Goal: Task Accomplishment & Management: Manage account settings

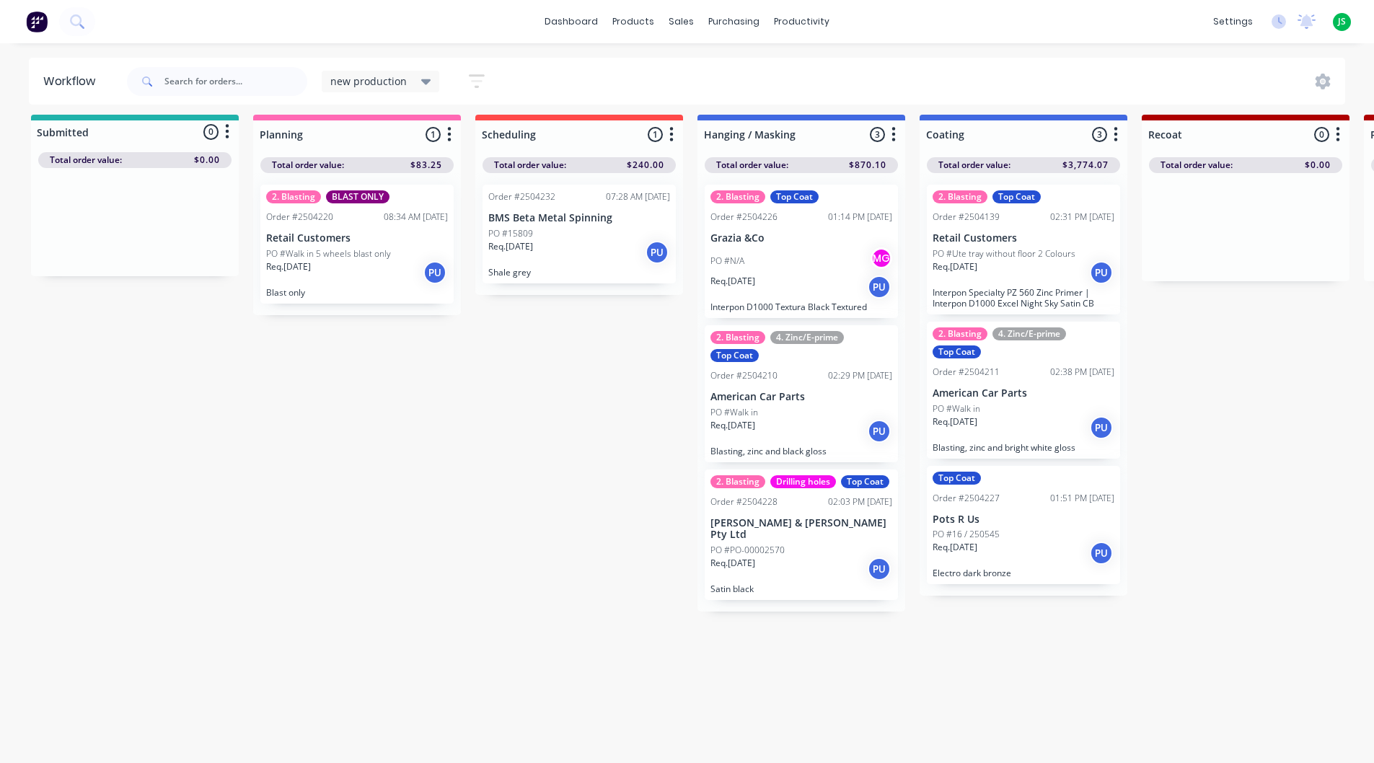
scroll to position [15, 0]
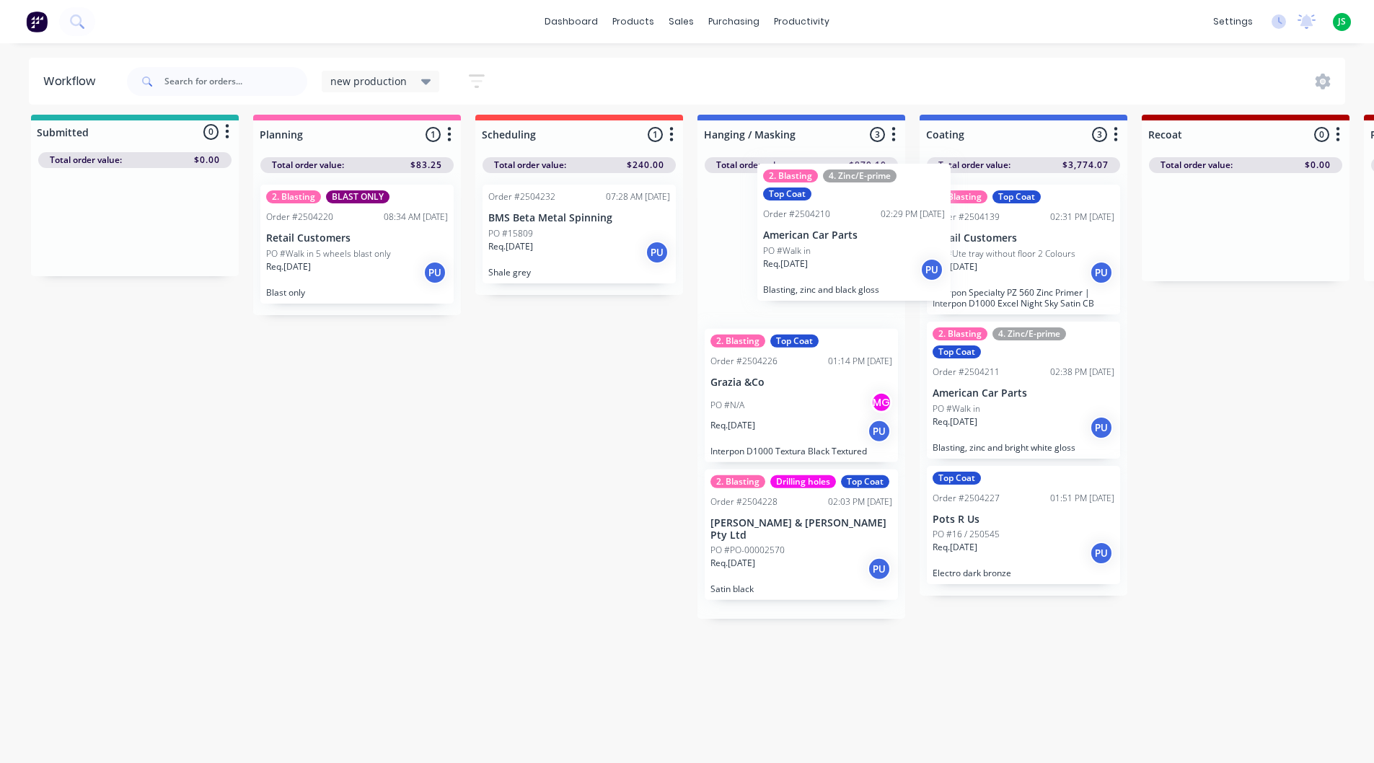
drag, startPoint x: 786, startPoint y: 433, endPoint x: 839, endPoint y: 281, distance: 161.2
click at [840, 281] on div "2. Blasting Top Coat Order #2504226 01:14 PM 25/09/25 Grazia &Co PO #N/A MG Req…" at bounding box center [801, 396] width 208 height 446
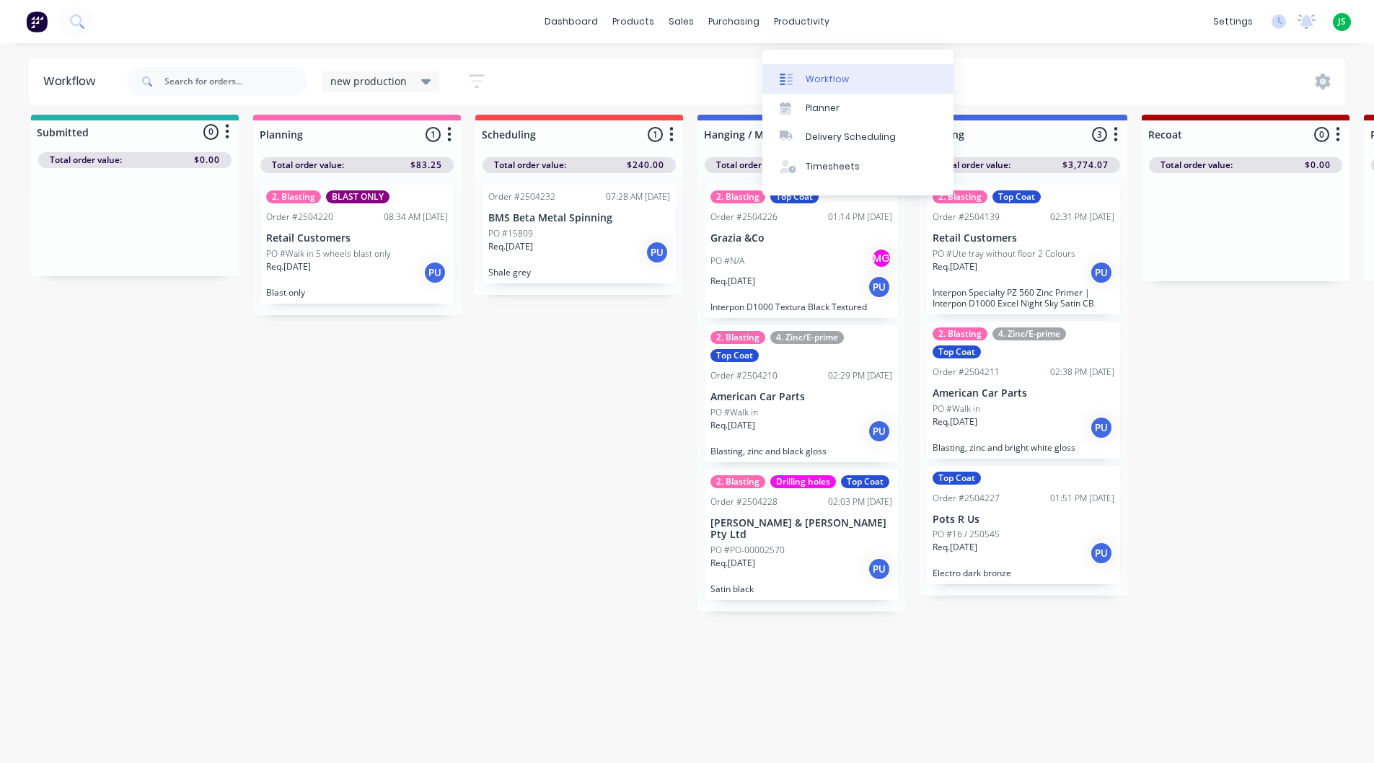
click at [819, 75] on div "Workflow" at bounding box center [826, 79] width 43 height 13
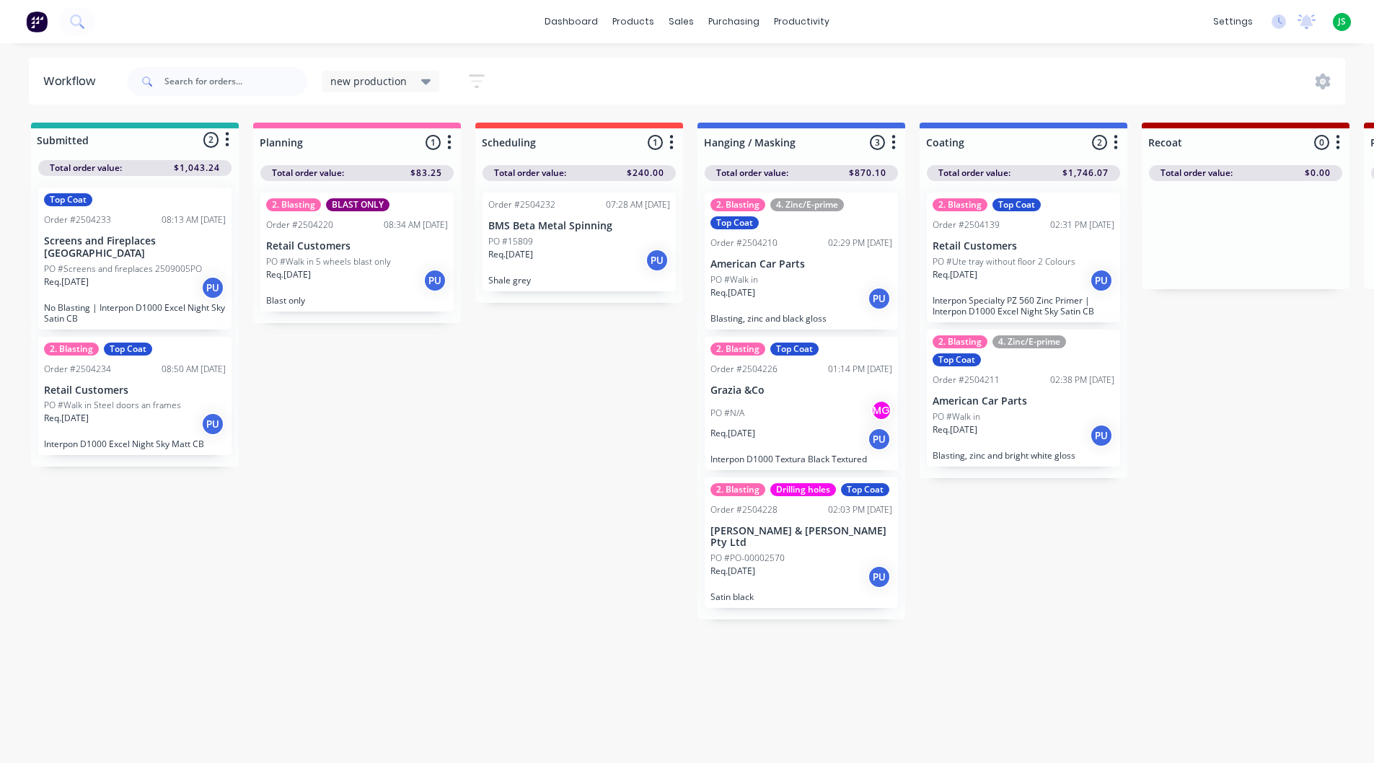
click at [167, 412] on div "Req. [DATE] PU" at bounding box center [135, 424] width 182 height 25
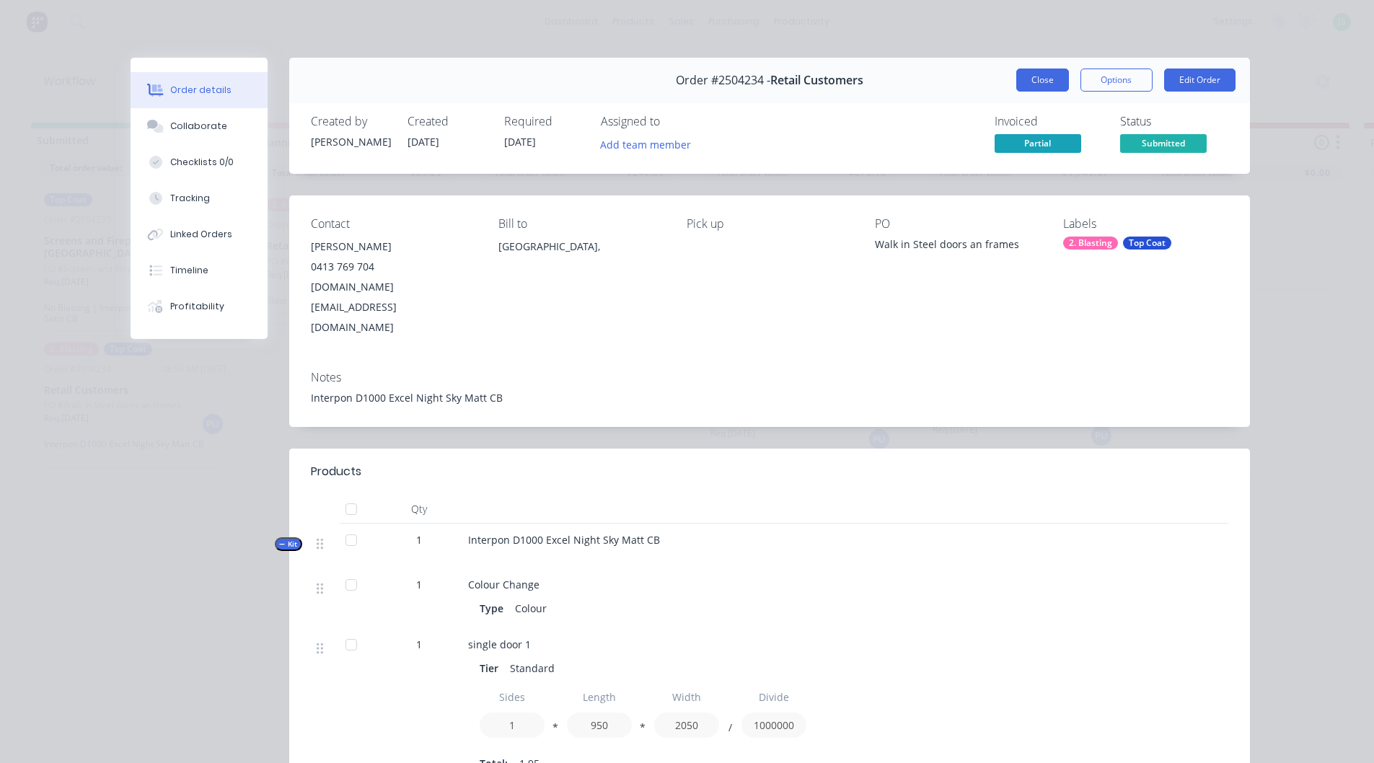
click at [1049, 77] on button "Close" at bounding box center [1042, 80] width 53 height 23
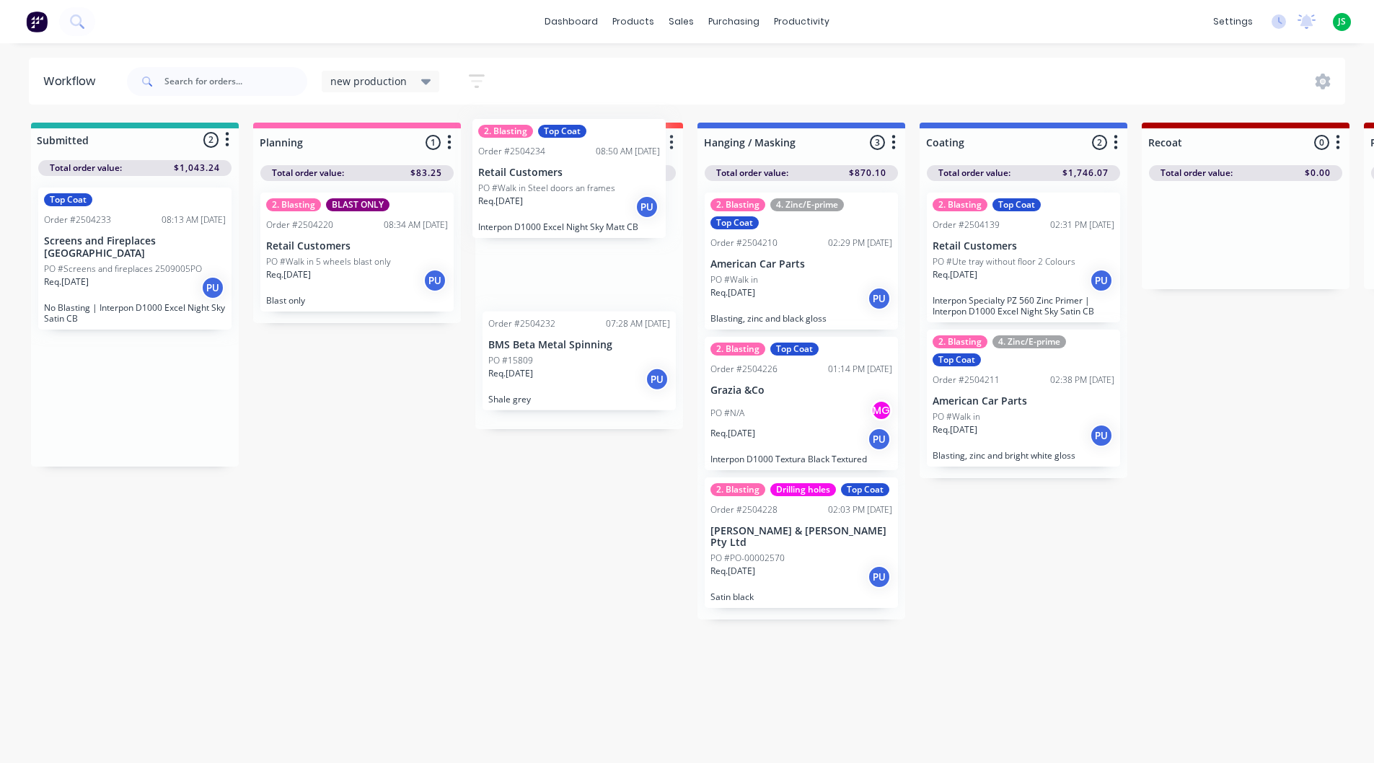
drag, startPoint x: 203, startPoint y: 373, endPoint x: 644, endPoint y: 170, distance: 485.0
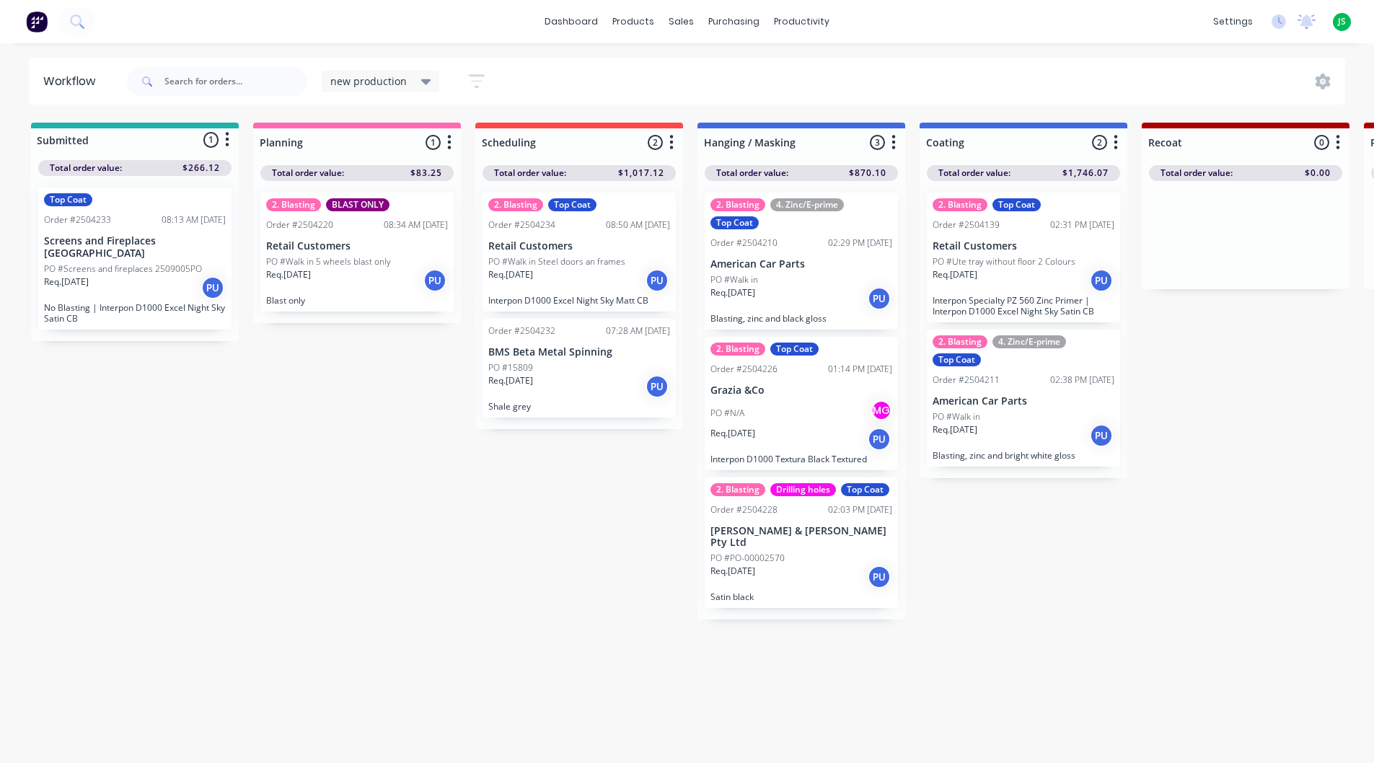
click at [130, 302] on p "No Blasting | Interpon D1000 Excel Night Sky Satin CB" at bounding box center [135, 313] width 182 height 22
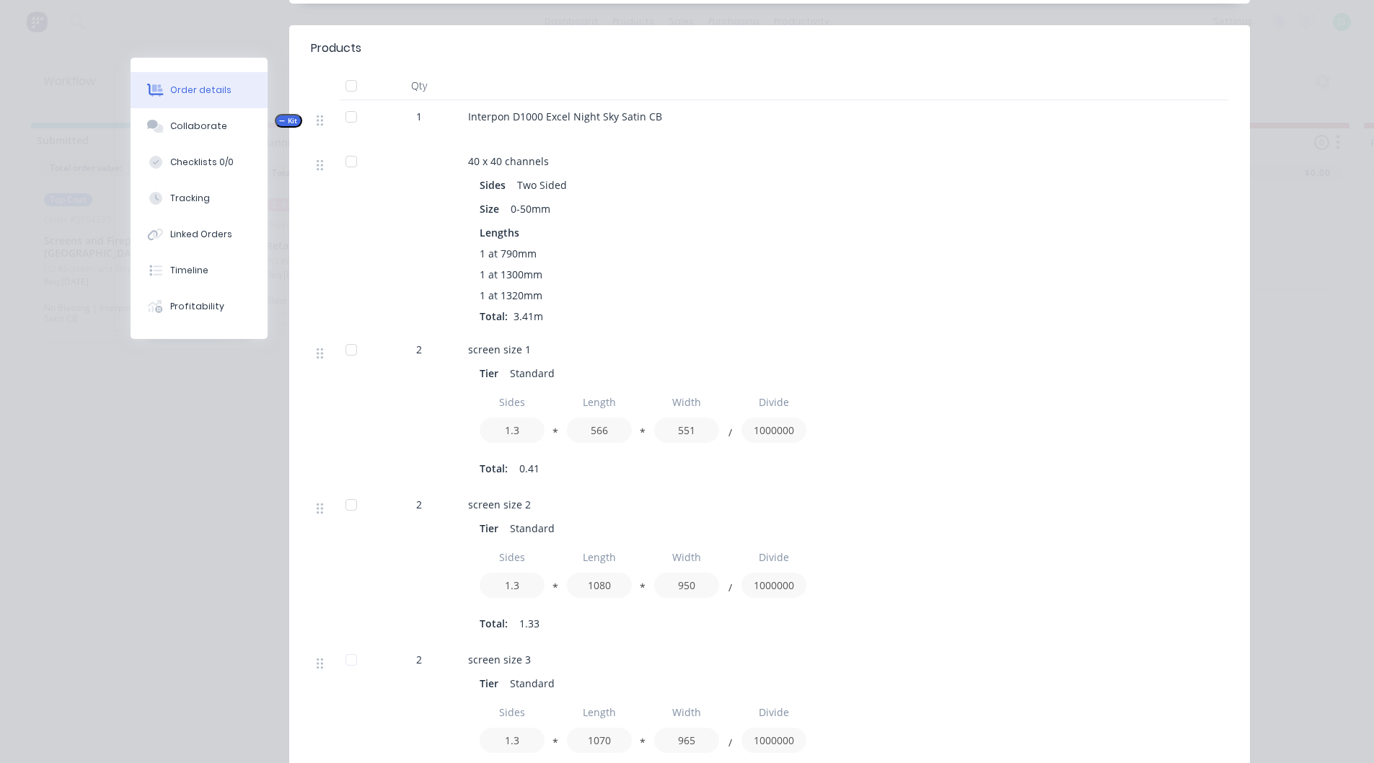
scroll to position [505, 0]
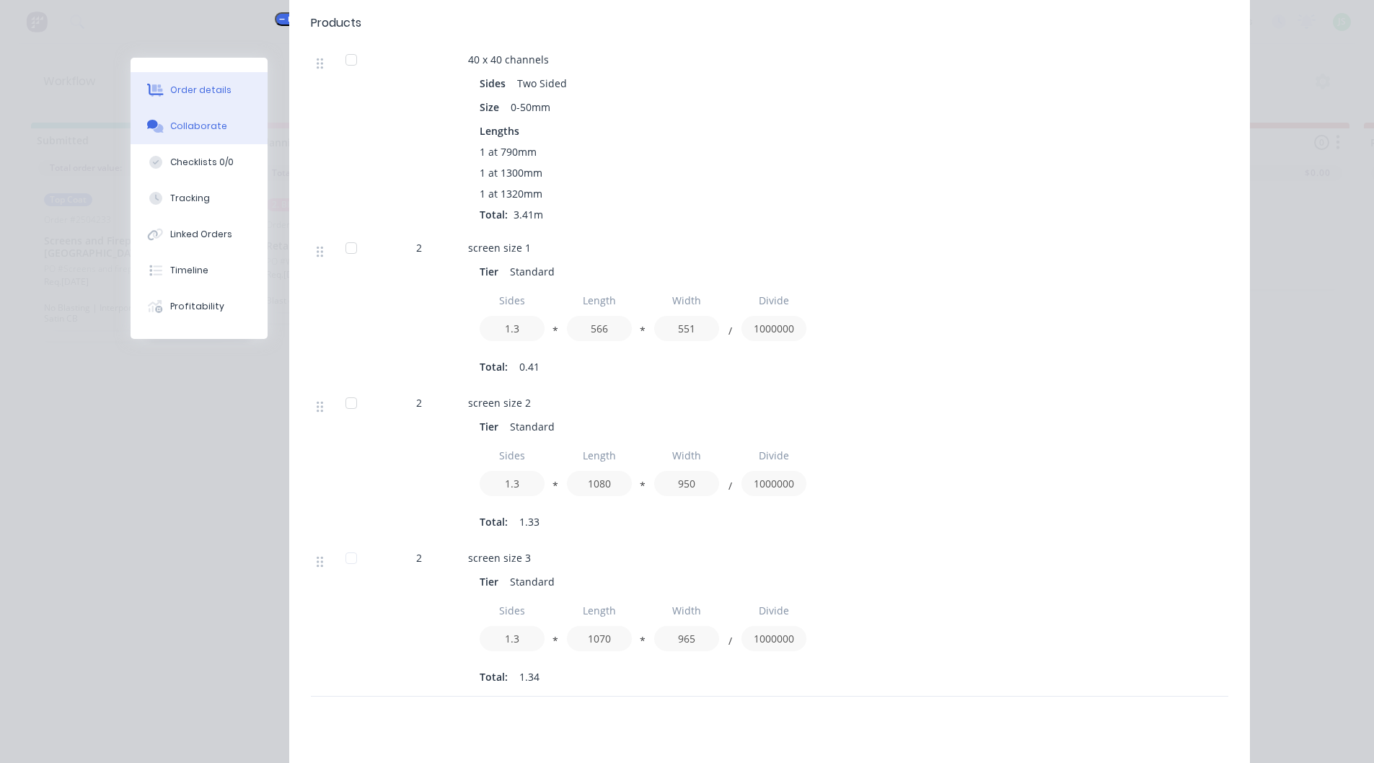
click at [192, 128] on div "Collaborate" at bounding box center [198, 126] width 57 height 13
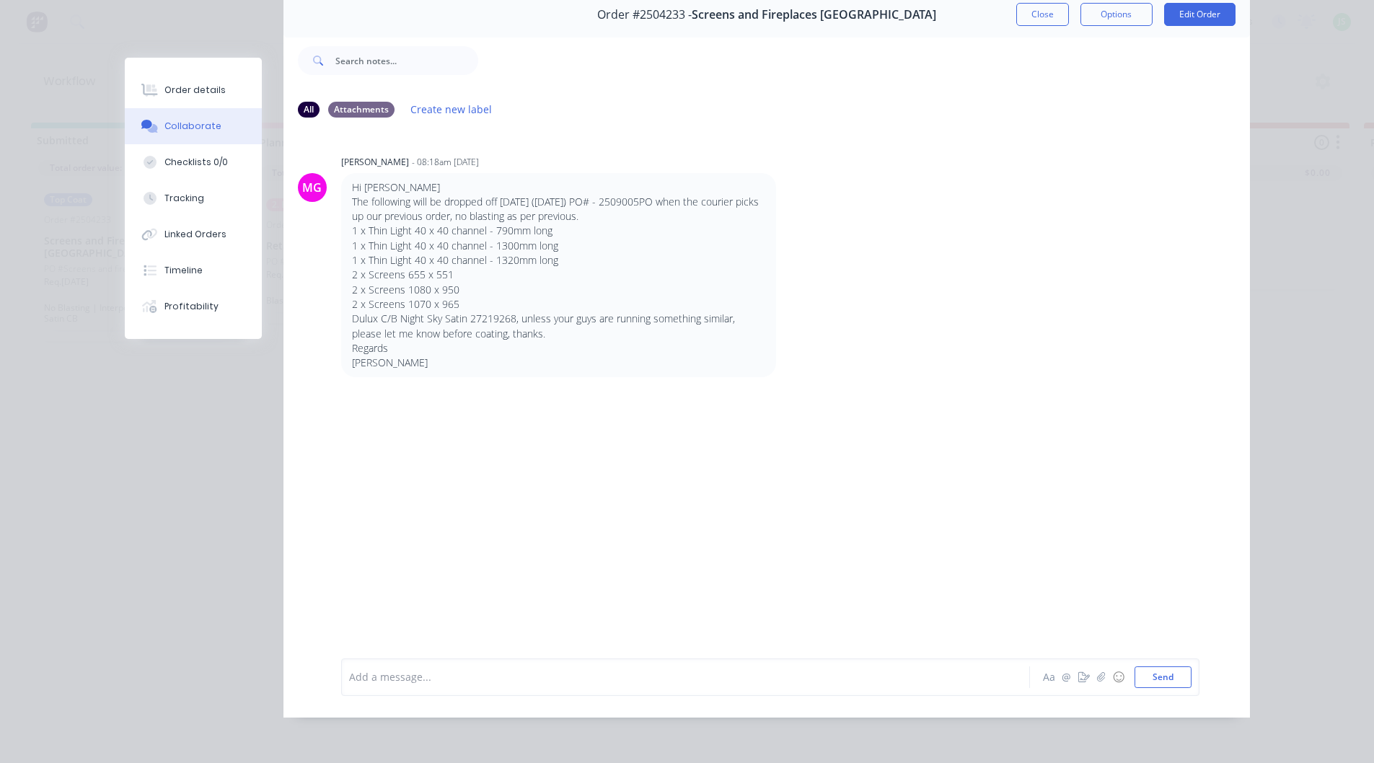
scroll to position [76, 0]
click at [195, 84] on div "Order details" at bounding box center [194, 90] width 61 height 13
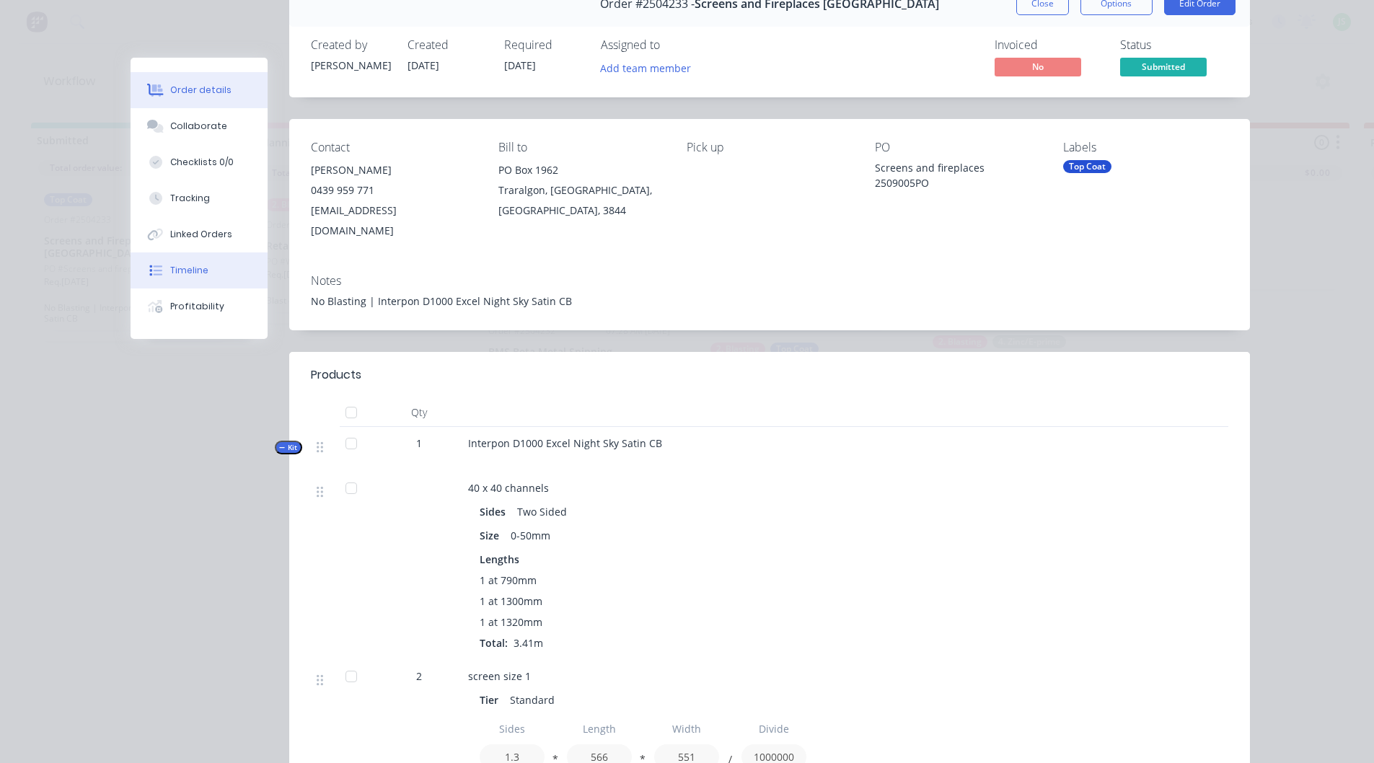
click at [212, 275] on button "Timeline" at bounding box center [199, 270] width 137 height 36
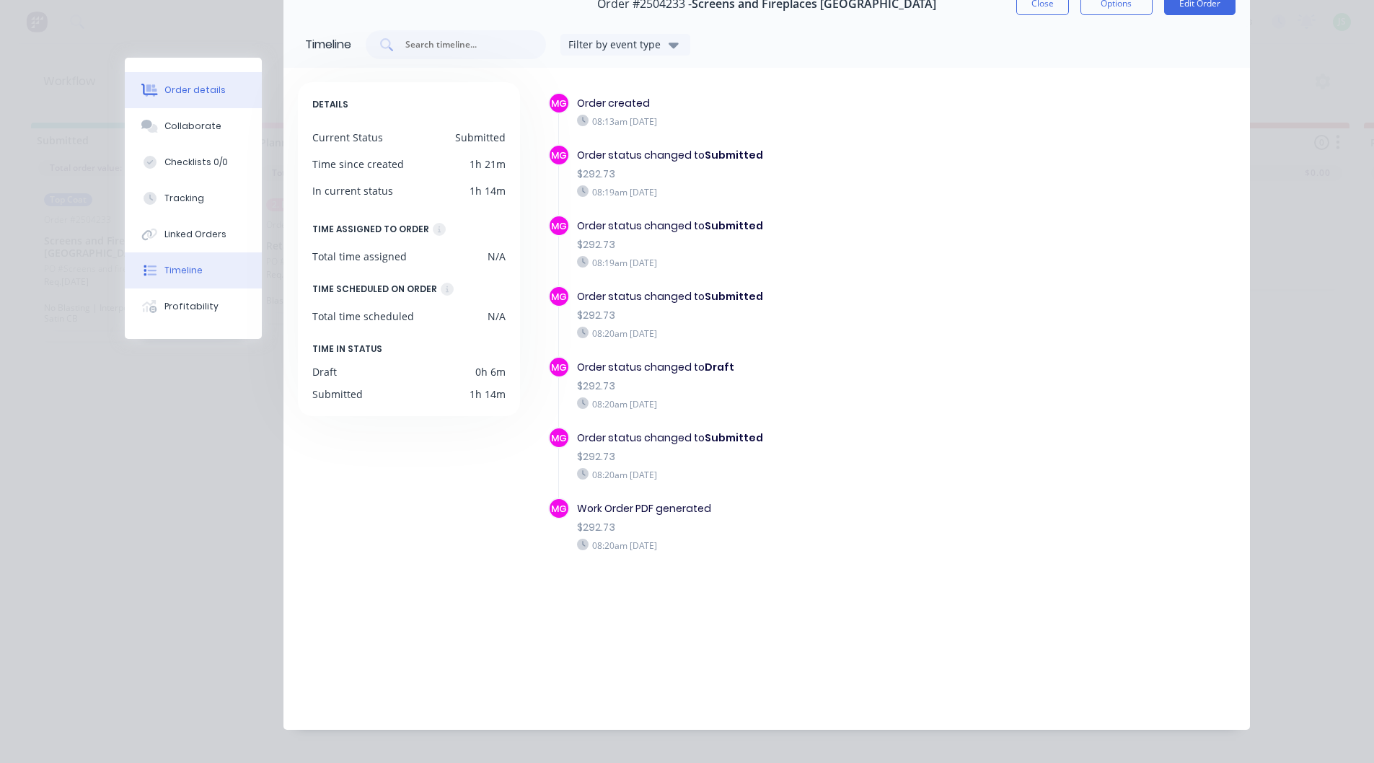
click at [195, 76] on button "Order details" at bounding box center [193, 90] width 137 height 36
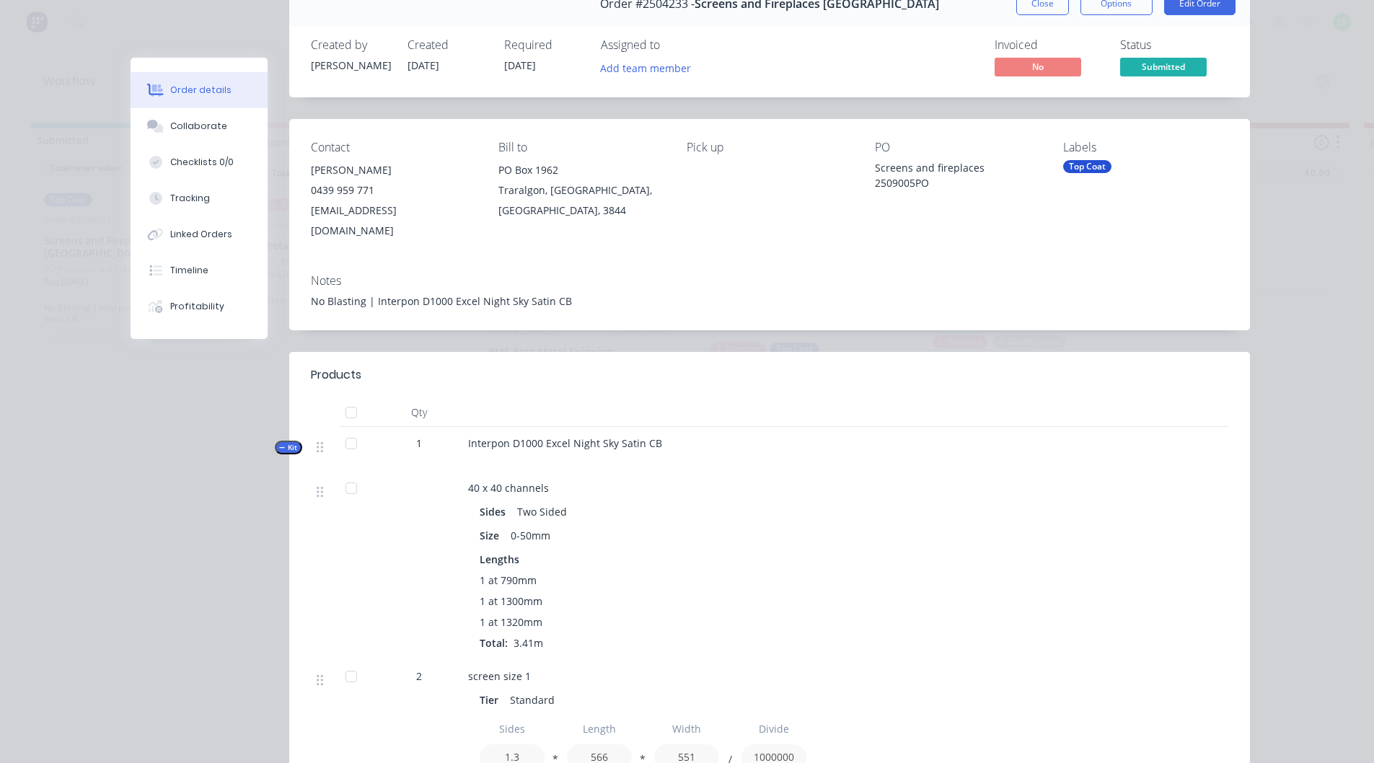
click at [1035, 12] on button "Close" at bounding box center [1042, 3] width 53 height 23
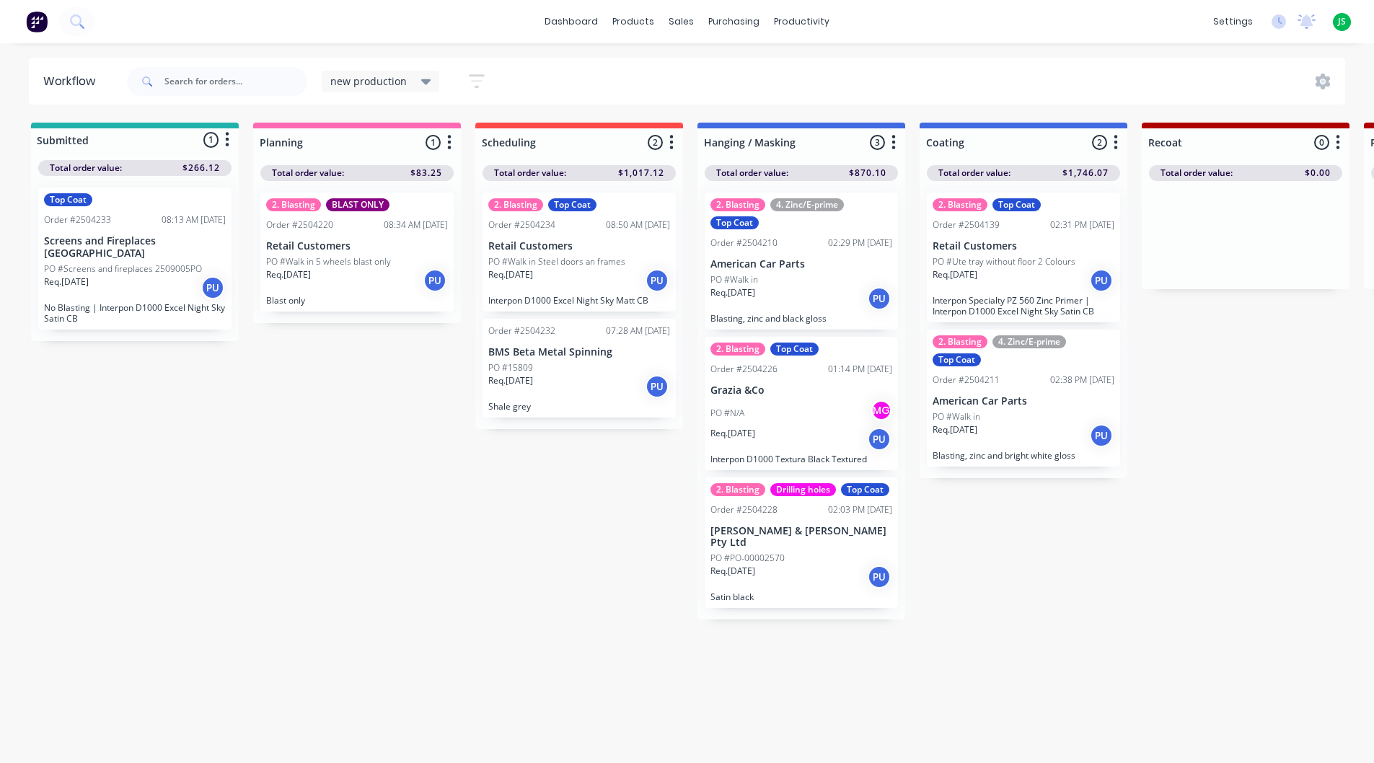
click at [203, 262] on div "PO #Screens and fireplaces 2509005PO" at bounding box center [135, 268] width 182 height 13
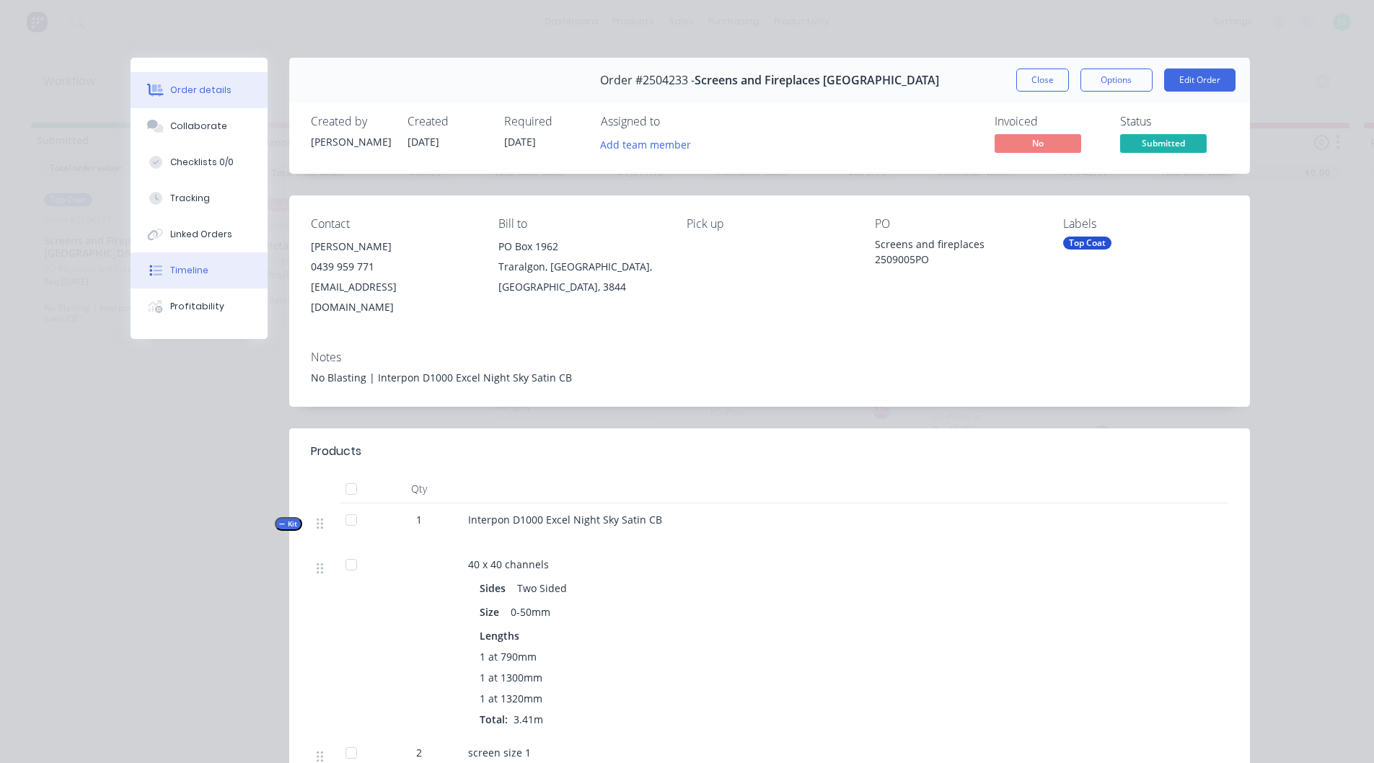
click at [185, 262] on button "Timeline" at bounding box center [199, 270] width 137 height 36
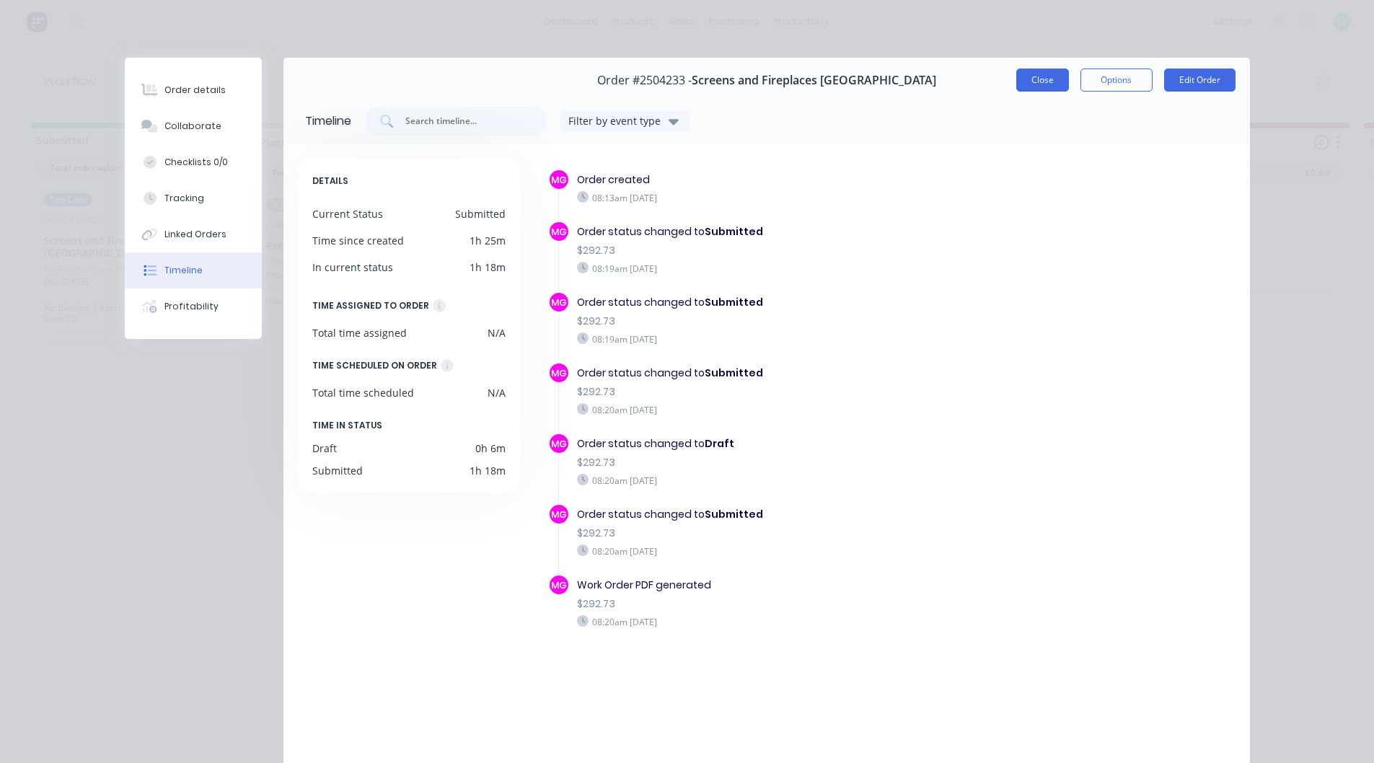
click at [1032, 74] on button "Close" at bounding box center [1042, 80] width 53 height 23
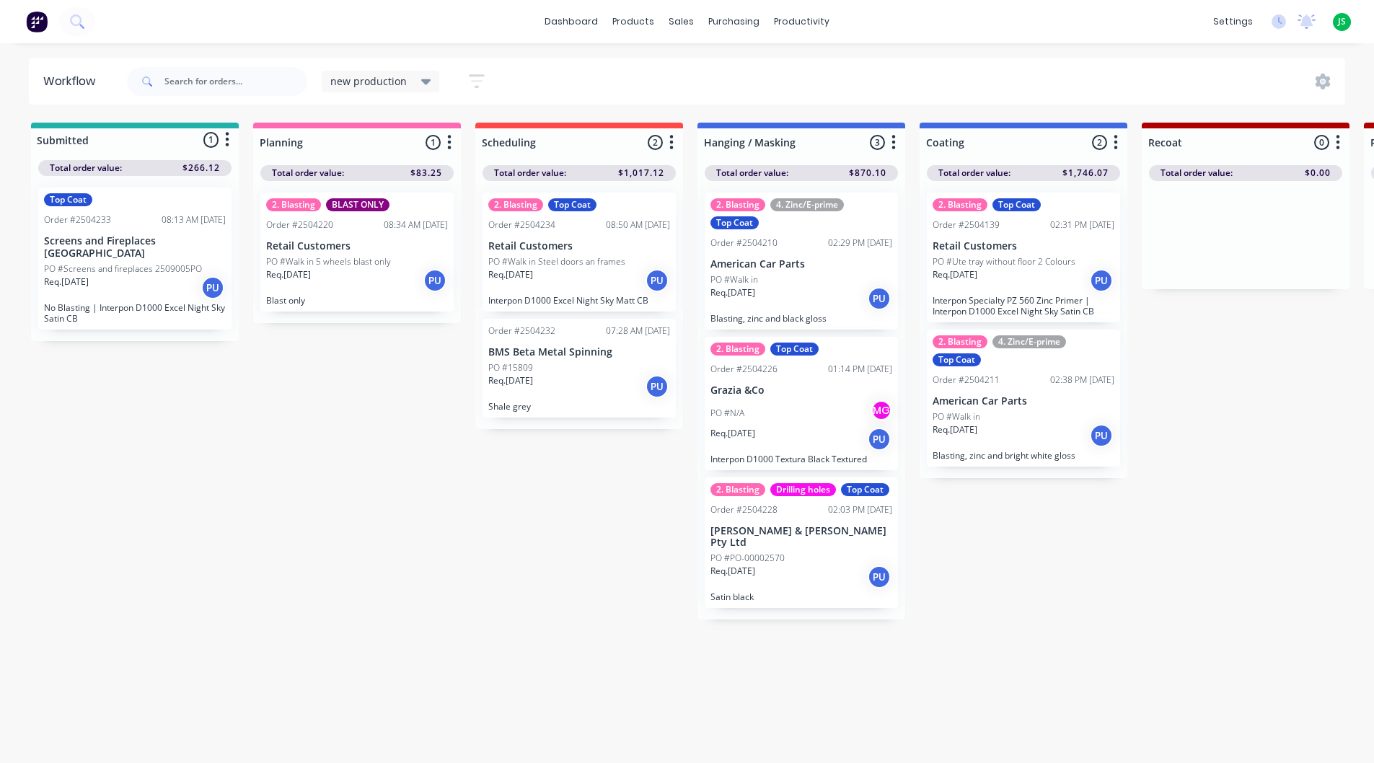
click at [604, 371] on div "PO #15809" at bounding box center [579, 367] width 182 height 13
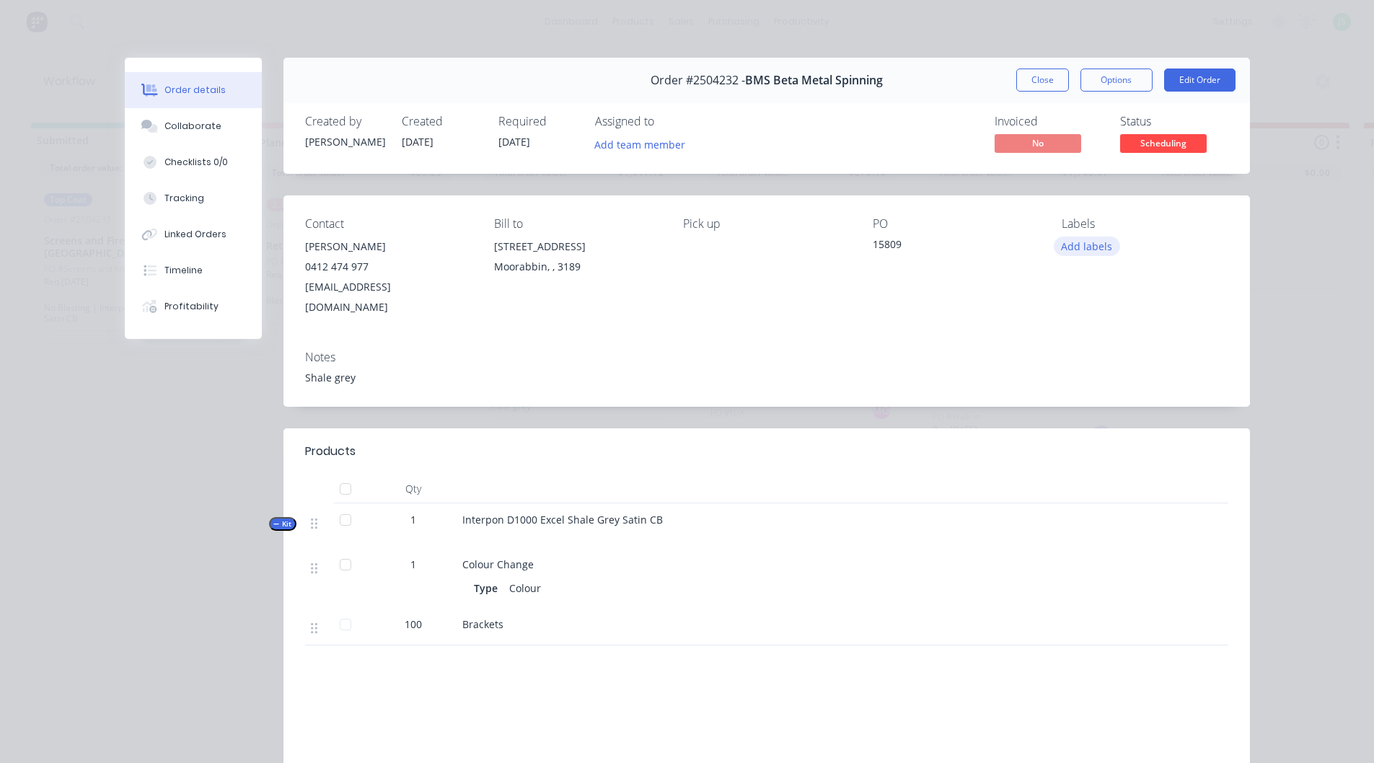
click at [1090, 242] on button "Add labels" at bounding box center [1087, 246] width 66 height 19
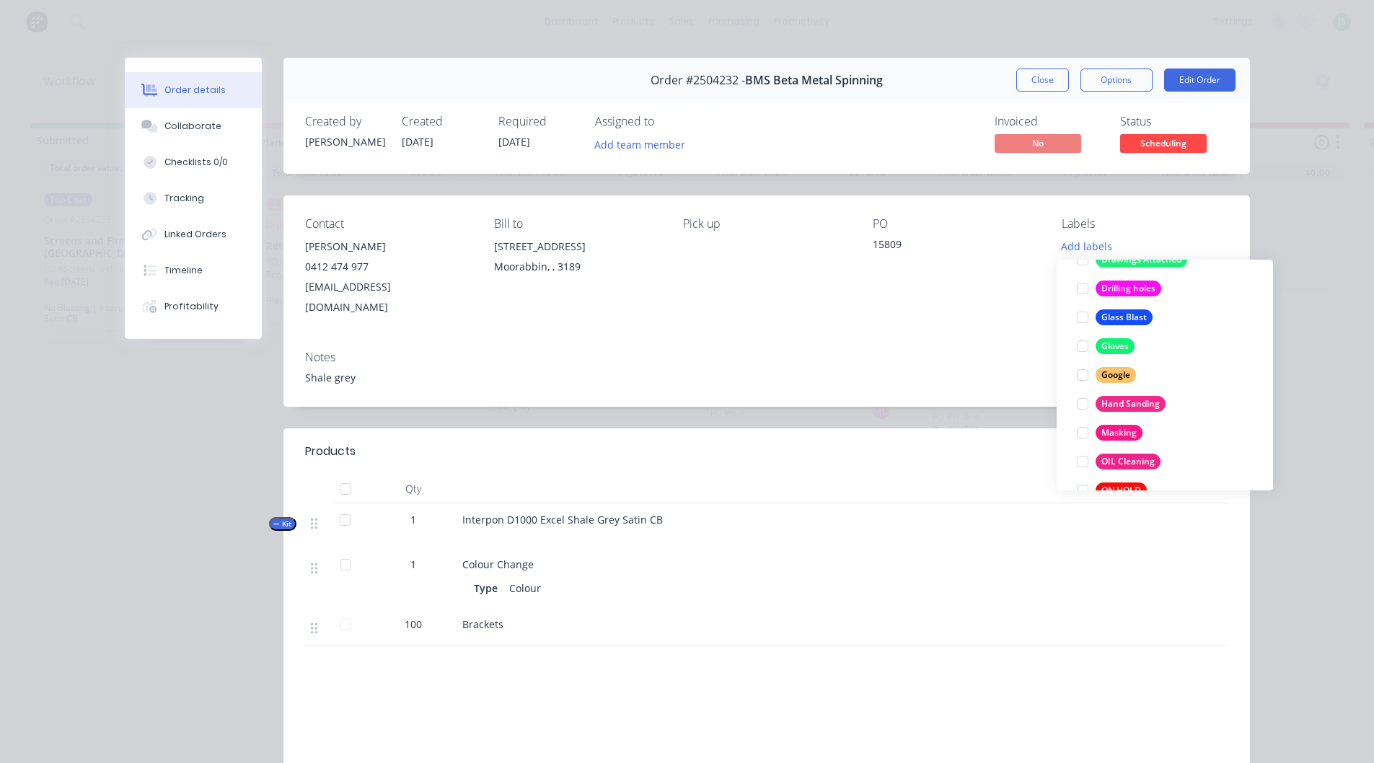
scroll to position [649, 0]
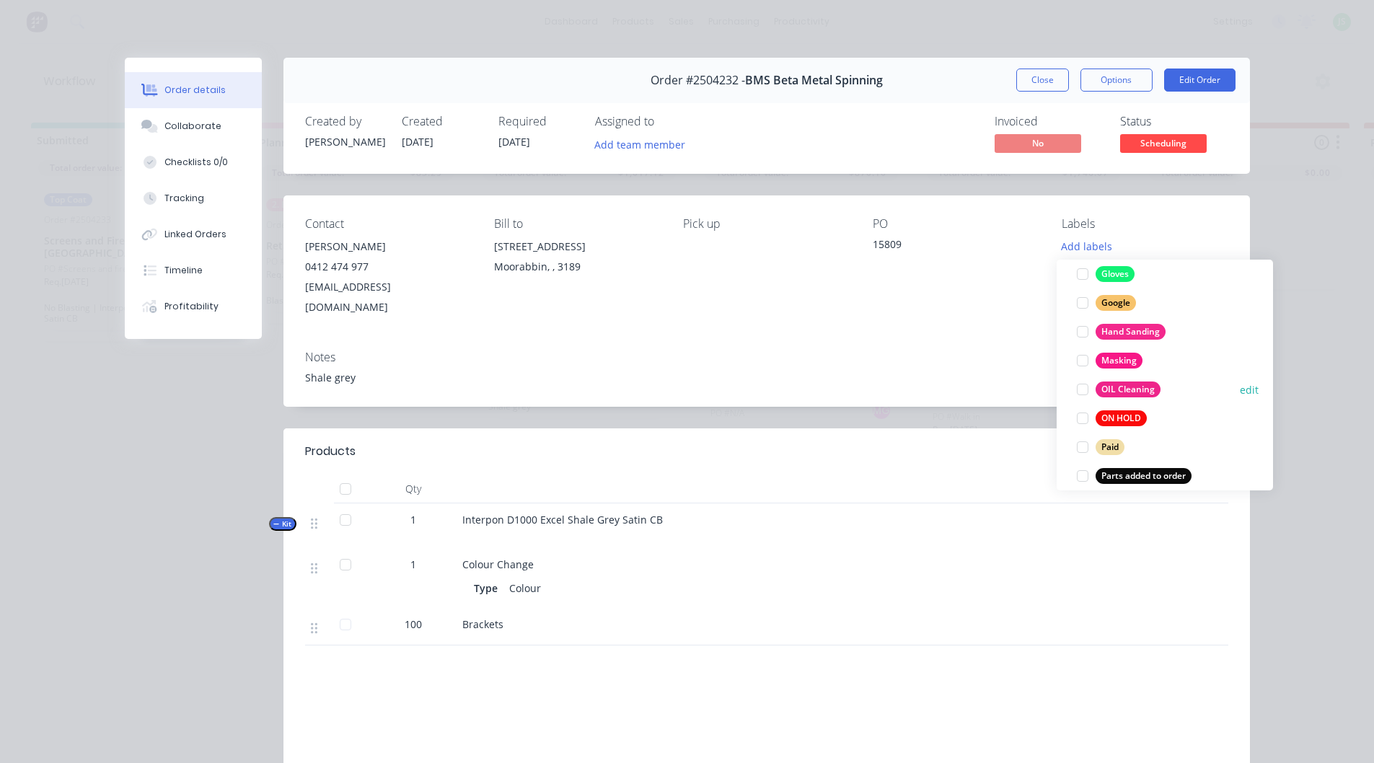
click at [1084, 387] on div at bounding box center [1082, 389] width 29 height 29
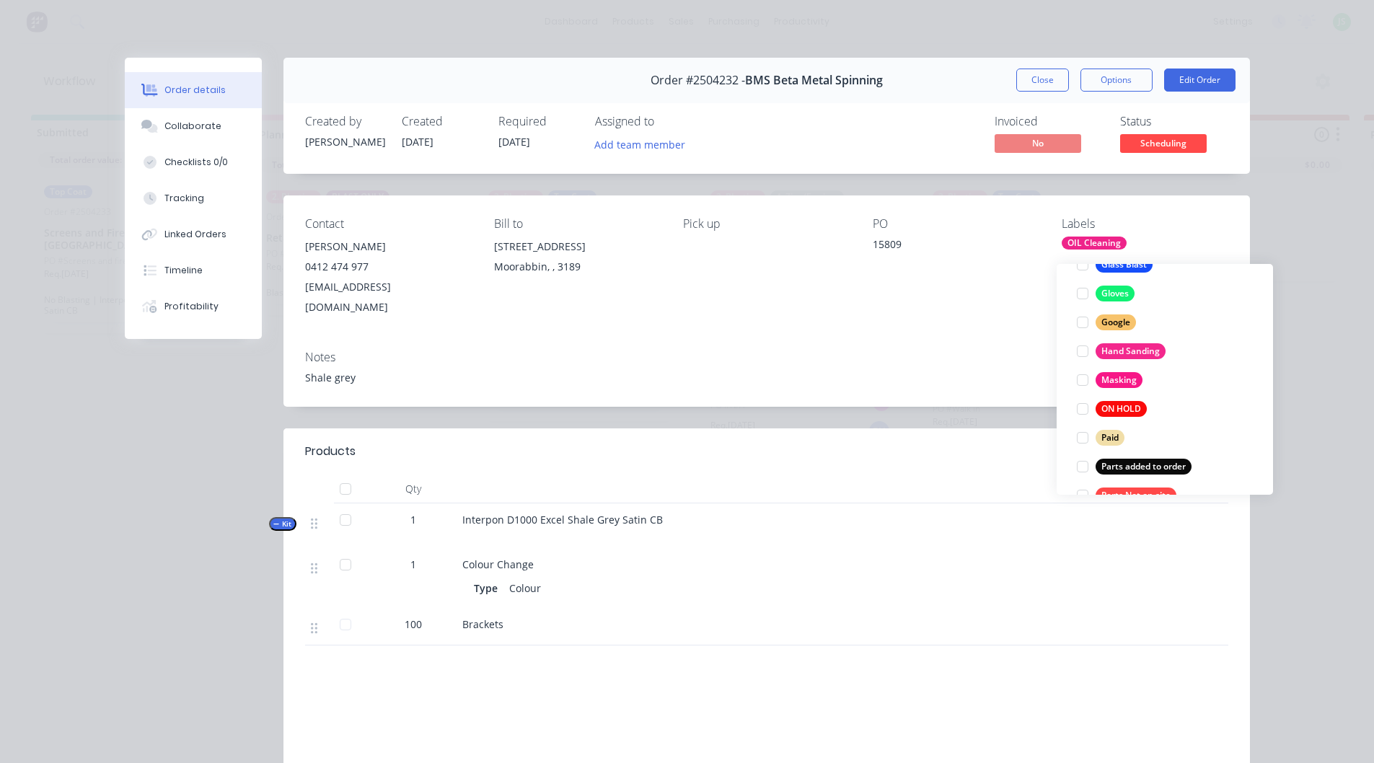
scroll to position [620, 0]
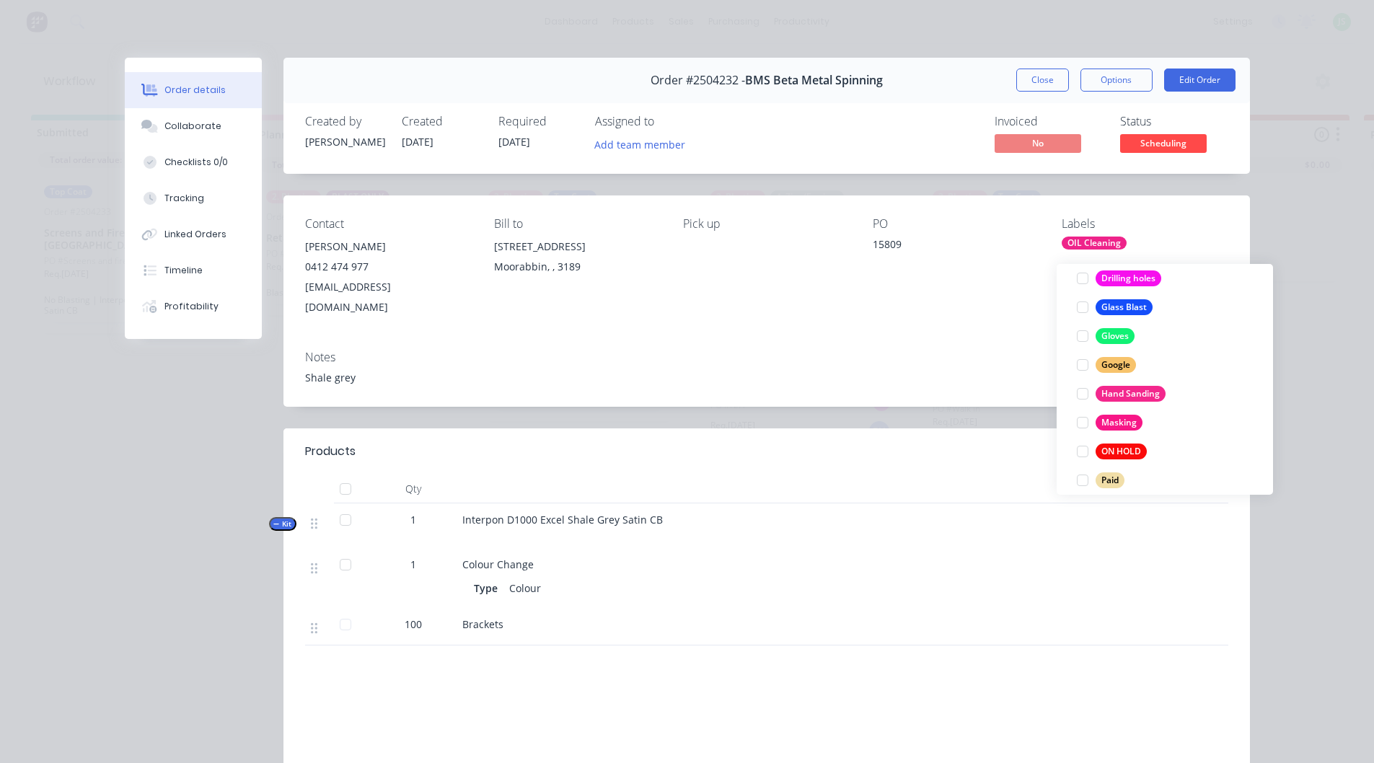
click at [953, 350] on div "Notes" at bounding box center [766, 357] width 923 height 14
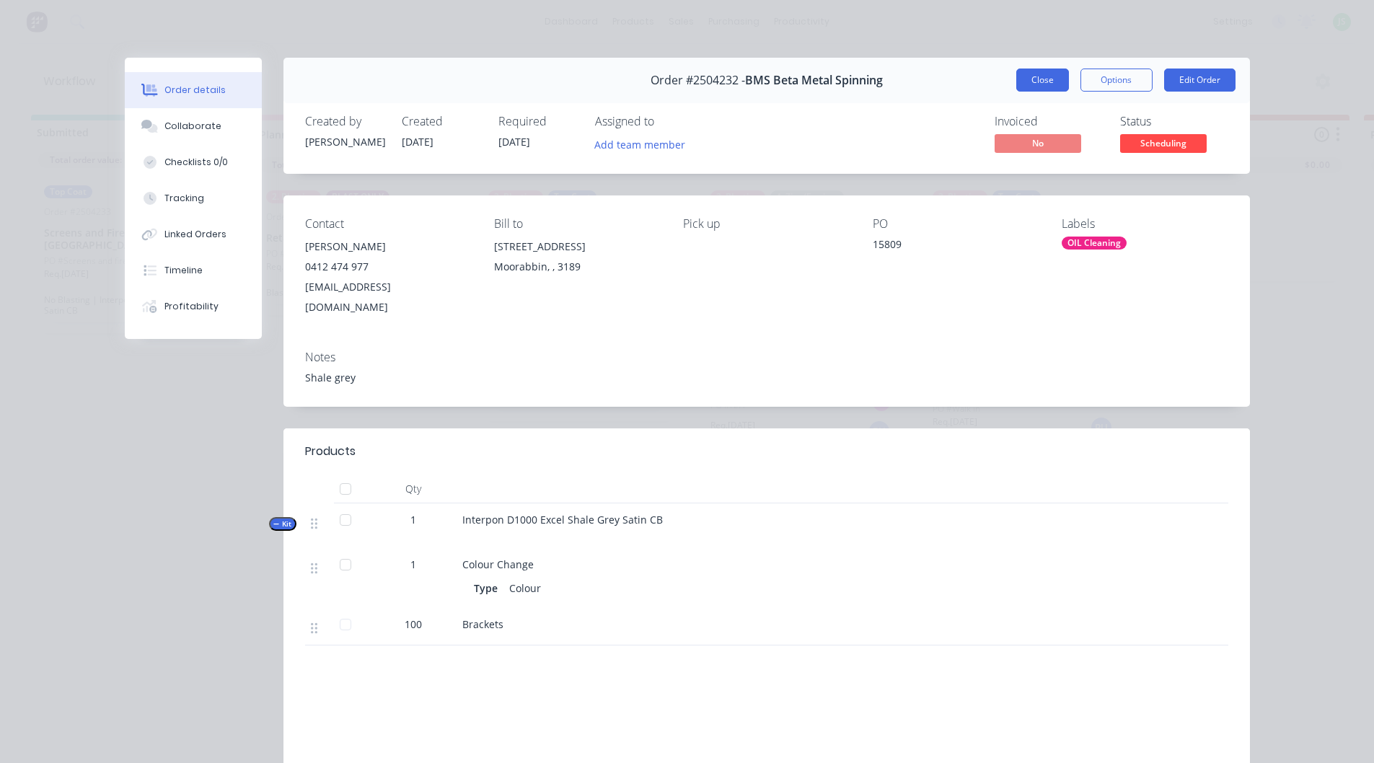
click at [1043, 74] on button "Close" at bounding box center [1042, 80] width 53 height 23
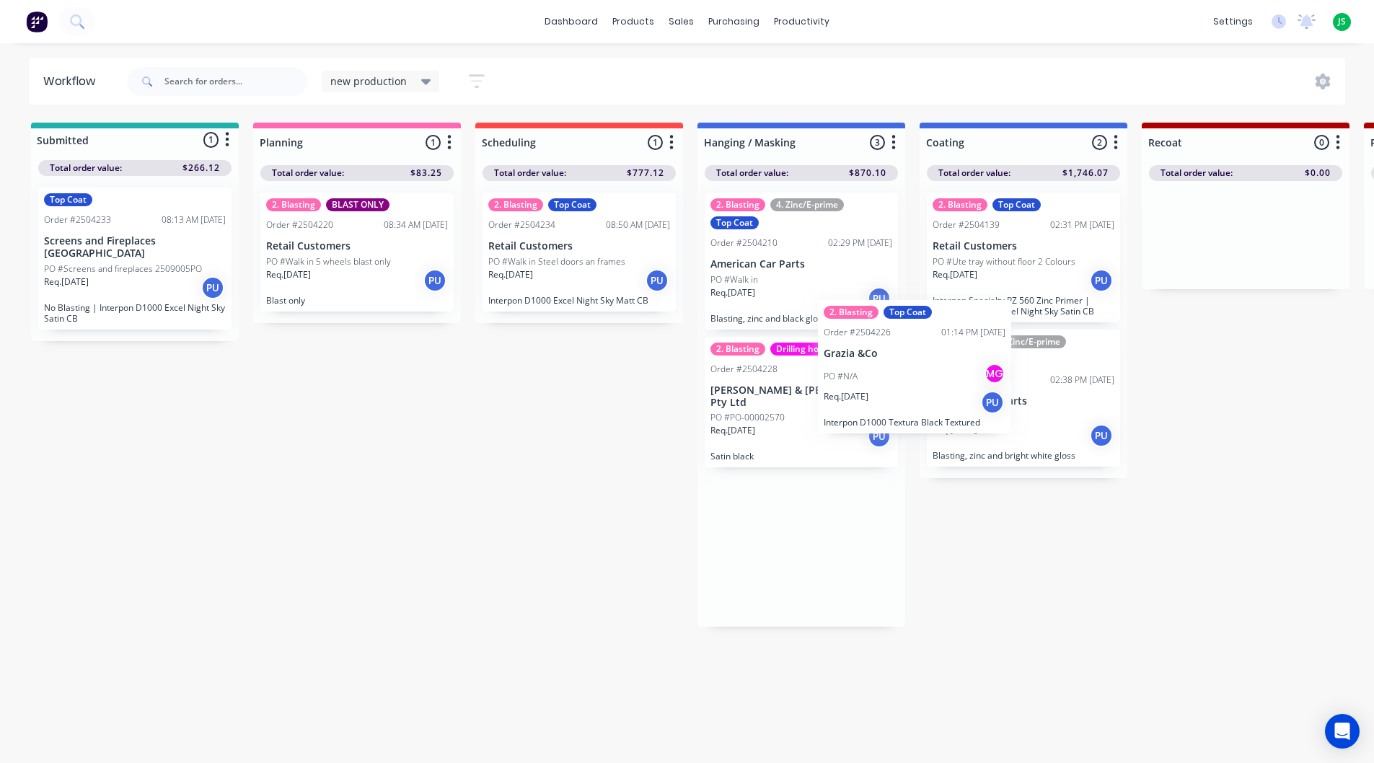
drag, startPoint x: 780, startPoint y: 419, endPoint x: 963, endPoint y: 328, distance: 204.5
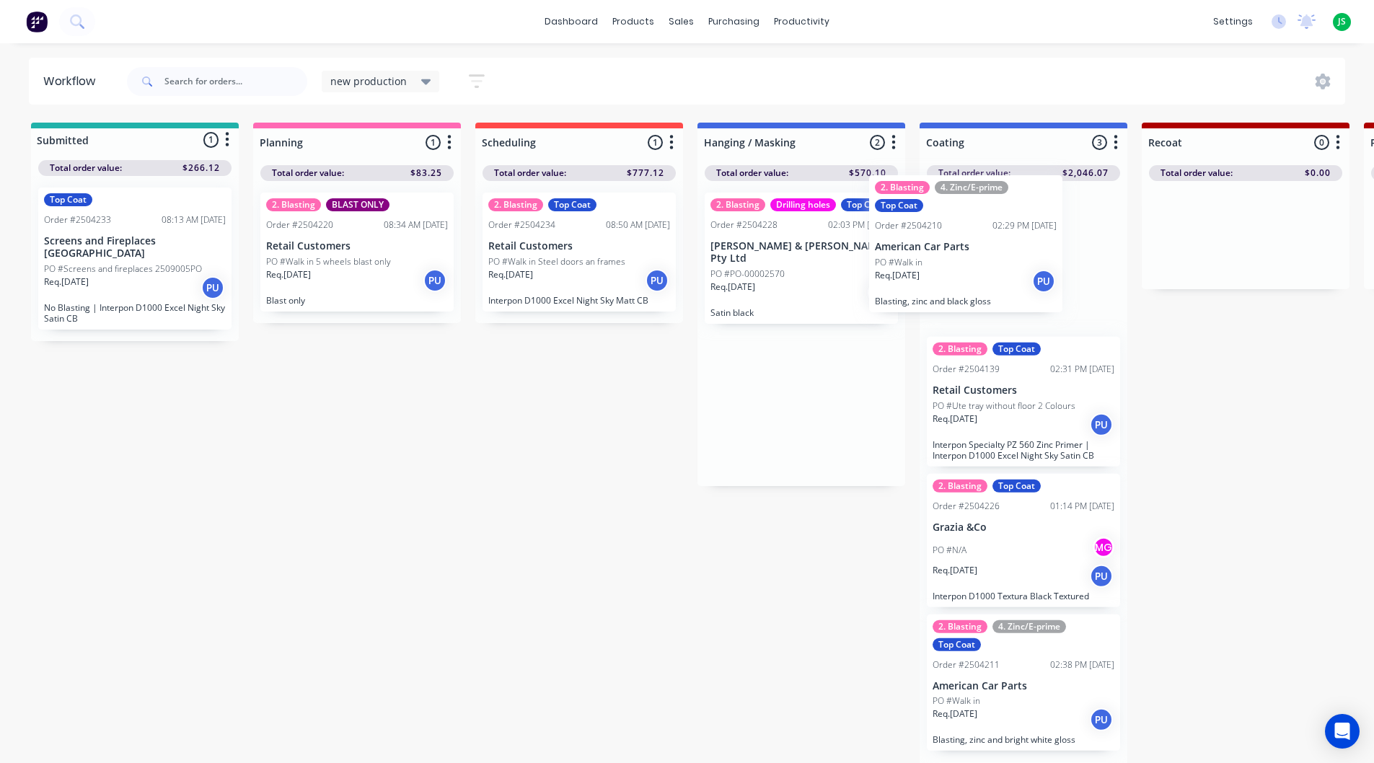
drag, startPoint x: 751, startPoint y: 287, endPoint x: 957, endPoint y: 264, distance: 207.5
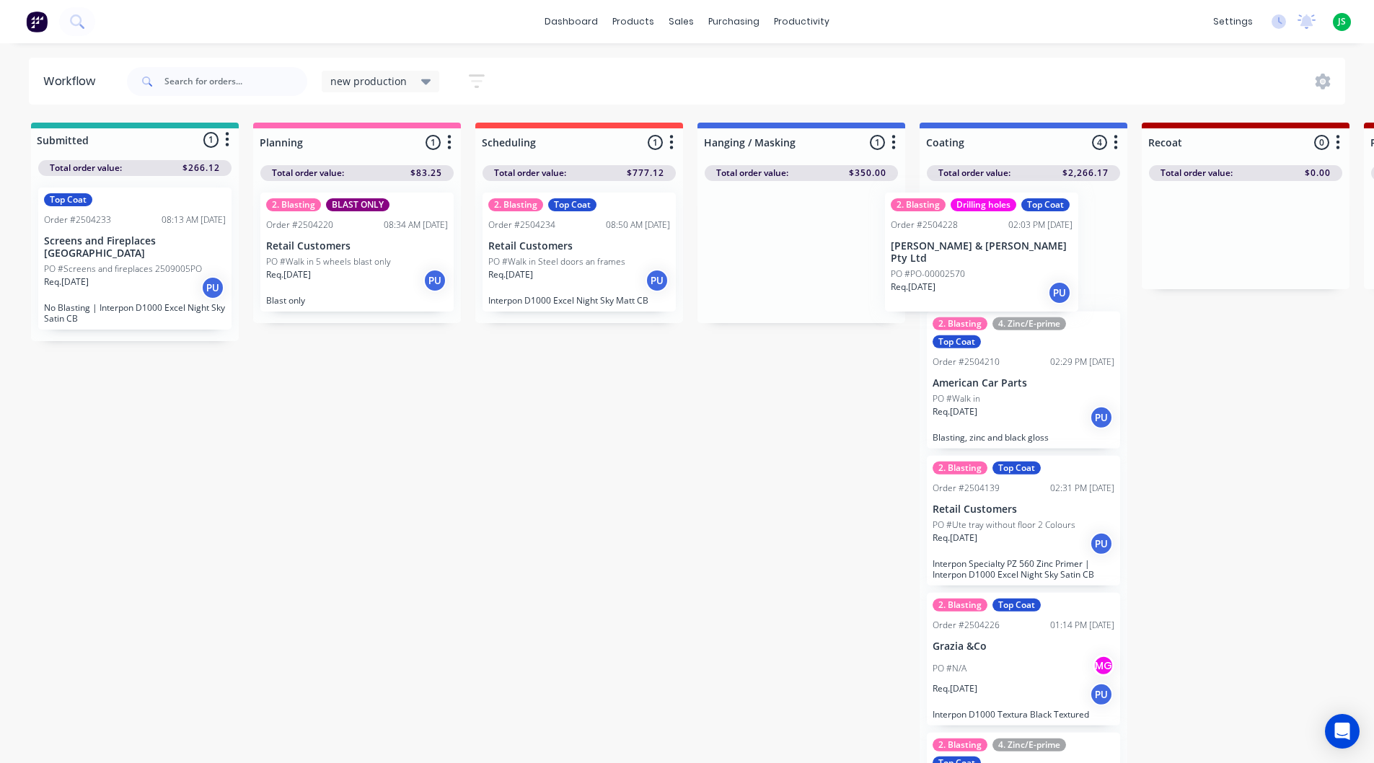
drag, startPoint x: 735, startPoint y: 265, endPoint x: 987, endPoint y: 264, distance: 252.4
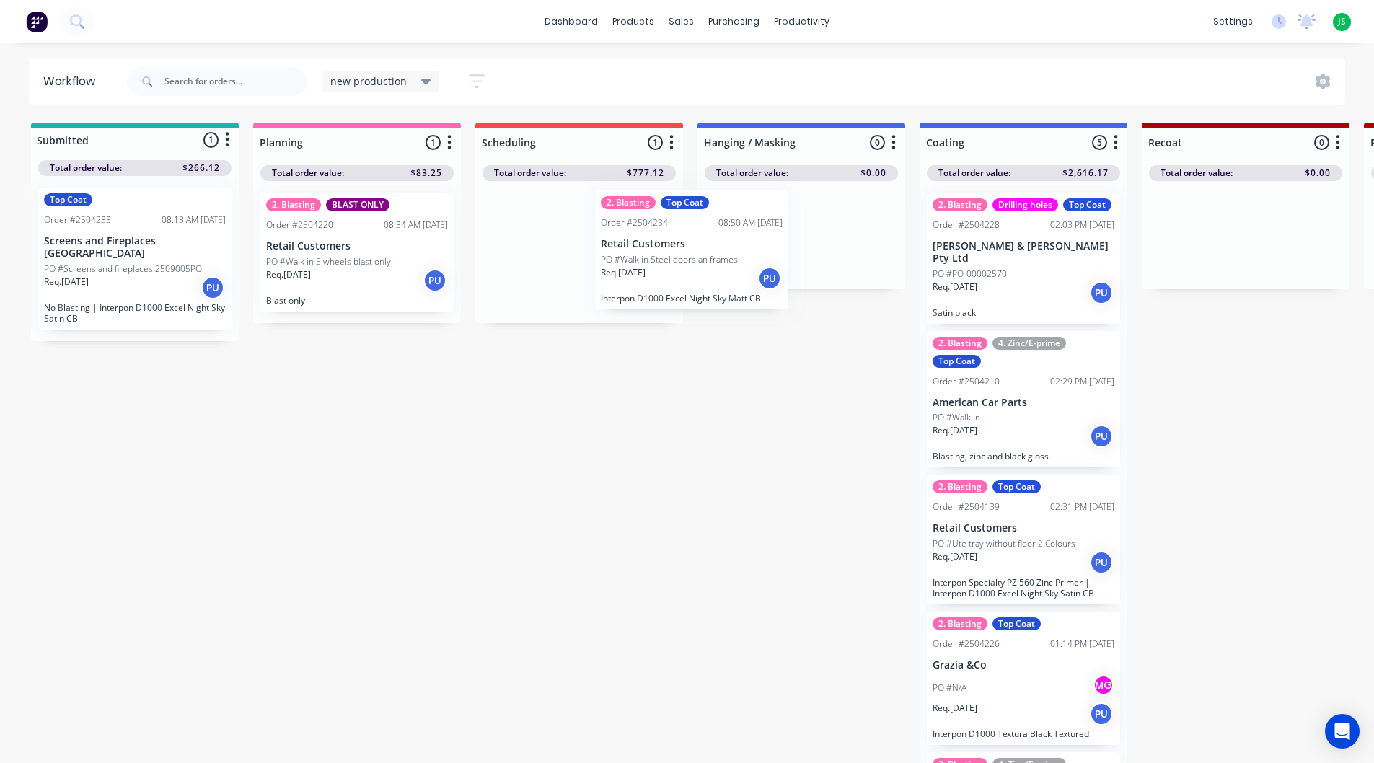
drag, startPoint x: 546, startPoint y: 279, endPoint x: 721, endPoint y: 275, distance: 175.3
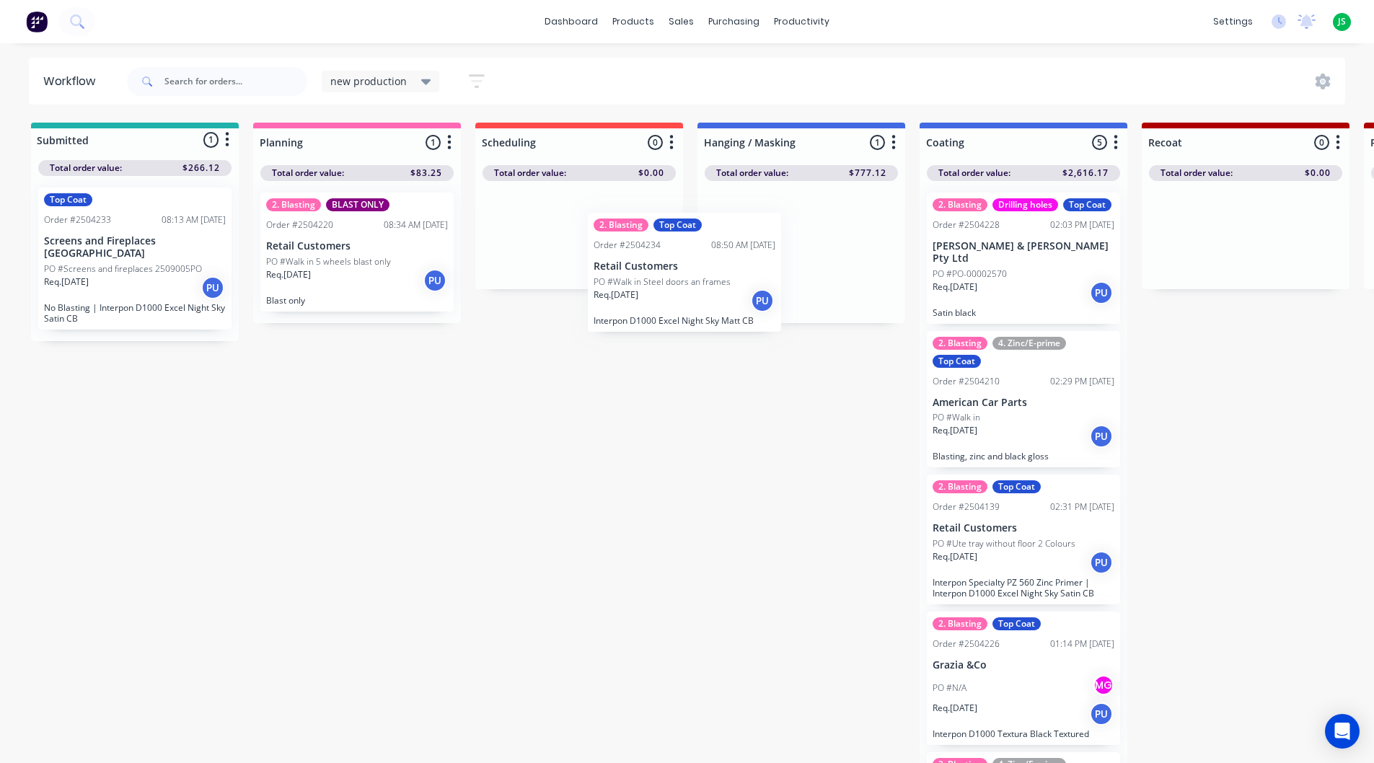
drag, startPoint x: 816, startPoint y: 265, endPoint x: 618, endPoint y: 271, distance: 197.7
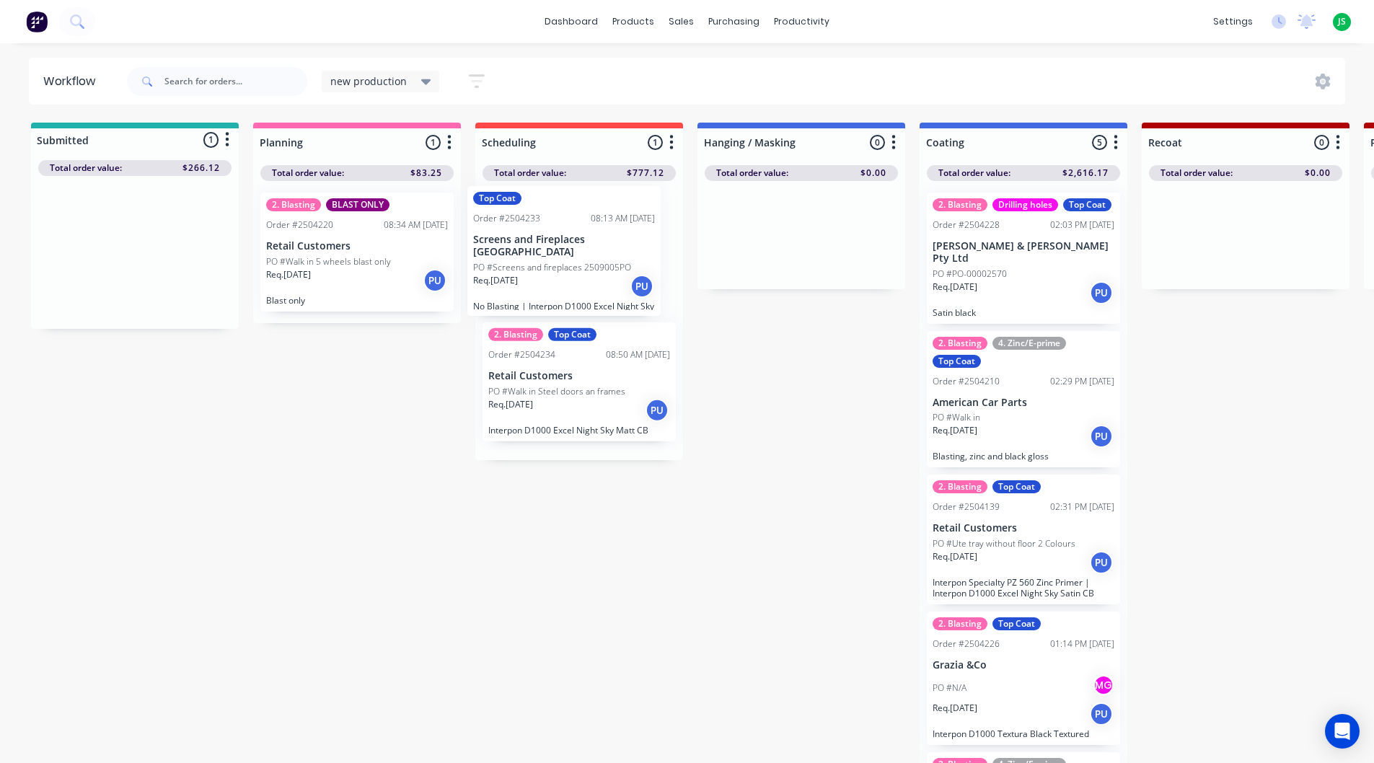
drag, startPoint x: 156, startPoint y: 225, endPoint x: 589, endPoint y: 224, distance: 432.7
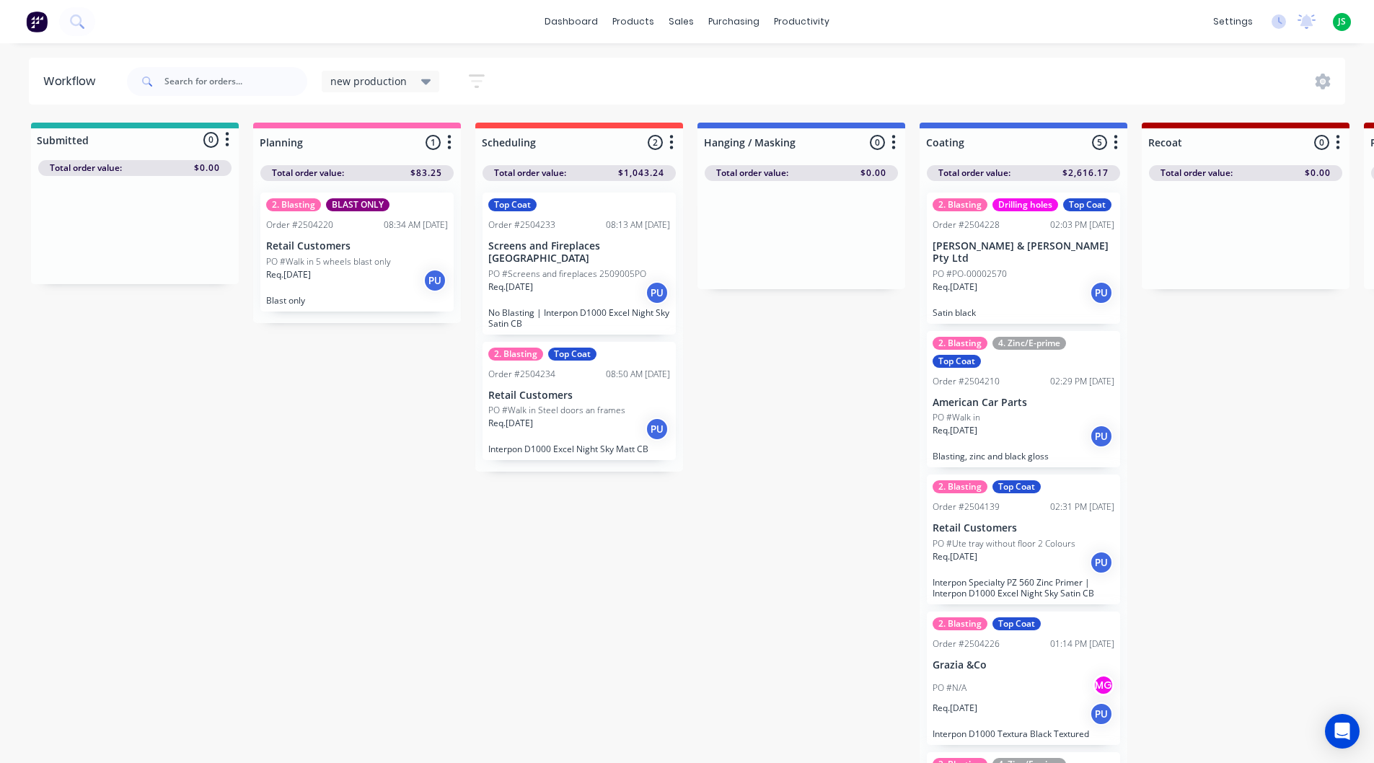
click at [569, 281] on div "Req. 29/09/25 PU" at bounding box center [579, 293] width 182 height 25
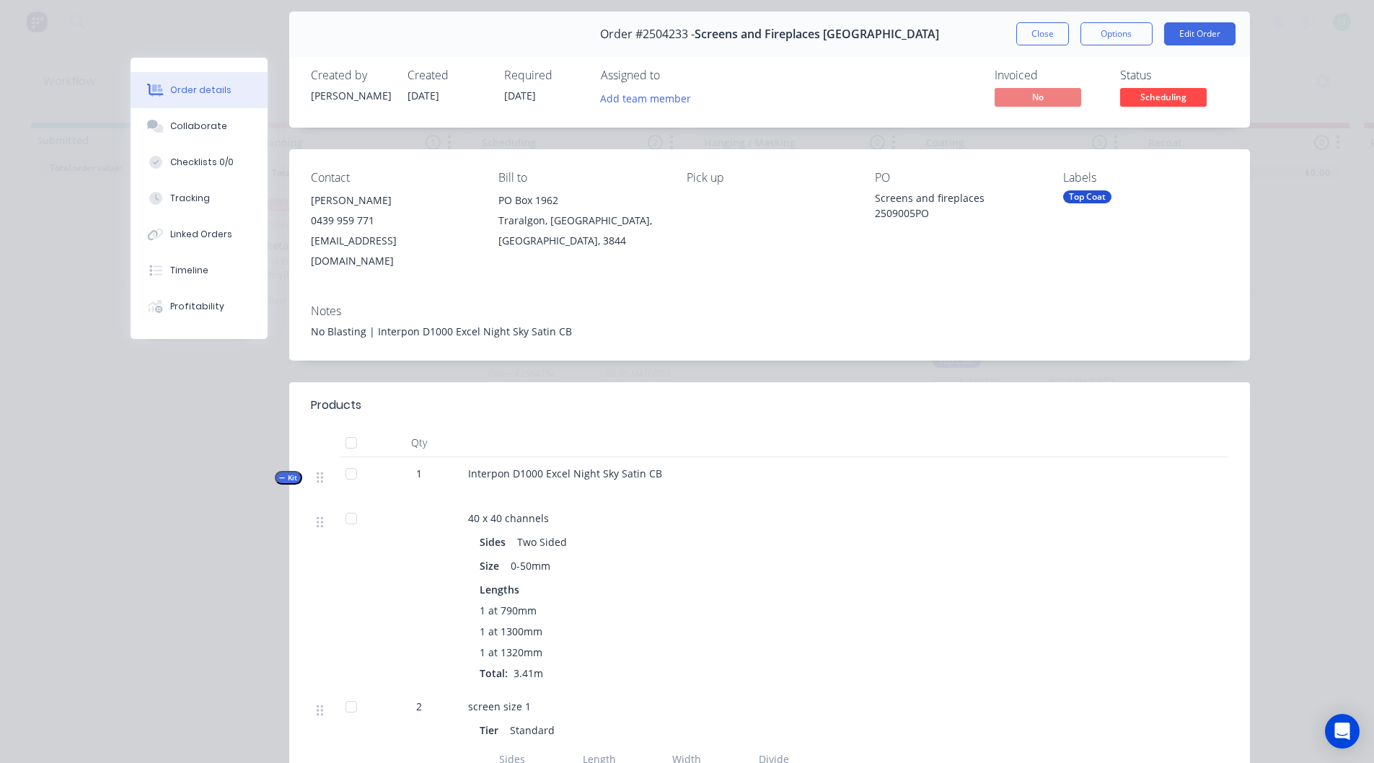
scroll to position [72, 0]
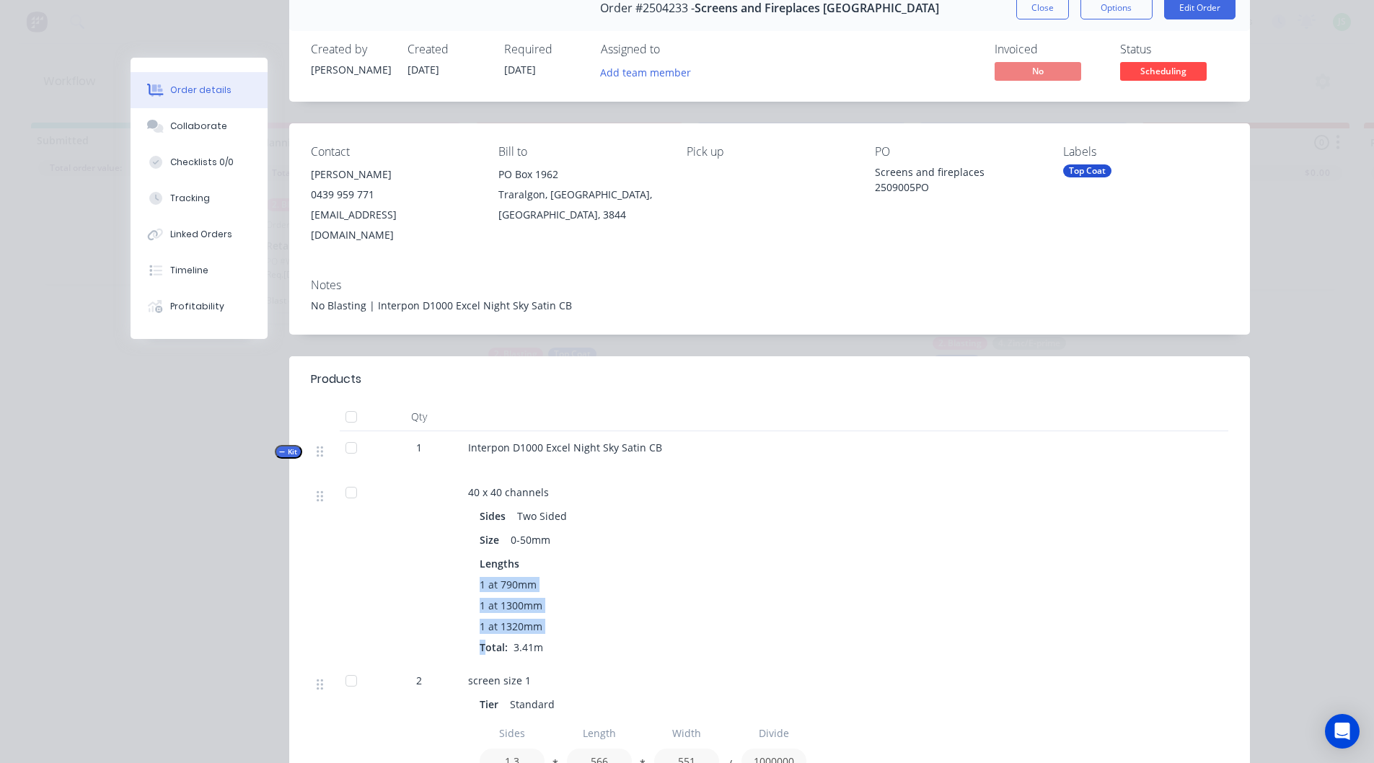
drag, startPoint x: 477, startPoint y: 619, endPoint x: 470, endPoint y: 561, distance: 58.1
click at [470, 561] on div "Sides Two Sided Size 0-50mm Lengths 1 at 790mm 1 at 1300mm 1 at 1320mm Total: 3…" at bounding box center [750, 579] width 565 height 152
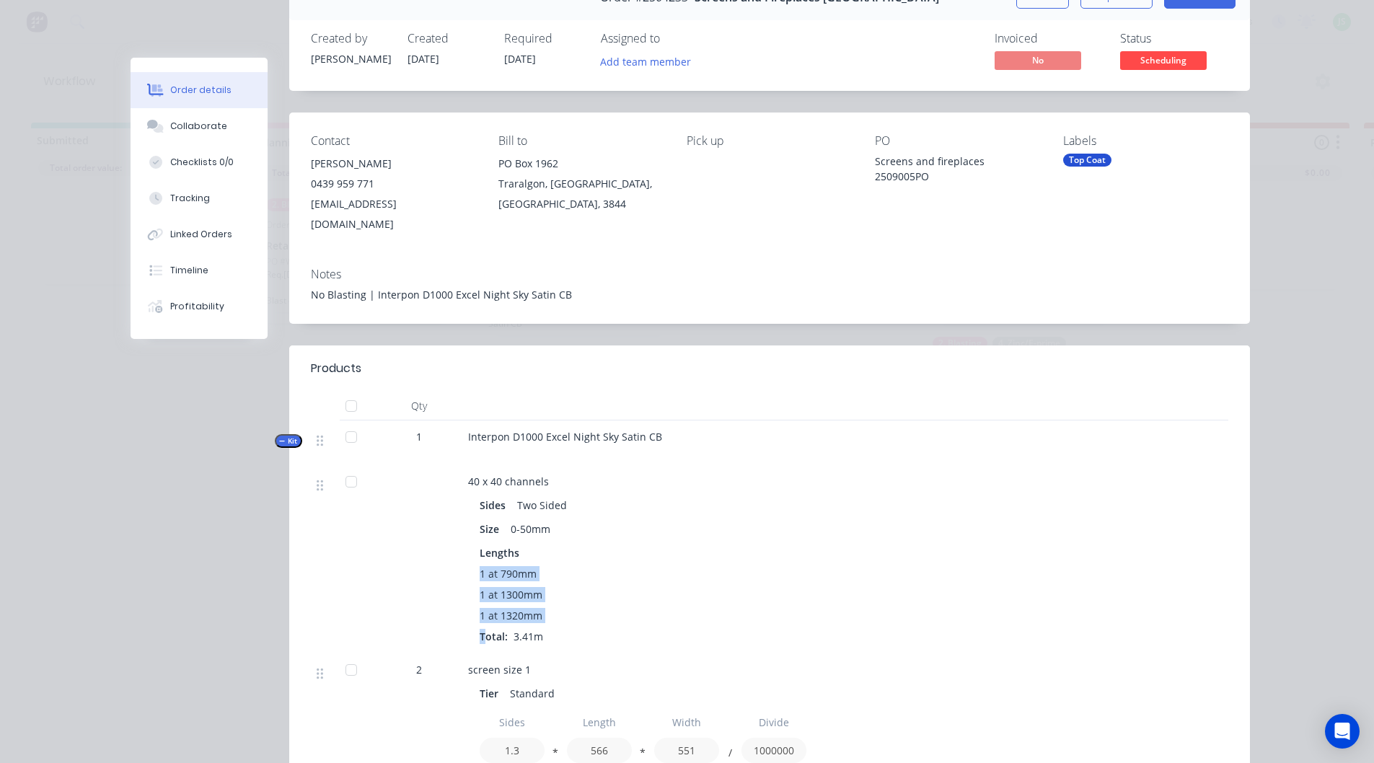
scroll to position [0, 0]
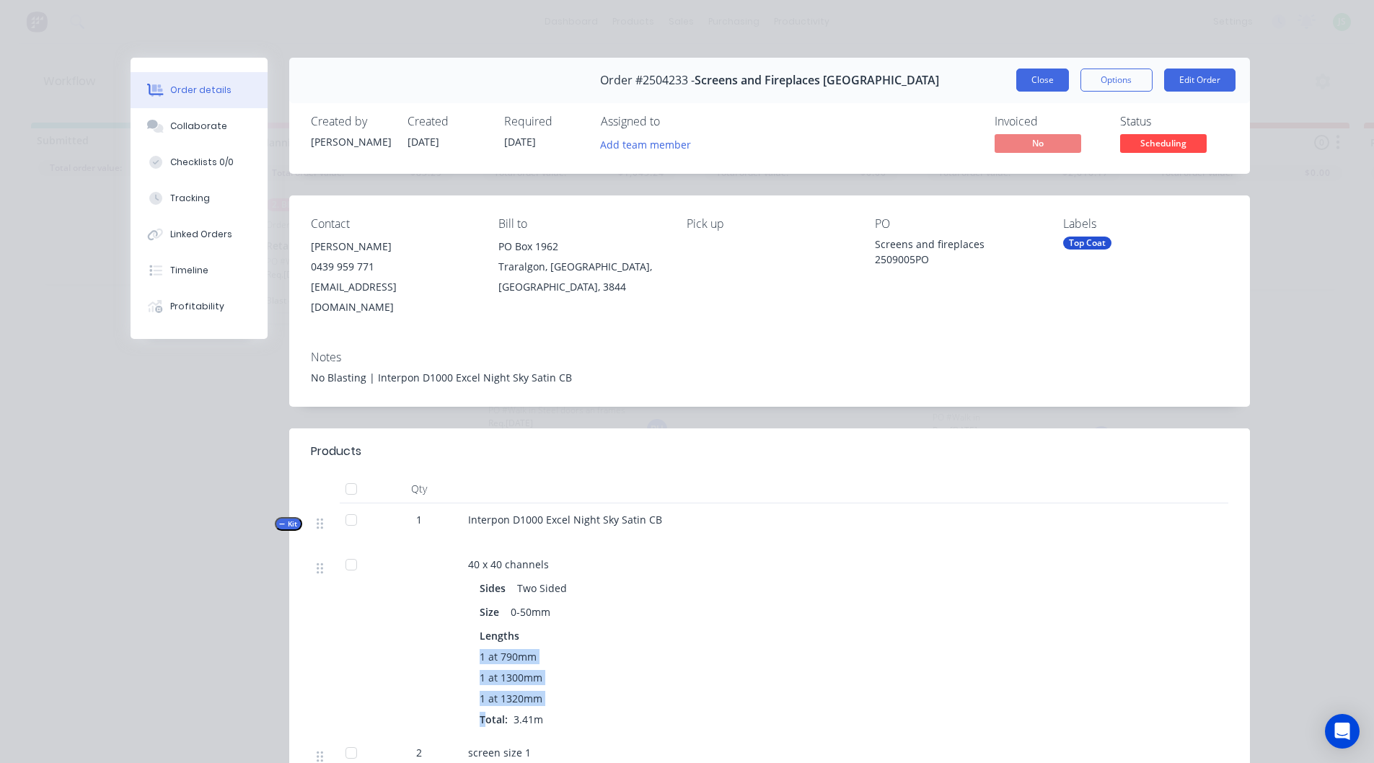
click at [1025, 77] on button "Close" at bounding box center [1042, 80] width 53 height 23
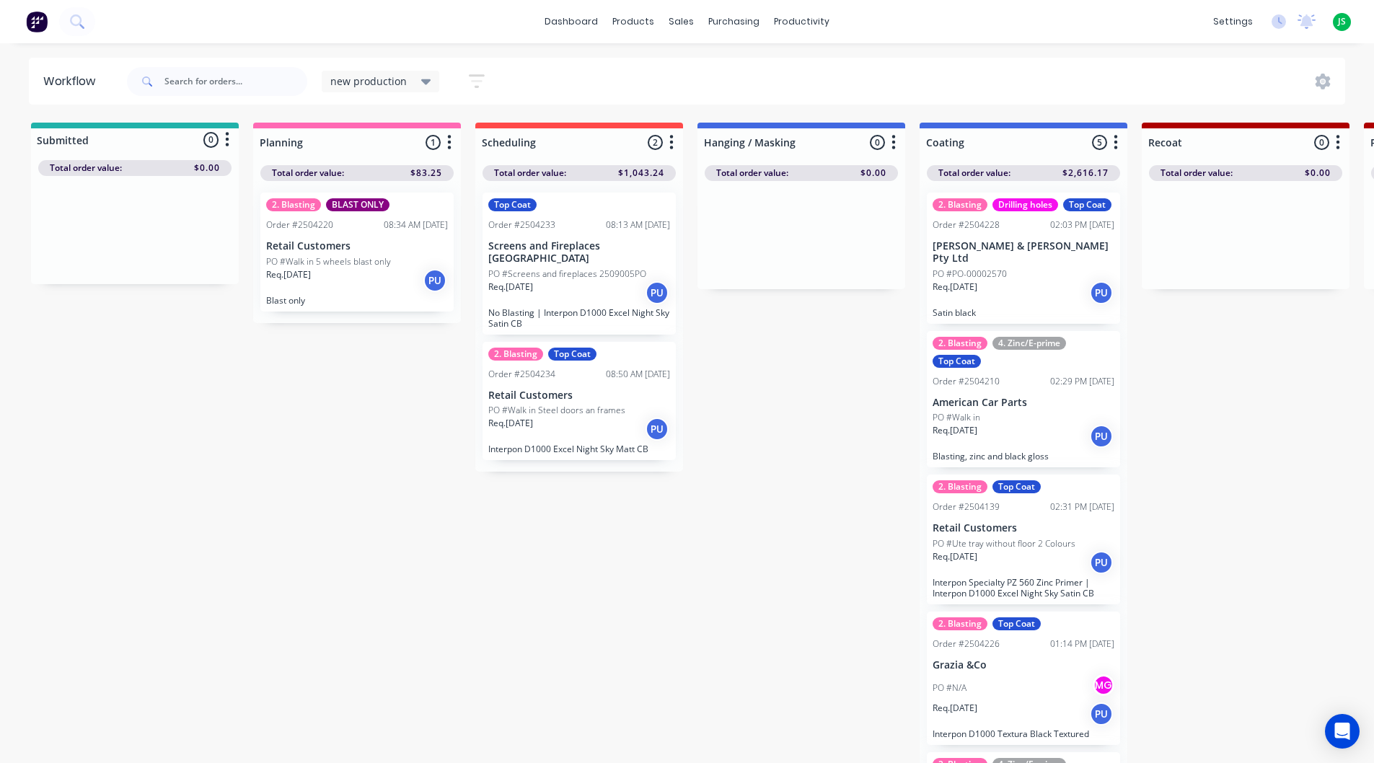
click at [549, 281] on div "Req. [DATE] PU" at bounding box center [579, 293] width 182 height 25
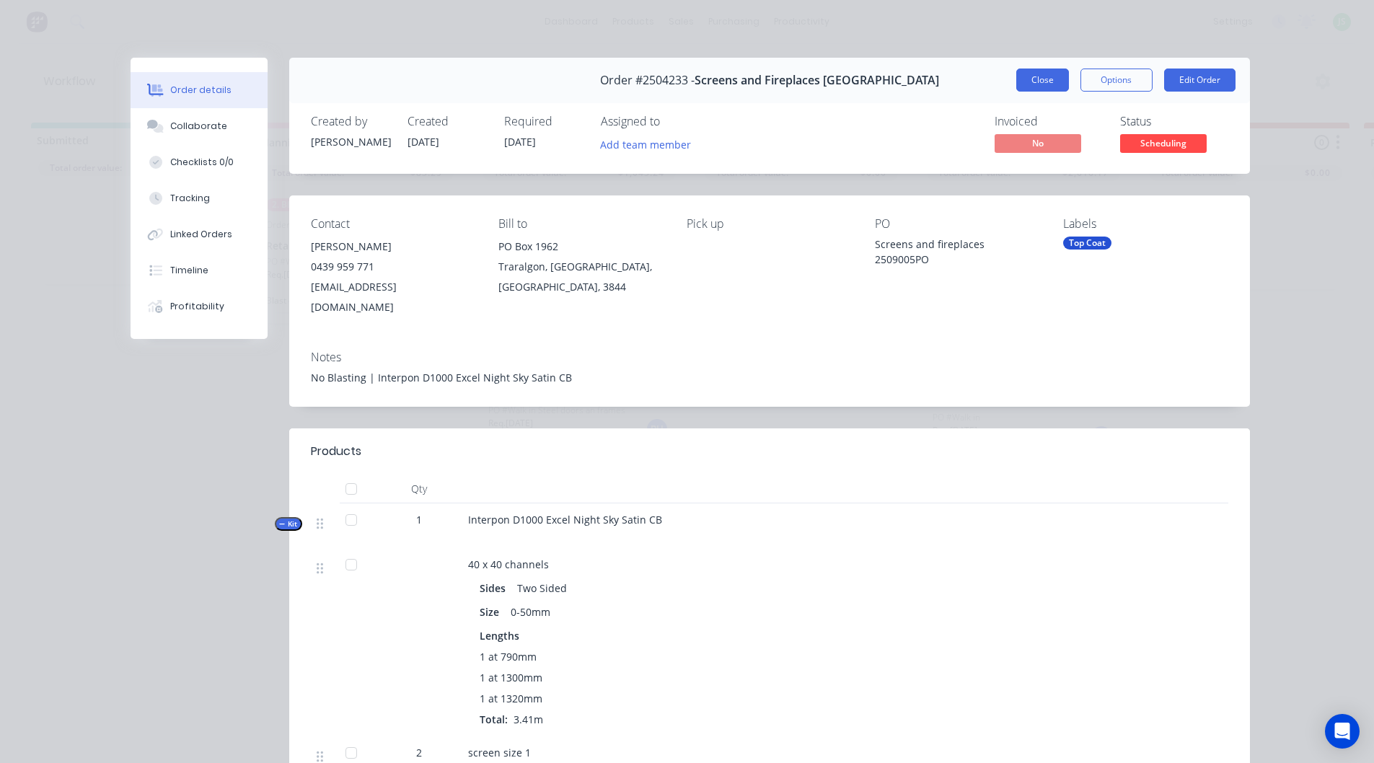
click at [1033, 84] on button "Close" at bounding box center [1042, 80] width 53 height 23
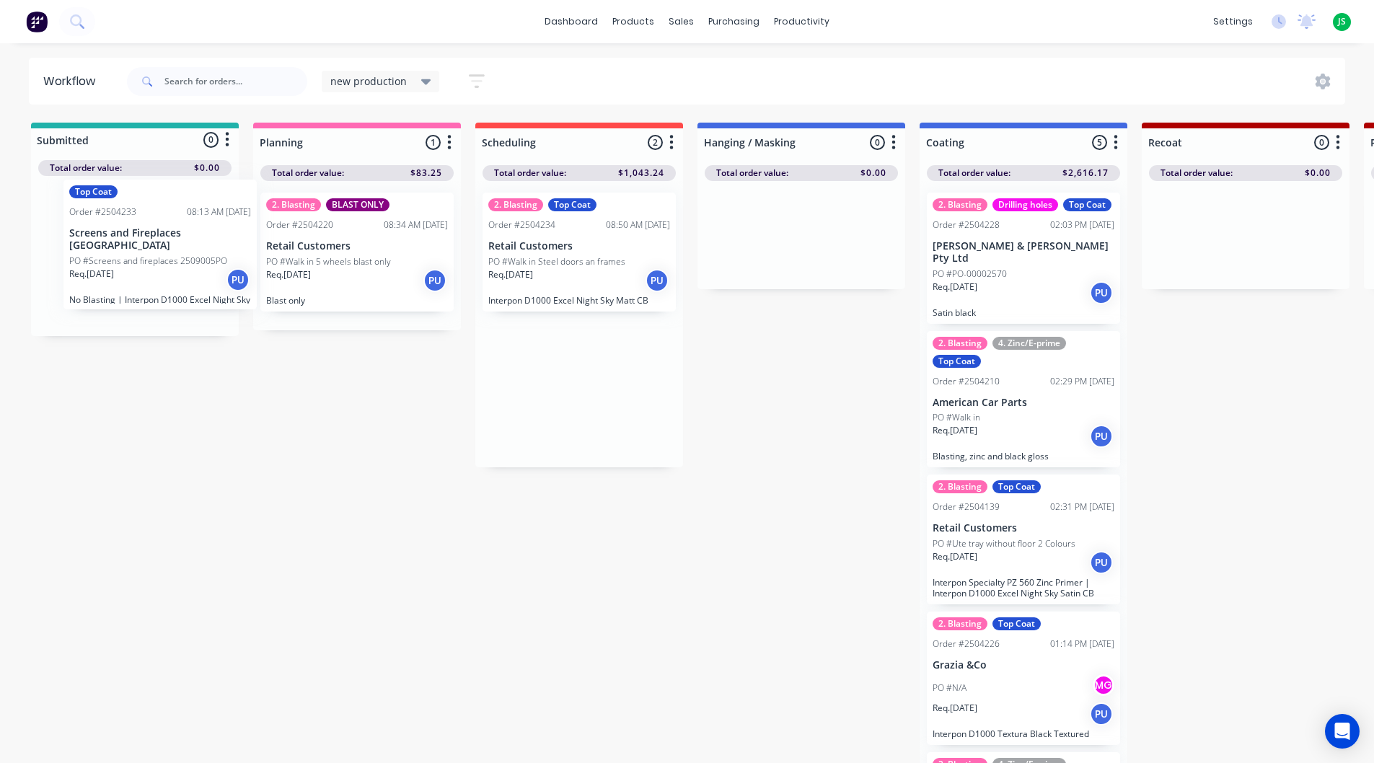
drag, startPoint x: 577, startPoint y: 270, endPoint x: 151, endPoint y: 261, distance: 425.5
drag, startPoint x: 189, startPoint y: 170, endPoint x: 217, endPoint y: 171, distance: 28.1
click at [217, 171] on span "$266.12" at bounding box center [200, 168] width 37 height 13
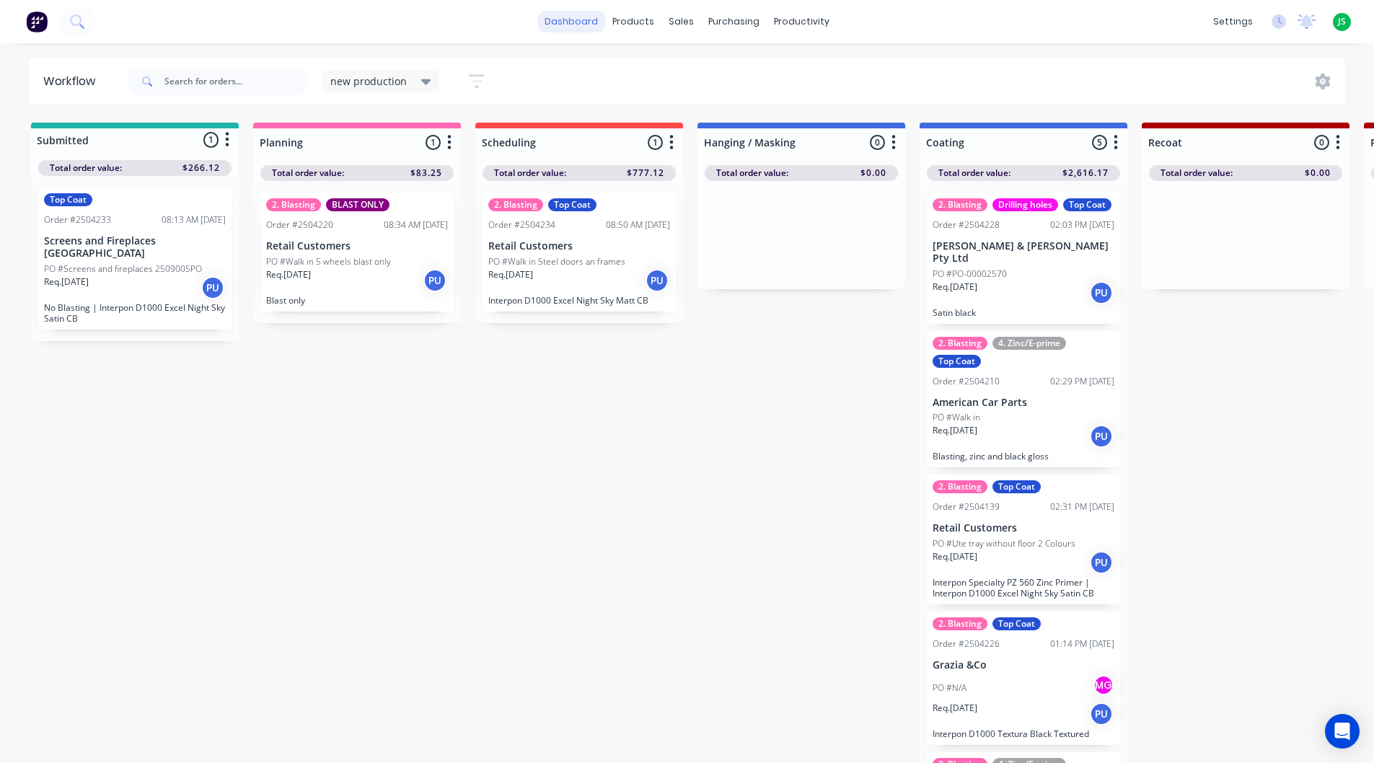
click at [575, 14] on link "dashboard" at bounding box center [571, 22] width 68 height 22
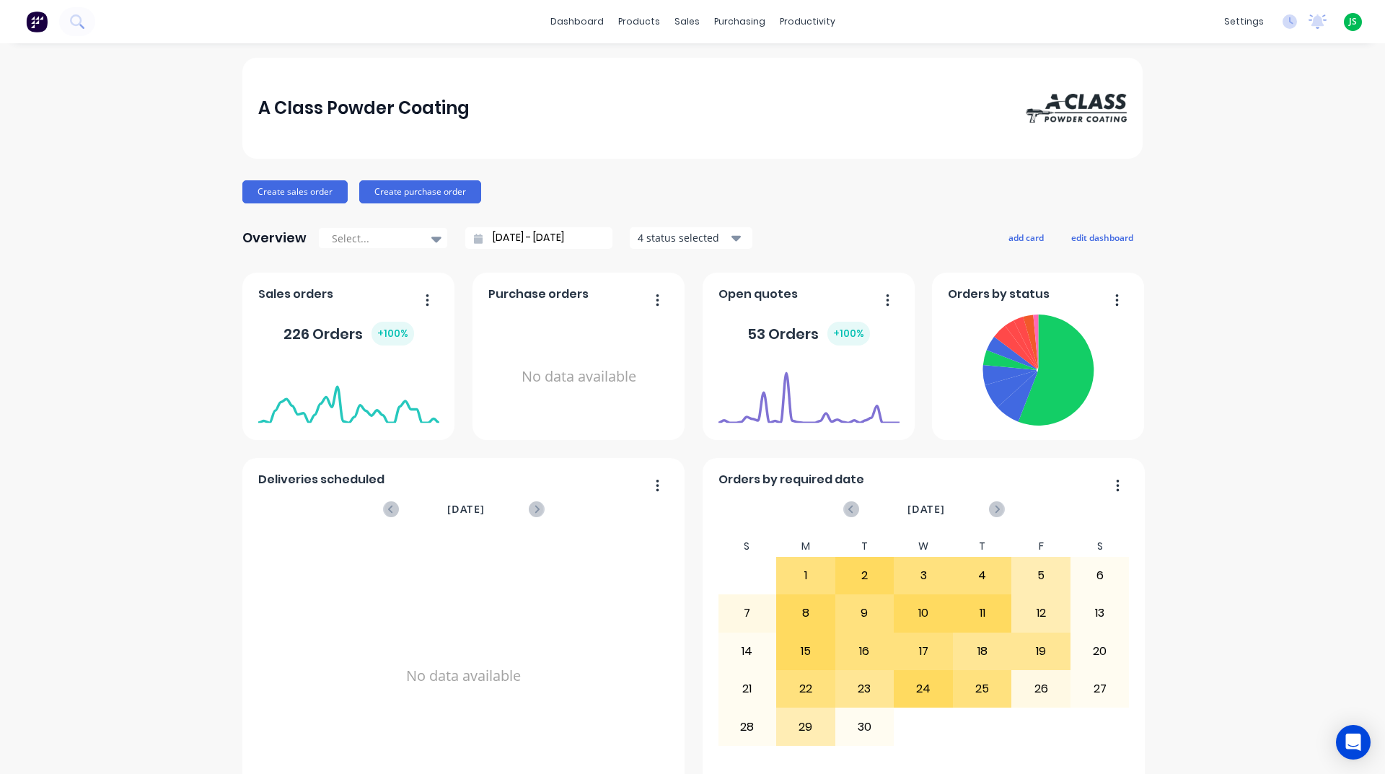
scroll to position [607, 0]
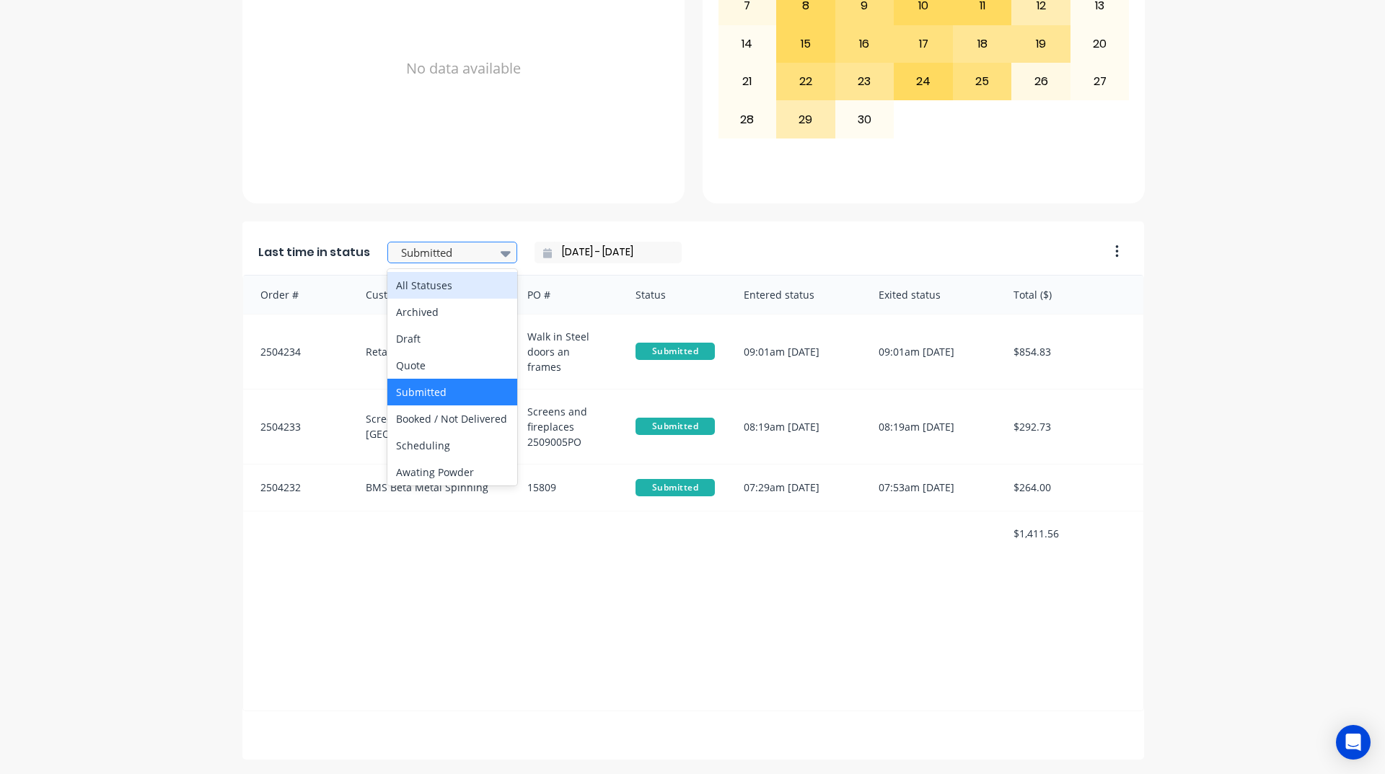
click at [464, 245] on div at bounding box center [444, 253] width 91 height 18
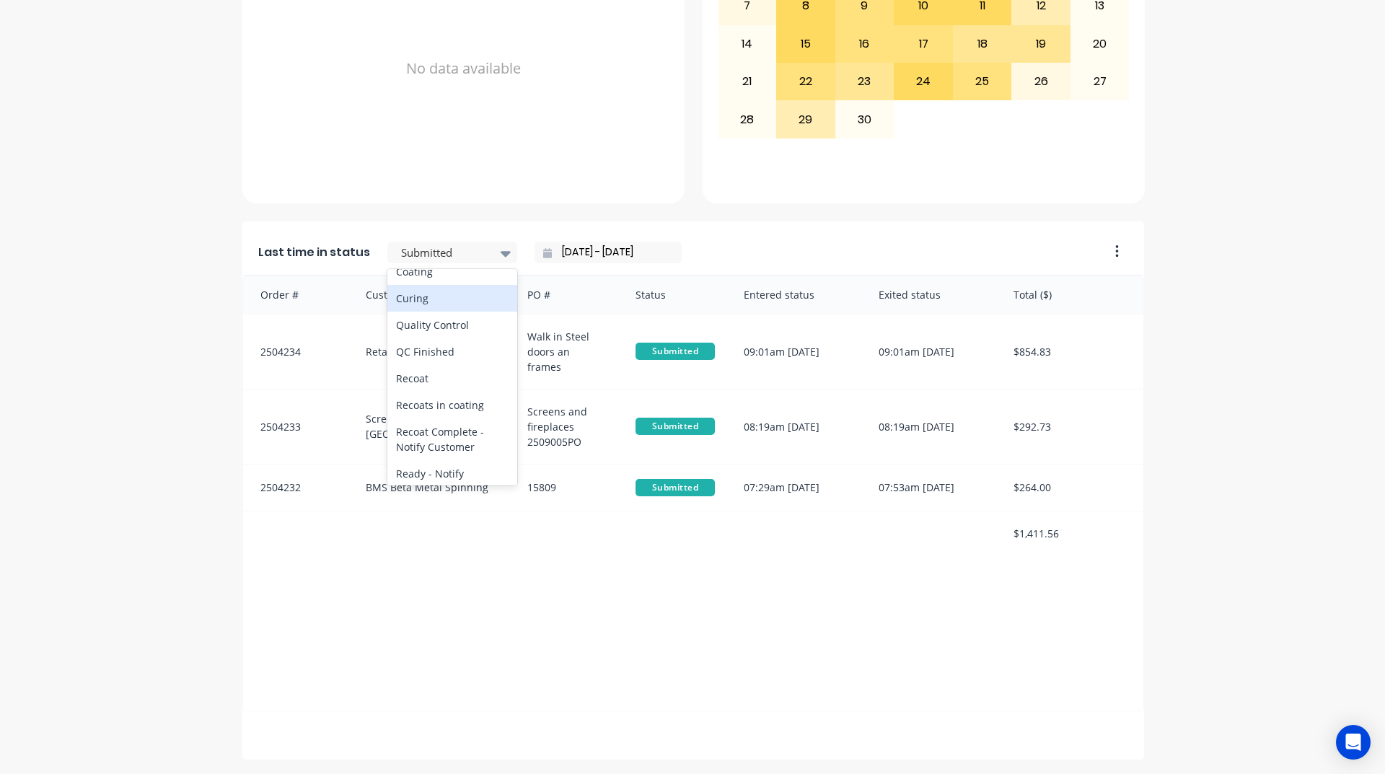
scroll to position [577, 0]
click at [431, 259] on div "Coating" at bounding box center [452, 245] width 130 height 27
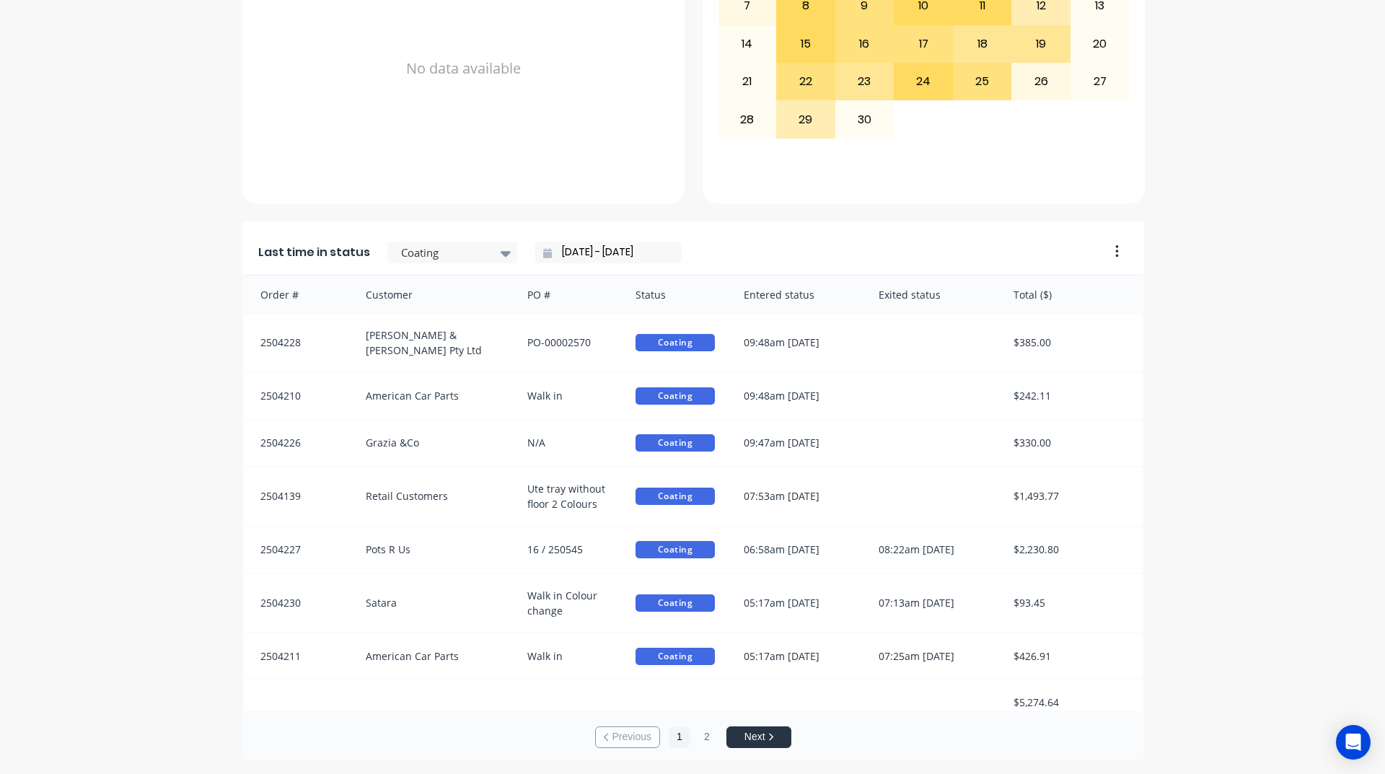
scroll to position [3, 0]
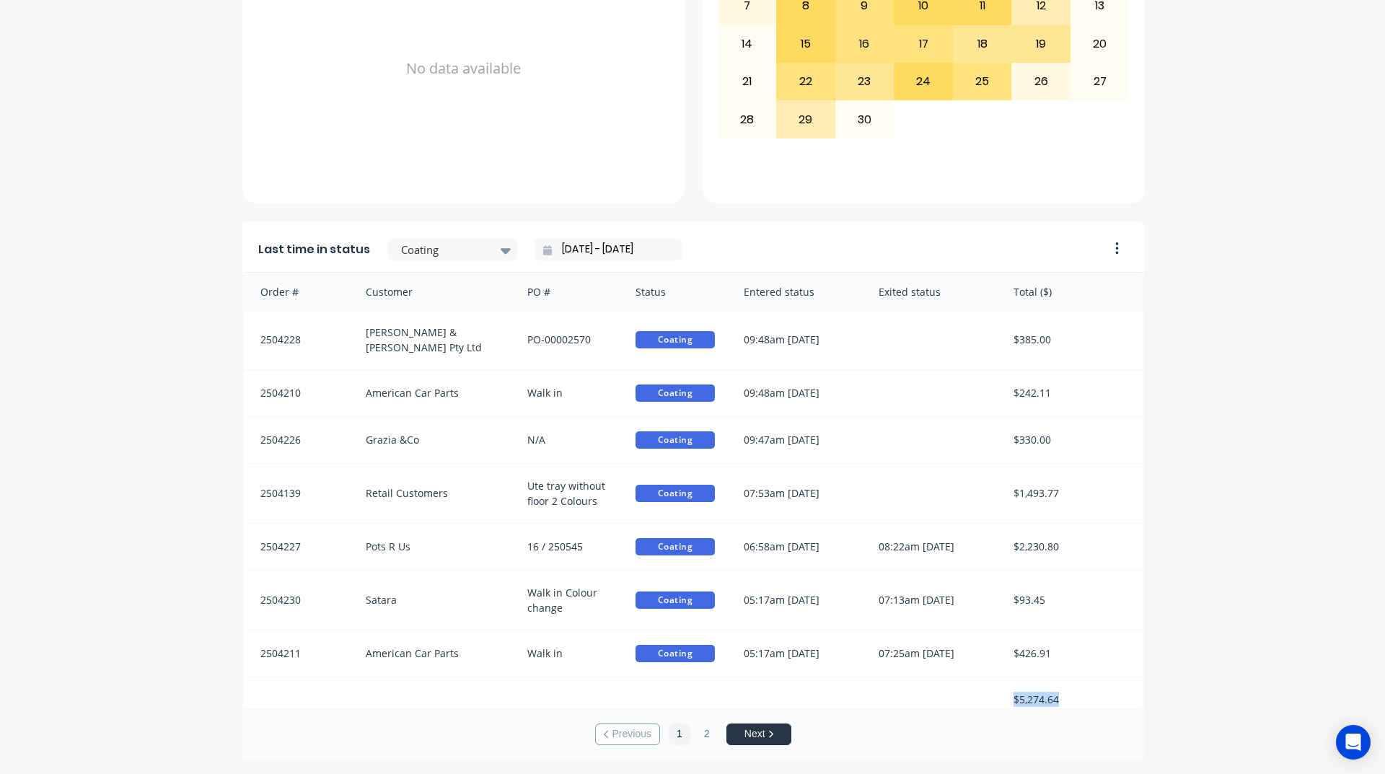
drag, startPoint x: 1051, startPoint y: 681, endPoint x: 984, endPoint y: 705, distance: 70.9
click at [984, 705] on div "$5,274.64" at bounding box center [693, 699] width 900 height 44
click at [743, 736] on button "Next" at bounding box center [758, 734] width 65 height 22
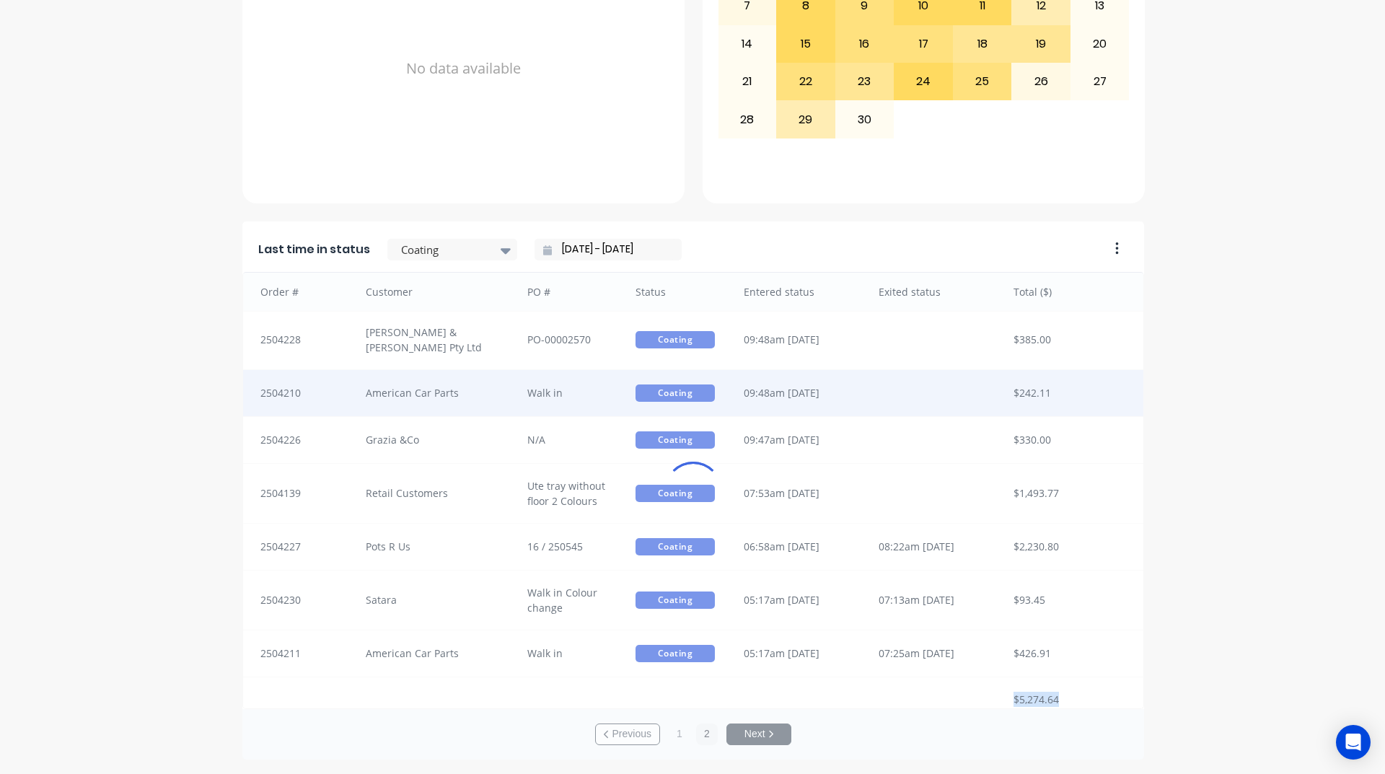
scroll to position [2, 0]
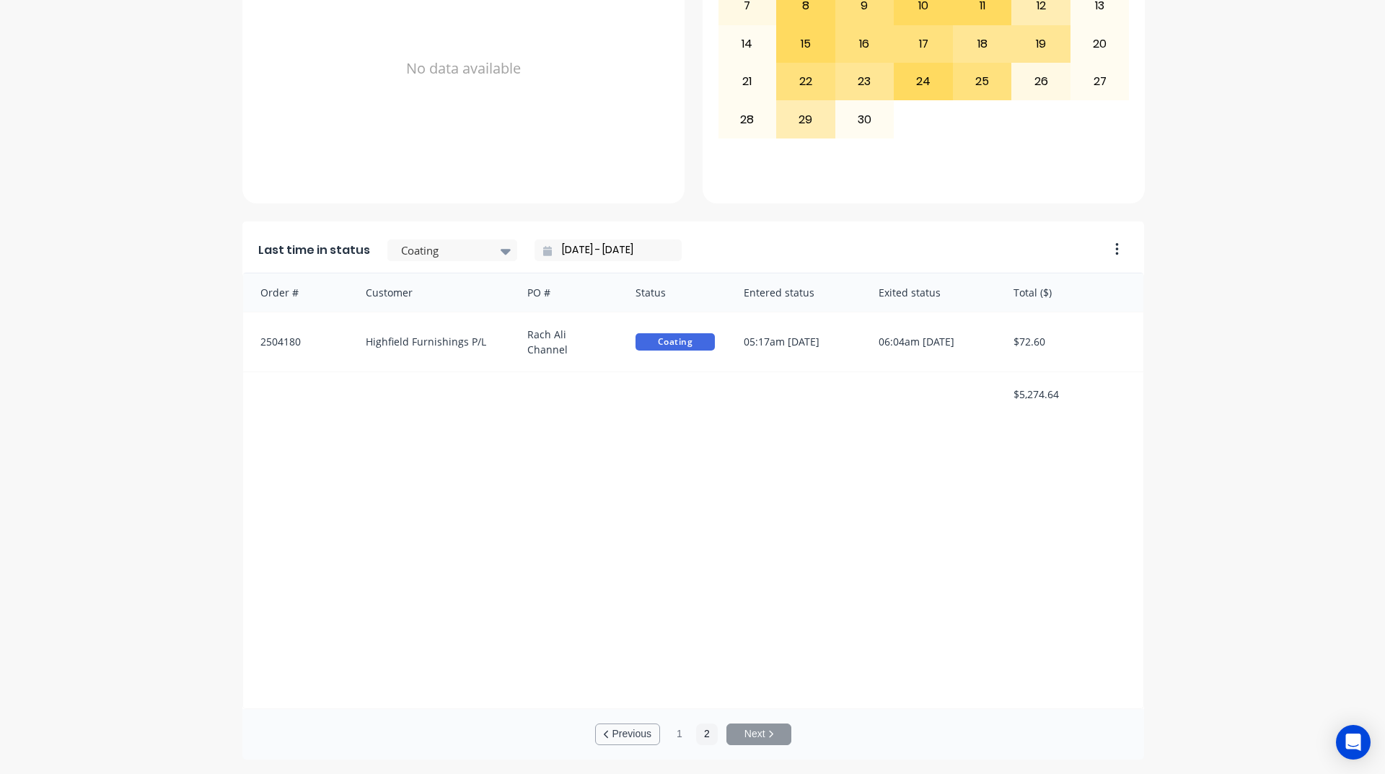
click at [645, 730] on button "Previous" at bounding box center [627, 734] width 65 height 22
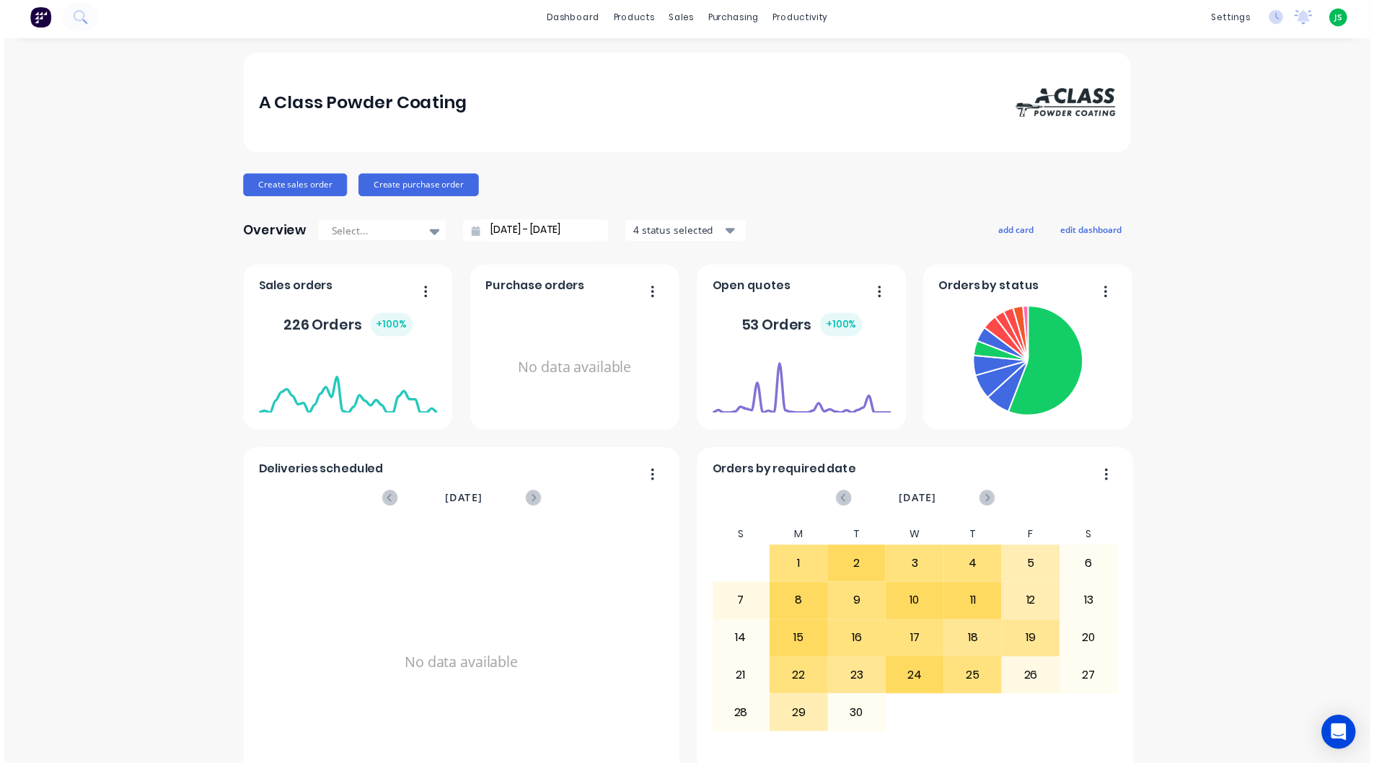
scroll to position [0, 0]
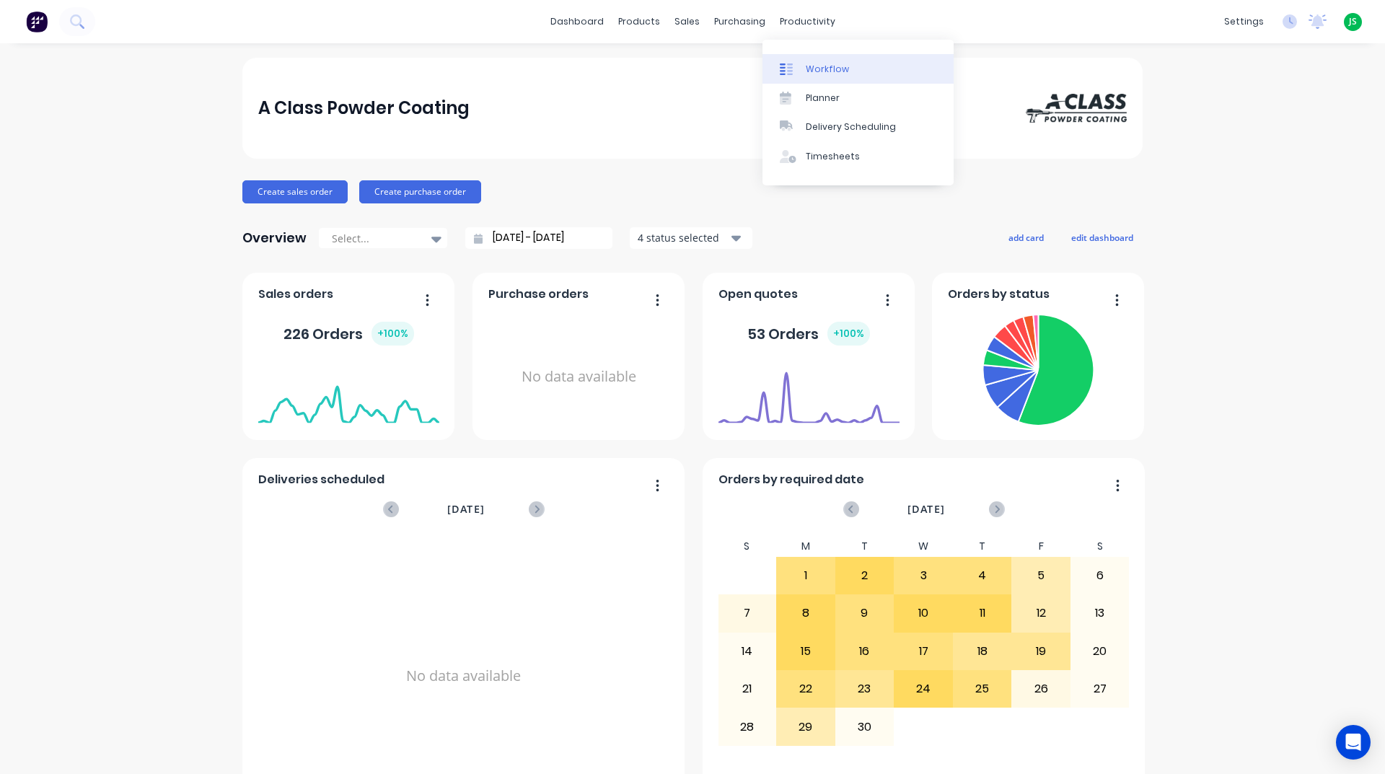
click at [811, 69] on div "Workflow" at bounding box center [826, 69] width 43 height 13
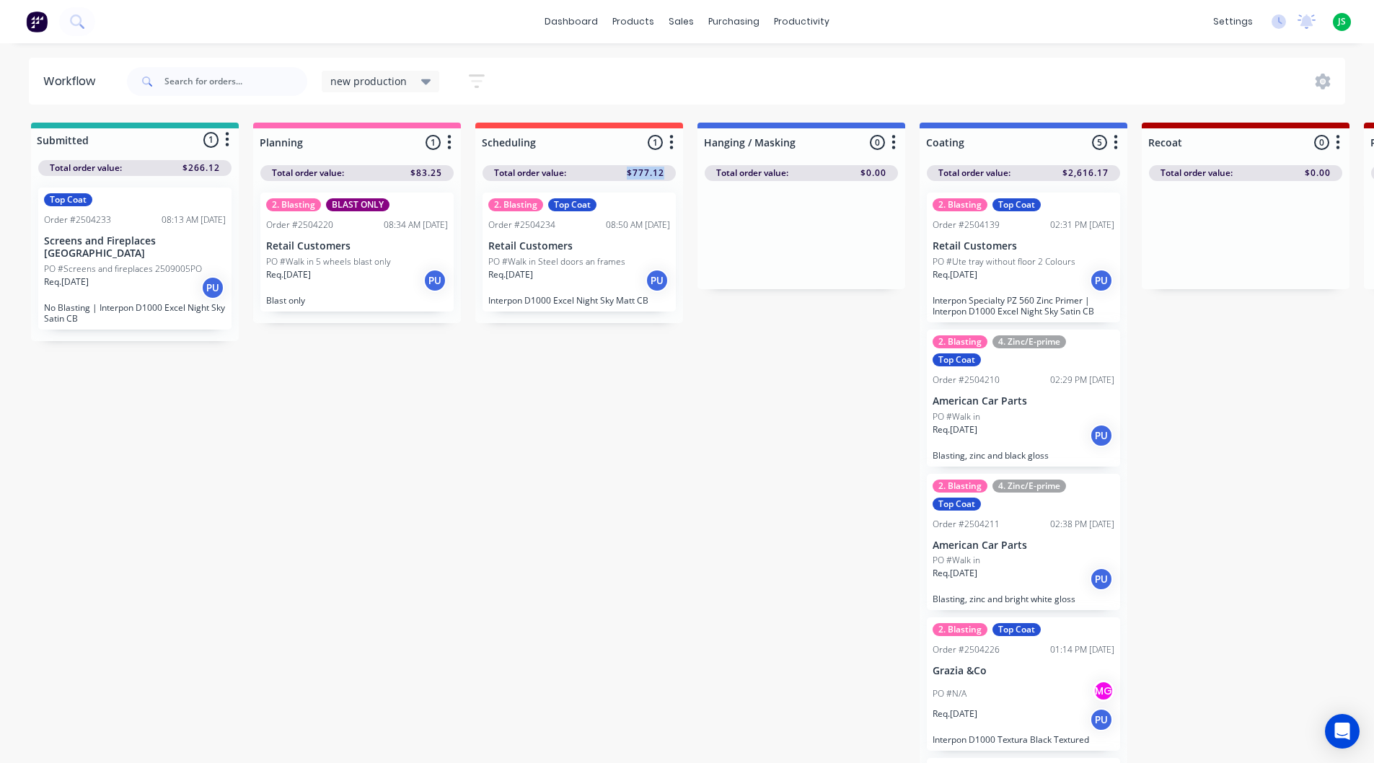
drag, startPoint x: 662, startPoint y: 172, endPoint x: 629, endPoint y: 171, distance: 33.2
click at [629, 171] on div "Total order value: $777.12" at bounding box center [578, 173] width 193 height 16
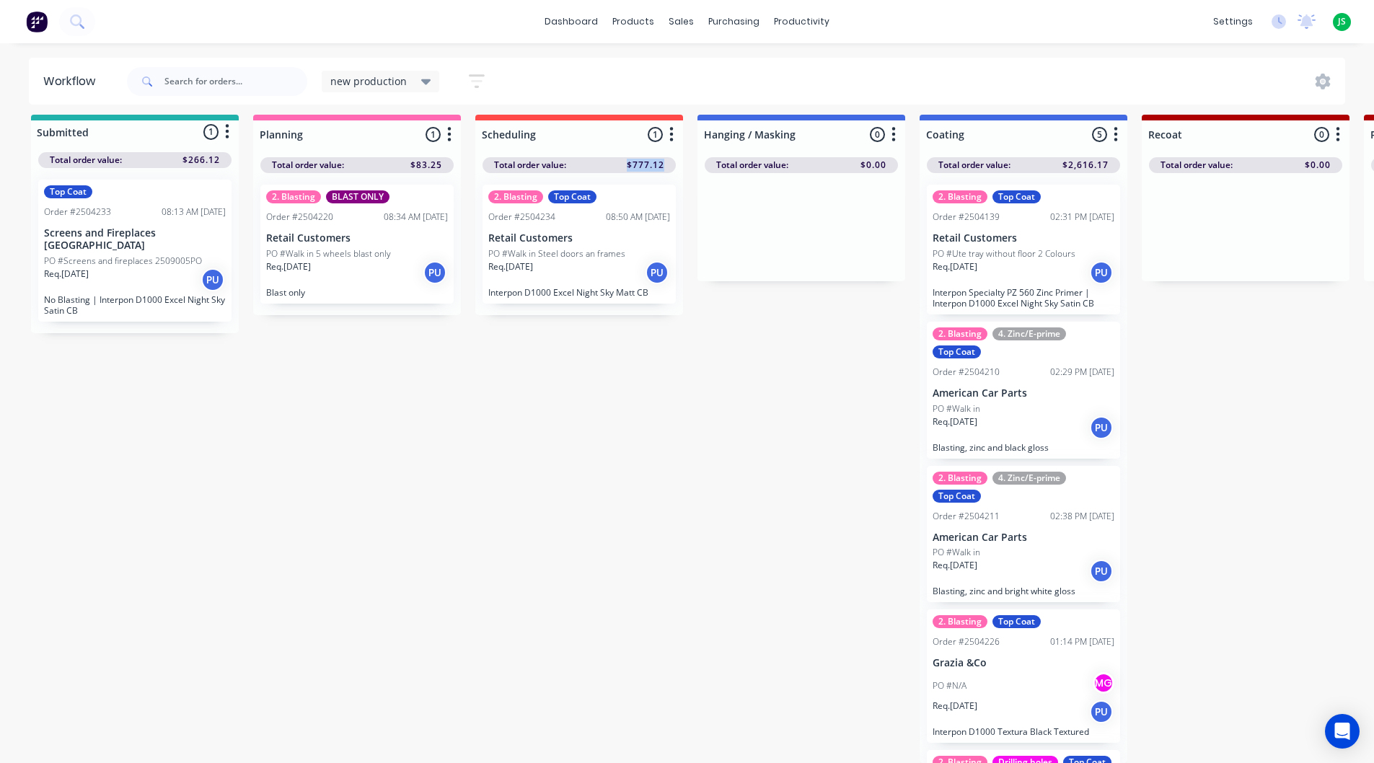
scroll to position [125, 0]
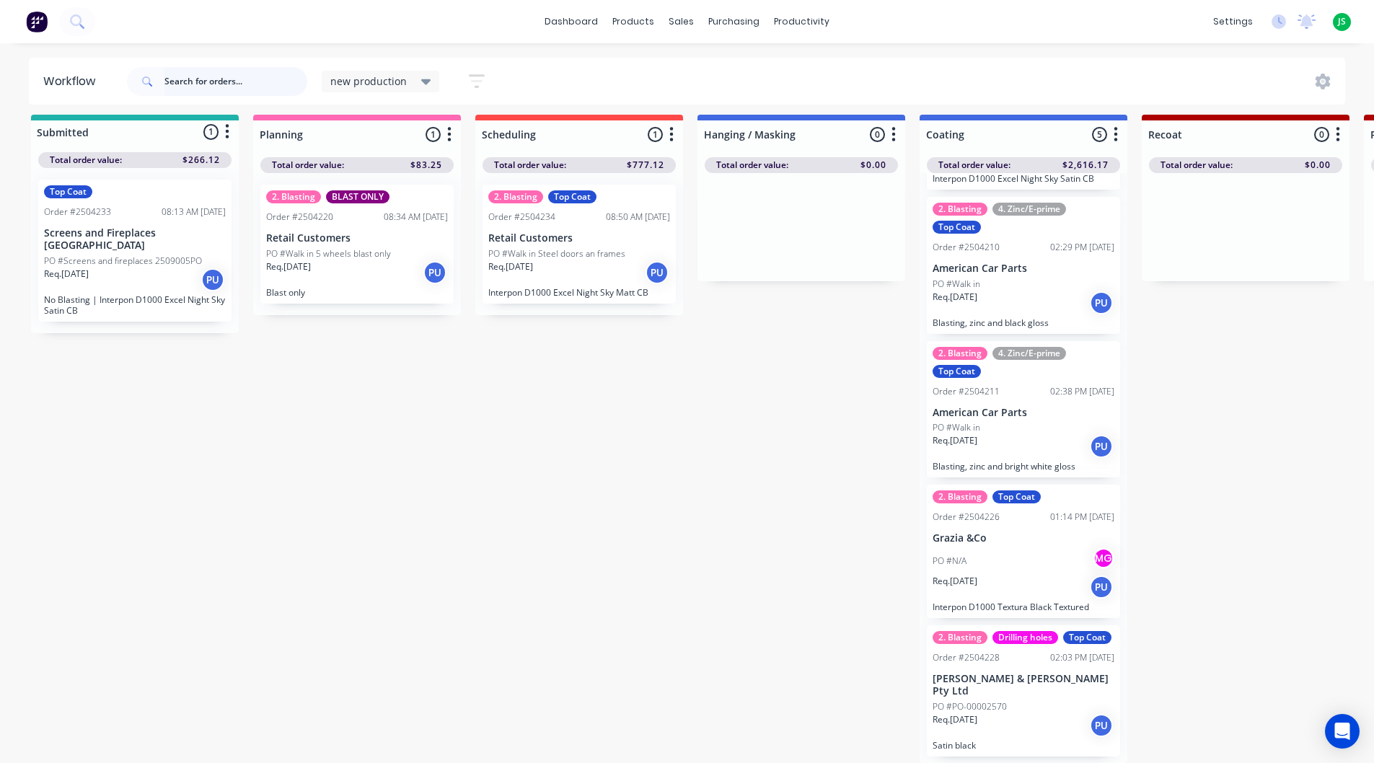
click at [197, 84] on input "text" at bounding box center [235, 81] width 143 height 29
type input "bms"
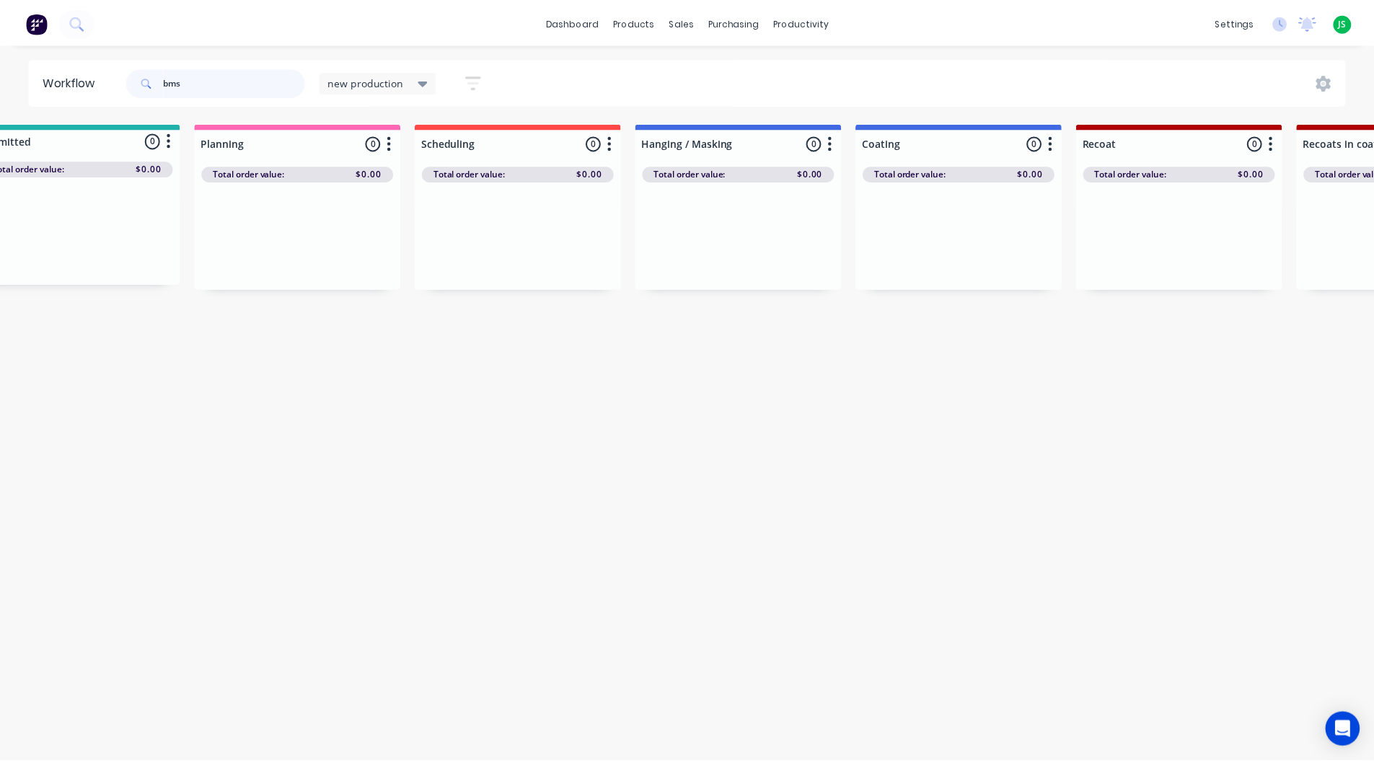
scroll to position [0, 0]
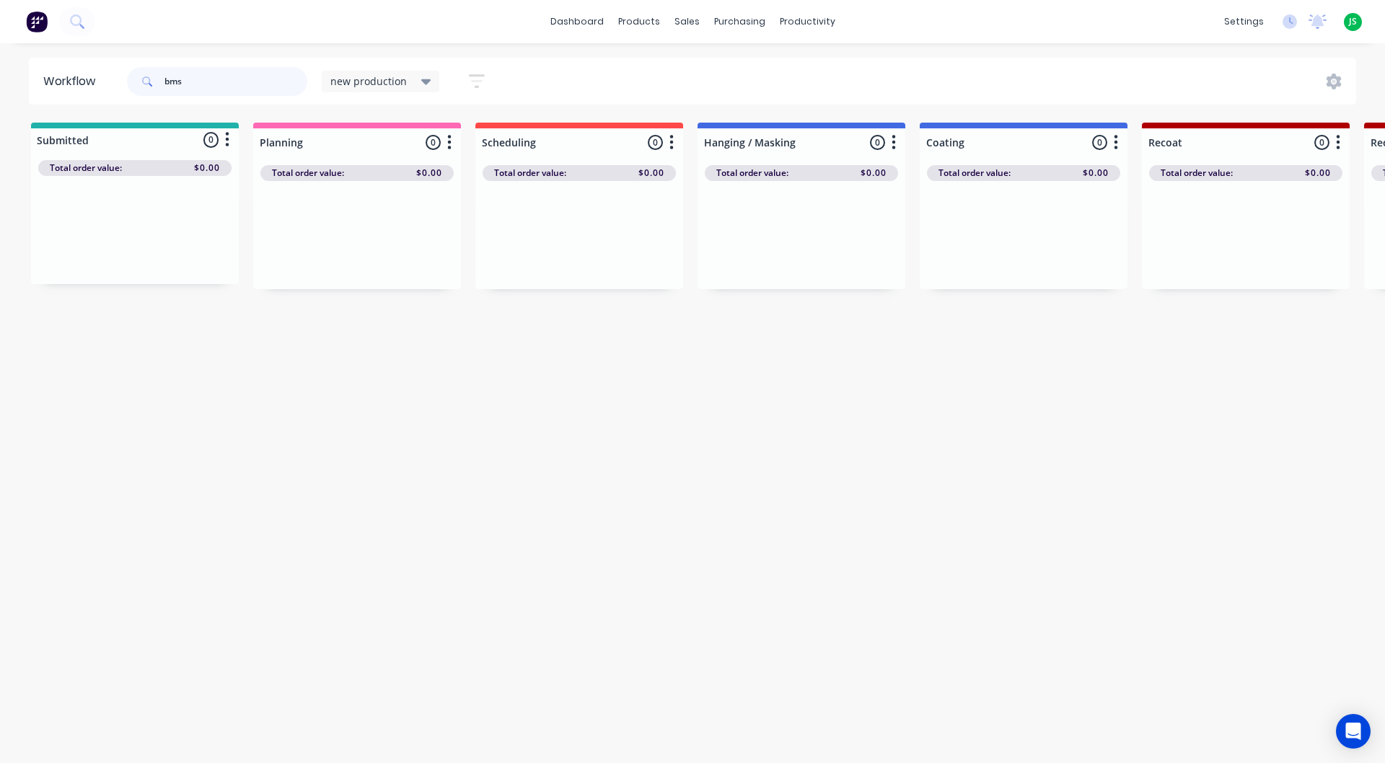
drag, startPoint x: 200, startPoint y: 74, endPoint x: 0, endPoint y: 100, distance: 202.0
click at [0, 99] on div "Workflow bms new production Save new view None edit new production (Default) ed…" at bounding box center [692, 81] width 1385 height 47
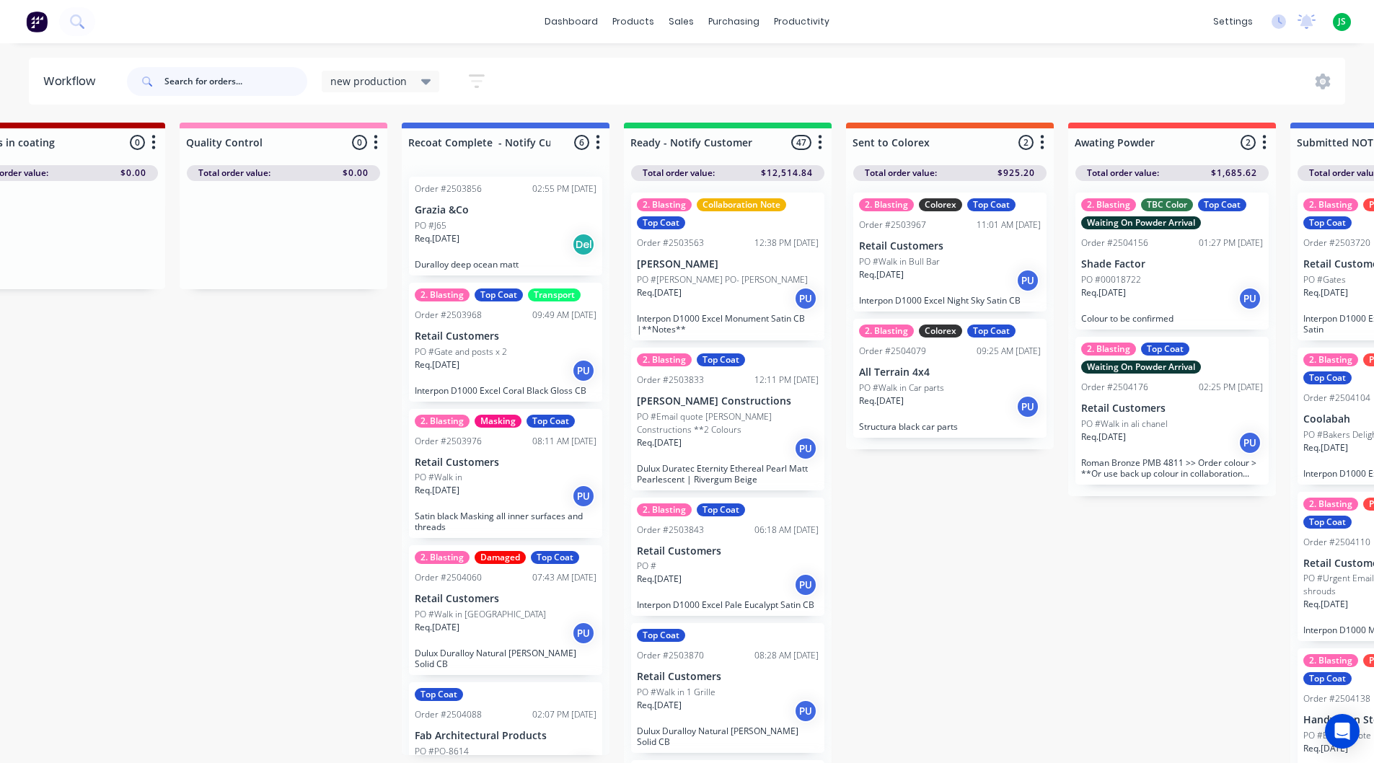
scroll to position [0, 1454]
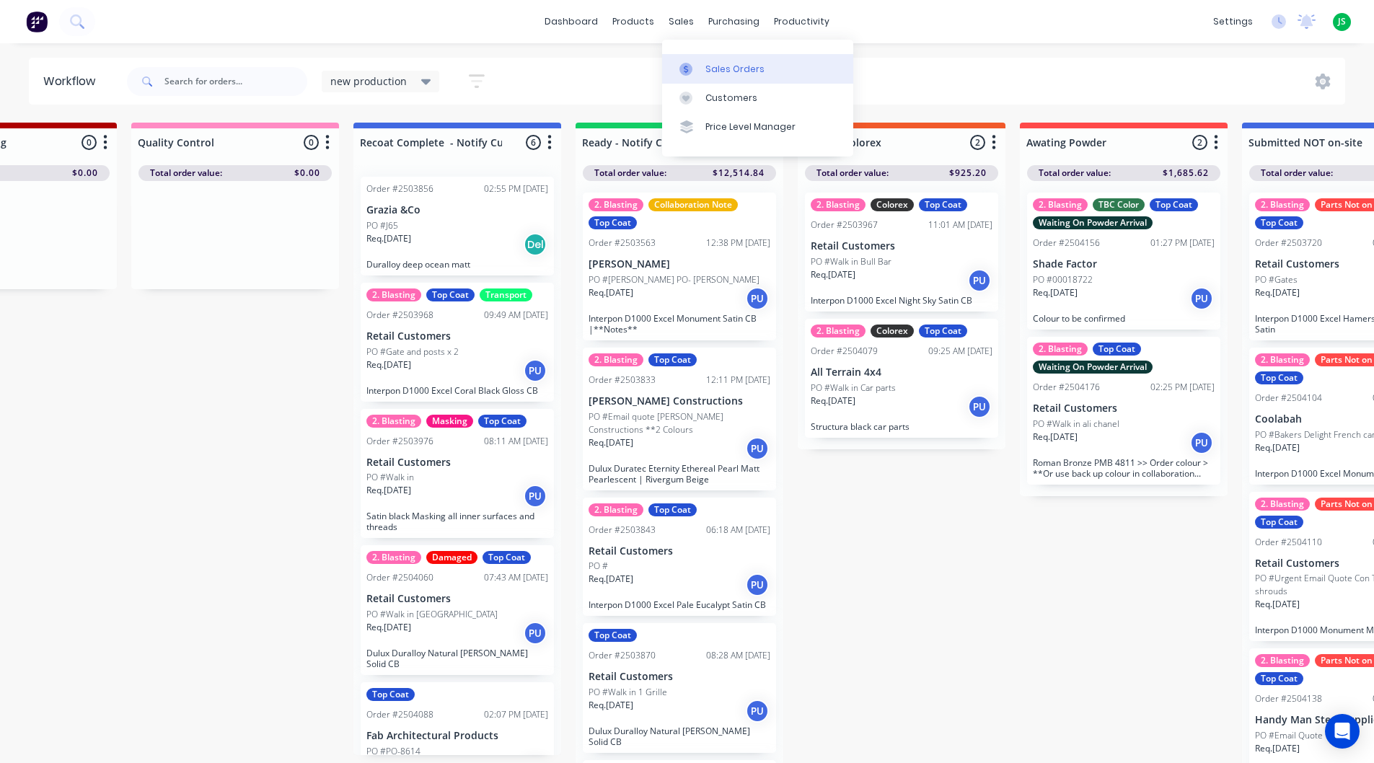
click at [707, 60] on link "Sales Orders" at bounding box center [757, 68] width 191 height 29
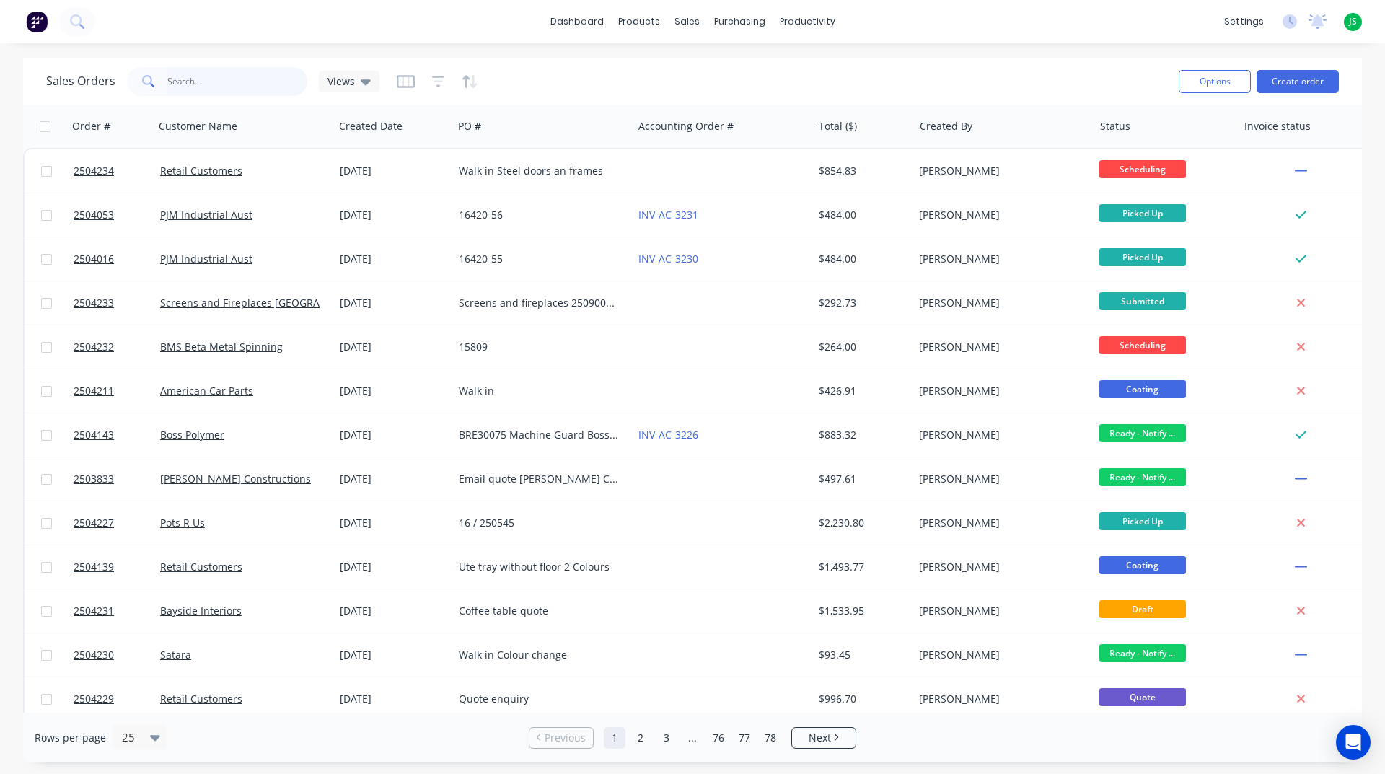
click at [232, 84] on input "text" at bounding box center [237, 81] width 141 height 29
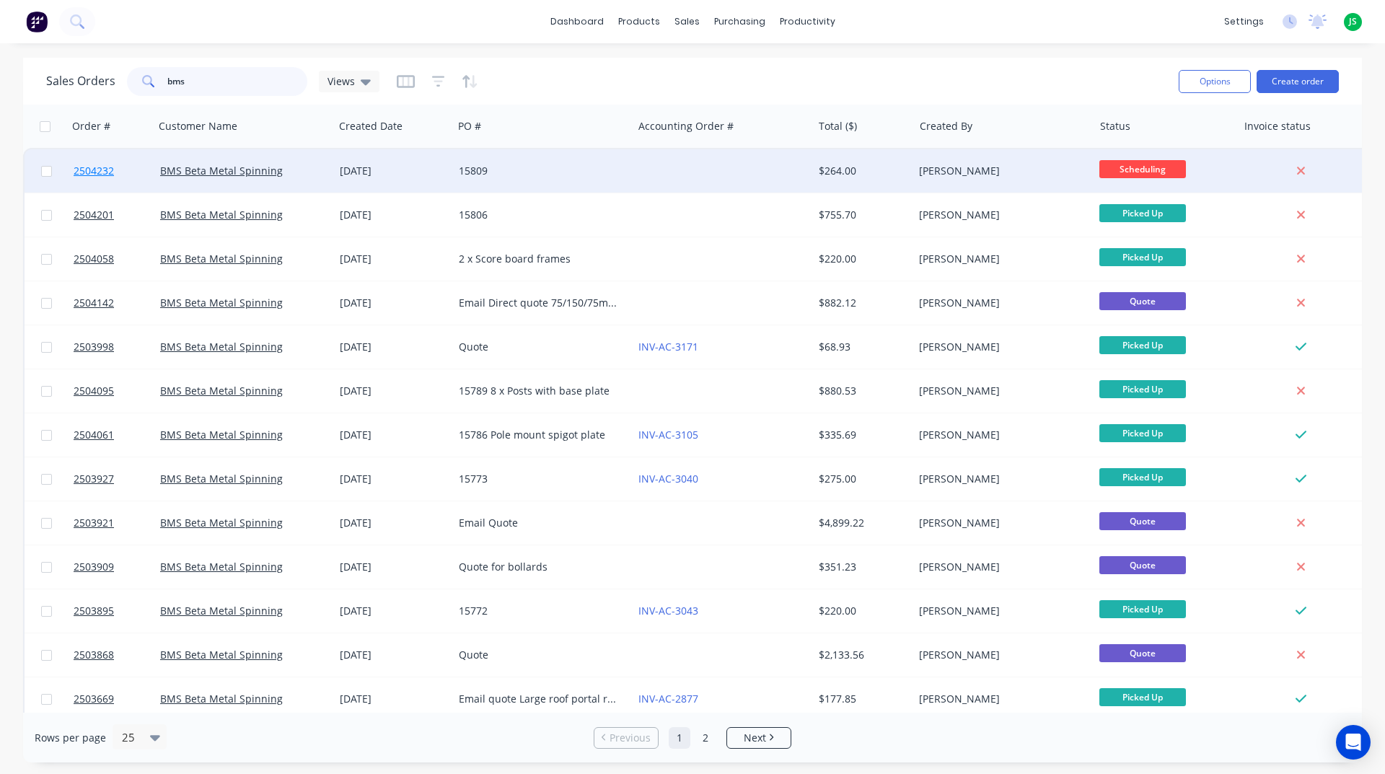
type input "bms"
click at [101, 169] on span "2504232" at bounding box center [94, 171] width 40 height 14
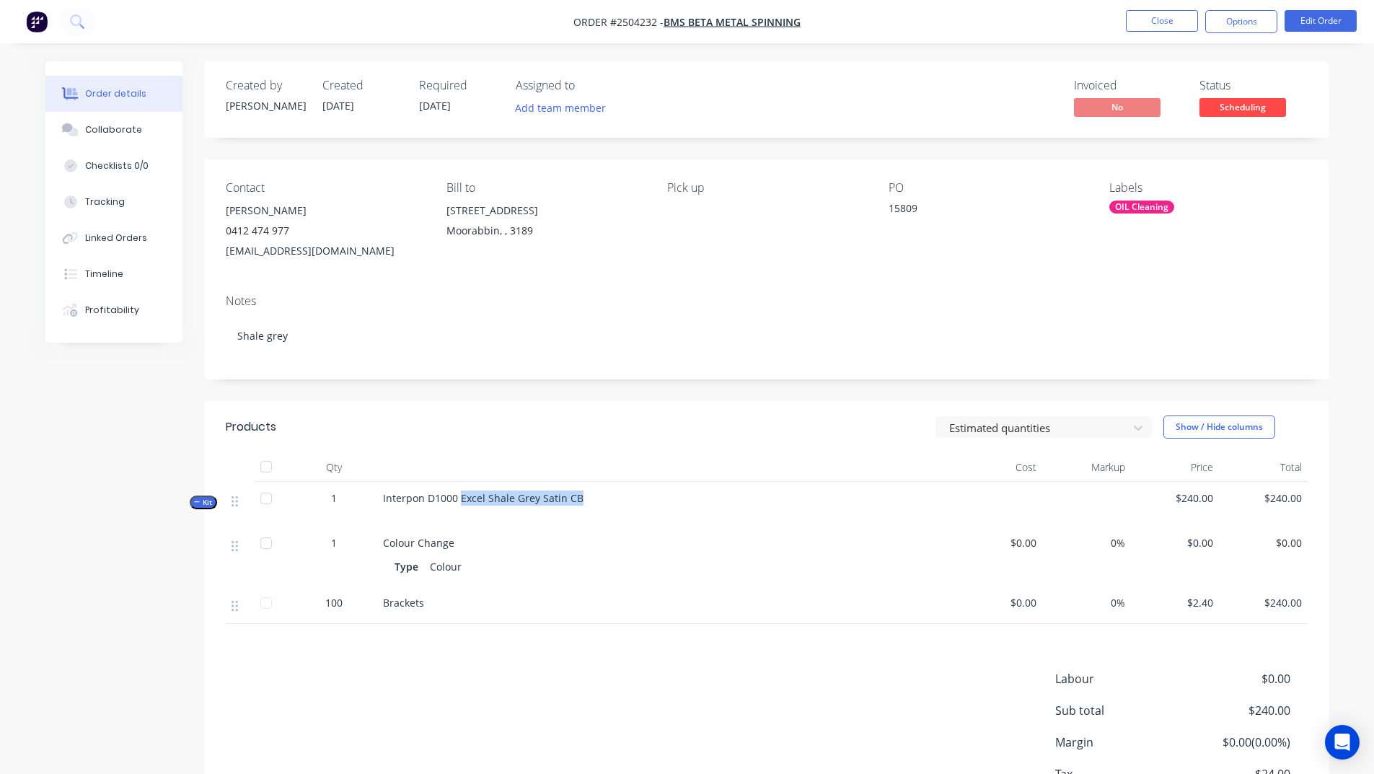
drag, startPoint x: 588, startPoint y: 501, endPoint x: 428, endPoint y: 504, distance: 160.8
click at [428, 504] on div "Interpon D1000 Excel Shale Grey Satin CB" at bounding box center [665, 504] width 577 height 45
click at [1182, 22] on button "Close" at bounding box center [1162, 21] width 72 height 22
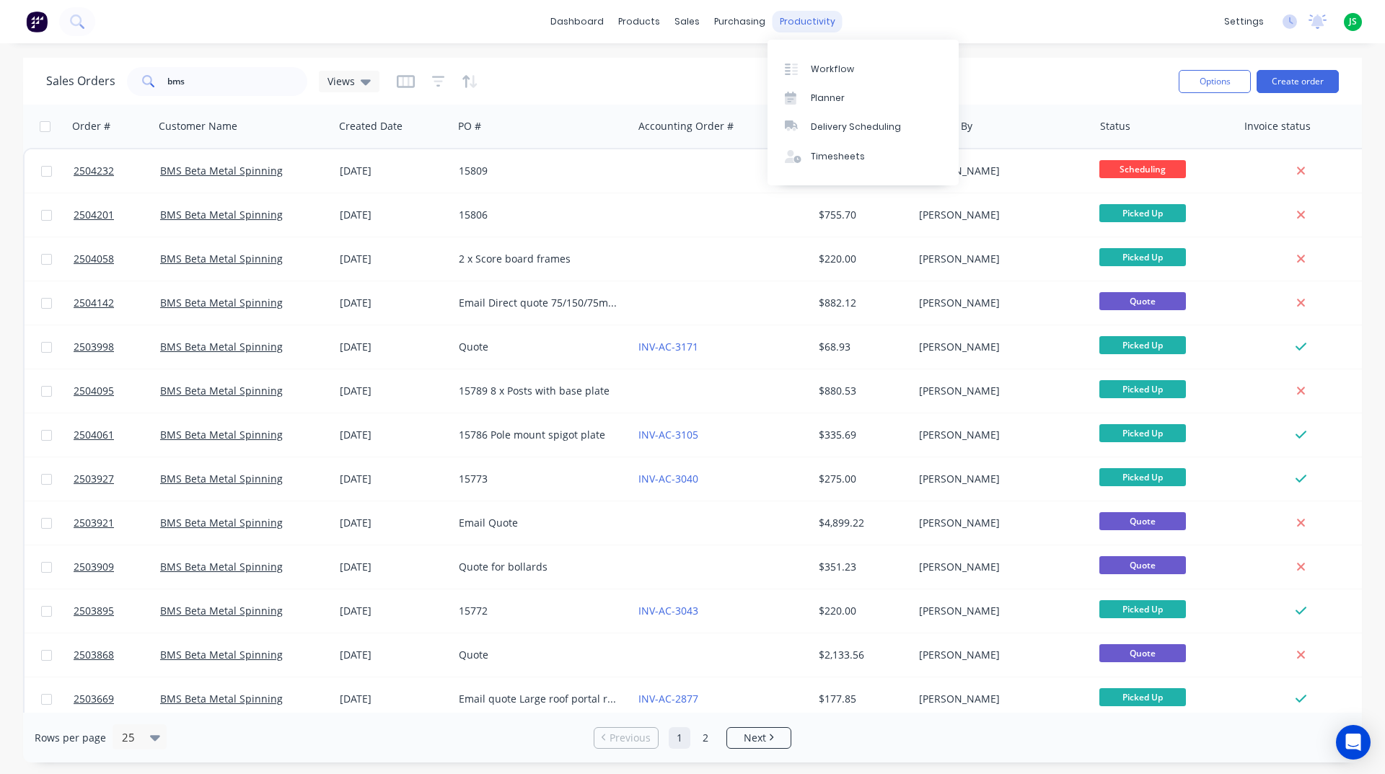
click at [826, 20] on div "productivity" at bounding box center [807, 22] width 70 height 22
click at [825, 69] on div "Workflow" at bounding box center [832, 69] width 43 height 13
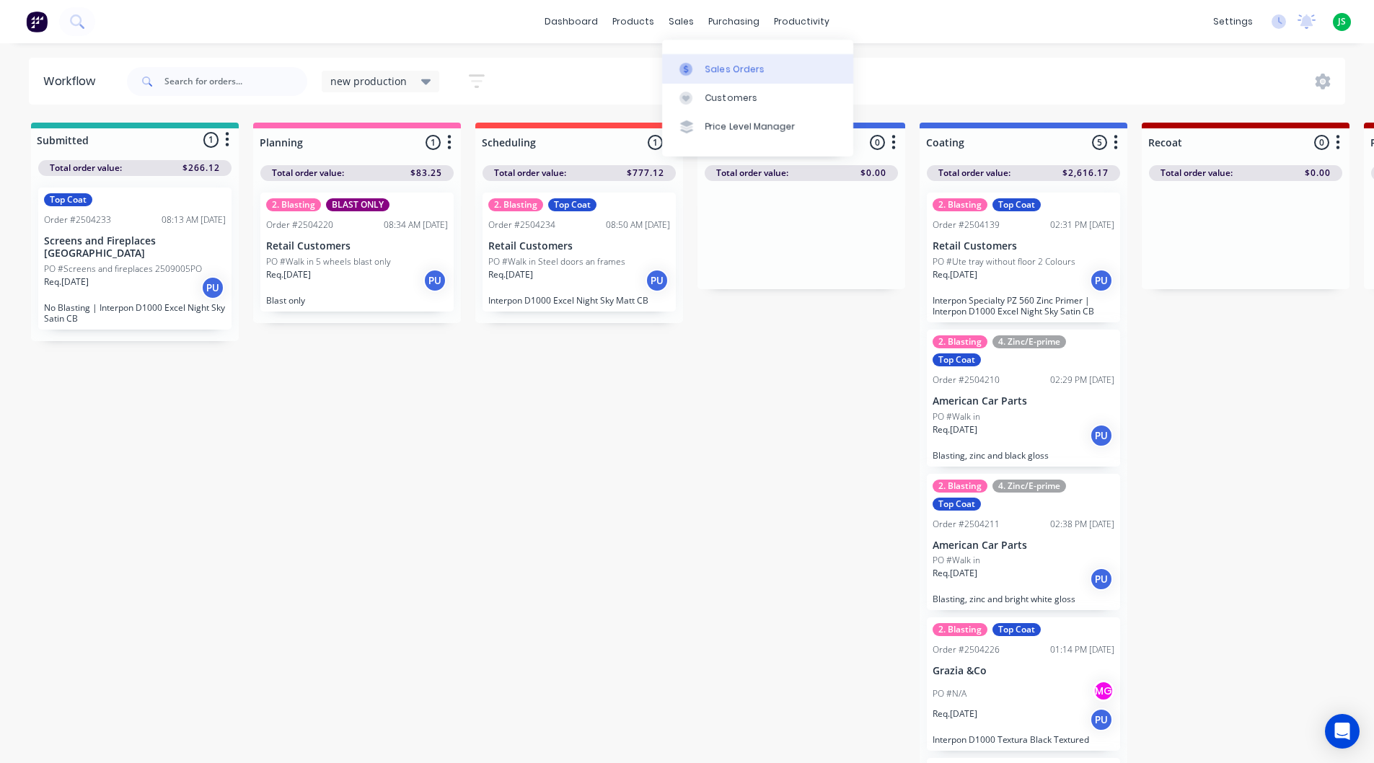
click at [725, 70] on div "Sales Orders" at bounding box center [734, 69] width 59 height 13
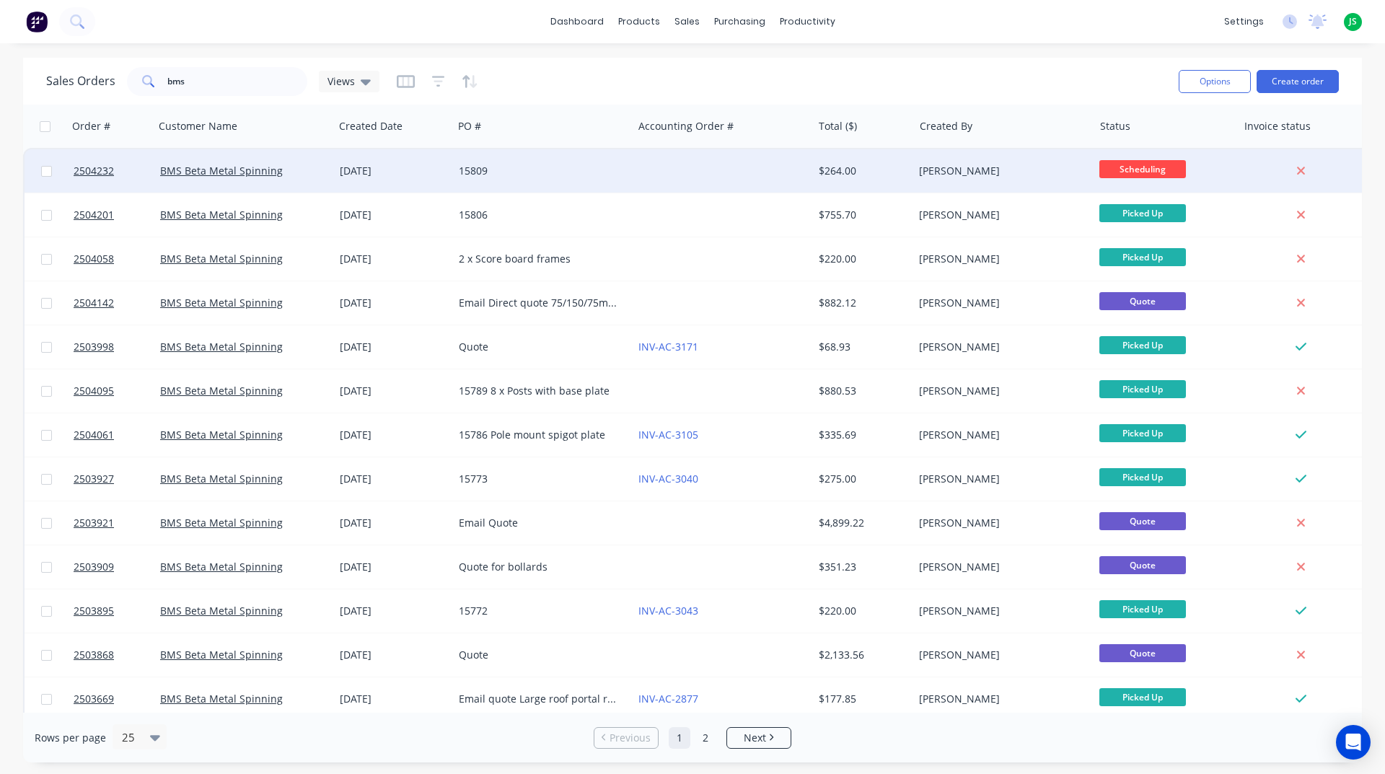
click at [1141, 169] on span "Scheduling" at bounding box center [1142, 169] width 87 height 18
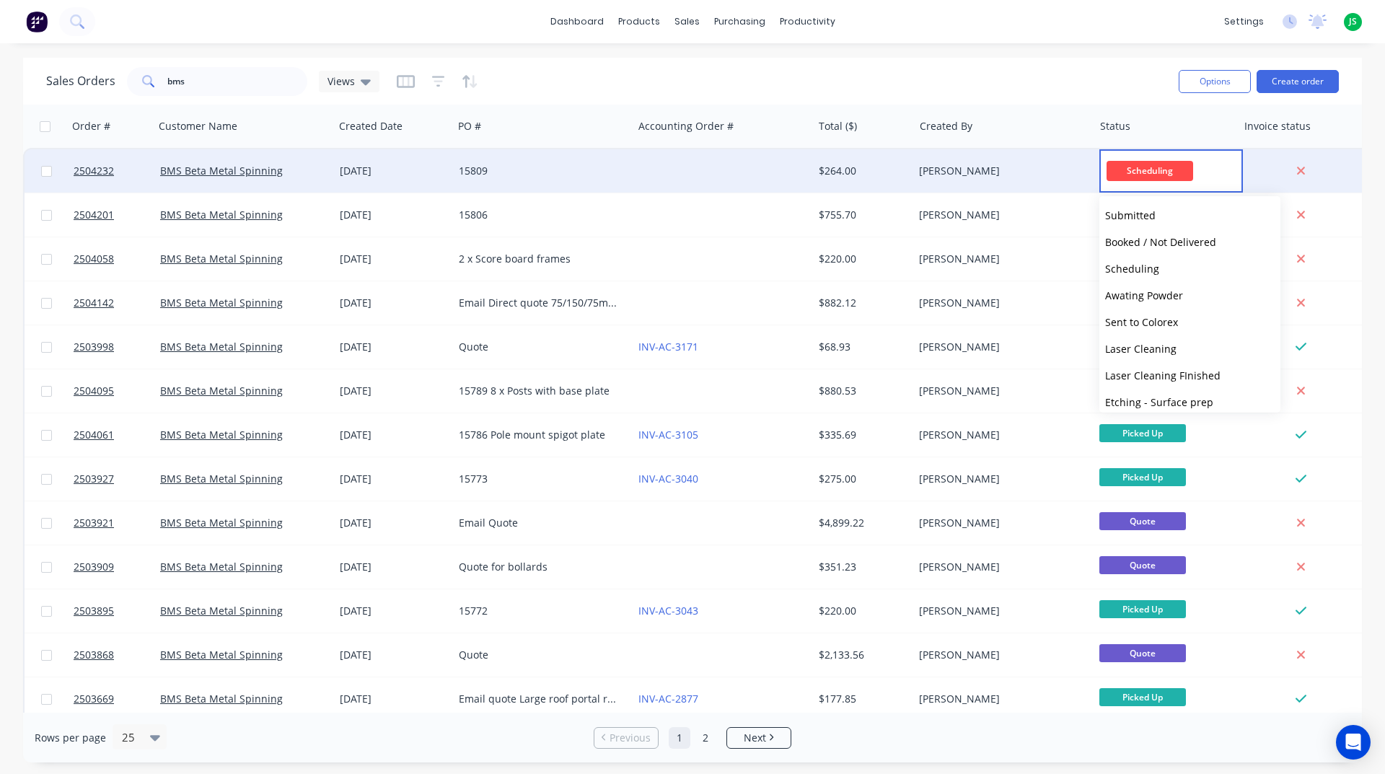
click at [309, 168] on div "BMS Beta Metal Spinning" at bounding box center [240, 171] width 160 height 14
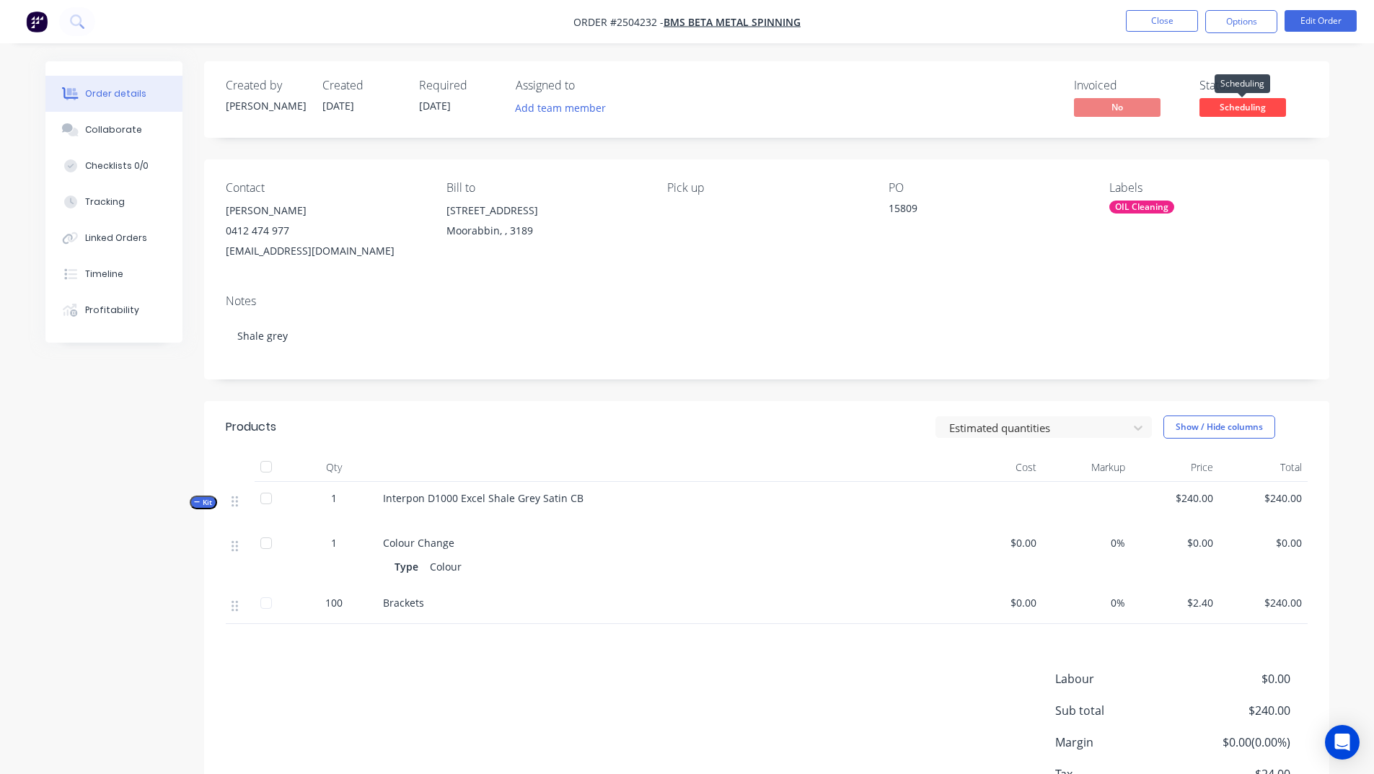
click at [1265, 110] on span "Scheduling" at bounding box center [1242, 107] width 87 height 18
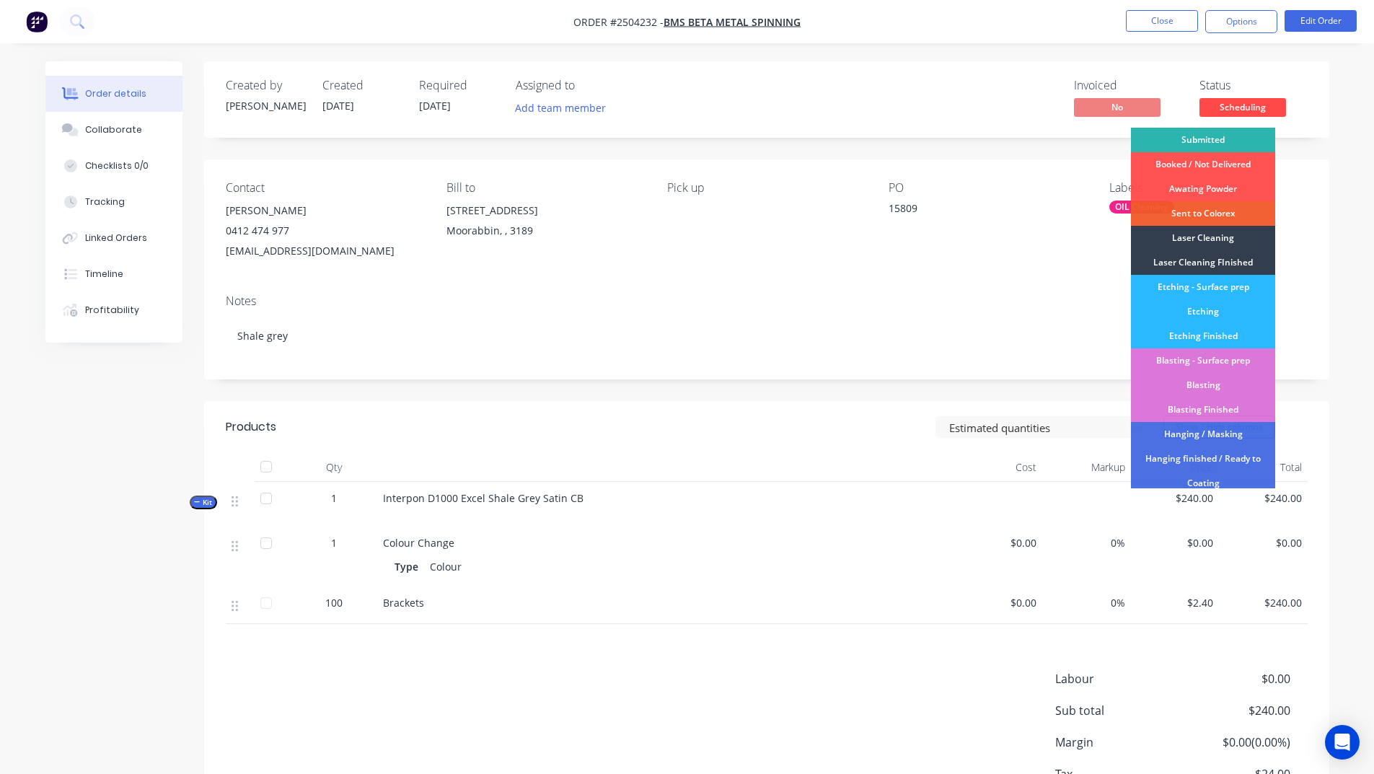
click at [1209, 138] on div "Submitted" at bounding box center [1203, 140] width 144 height 25
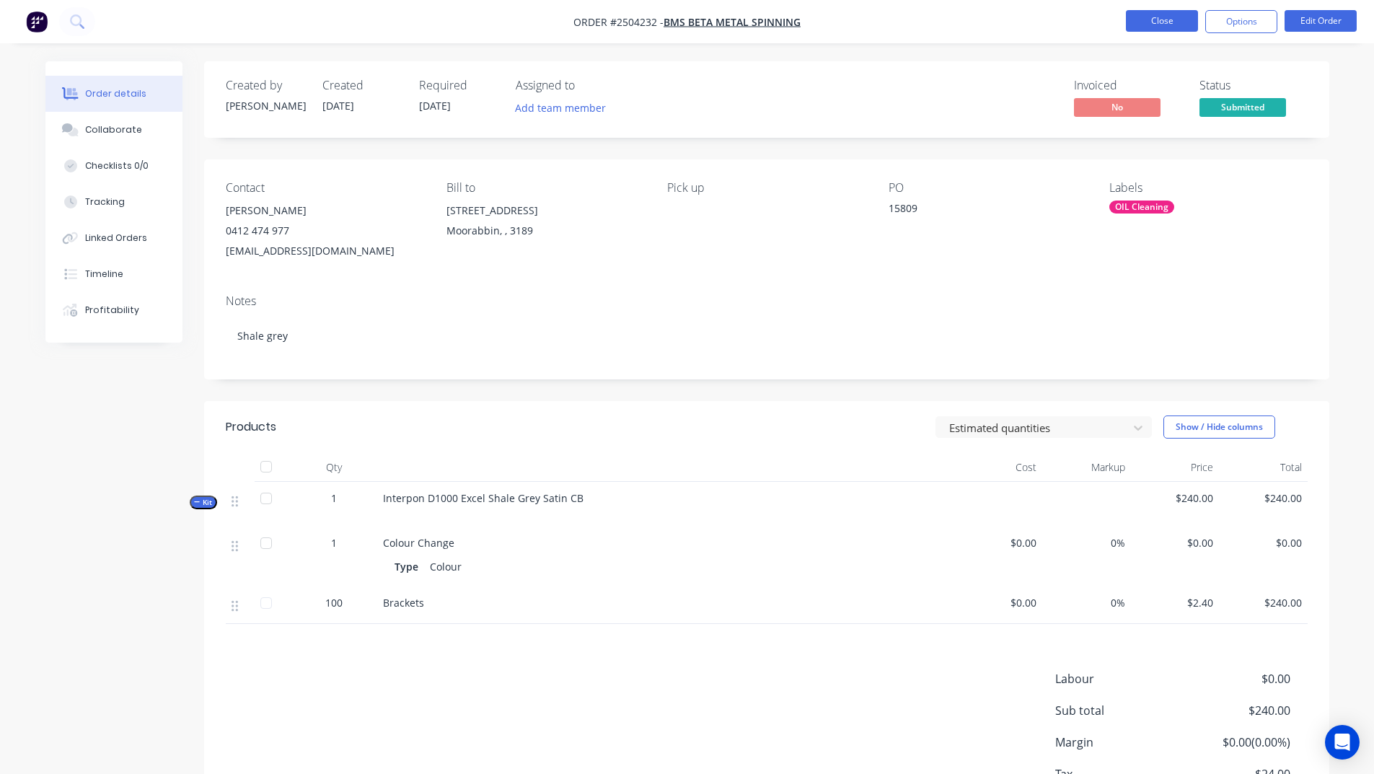
click at [1171, 20] on button "Close" at bounding box center [1162, 21] width 72 height 22
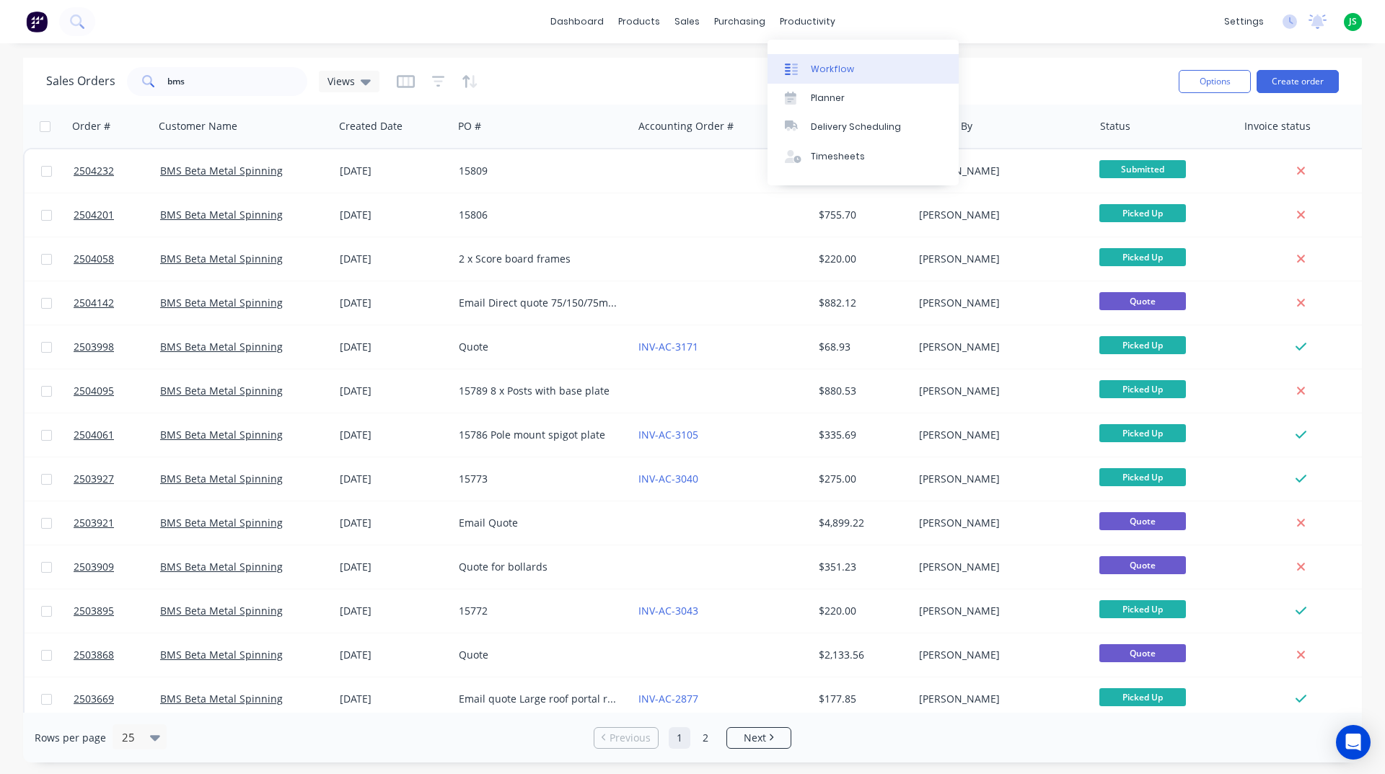
click at [831, 67] on div "Workflow" at bounding box center [832, 69] width 43 height 13
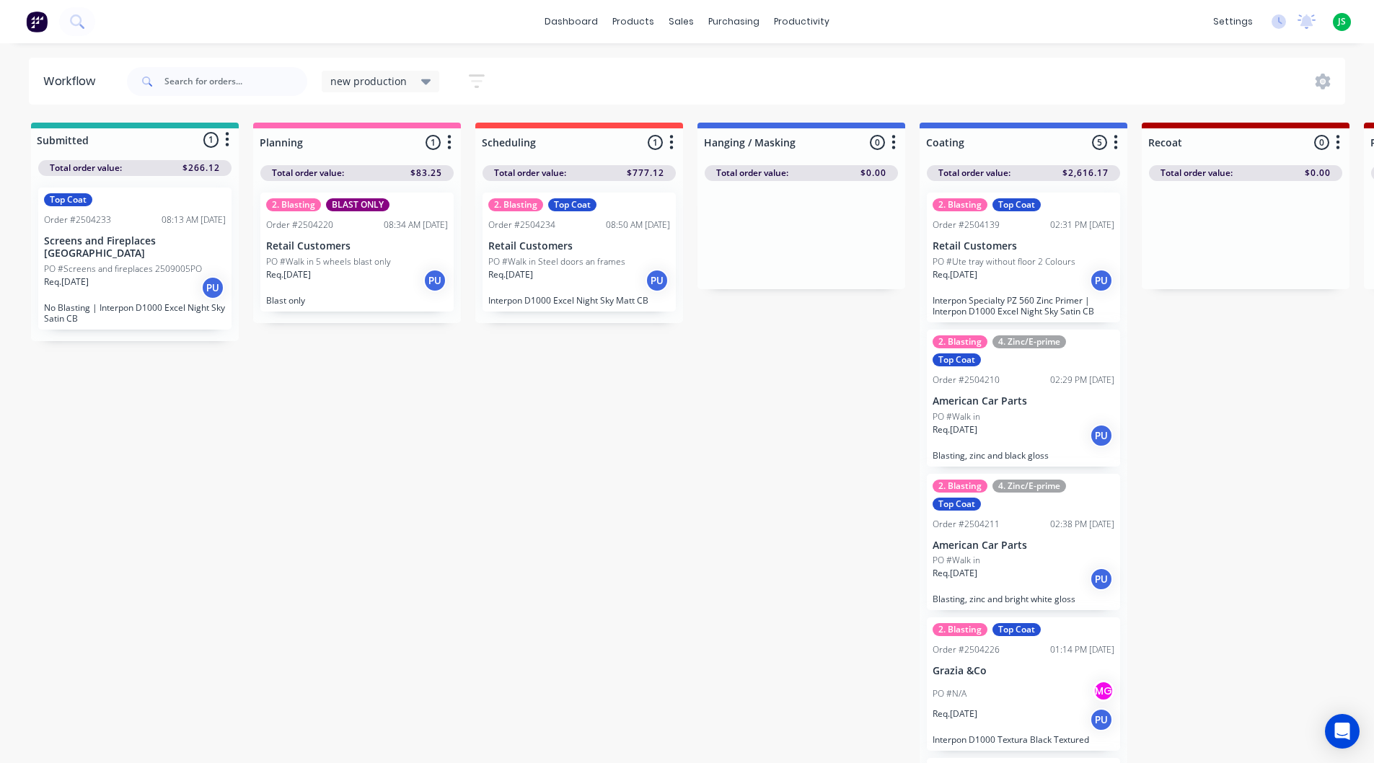
scroll to position [19, 0]
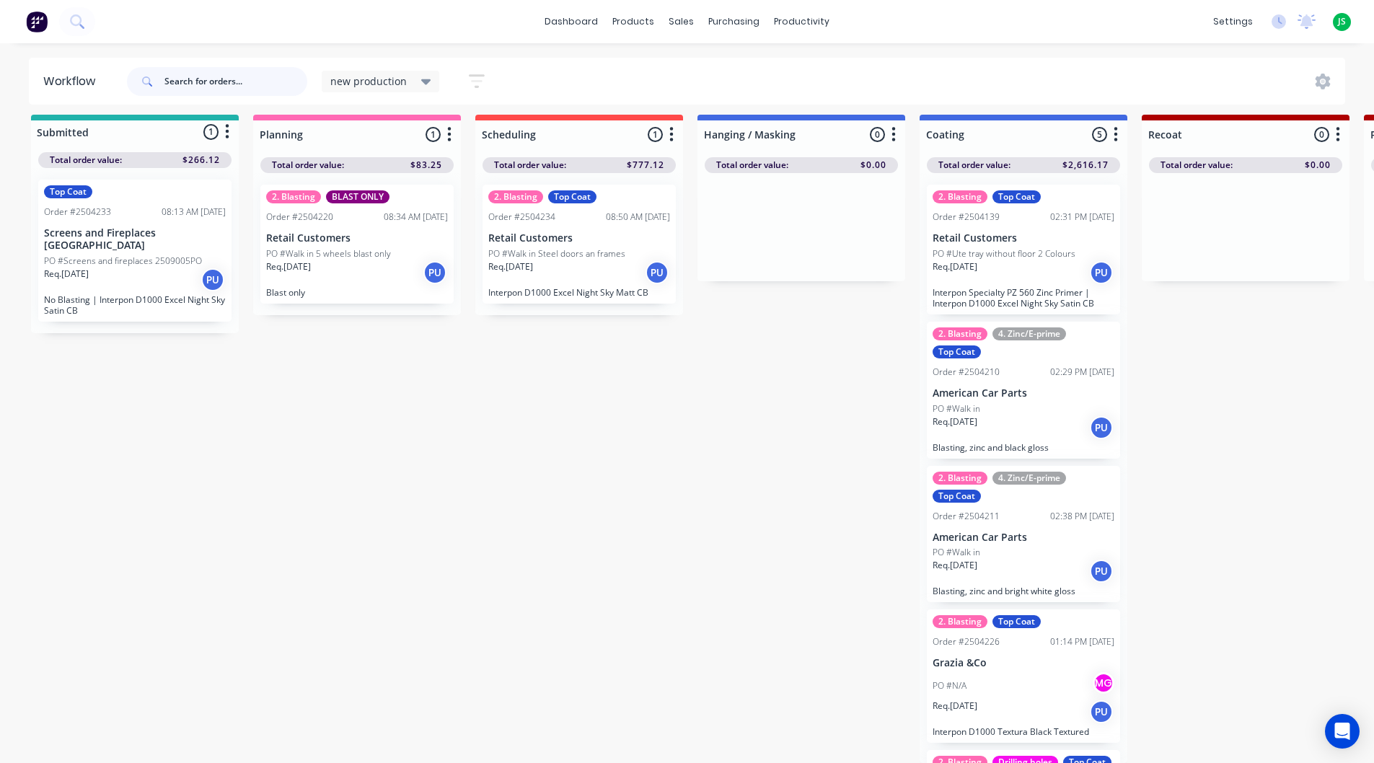
click at [248, 70] on input "text" at bounding box center [235, 81] width 143 height 29
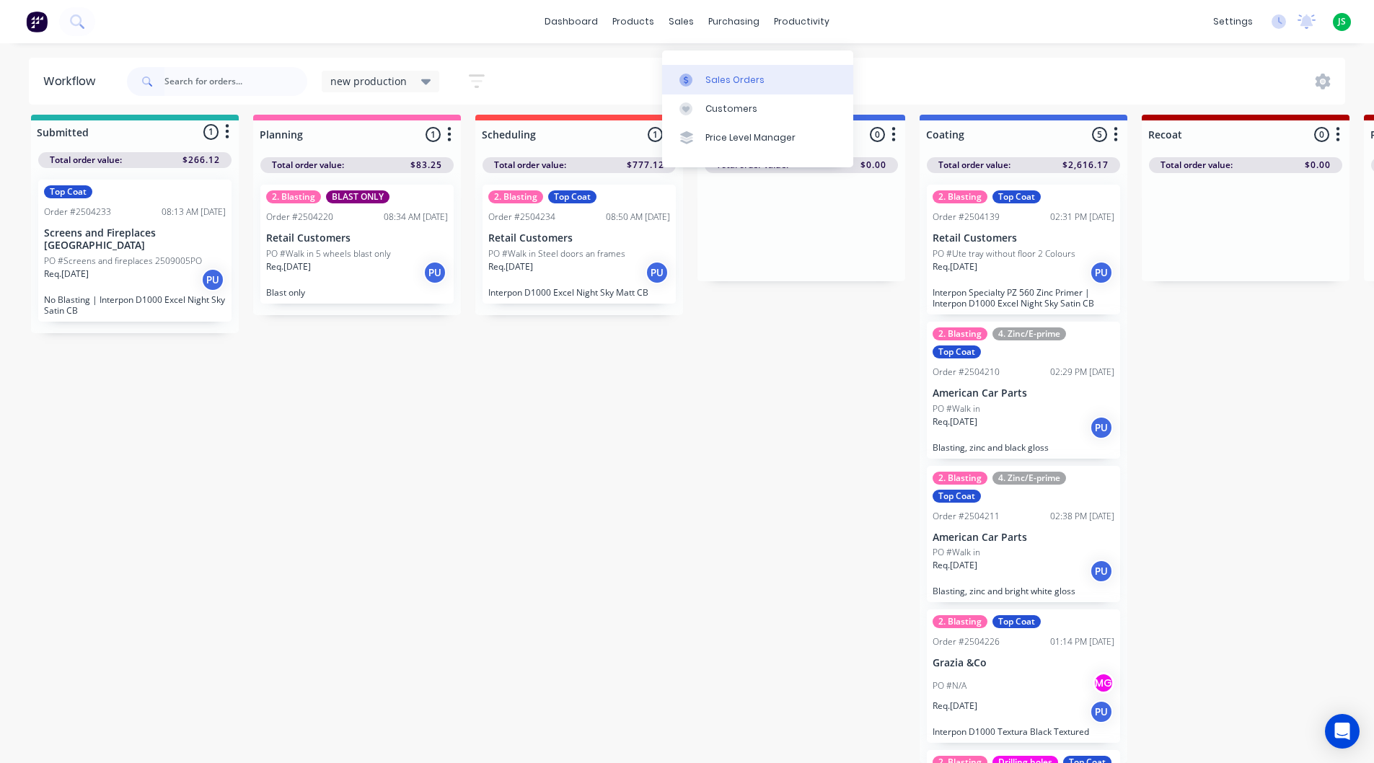
click at [714, 74] on div "Sales Orders" at bounding box center [734, 80] width 59 height 13
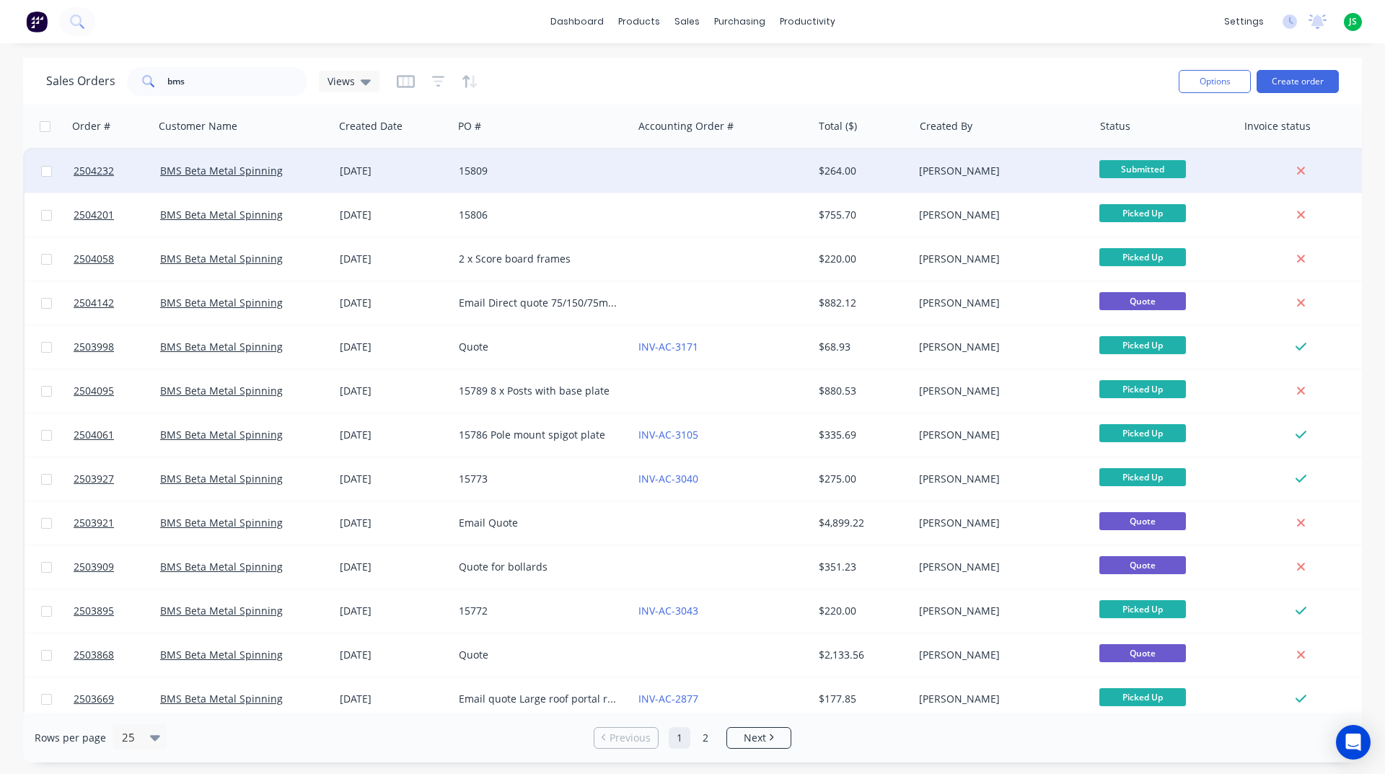
click at [1142, 172] on span "Submitted" at bounding box center [1142, 169] width 87 height 18
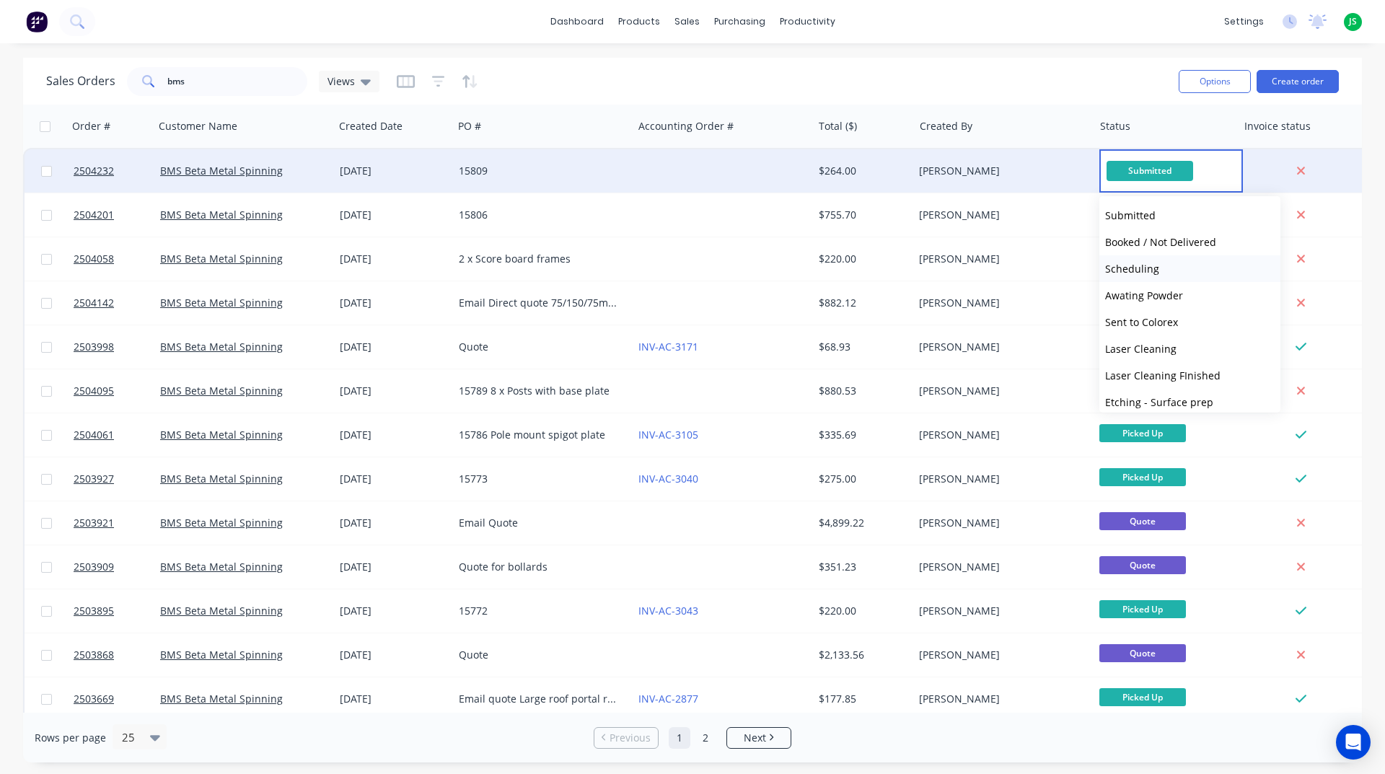
click at [1154, 271] on span "Scheduling" at bounding box center [1132, 269] width 54 height 14
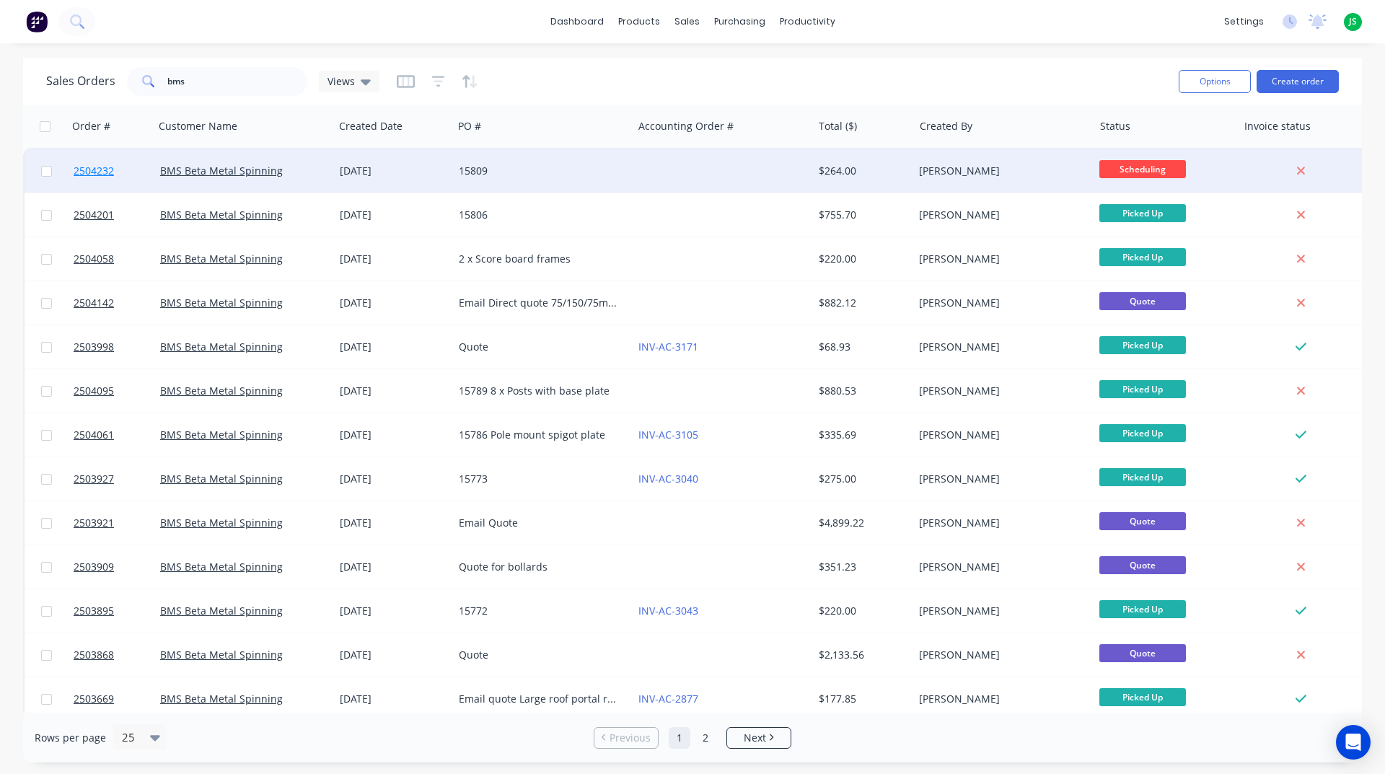
click at [105, 169] on span "2504232" at bounding box center [94, 171] width 40 height 14
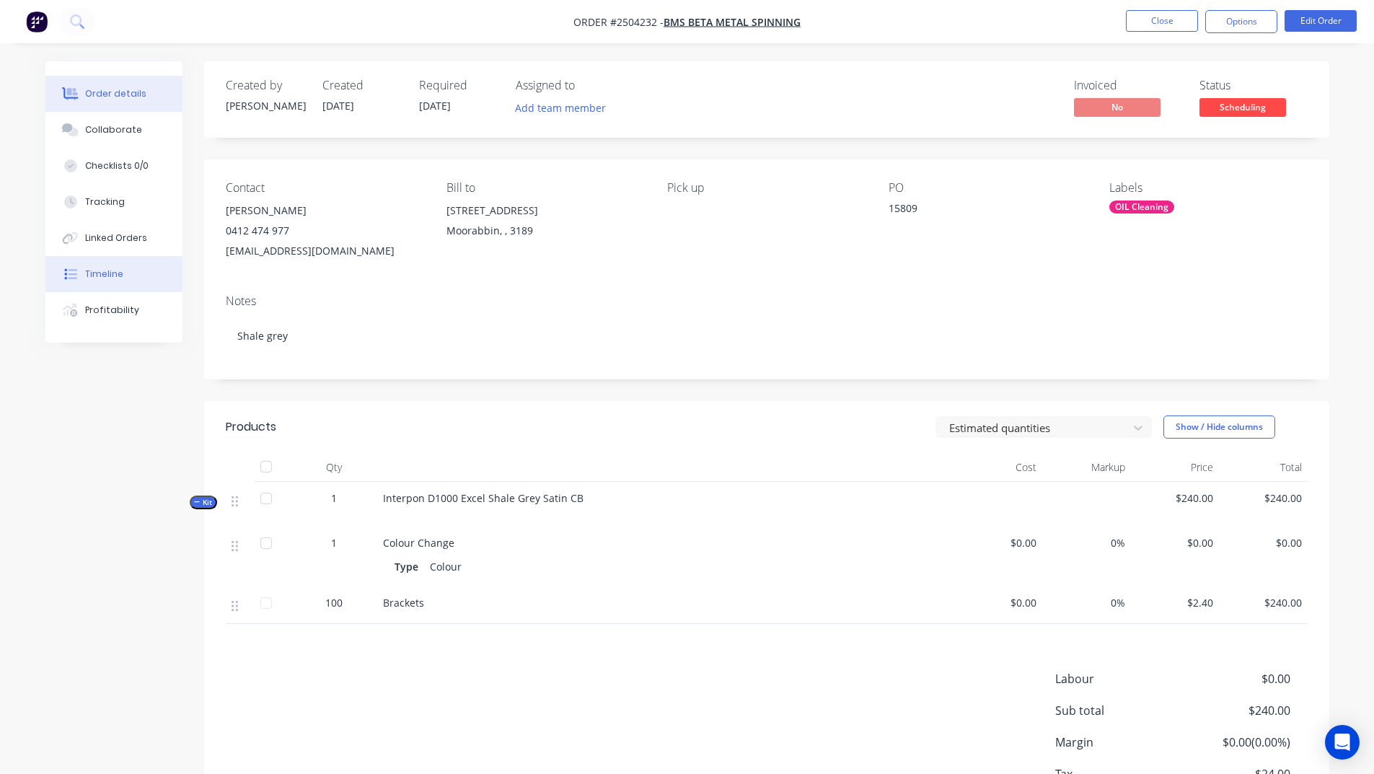
click at [114, 265] on button "Timeline" at bounding box center [113, 274] width 137 height 36
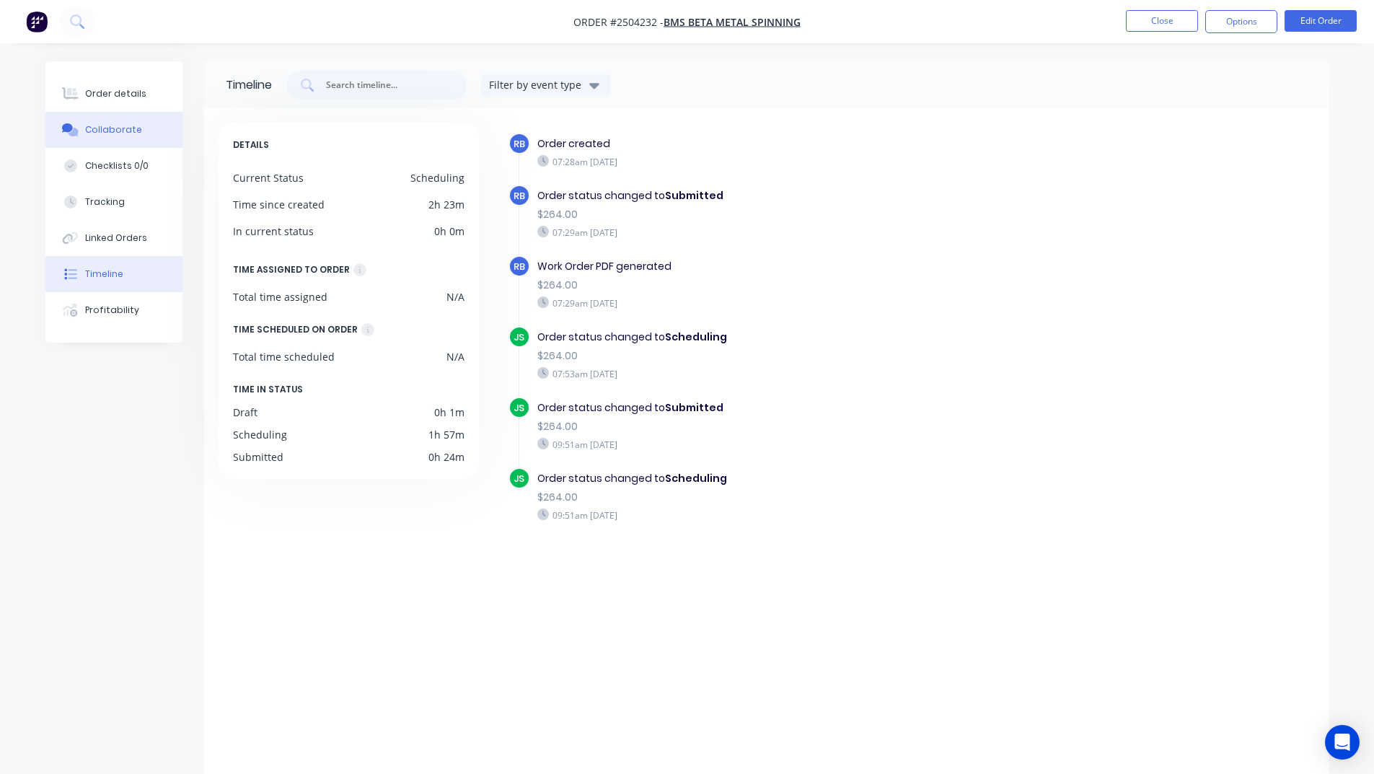
click at [134, 123] on button "Collaborate" at bounding box center [113, 130] width 137 height 36
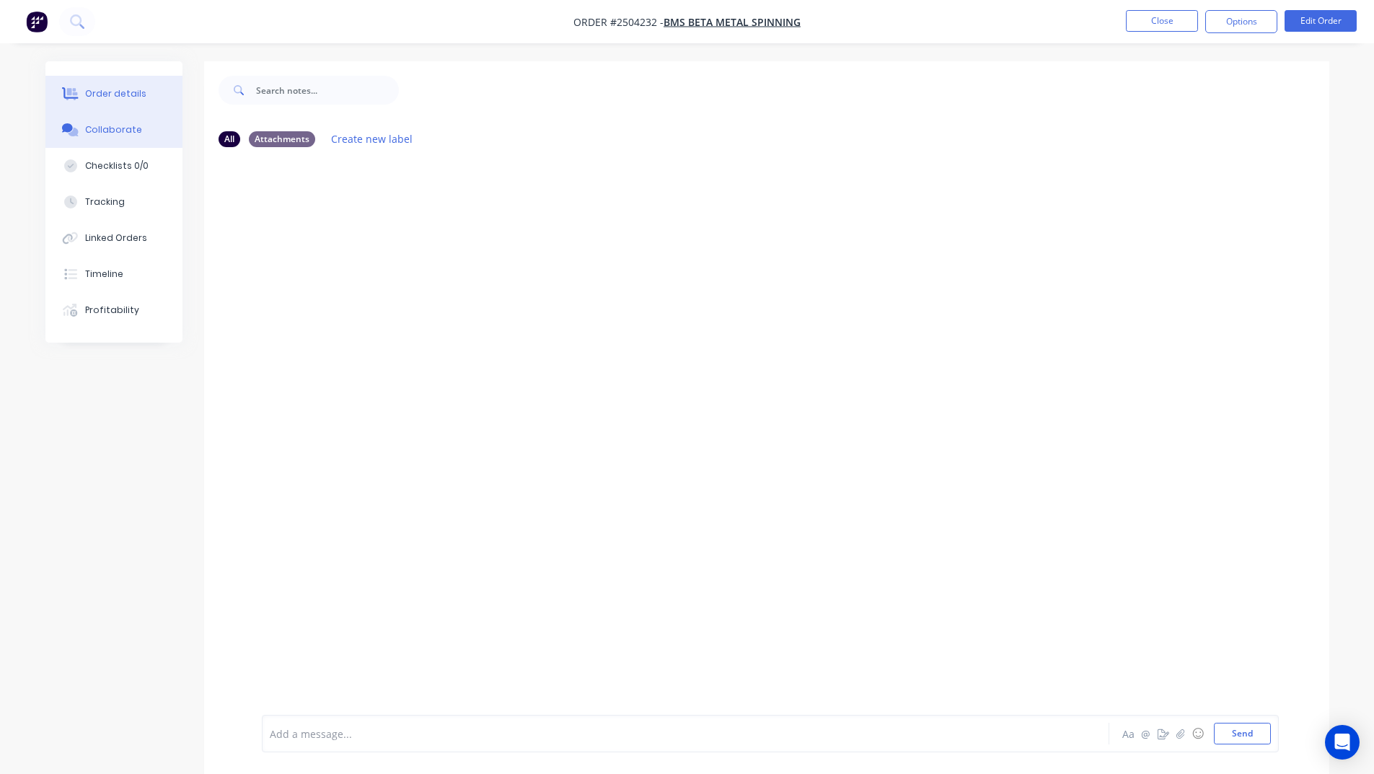
click at [129, 94] on div "Order details" at bounding box center [115, 93] width 61 height 13
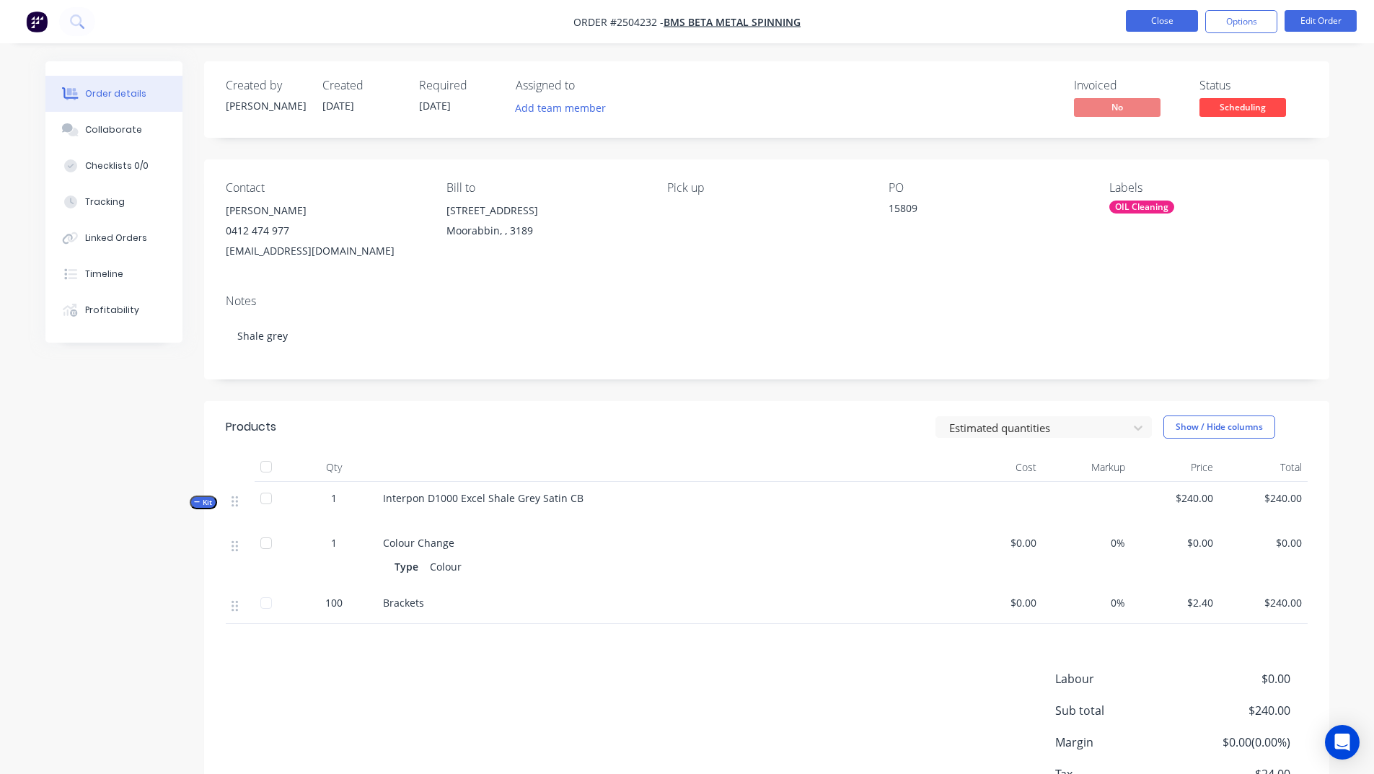
click at [1167, 23] on button "Close" at bounding box center [1162, 21] width 72 height 22
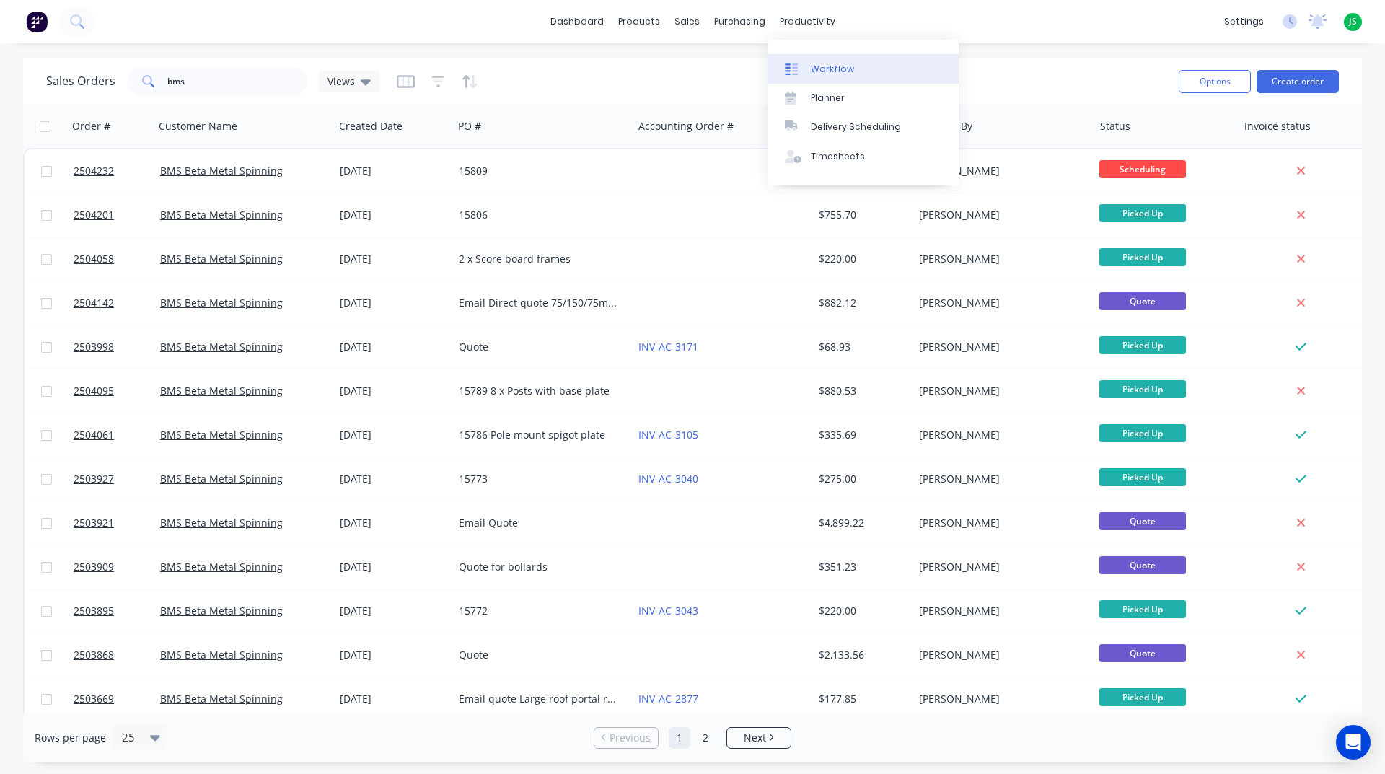
click at [823, 63] on div "Workflow" at bounding box center [832, 69] width 43 height 13
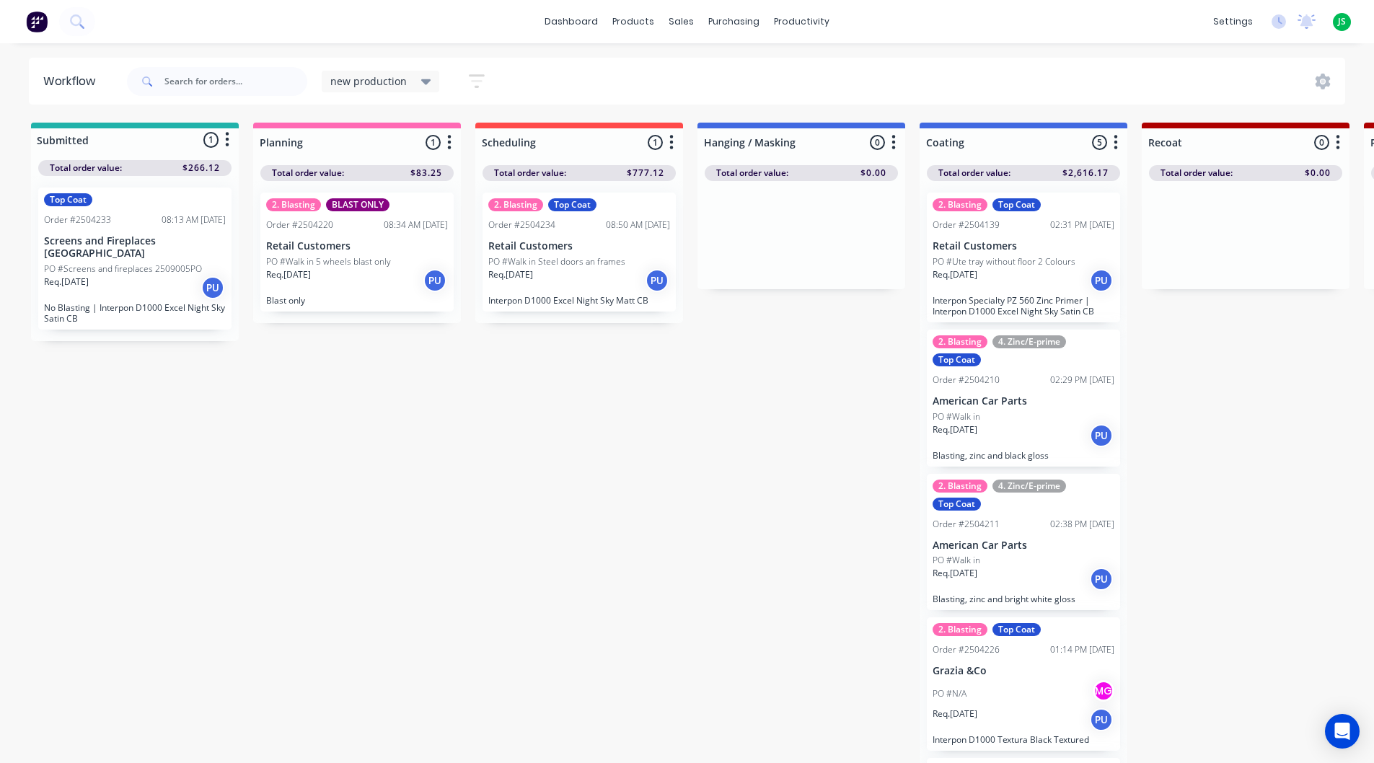
click at [472, 79] on icon "button" at bounding box center [477, 81] width 16 height 18
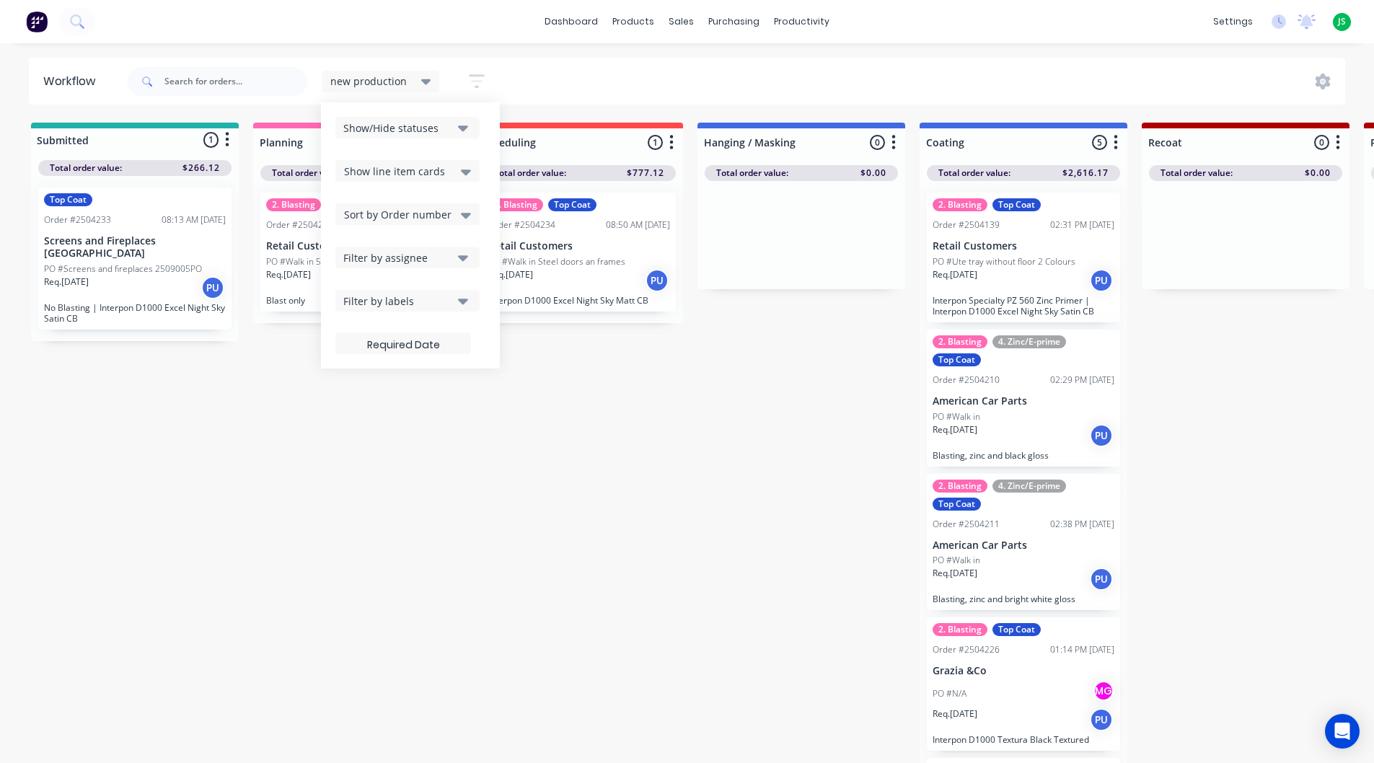
click at [417, 169] on span "Show line item cards" at bounding box center [394, 171] width 101 height 15
click at [426, 125] on div "Show/Hide statuses" at bounding box center [397, 127] width 109 height 15
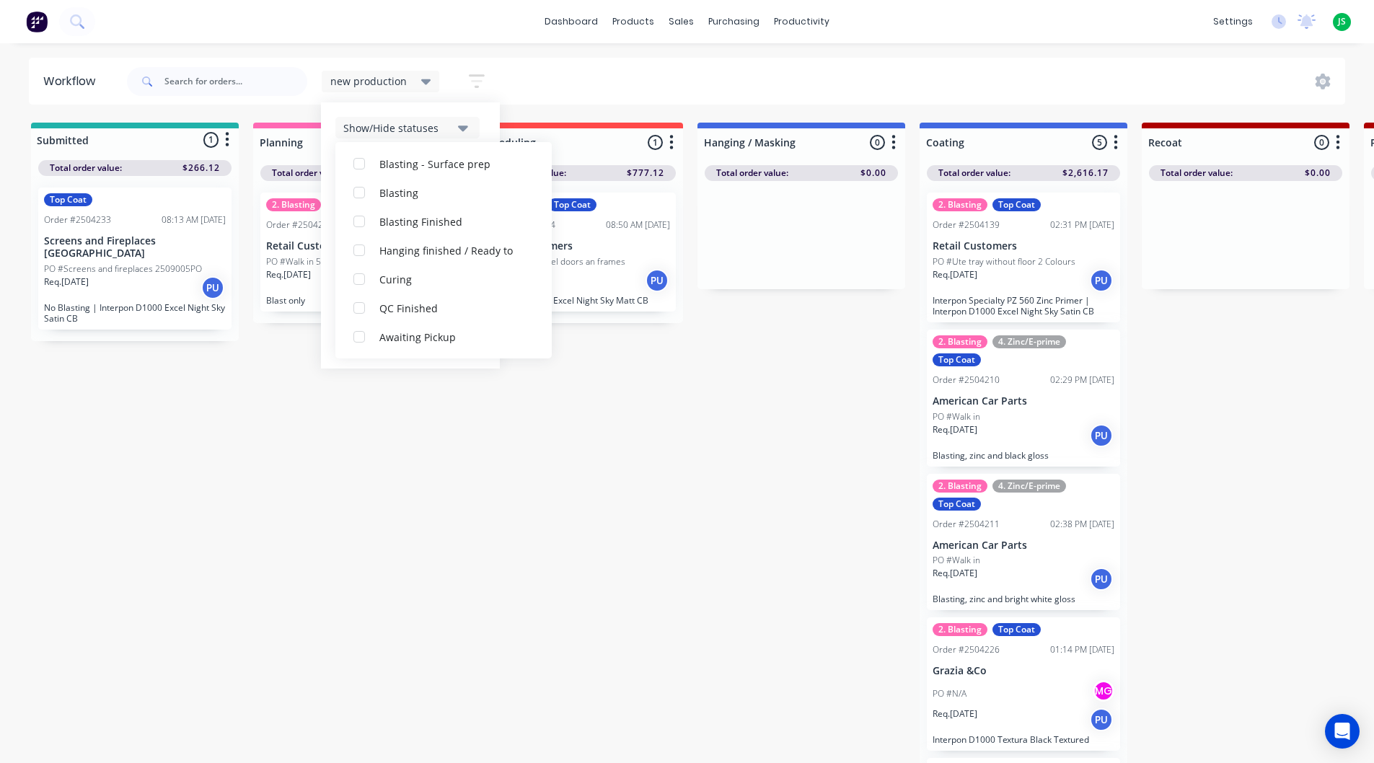
scroll to position [678, 0]
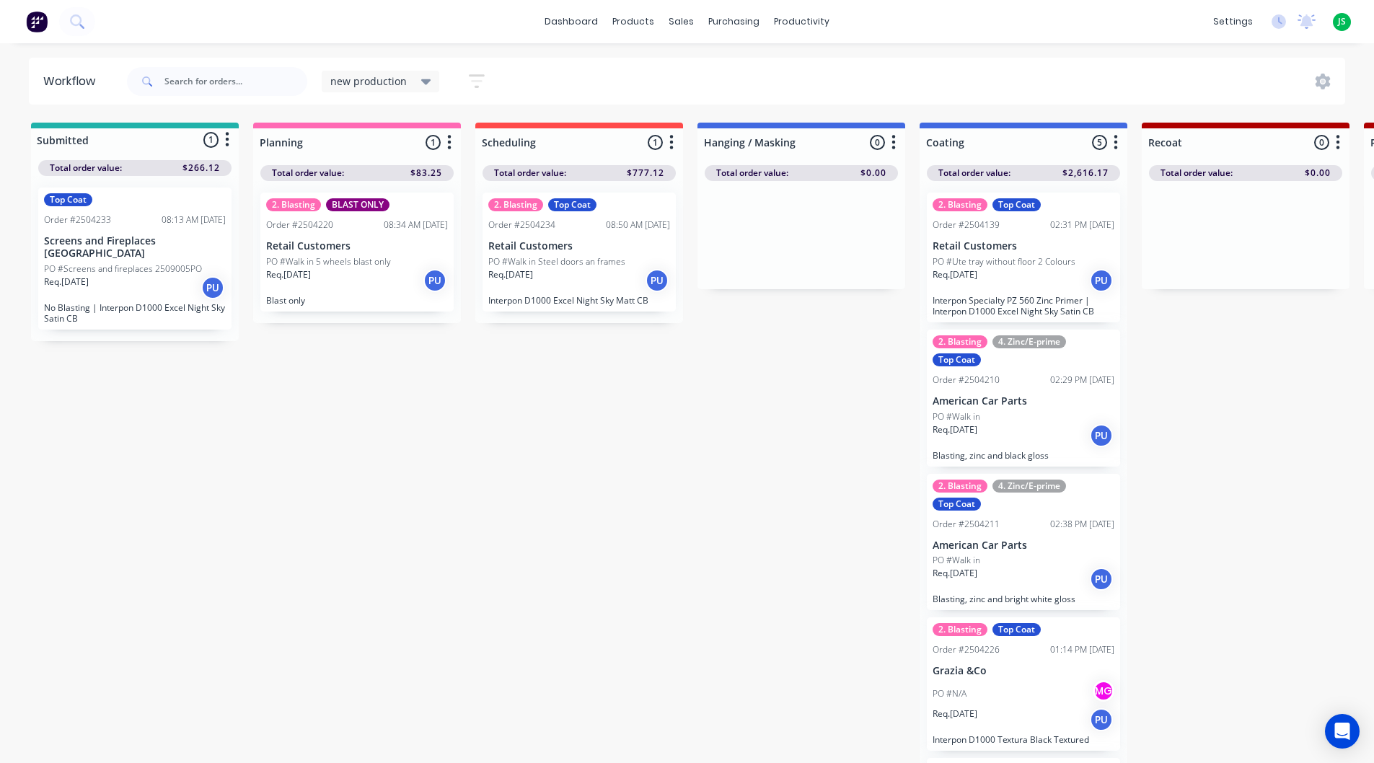
click at [481, 76] on icon "button" at bounding box center [477, 81] width 16 height 14
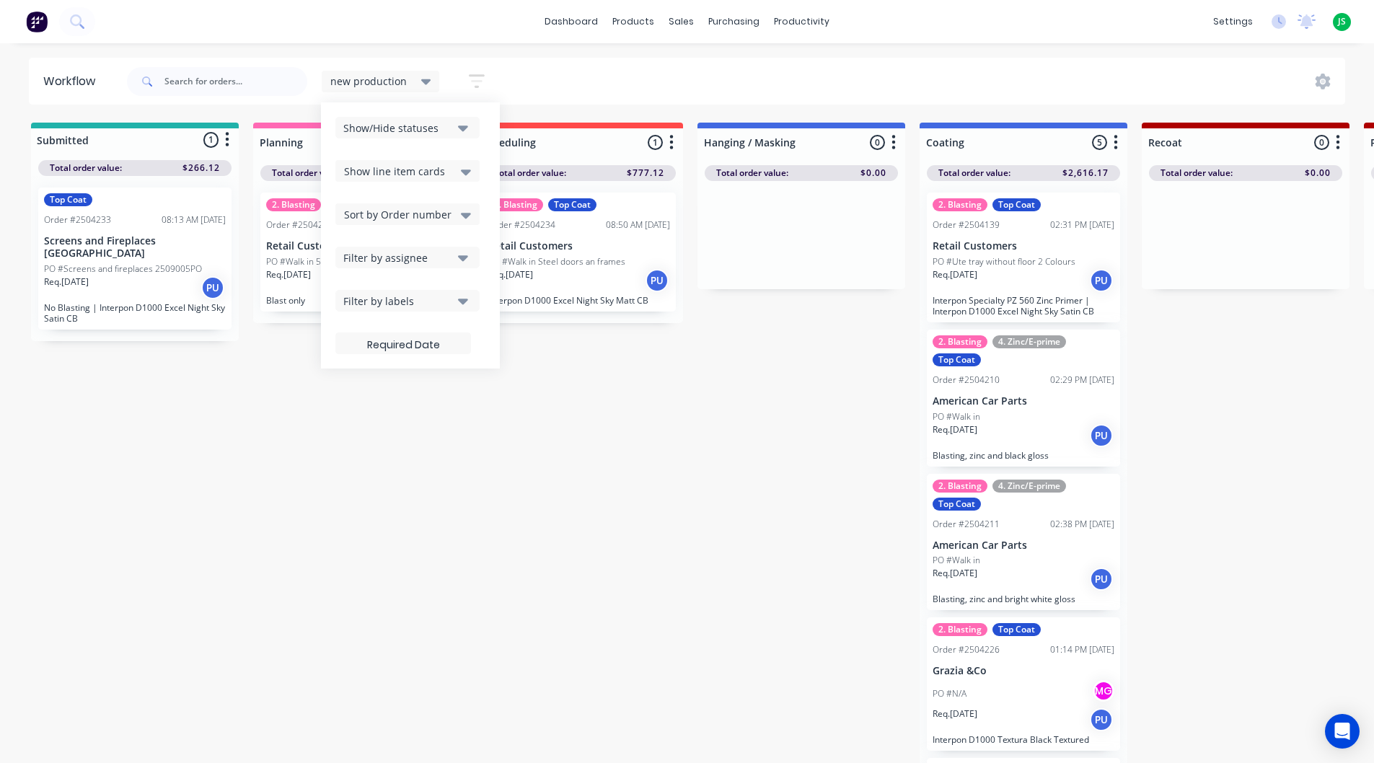
click at [392, 260] on div "Filter by assignee" at bounding box center [397, 257] width 109 height 15
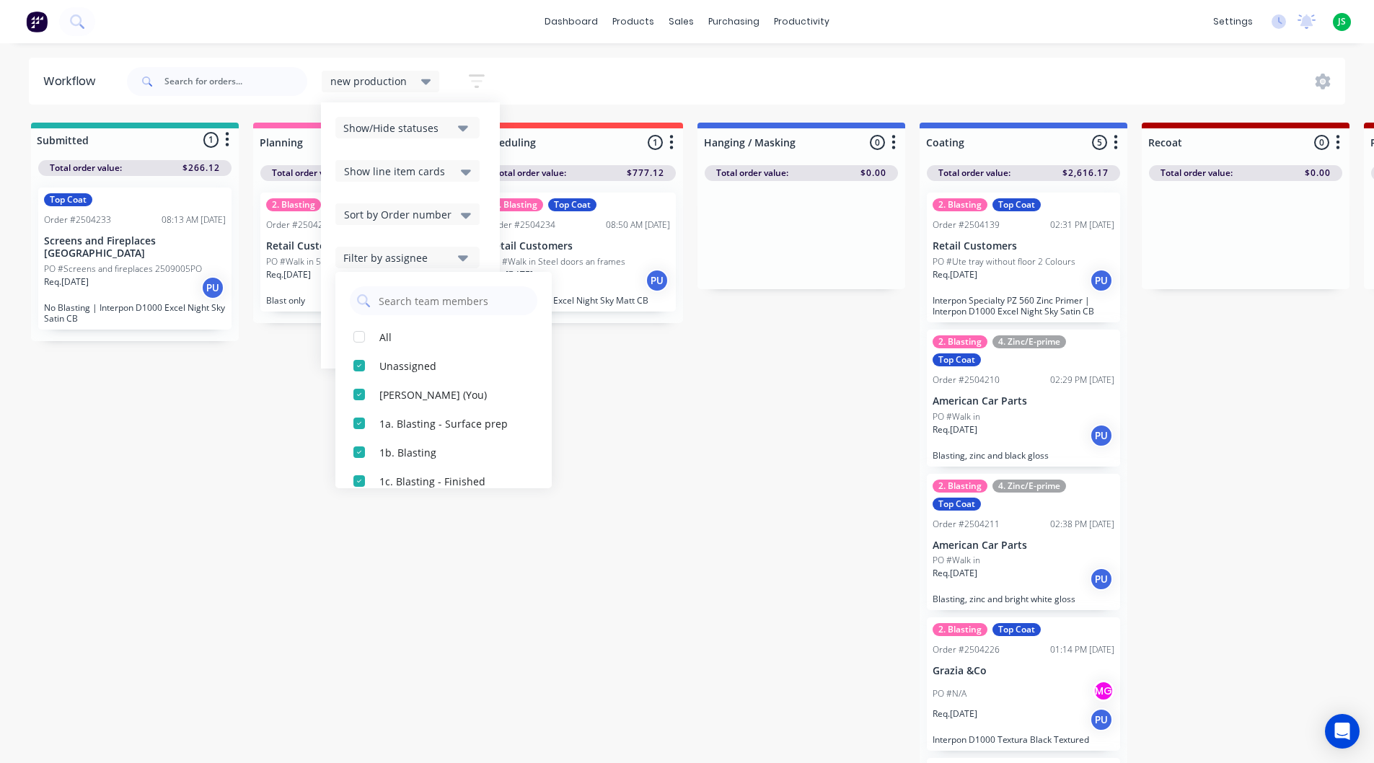
click at [462, 251] on icon "button" at bounding box center [463, 257] width 10 height 16
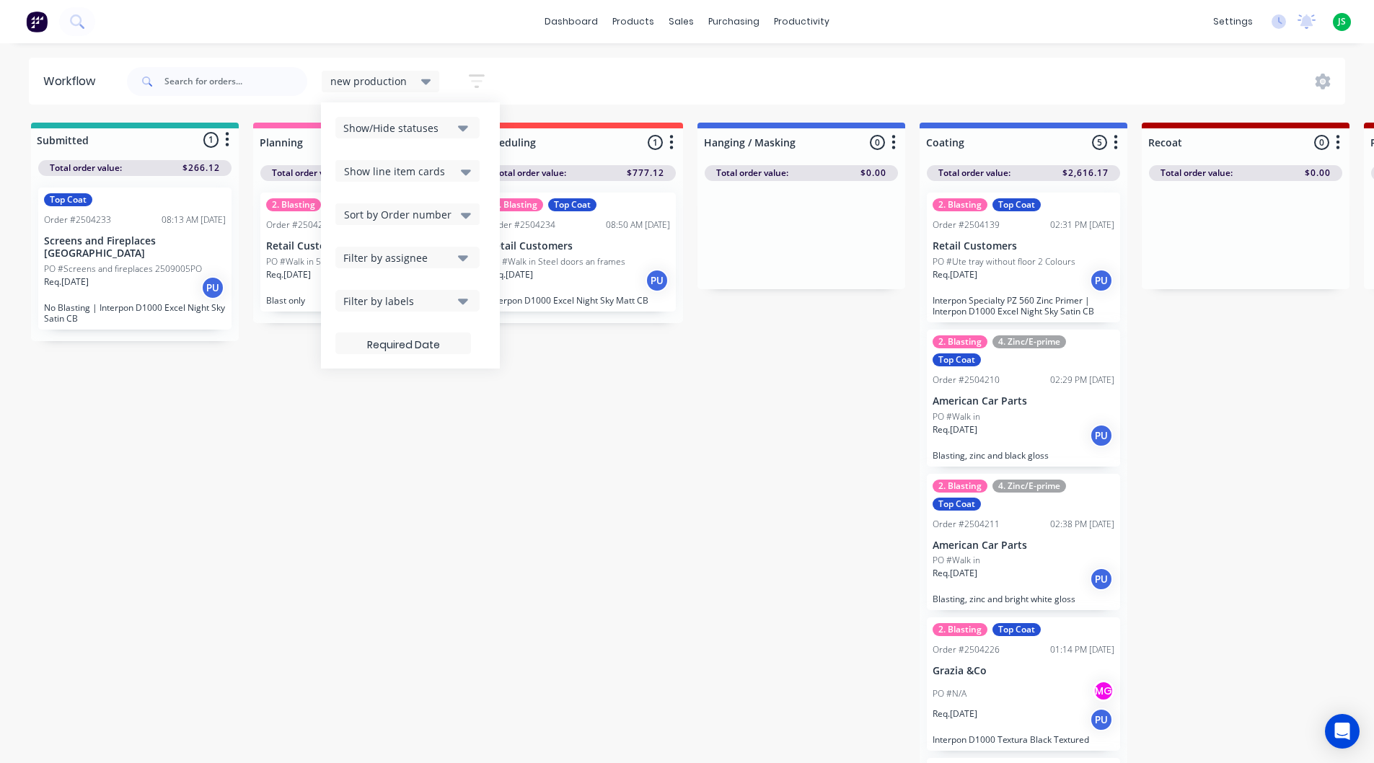
click at [439, 298] on div "Filter by labels" at bounding box center [397, 300] width 109 height 15
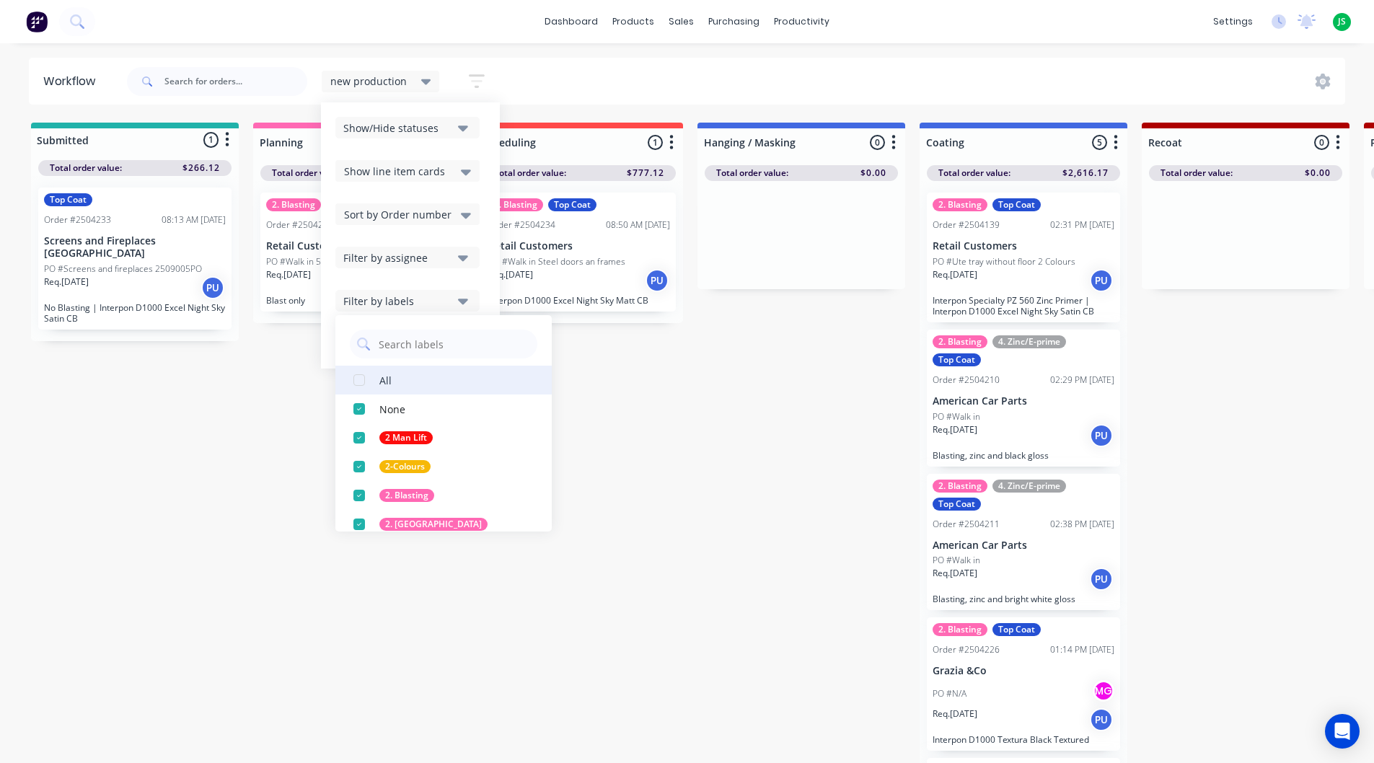
click at [408, 377] on button "All" at bounding box center [443, 380] width 216 height 29
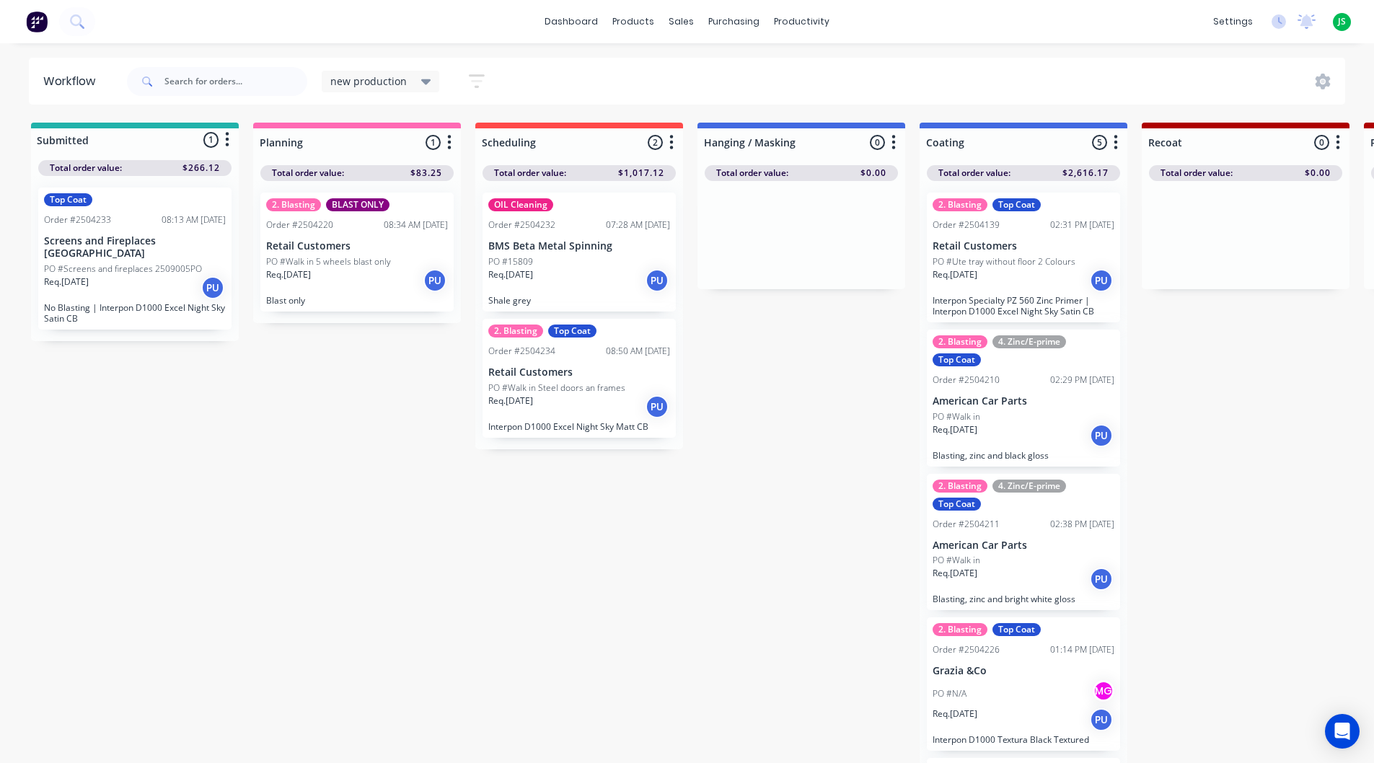
drag, startPoint x: 481, startPoint y: 79, endPoint x: 472, endPoint y: 81, distance: 8.8
click at [481, 79] on icon "button" at bounding box center [477, 81] width 16 height 18
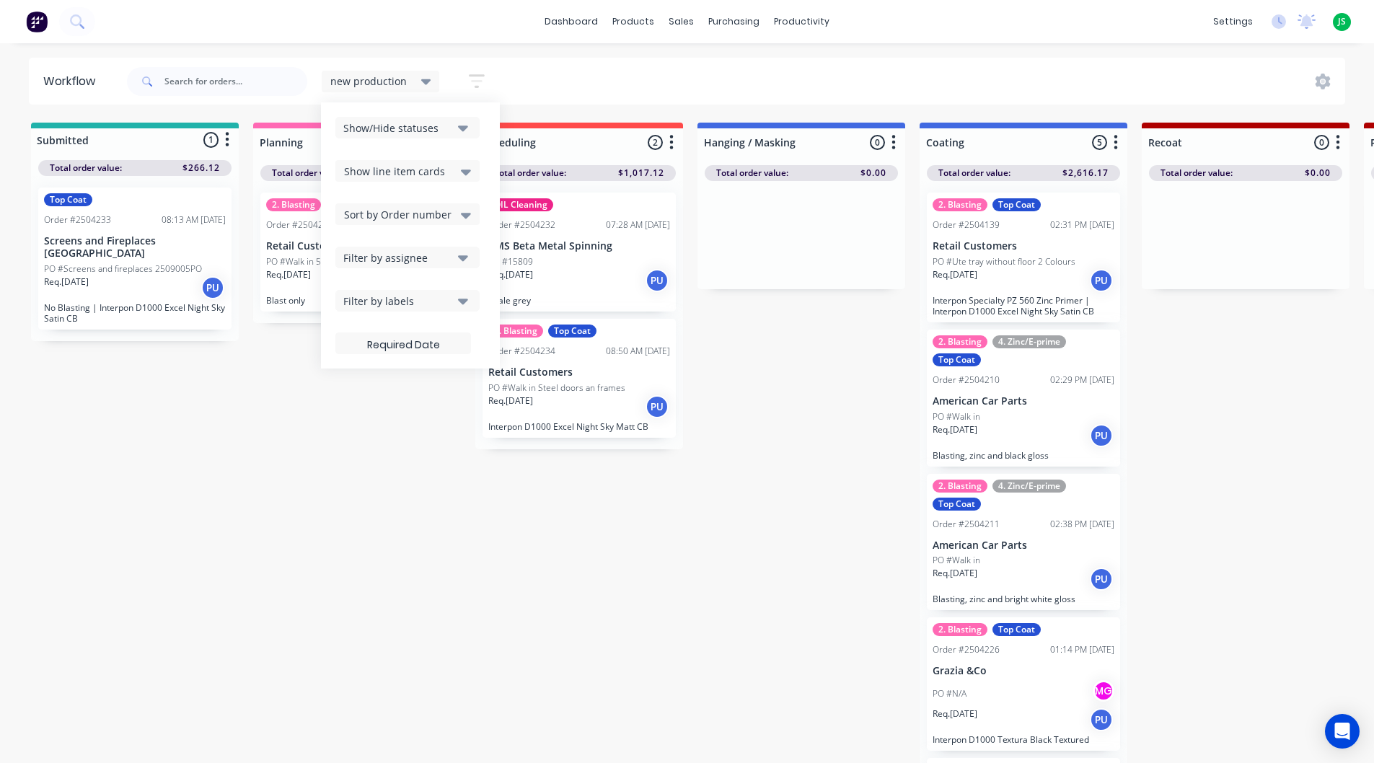
click at [412, 299] on div "Filter by labels" at bounding box center [397, 300] width 109 height 15
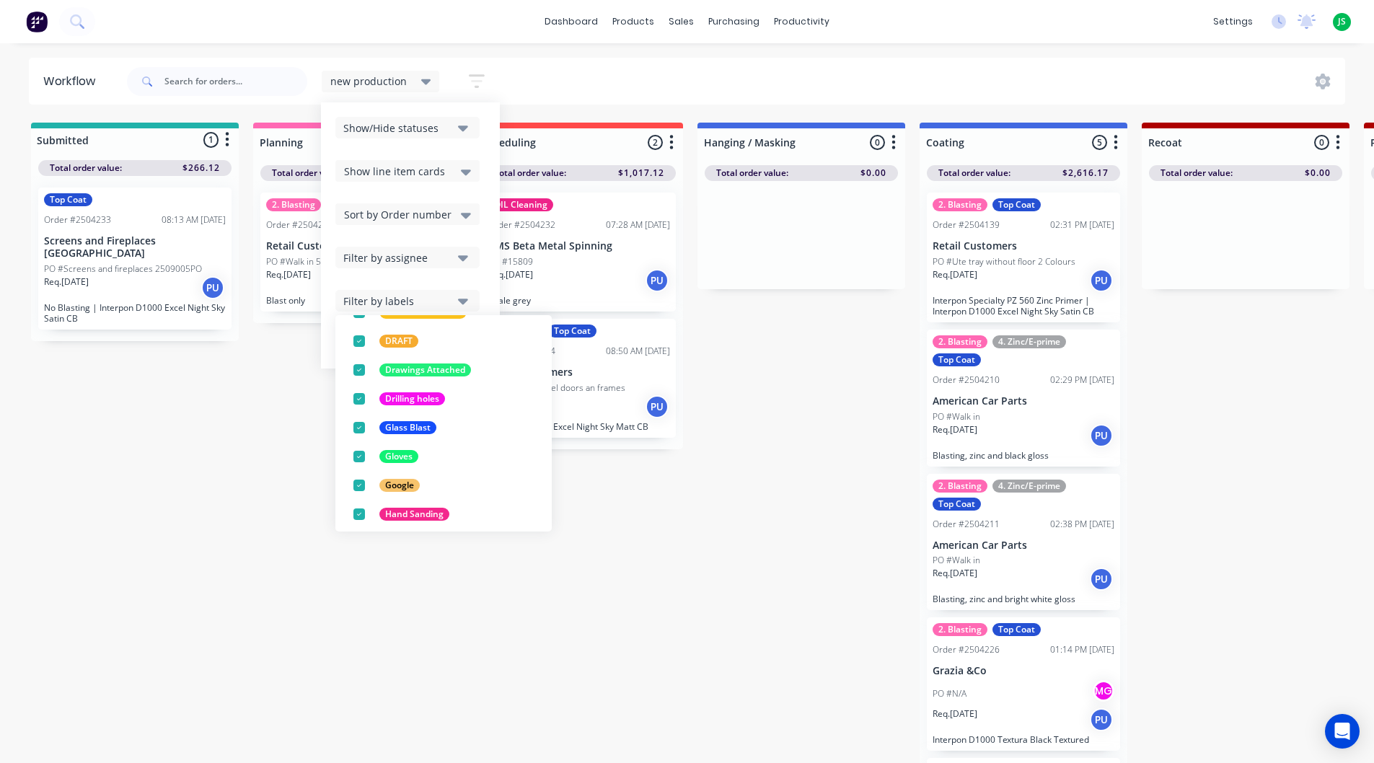
scroll to position [793, 0]
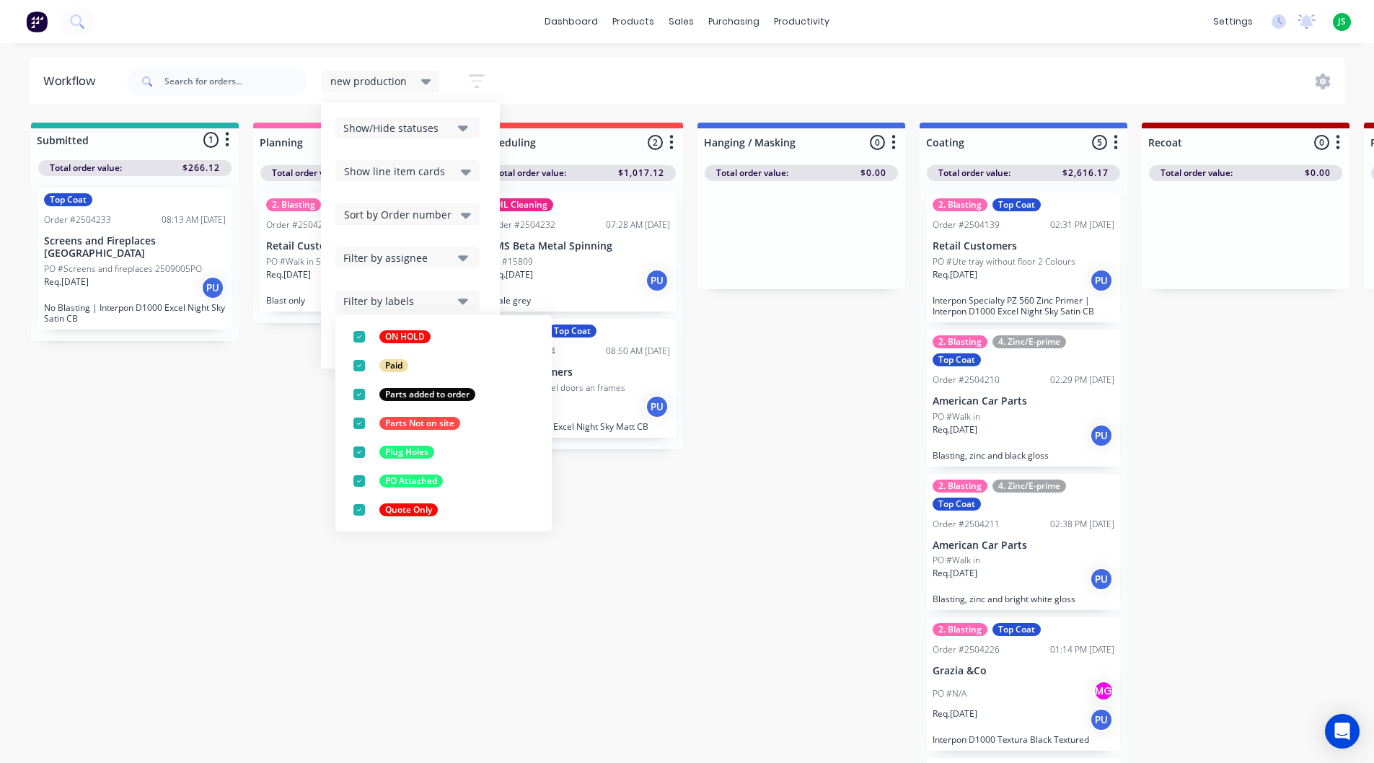
click at [417, 258] on div "Filter by assignee" at bounding box center [397, 257] width 109 height 15
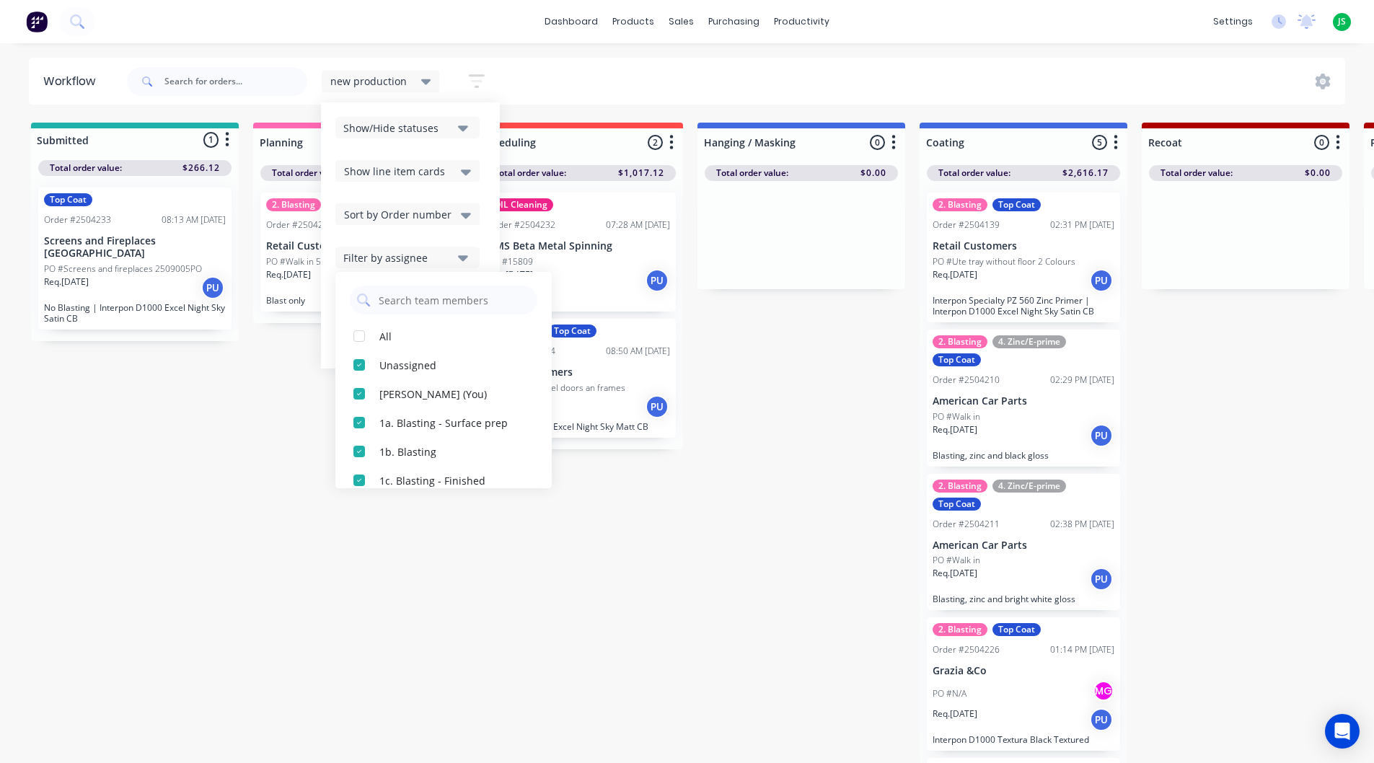
scroll to position [0, 0]
drag, startPoint x: 255, startPoint y: 460, endPoint x: 282, endPoint y: 386, distance: 78.9
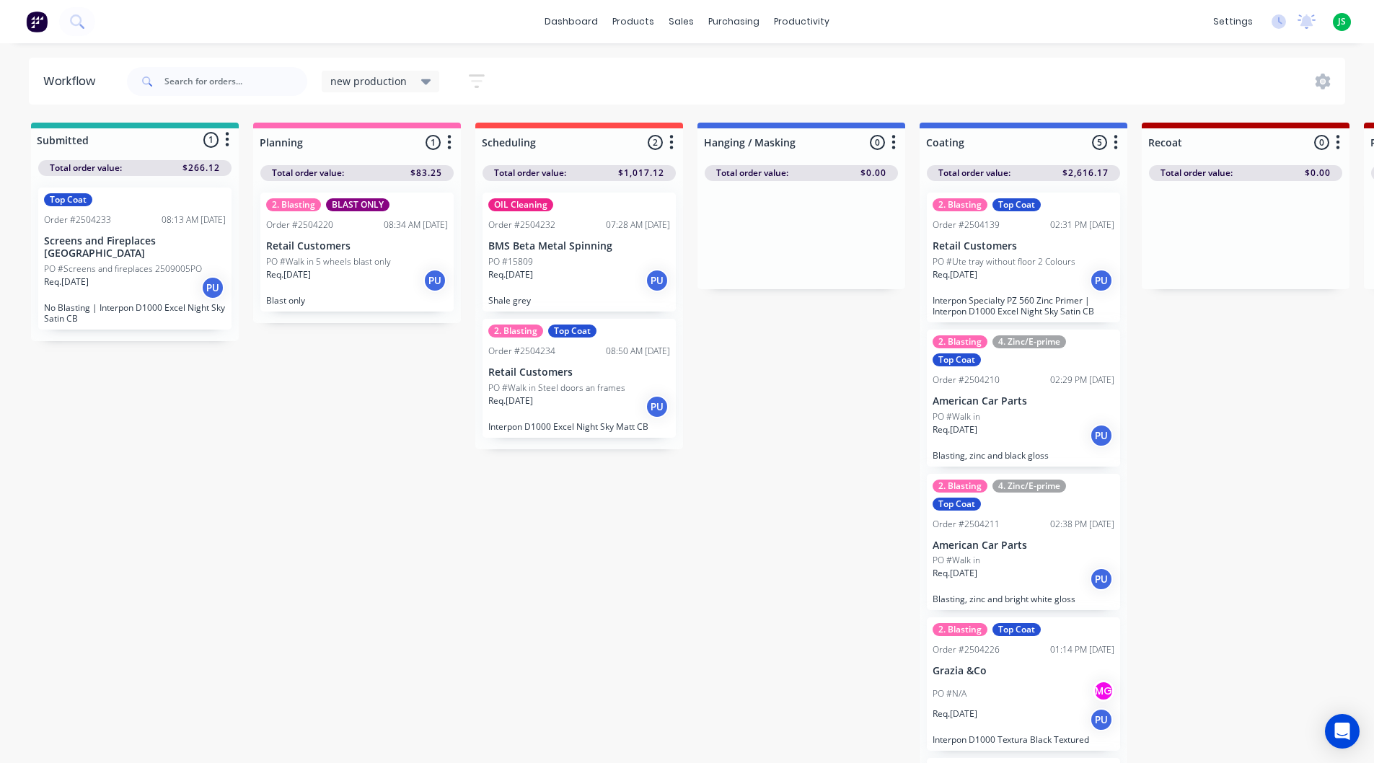
click at [469, 74] on icon "button" at bounding box center [477, 81] width 16 height 18
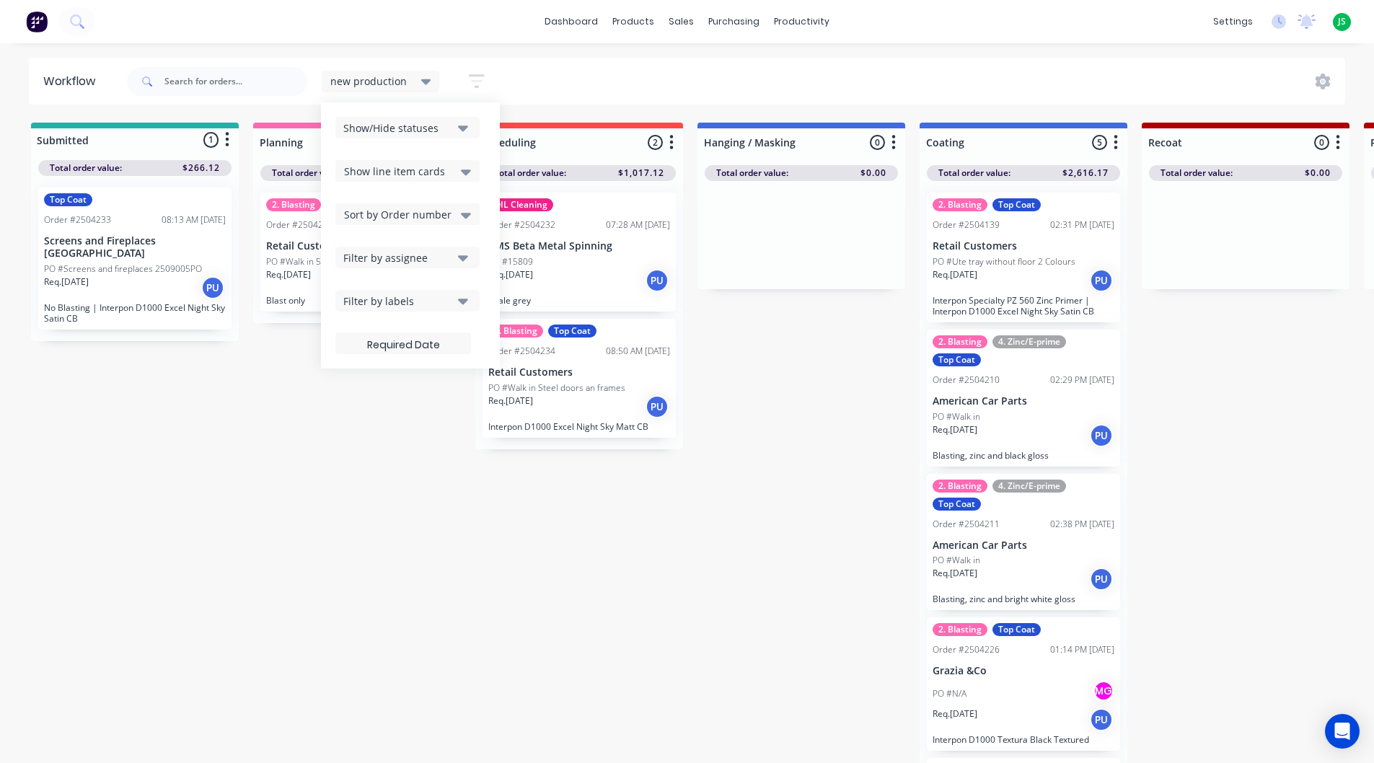
click at [385, 207] on span "Sort by Order number" at bounding box center [397, 214] width 107 height 15
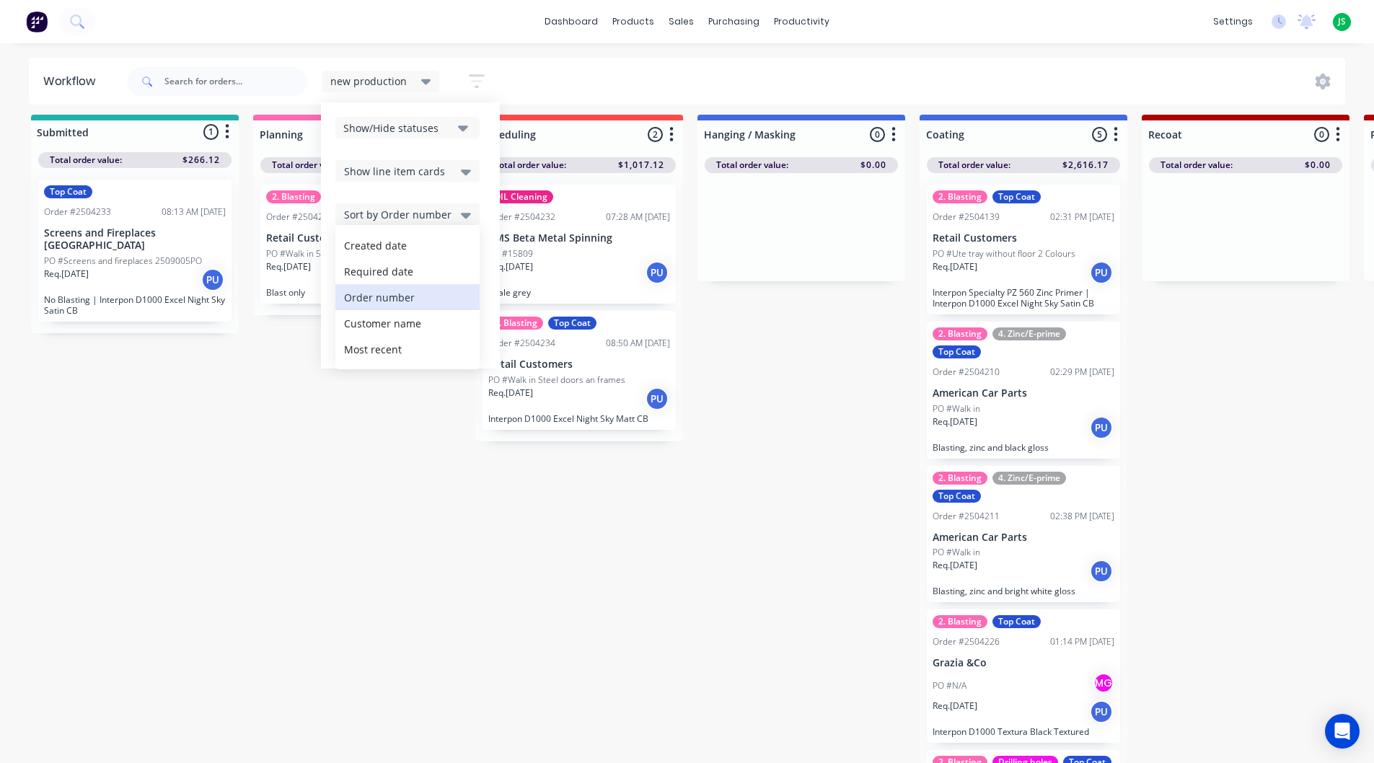
click at [402, 168] on span "Show line item cards" at bounding box center [394, 171] width 101 height 15
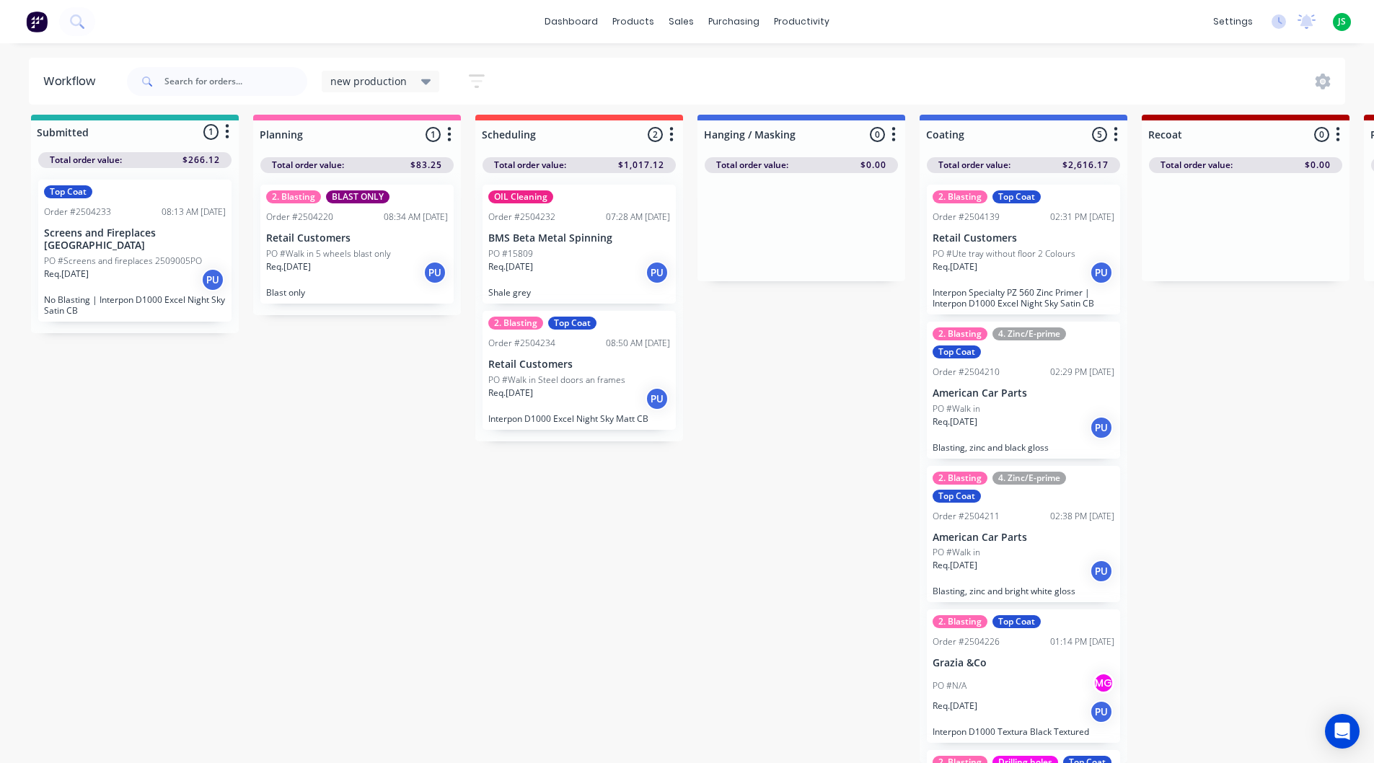
click at [429, 78] on div "new production" at bounding box center [381, 82] width 118 height 22
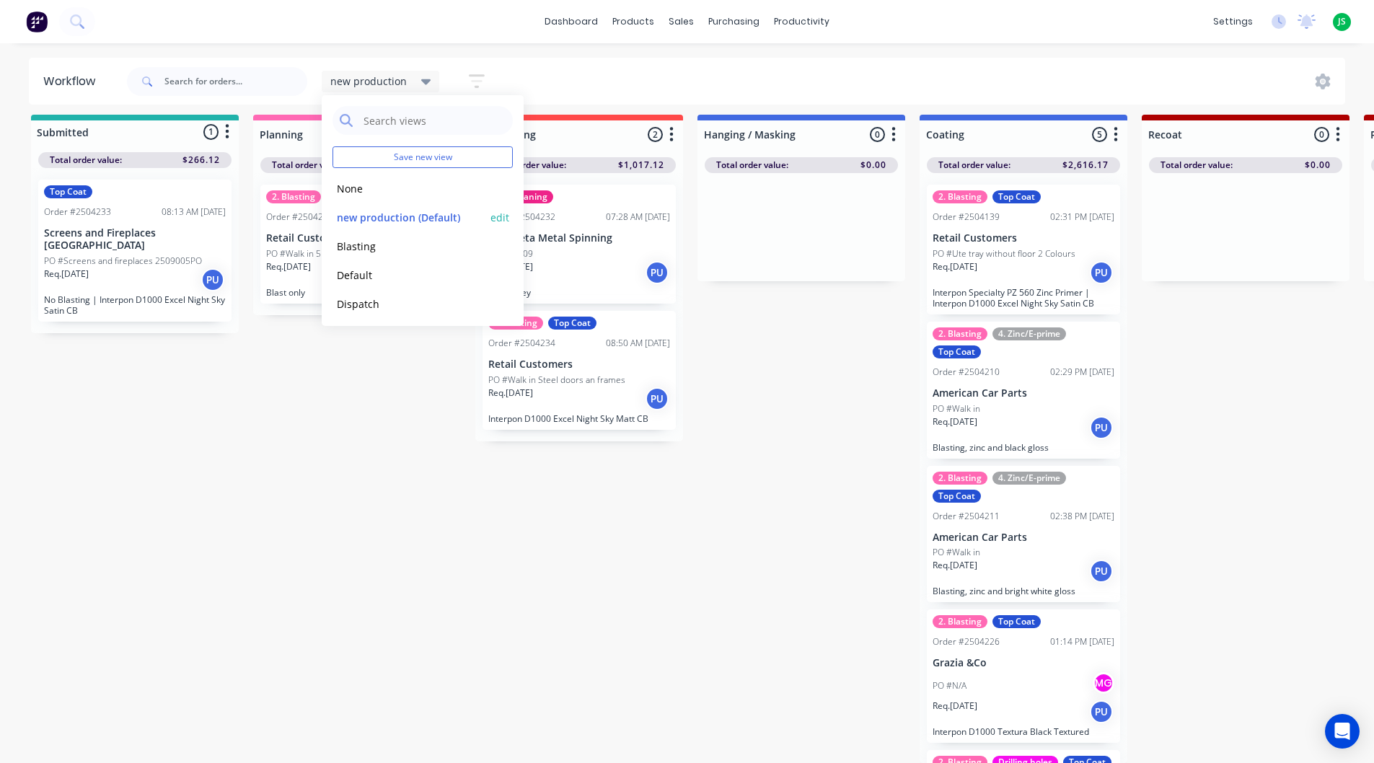
click at [493, 219] on button "edit" at bounding box center [499, 217] width 19 height 15
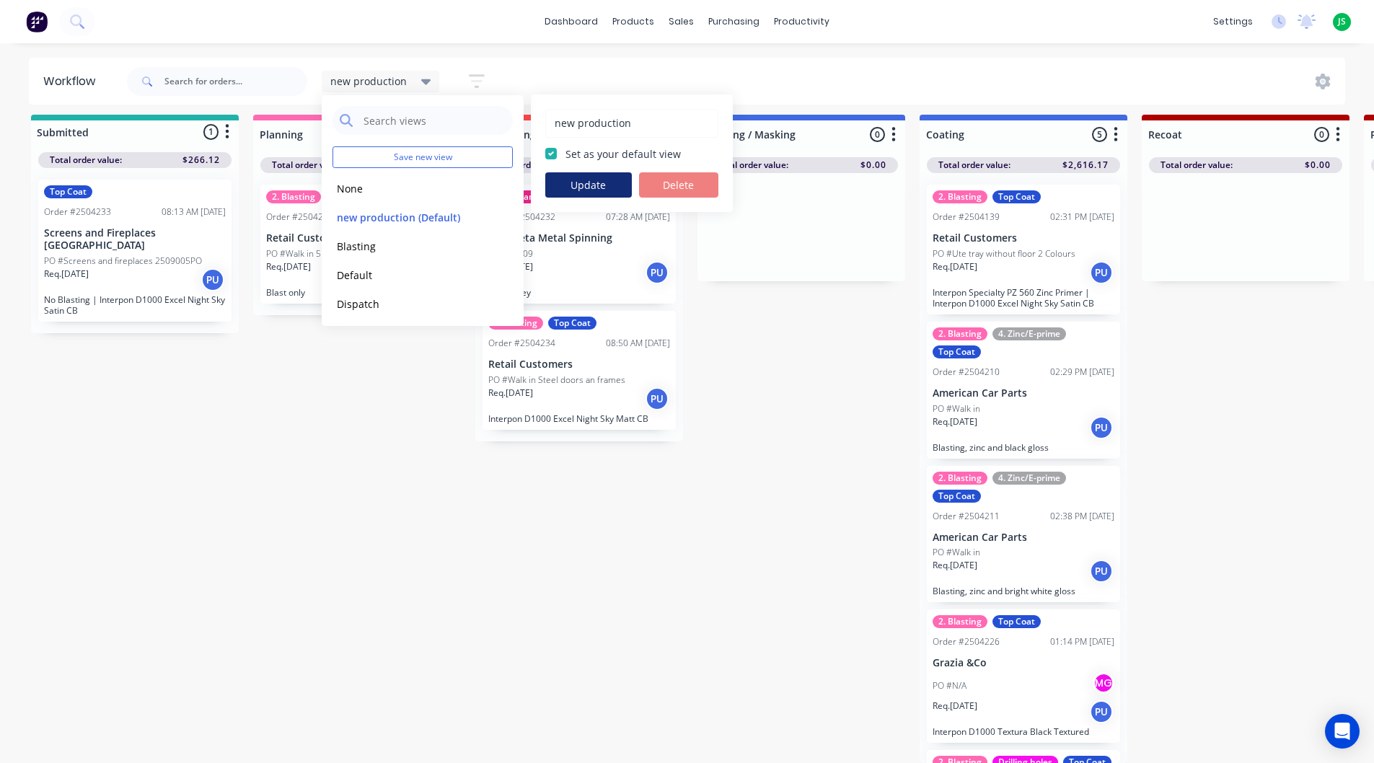
click at [578, 190] on button "Update" at bounding box center [588, 184] width 87 height 25
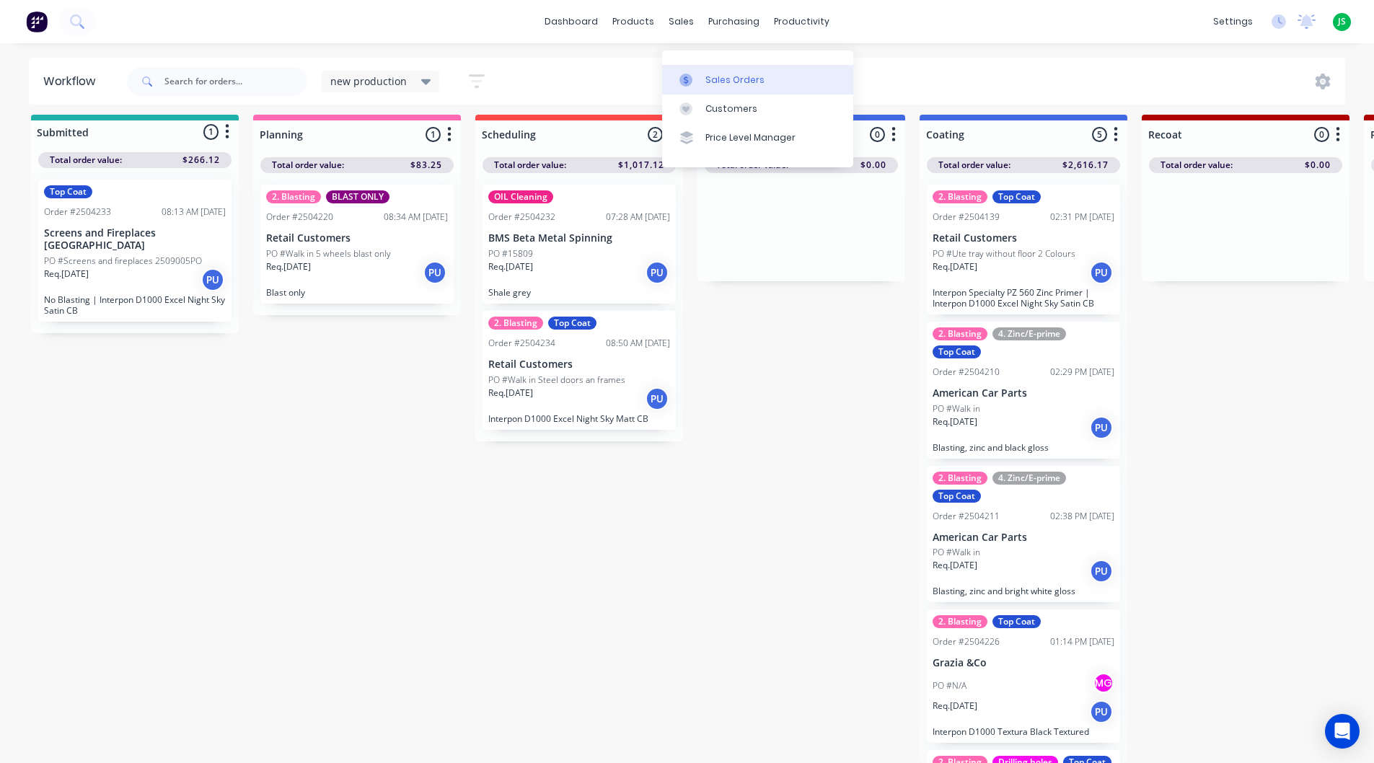
click at [720, 74] on div "Sales Orders" at bounding box center [734, 80] width 59 height 13
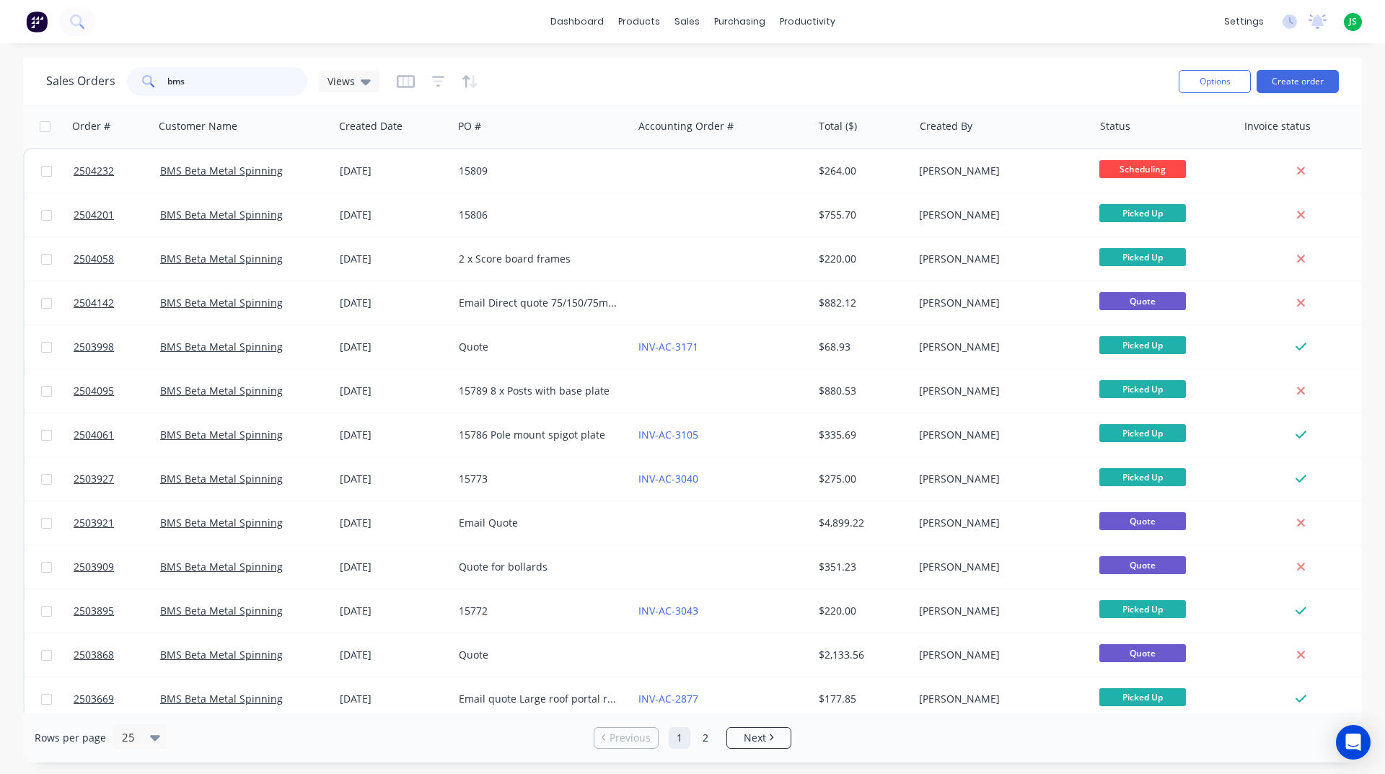
click at [267, 87] on input "bms" at bounding box center [237, 81] width 141 height 29
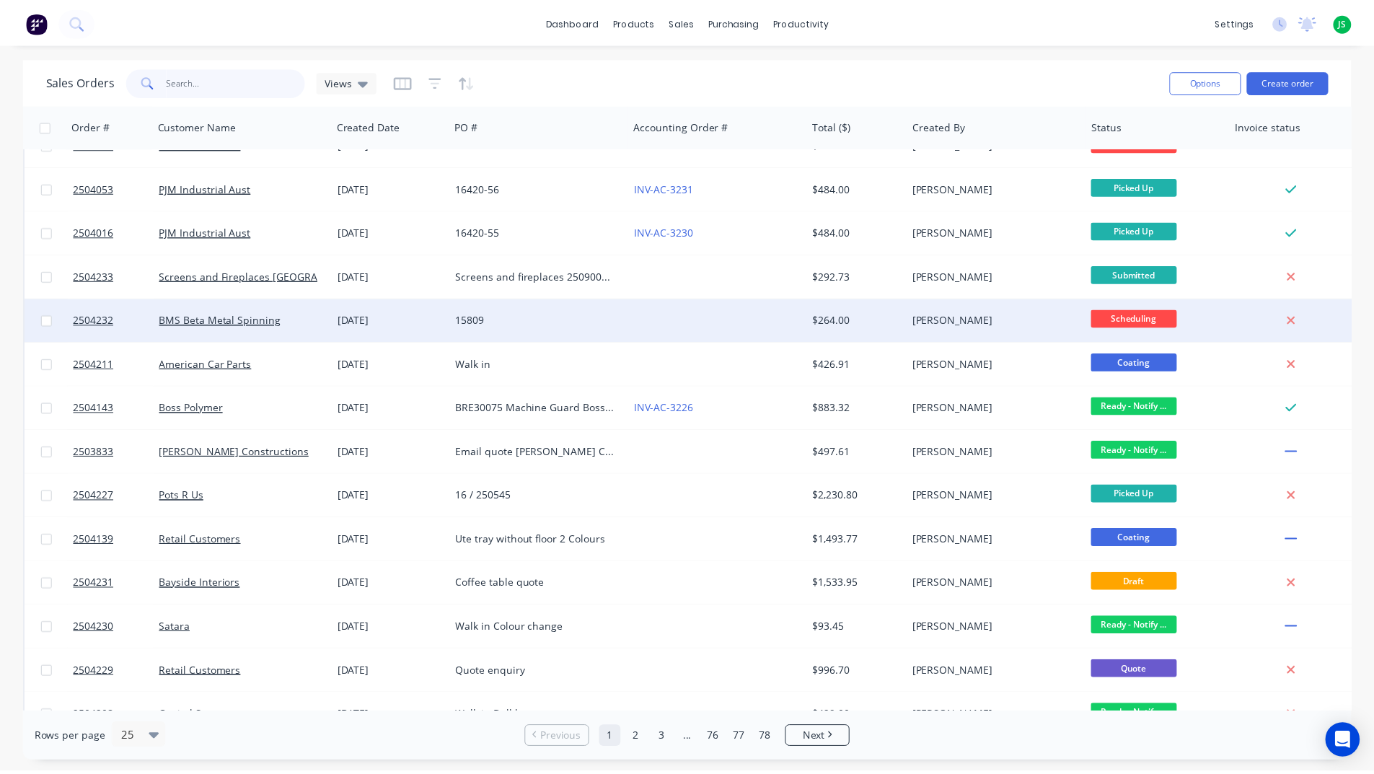
scroll to position [72, 0]
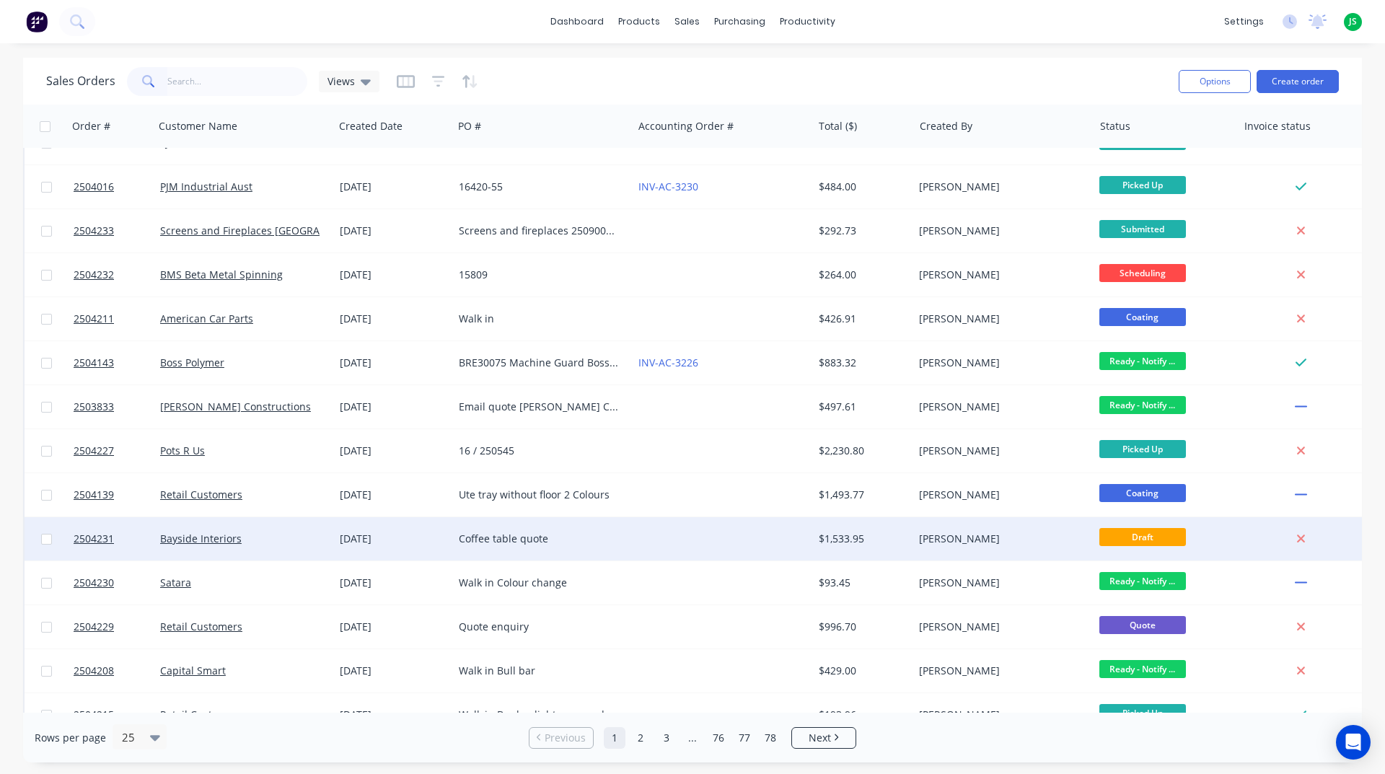
click at [586, 534] on div "Coffee table quote" at bounding box center [539, 538] width 160 height 14
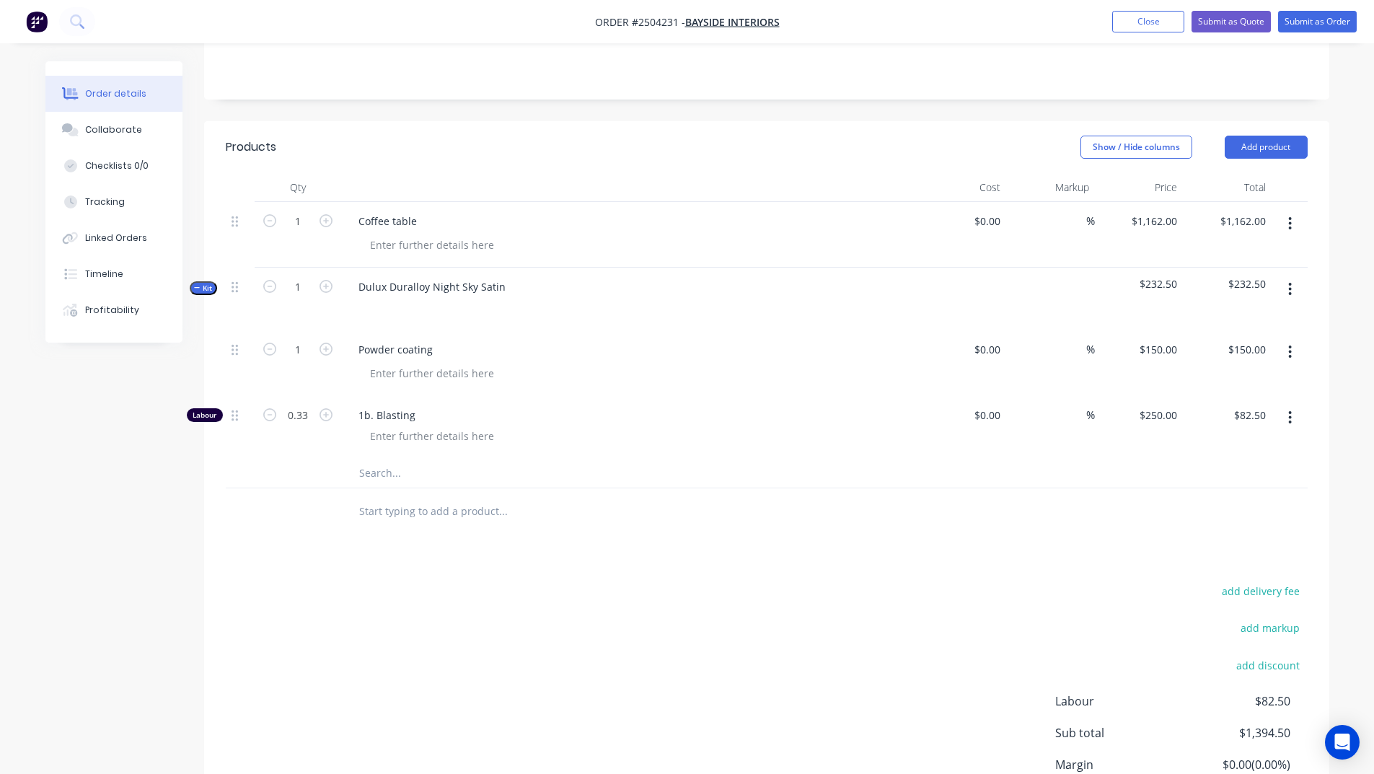
scroll to position [288, 0]
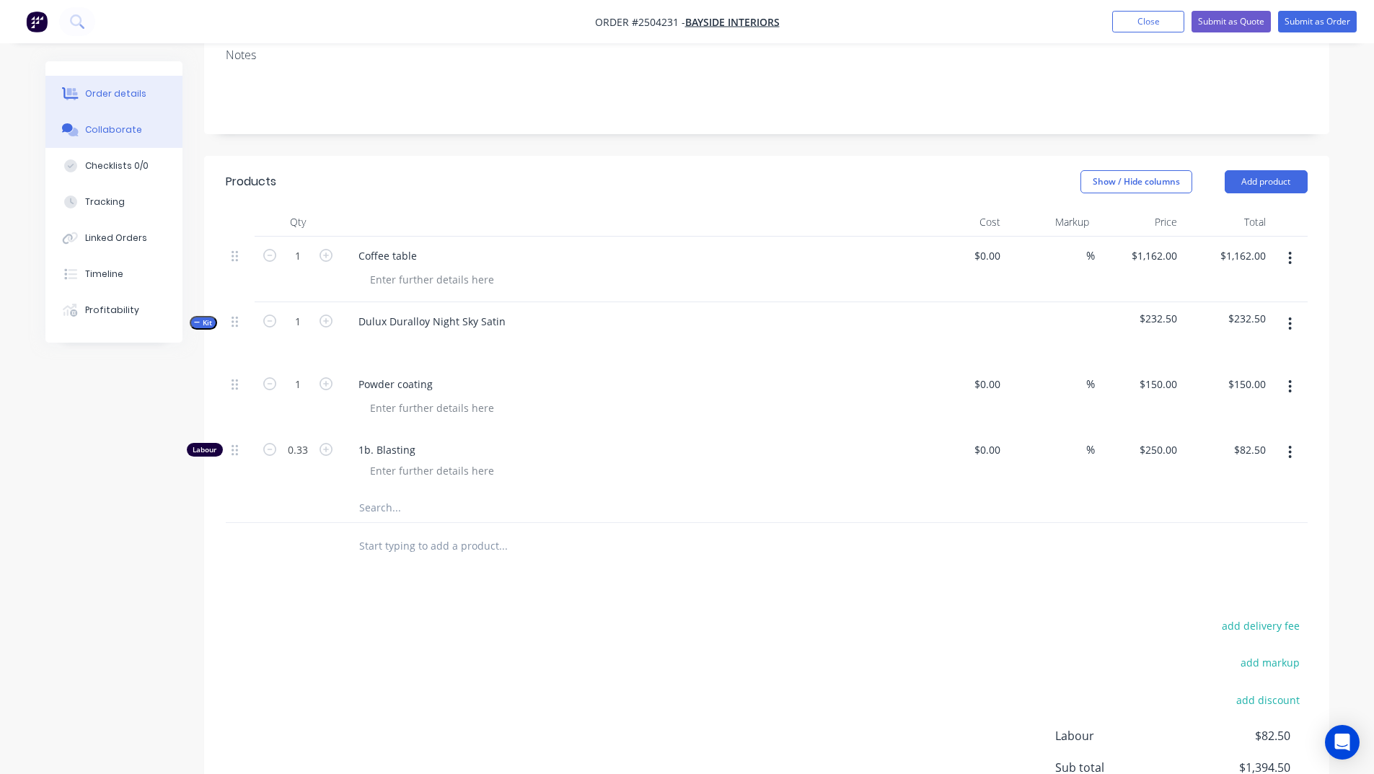
click at [94, 120] on button "Collaborate" at bounding box center [113, 130] width 137 height 36
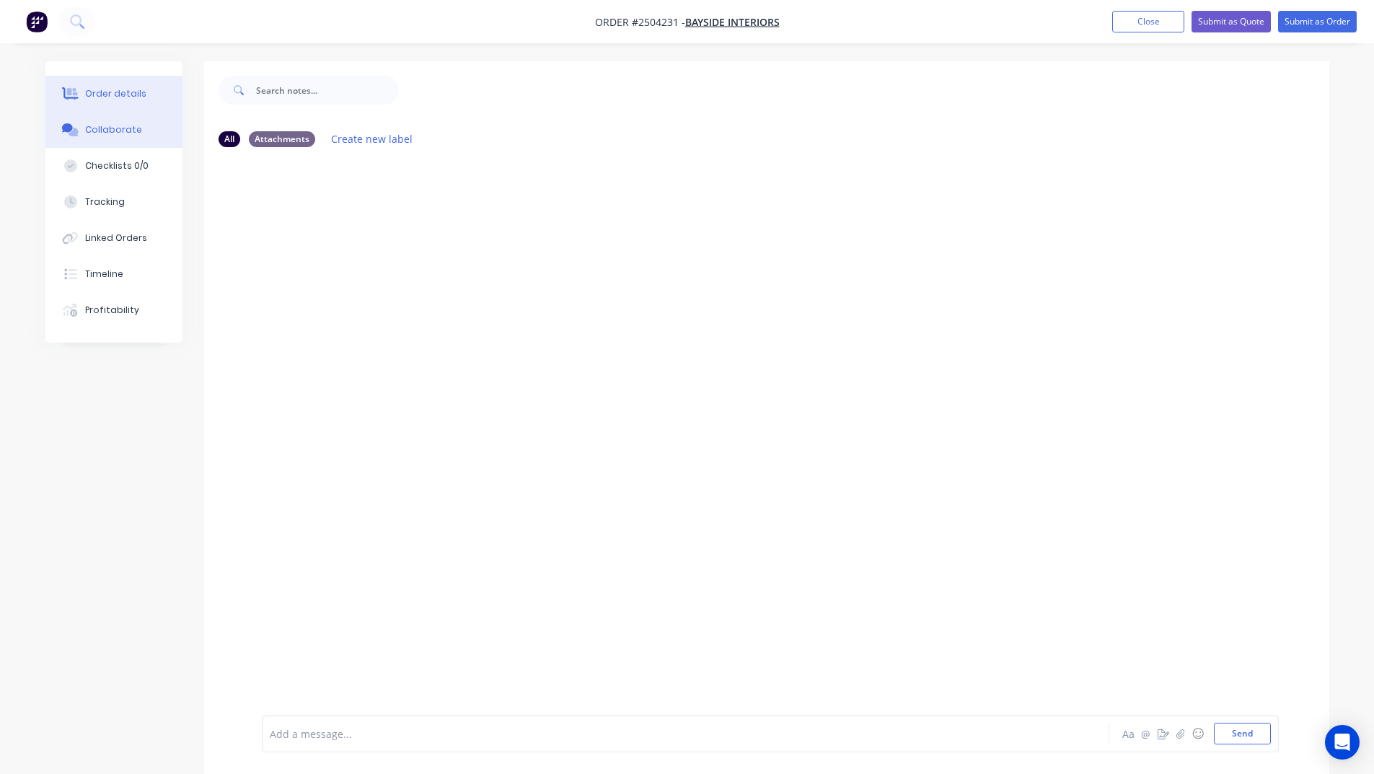
click at [123, 87] on button "Order details" at bounding box center [113, 94] width 137 height 36
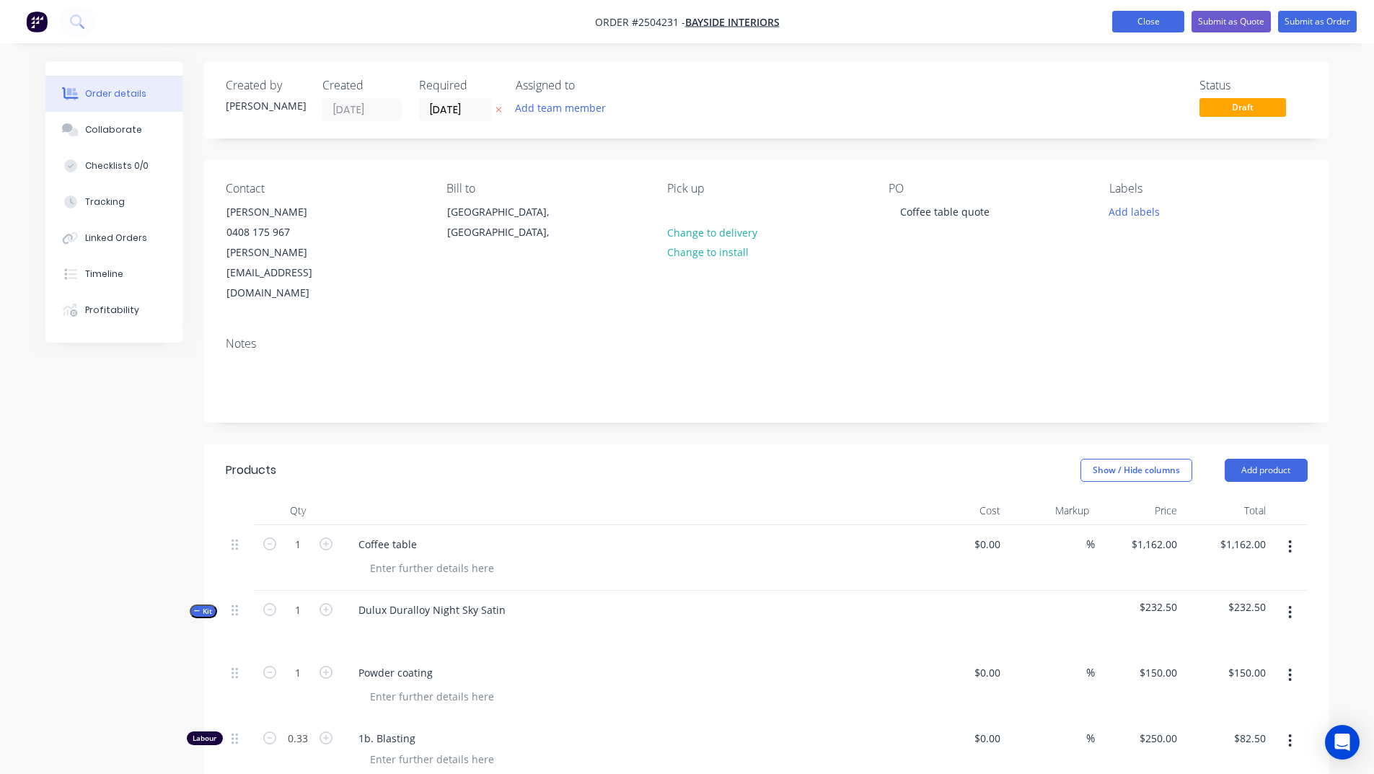
click at [1167, 28] on button "Close" at bounding box center [1148, 22] width 72 height 22
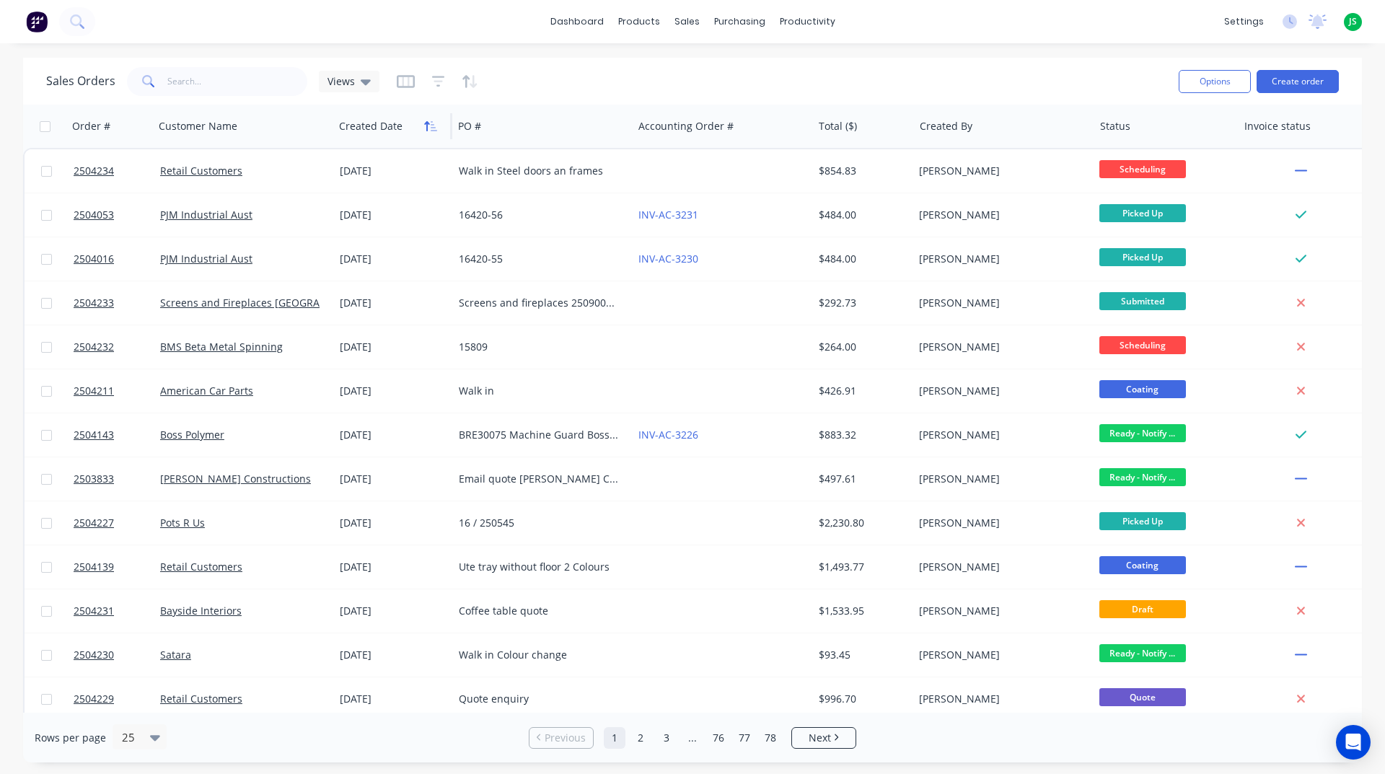
click at [436, 125] on icon "button" at bounding box center [430, 126] width 13 height 12
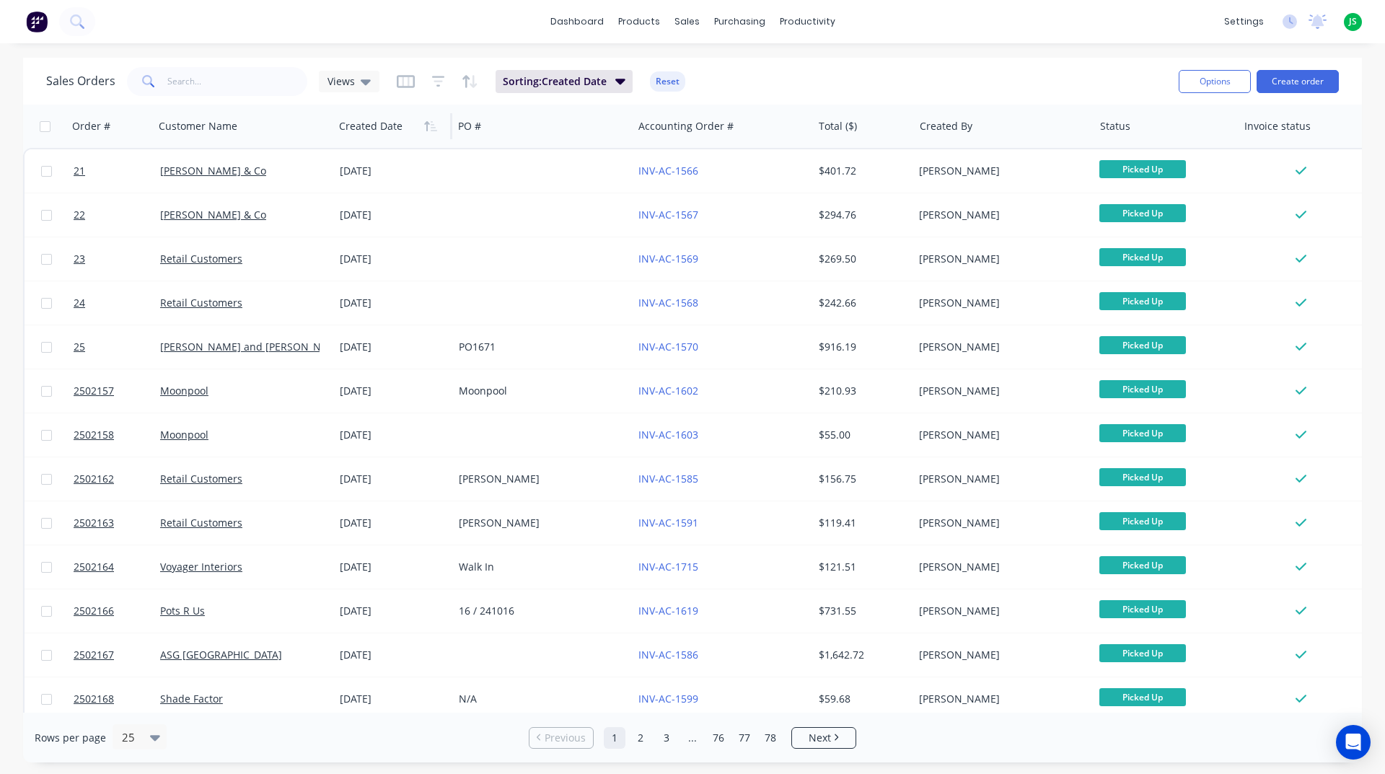
click at [436, 125] on icon "button" at bounding box center [430, 126] width 13 height 12
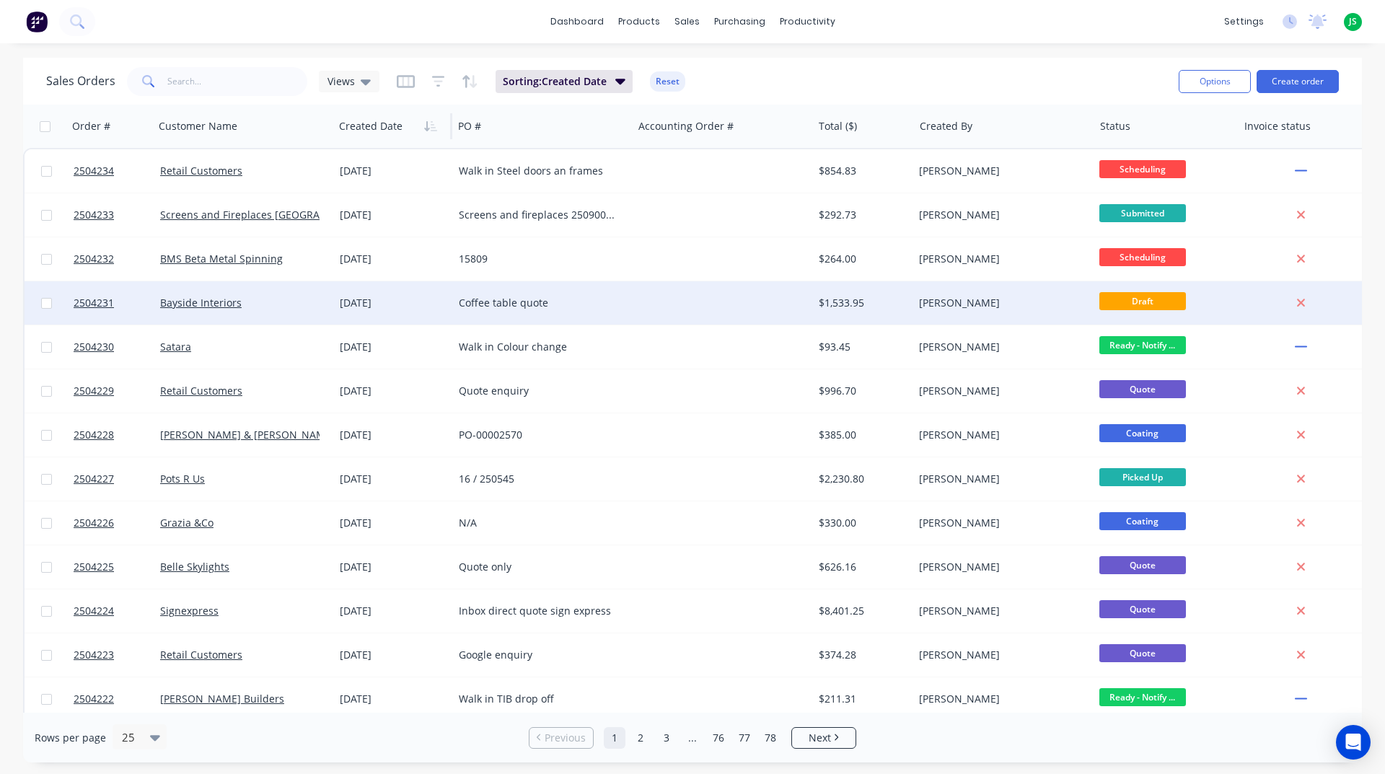
click at [536, 311] on div "Coffee table quote" at bounding box center [543, 302] width 180 height 43
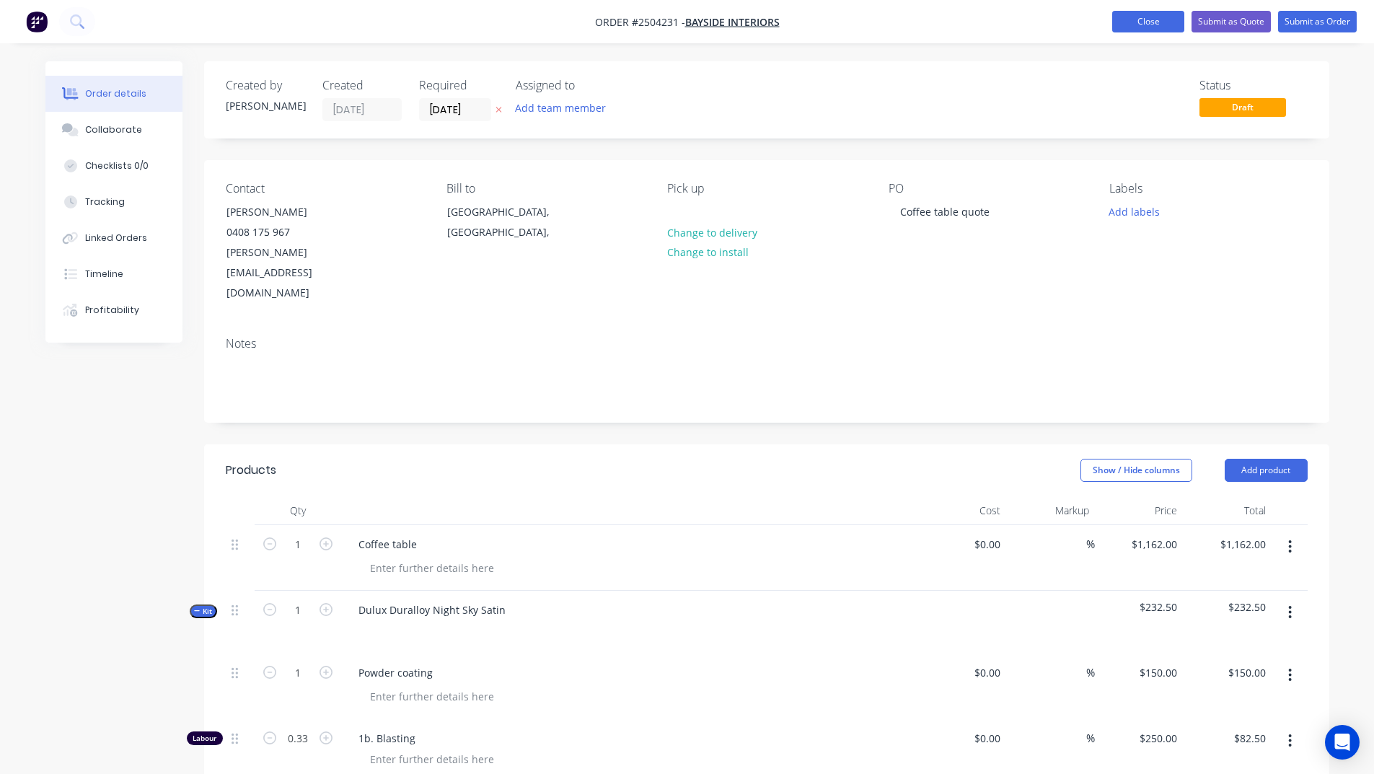
click at [1129, 28] on button "Close" at bounding box center [1148, 22] width 72 height 22
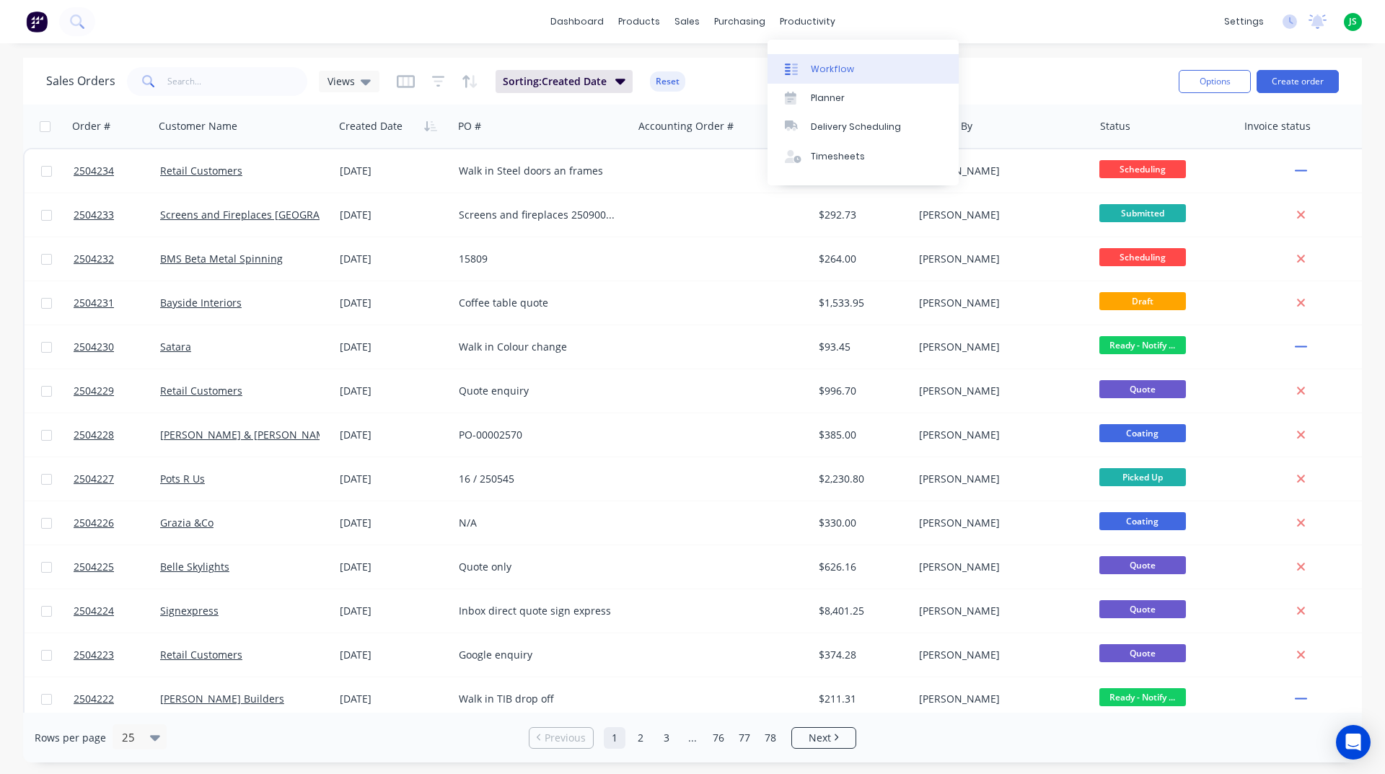
click at [831, 66] on div "Workflow" at bounding box center [832, 69] width 43 height 13
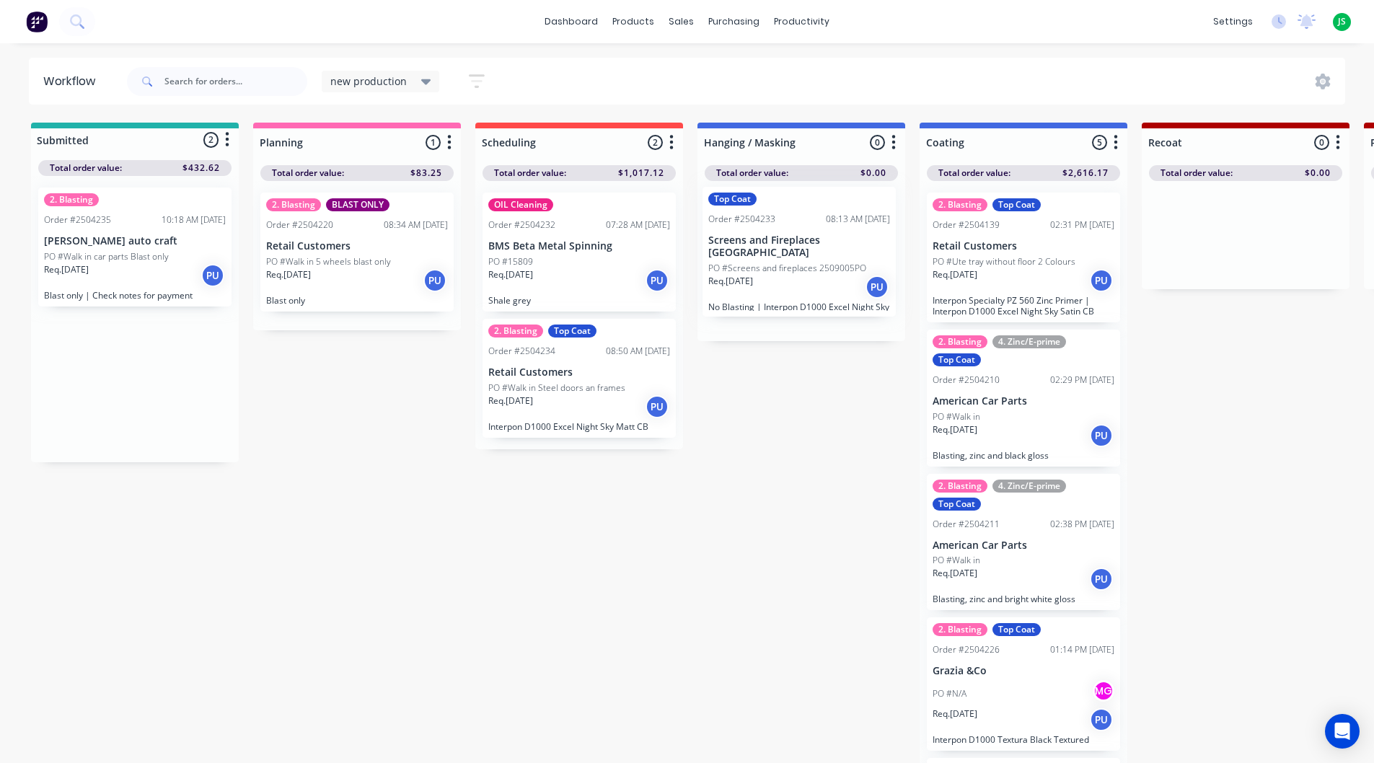
drag, startPoint x: 169, startPoint y: 234, endPoint x: 839, endPoint y: 235, distance: 669.9
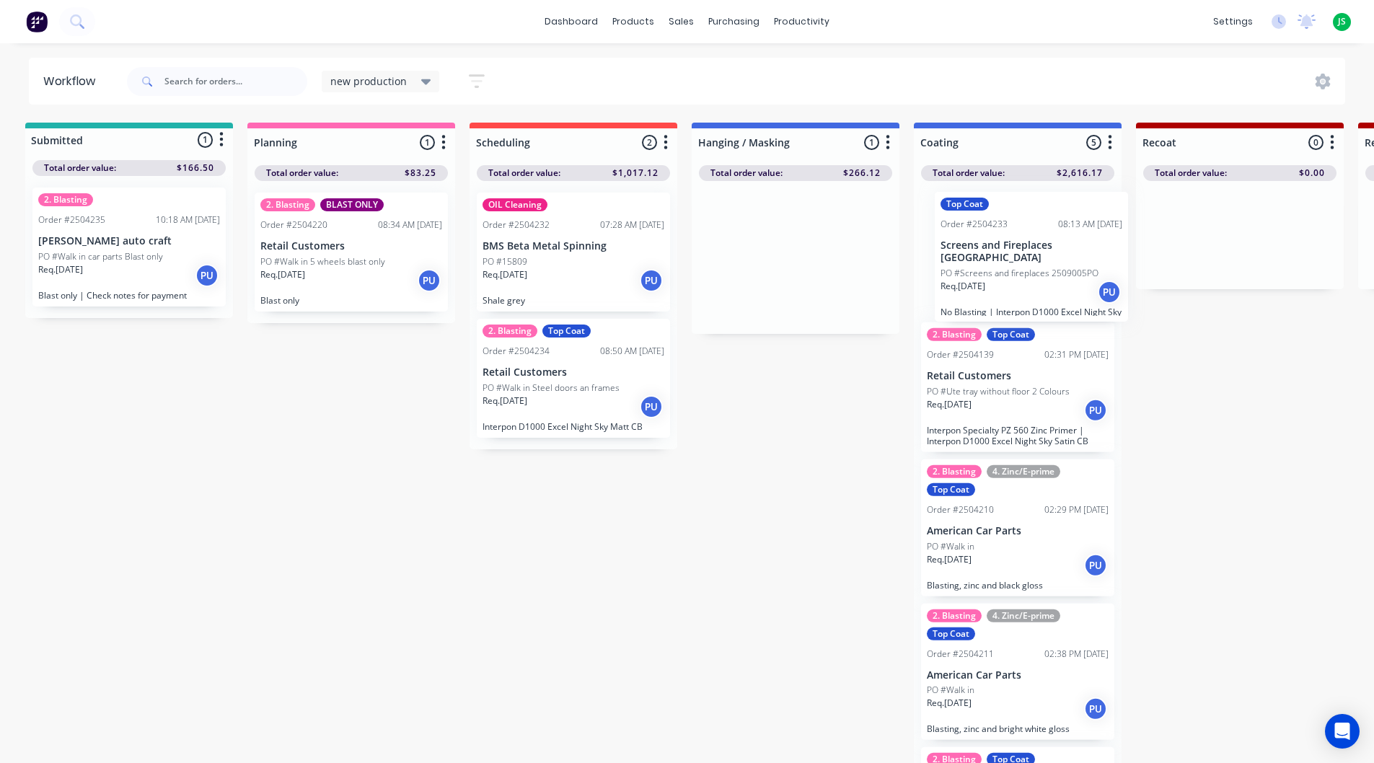
drag, startPoint x: 836, startPoint y: 234, endPoint x: 1072, endPoint y: 234, distance: 235.1
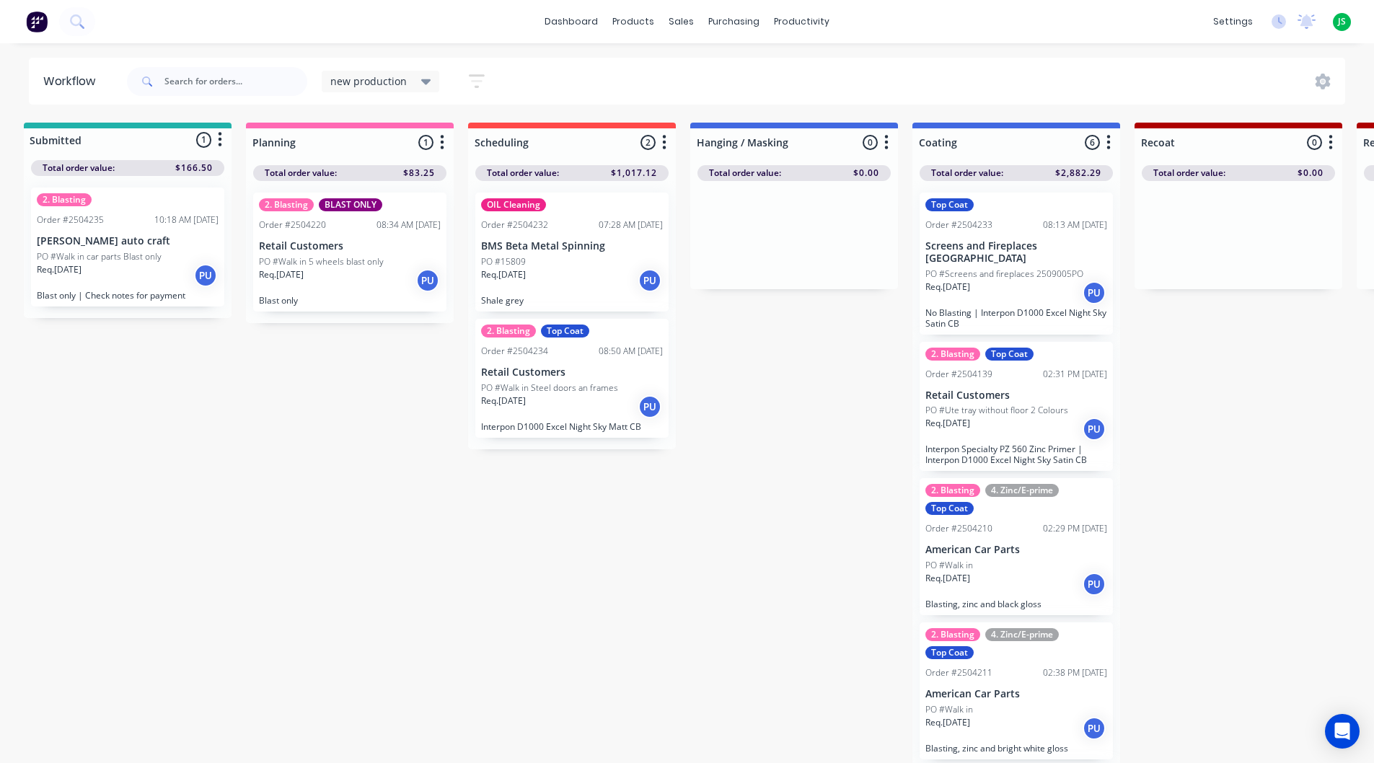
click at [106, 239] on p "[PERSON_NAME] auto craft" at bounding box center [128, 241] width 182 height 12
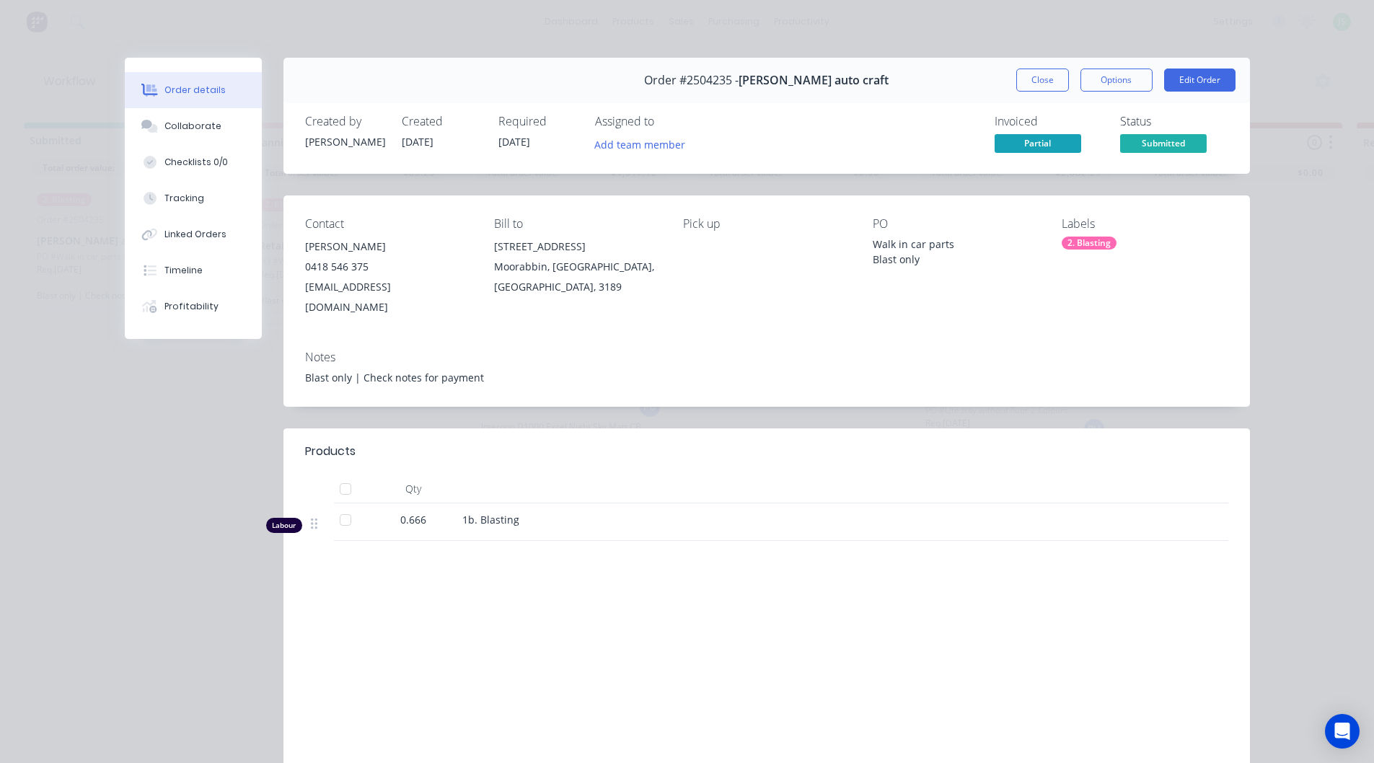
click at [1089, 234] on div "Labels 2. Blasting" at bounding box center [1144, 267] width 166 height 100
click at [1091, 239] on div "2. Blasting" at bounding box center [1088, 243] width 55 height 13
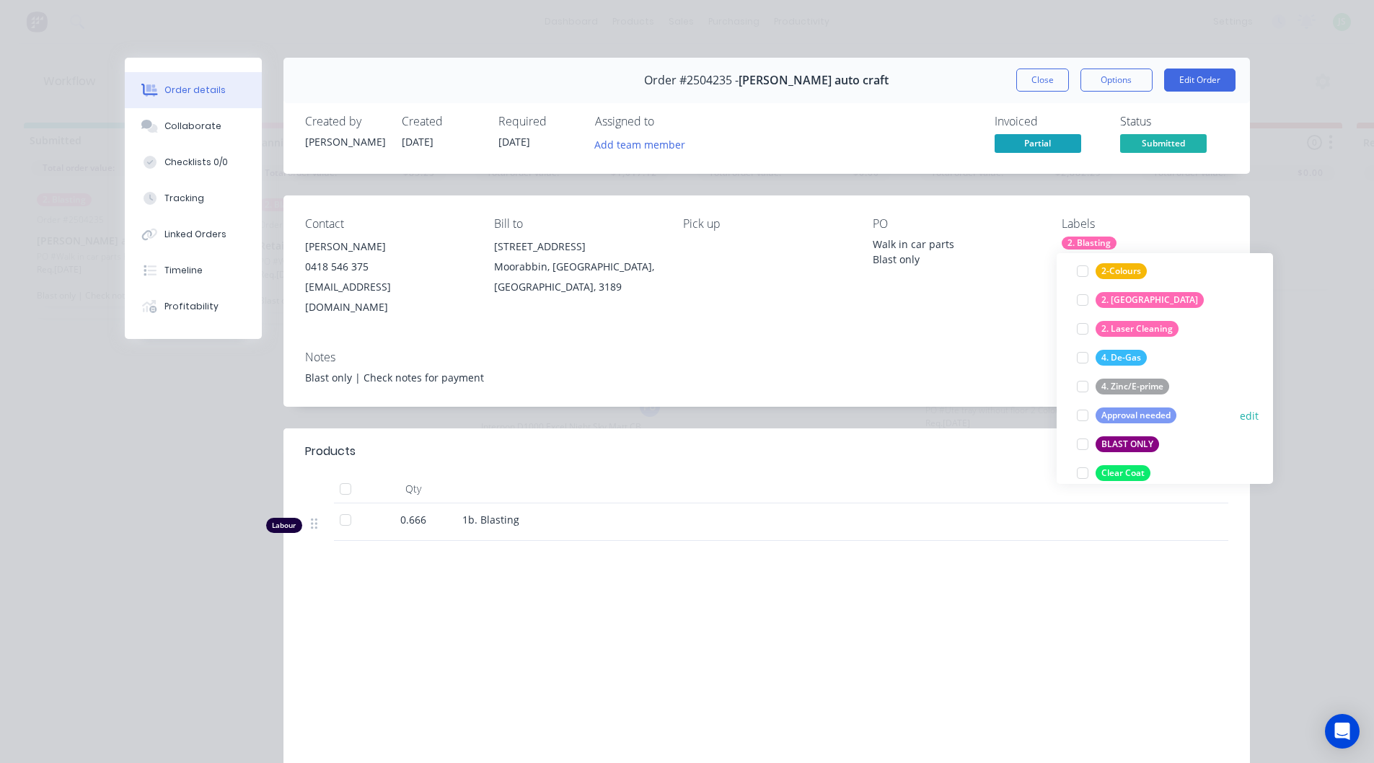
scroll to position [260, 0]
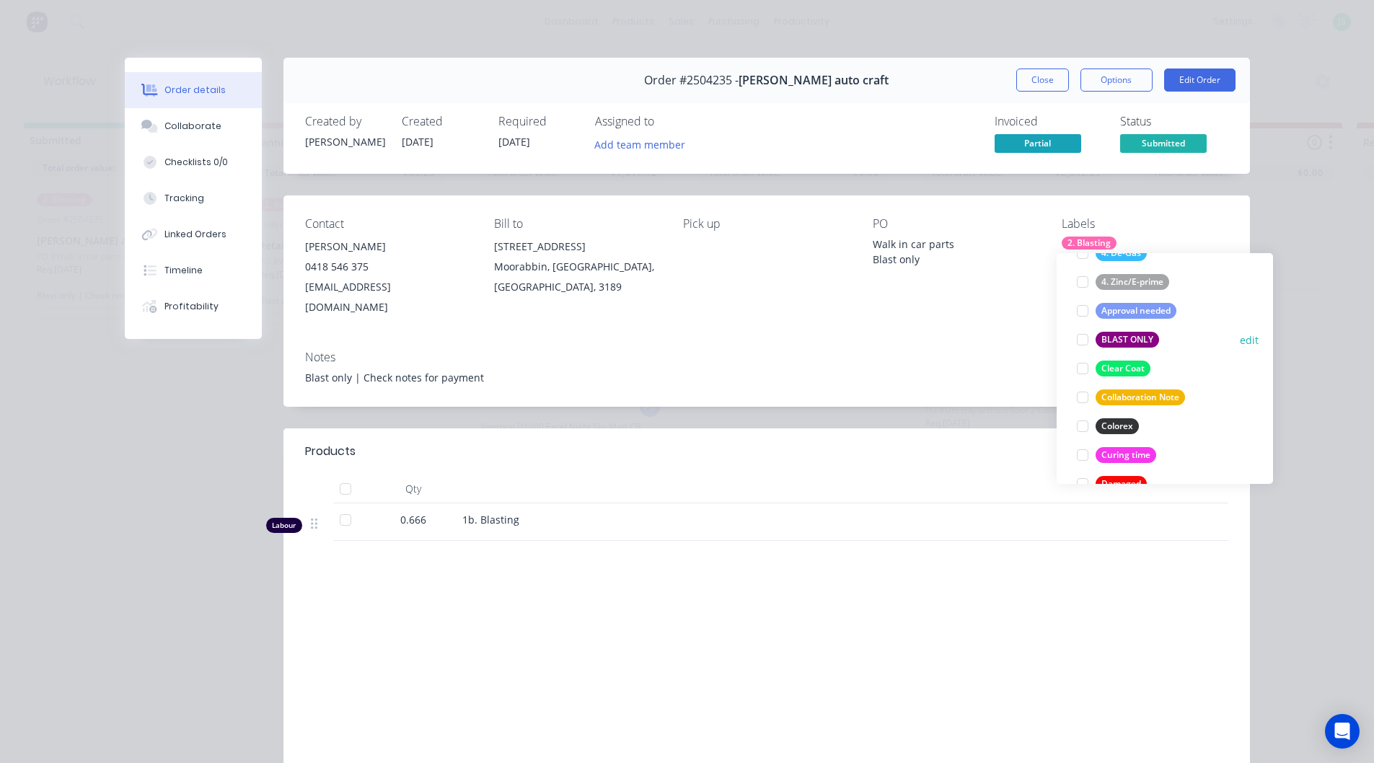
click at [1082, 345] on div at bounding box center [1082, 339] width 29 height 29
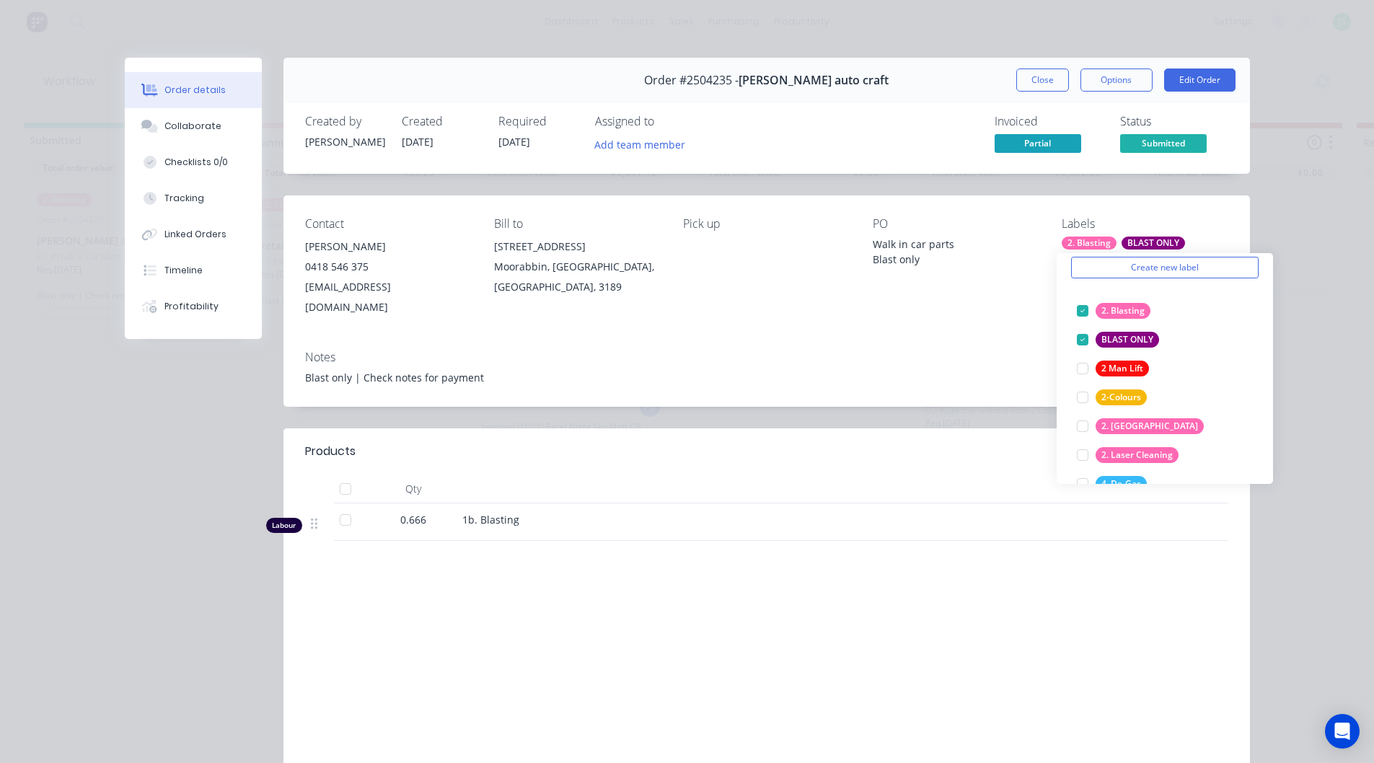
click at [1299, 182] on div "Order details Collaborate Checklists 0/0 Tracking Linked Orders Timeline Profit…" at bounding box center [687, 381] width 1374 height 763
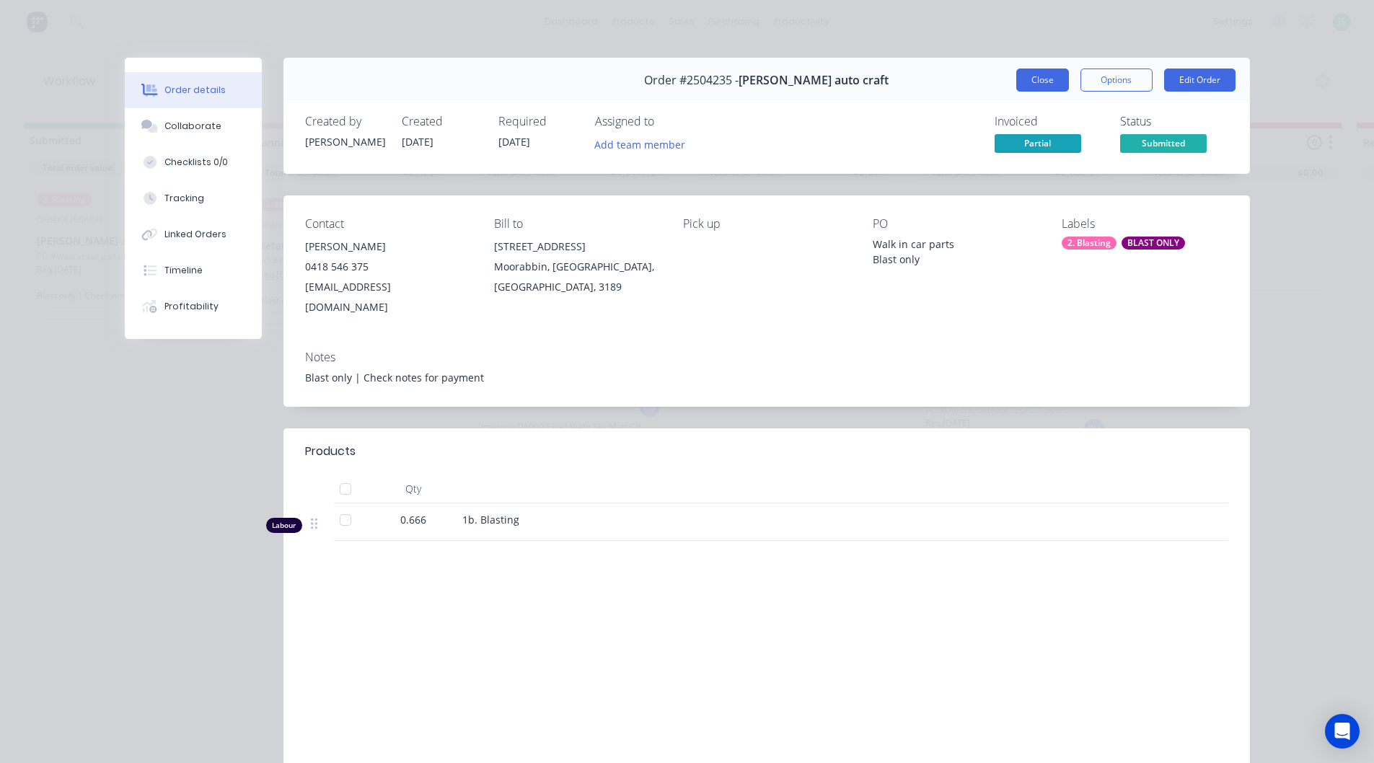
click at [1039, 85] on button "Close" at bounding box center [1042, 80] width 53 height 23
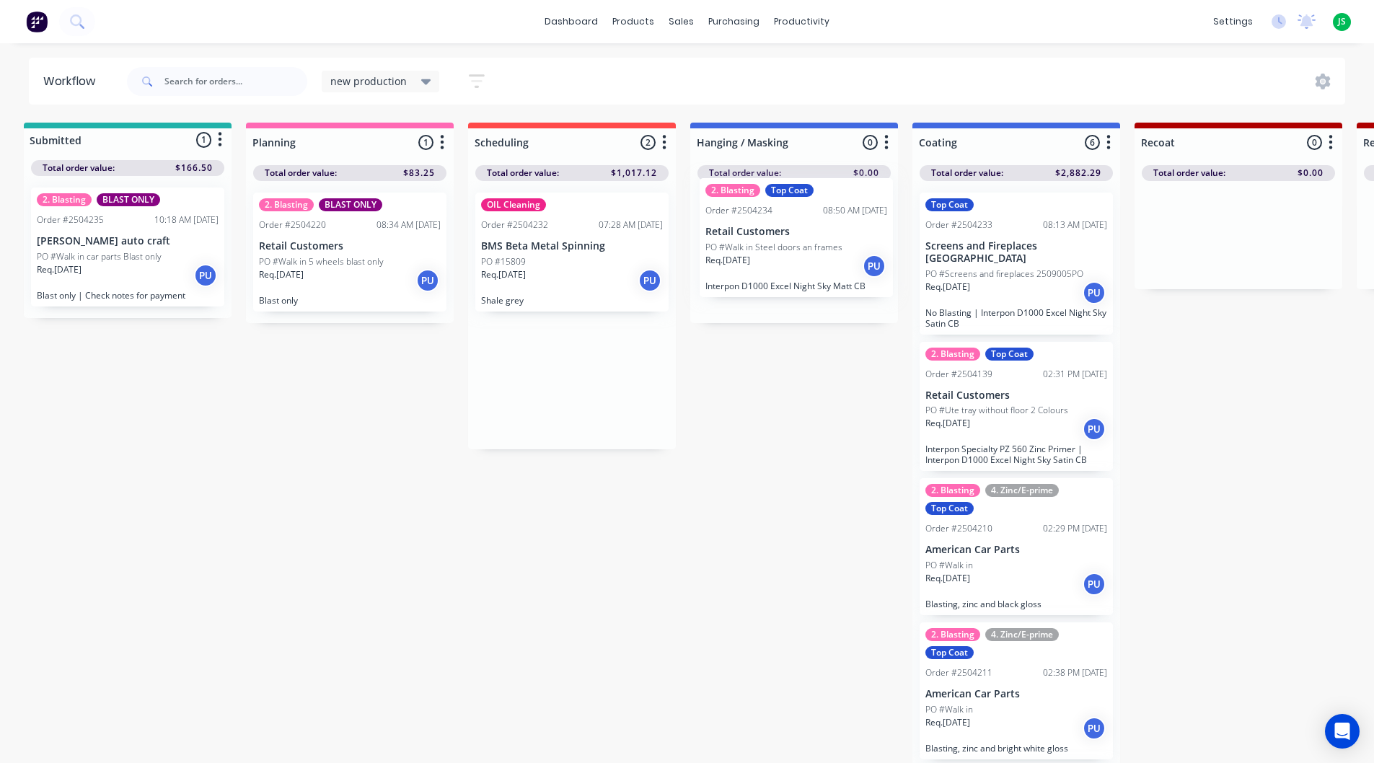
drag, startPoint x: 570, startPoint y: 410, endPoint x: 798, endPoint y: 270, distance: 268.4
click at [136, 272] on div "Req. 29/09/25 PU" at bounding box center [128, 275] width 182 height 25
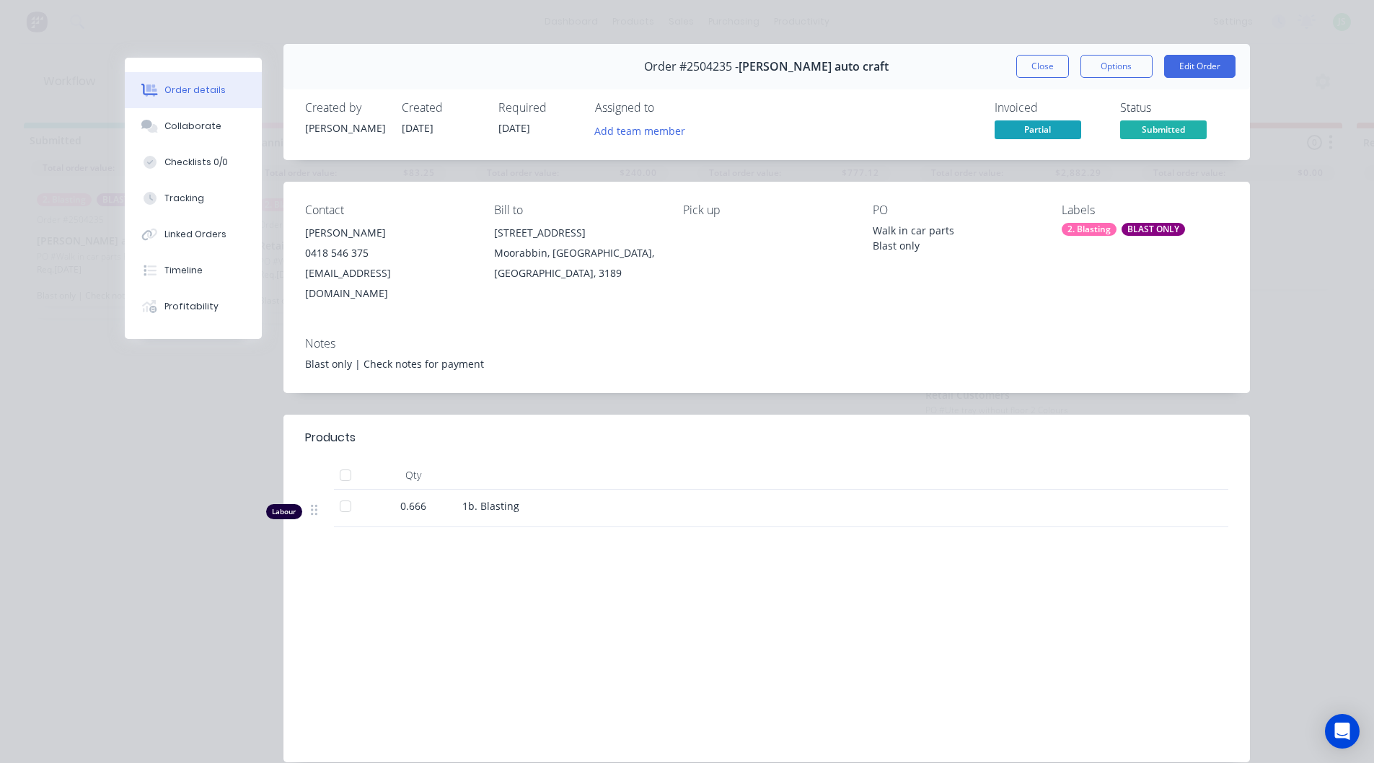
scroll to position [0, 0]
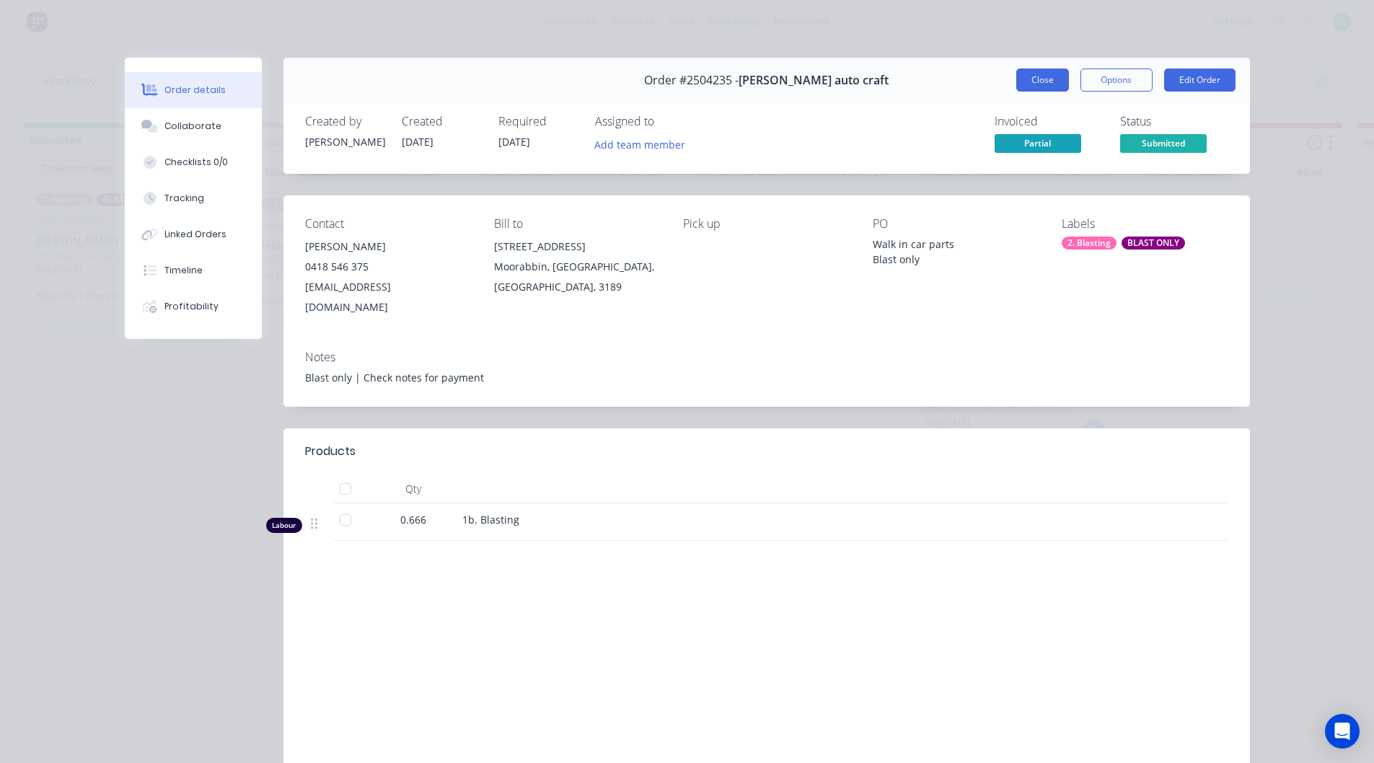
click at [1029, 81] on button "Close" at bounding box center [1042, 80] width 53 height 23
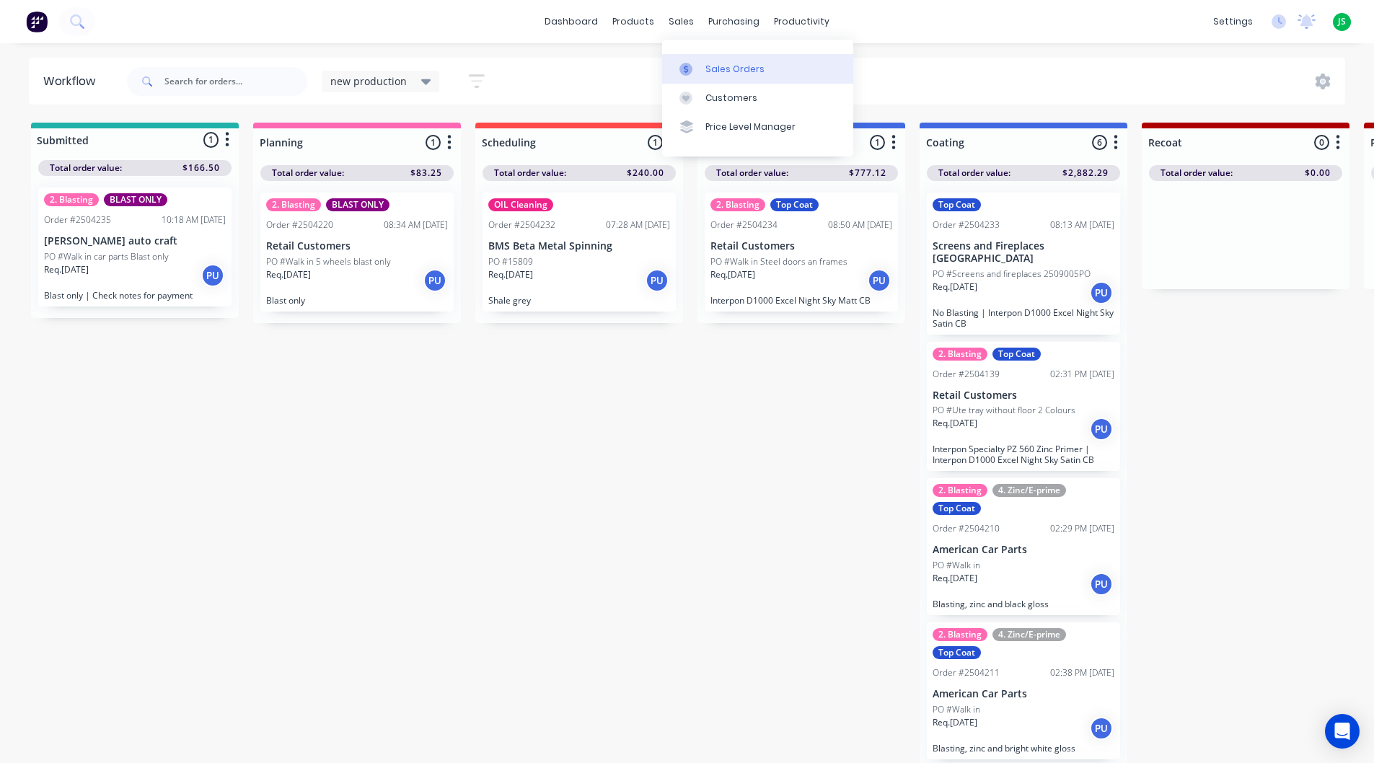
click at [714, 68] on div "Sales Orders" at bounding box center [734, 69] width 59 height 13
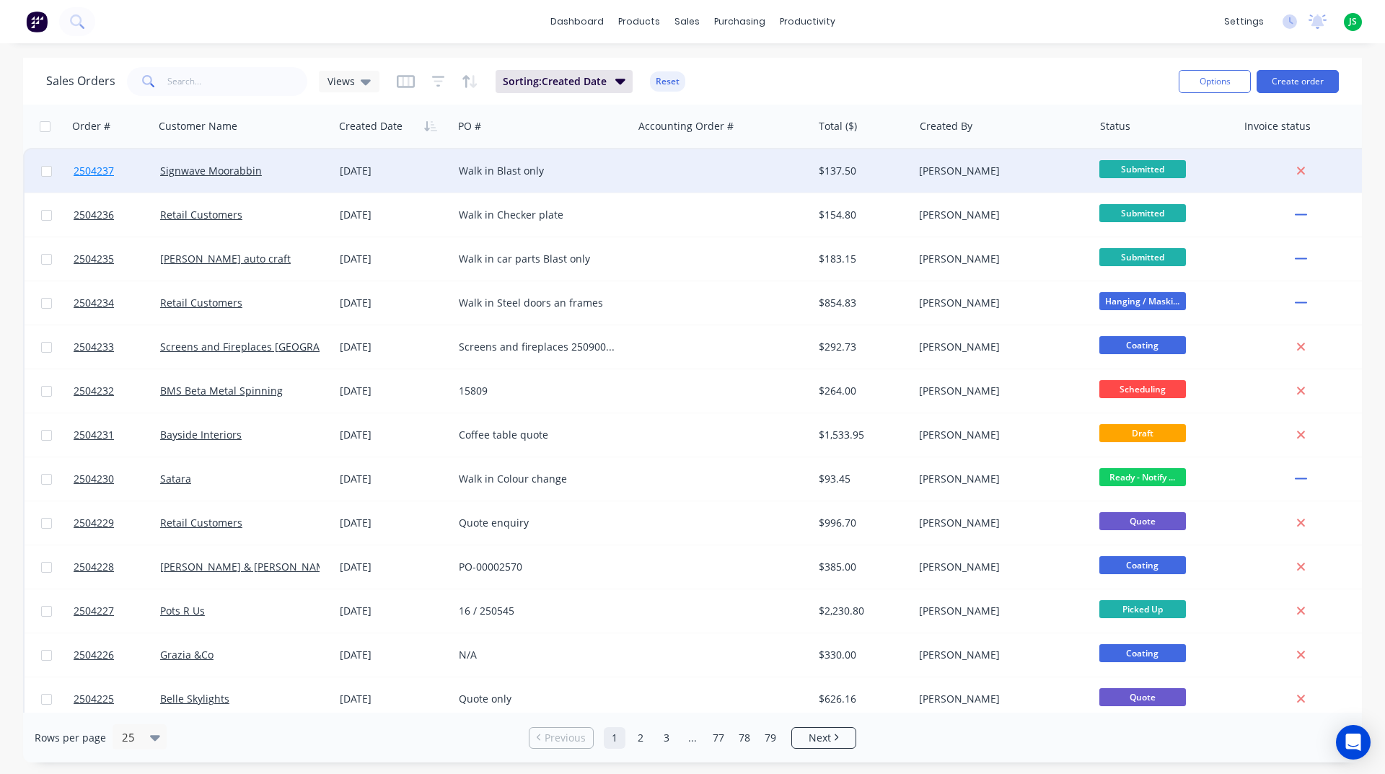
click at [102, 171] on span "2504237" at bounding box center [94, 171] width 40 height 14
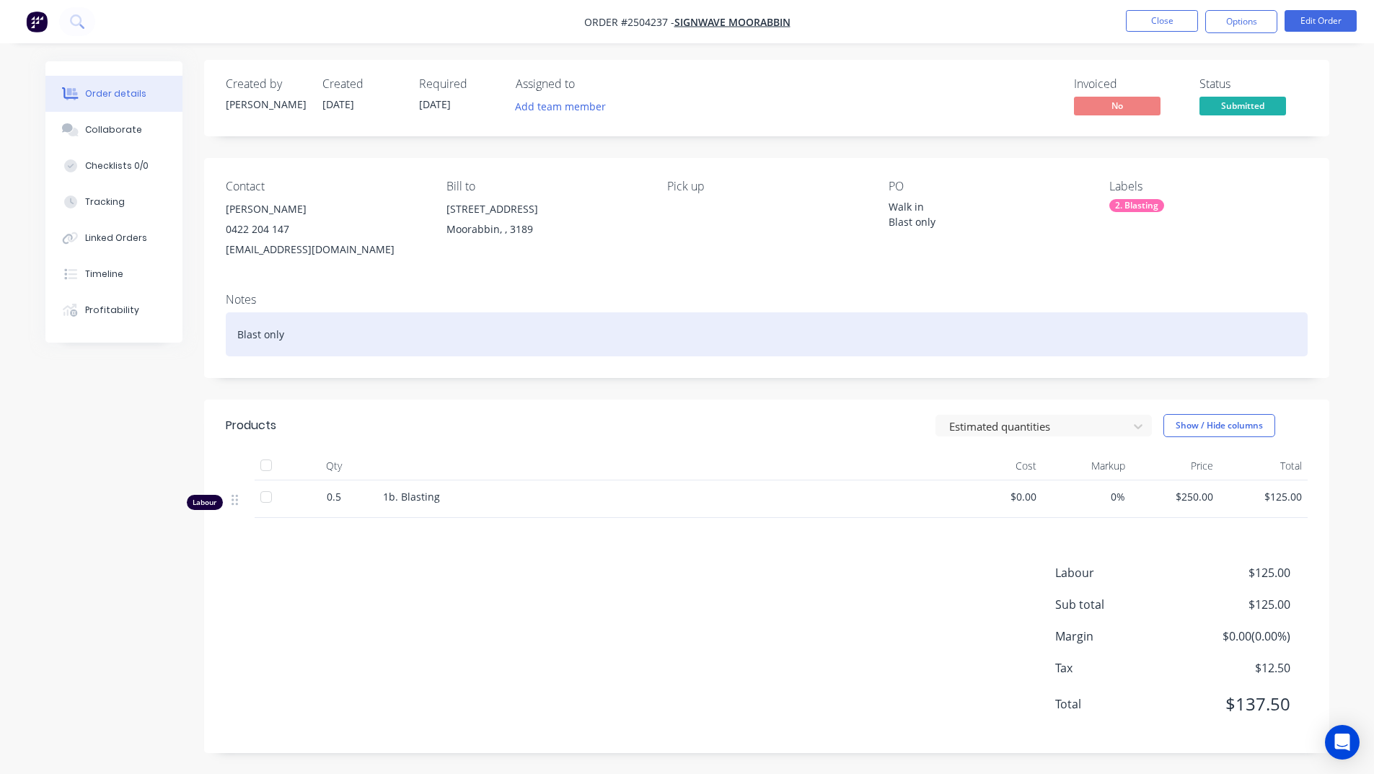
scroll to position [2, 0]
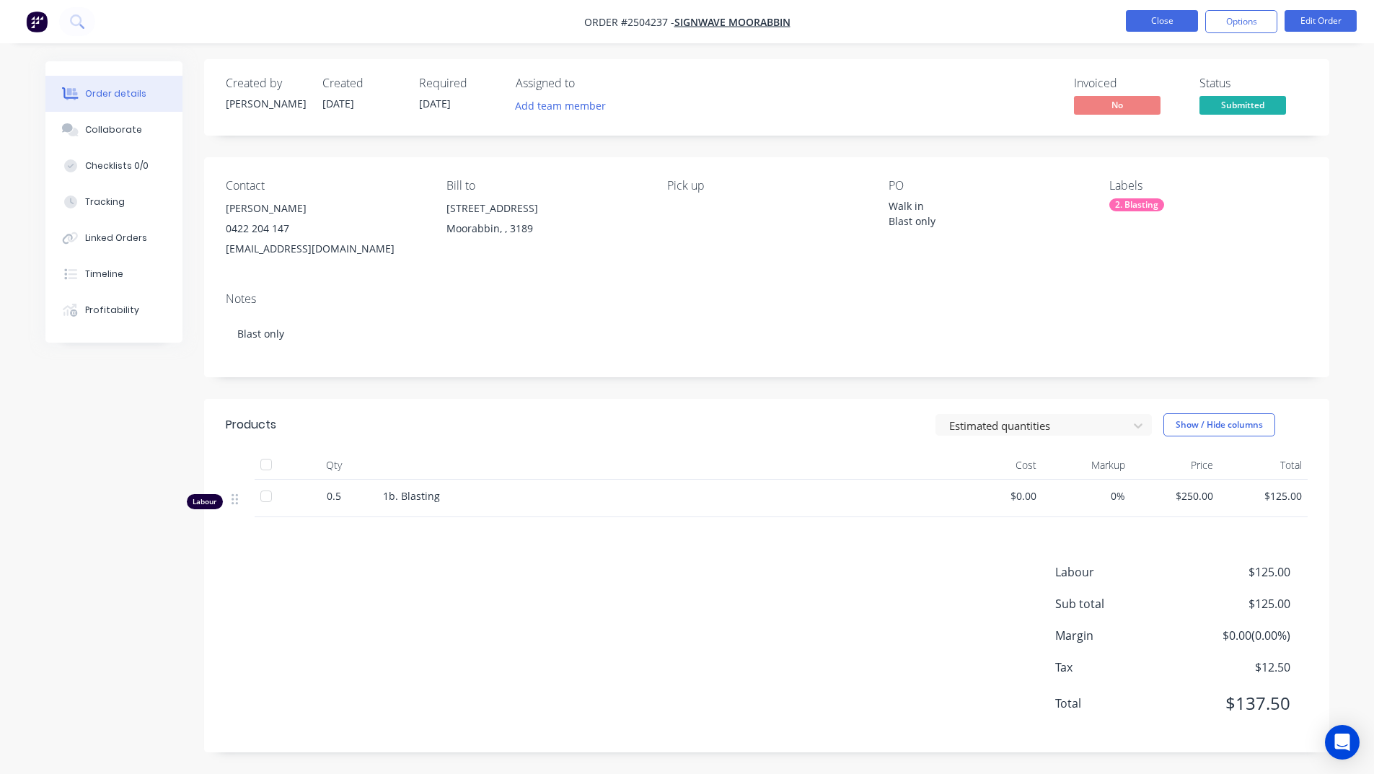
click at [1159, 23] on button "Close" at bounding box center [1162, 21] width 72 height 22
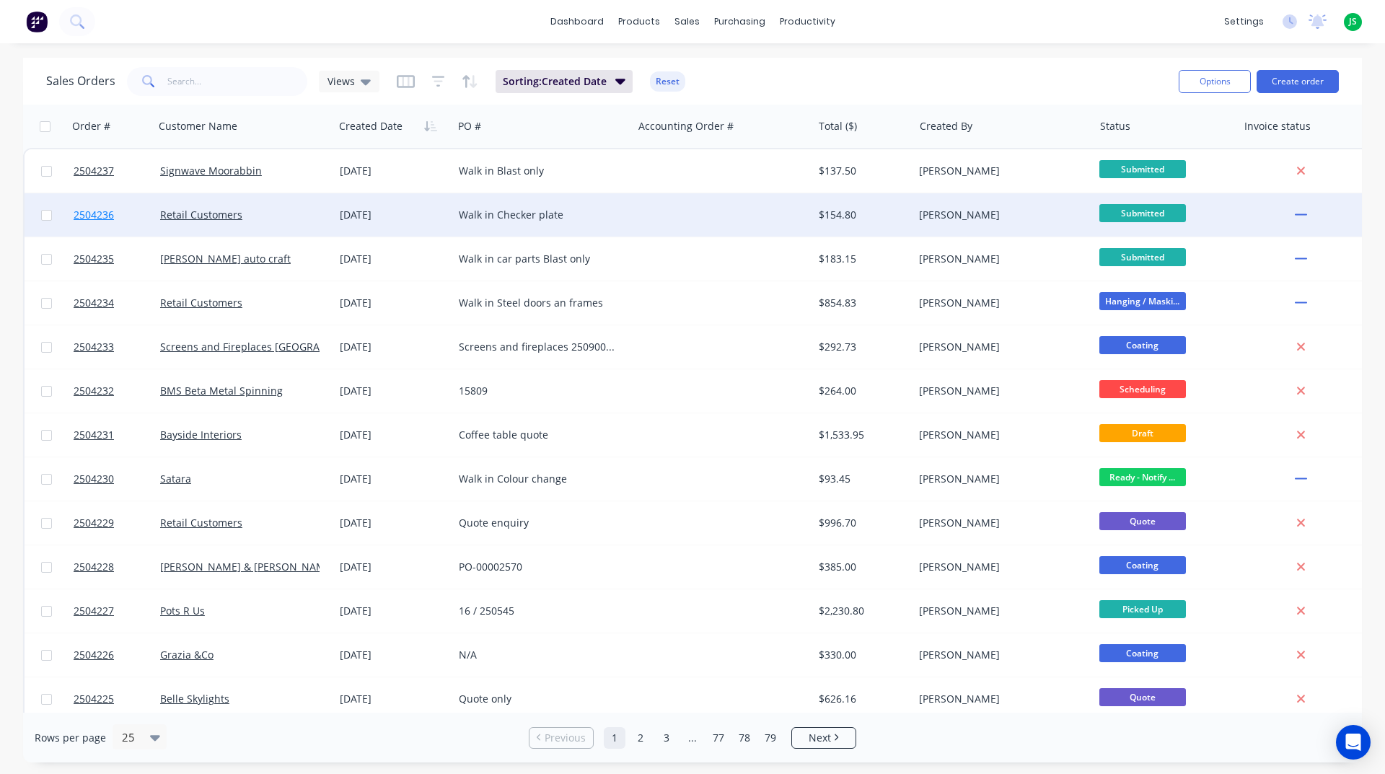
click at [112, 220] on span "2504236" at bounding box center [94, 215] width 40 height 14
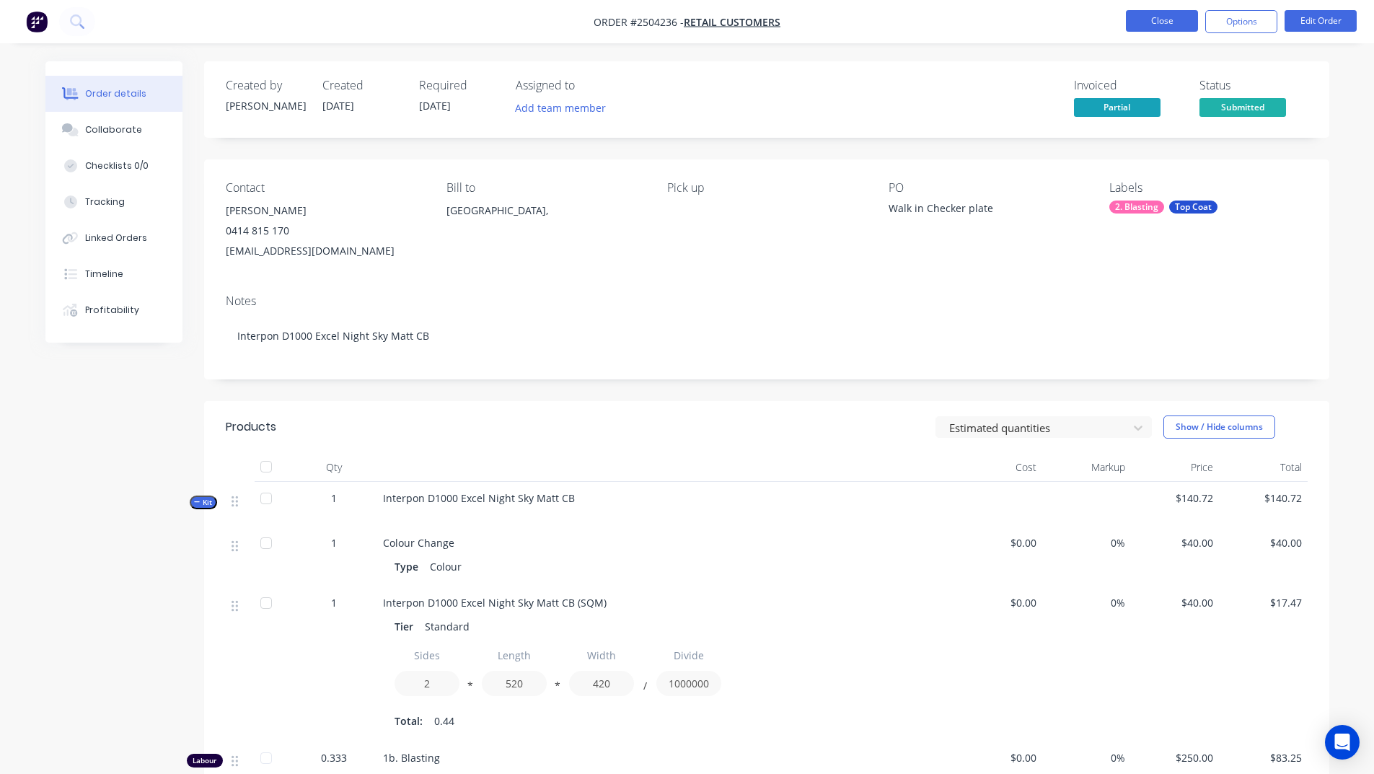
click at [1162, 16] on button "Close" at bounding box center [1162, 21] width 72 height 22
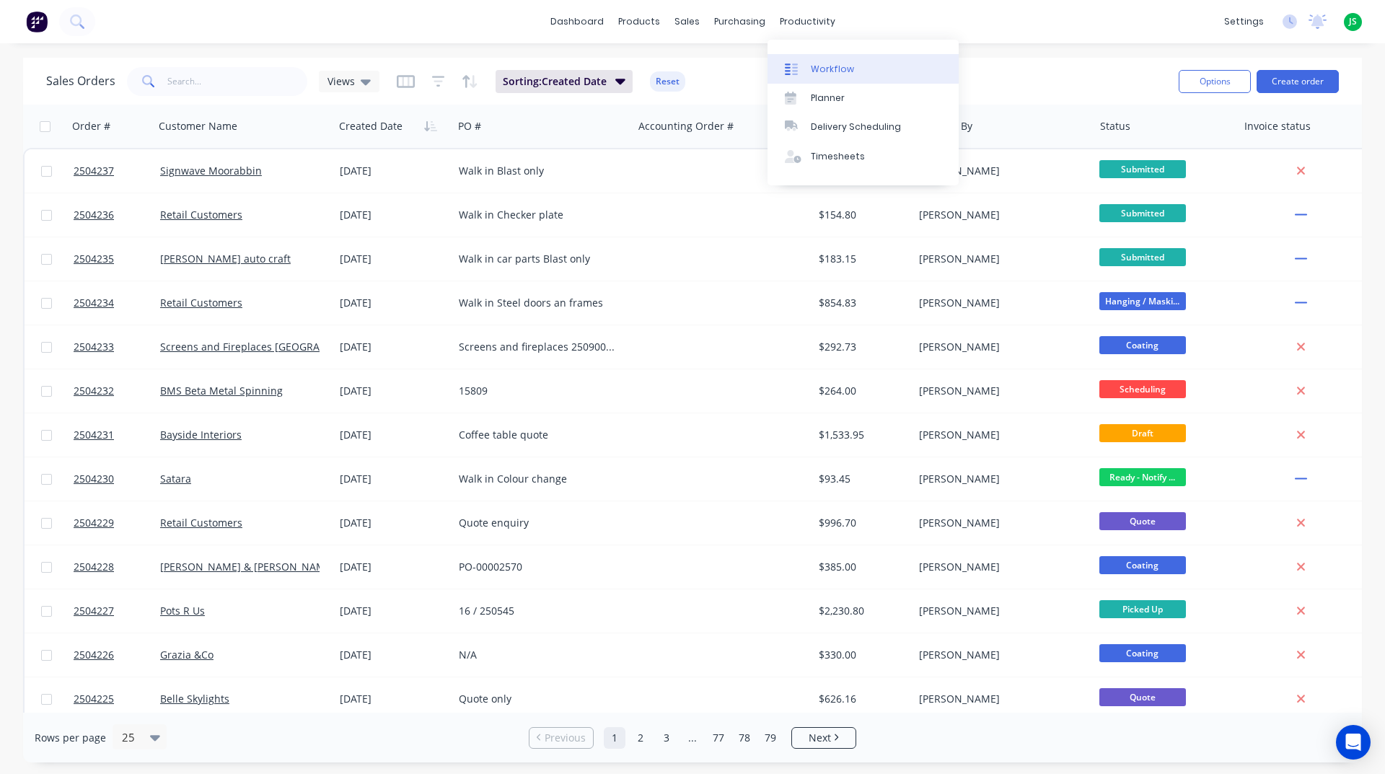
click at [829, 63] on div "Workflow" at bounding box center [832, 69] width 43 height 13
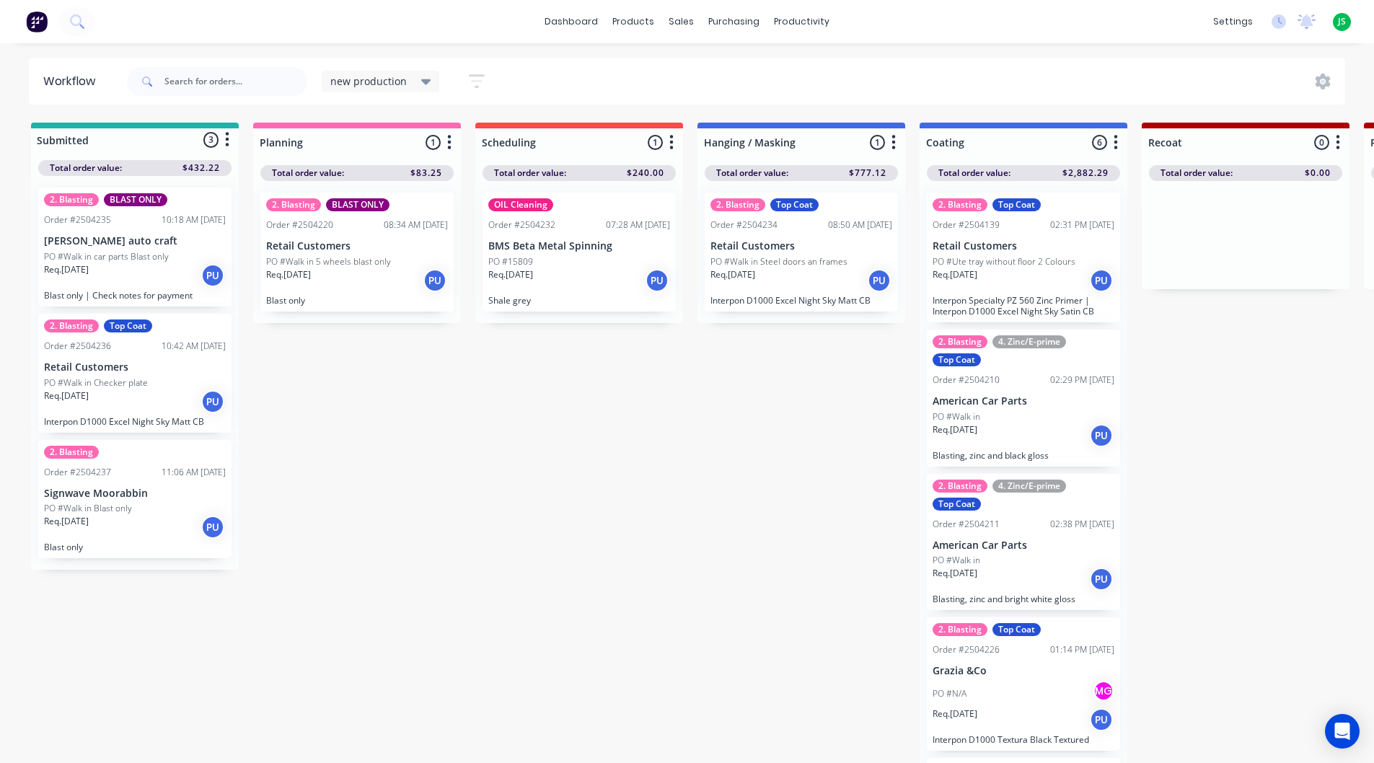
click at [115, 367] on p "Retail Customers" at bounding box center [135, 367] width 182 height 12
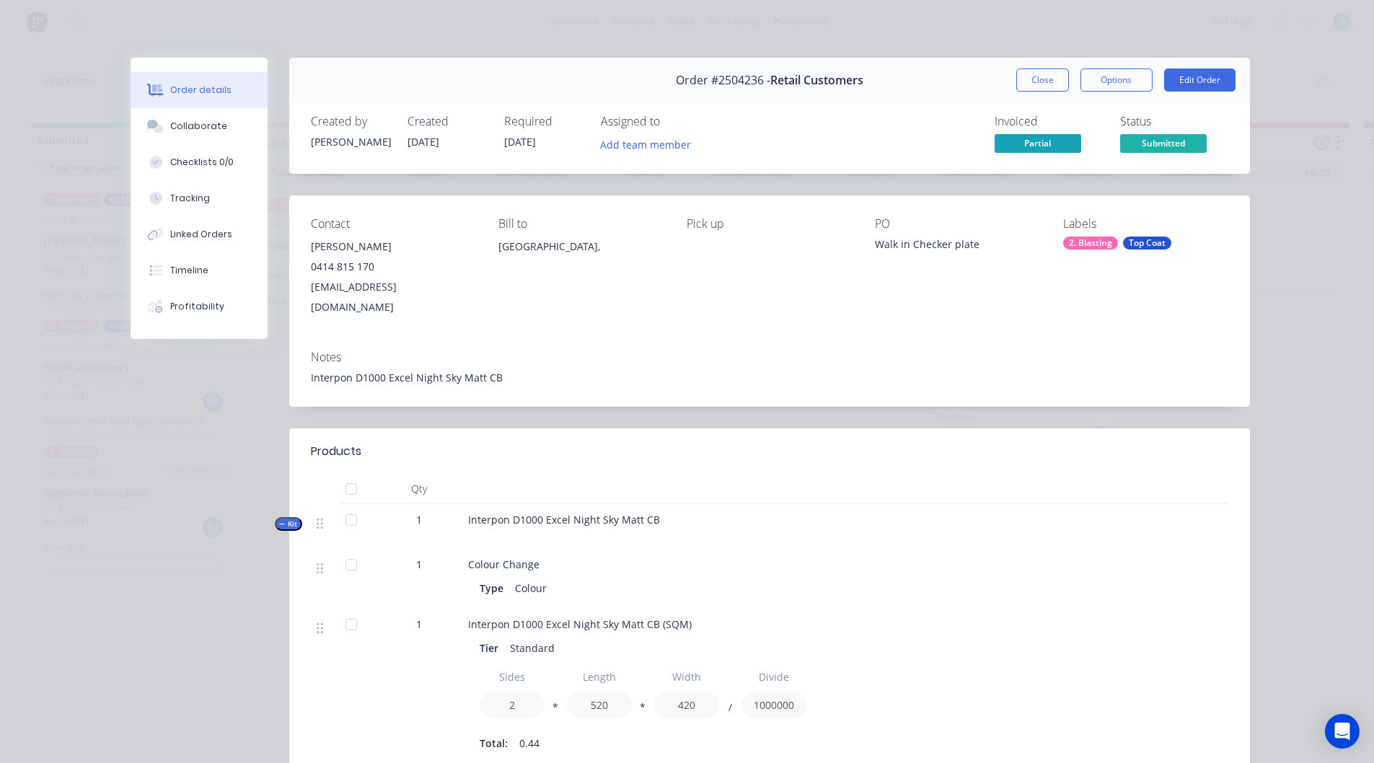
click at [1152, 244] on div "Top Coat" at bounding box center [1147, 243] width 48 height 13
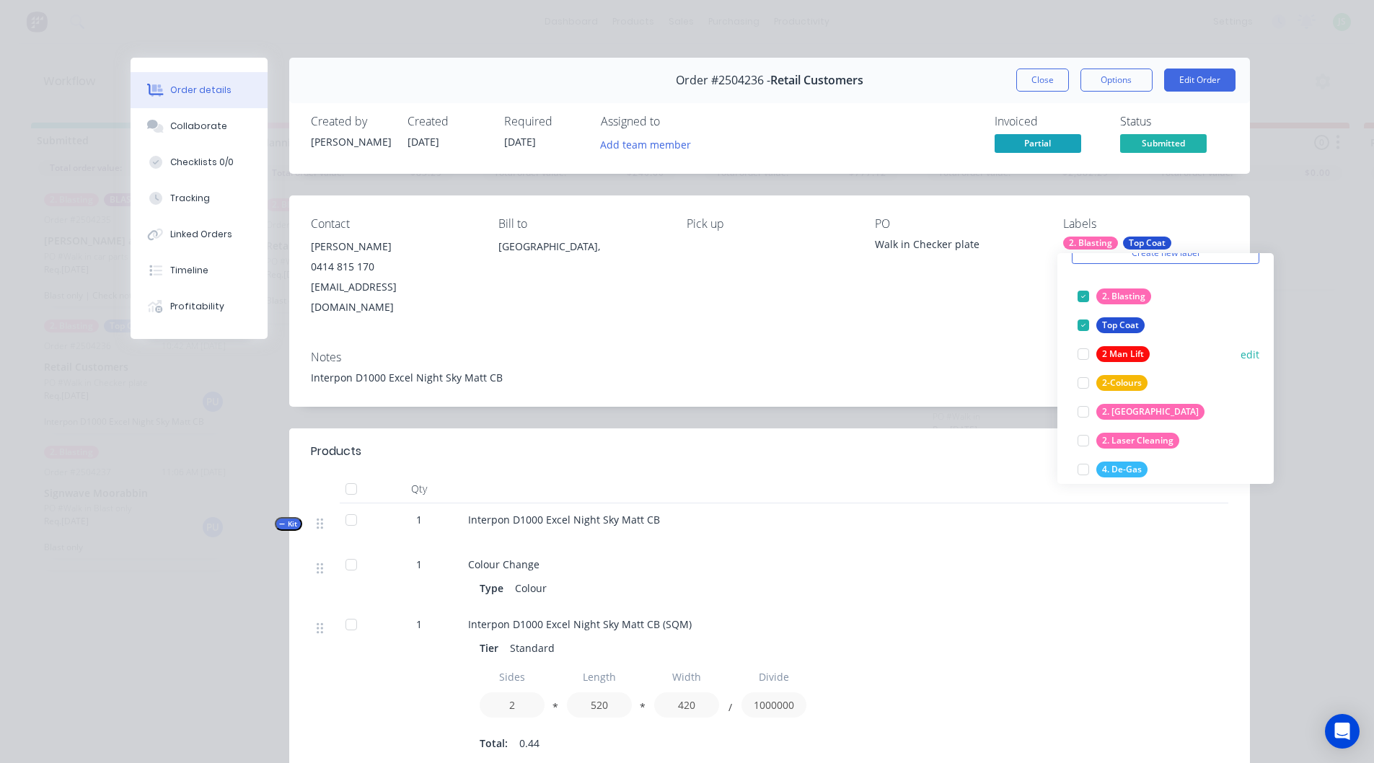
scroll to position [144, 0]
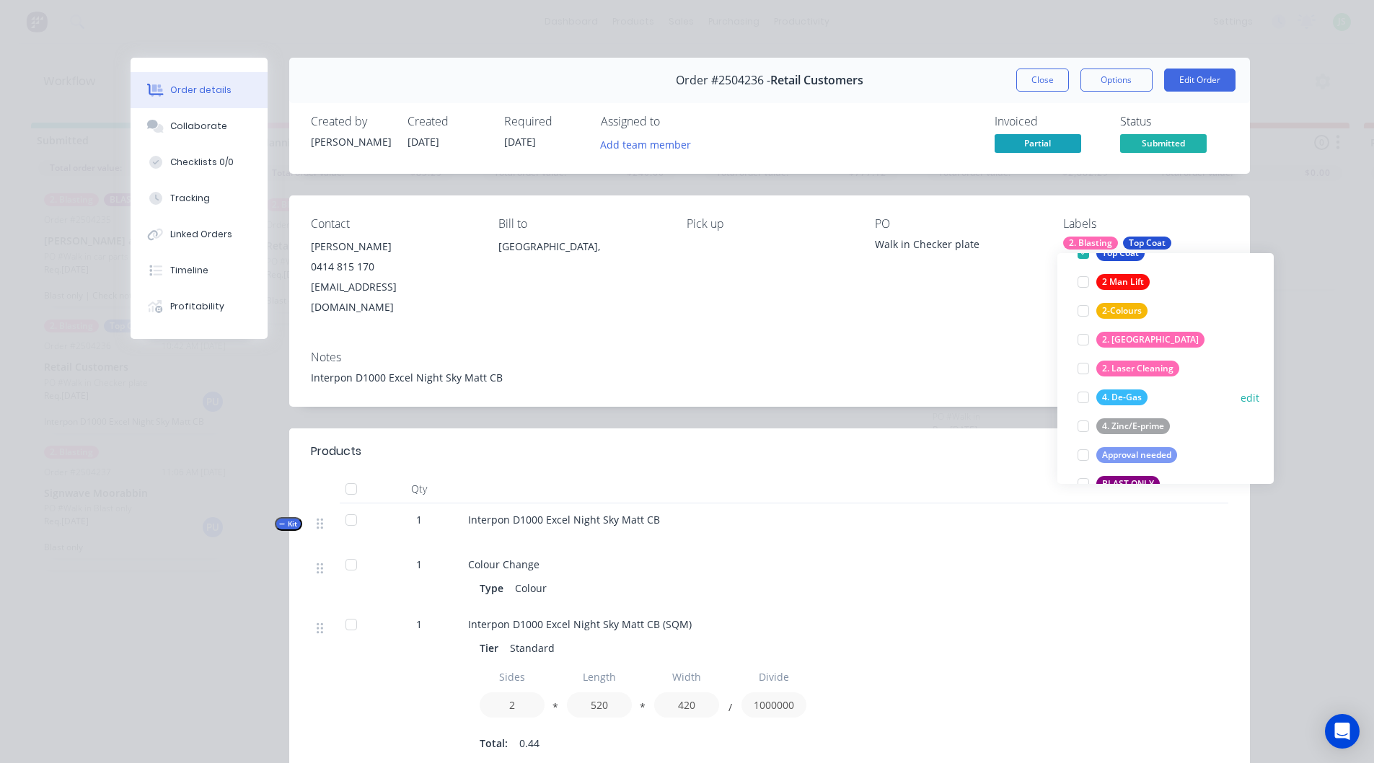
click at [1082, 397] on div at bounding box center [1083, 397] width 29 height 29
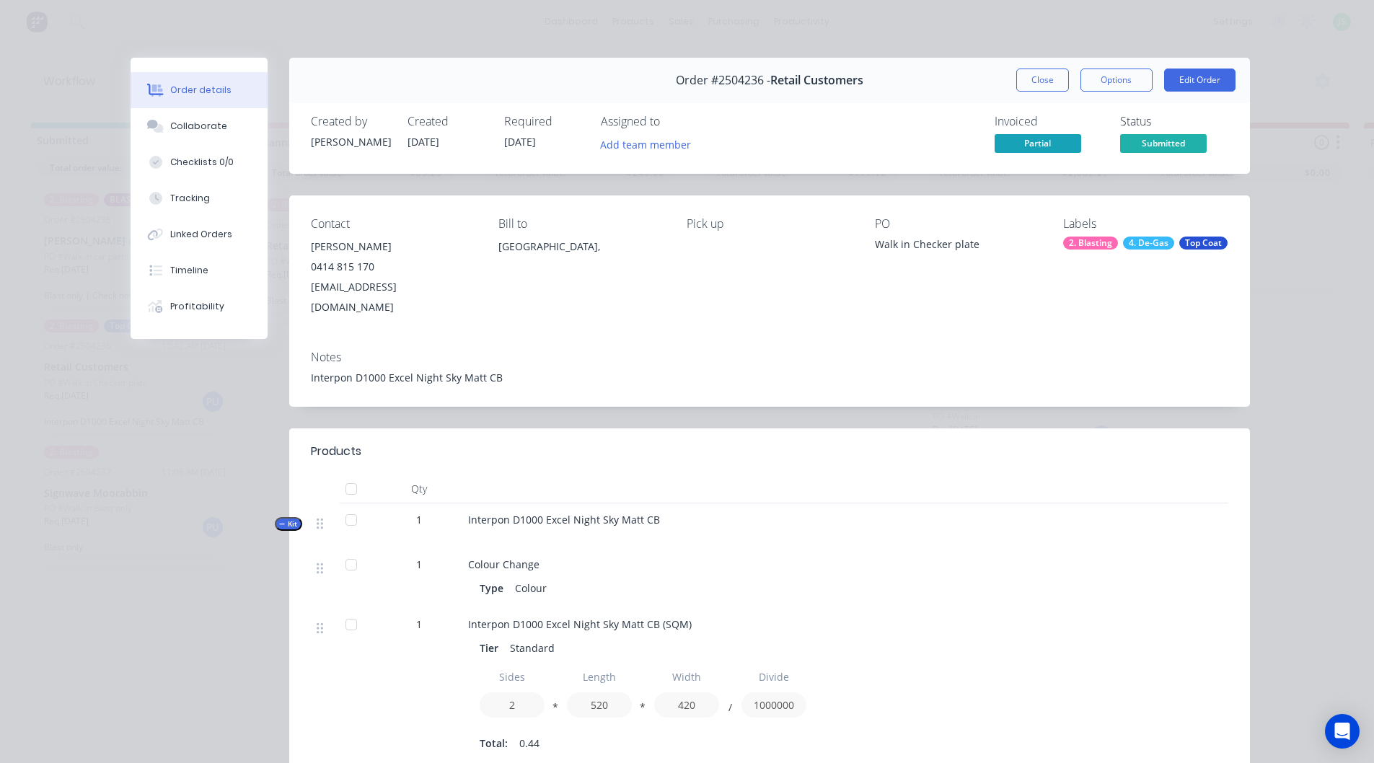
click at [975, 350] on div "Notes" at bounding box center [769, 357] width 917 height 14
click at [1092, 242] on div "2. Blasting" at bounding box center [1090, 243] width 55 height 13
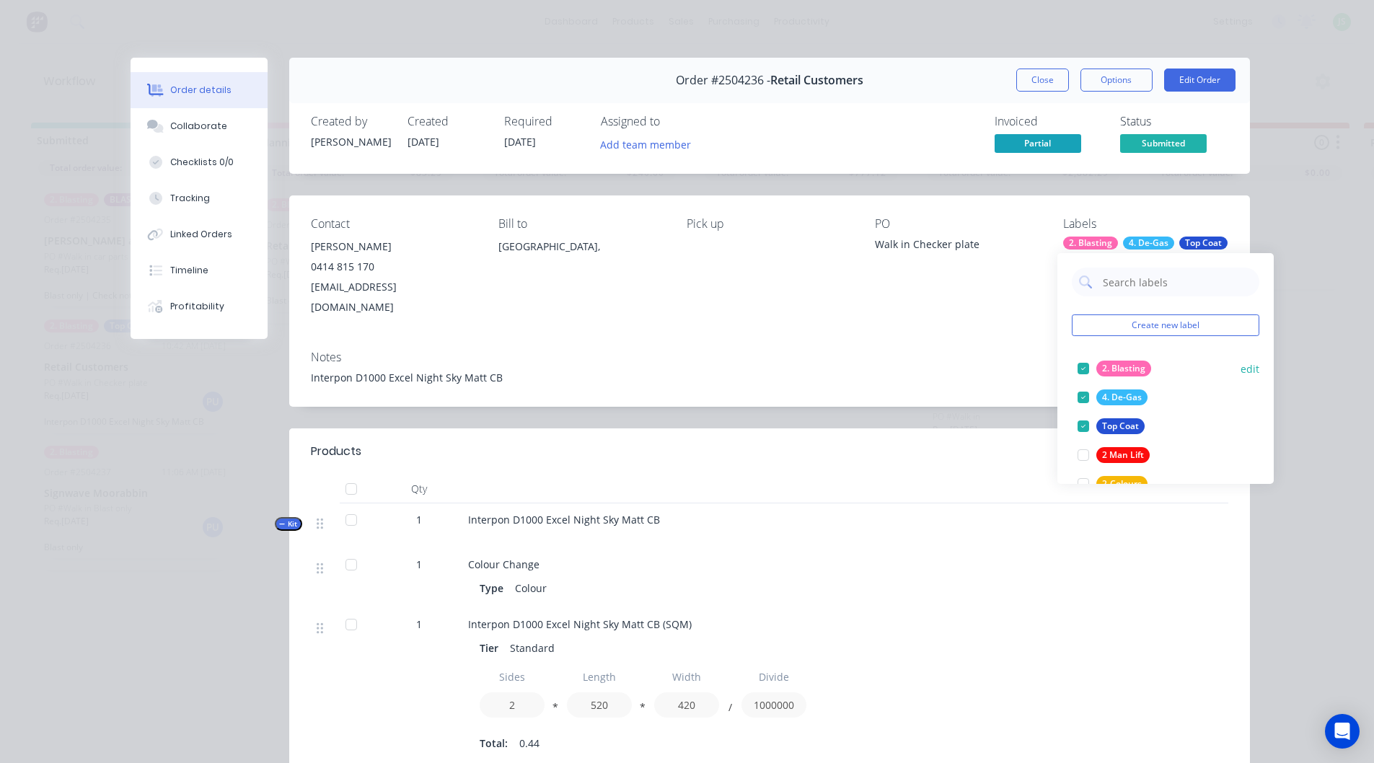
click at [1085, 368] on div at bounding box center [1083, 368] width 29 height 29
click at [1006, 350] on div "Notes" at bounding box center [769, 357] width 917 height 14
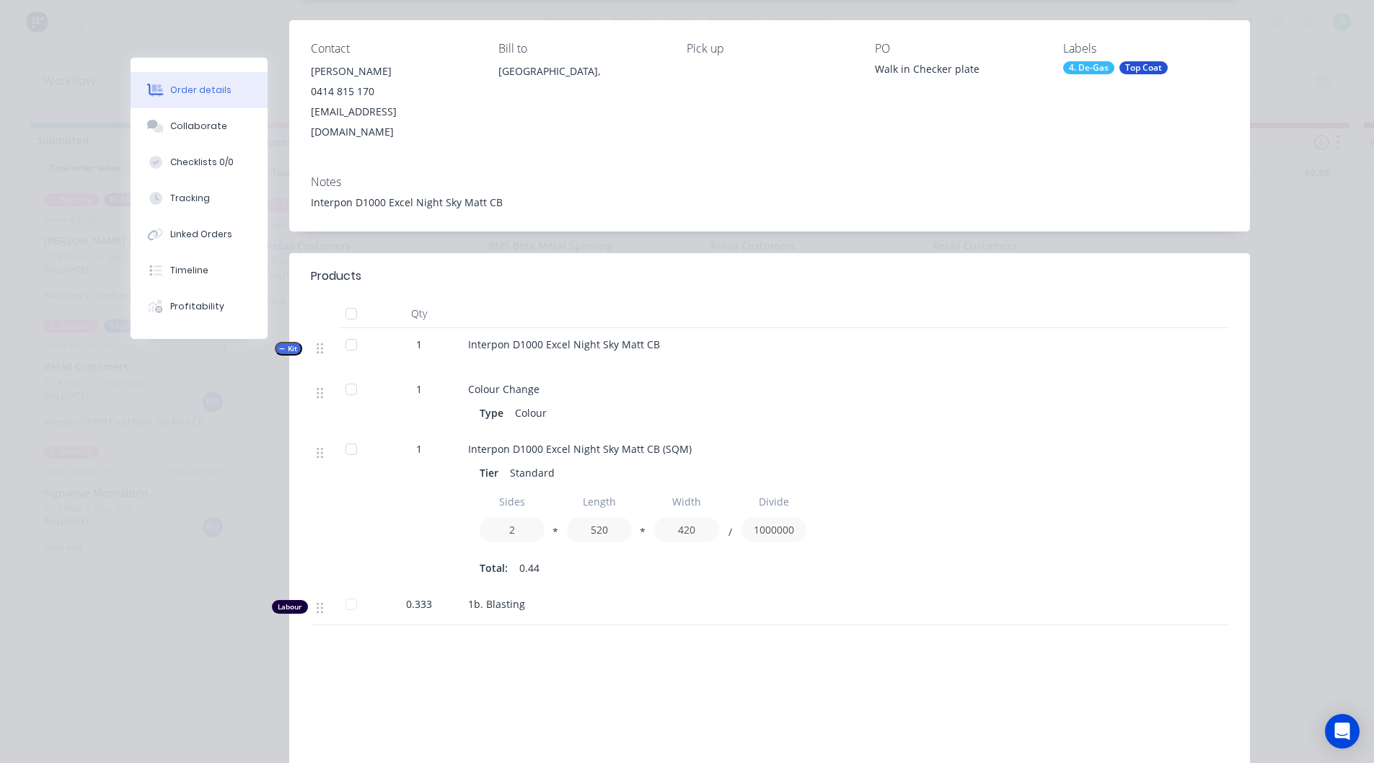
scroll to position [31, 0]
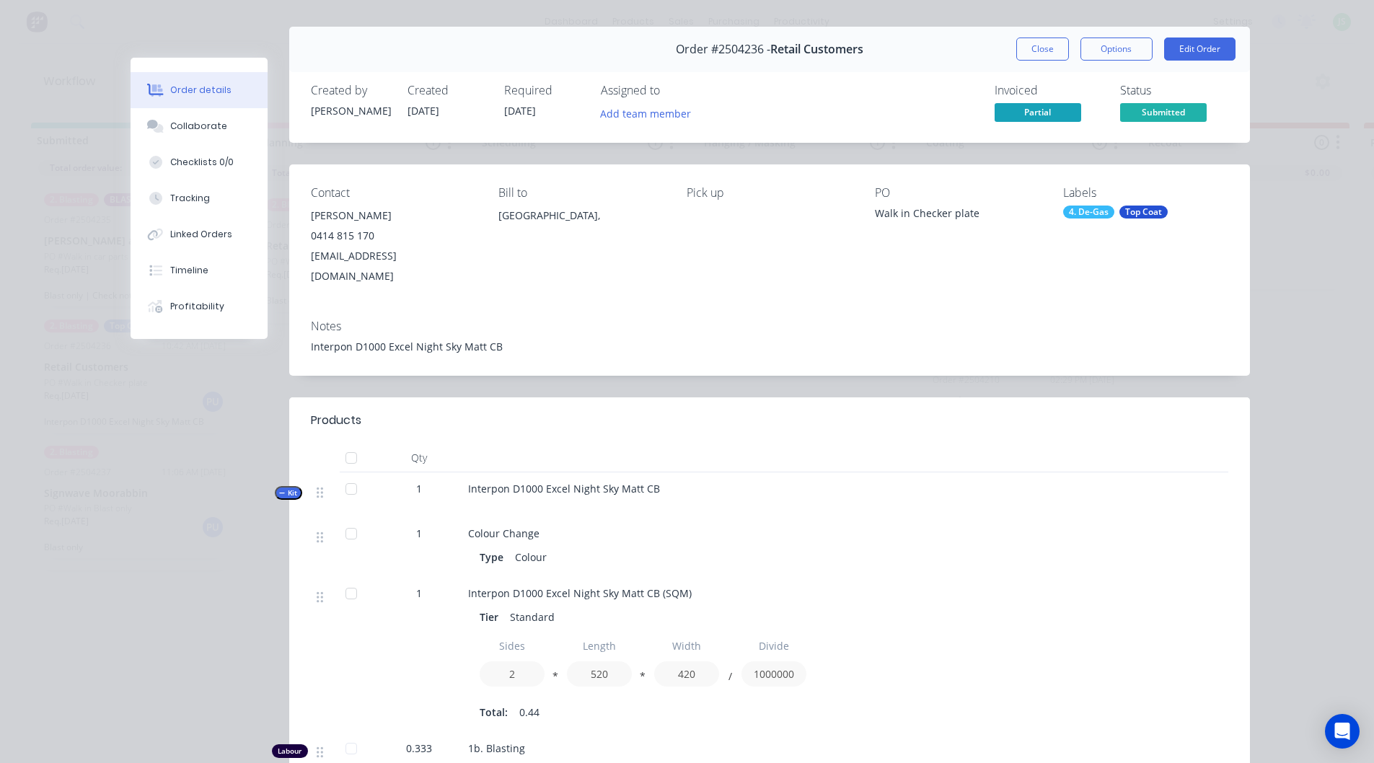
click at [1135, 213] on div "Top Coat" at bounding box center [1143, 212] width 48 height 13
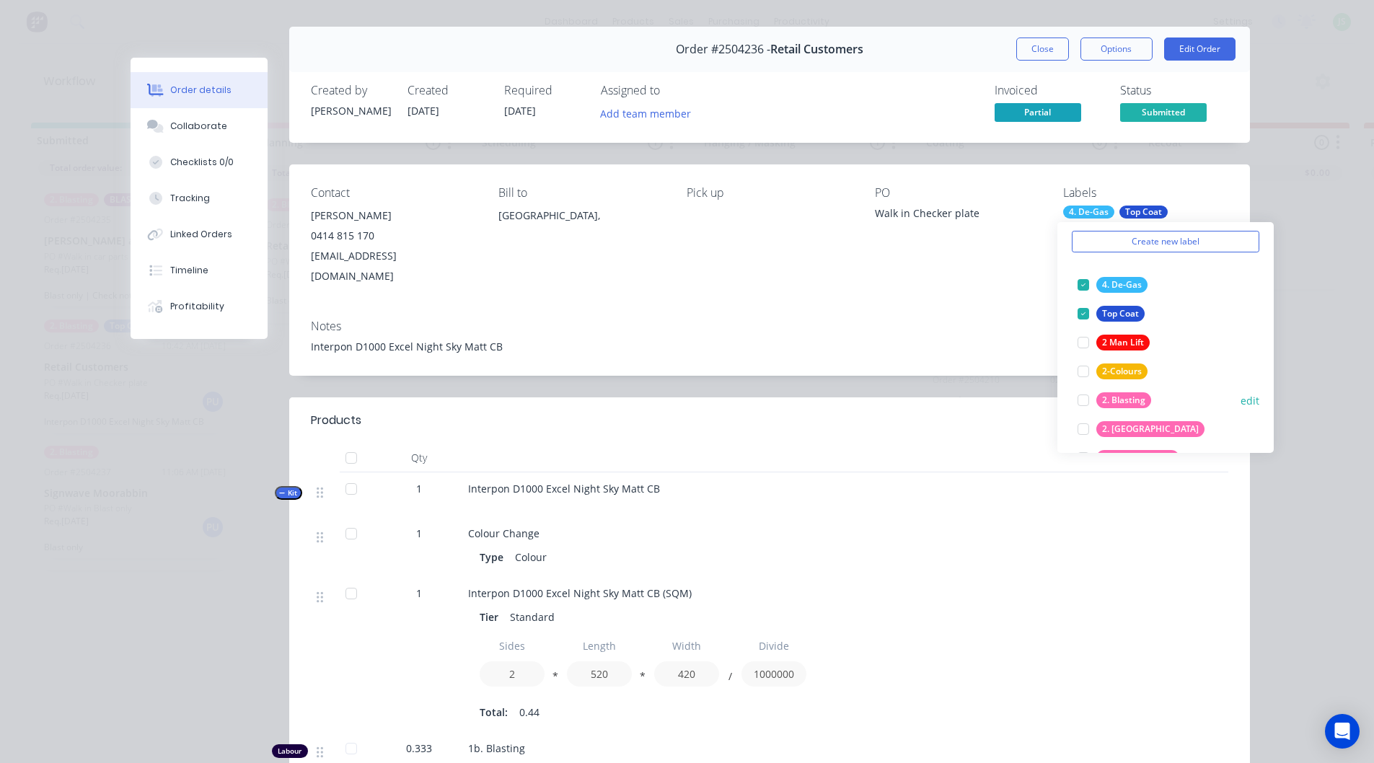
scroll to position [43, 0]
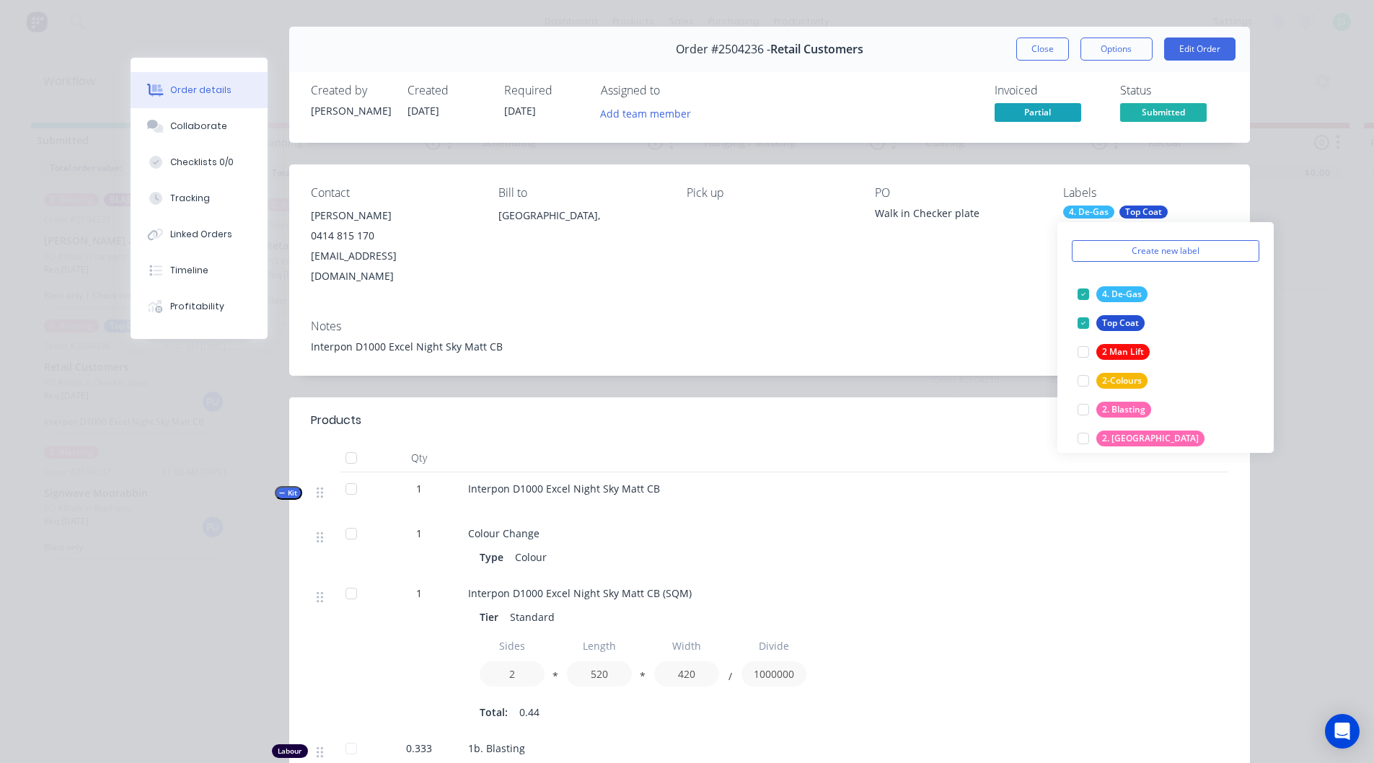
click at [896, 472] on div "Interpon D1000 Excel Night Sky Matt CB" at bounding box center [750, 494] width 577 height 45
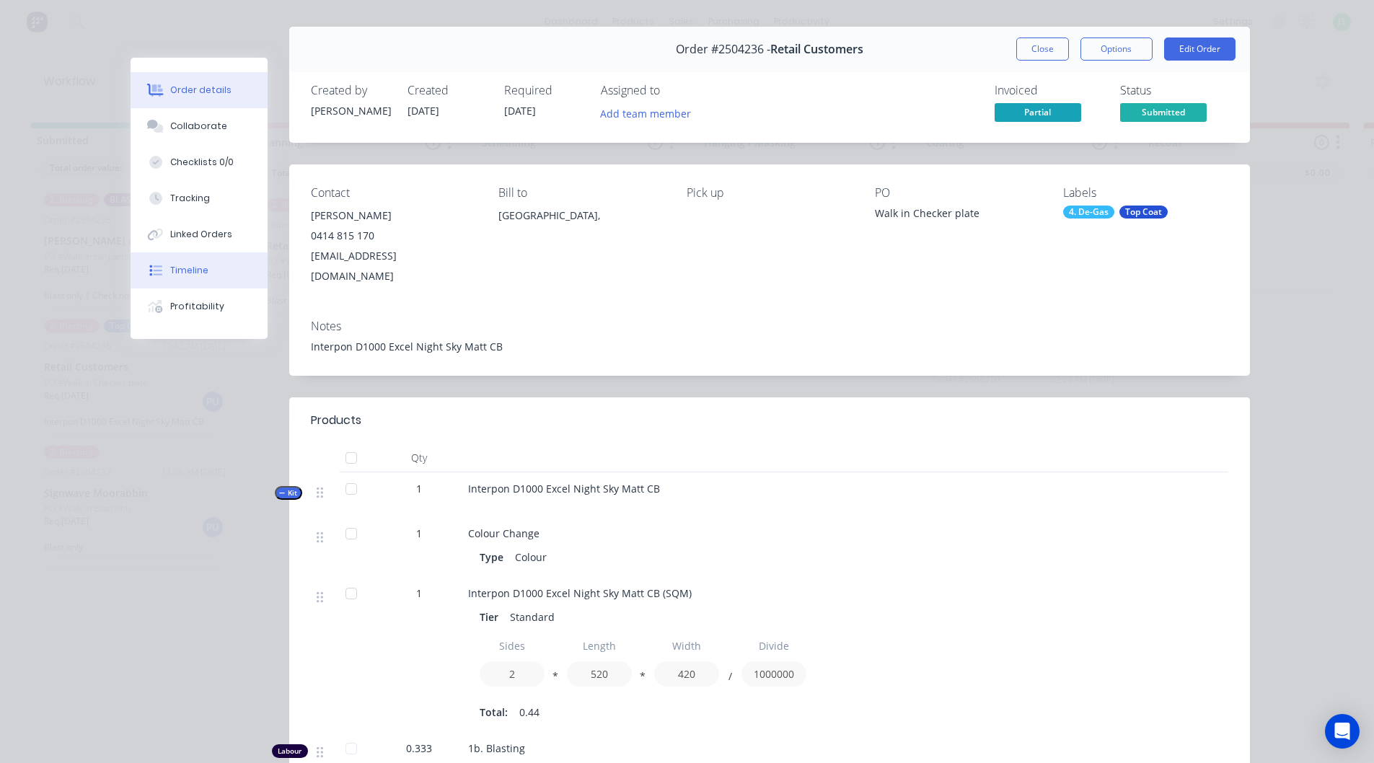
click at [197, 272] on div "Timeline" at bounding box center [189, 270] width 38 height 13
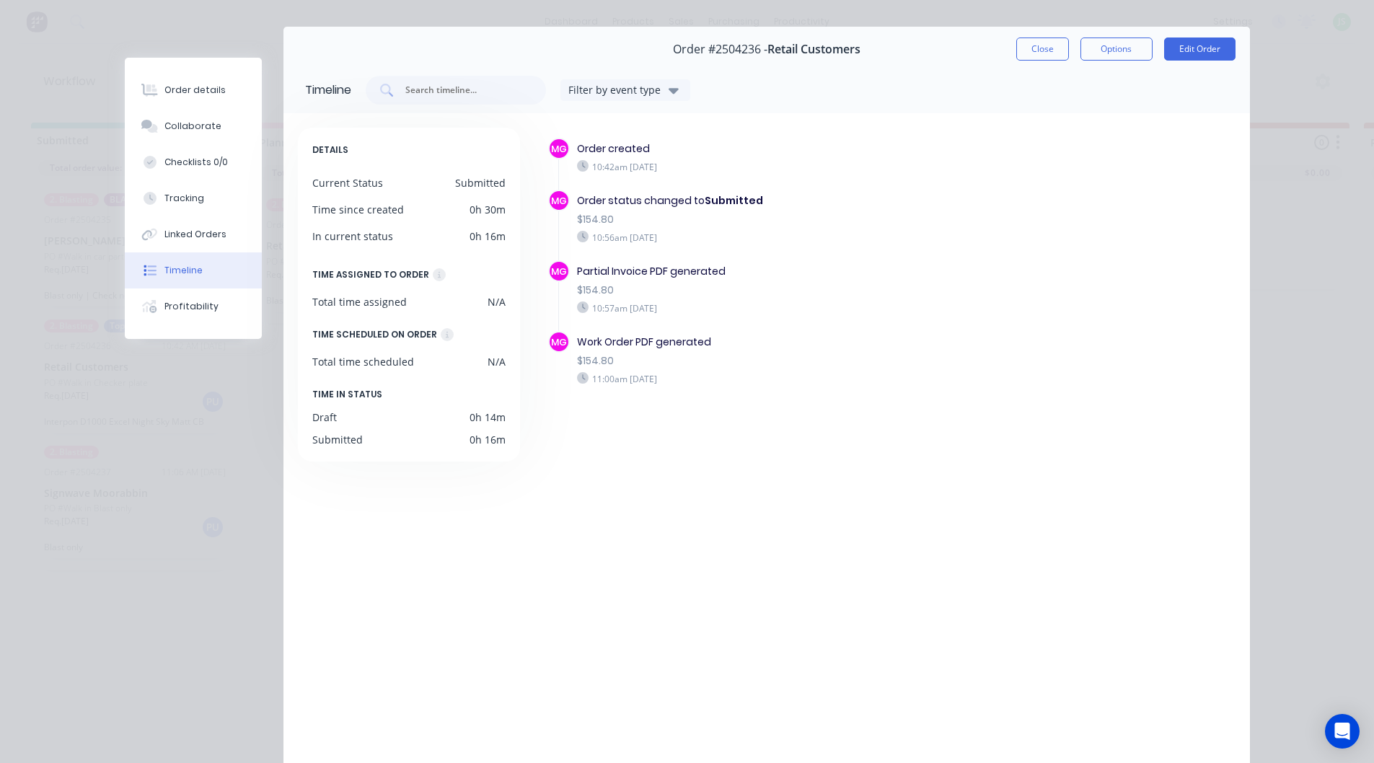
click at [1051, 52] on button "Close" at bounding box center [1042, 48] width 53 height 23
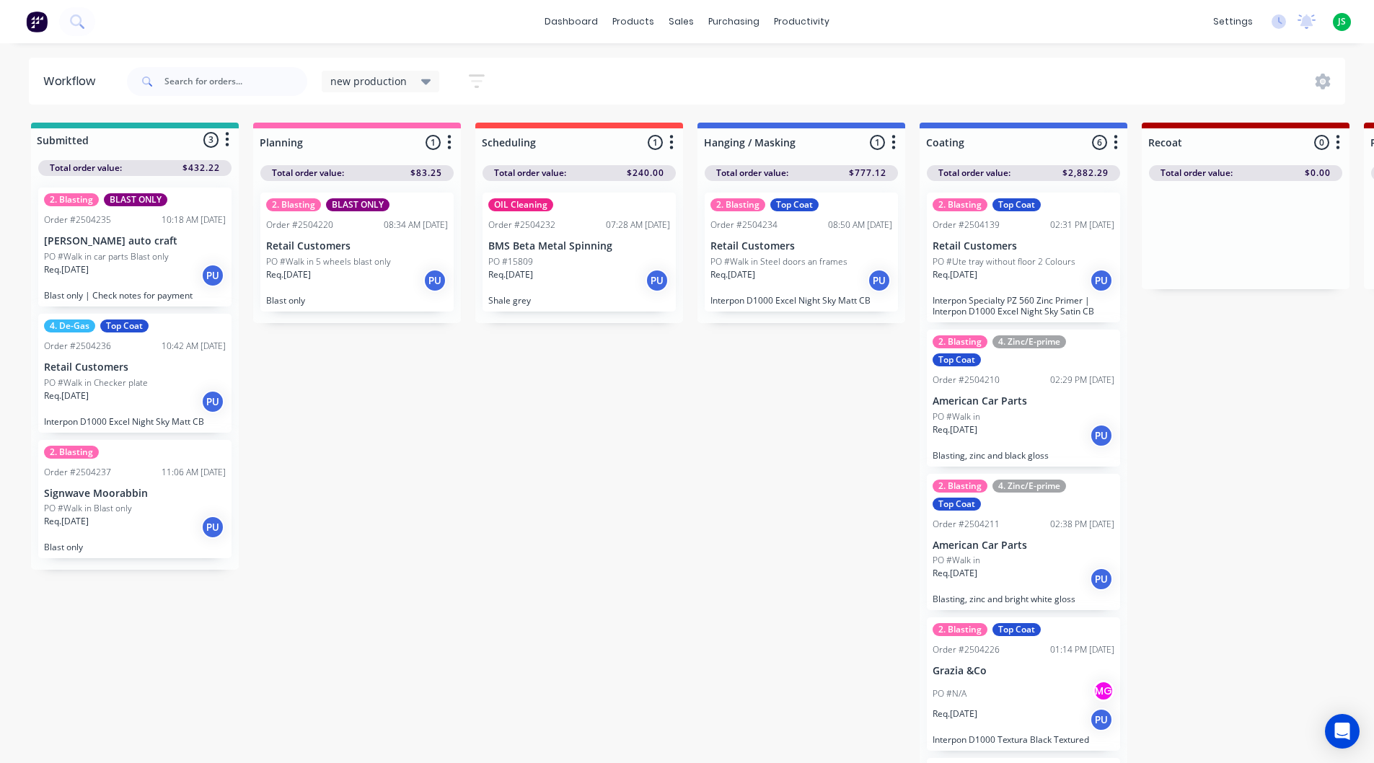
click at [80, 390] on p "Req. 29/09/25" at bounding box center [66, 395] width 45 height 13
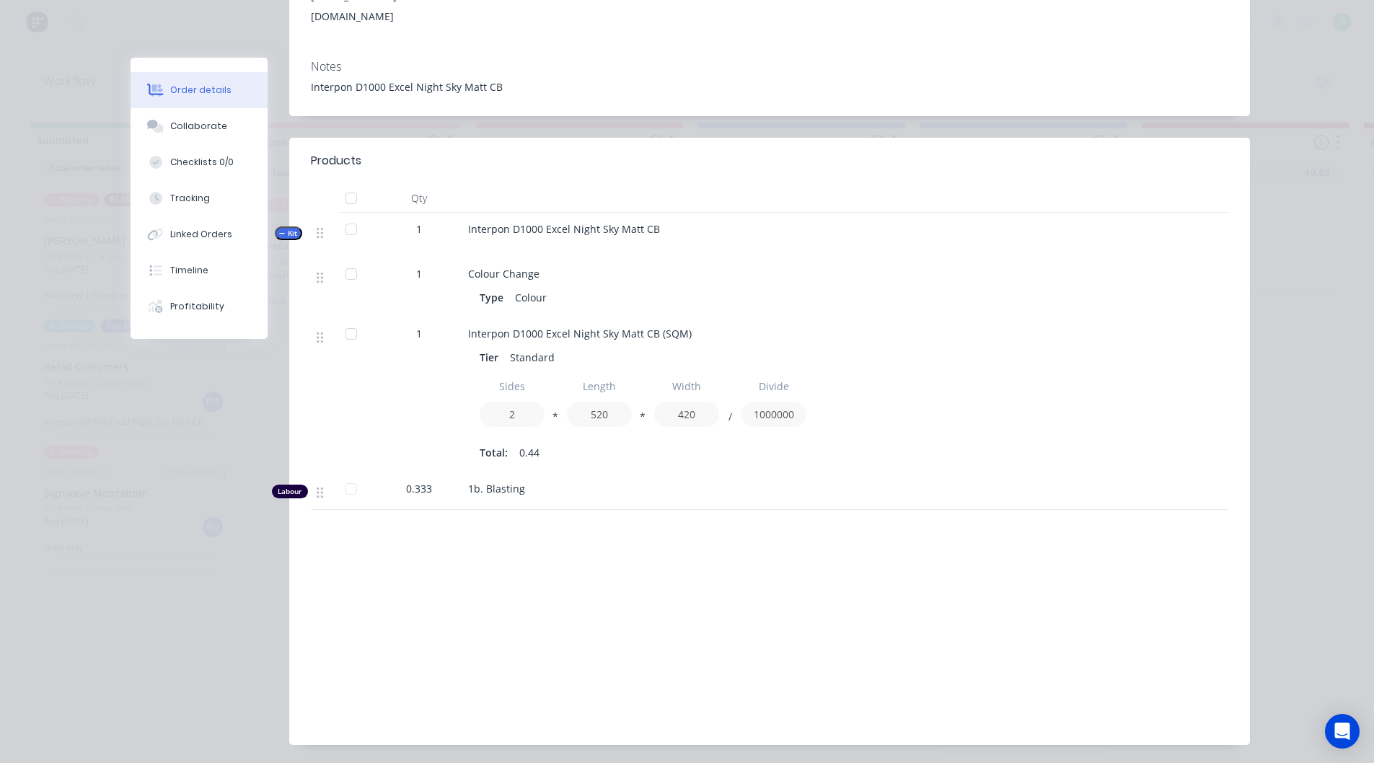
scroll to position [319, 0]
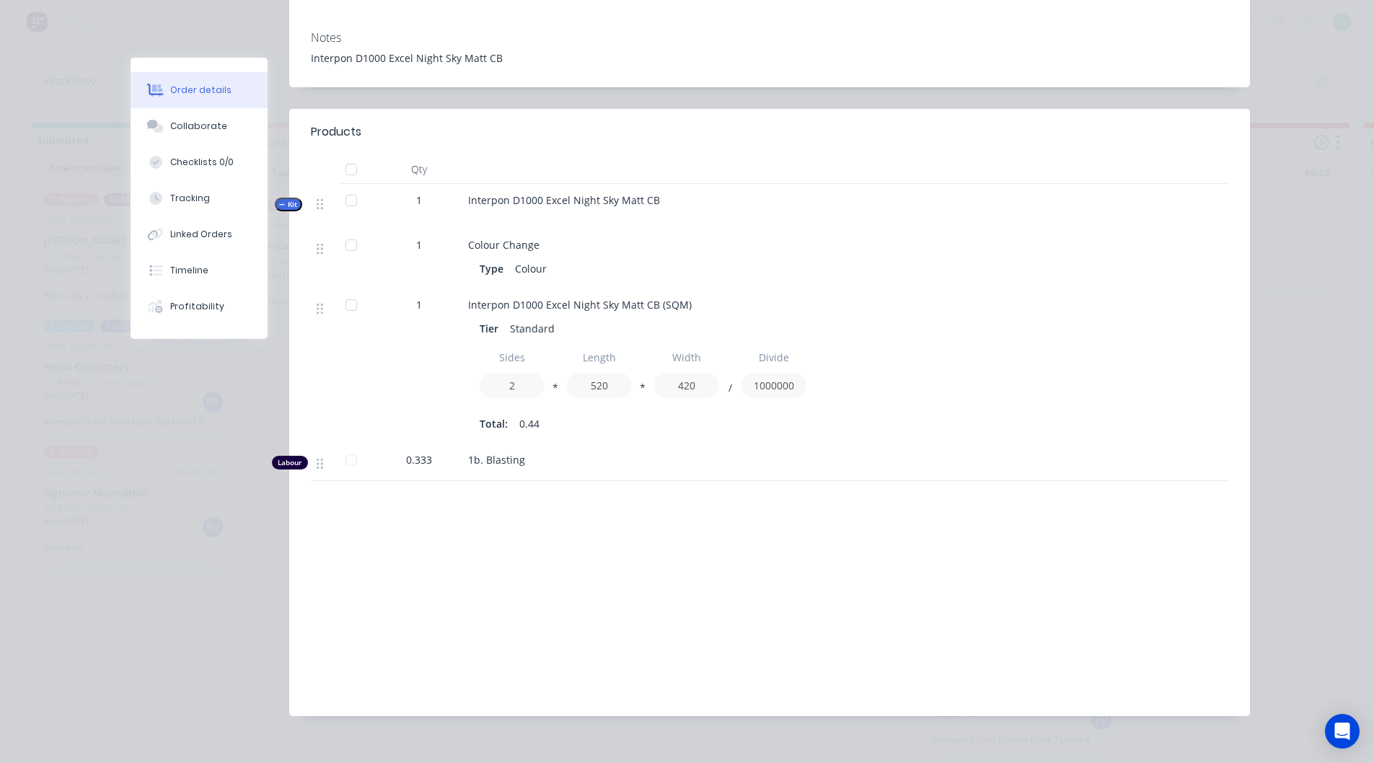
drag, startPoint x: 381, startPoint y: 438, endPoint x: 343, endPoint y: 437, distance: 37.5
click at [343, 443] on div "Labour 0.333 1b. Blasting" at bounding box center [769, 461] width 917 height 37
click at [583, 527] on div "Labour $83.25 Sub total $140.72 Margin $0.00 ( 0.00 %) Tax $14.08 Total $154.80" at bounding box center [769, 610] width 917 height 167
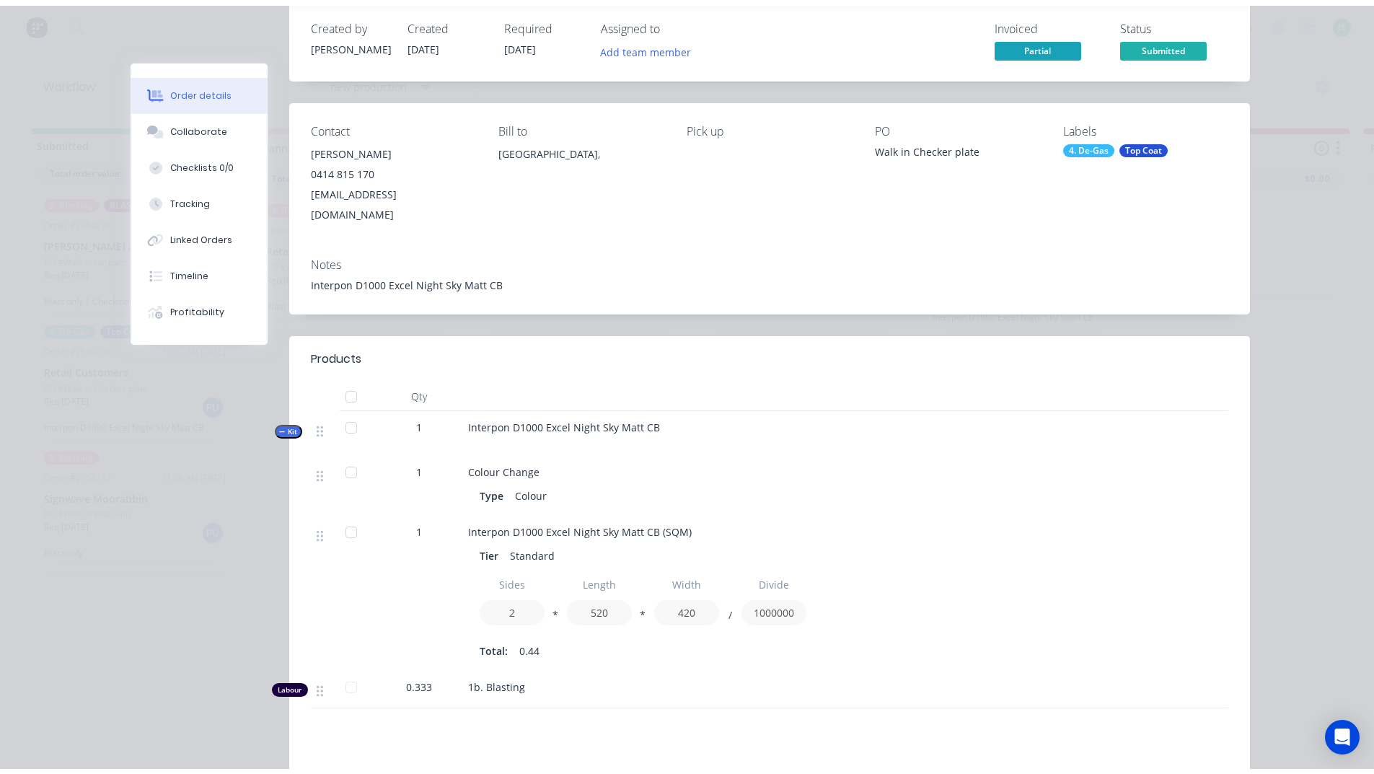
scroll to position [0, 0]
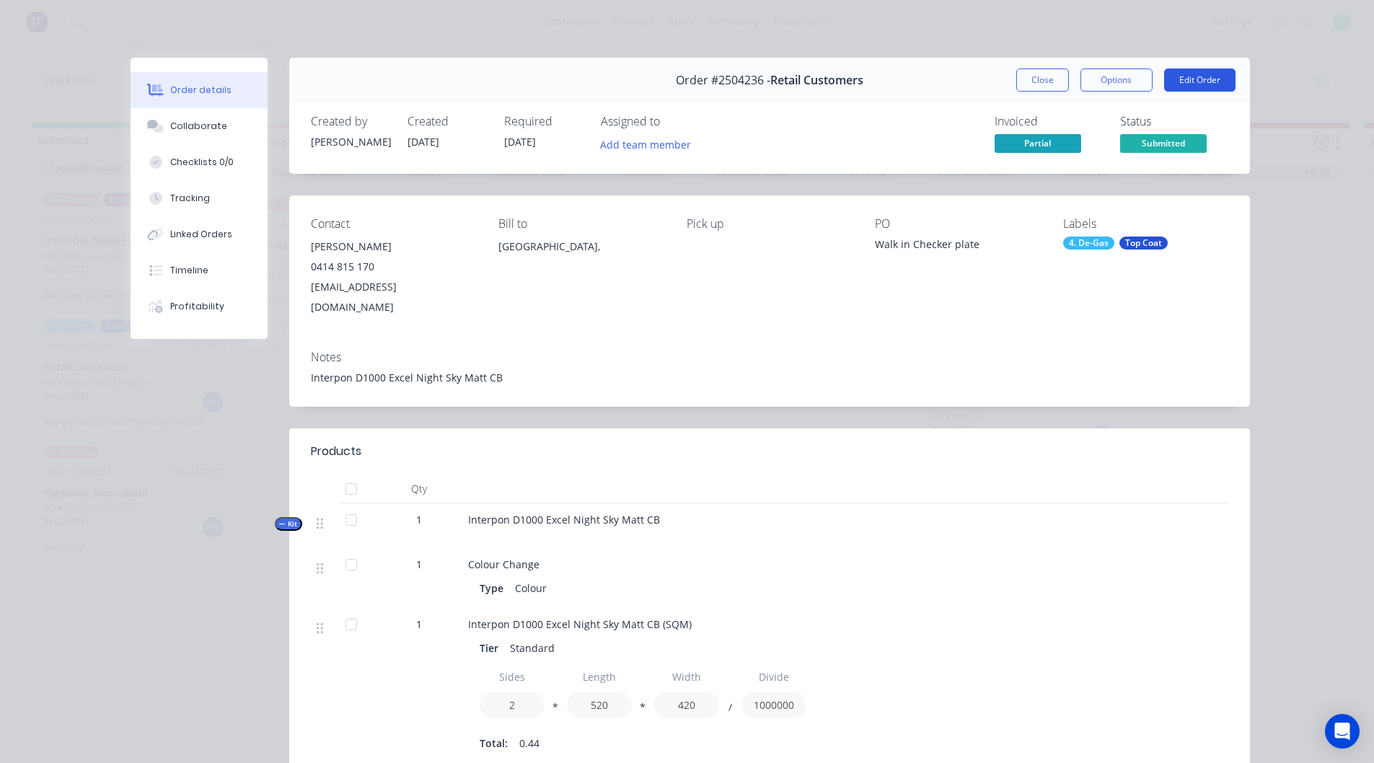
click at [1196, 78] on button "Edit Order" at bounding box center [1199, 80] width 71 height 23
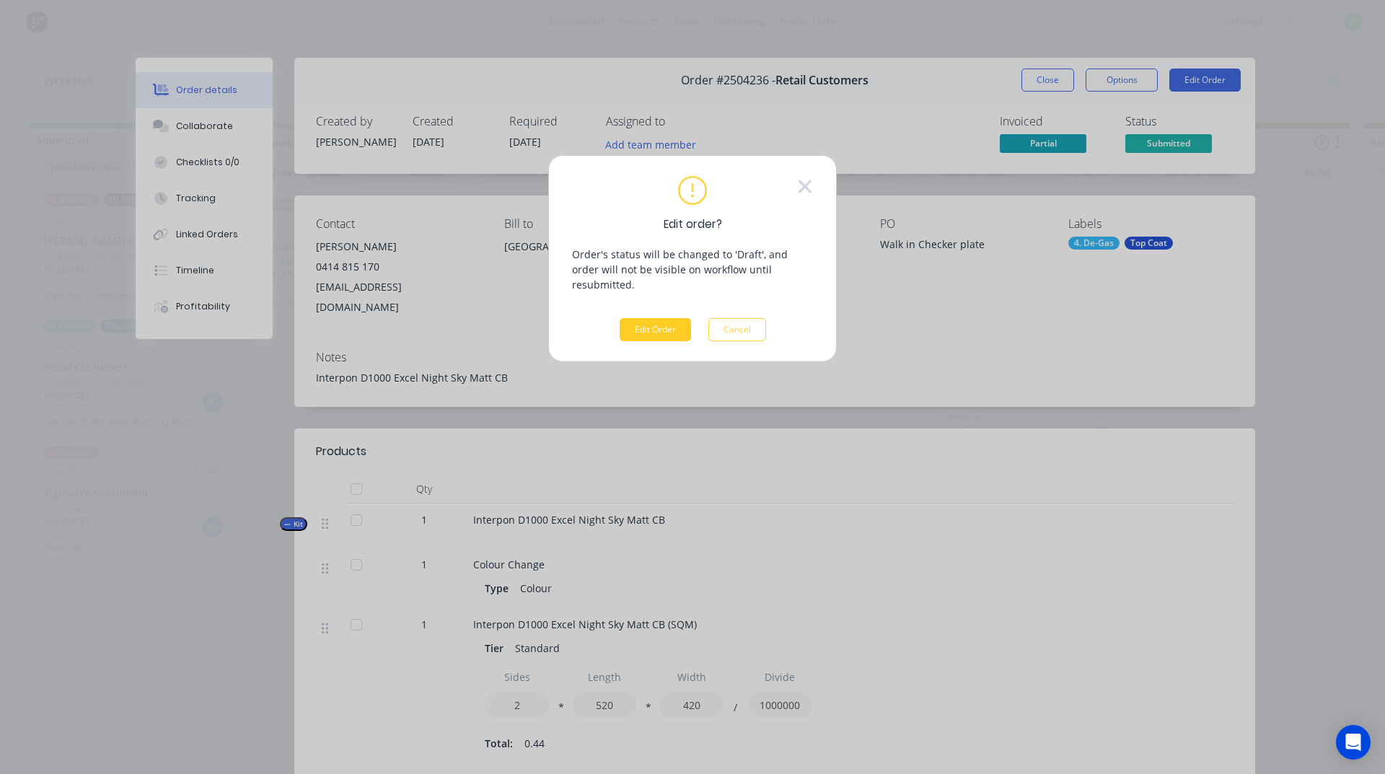
click at [661, 318] on button "Edit Order" at bounding box center [654, 329] width 71 height 23
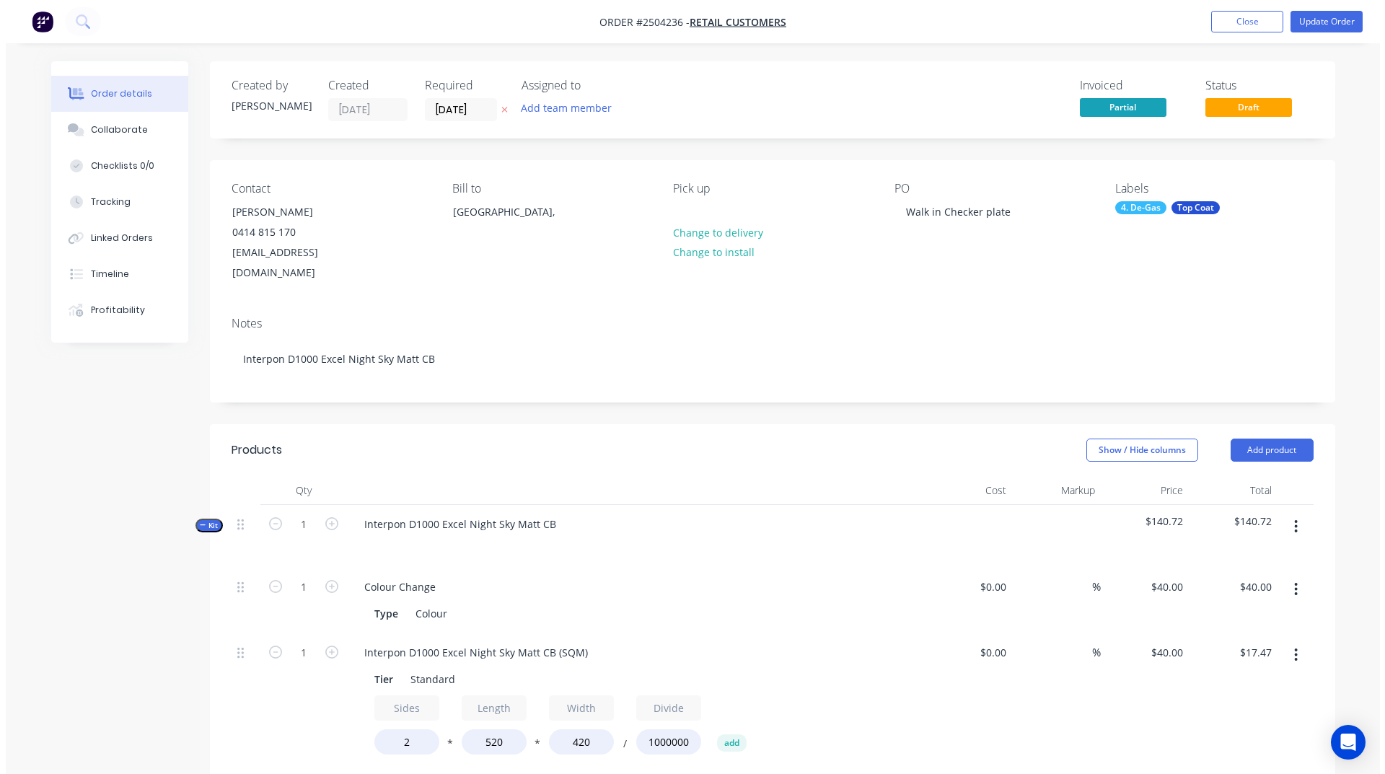
scroll to position [361, 0]
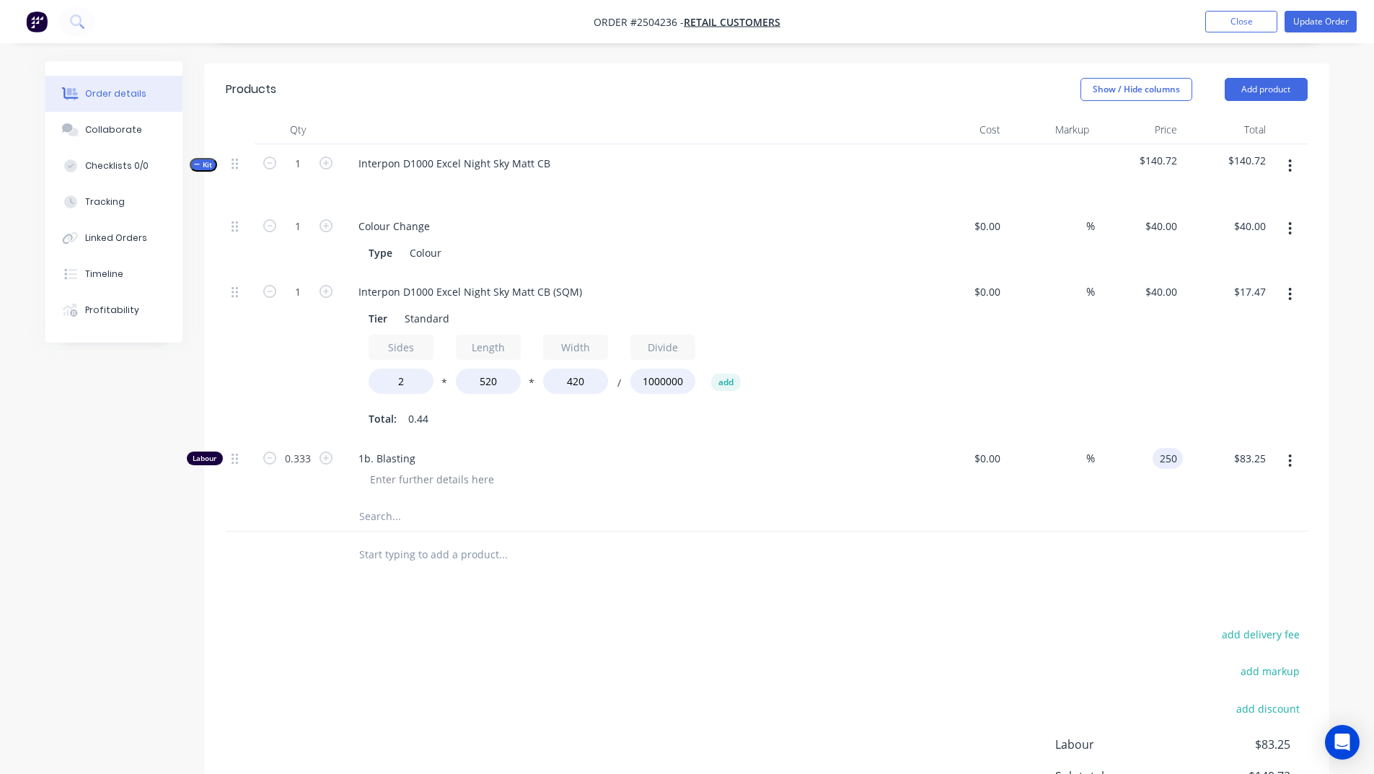
click at [1158, 448] on input "250" at bounding box center [1170, 458] width 25 height 21
type input "$250.00"
click at [1291, 453] on icon "button" at bounding box center [1290, 461] width 4 height 16
click at [1201, 546] on div "Delete" at bounding box center [1238, 556] width 111 height 21
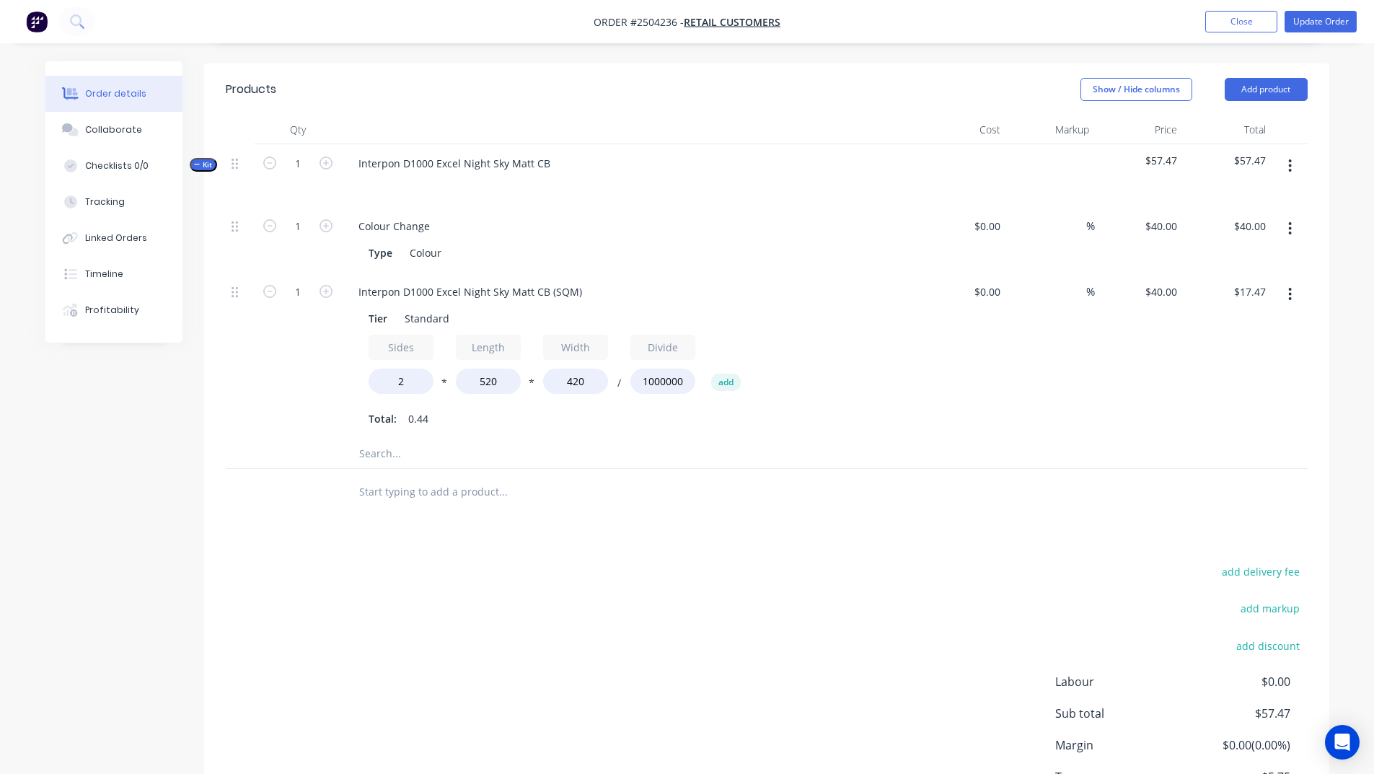
click at [1291, 158] on icon "button" at bounding box center [1290, 166] width 4 height 16
click at [1225, 193] on div "Add product to kit" at bounding box center [1238, 203] width 111 height 21
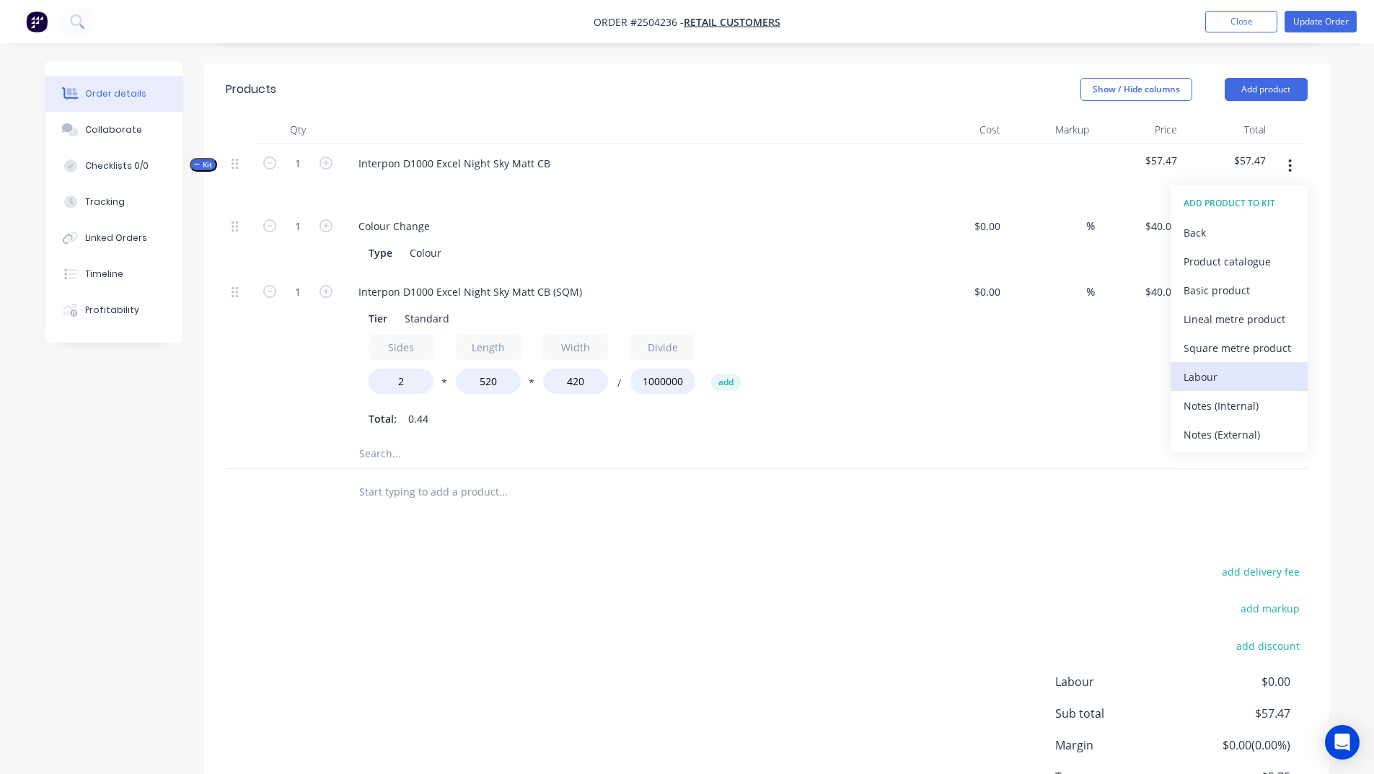
click at [1202, 366] on div "Labour" at bounding box center [1238, 376] width 111 height 21
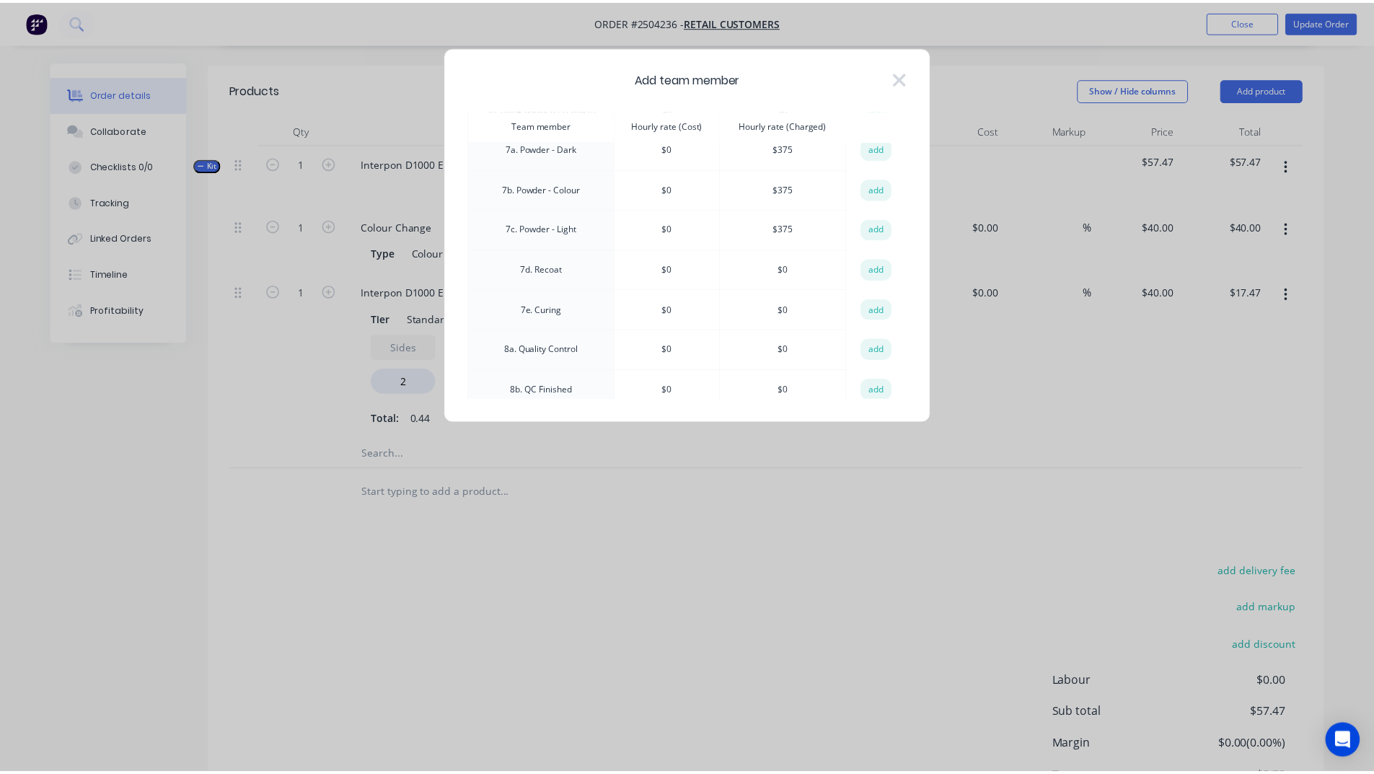
scroll to position [433, 0]
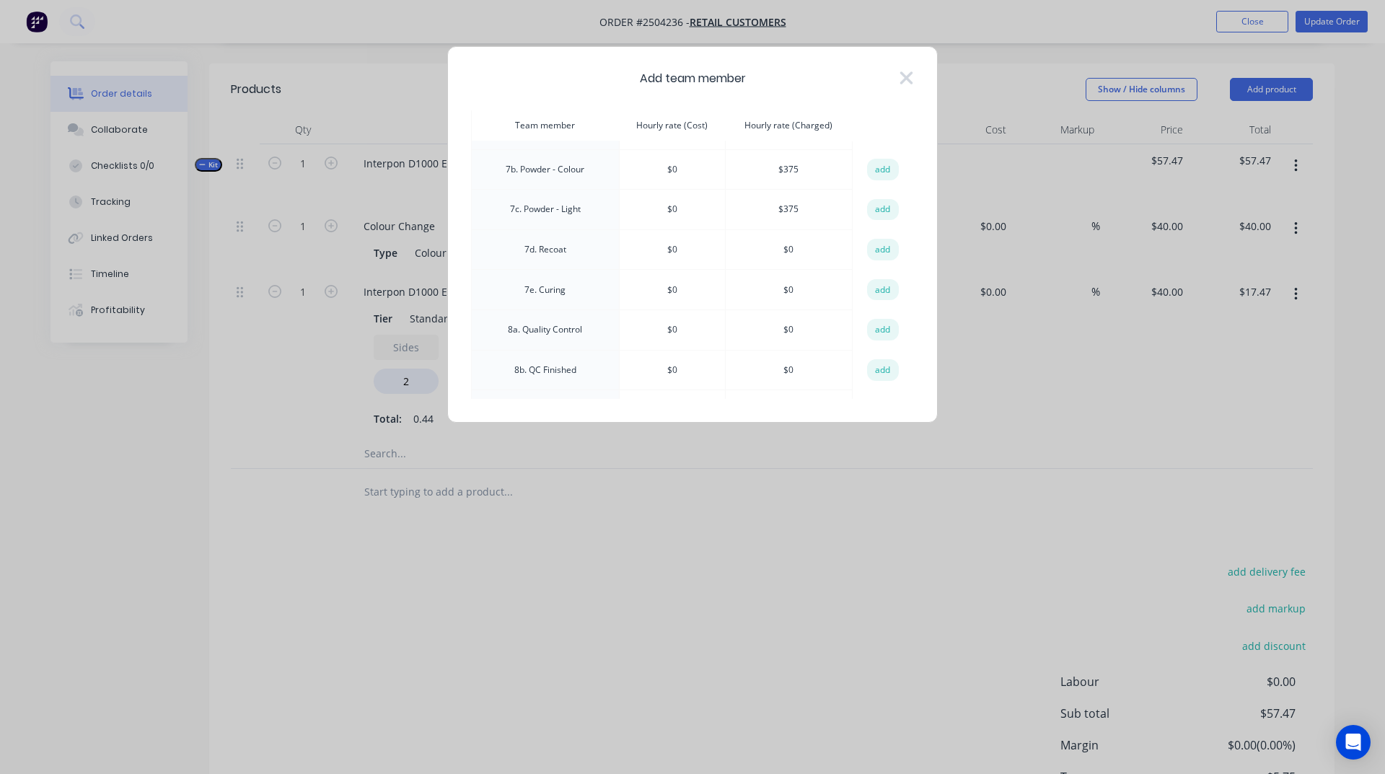
click at [883, 290] on button "add" at bounding box center [883, 290] width 32 height 22
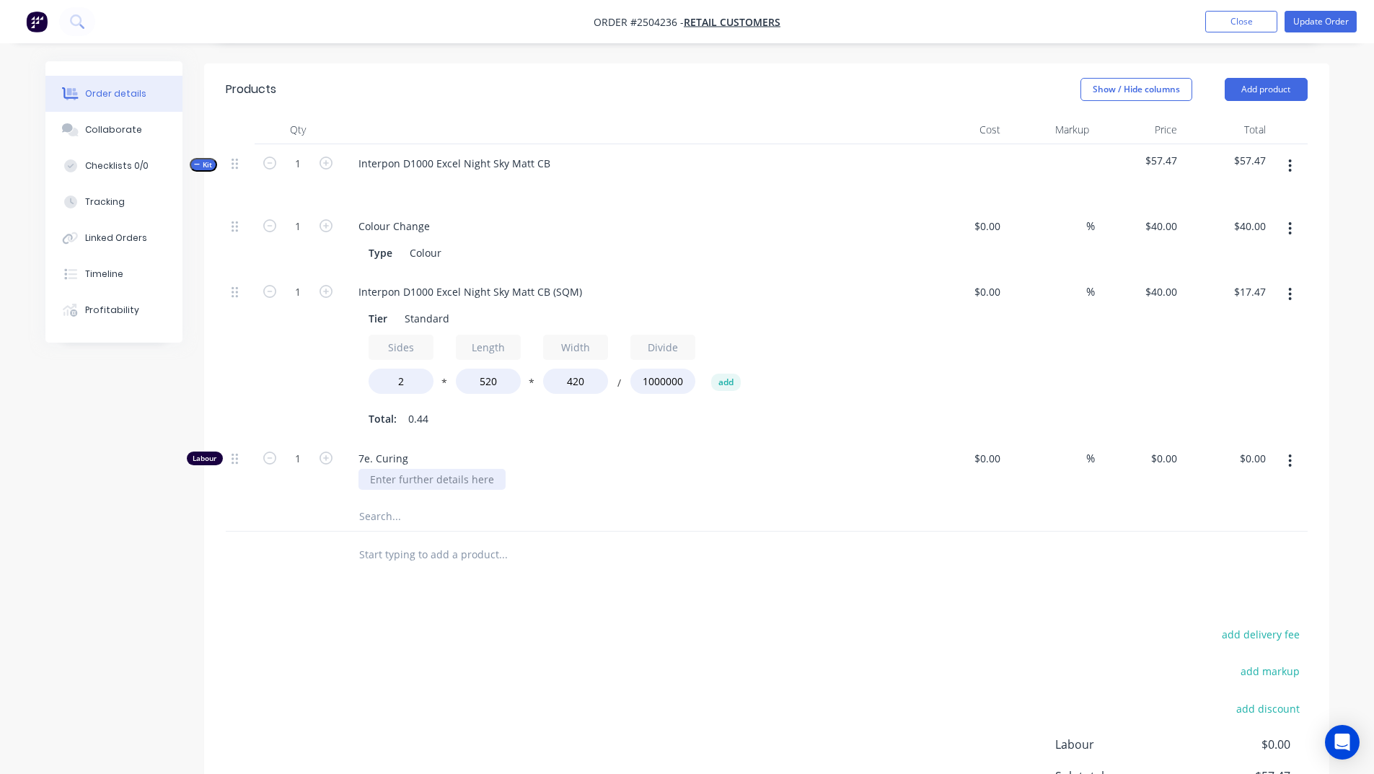
click at [477, 469] on div at bounding box center [431, 479] width 147 height 21
click at [662, 473] on div "7e. Curing degas 1 hour then cure 20mins @ 210" at bounding box center [629, 470] width 577 height 63
click at [1158, 443] on div "0 $0.00" at bounding box center [1139, 470] width 89 height 63
type input "$135.00"
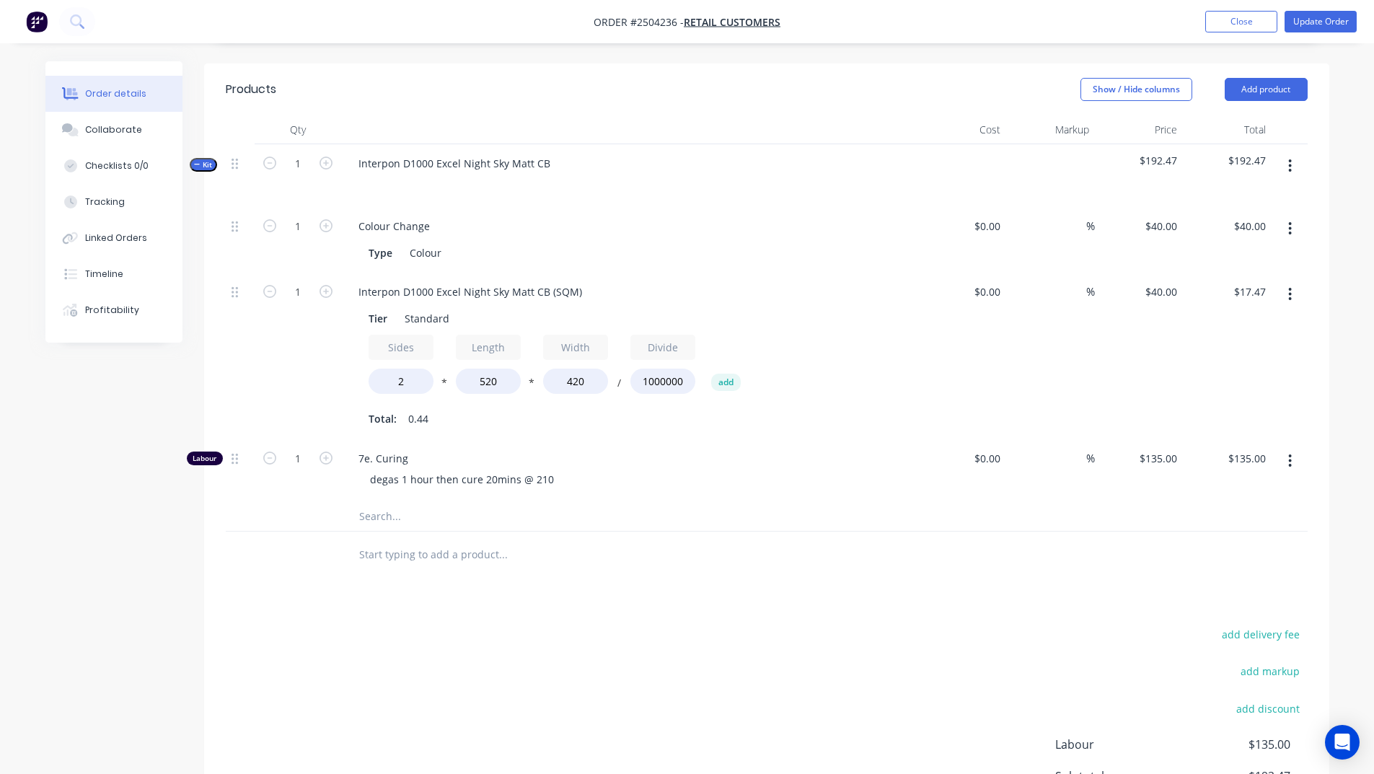
click at [1110, 541] on div at bounding box center [767, 554] width 1082 height 47
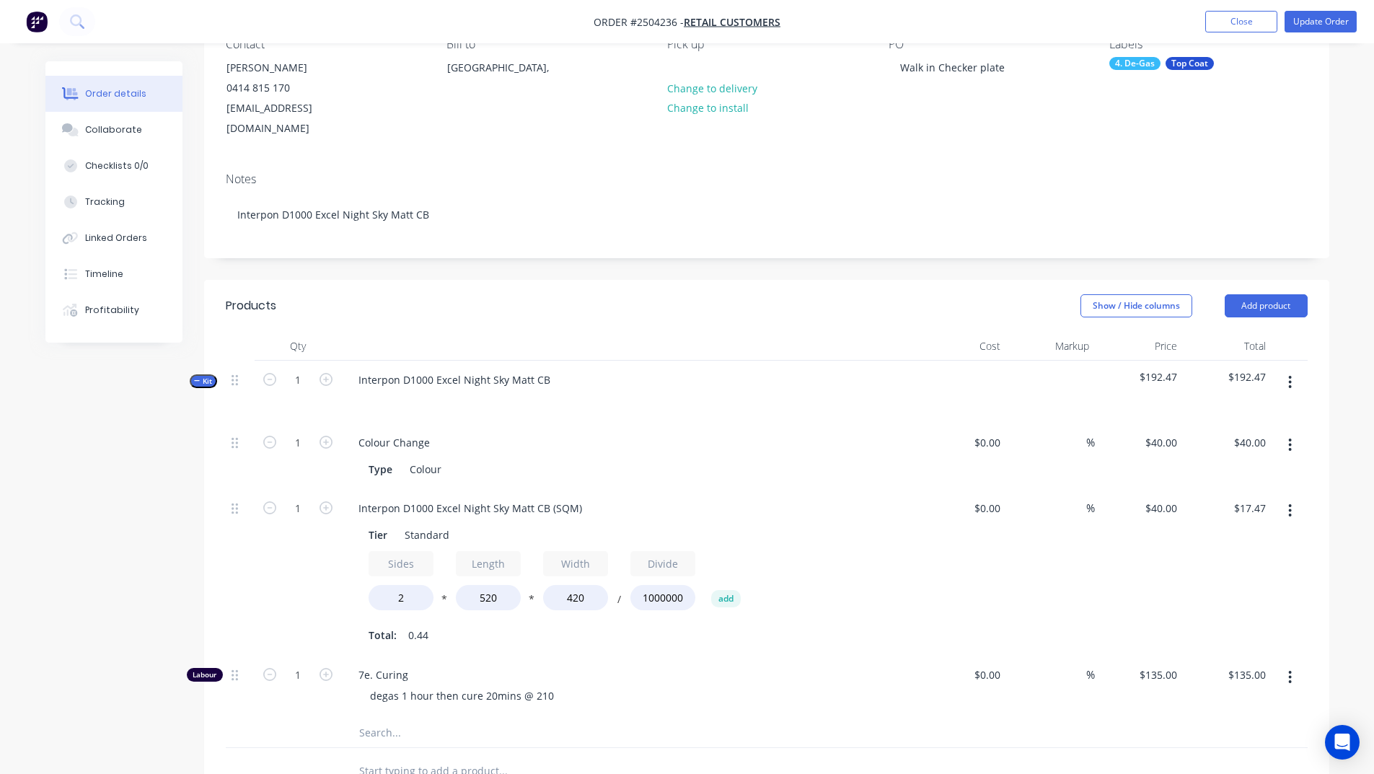
scroll to position [0, 0]
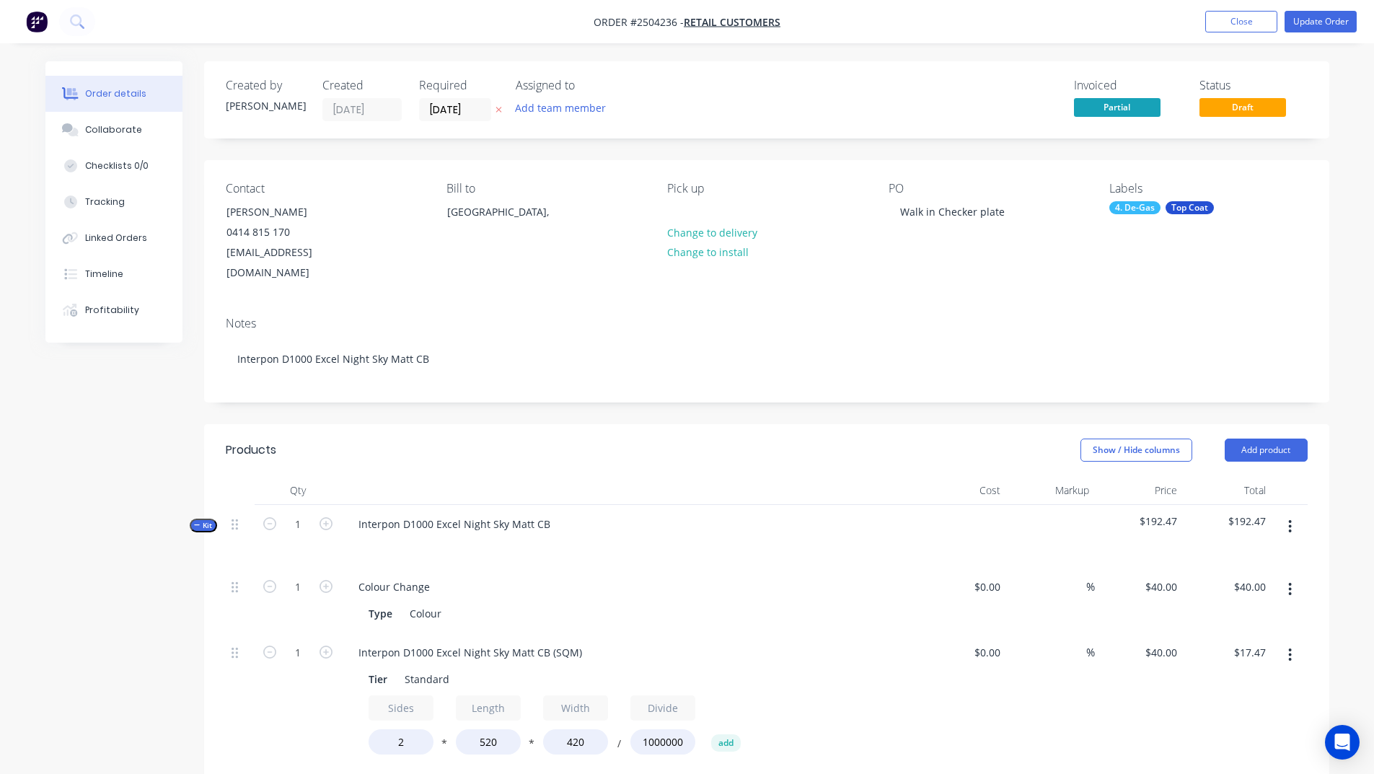
click at [1126, 208] on div "4. De-Gas" at bounding box center [1134, 207] width 51 height 13
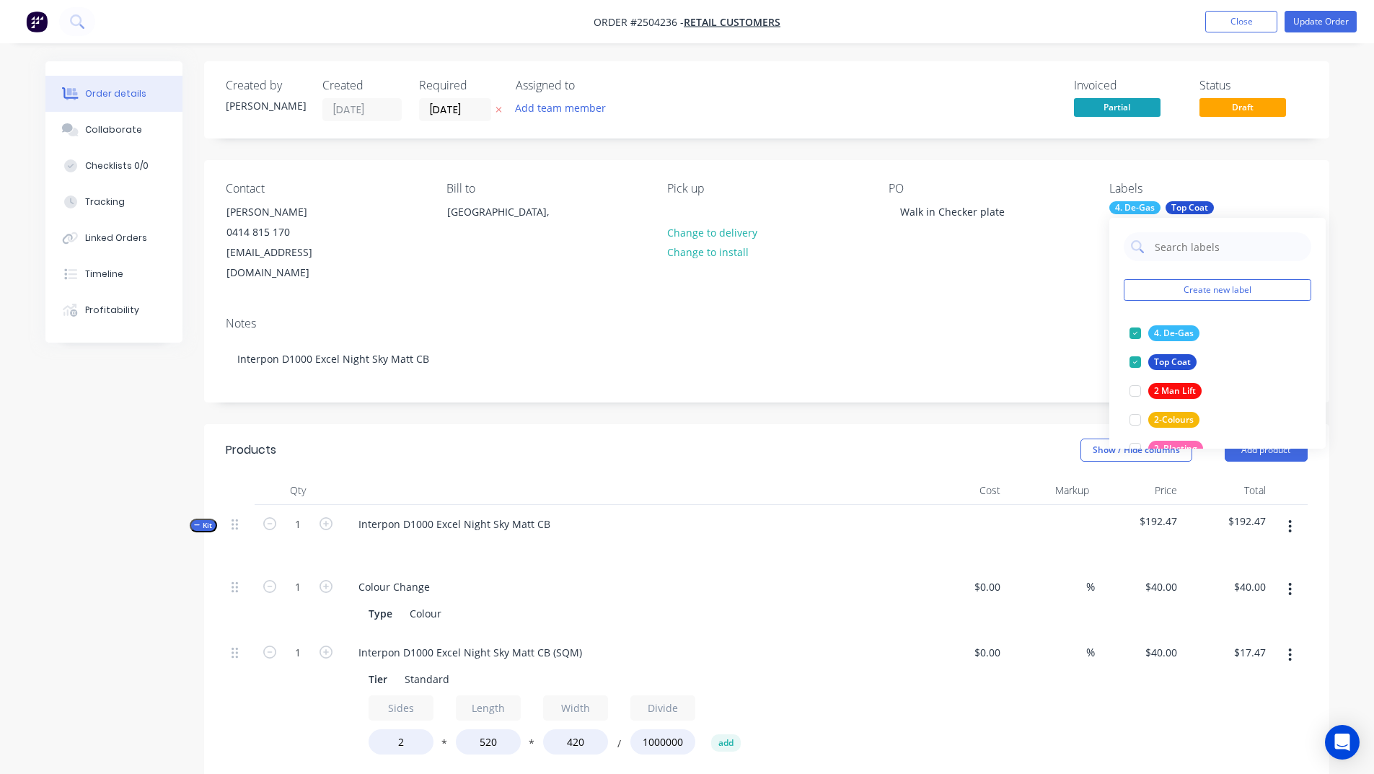
click at [942, 305] on div "Notes Interpon D1000 Excel Night Sky Matt CB" at bounding box center [766, 353] width 1125 height 97
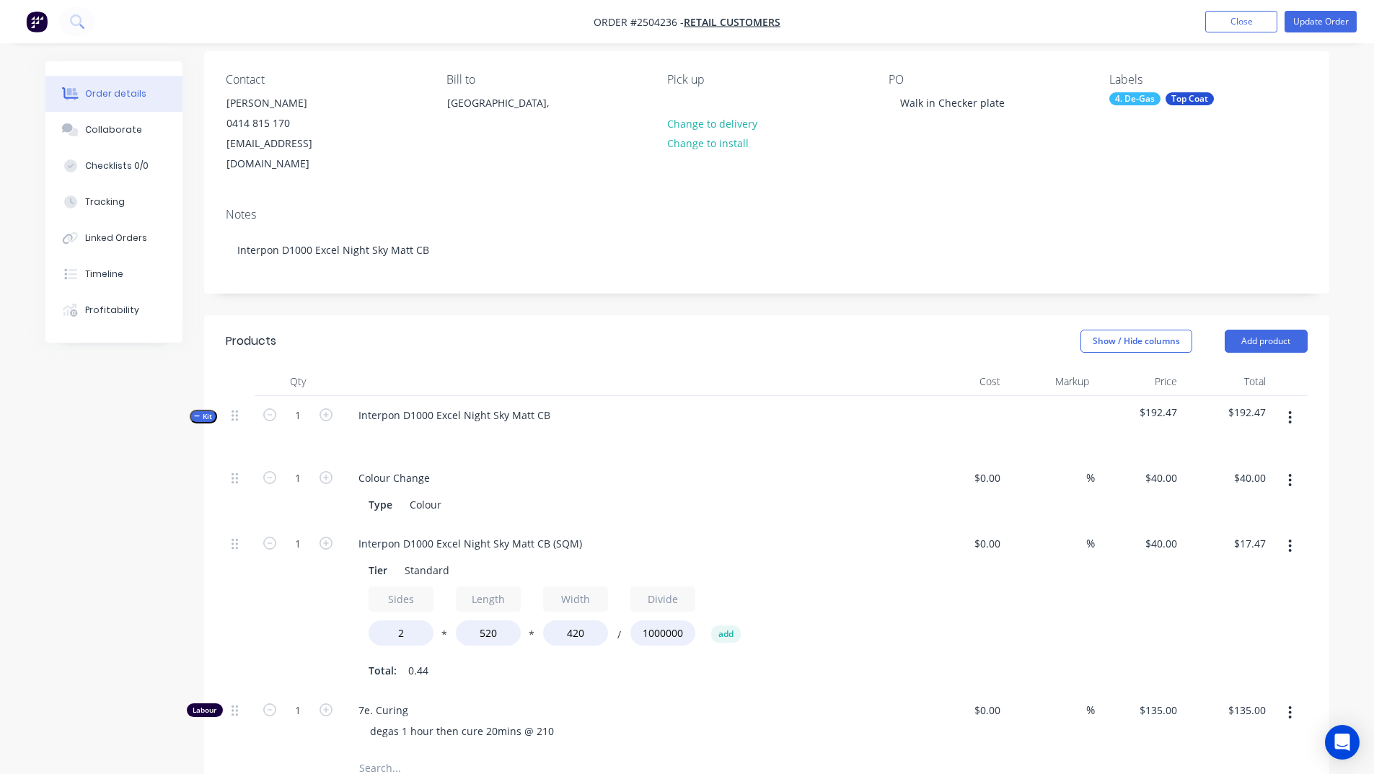
scroll to position [288, 0]
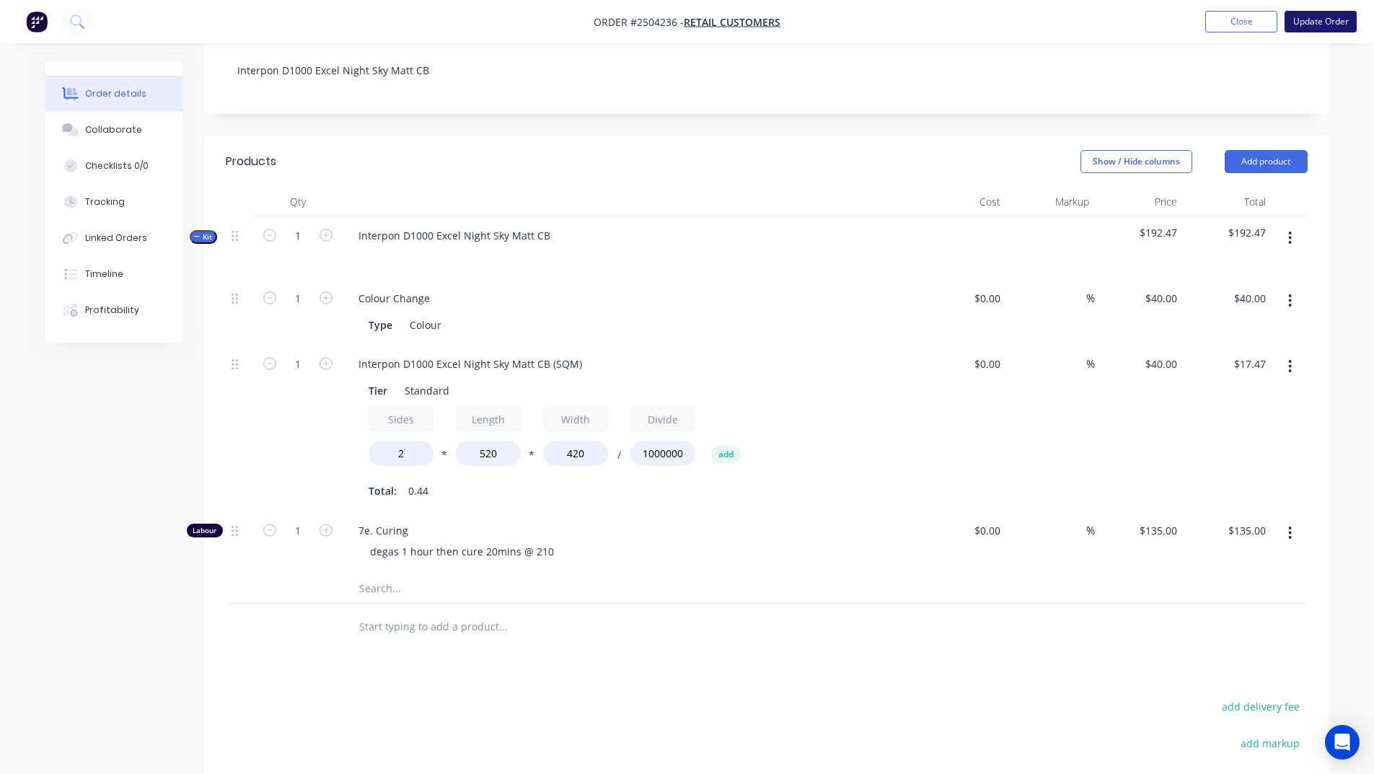
click at [1313, 19] on button "Update Order" at bounding box center [1320, 22] width 72 height 22
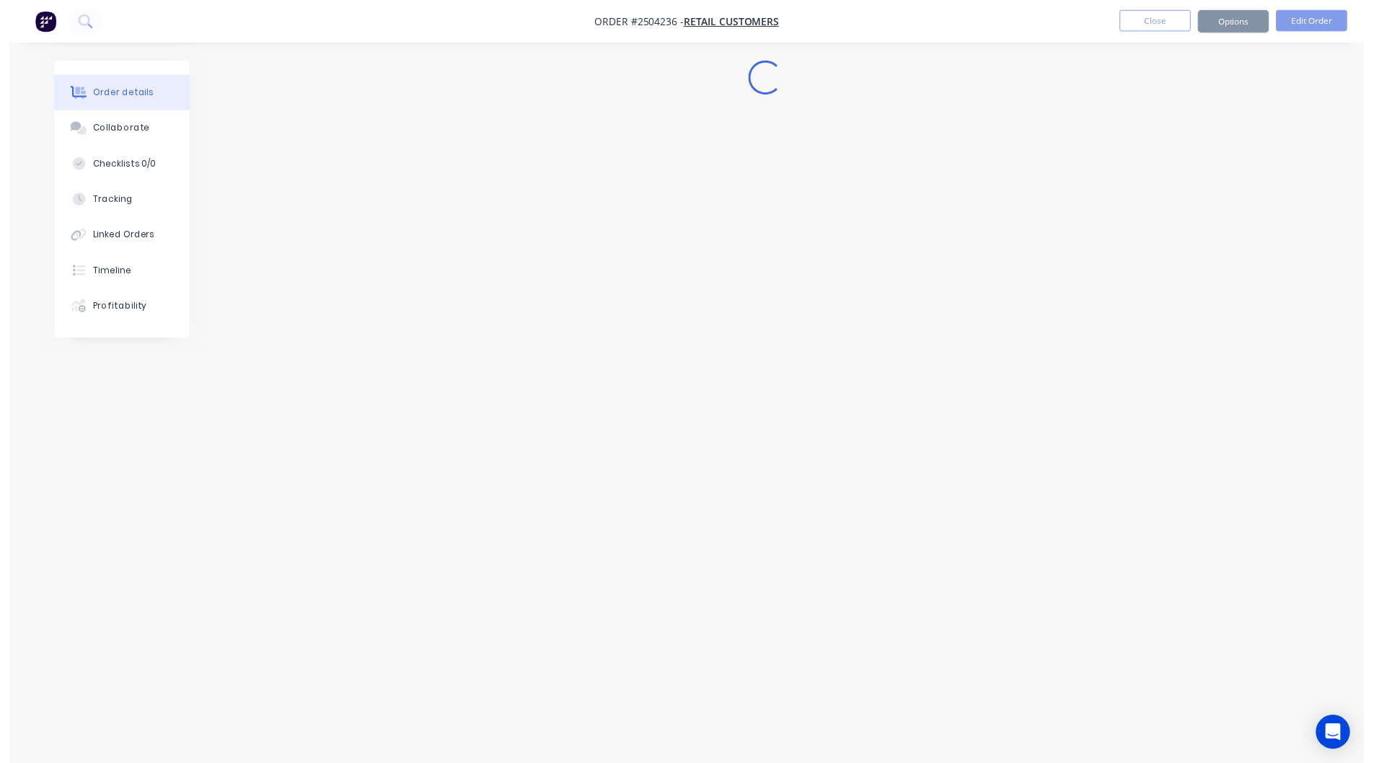
scroll to position [0, 0]
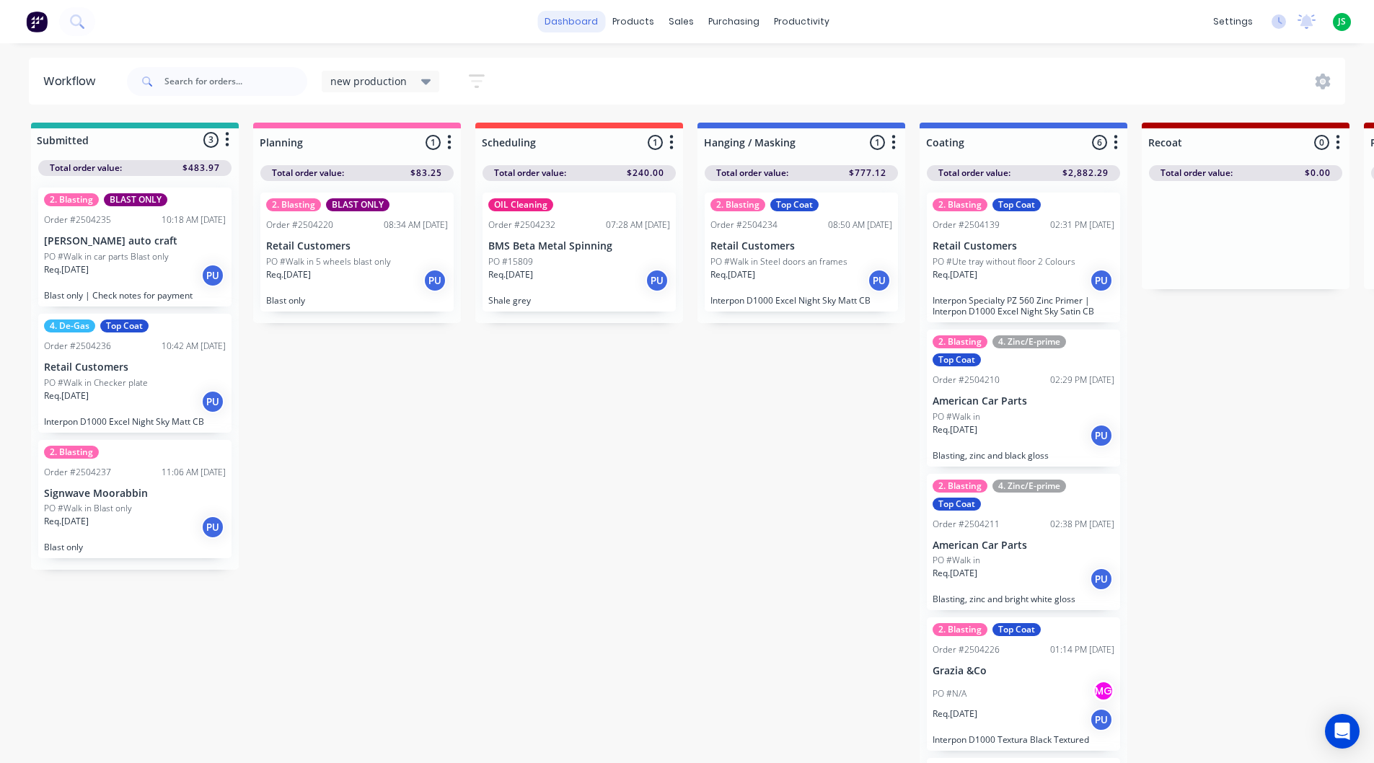
click at [588, 16] on link "dashboard" at bounding box center [571, 22] width 68 height 22
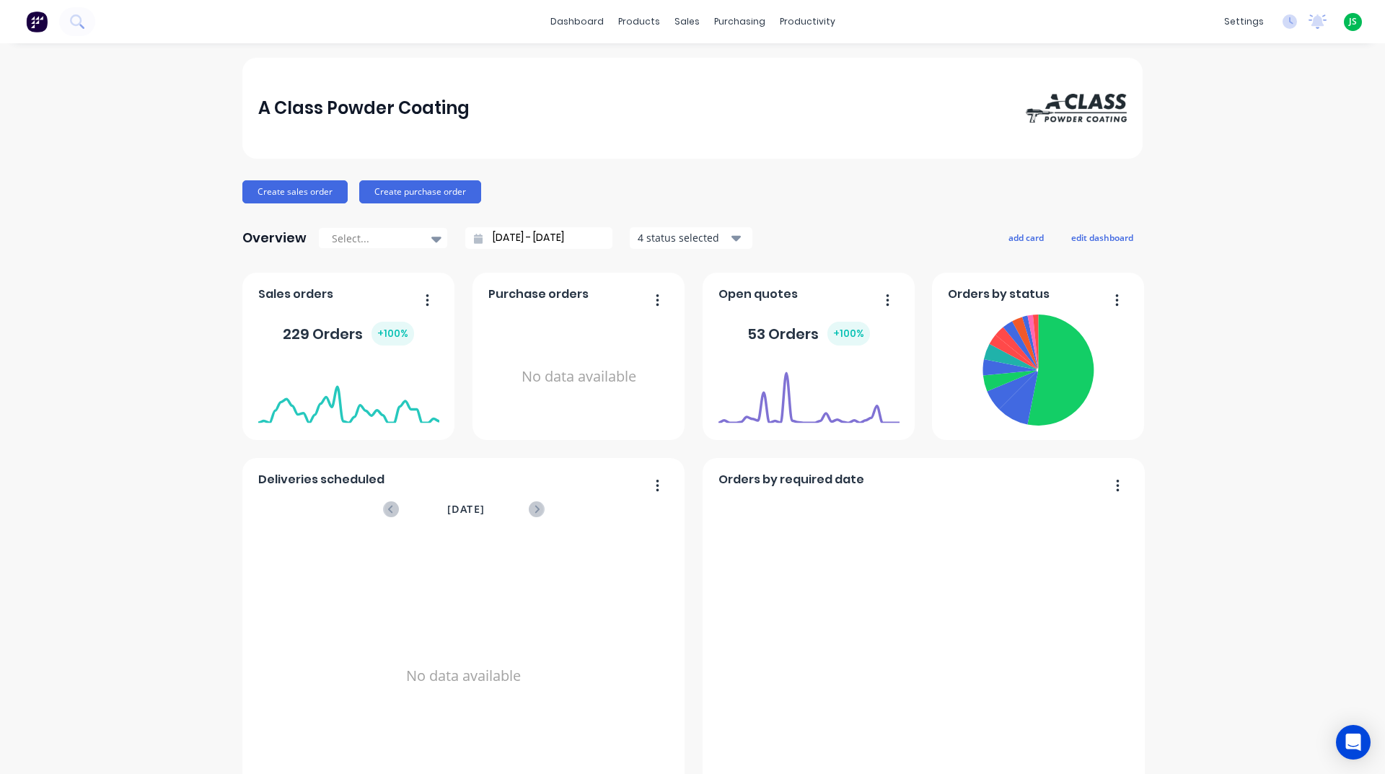
scroll to position [607, 0]
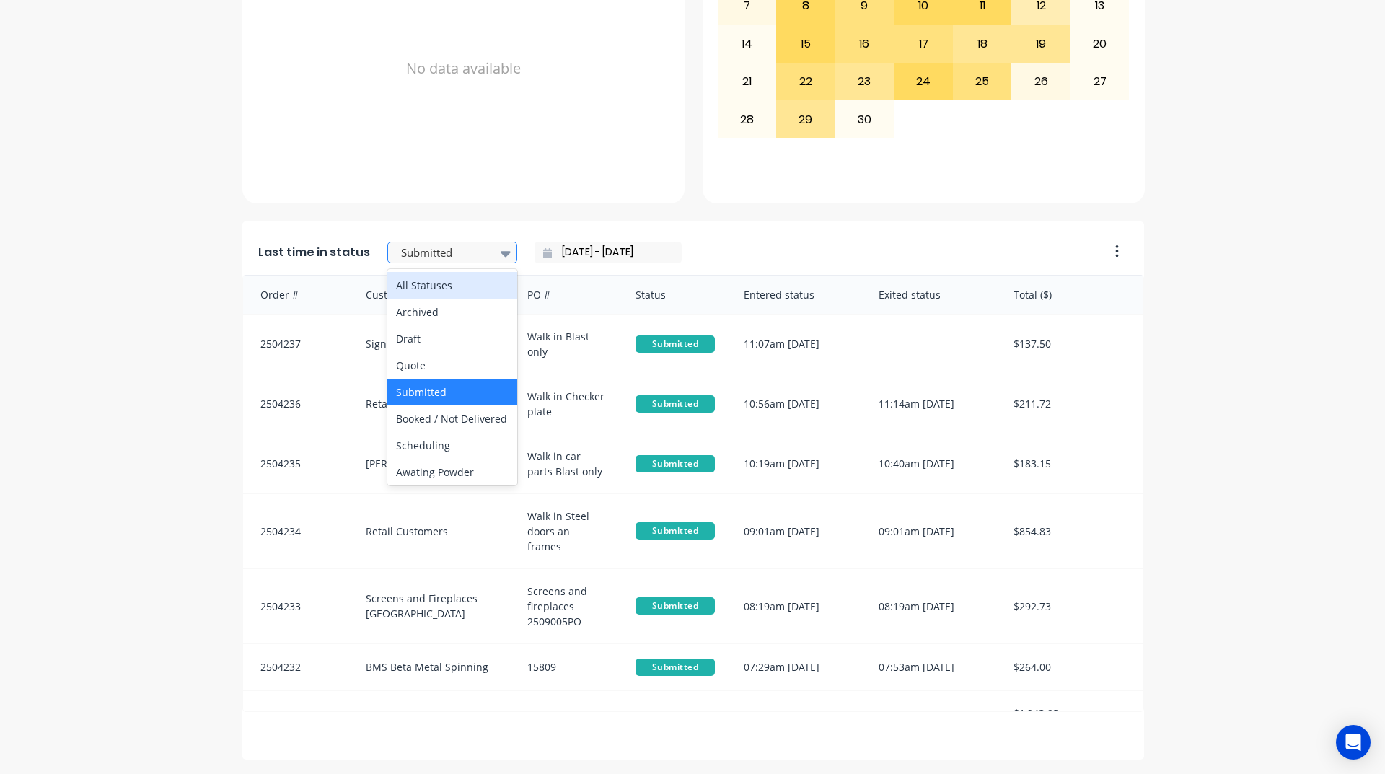
click at [500, 257] on icon at bounding box center [505, 253] width 10 height 16
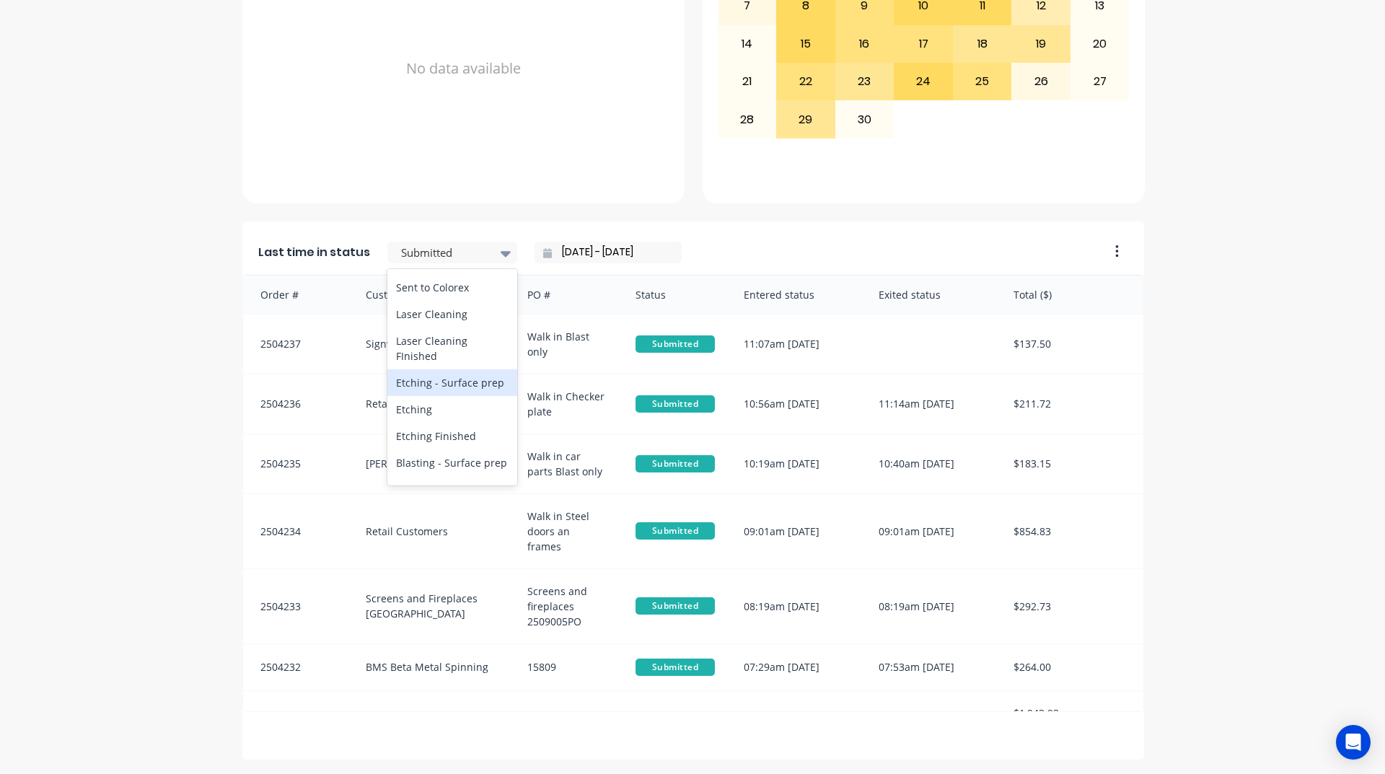
scroll to position [433, 0]
click at [446, 403] on div "Coating" at bounding box center [452, 389] width 130 height 27
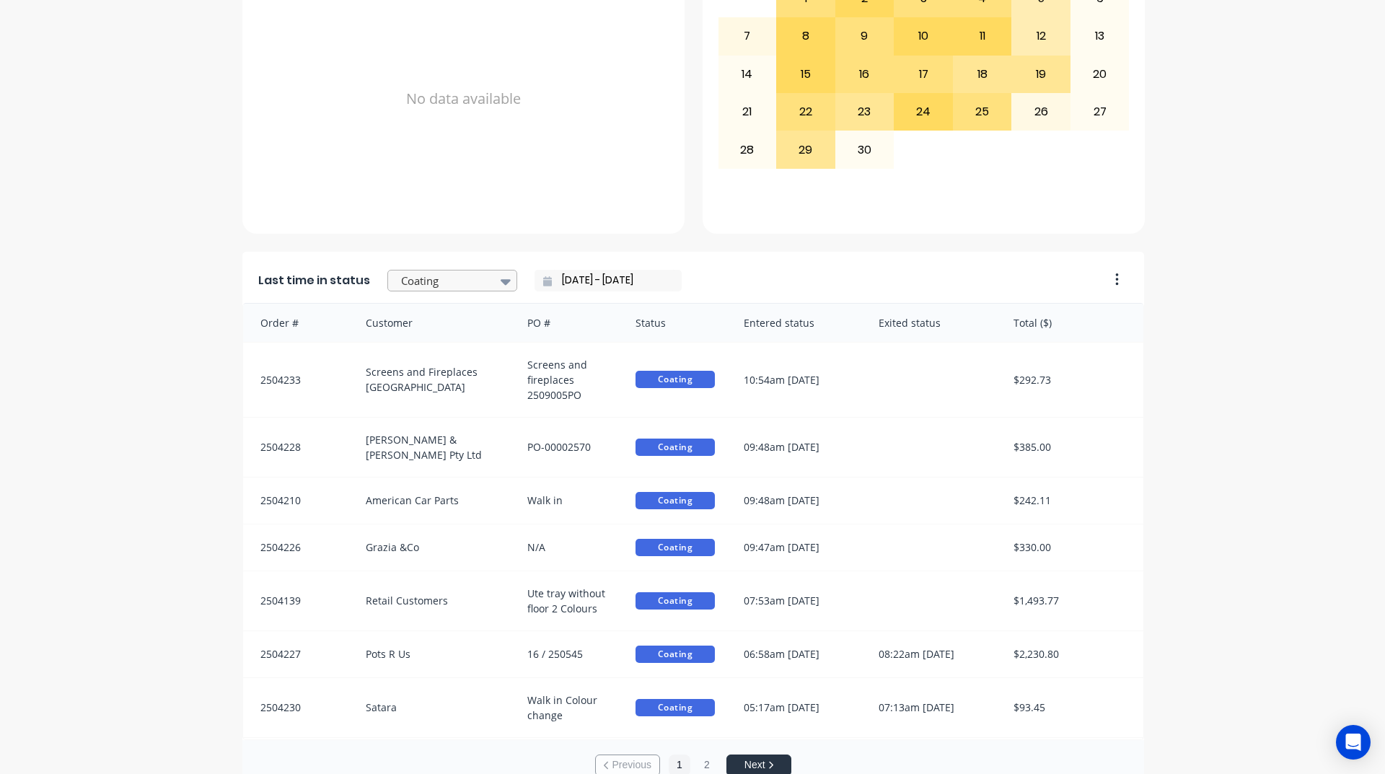
scroll to position [3, 0]
click at [495, 286] on div at bounding box center [506, 280] width 22 height 25
click at [636, 283] on input "[DATE] - [DATE]" at bounding box center [614, 280] width 124 height 22
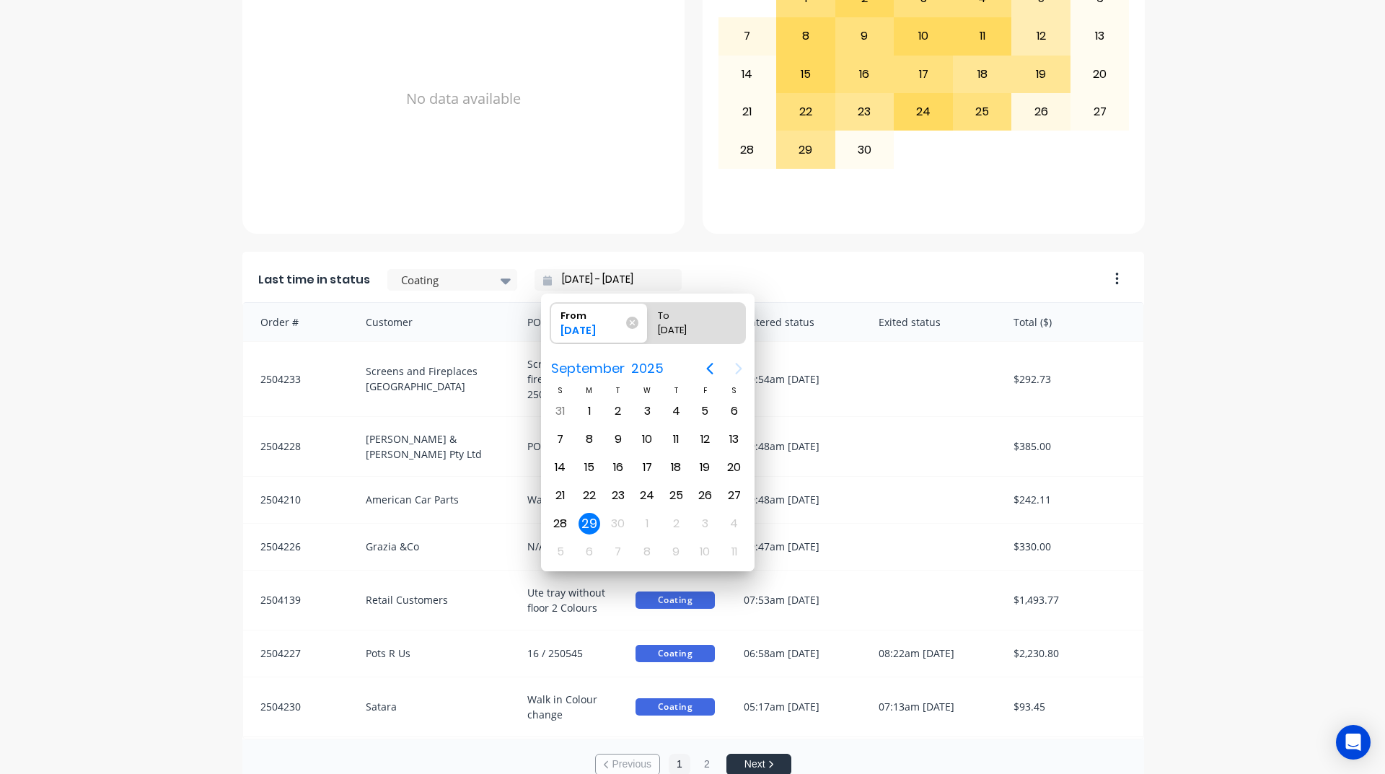
click at [635, 283] on input "[DATE] - [DATE]" at bounding box center [614, 280] width 124 height 22
click at [578, 408] on div "1" at bounding box center [589, 411] width 22 height 22
type input "[DATE] - [DATE]"
radio input "false"
radio input "true"
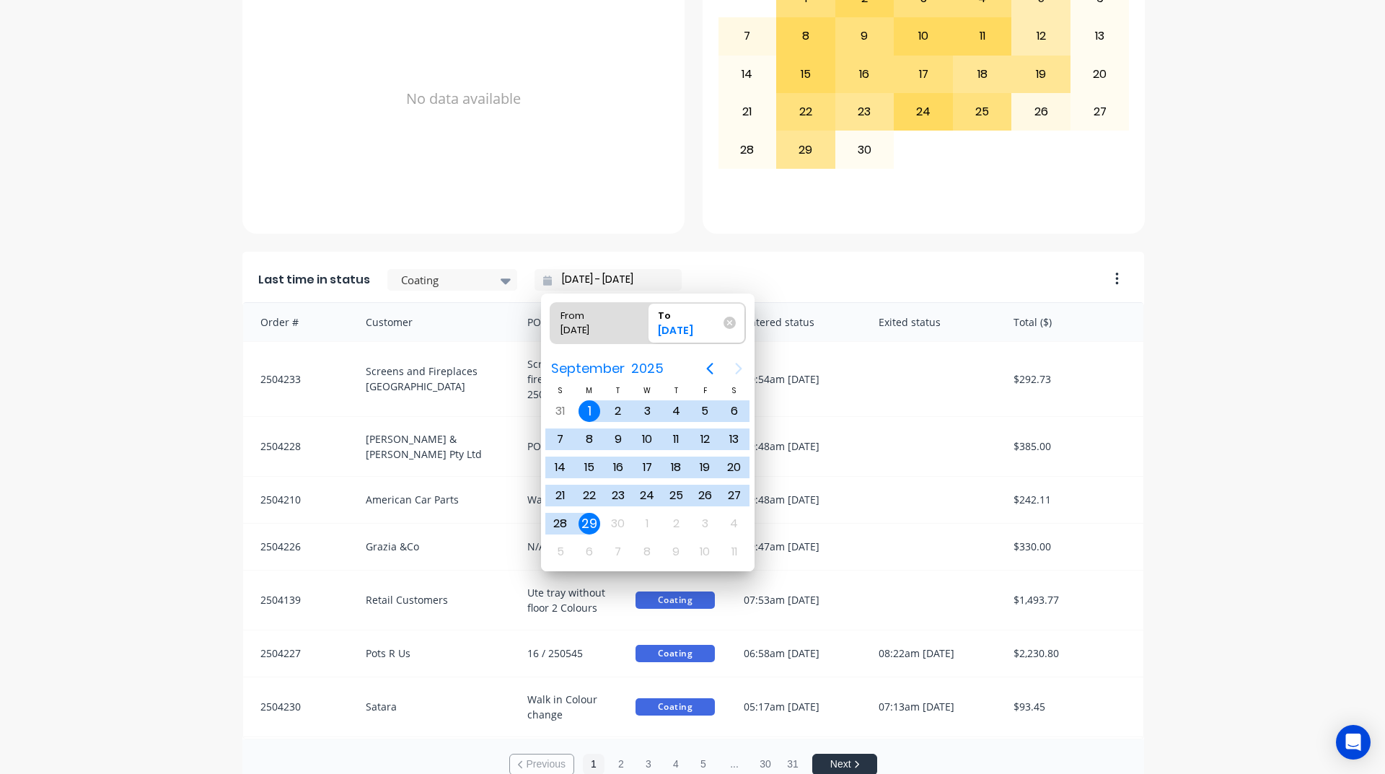
click at [1147, 353] on div "A Class Powder Coating Create sales order Create purchase order Overview Select…" at bounding box center [692, 135] width 1385 height 1309
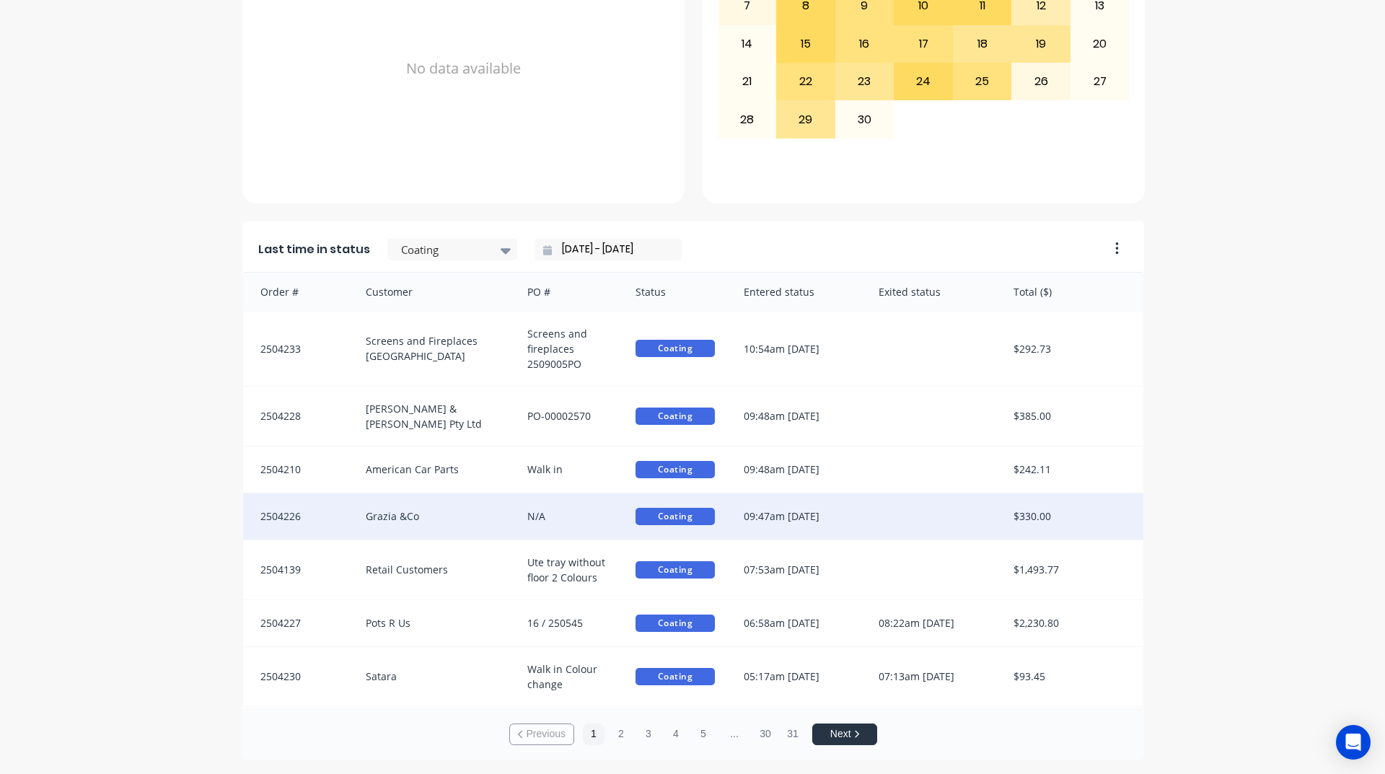
scroll to position [30, 0]
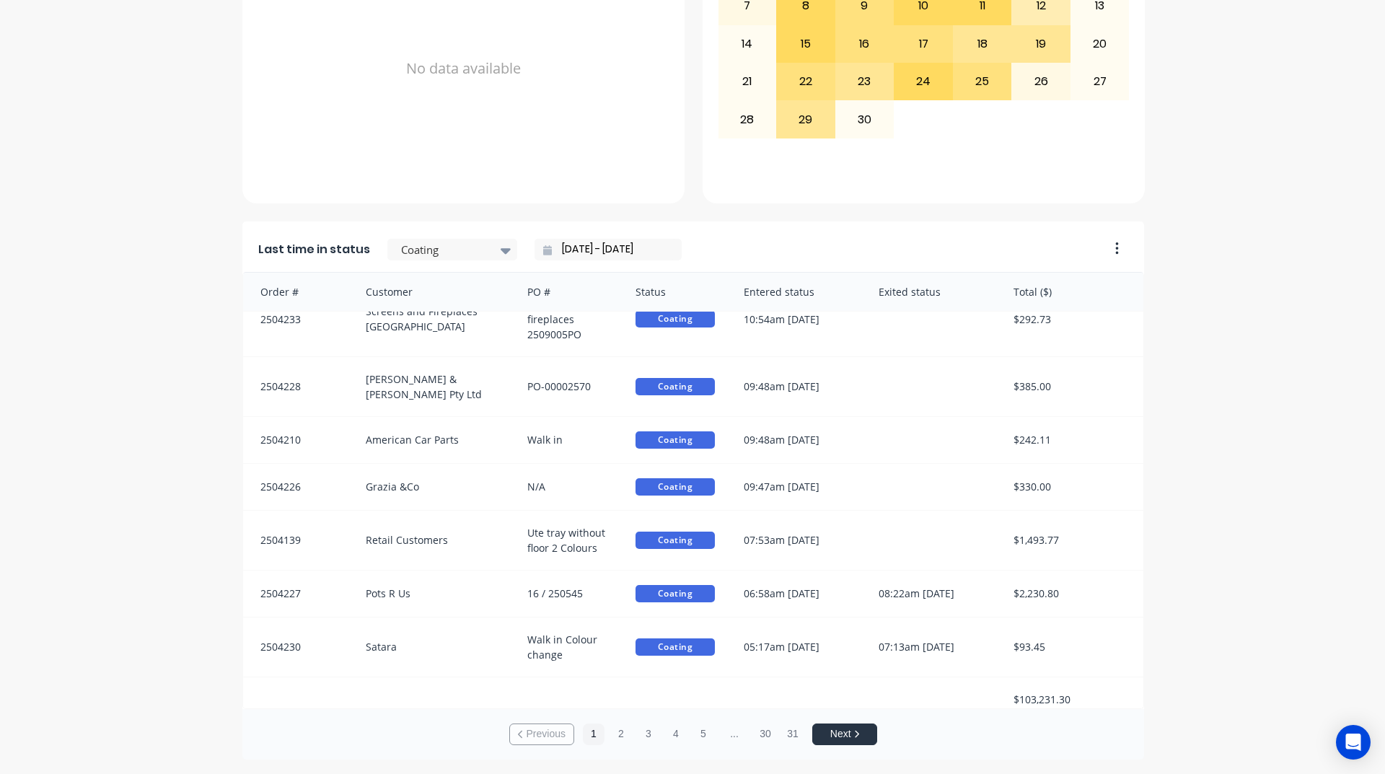
click at [557, 252] on input "[DATE] - [DATE]" at bounding box center [614, 250] width 124 height 22
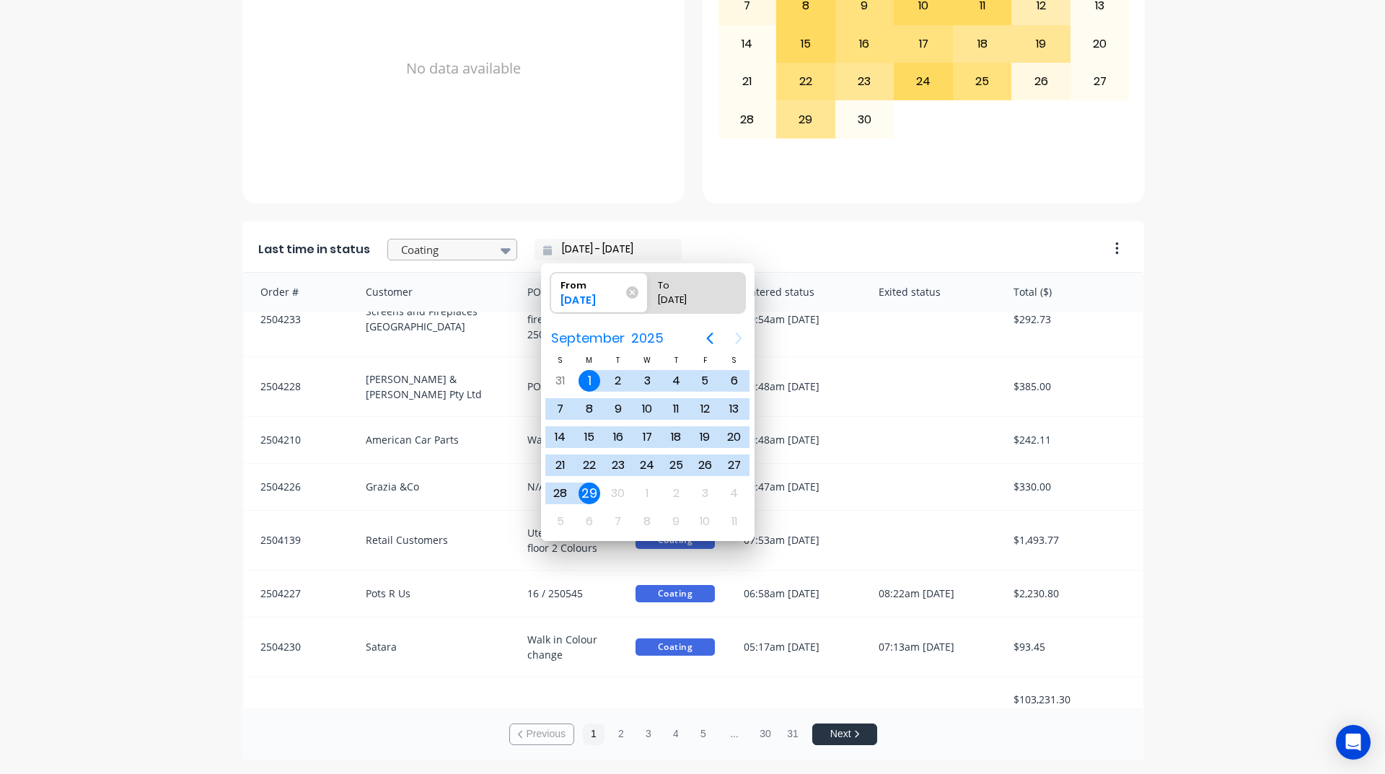
click at [500, 254] on icon at bounding box center [505, 250] width 10 height 16
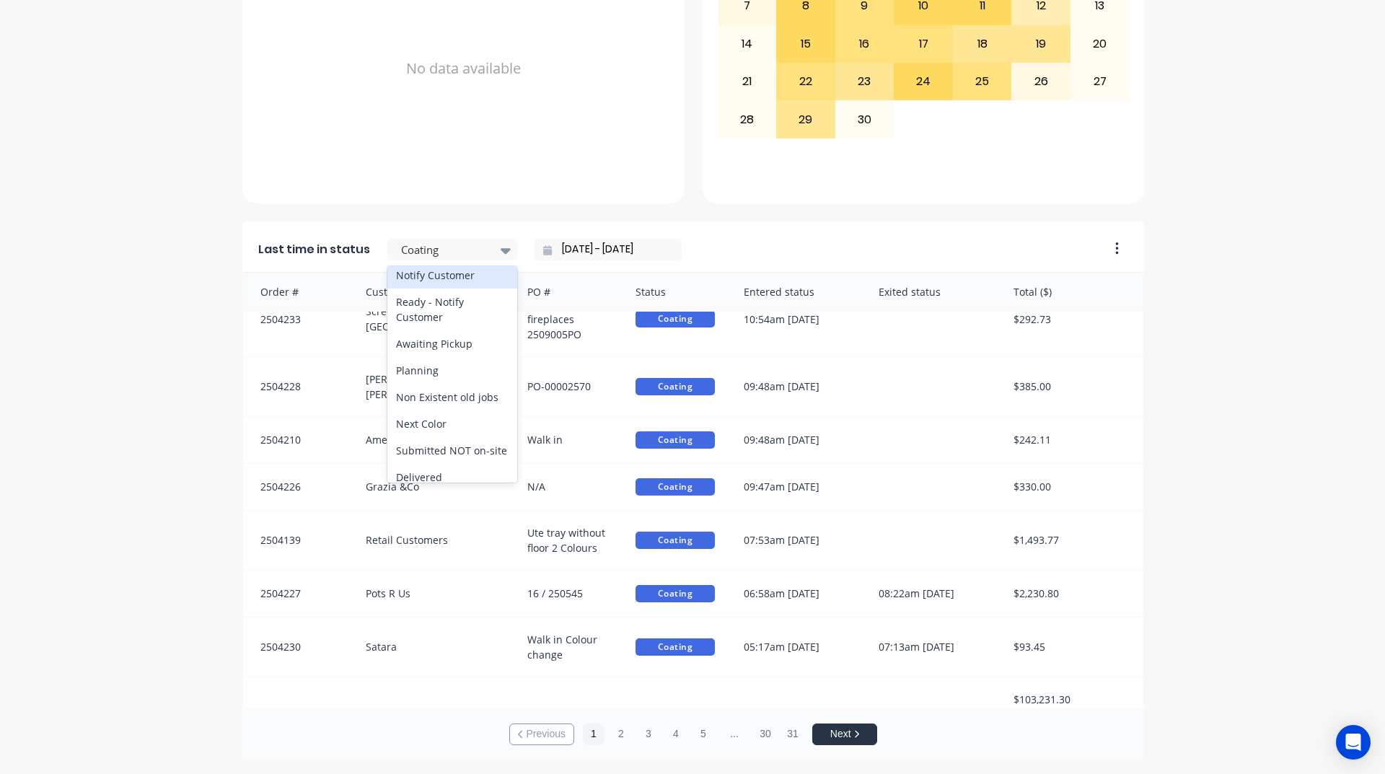
scroll to position [721, 0]
click at [441, 329] on div "Ready - Notify Customer" at bounding box center [452, 308] width 130 height 42
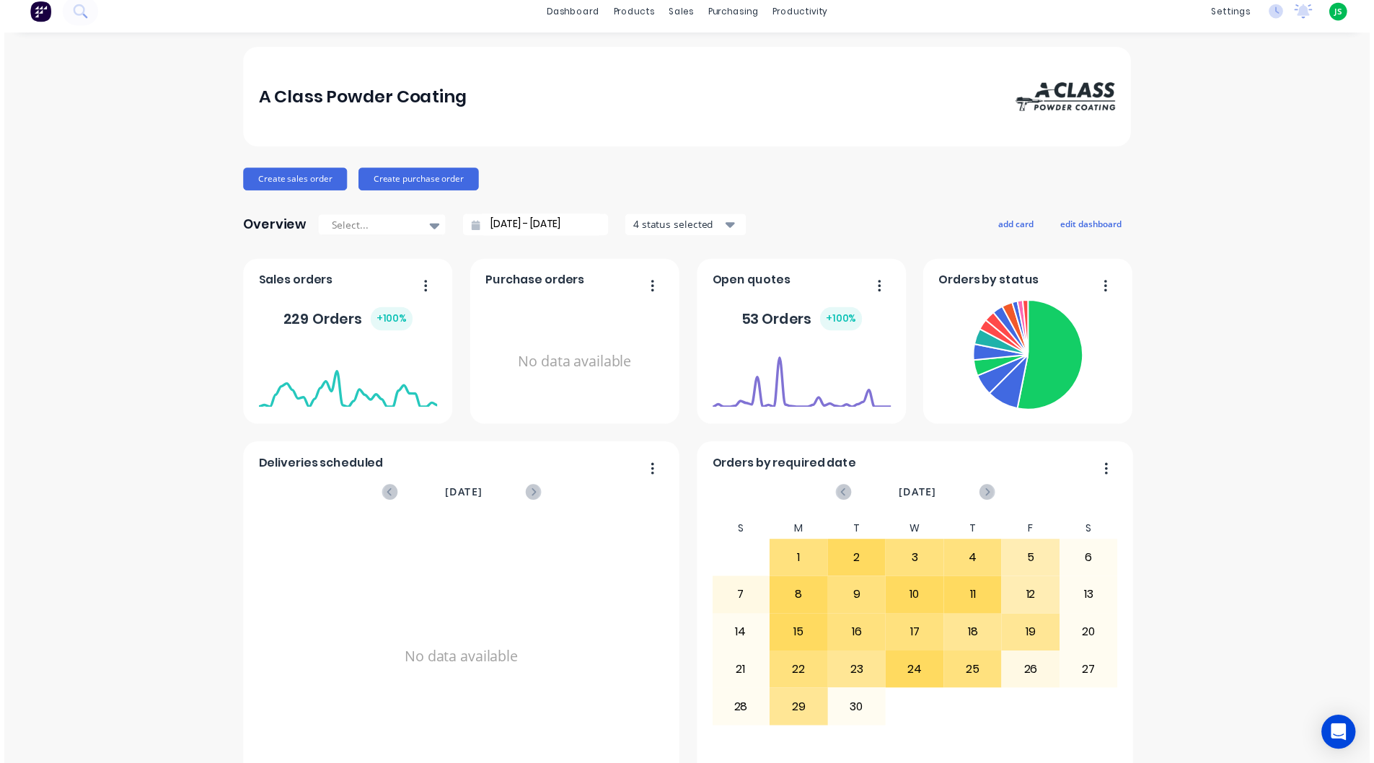
scroll to position [0, 0]
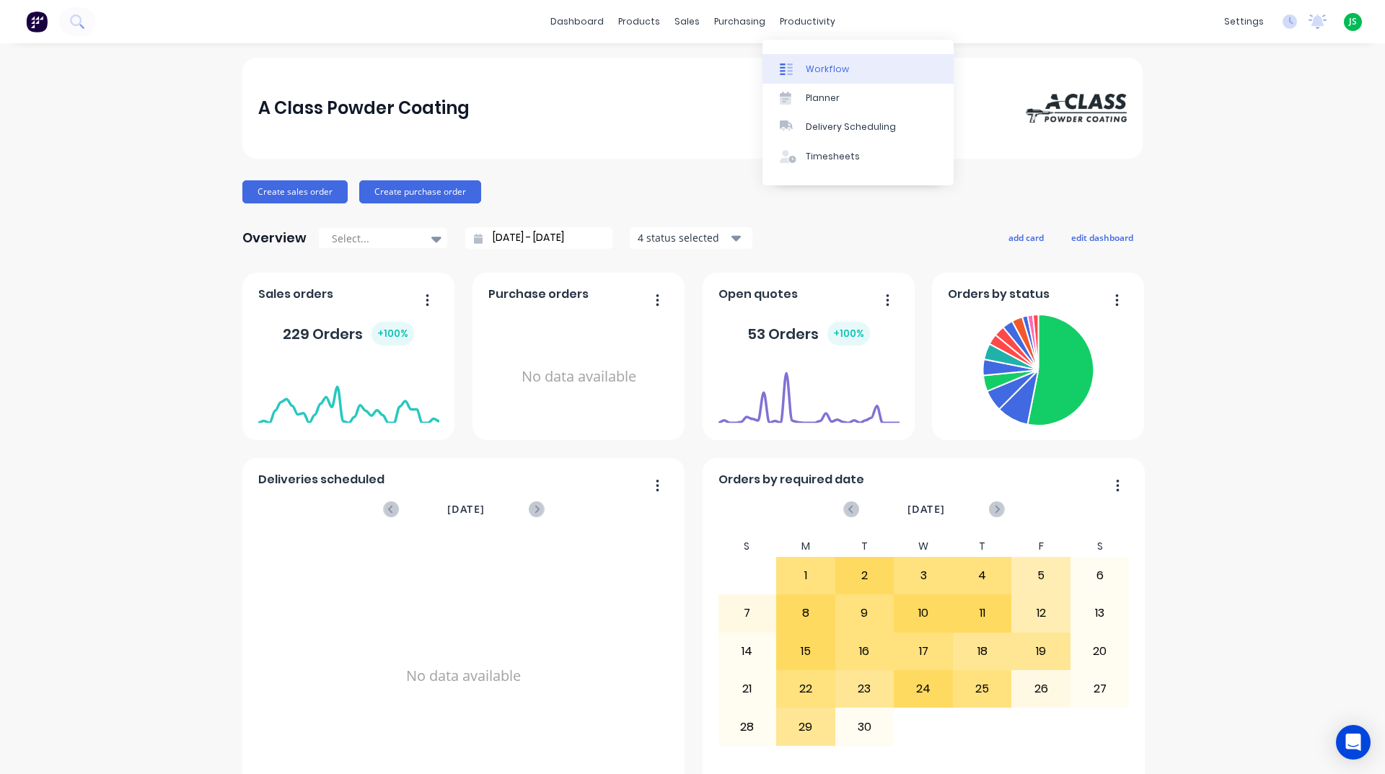
click at [831, 70] on div "Workflow" at bounding box center [826, 69] width 43 height 13
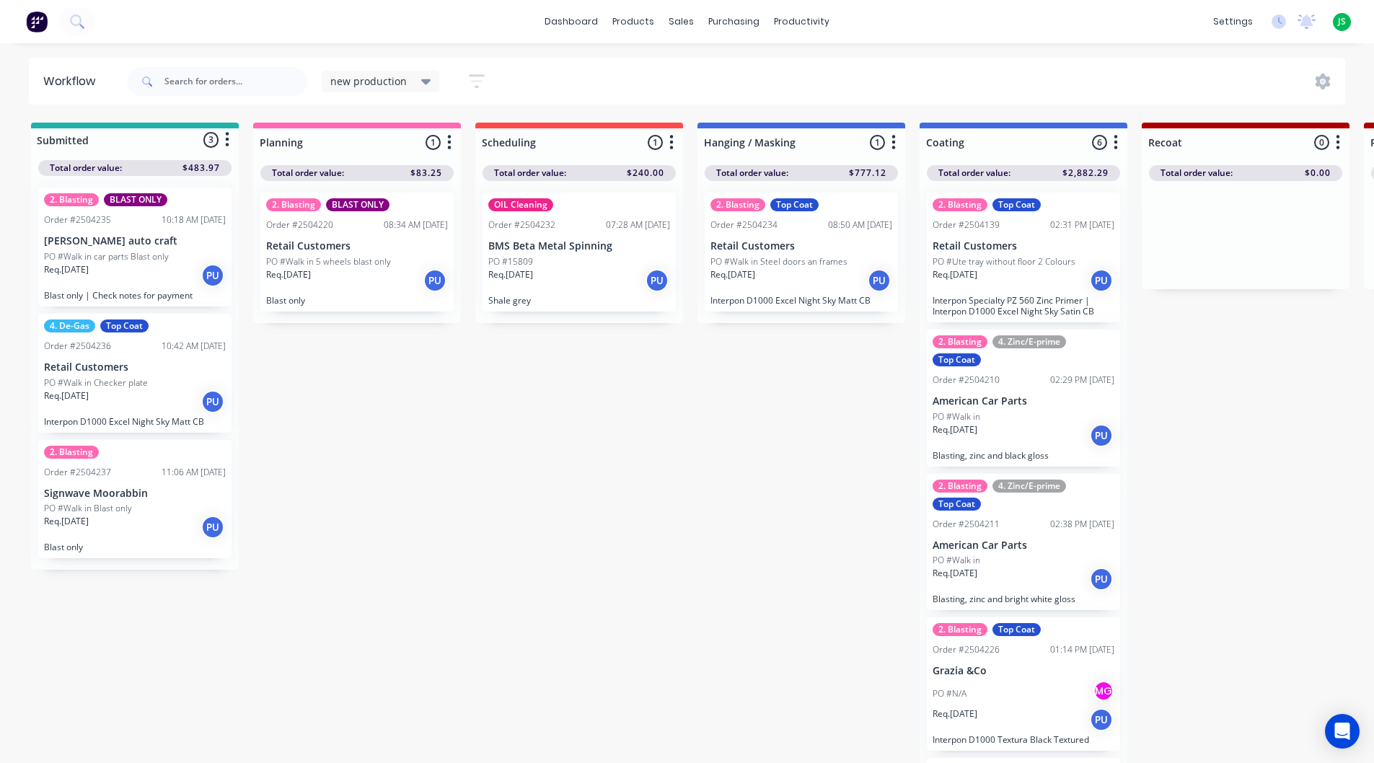
click at [761, 297] on p "Interpon D1000 Excel Night Sky Matt CB" at bounding box center [801, 300] width 182 height 11
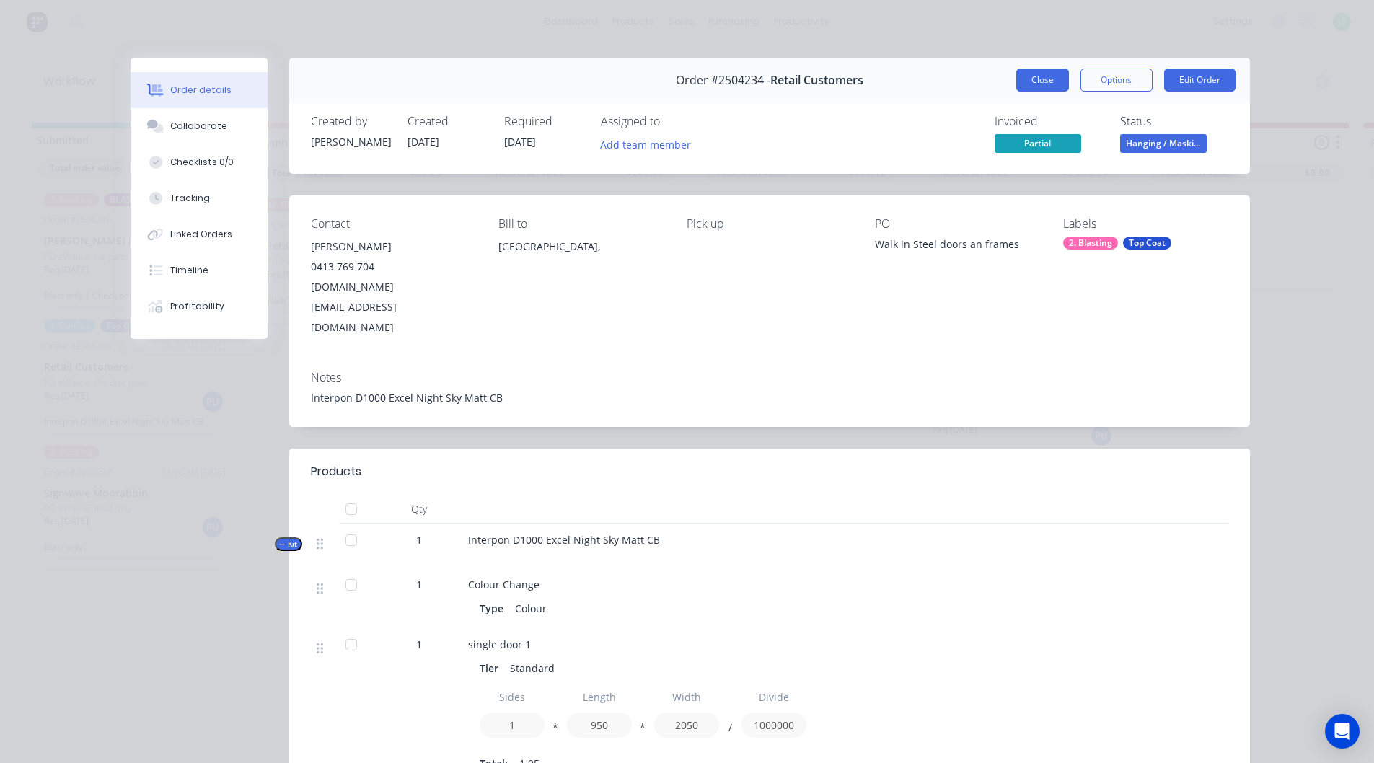
click at [1046, 76] on button "Close" at bounding box center [1042, 80] width 53 height 23
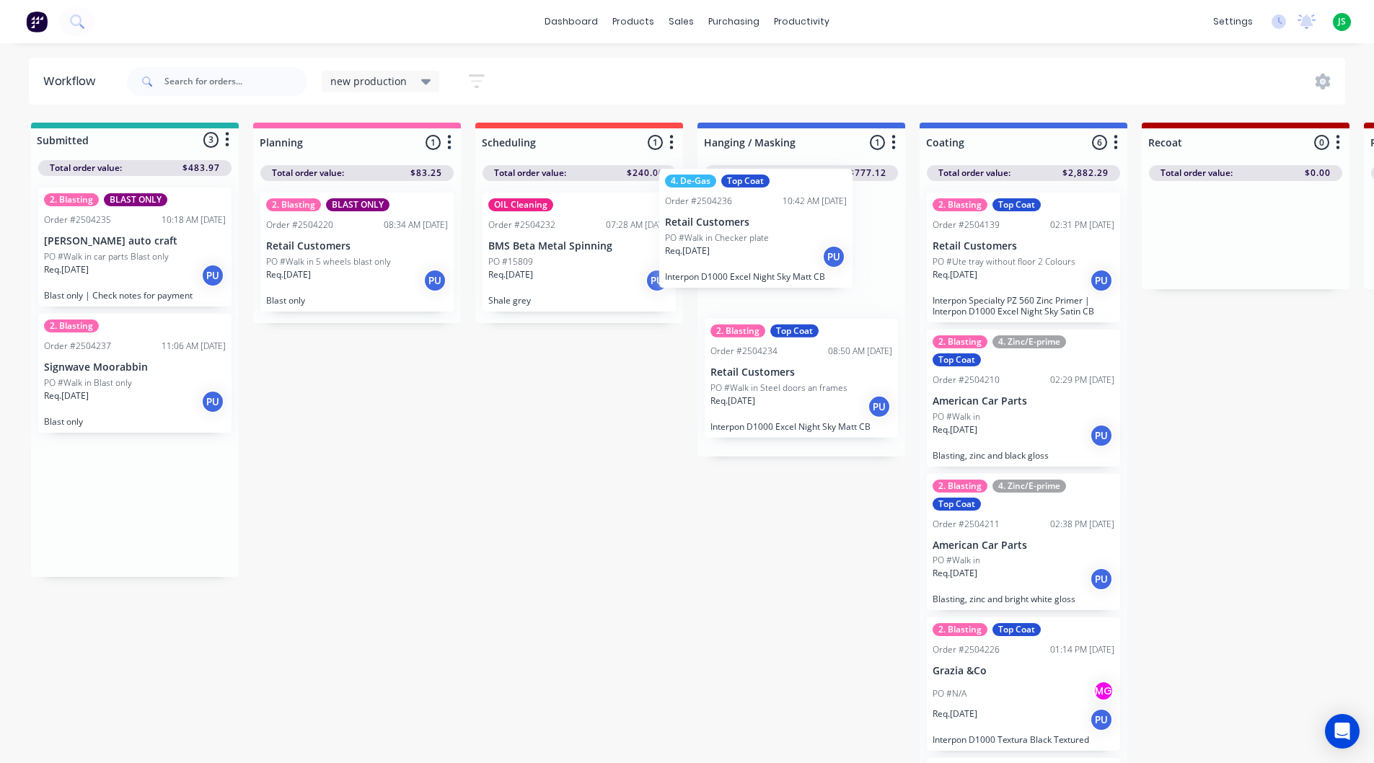
drag, startPoint x: 113, startPoint y: 410, endPoint x: 706, endPoint y: 319, distance: 599.7
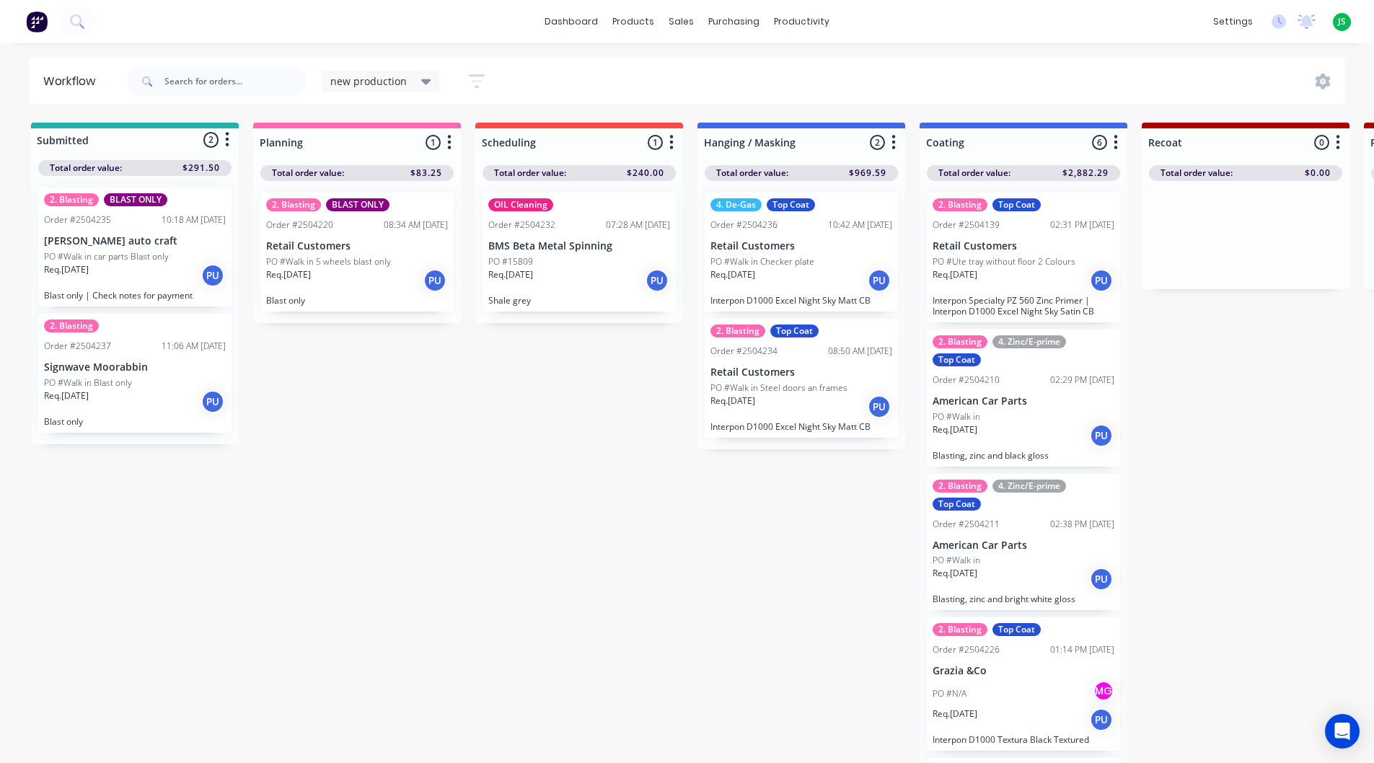
drag, startPoint x: 133, startPoint y: 385, endPoint x: 134, endPoint y: 392, distance: 7.2
click at [137, 385] on div "2. Blasting BLAST ONLY Order #2504235 10:18 AM 29/09/25 Tom G auto craft PO #Wa…" at bounding box center [135, 310] width 208 height 268
click at [141, 380] on div "PO #Walk in Blast only" at bounding box center [135, 382] width 182 height 13
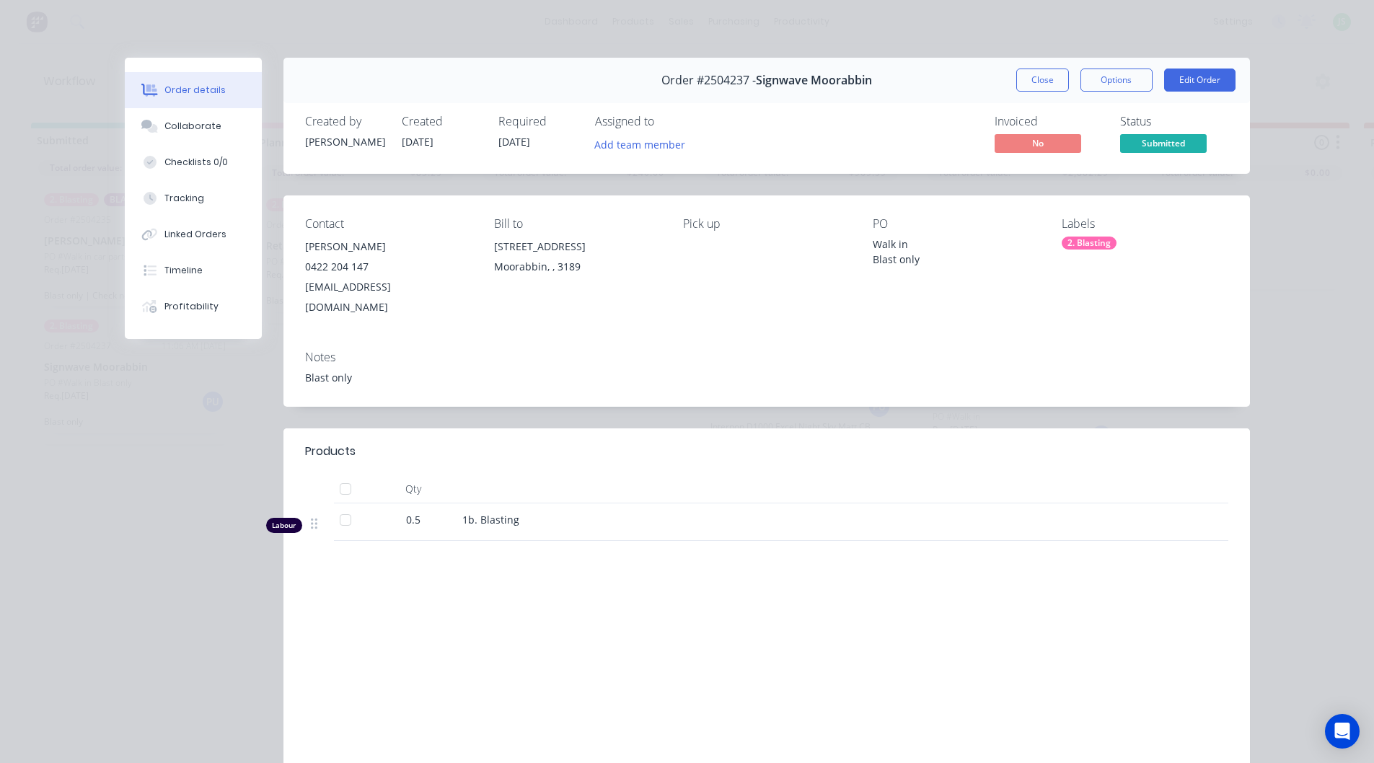
click at [1090, 245] on div "2. Blasting" at bounding box center [1088, 243] width 55 height 13
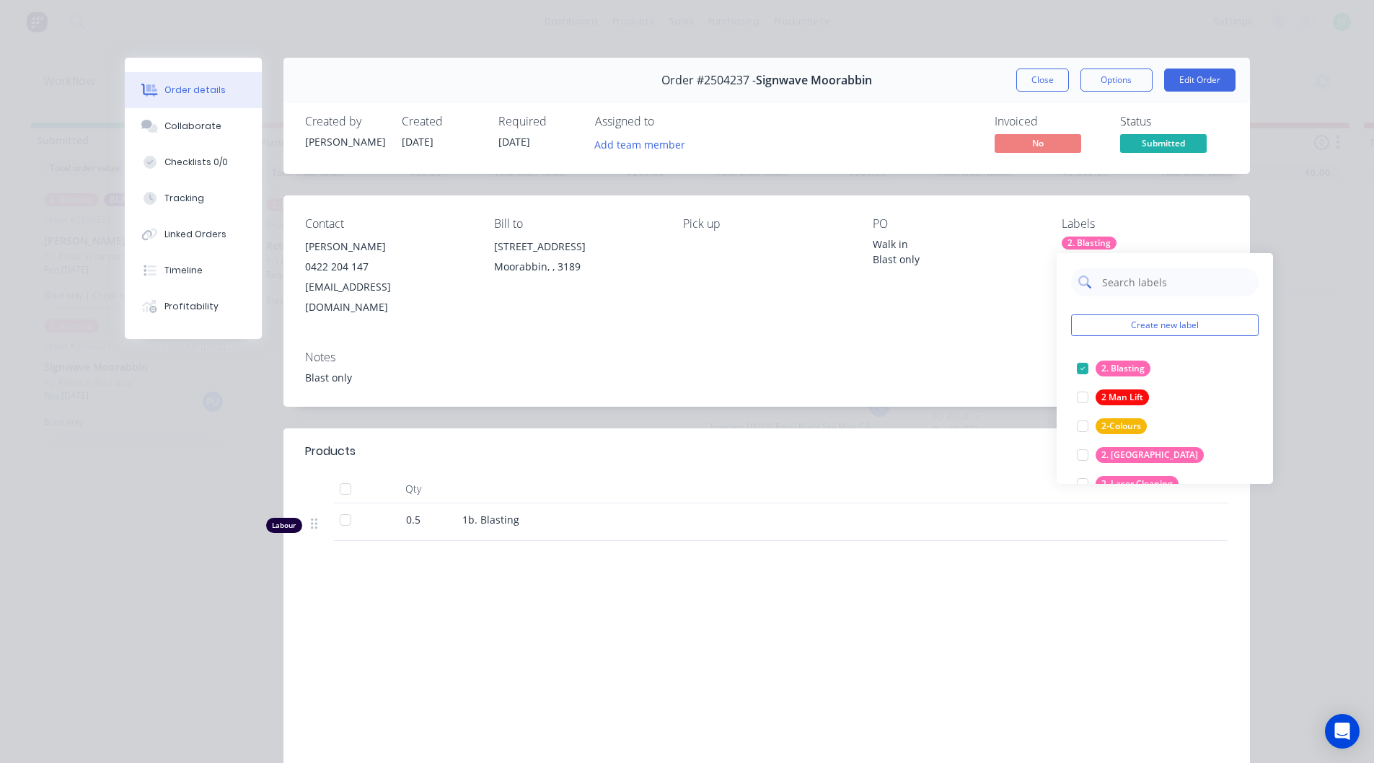
click at [1115, 284] on input "text" at bounding box center [1175, 282] width 151 height 29
type input "blast"
click at [1118, 393] on div "BLAST ONLY" at bounding box center [1126, 397] width 63 height 16
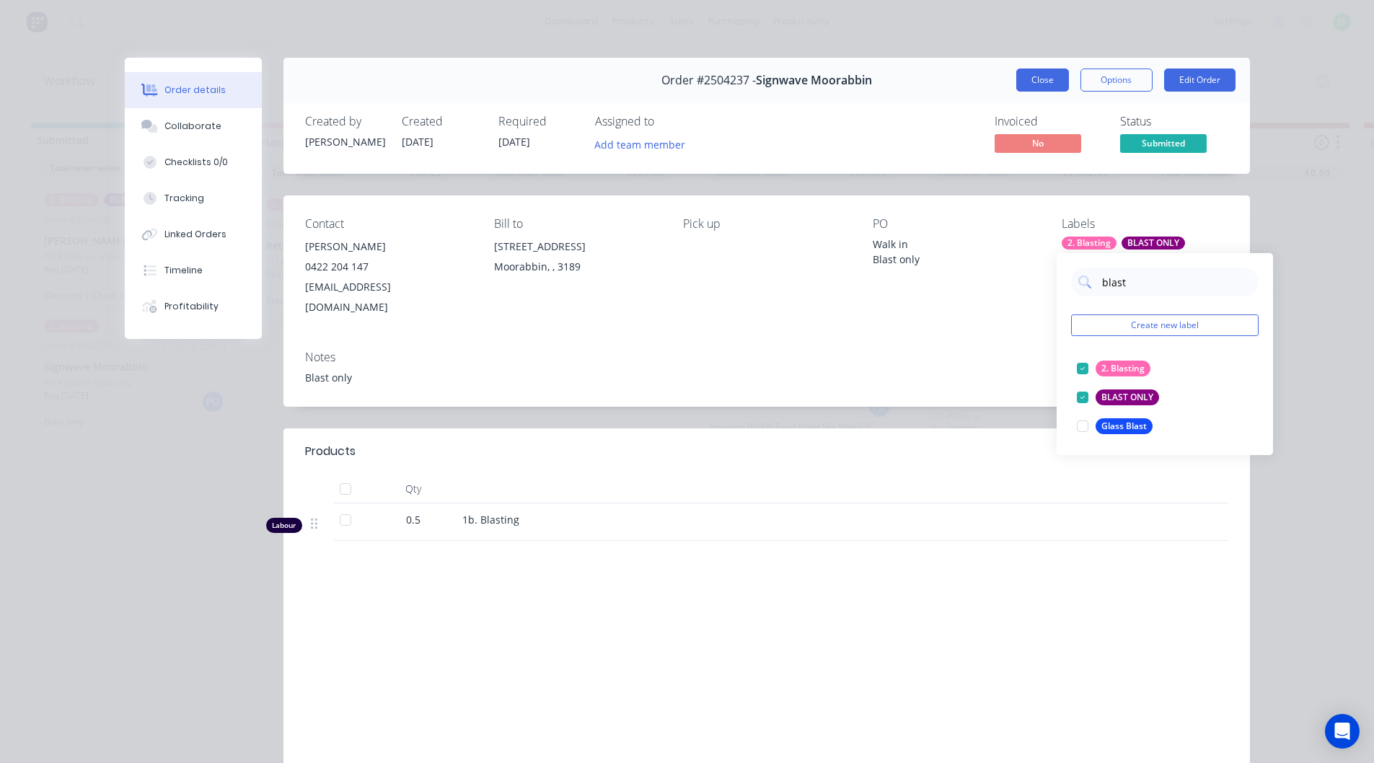
click at [1055, 73] on button "Close" at bounding box center [1042, 80] width 53 height 23
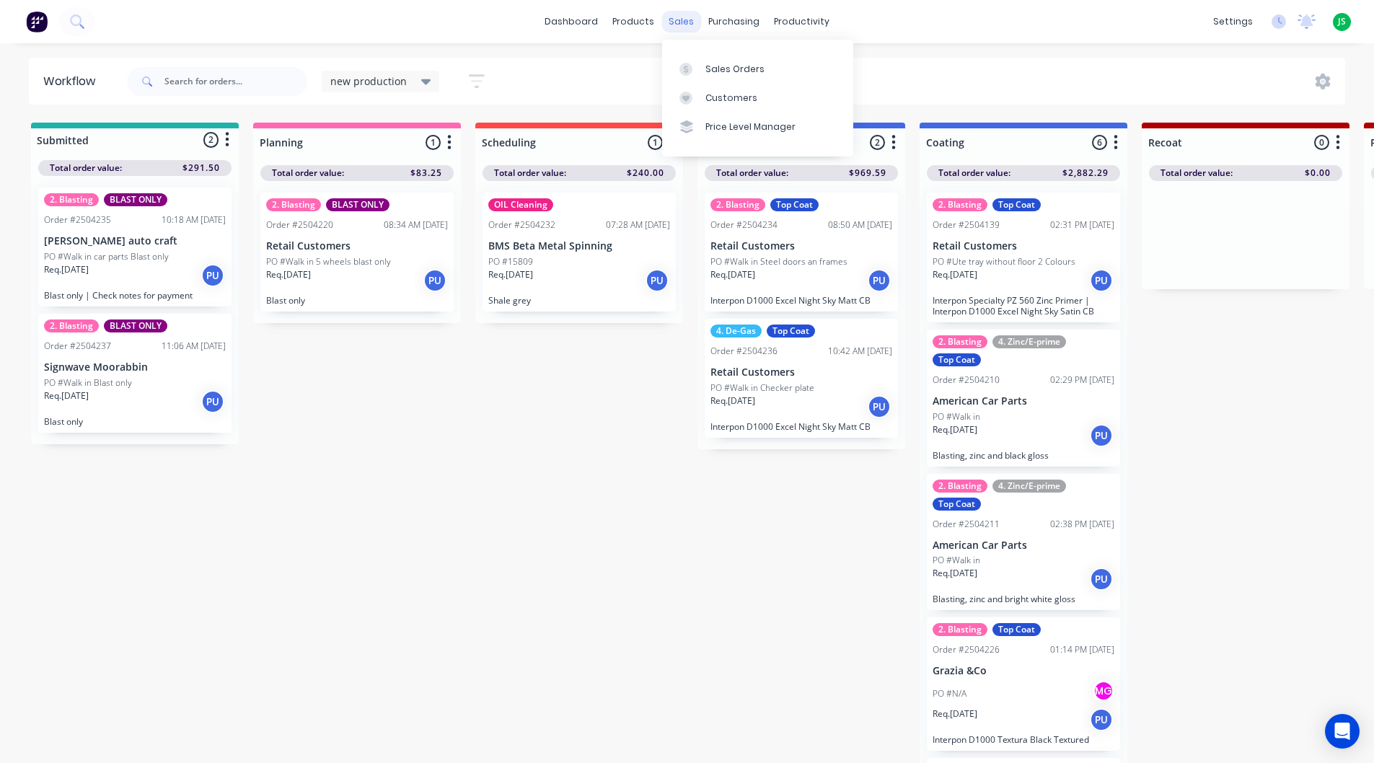
click at [682, 18] on div "sales" at bounding box center [681, 22] width 40 height 22
click at [717, 69] on div "Sales Orders" at bounding box center [734, 69] width 59 height 13
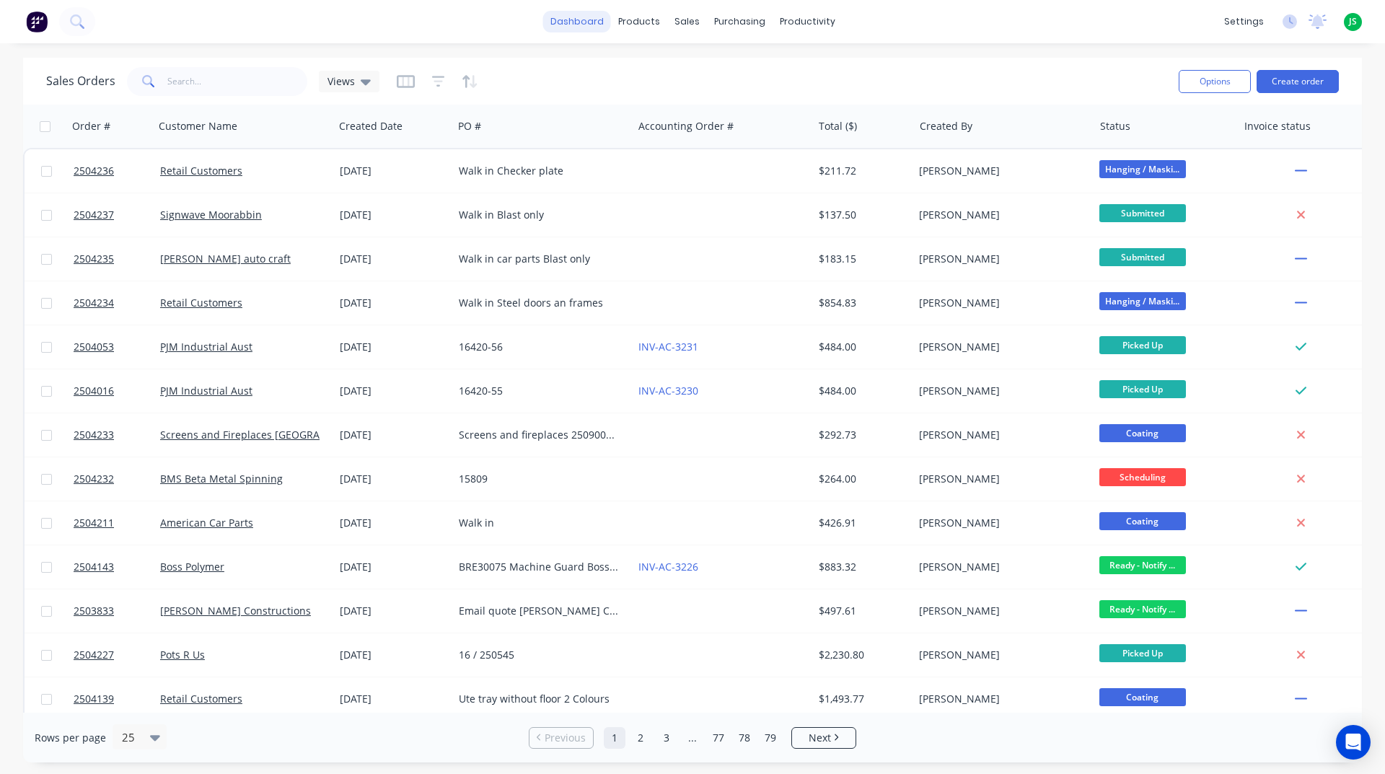
click at [590, 22] on link "dashboard" at bounding box center [577, 22] width 68 height 22
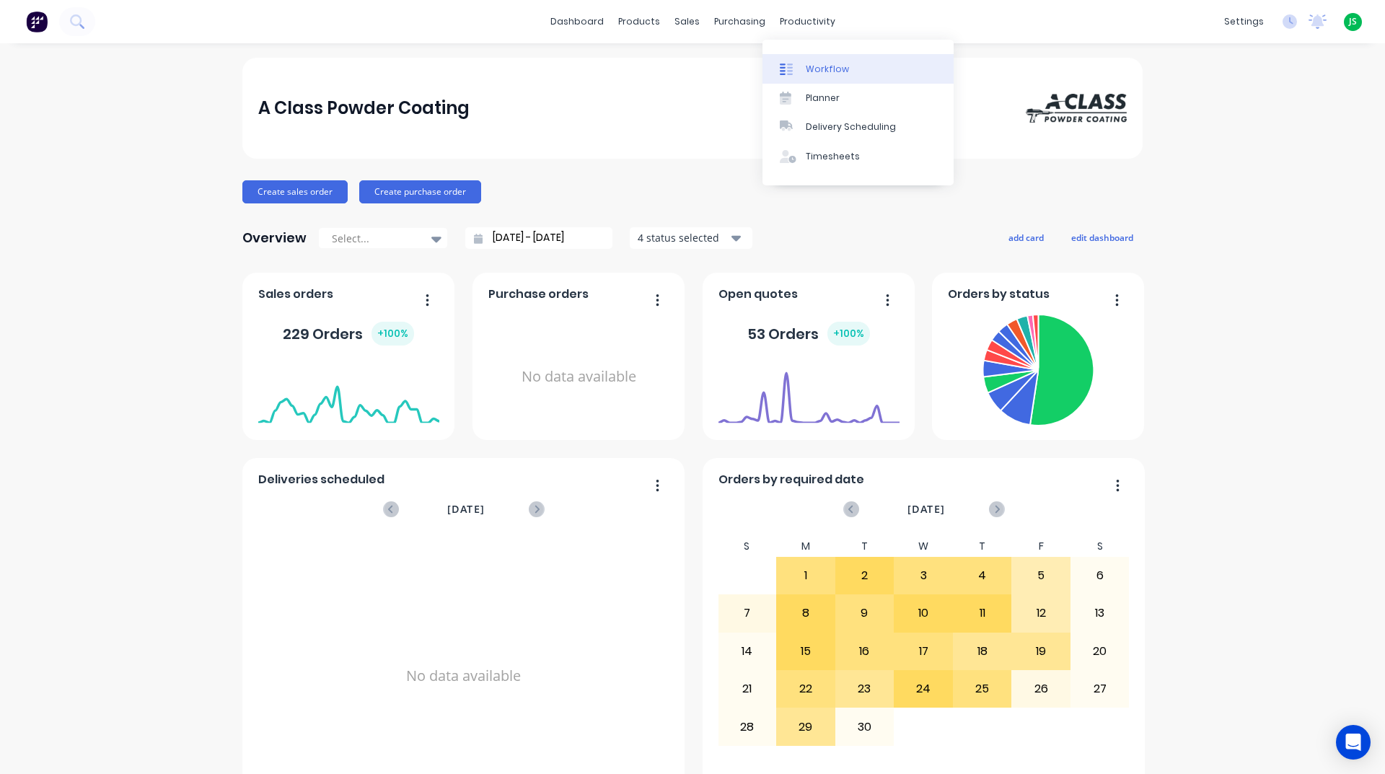
click at [818, 72] on div "Workflow" at bounding box center [826, 69] width 43 height 13
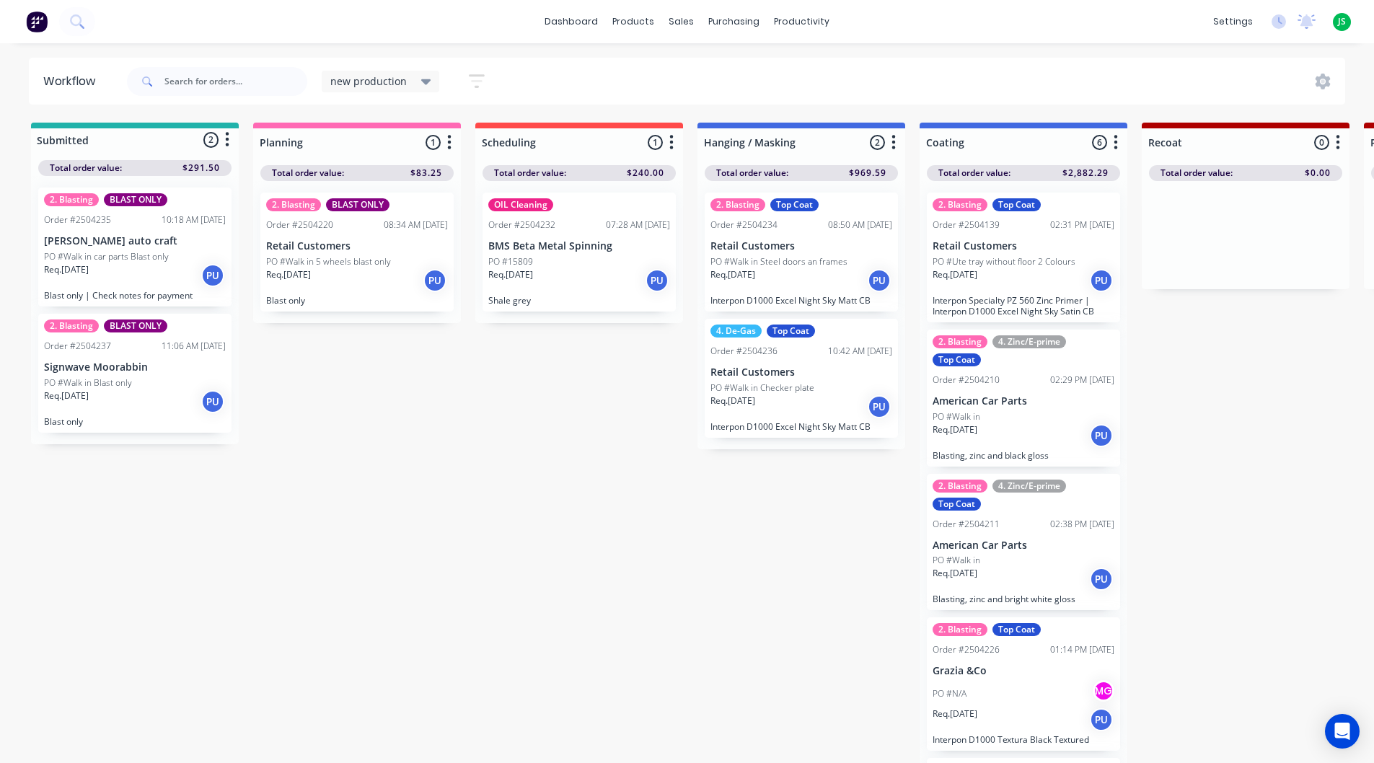
drag, startPoint x: 911, startPoint y: 669, endPoint x: 809, endPoint y: 406, distance: 282.2
click at [833, 89] on div "new production Save new view None edit new production (Default) edit Blasting e…" at bounding box center [735, 81] width 1222 height 43
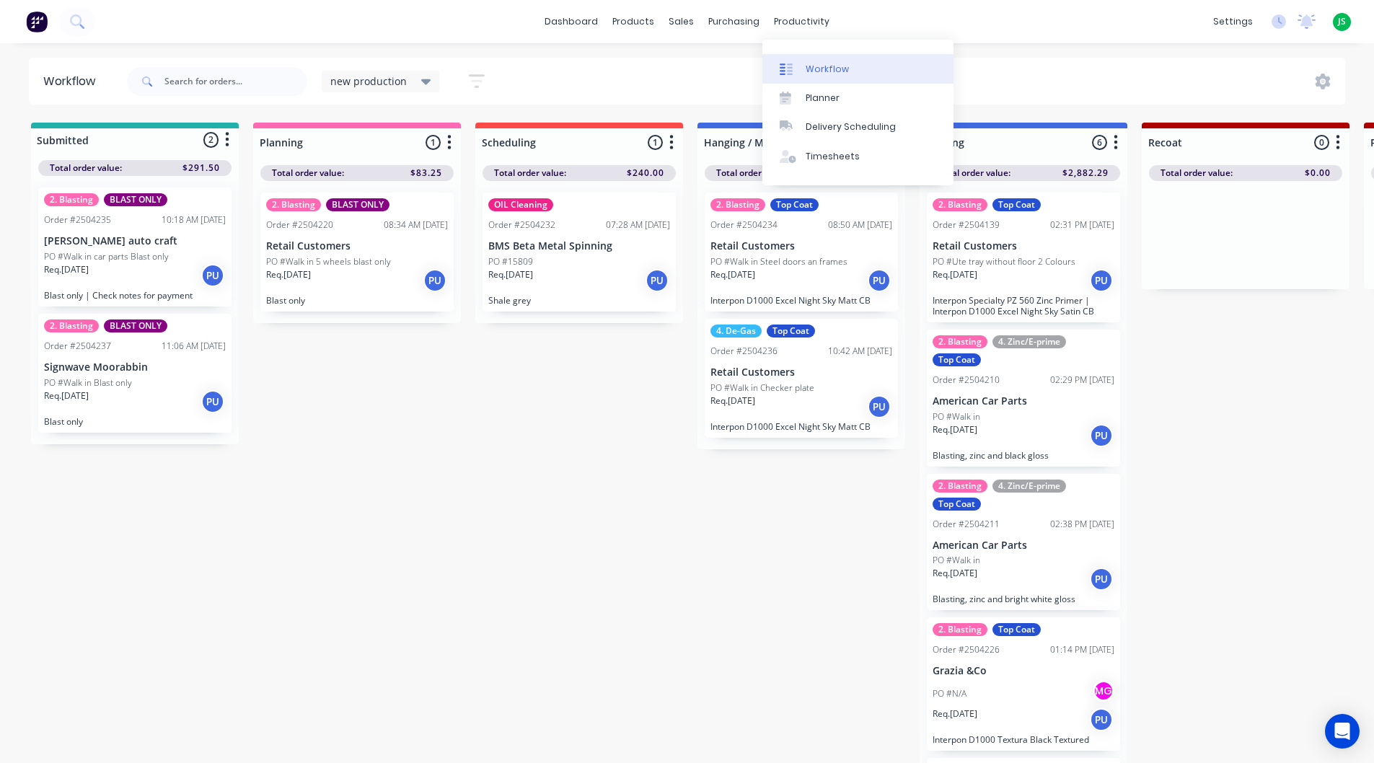
click at [833, 71] on div "Workflow" at bounding box center [826, 69] width 43 height 13
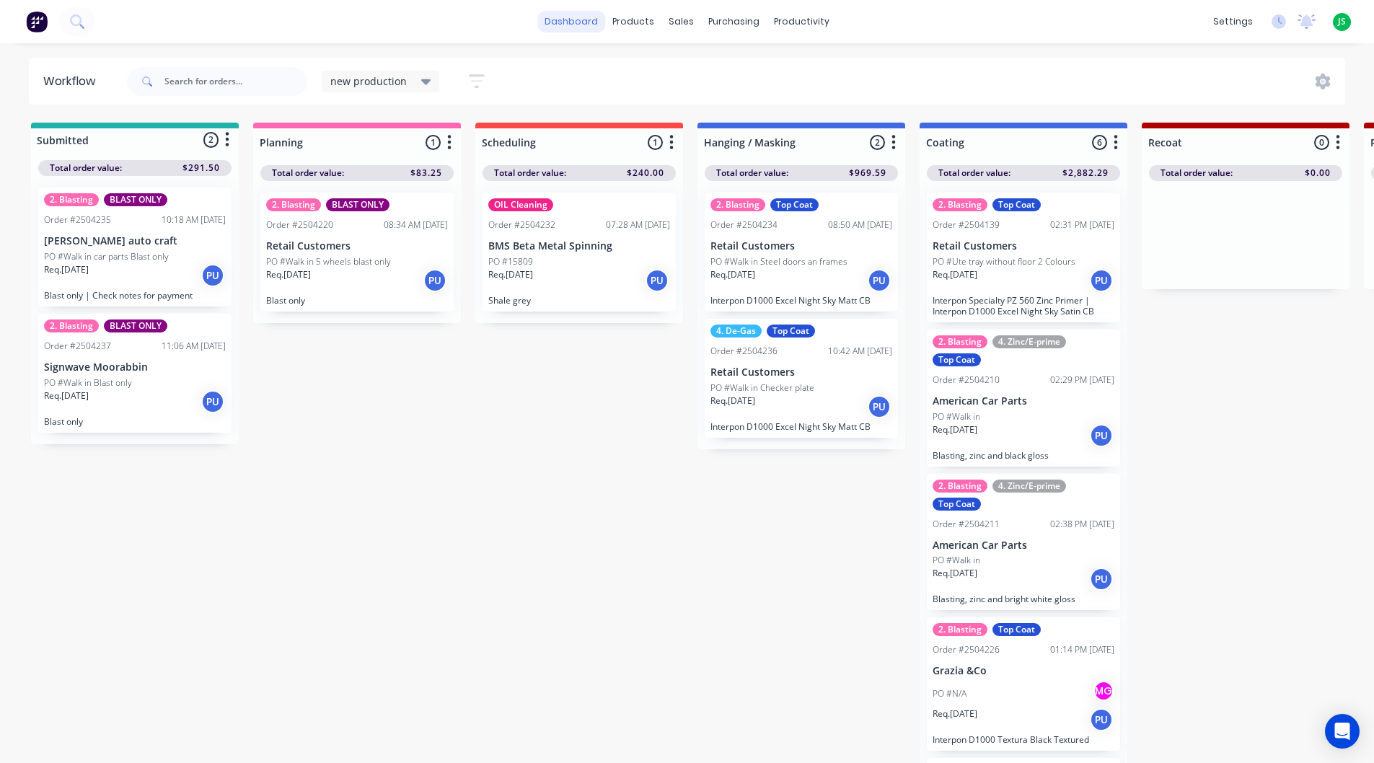
click at [574, 19] on link "dashboard" at bounding box center [571, 22] width 68 height 22
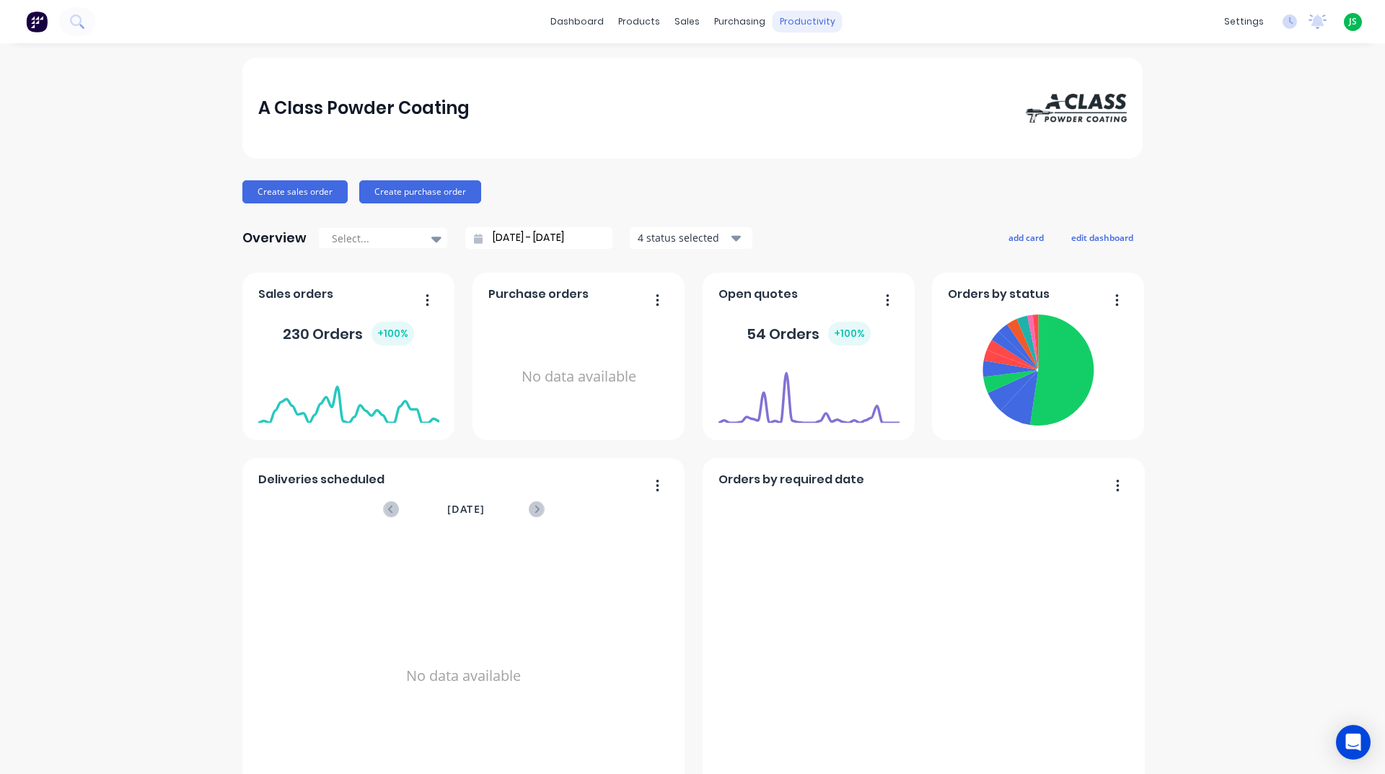
click at [803, 25] on div "productivity" at bounding box center [807, 22] width 70 height 22
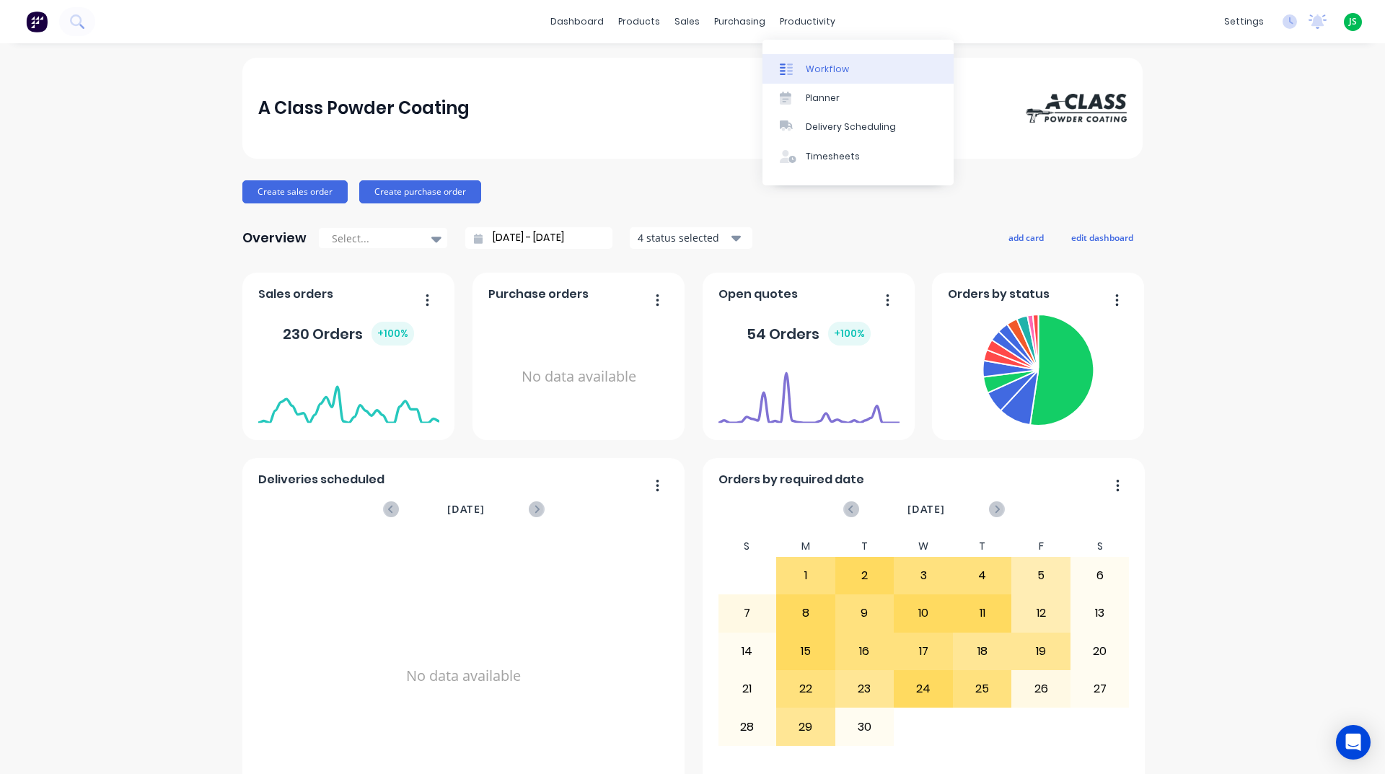
click at [816, 63] on div "Workflow" at bounding box center [826, 69] width 43 height 13
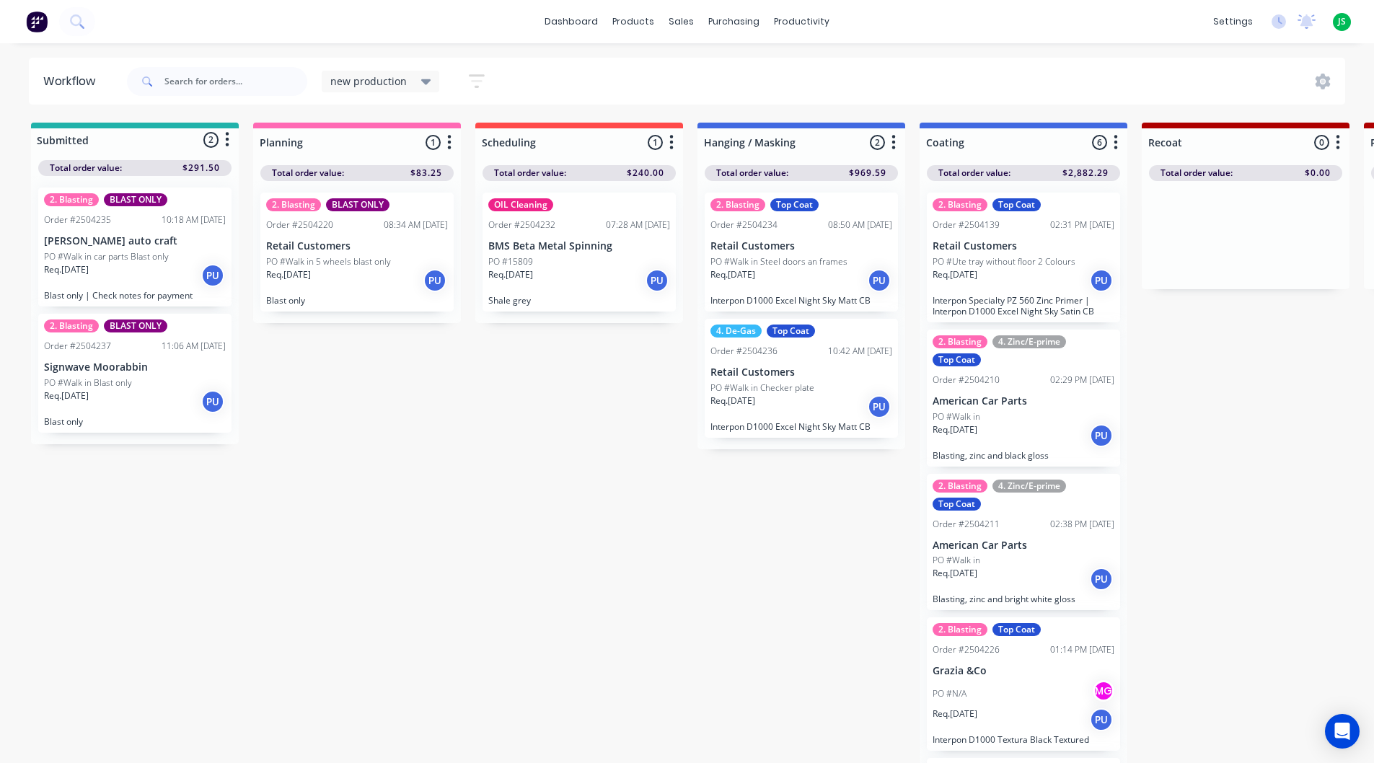
click at [660, 282] on div "PU" at bounding box center [656, 280] width 23 height 23
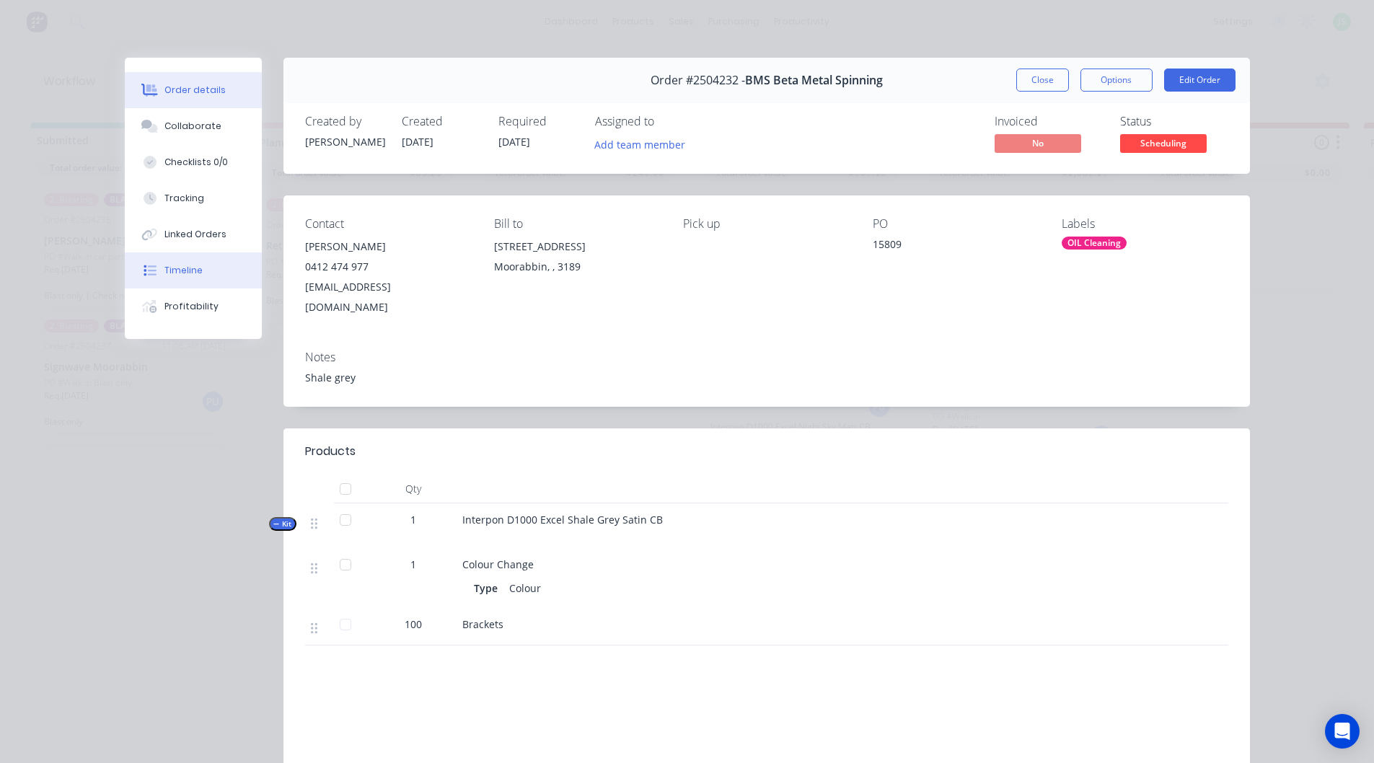
click at [190, 265] on div "Timeline" at bounding box center [183, 270] width 38 height 13
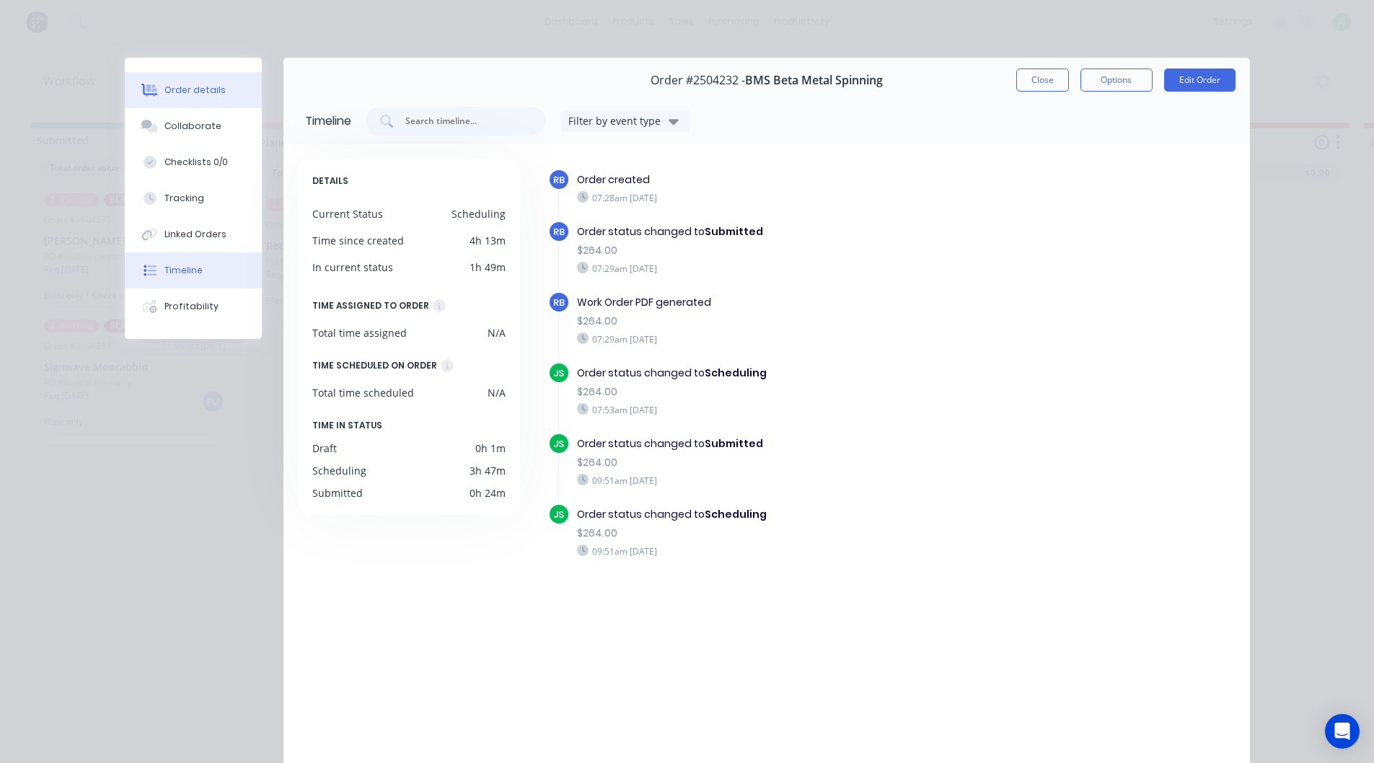
click at [193, 89] on div "Order details" at bounding box center [194, 90] width 61 height 13
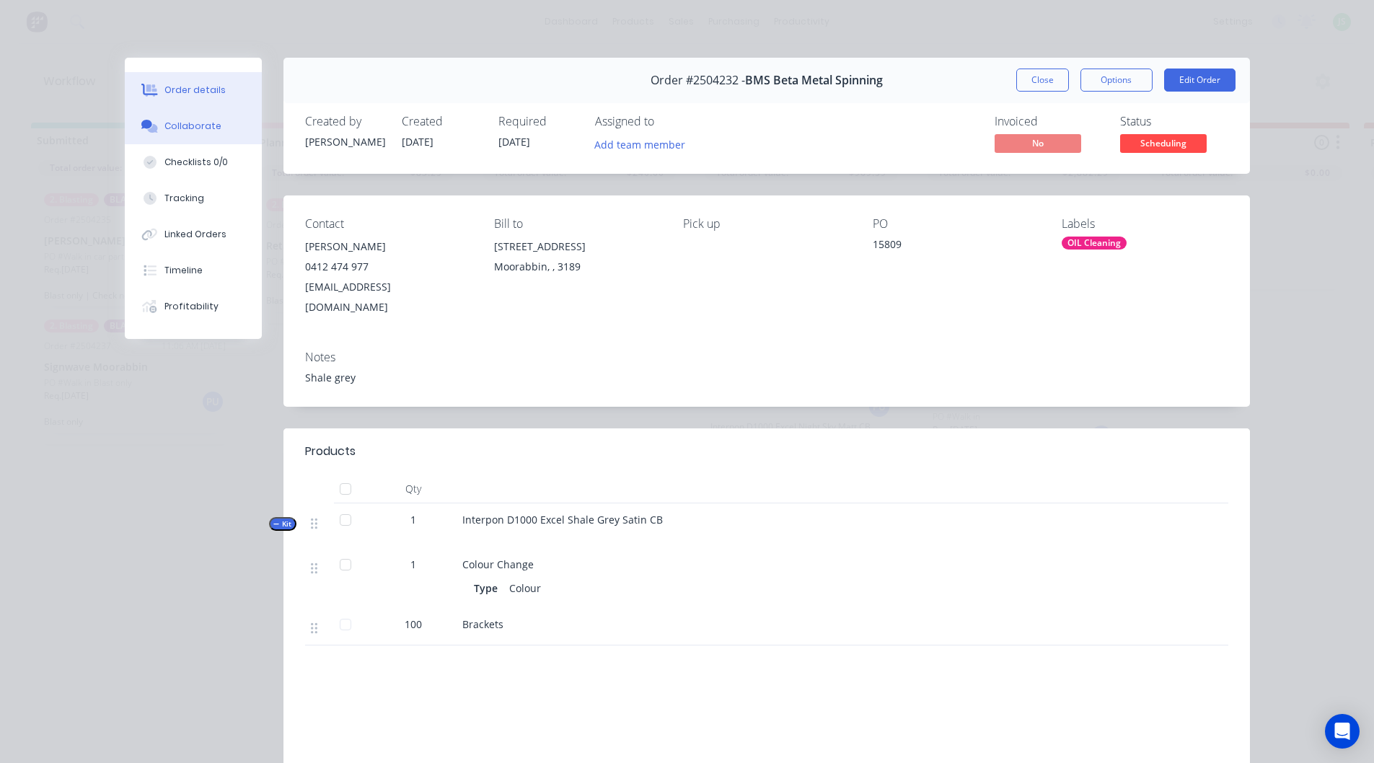
click at [178, 120] on div "Collaborate" at bounding box center [192, 126] width 57 height 13
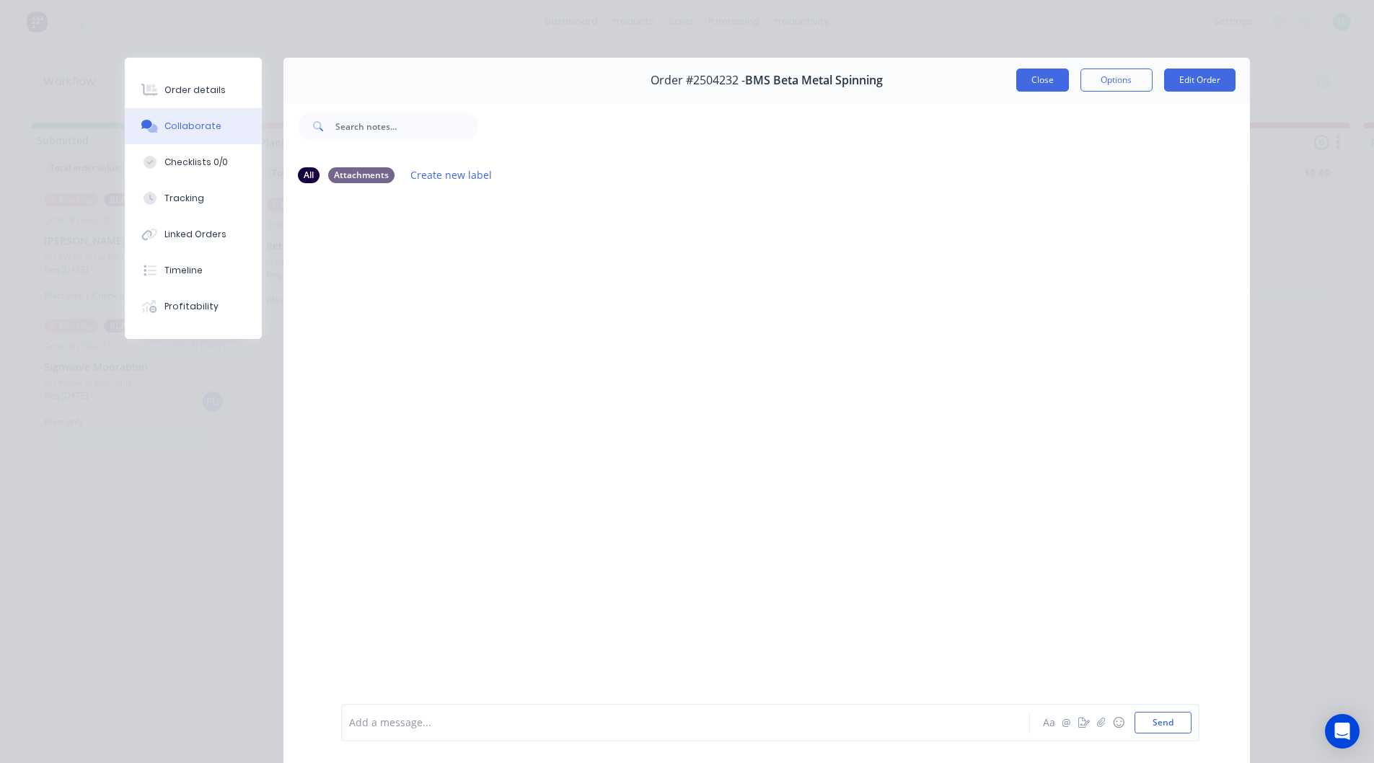
click at [1017, 76] on button "Close" at bounding box center [1042, 80] width 53 height 23
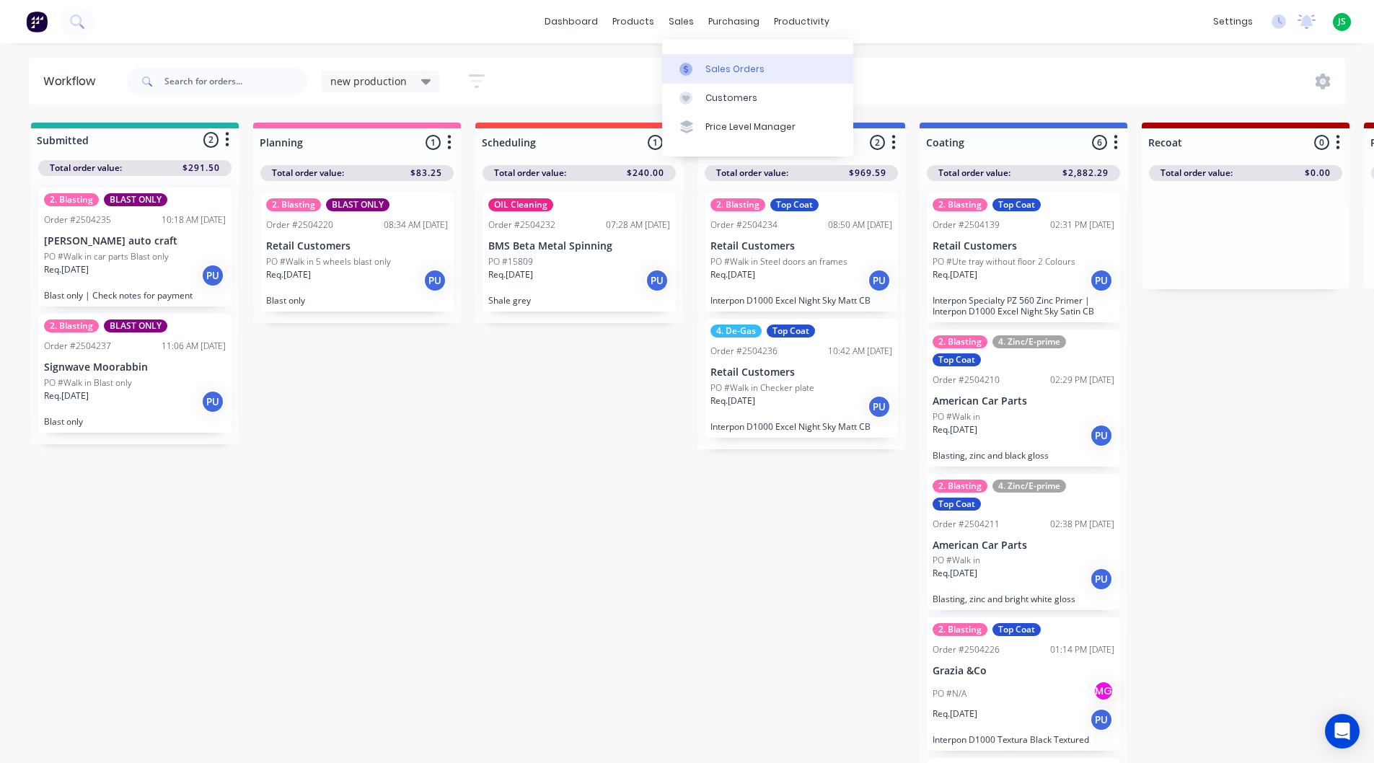
click at [715, 69] on div "Sales Orders" at bounding box center [734, 69] width 59 height 13
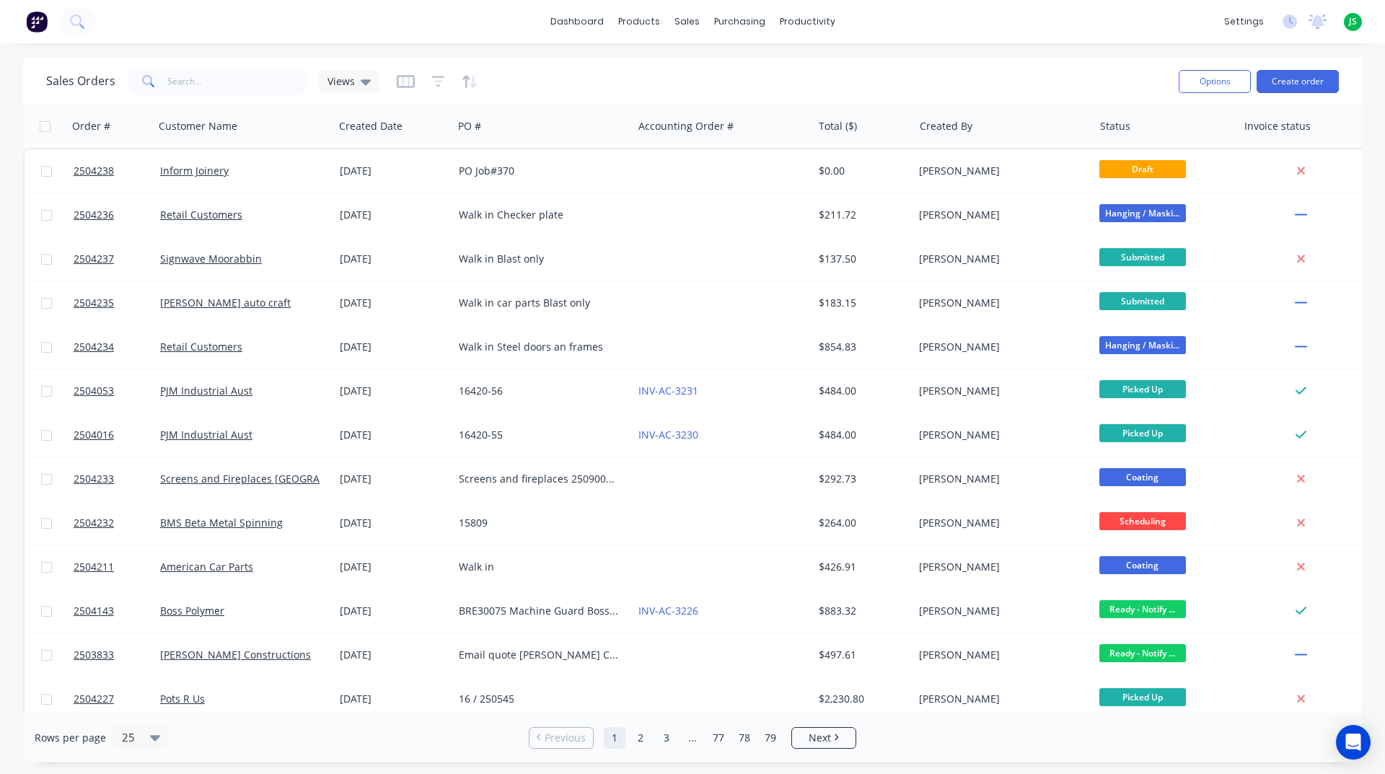
click at [720, 69] on div "Sales Orders Views" at bounding box center [606, 80] width 1121 height 35
click at [1286, 85] on button "Create order" at bounding box center [1297, 81] width 82 height 23
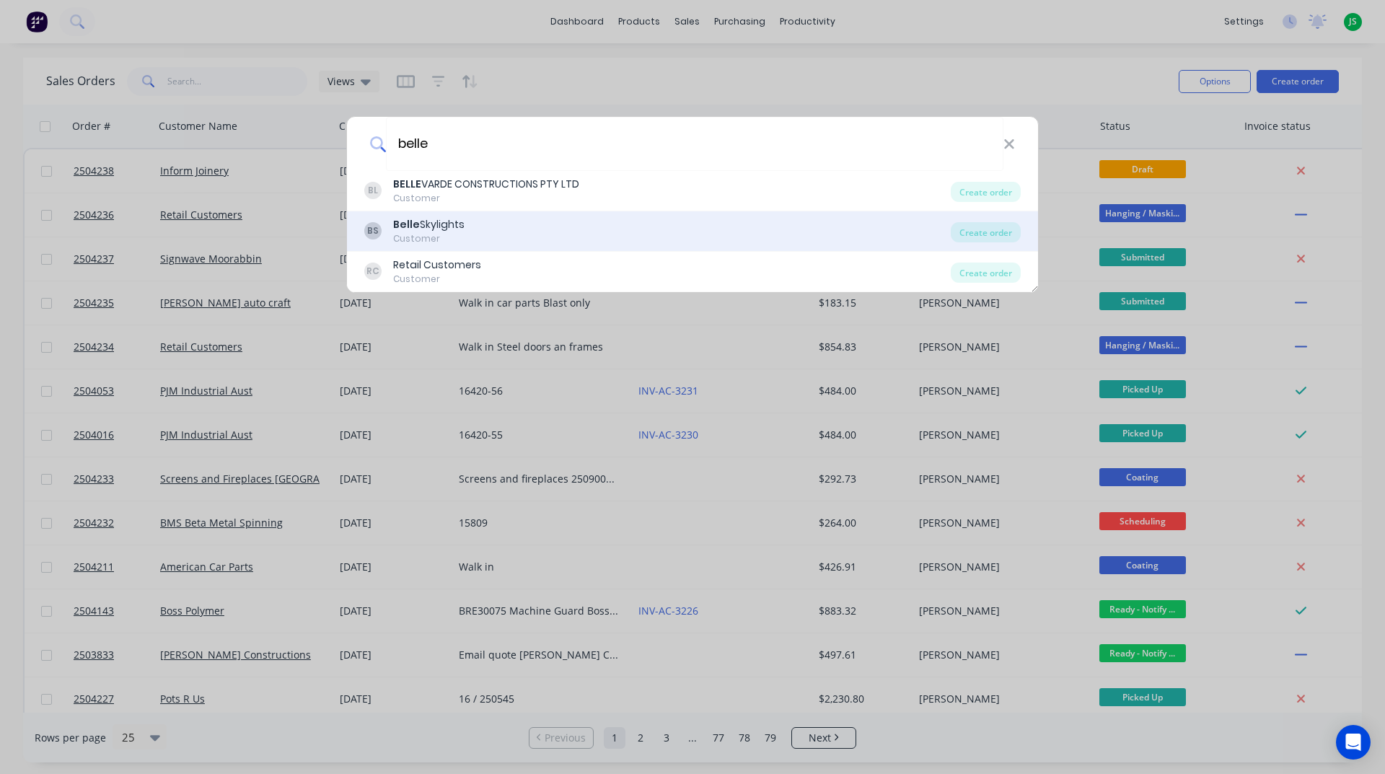
type input "belle"
click at [421, 229] on div "Belle Skylights" at bounding box center [428, 224] width 71 height 15
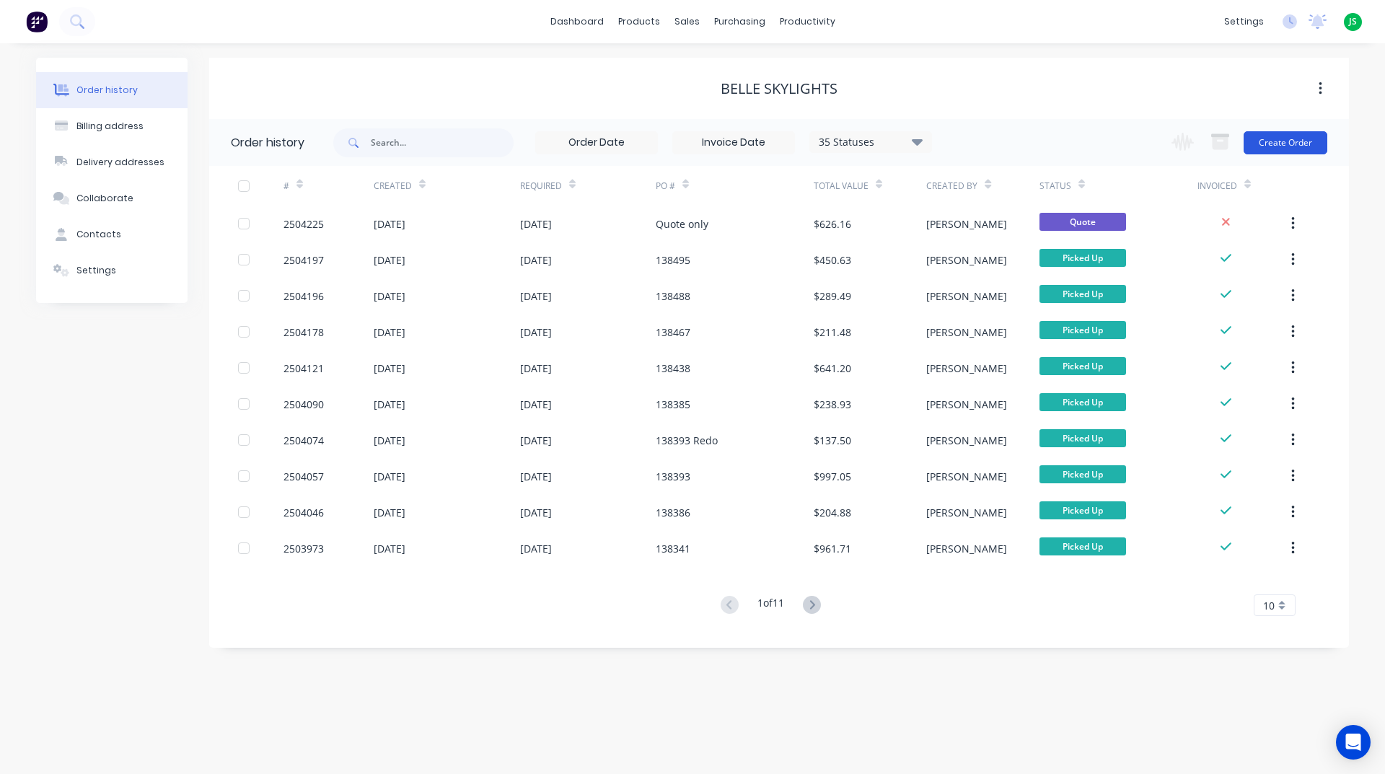
click at [1281, 143] on button "Create Order" at bounding box center [1285, 142] width 84 height 23
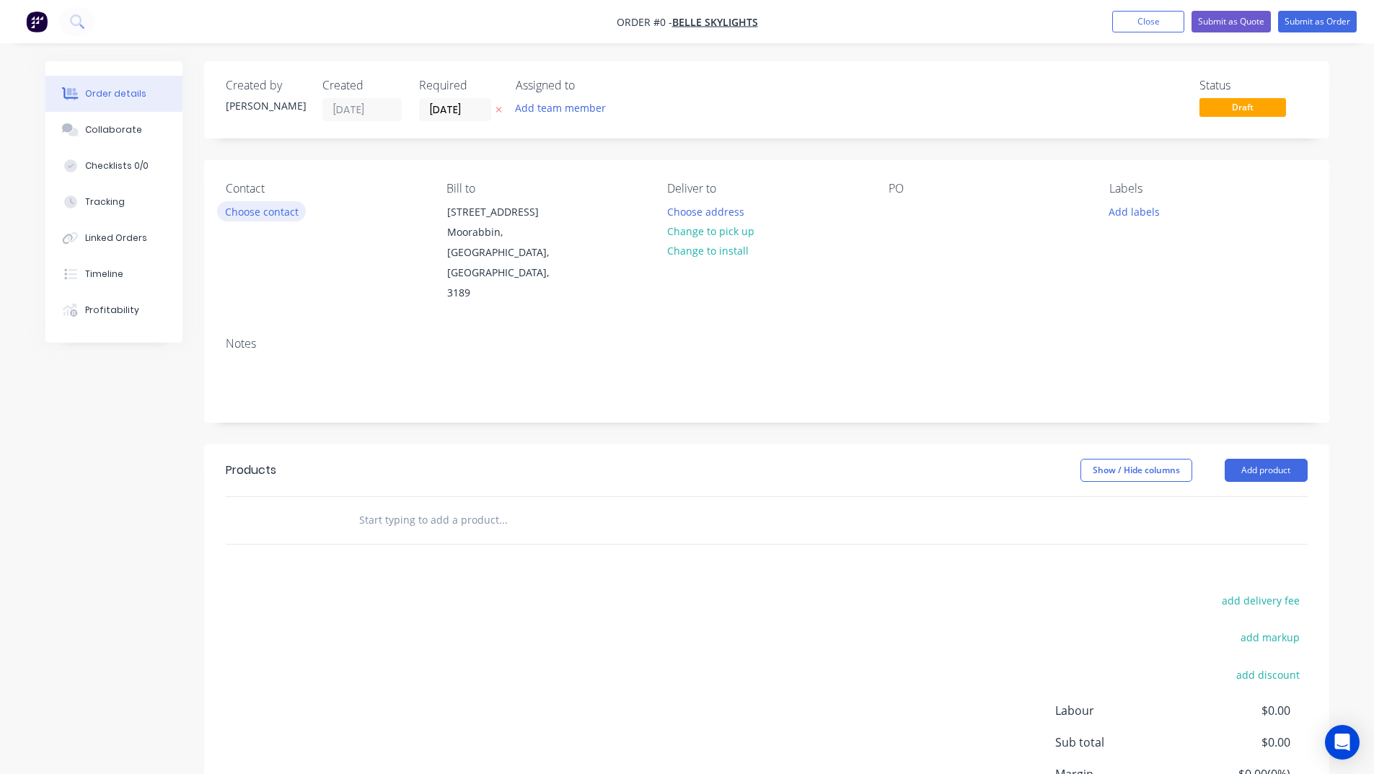
click at [257, 215] on button "Choose contact" at bounding box center [261, 210] width 89 height 19
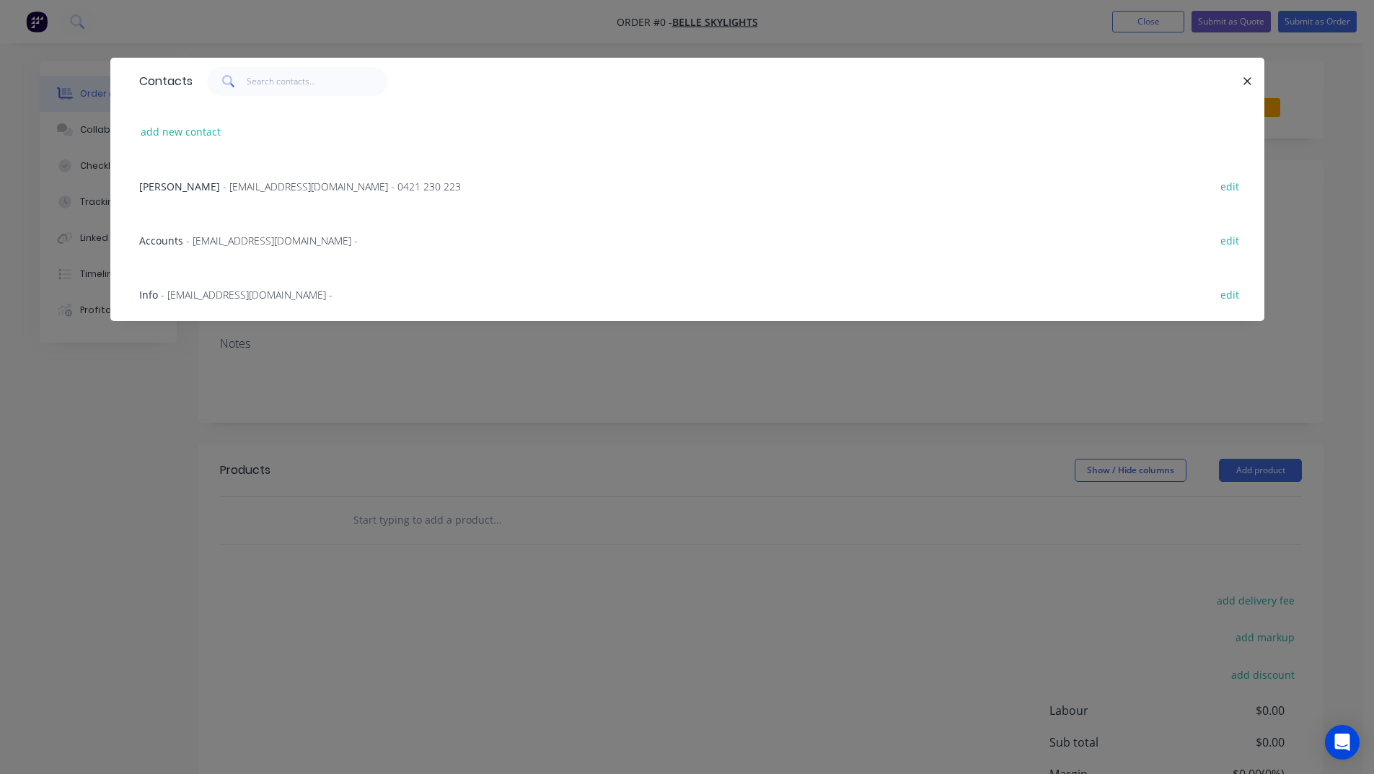
click at [223, 182] on span "- factory@belleskylights.com.au - 0421 230 223" at bounding box center [342, 187] width 238 height 14
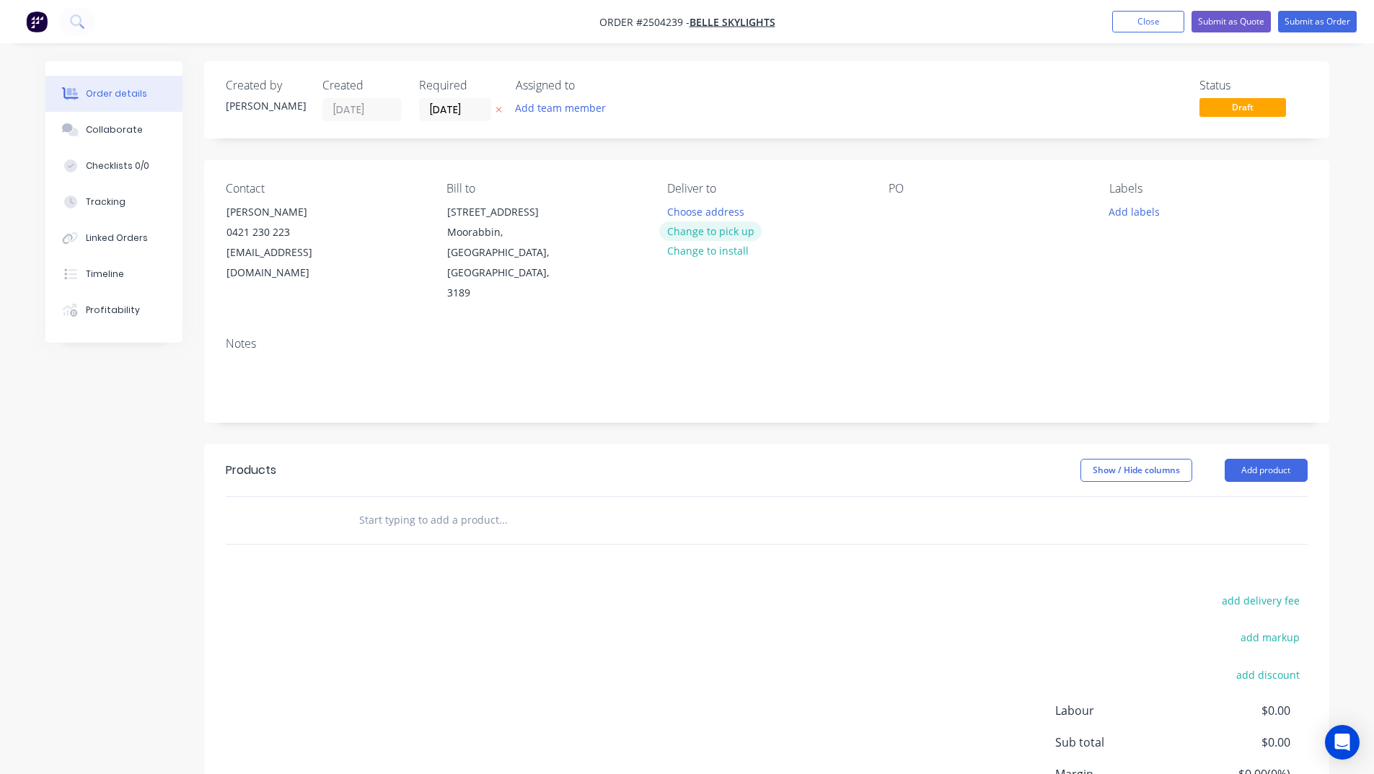
click at [701, 231] on button "Change to pick up" at bounding box center [710, 230] width 102 height 19
click at [897, 200] on div "PO" at bounding box center [987, 243] width 198 height 122
click at [893, 203] on div at bounding box center [899, 211] width 23 height 21
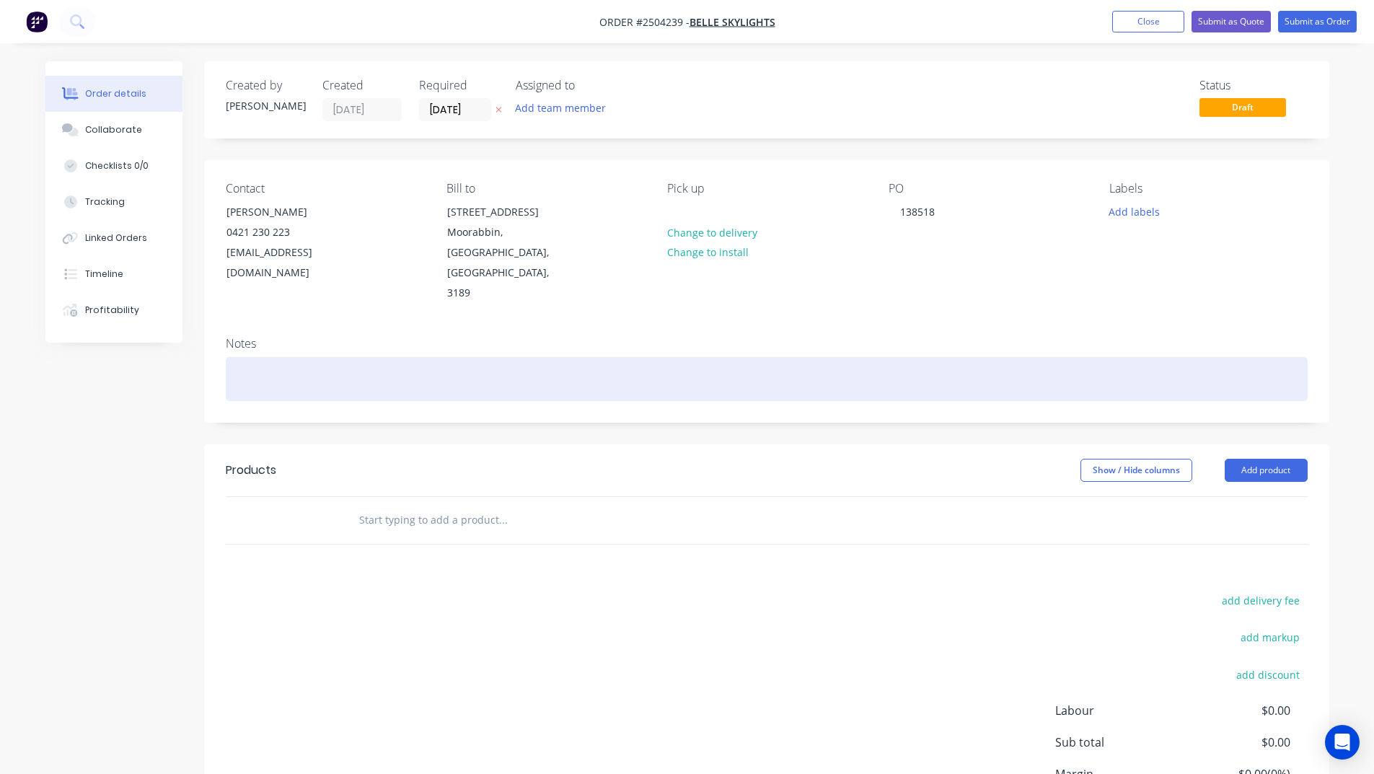
click at [270, 357] on div at bounding box center [767, 379] width 1082 height 44
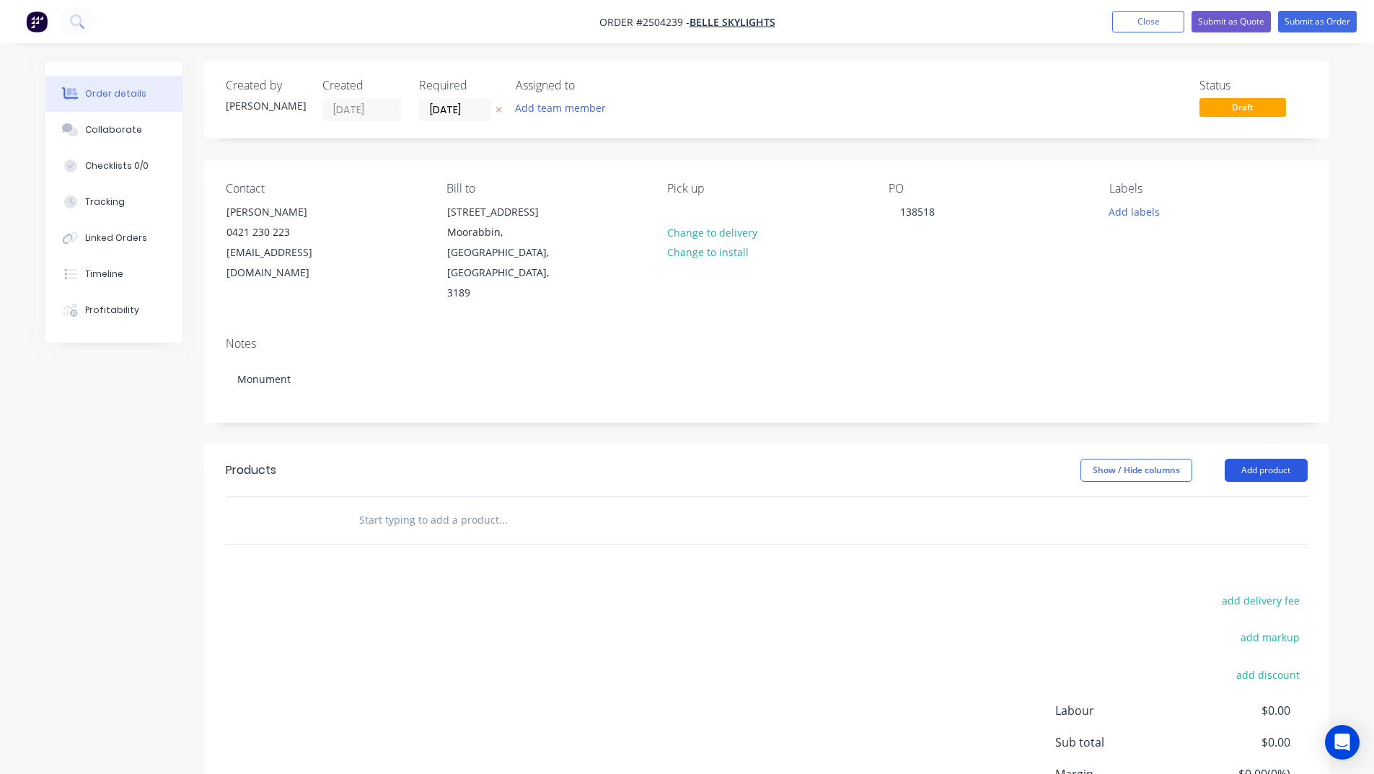
click at [1260, 459] on button "Add product" at bounding box center [1265, 470] width 83 height 23
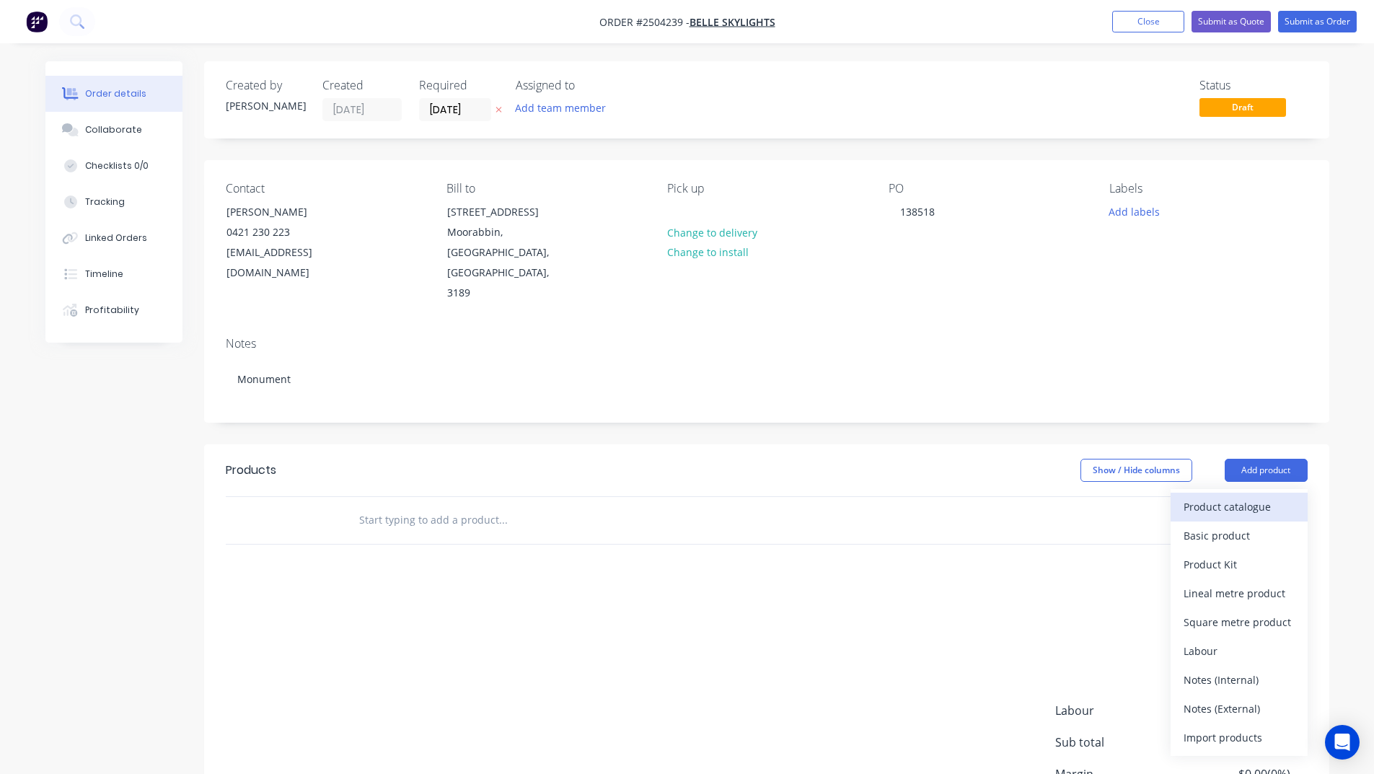
click at [1230, 496] on div "Product catalogue" at bounding box center [1238, 506] width 111 height 21
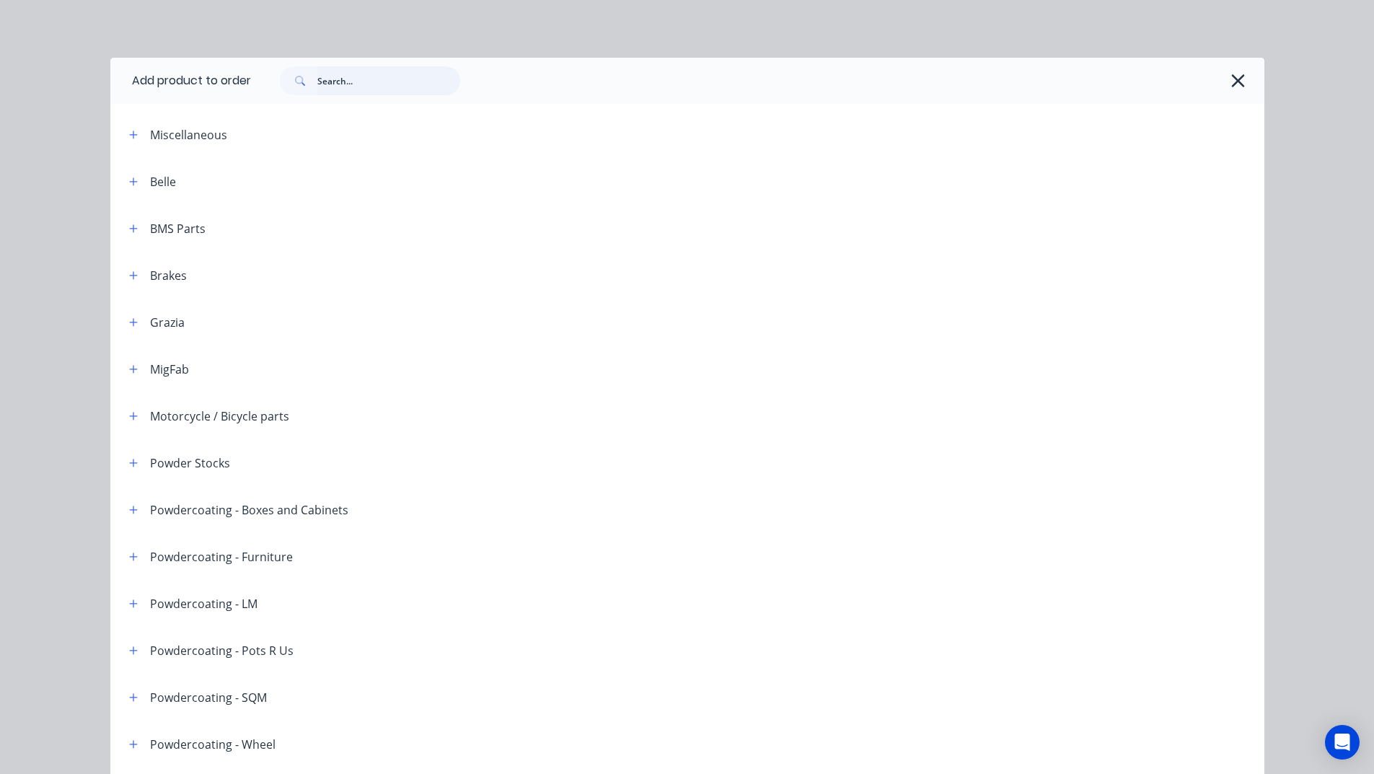
click at [356, 81] on input "text" at bounding box center [388, 80] width 143 height 29
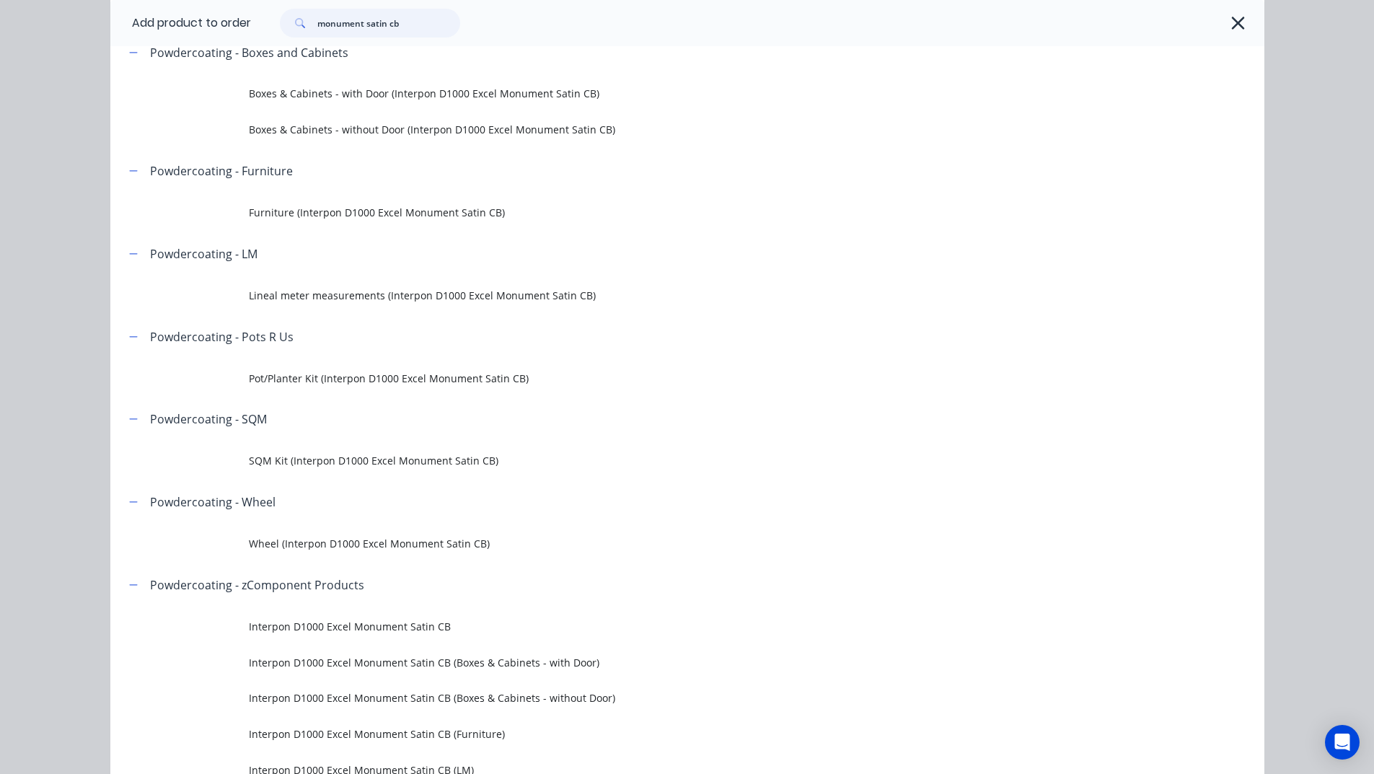
scroll to position [144, 0]
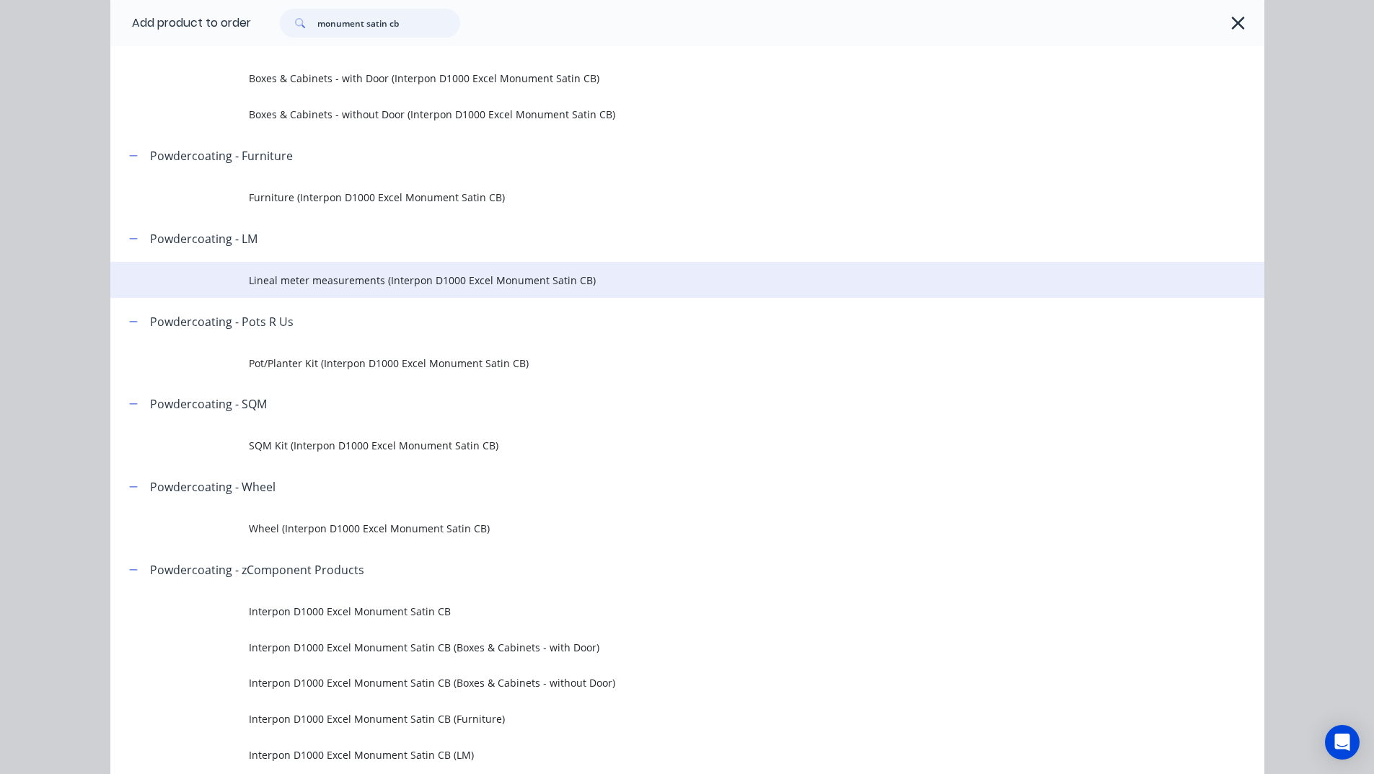
type input "monument satin cb"
click at [327, 283] on span "Lineal meter measurements (Interpon D1000 Excel Monument Satin CB)" at bounding box center [655, 280] width 812 height 15
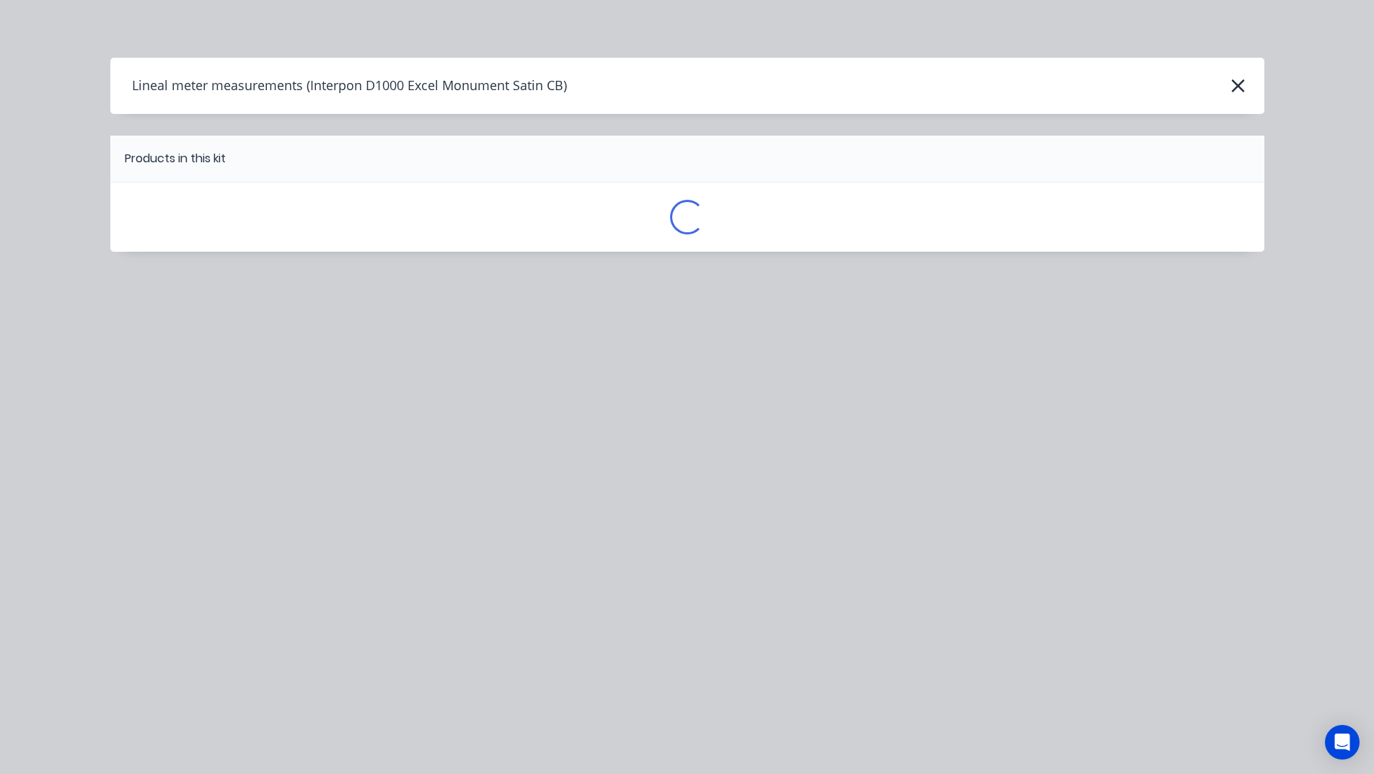
scroll to position [0, 0]
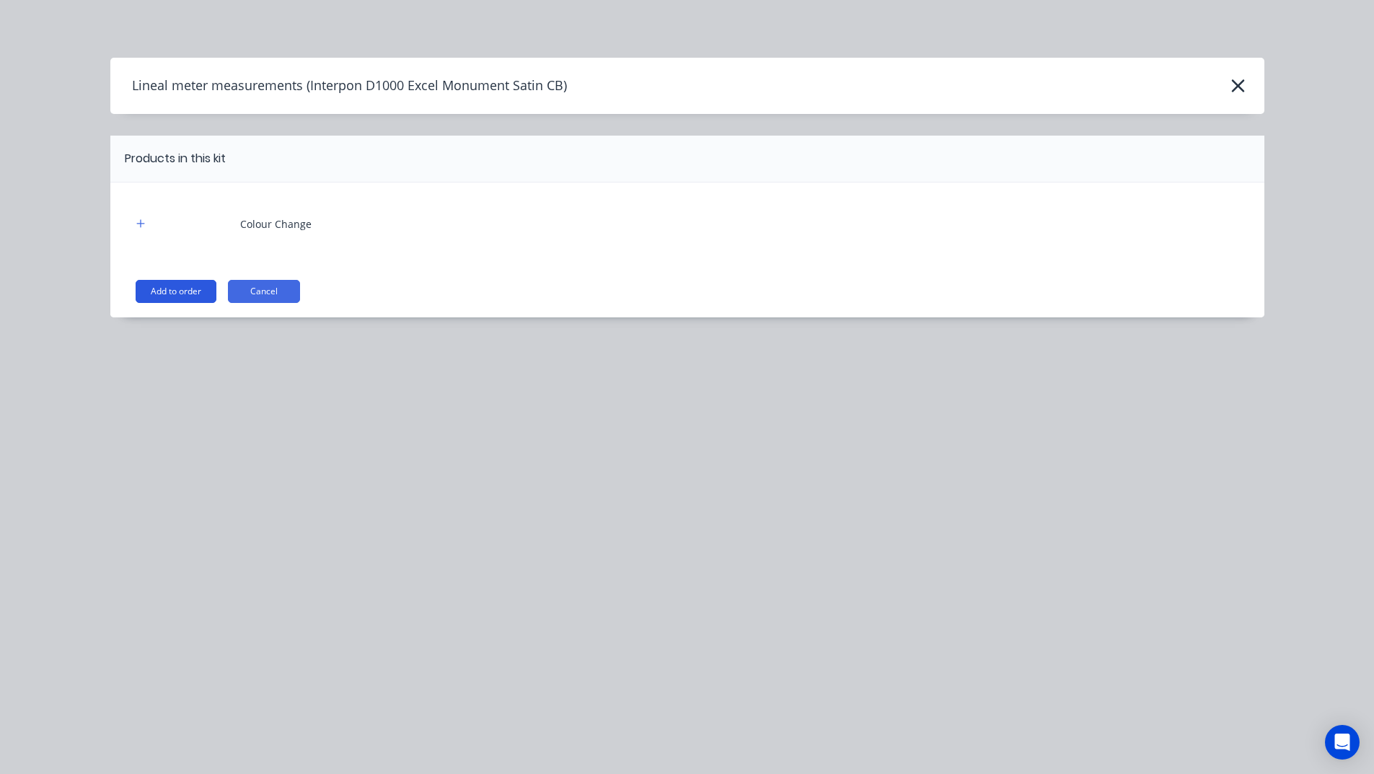
click at [175, 283] on button "Add to order" at bounding box center [176, 291] width 81 height 23
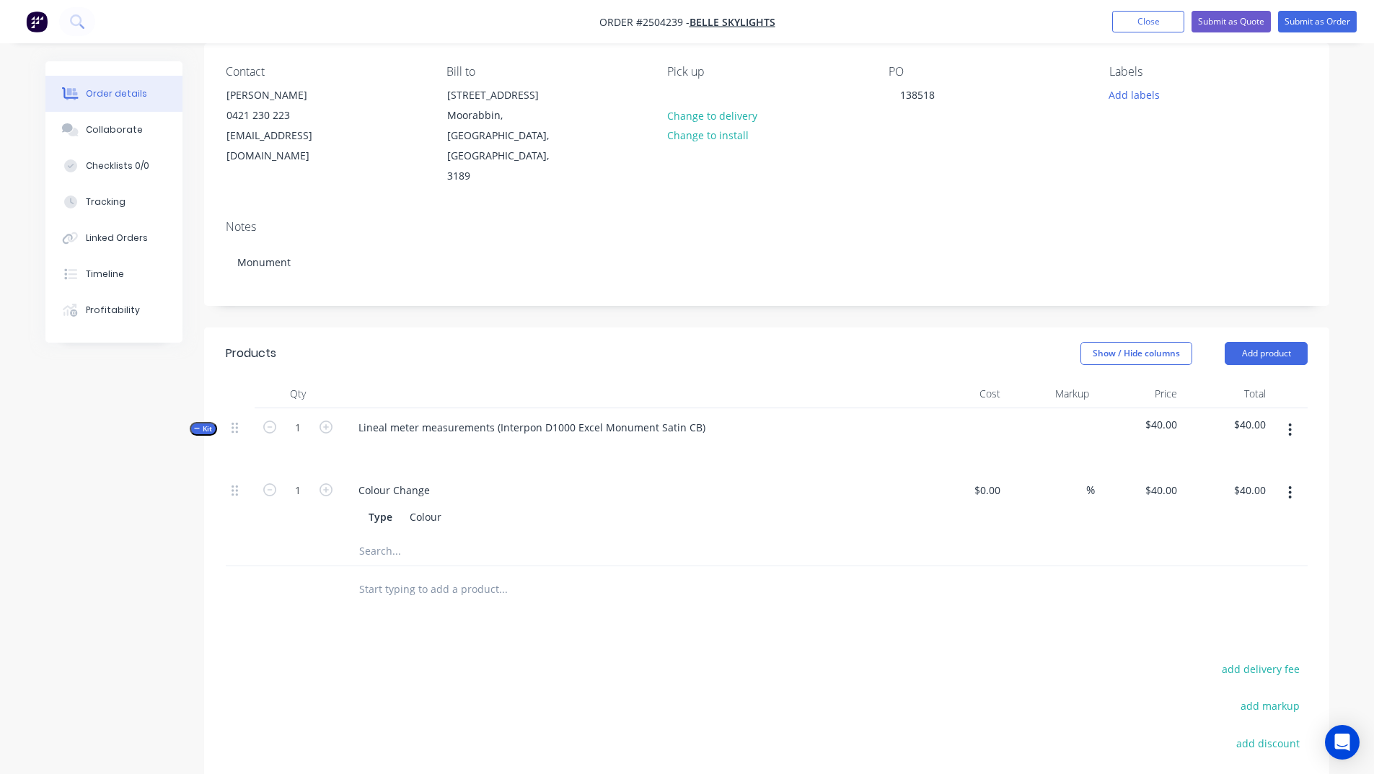
scroll to position [144, 0]
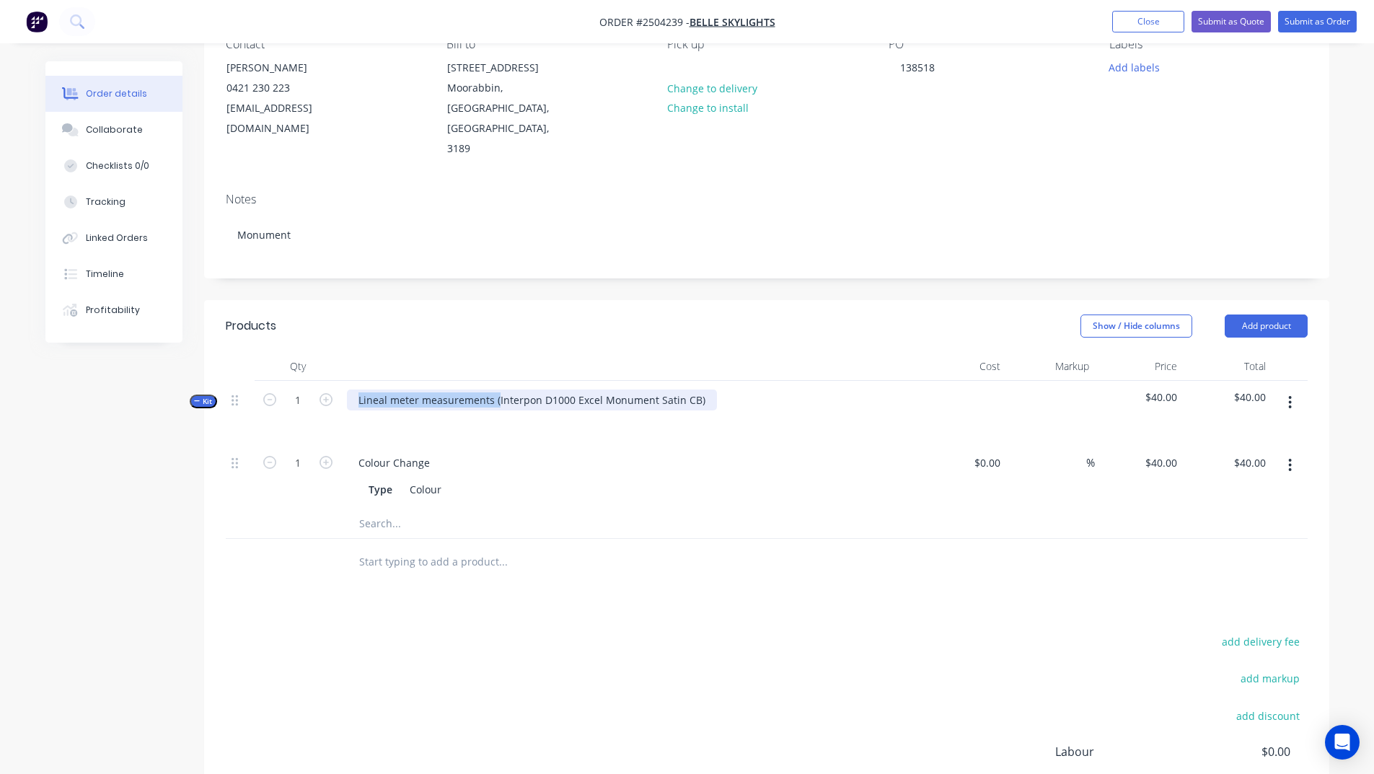
drag, startPoint x: 496, startPoint y: 355, endPoint x: 0, endPoint y: 366, distance: 496.2
click at [0, 366] on div "Order details Collaborate Checklists 0/0 Tracking Linked Orders Timeline Profit…" at bounding box center [687, 405] width 1374 height 1098
click at [562, 389] on div "Interpon D1000 Excel Monument Satin CB)" at bounding box center [461, 399] width 228 height 21
click at [709, 314] on div "Show / Hide columns Add product" at bounding box center [881, 325] width 852 height 23
click at [1283, 389] on button "button" at bounding box center [1290, 402] width 34 height 26
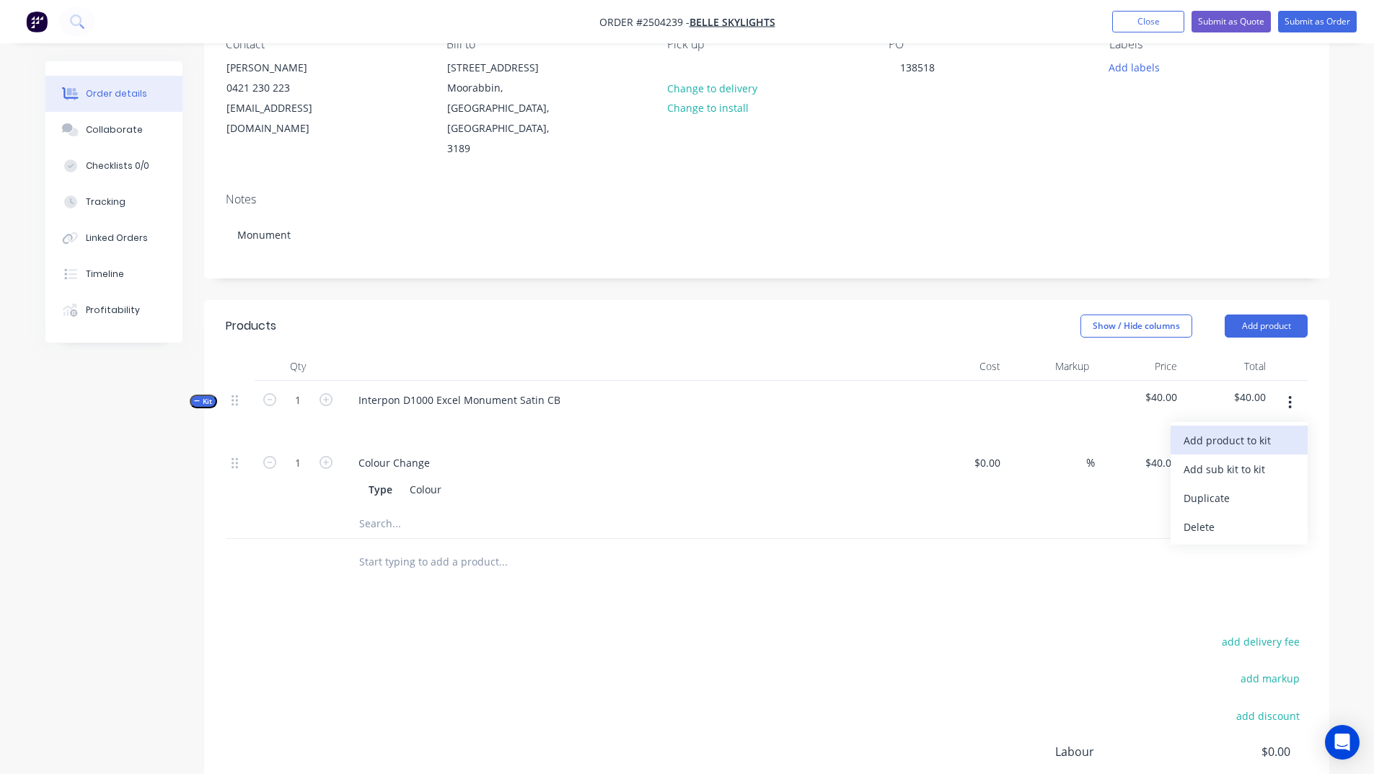
click at [1256, 430] on div "Add product to kit" at bounding box center [1238, 440] width 111 height 21
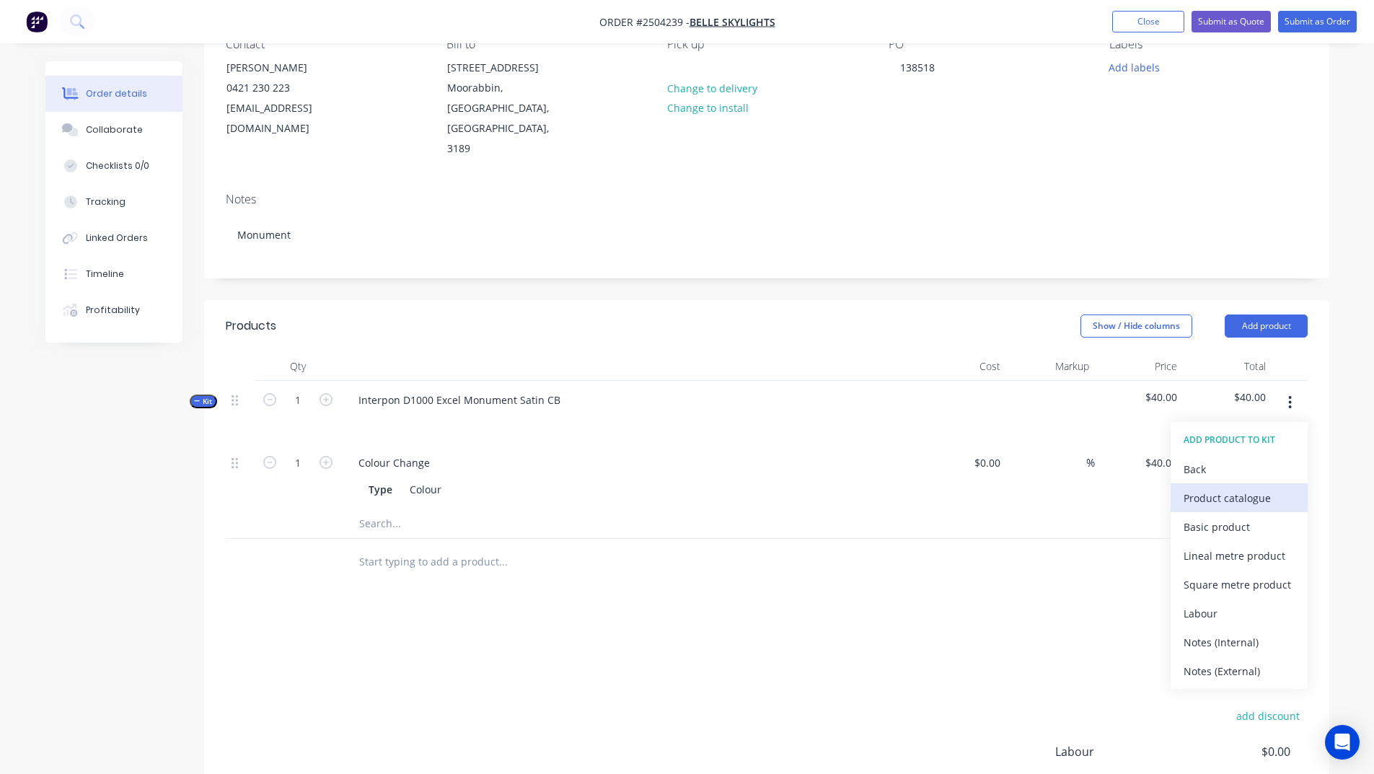
click at [1230, 487] on div "Product catalogue" at bounding box center [1238, 497] width 111 height 21
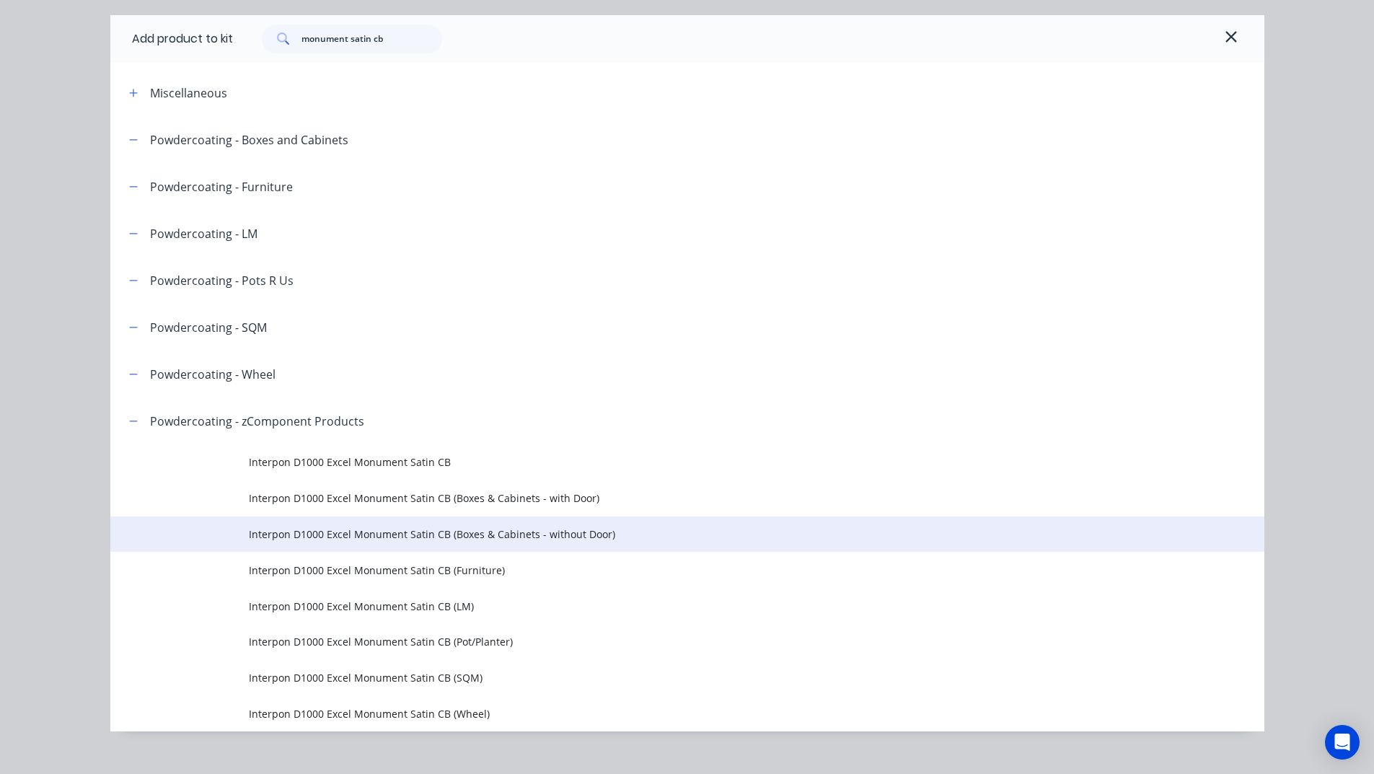
scroll to position [63, 0]
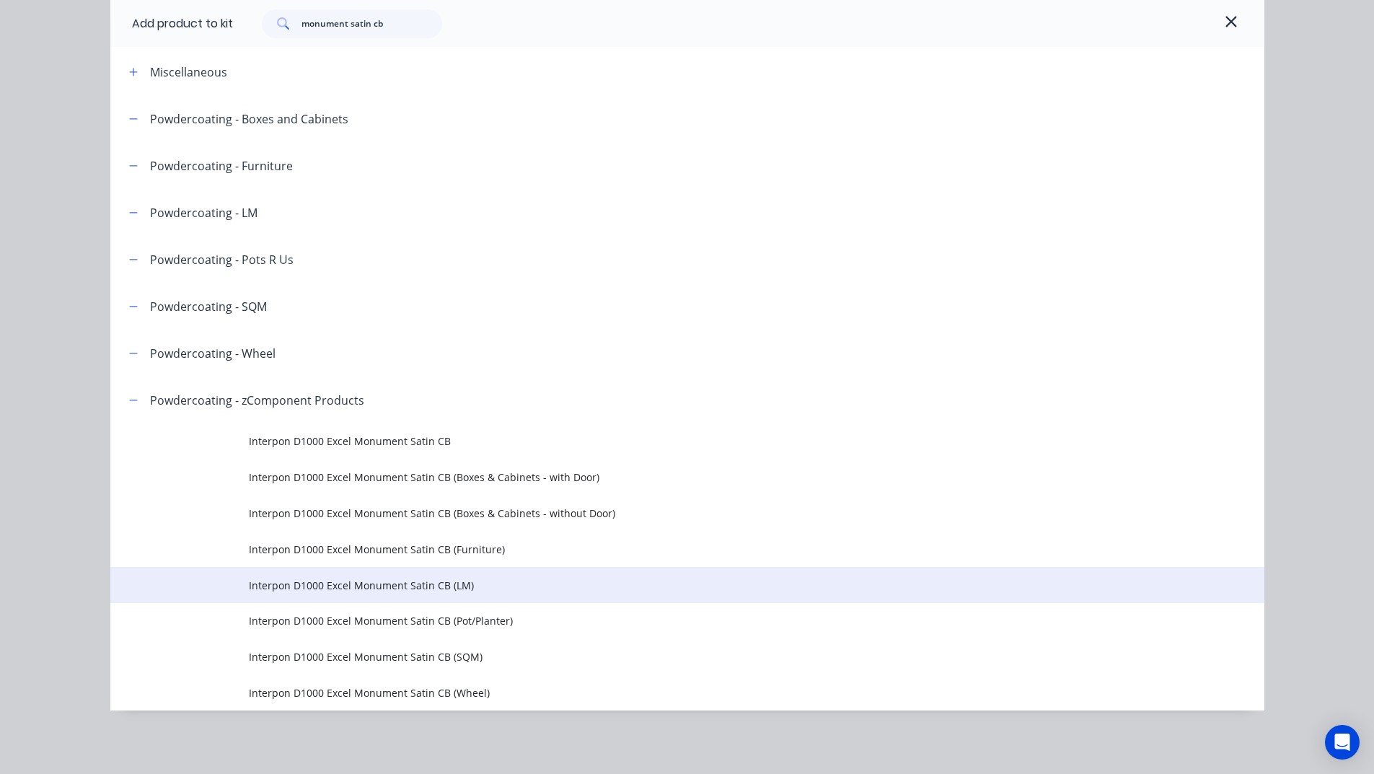
click at [438, 581] on span "Interpon D1000 Excel Monument Satin CB (LM)" at bounding box center [655, 585] width 812 height 15
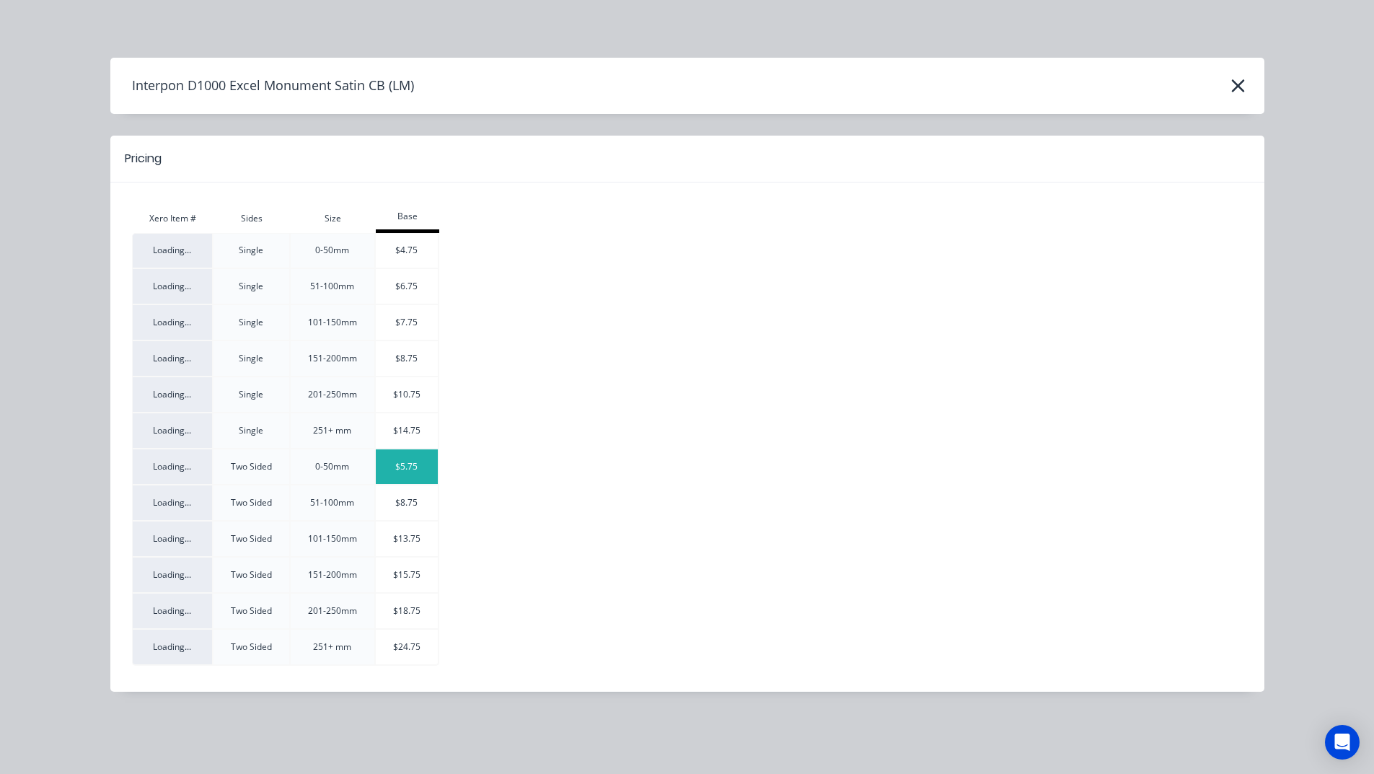
scroll to position [216, 0]
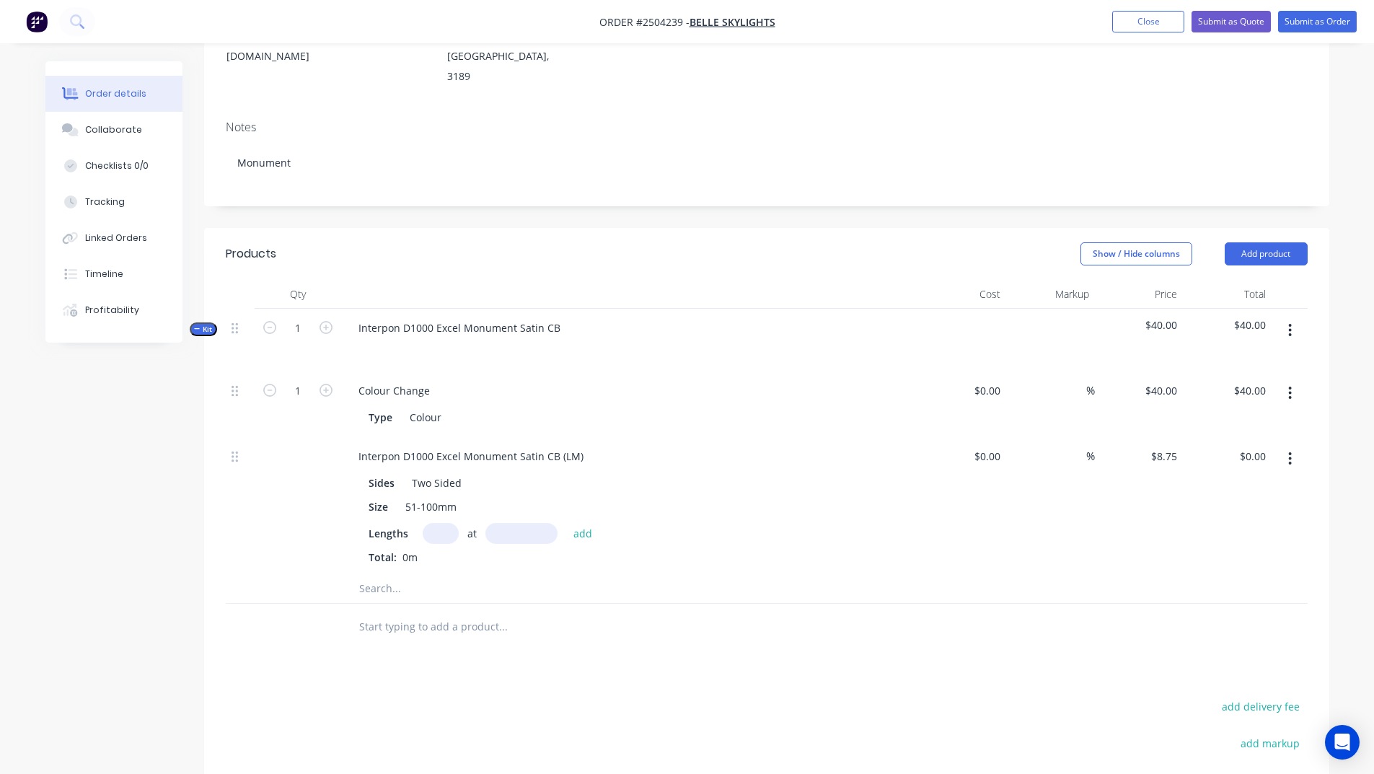
click at [423, 523] on input "text" at bounding box center [441, 533] width 36 height 21
type input "4"
click at [527, 523] on input "text" at bounding box center [521, 533] width 72 height 21
type input "1605"
click at [566, 523] on button "add" at bounding box center [583, 532] width 34 height 19
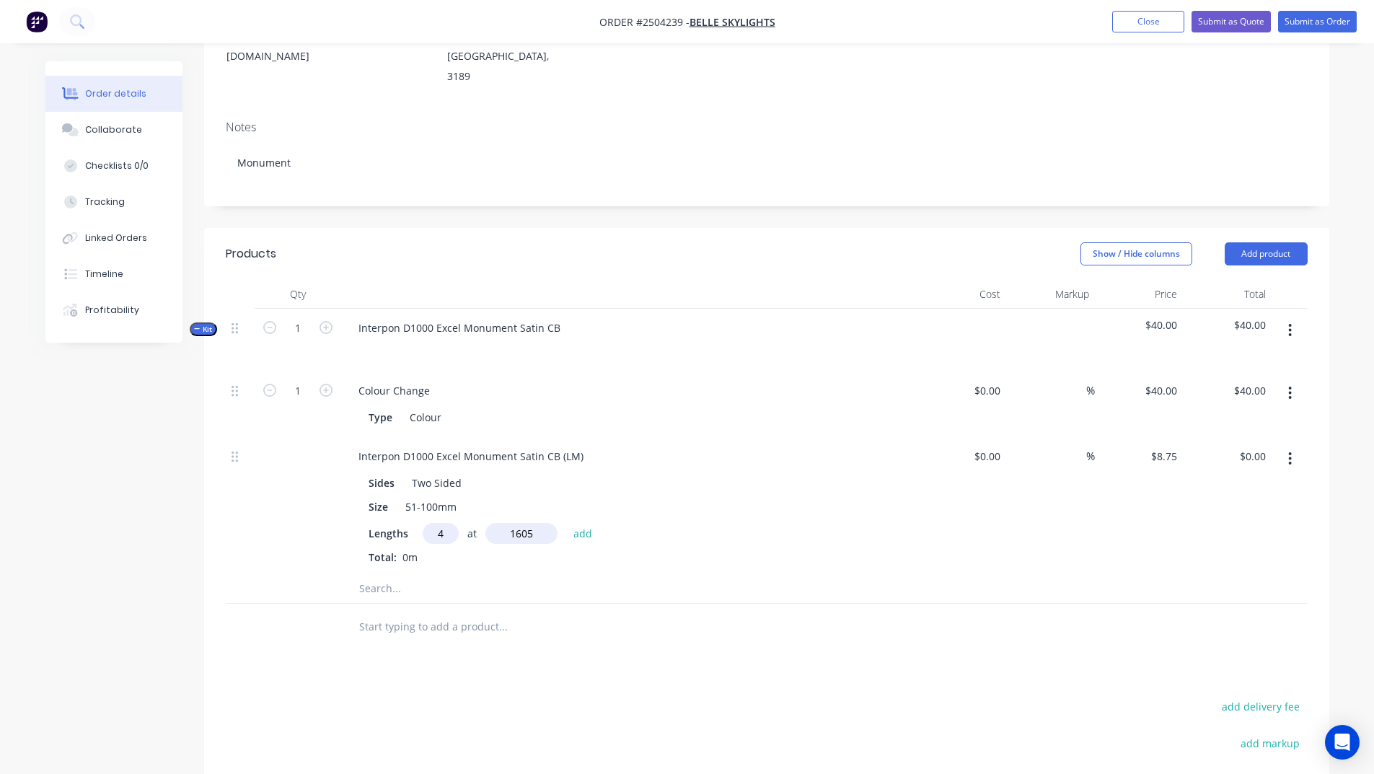
type input "$56.18"
type input "2"
click at [524, 523] on input "text" at bounding box center [521, 533] width 72 height 21
type input "1800"
click at [566, 523] on button "add" at bounding box center [583, 532] width 34 height 19
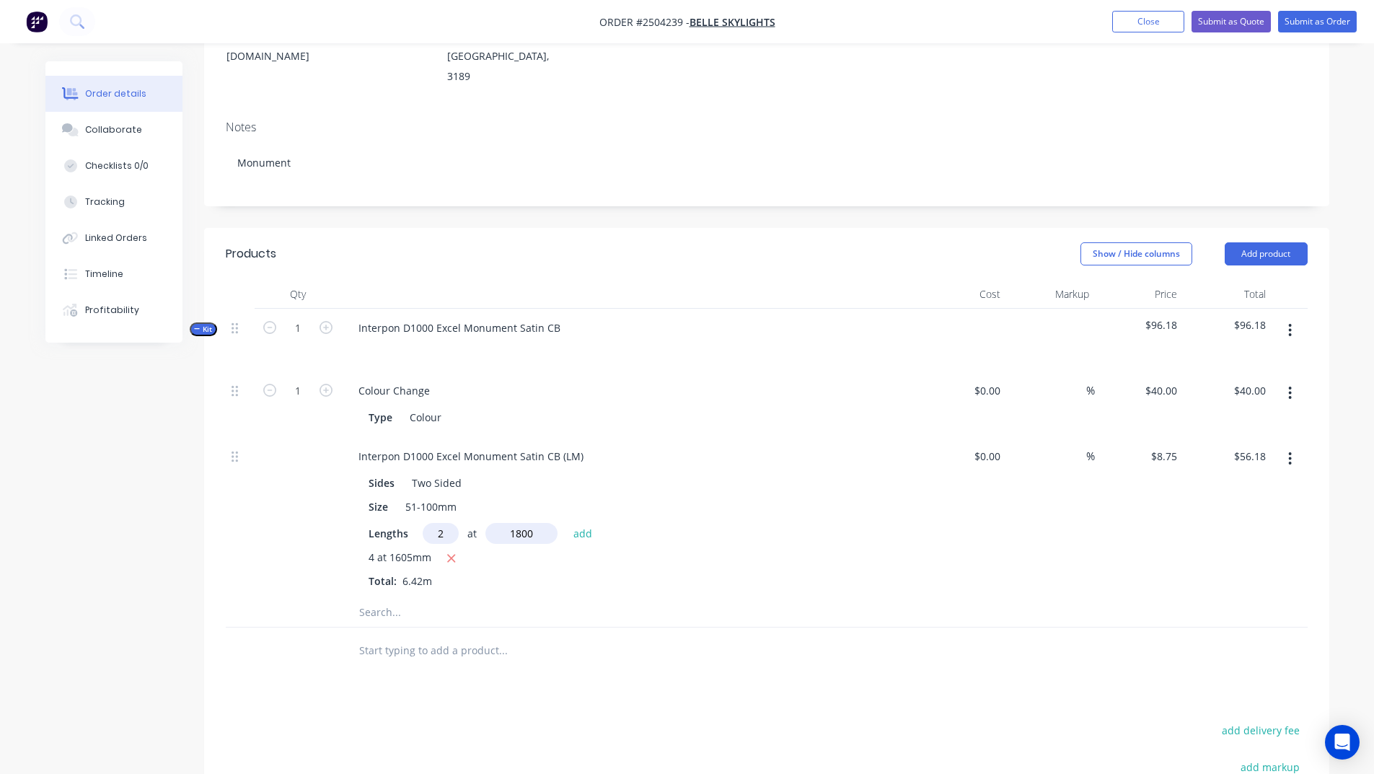
type input "$87.68"
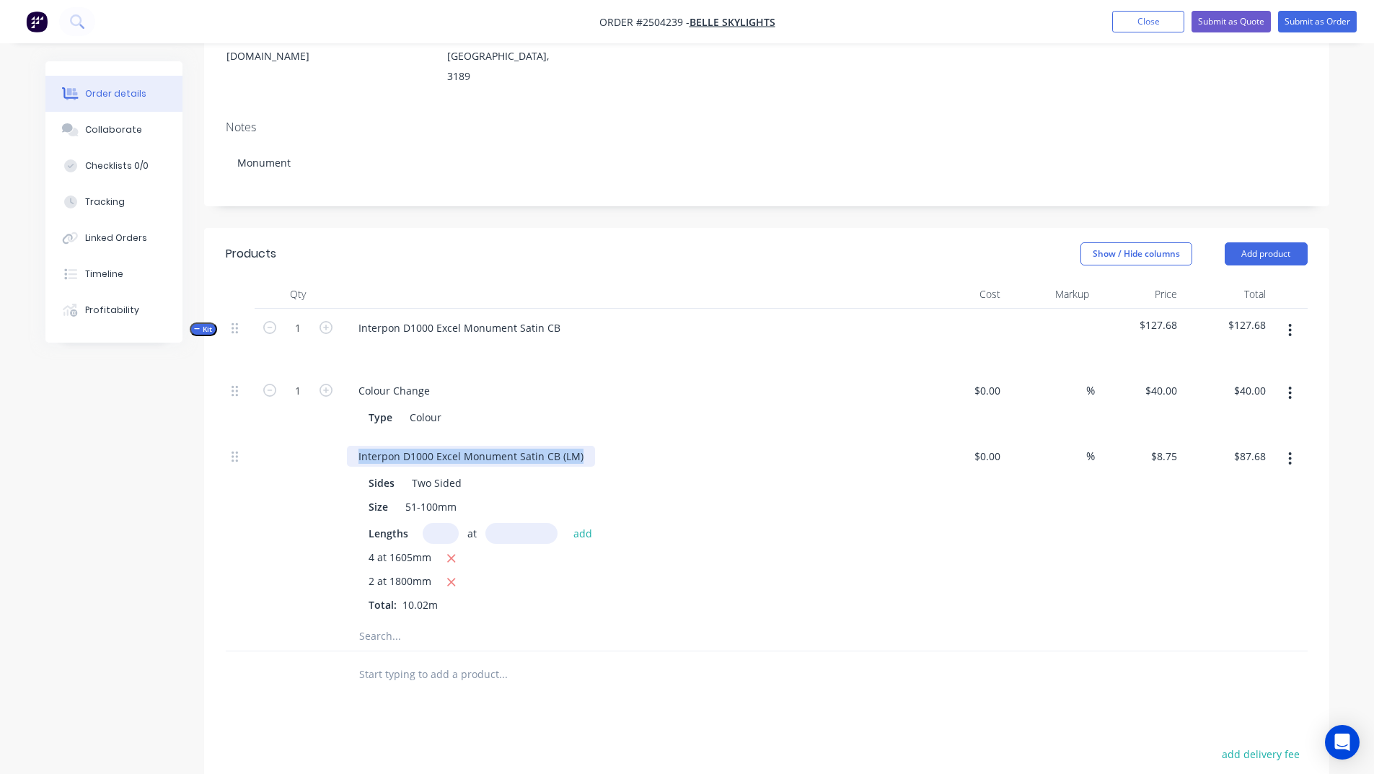
drag, startPoint x: 583, startPoint y: 415, endPoint x: 0, endPoint y: 464, distance: 584.6
click at [0, 464] on div "Order details Collaborate Checklists 0/0 Tracking Linked Orders Timeline Profit…" at bounding box center [687, 425] width 1374 height 1282
click at [1070, 666] on div "Products Show / Hide columns Add product Qty Cost Markup Price Total Kit 1 Inte…" at bounding box center [766, 636] width 1125 height 816
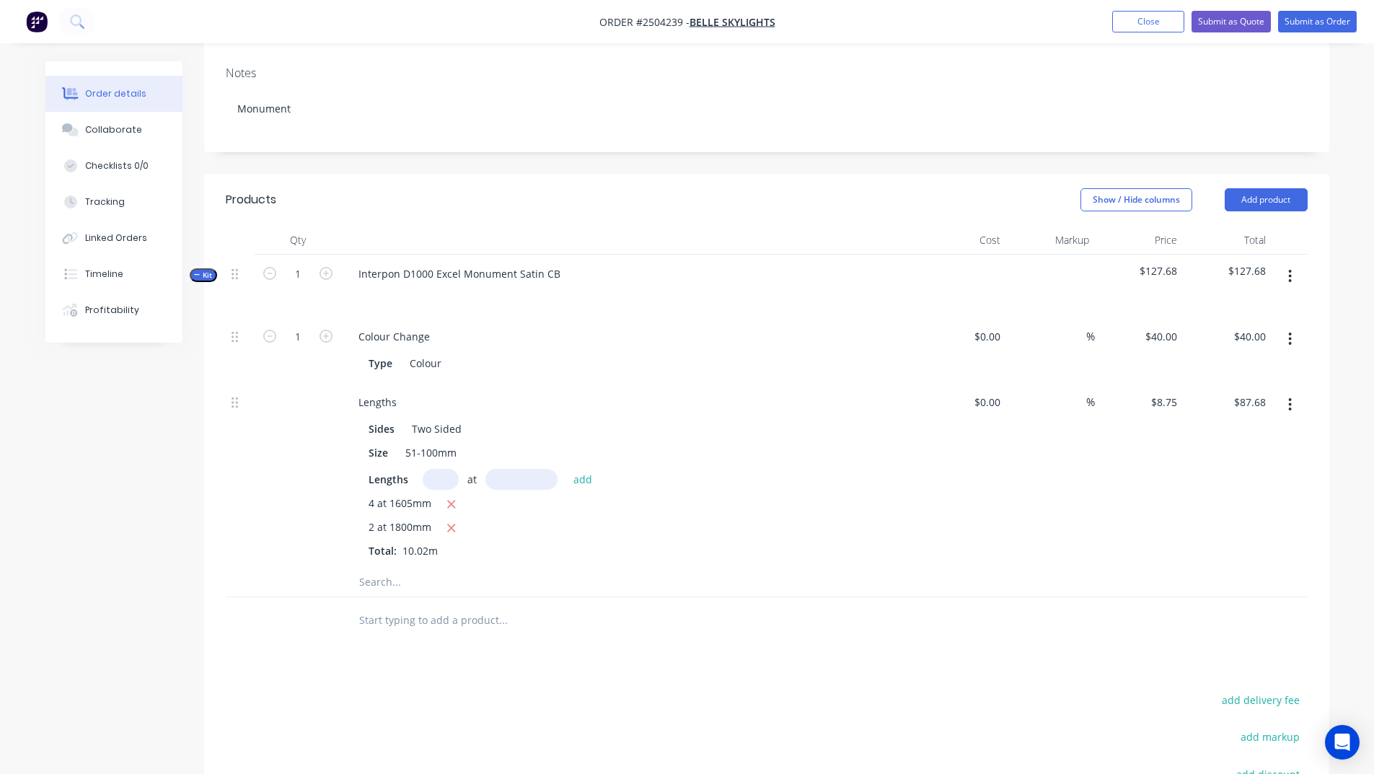
click at [1298, 263] on button "button" at bounding box center [1290, 276] width 34 height 26
click at [1208, 304] on div "Add product to kit" at bounding box center [1238, 314] width 111 height 21
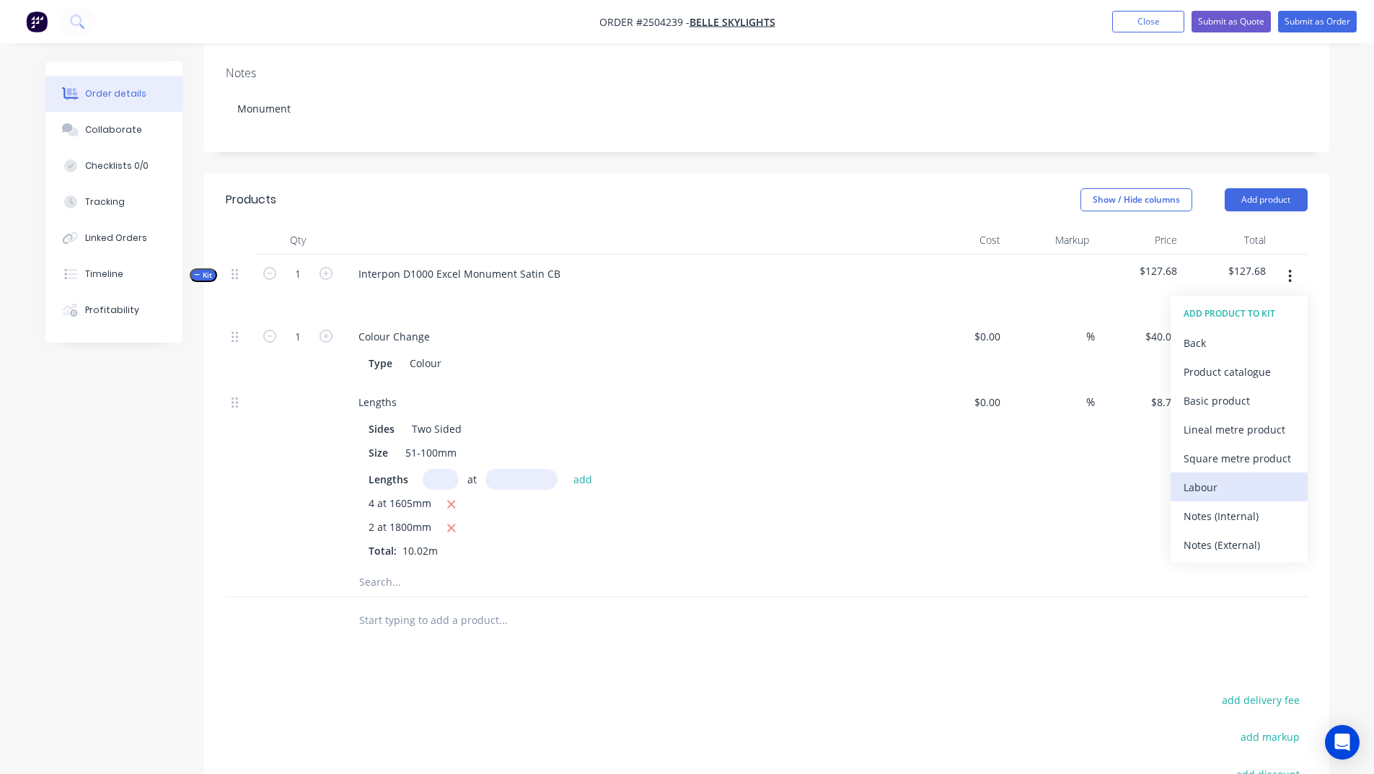
click at [1200, 477] on div "Labour" at bounding box center [1238, 487] width 111 height 21
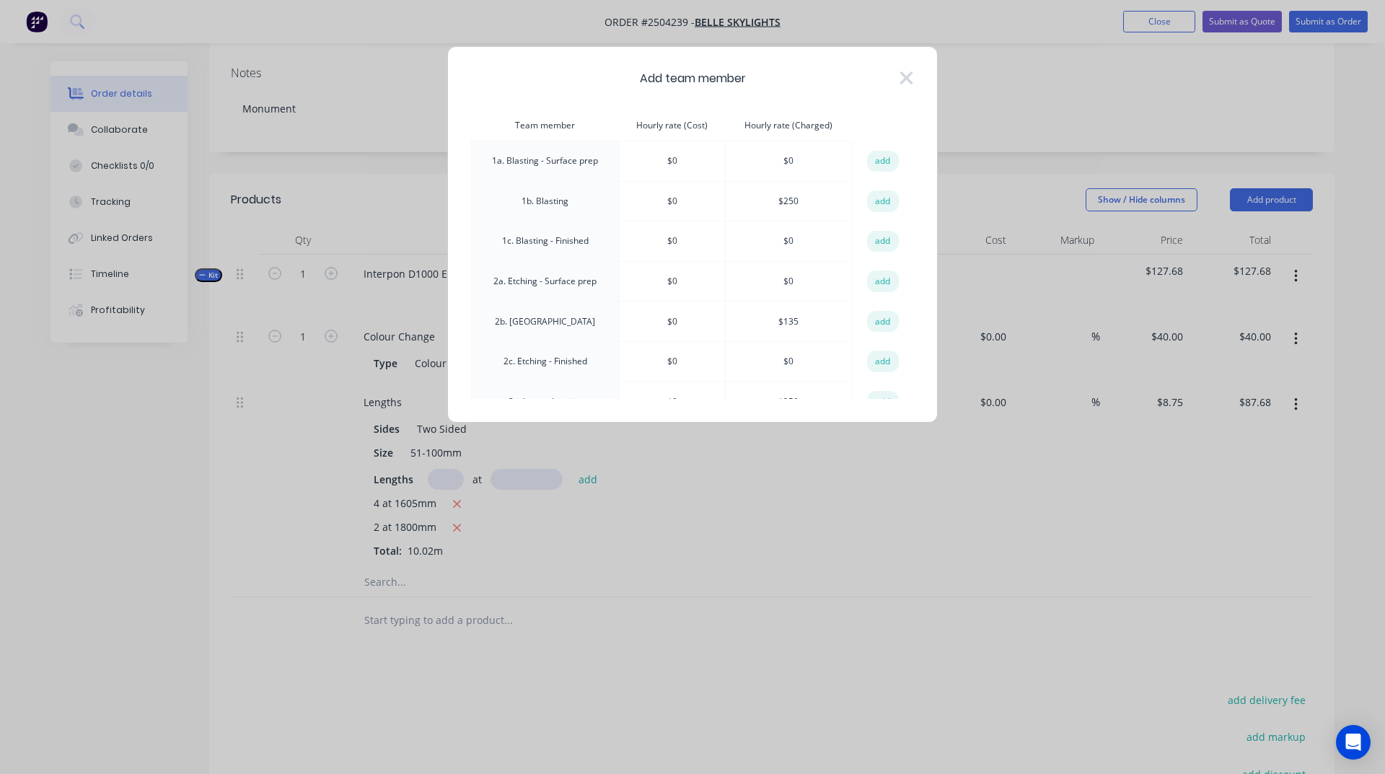
click at [859, 322] on td "add" at bounding box center [882, 321] width 61 height 40
click at [868, 317] on button "add" at bounding box center [883, 322] width 32 height 22
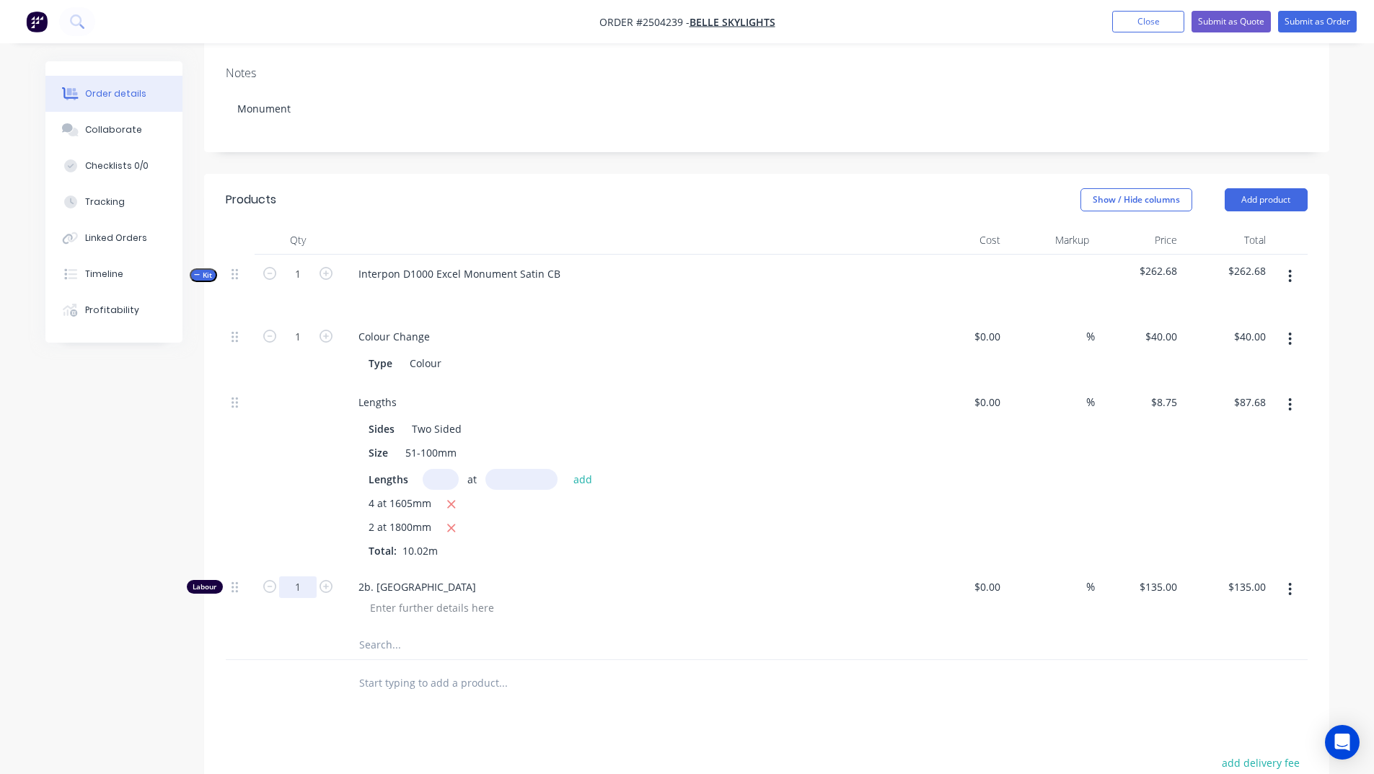
click at [291, 576] on input "1" at bounding box center [297, 587] width 37 height 22
type input "0.333"
type input "$44.96"
click at [1031, 710] on div "Products Show / Hide columns Add product Qty Cost Markup Price Total Kit 1 Inte…" at bounding box center [766, 613] width 1125 height 879
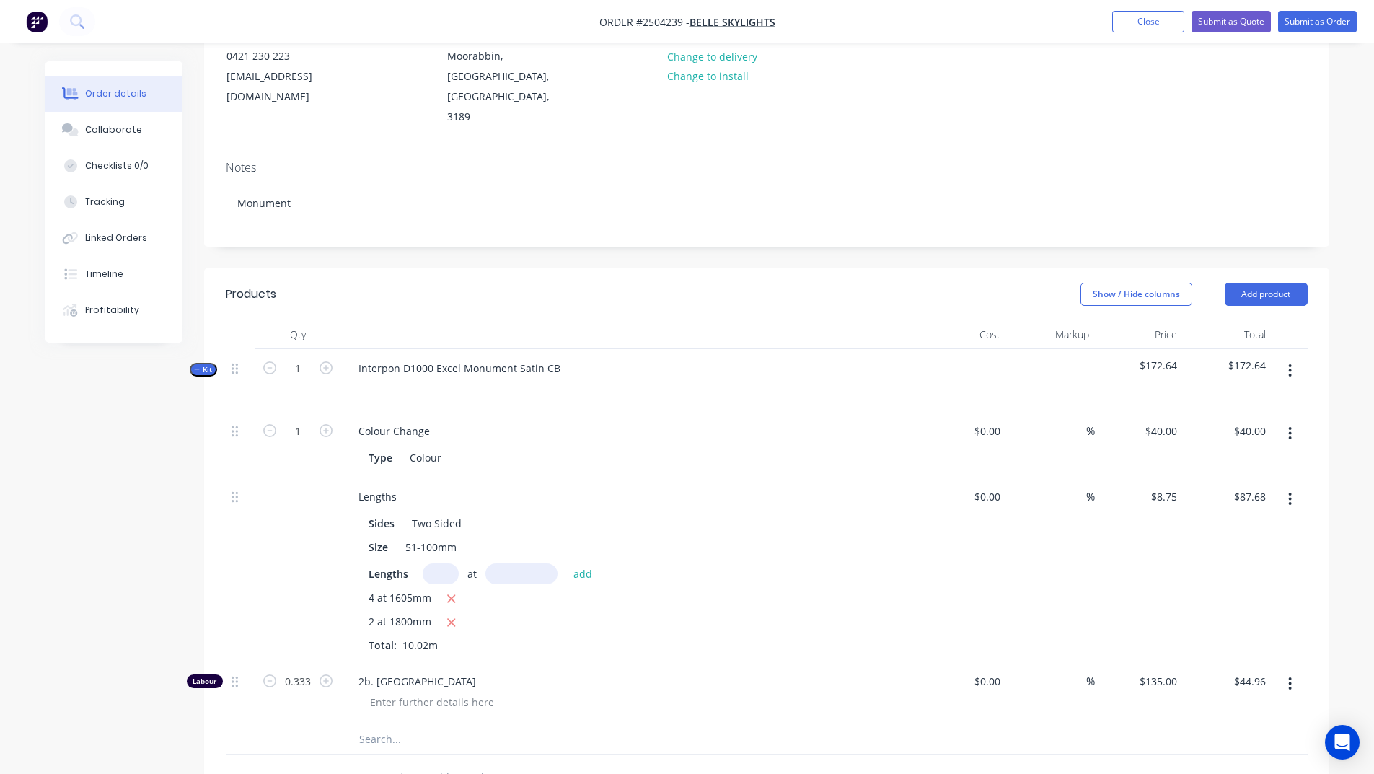
scroll to position [0, 0]
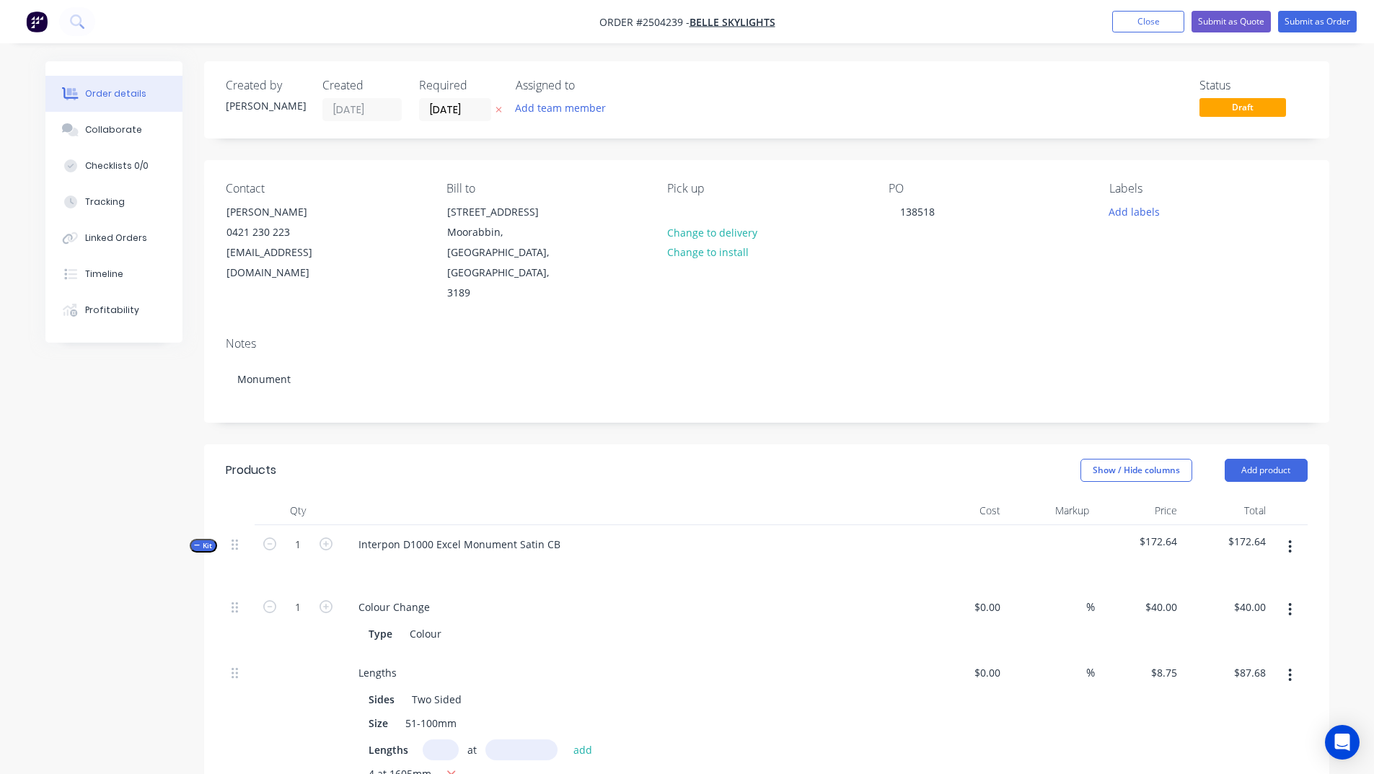
click at [1309, 33] on nav "Order #2504239 - Belle Skylights Add product Close Submit as Quote Submit as Or…" at bounding box center [687, 21] width 1374 height 43
click at [1310, 27] on button "Submit as Order" at bounding box center [1317, 22] width 79 height 22
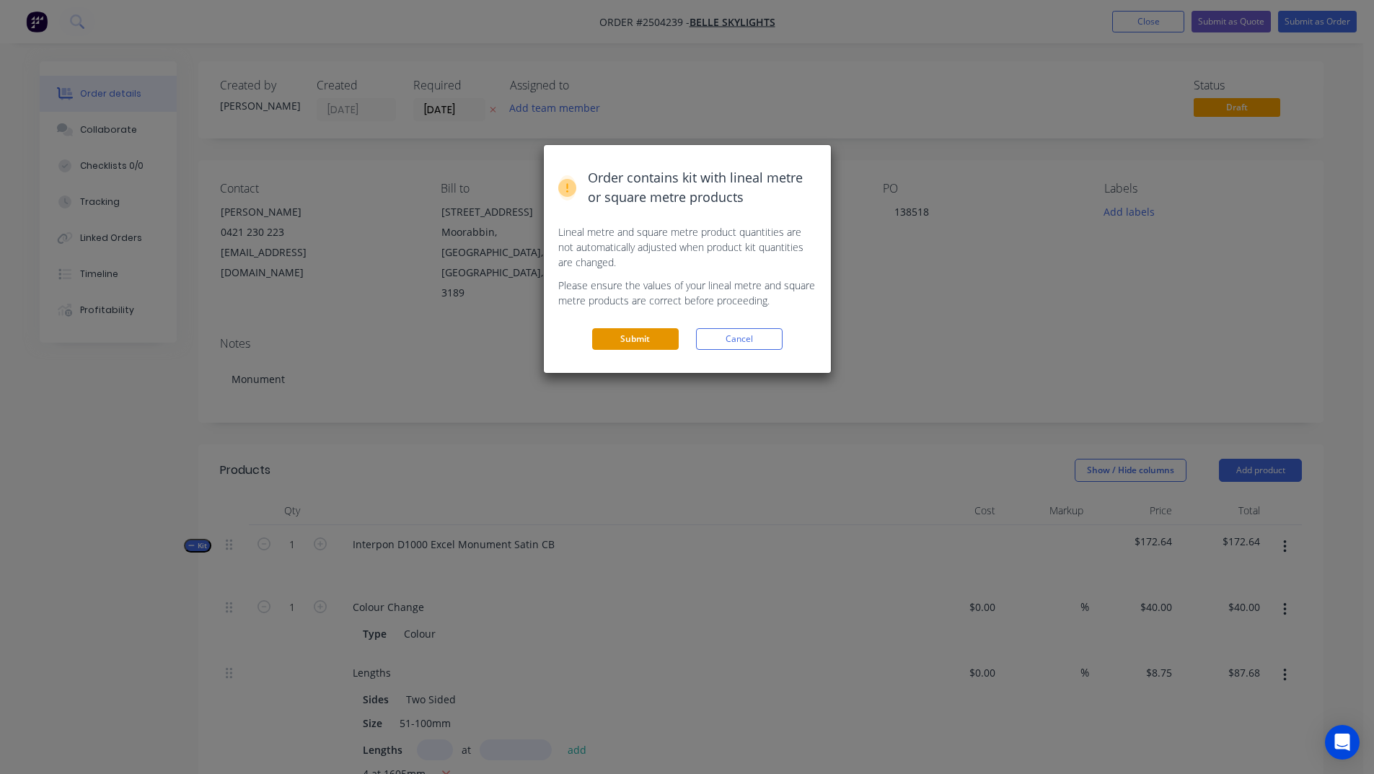
click at [651, 346] on button "Submit" at bounding box center [635, 339] width 87 height 22
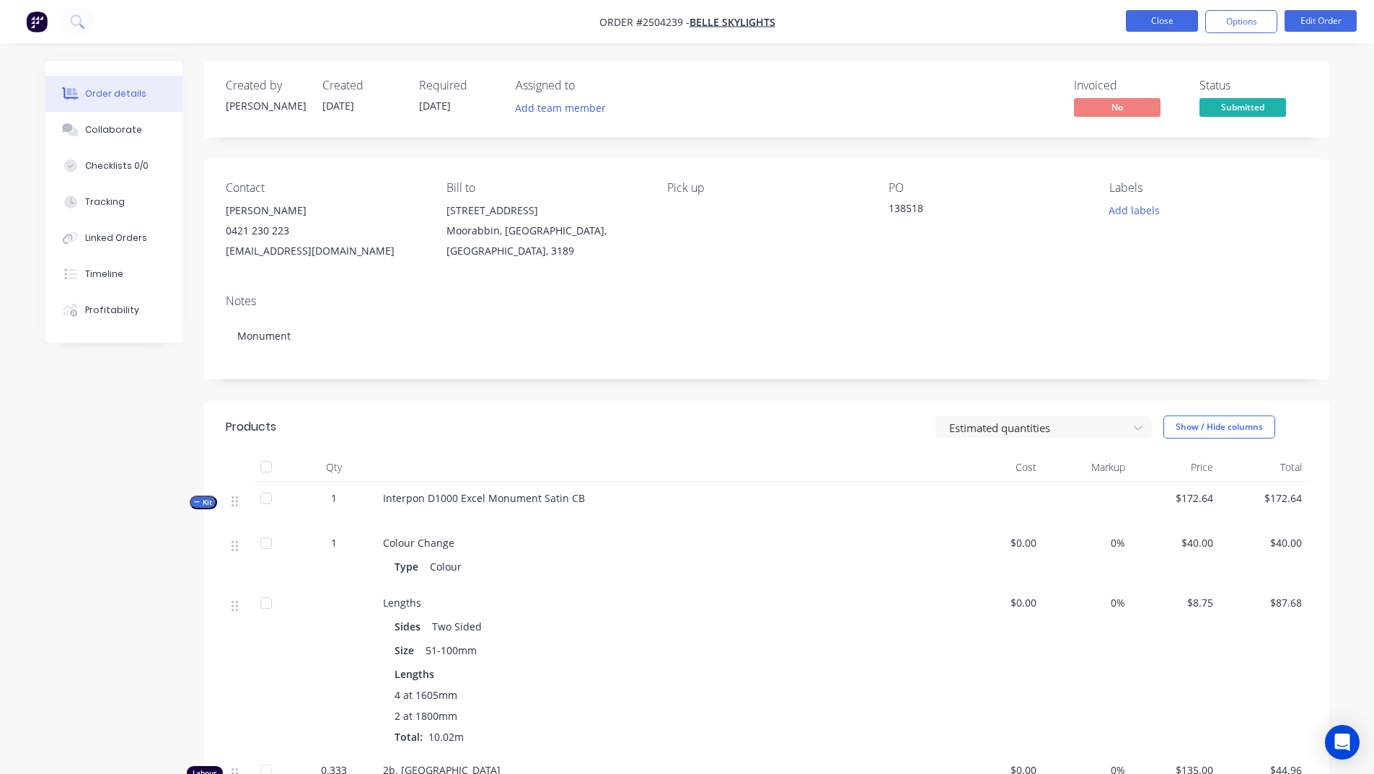
click at [1147, 22] on button "Close" at bounding box center [1162, 21] width 72 height 22
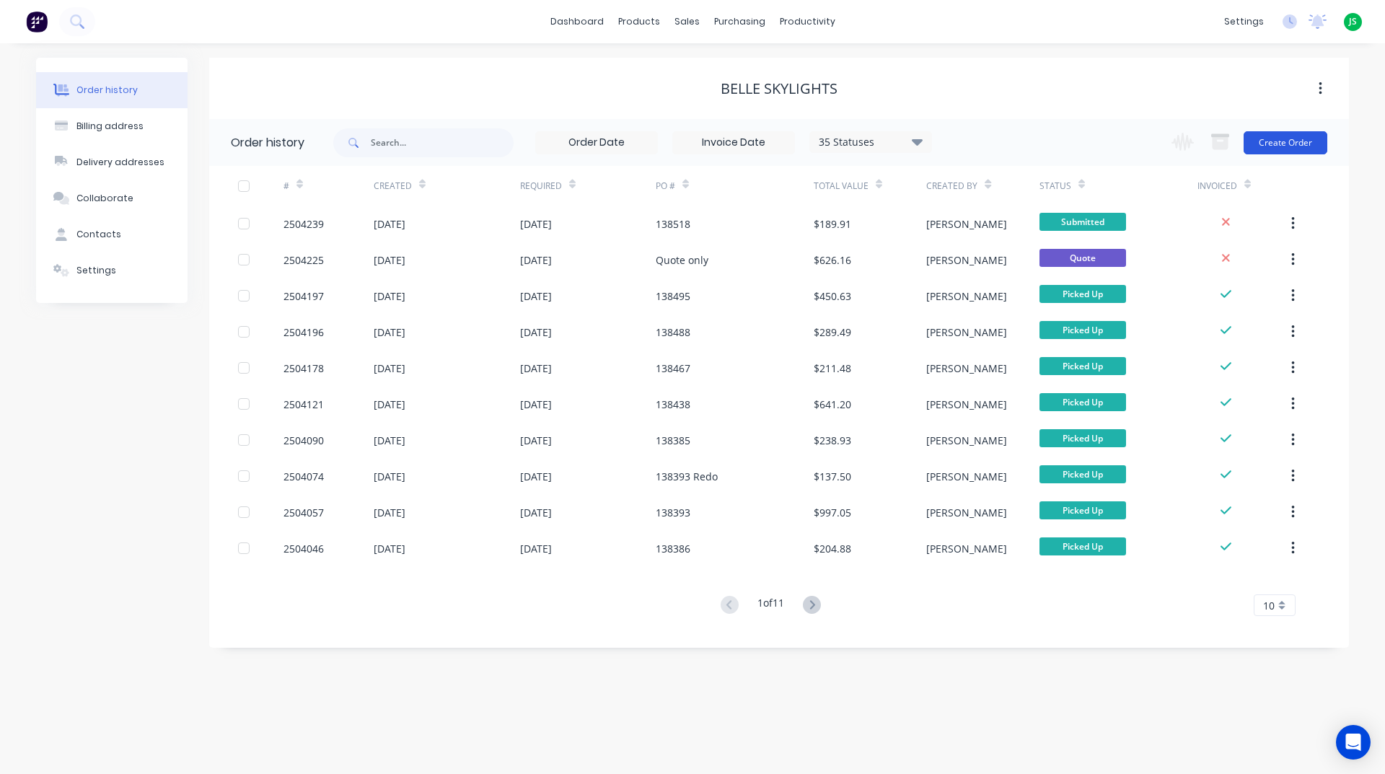
click at [1268, 141] on button "Create Order" at bounding box center [1285, 142] width 84 height 23
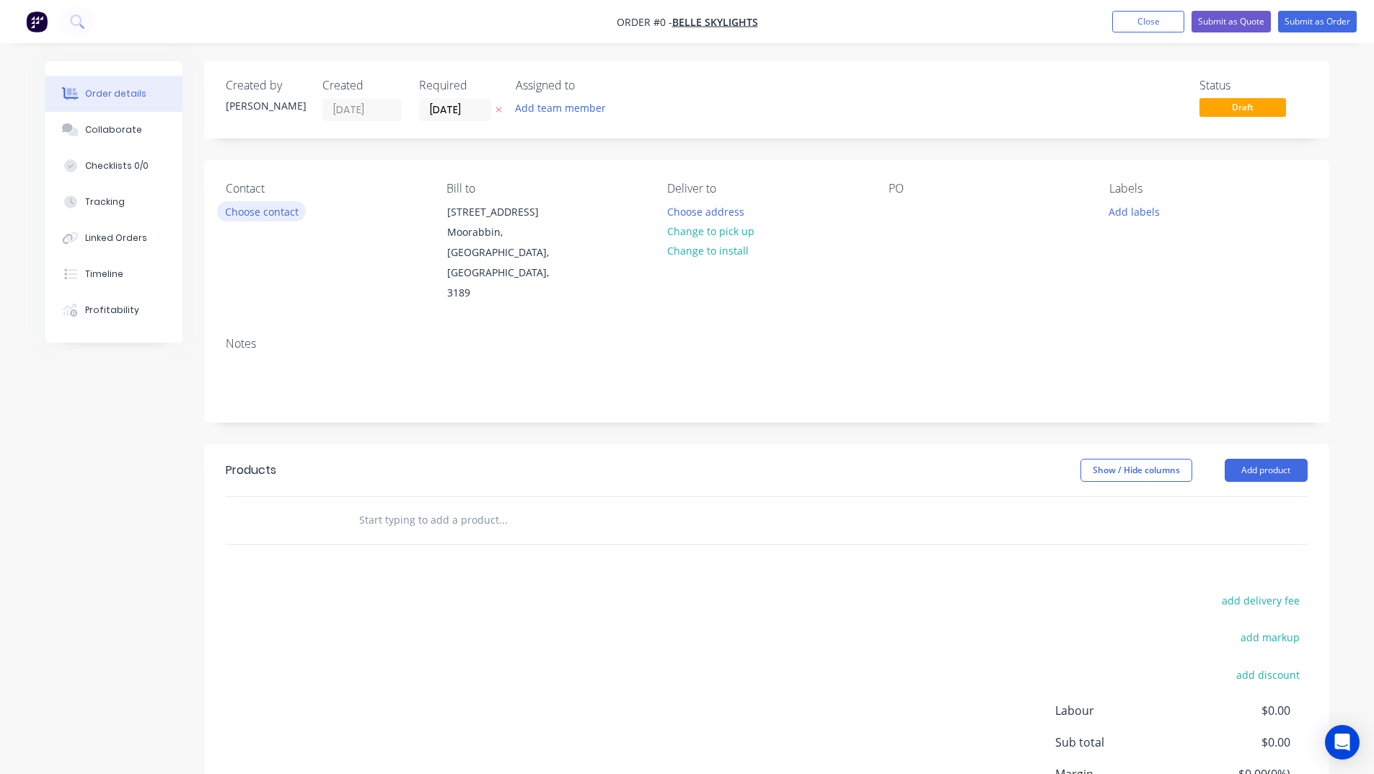
click at [291, 218] on button "Choose contact" at bounding box center [261, 210] width 89 height 19
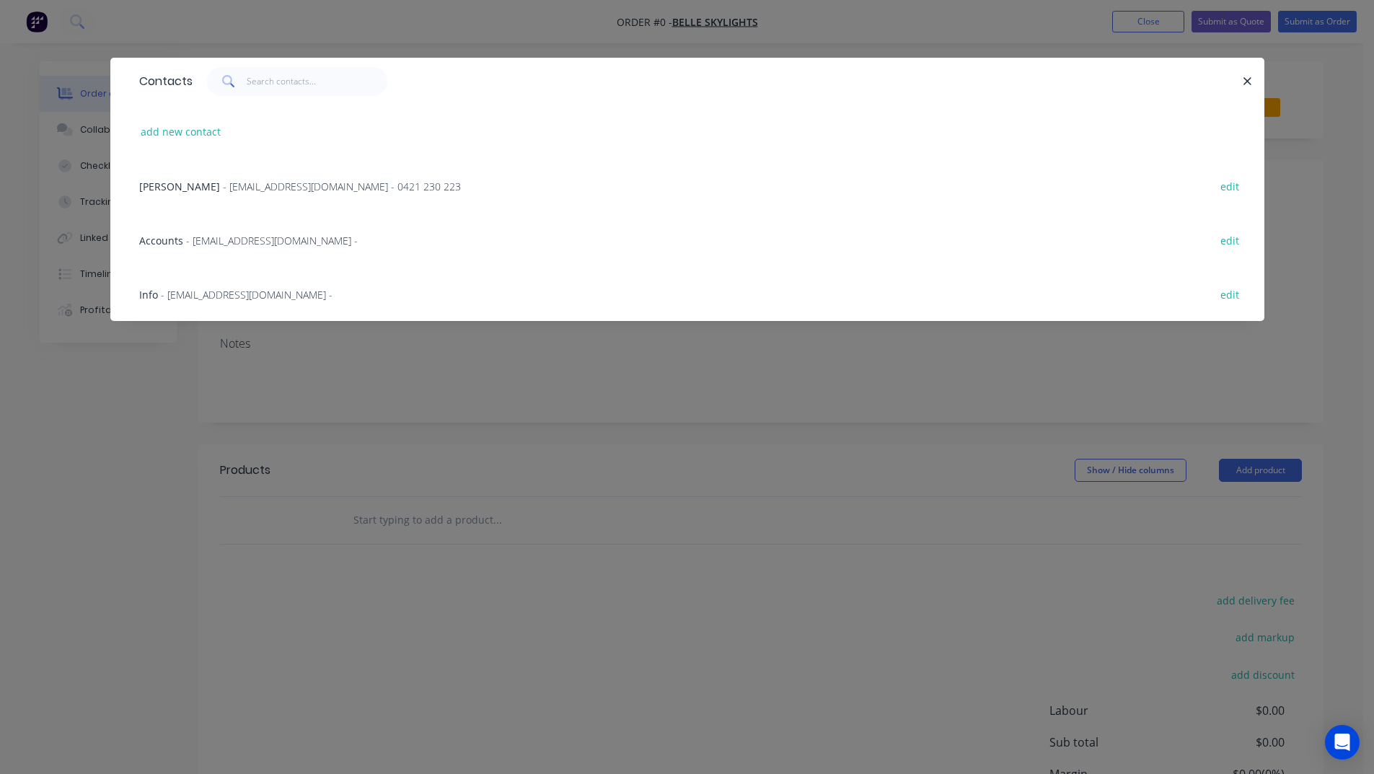
click at [223, 184] on span "- factory@belleskylights.com.au - 0421 230 223" at bounding box center [342, 187] width 238 height 14
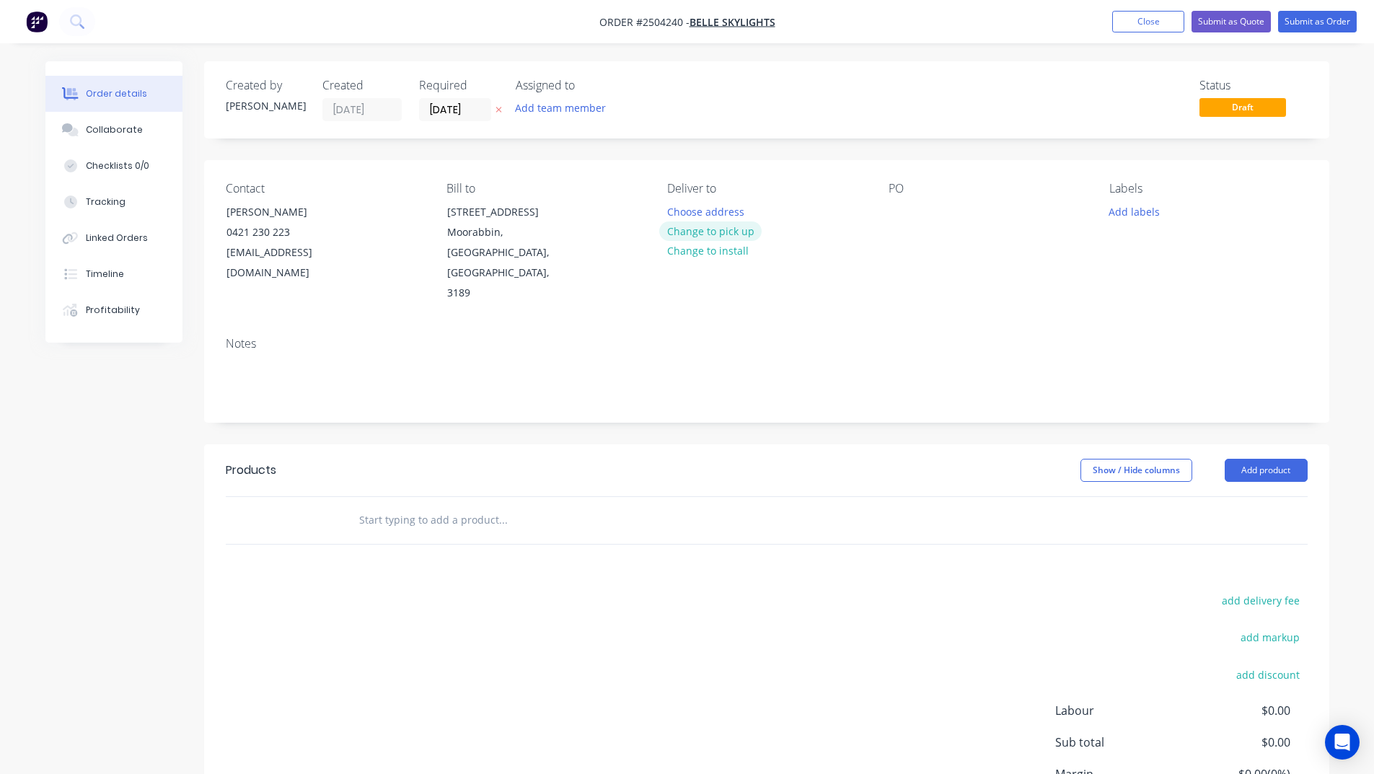
click at [745, 232] on button "Change to pick up" at bounding box center [710, 230] width 102 height 19
click at [903, 206] on div at bounding box center [899, 211] width 23 height 21
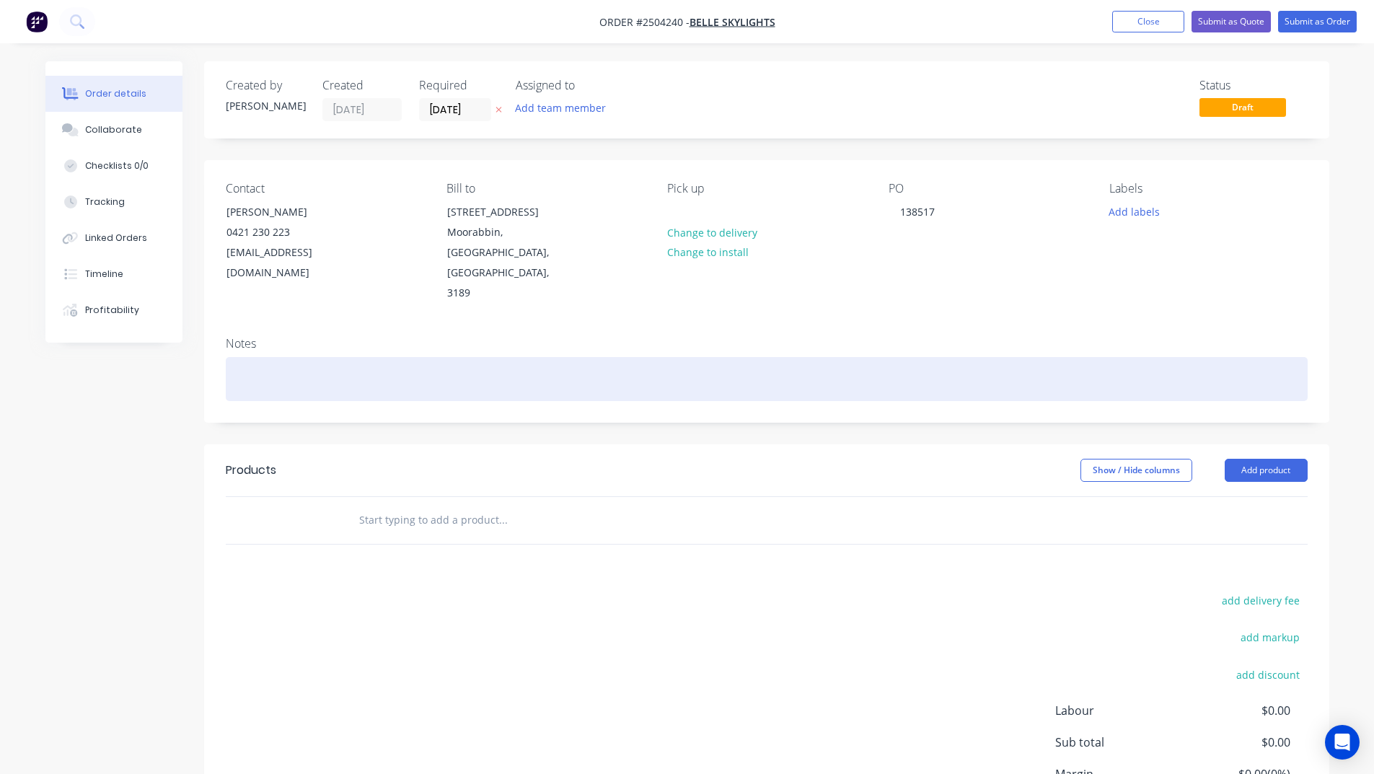
click at [312, 357] on div at bounding box center [767, 379] width 1082 height 44
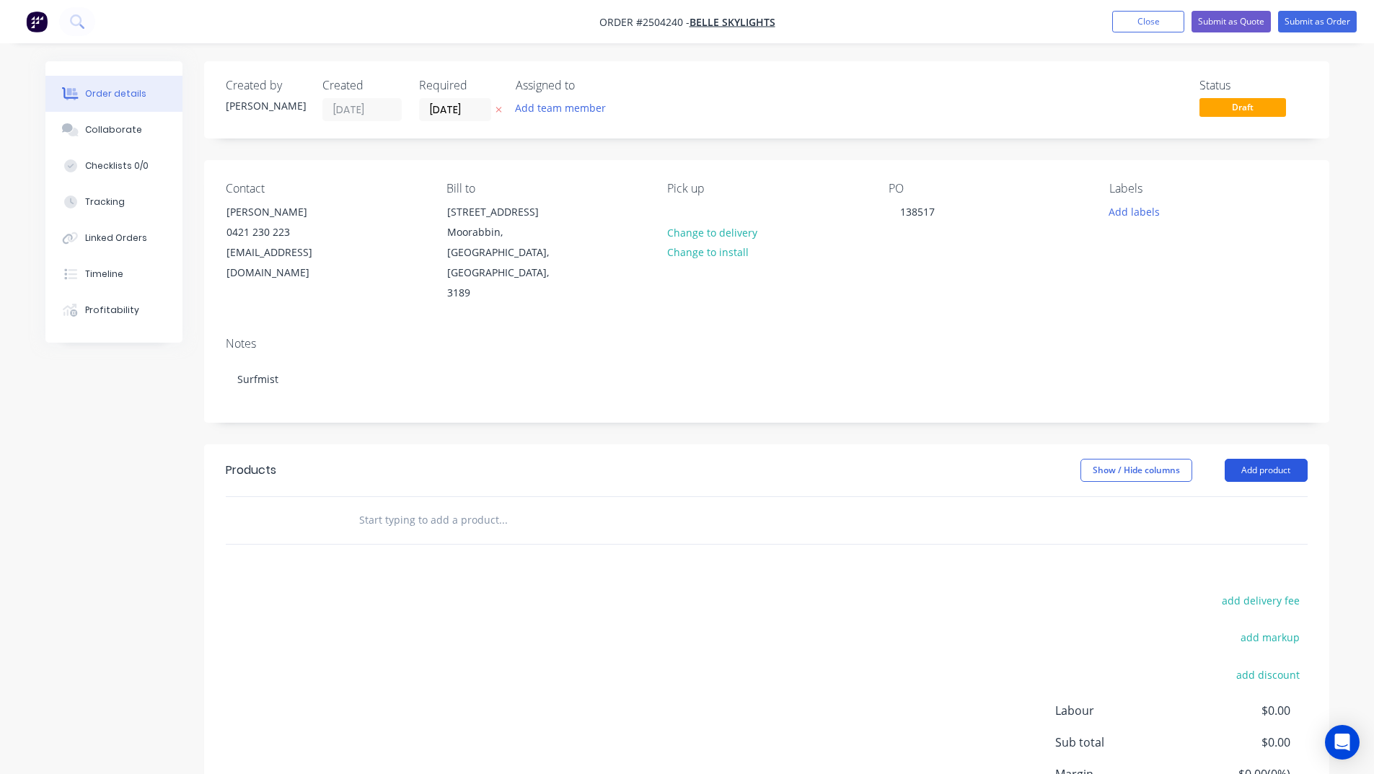
click at [1250, 459] on button "Add product" at bounding box center [1265, 470] width 83 height 23
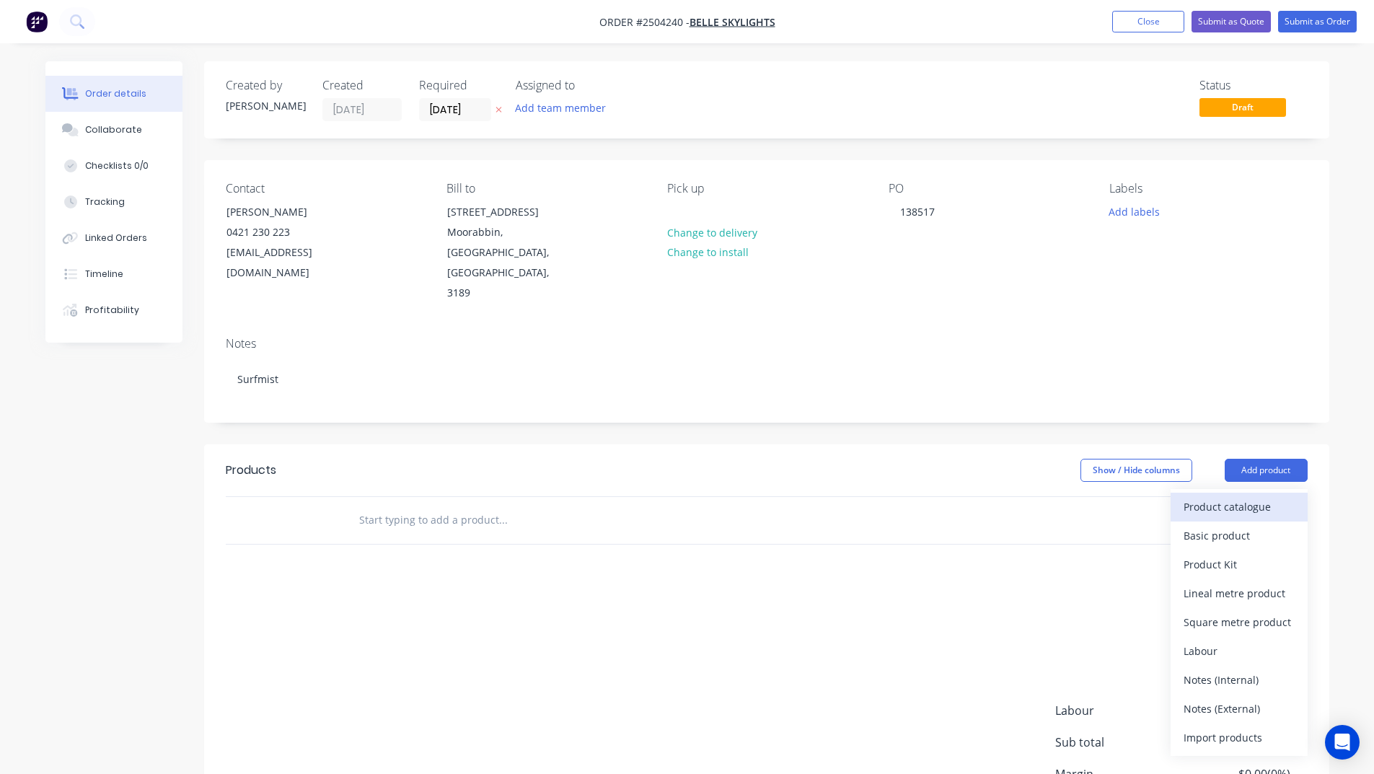
click at [1227, 496] on div "Product catalogue" at bounding box center [1238, 506] width 111 height 21
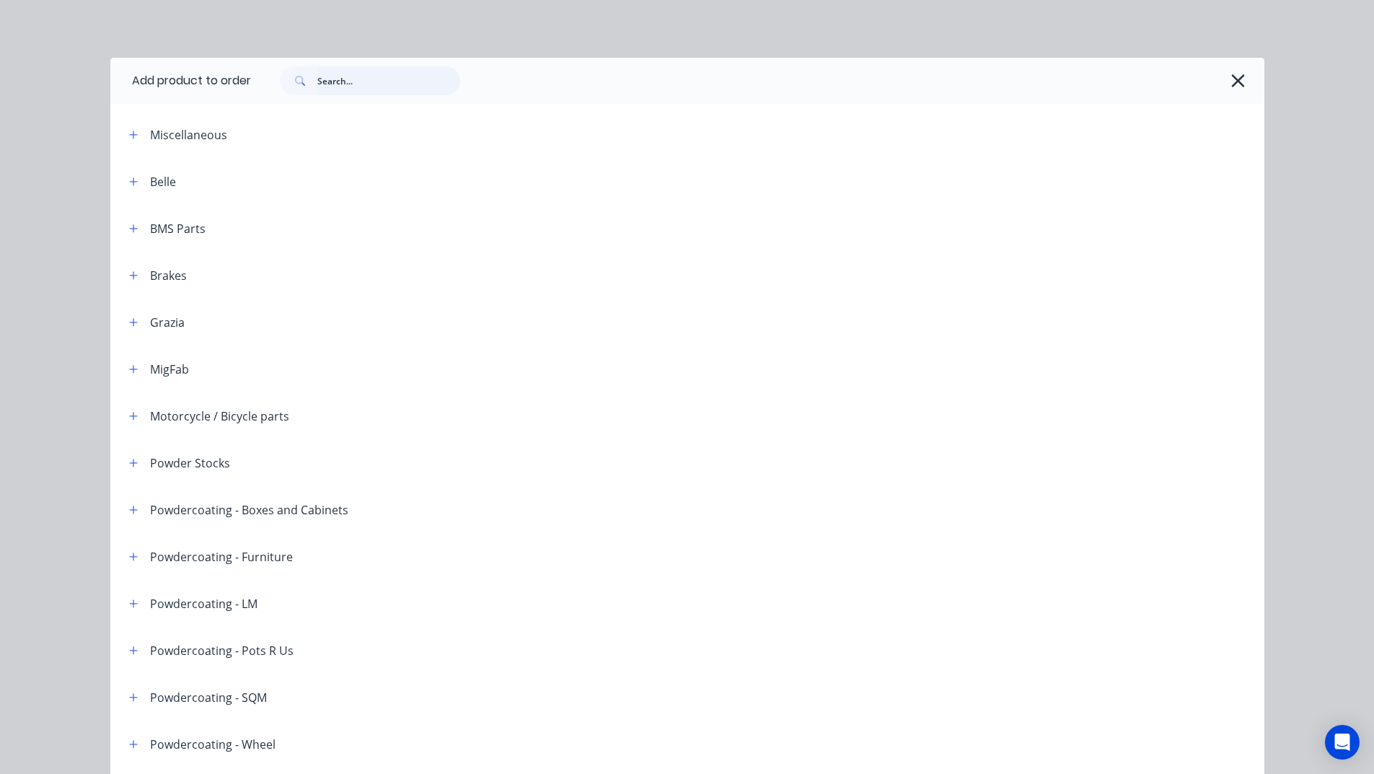
click at [333, 81] on input "text" at bounding box center [388, 80] width 143 height 29
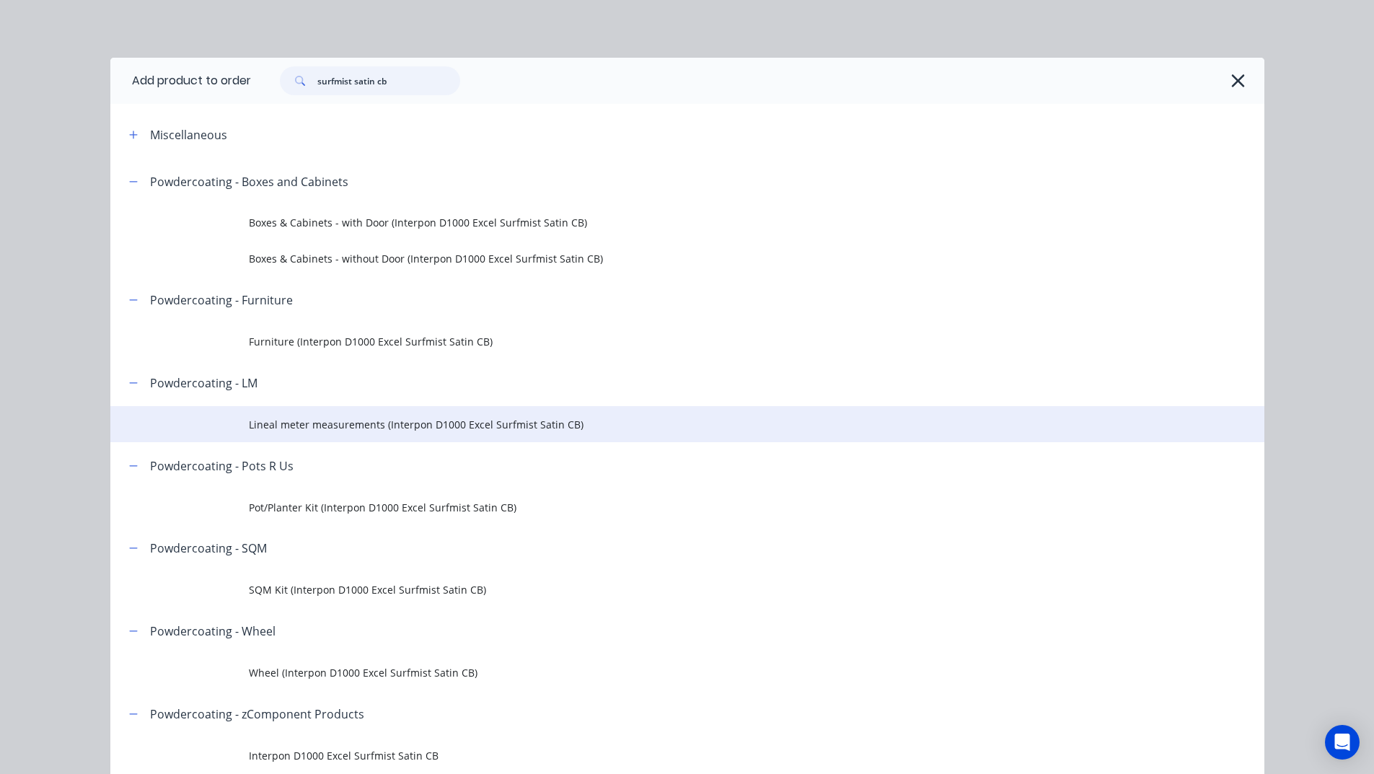
type input "surfmist satin cb"
click at [333, 432] on td "Lineal meter measurements (Interpon D1000 Excel Surfmist Satin CB)" at bounding box center [756, 424] width 1015 height 36
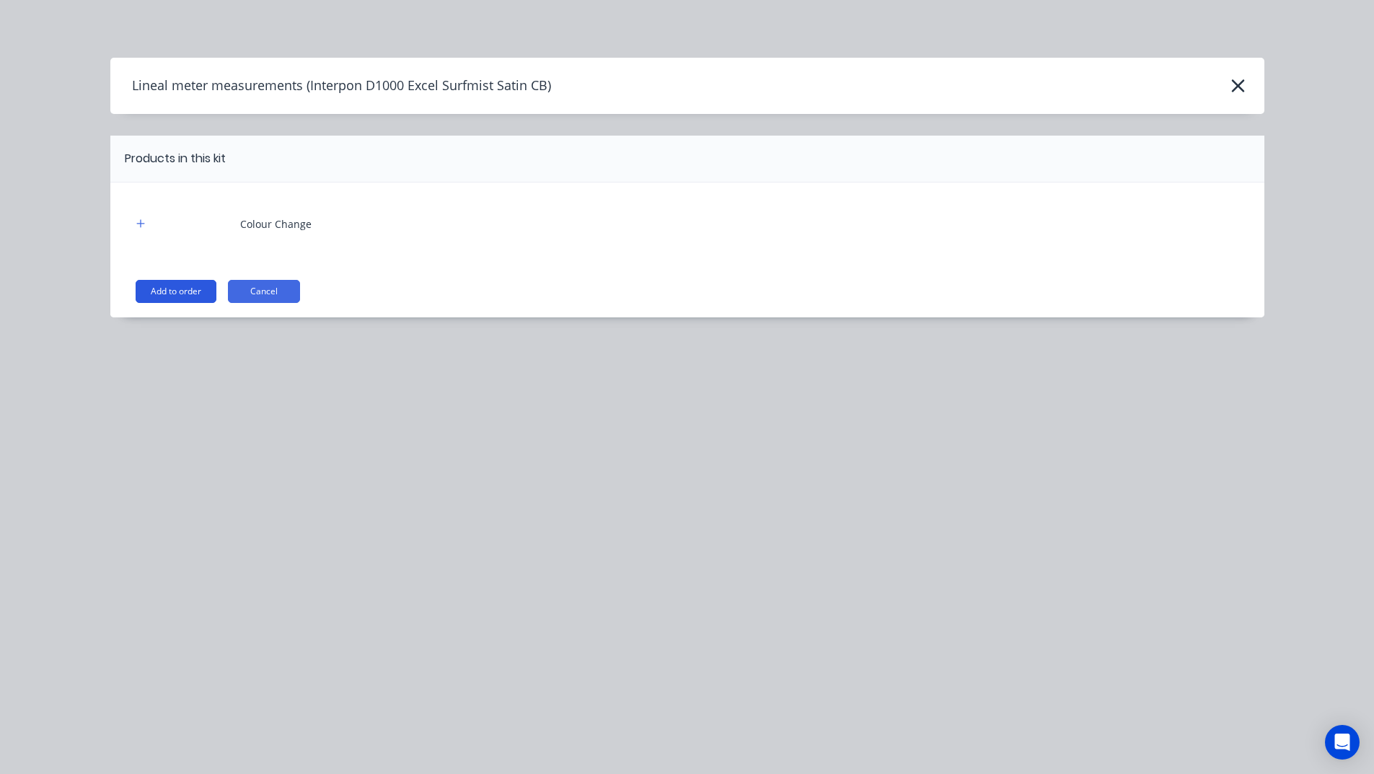
click at [175, 291] on button "Add to order" at bounding box center [176, 291] width 81 height 23
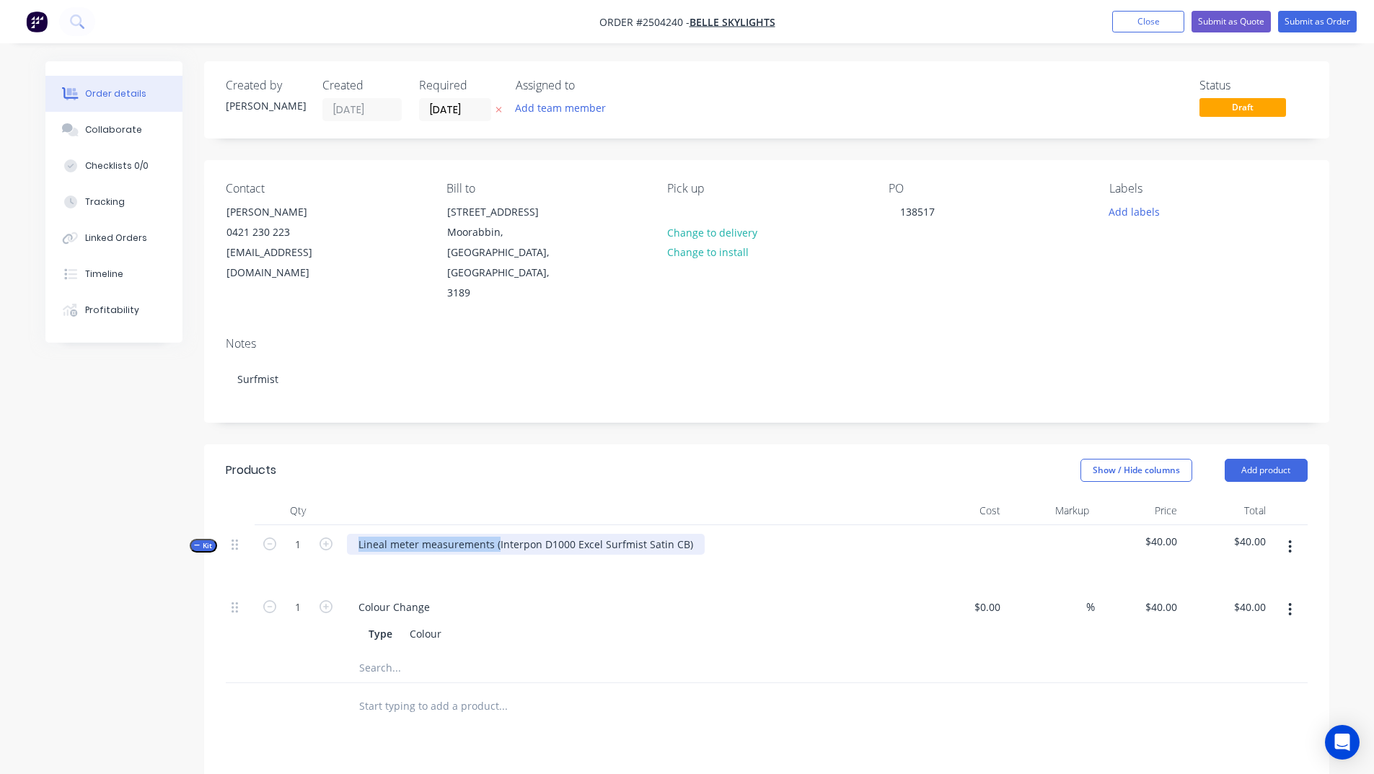
drag, startPoint x: 497, startPoint y: 501, endPoint x: 0, endPoint y: 570, distance: 501.6
click at [0, 570] on div "Order details Collaborate Checklists 0/0 Tracking Linked Orders Timeline Profit…" at bounding box center [687, 549] width 1374 height 1098
click at [547, 534] on div "Interpon D1000 Excel Surfmist Satin CB)" at bounding box center [455, 544] width 216 height 21
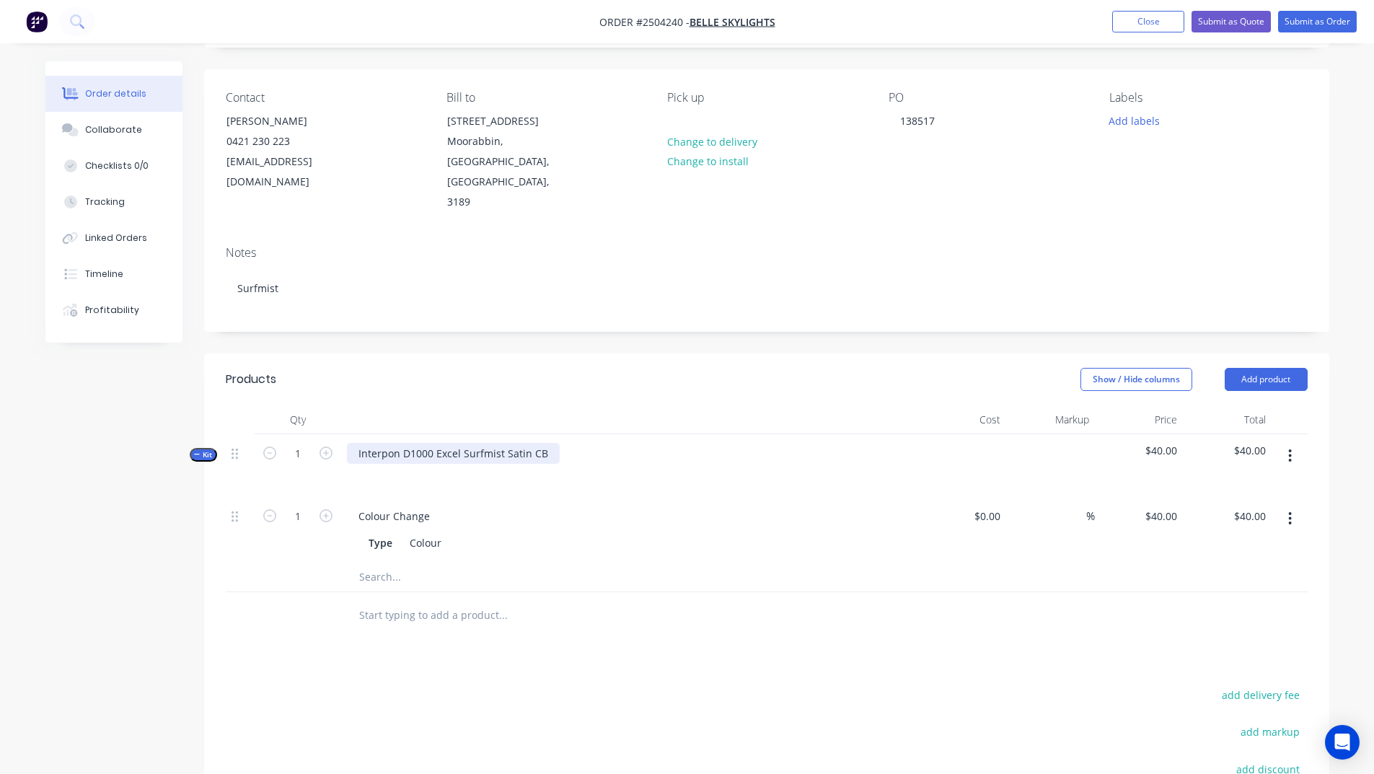
scroll to position [144, 0]
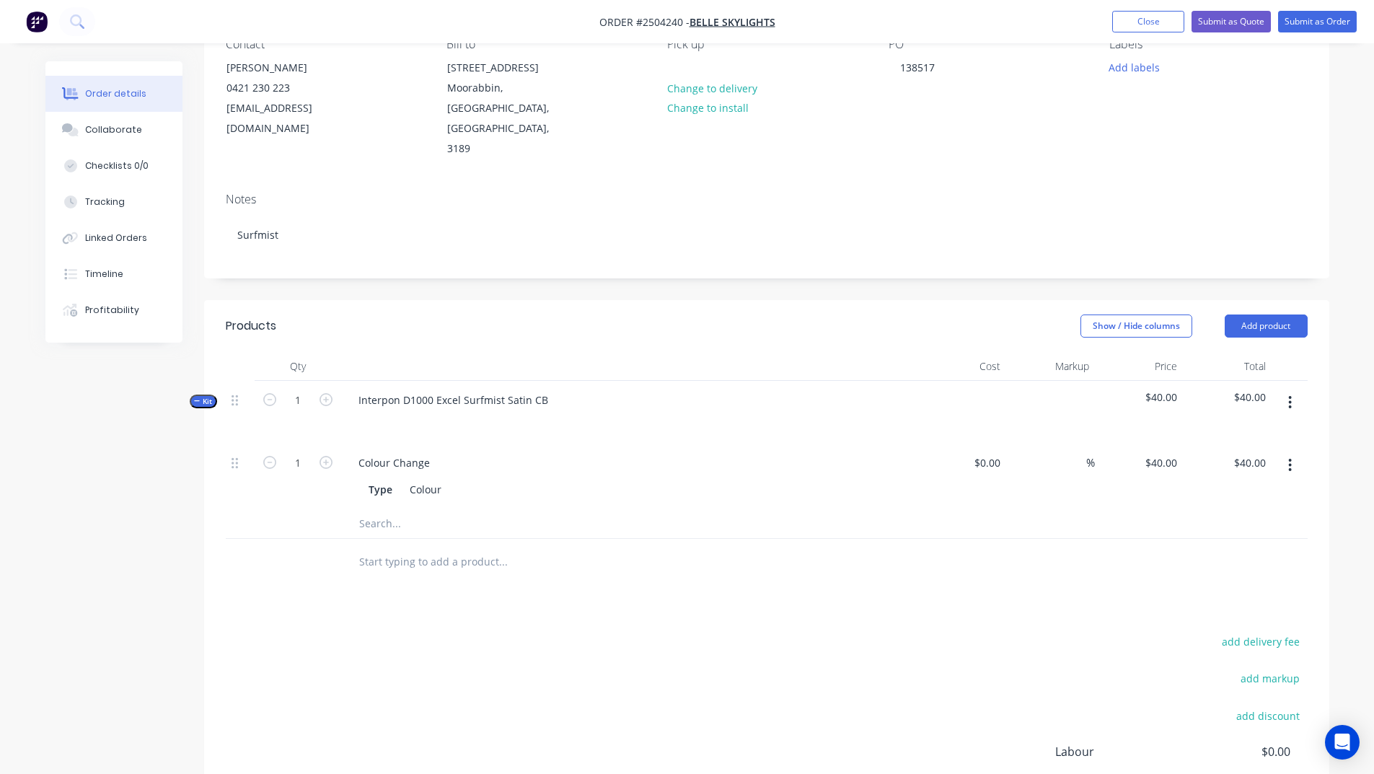
click at [1292, 389] on button "button" at bounding box center [1290, 402] width 34 height 26
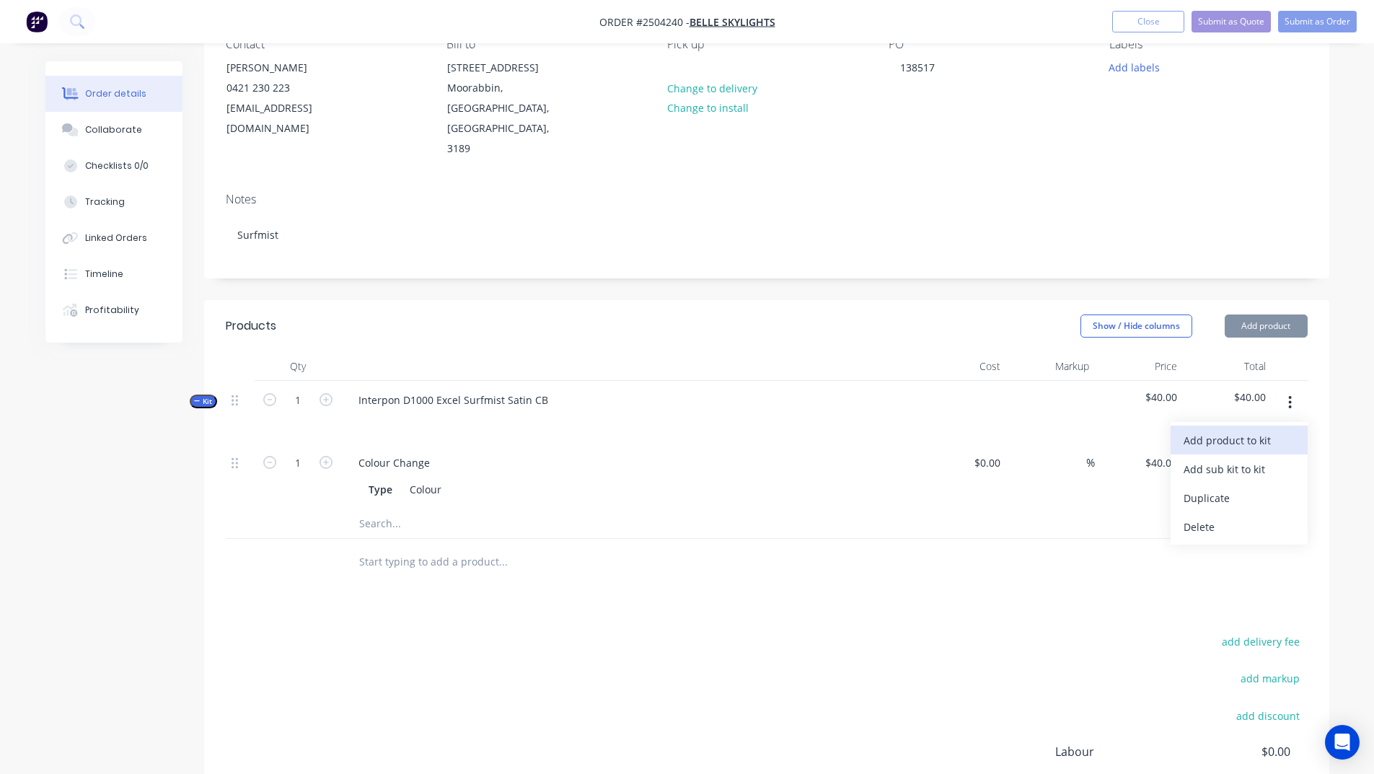
click at [1247, 430] on div "Add product to kit" at bounding box center [1238, 440] width 111 height 21
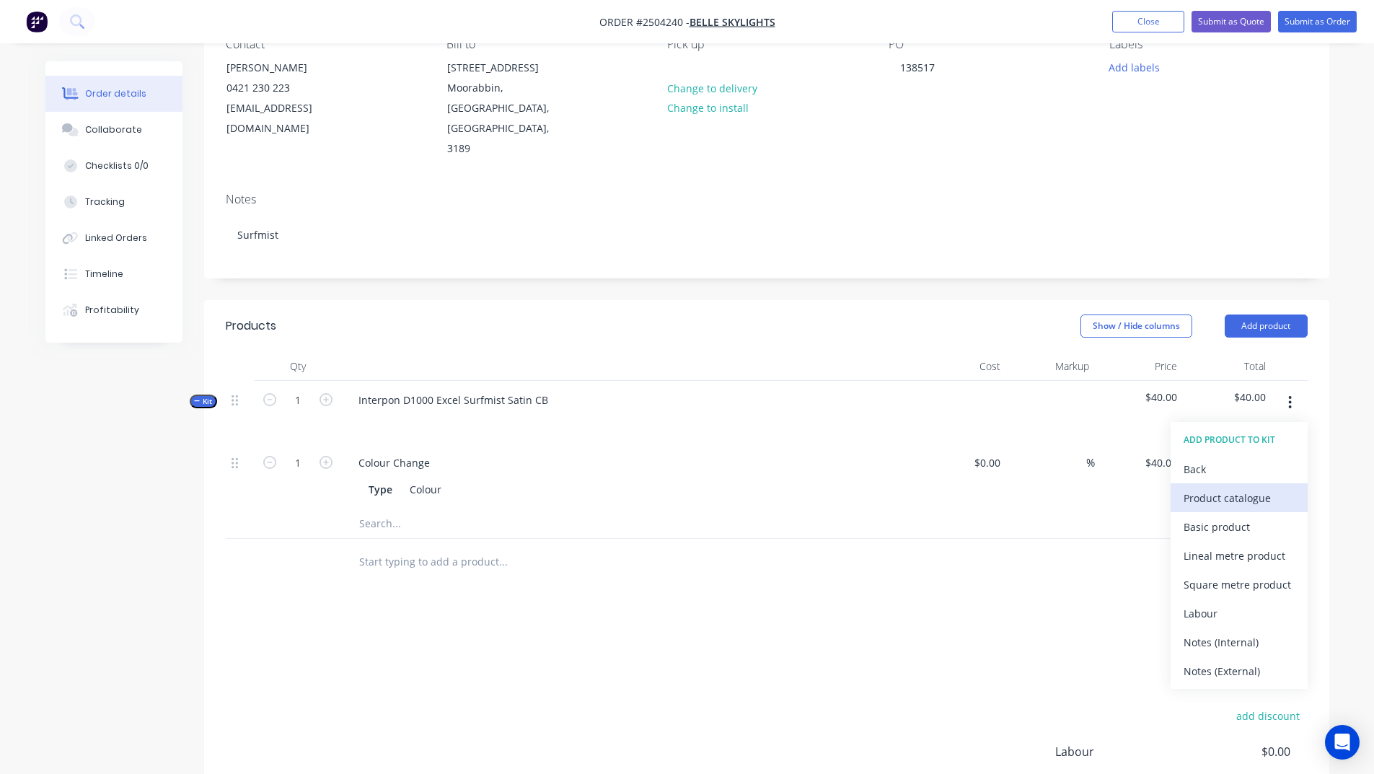
click at [1222, 487] on div "Product catalogue" at bounding box center [1238, 497] width 111 height 21
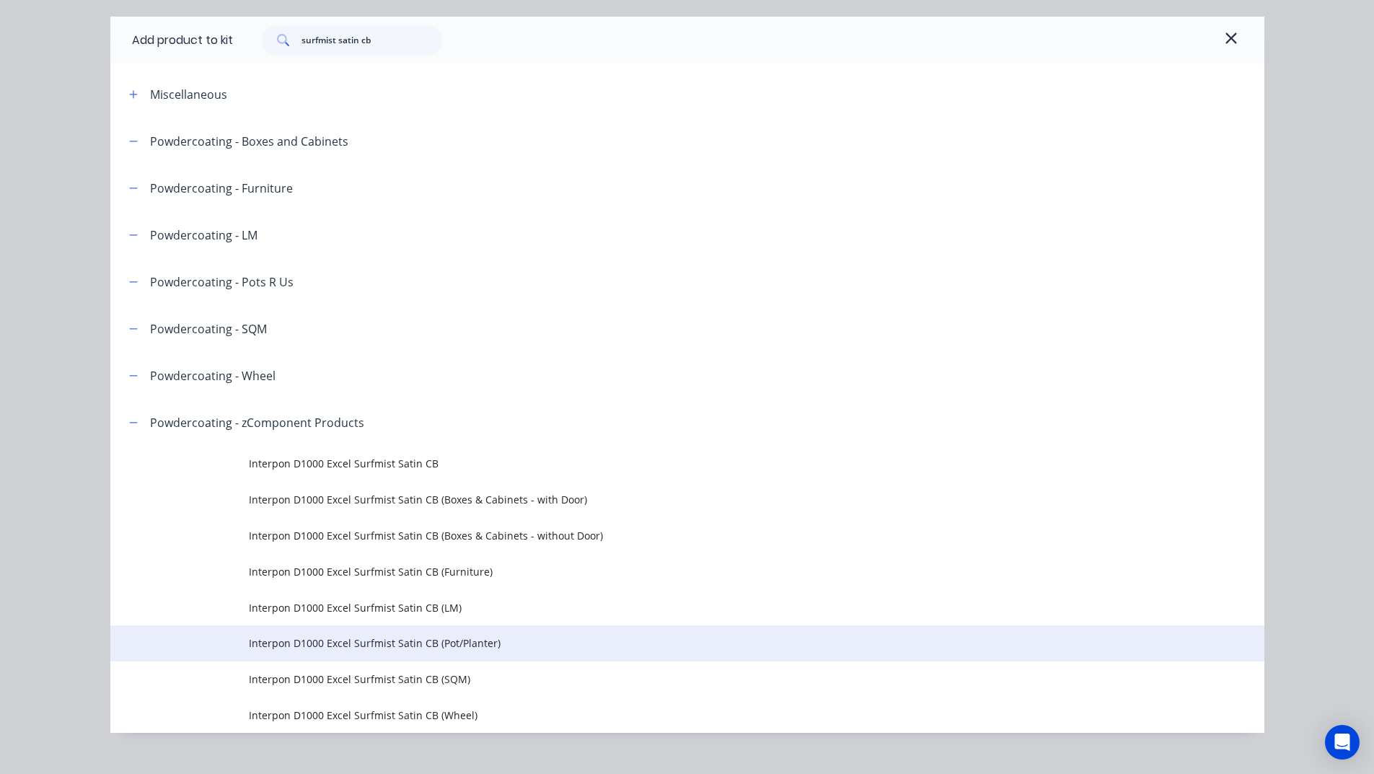
scroll to position [63, 0]
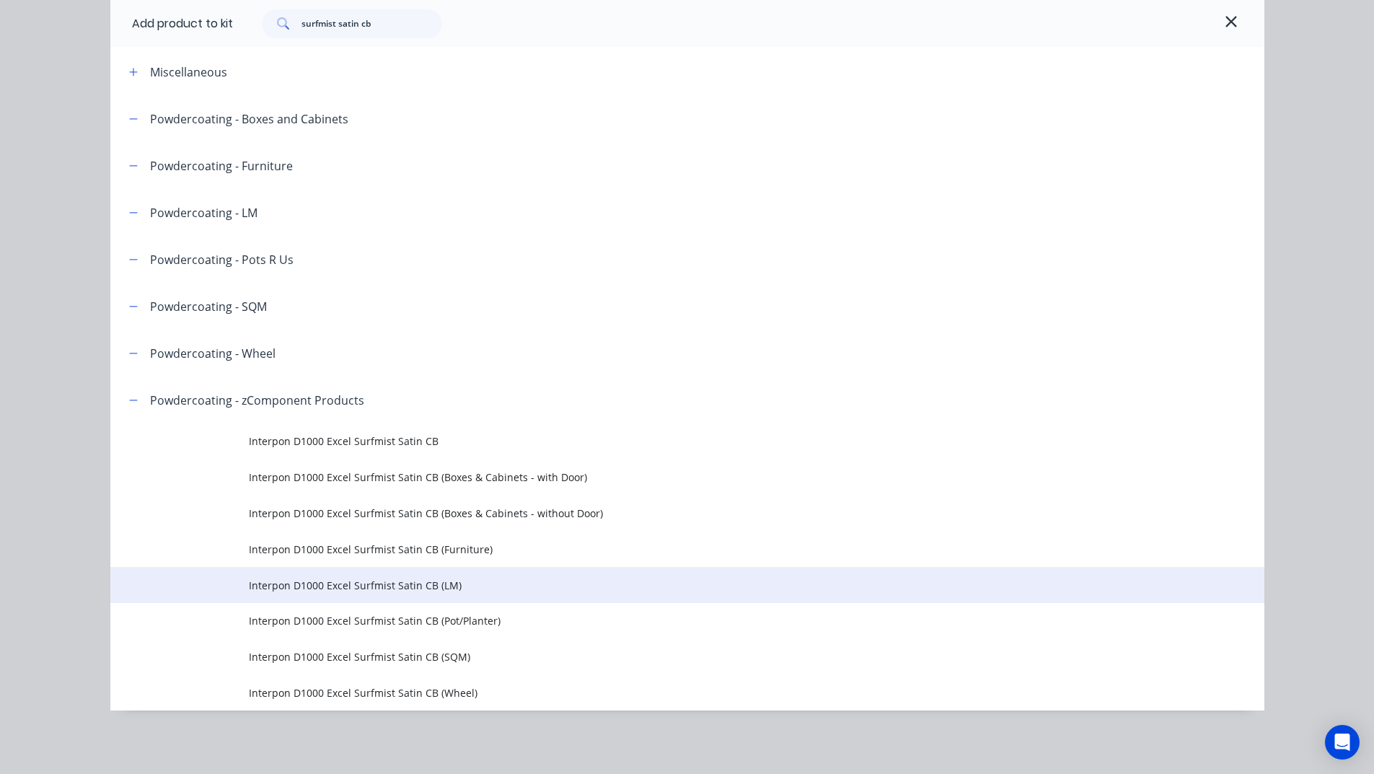
click at [409, 571] on td "Interpon D1000 Excel Surfmist Satin CB (LM)" at bounding box center [756, 585] width 1015 height 36
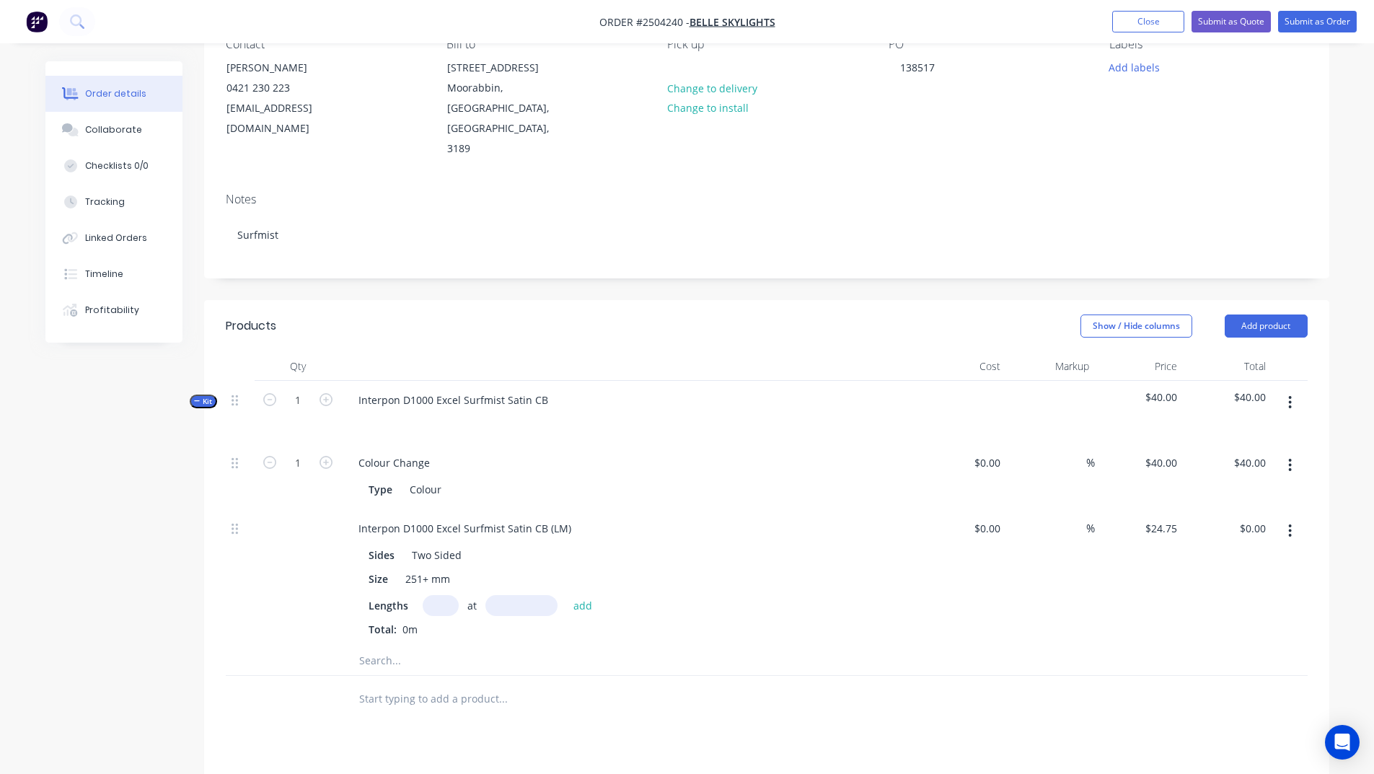
click at [428, 595] on input "text" at bounding box center [441, 605] width 36 height 21
type input "3"
click at [505, 595] on input "text" at bounding box center [521, 605] width 72 height 21
type input "3250"
click at [566, 595] on button "add" at bounding box center [583, 604] width 34 height 19
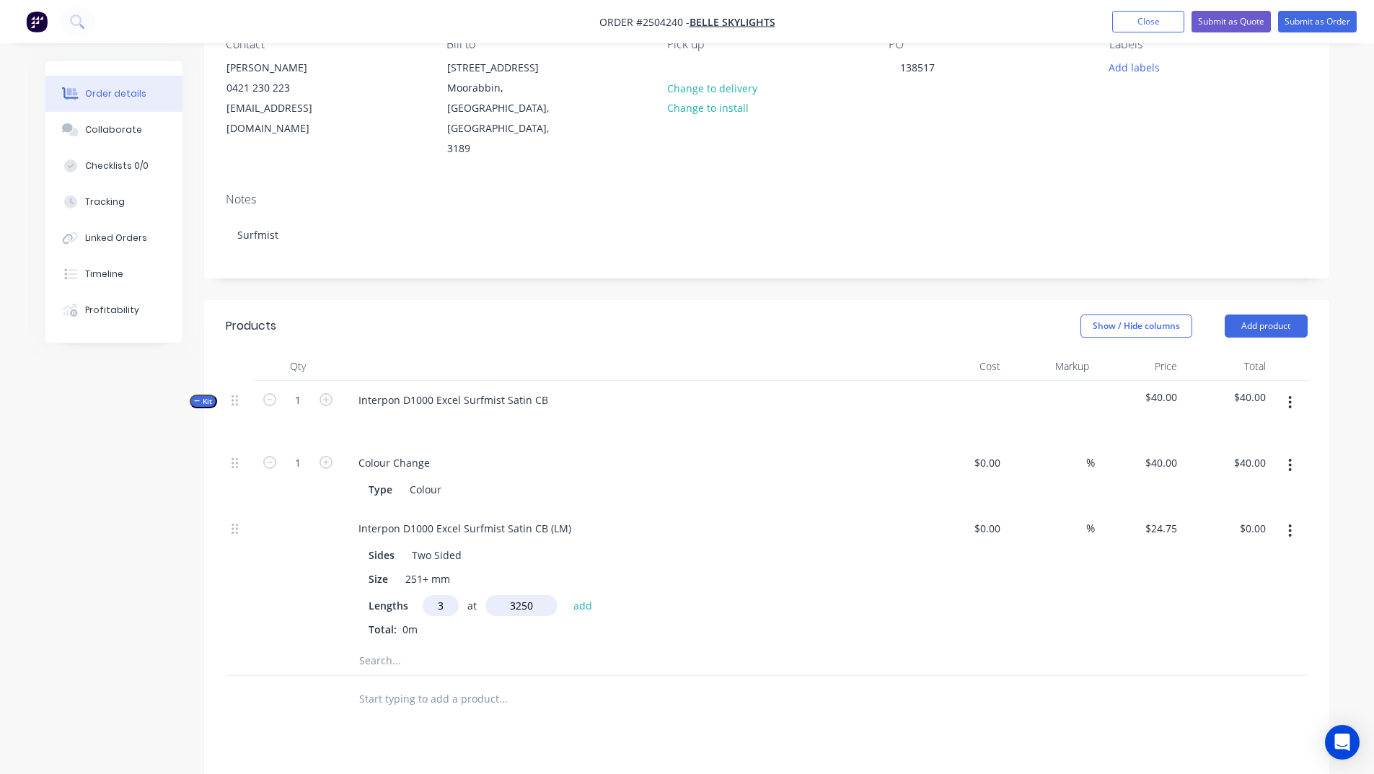
type input "$241.31"
type input "1"
click at [505, 595] on input "text" at bounding box center [521, 605] width 72 height 21
type input "1400"
click at [566, 595] on button "add" at bounding box center [583, 604] width 34 height 19
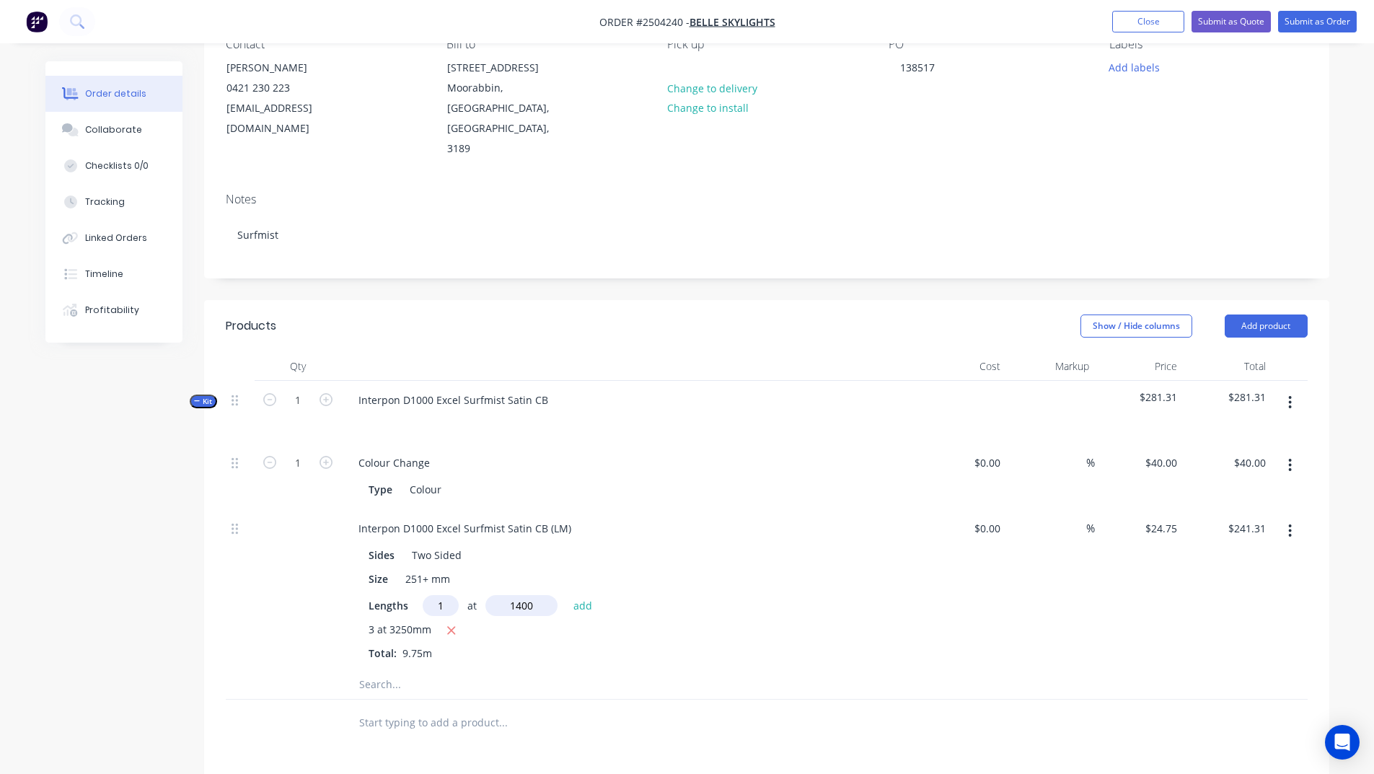
type input "$275.96"
type input "1"
click at [505, 595] on input "text" at bounding box center [521, 605] width 72 height 21
type input "630"
click at [566, 595] on button "add" at bounding box center [583, 604] width 34 height 19
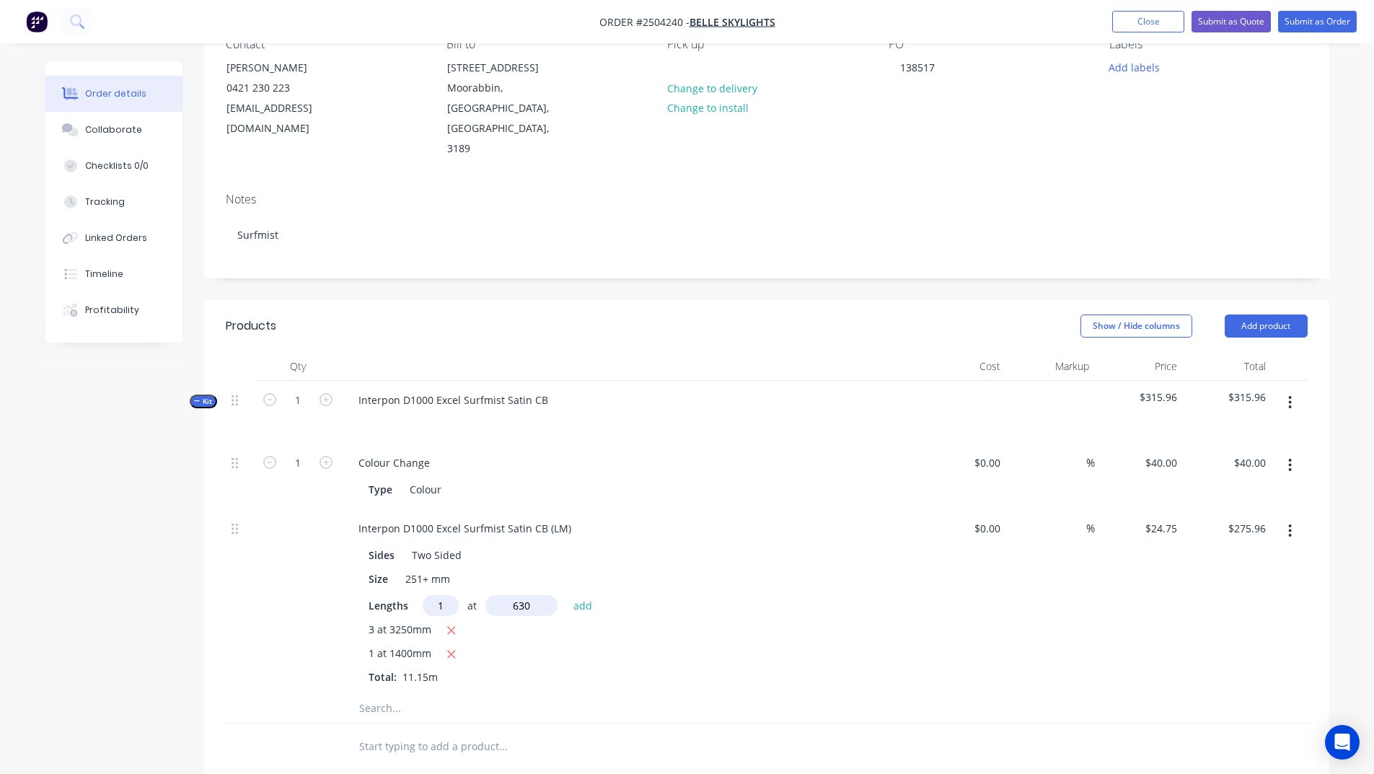
type input "$291.56"
type input "1"
click at [505, 595] on input "text" at bounding box center [521, 605] width 72 height 21
type input "665"
click at [566, 595] on button "add" at bounding box center [583, 604] width 34 height 19
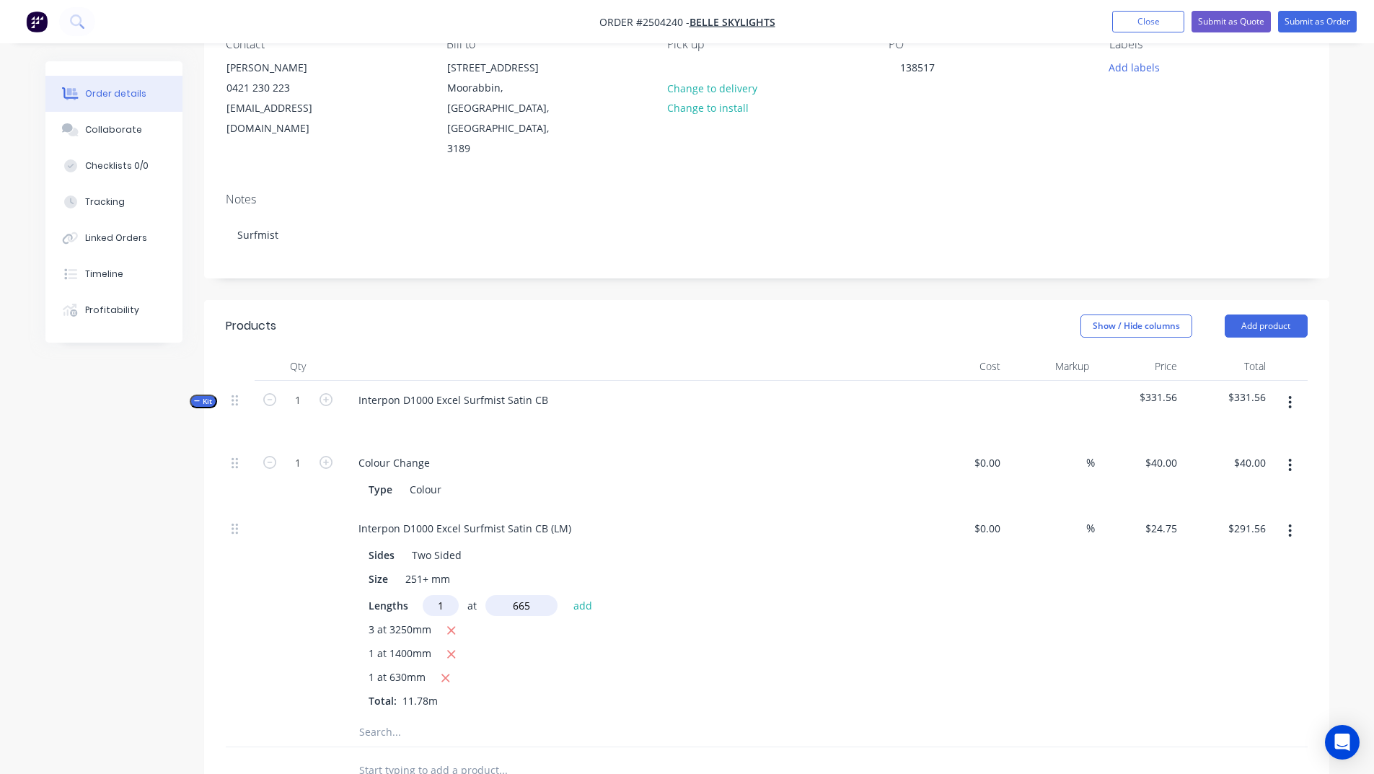
type input "$308.01"
drag, startPoint x: 572, startPoint y: 478, endPoint x: 0, endPoint y: 566, distance: 578.6
click at [0, 556] on div "Order details Collaborate Checklists 0/0 Tracking Linked Orders Timeline Profit…" at bounding box center [687, 521] width 1374 height 1330
click at [1173, 604] on div "$24.75 $24.75" at bounding box center [1139, 625] width 89 height 232
click at [1291, 394] on icon "button" at bounding box center [1290, 402] width 4 height 16
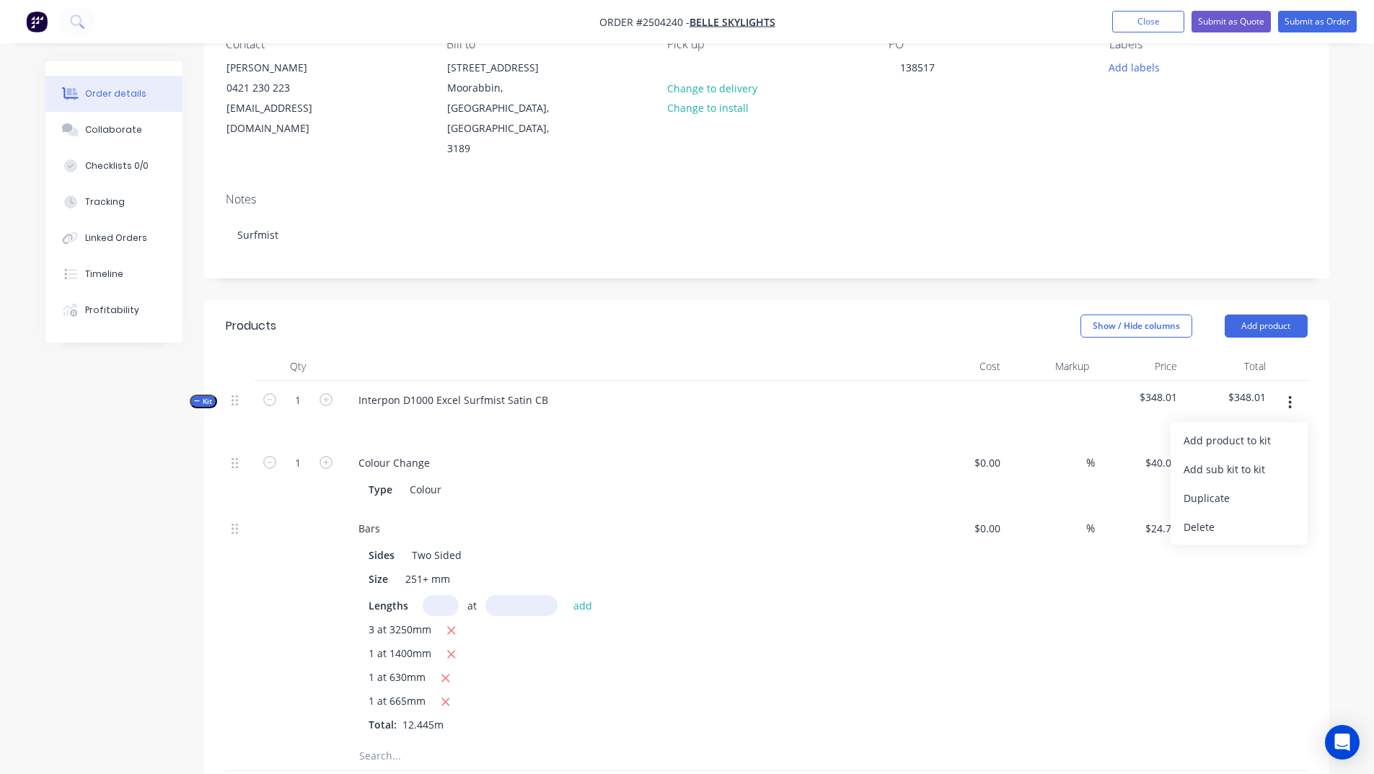
click at [1240, 430] on div "Add product to kit" at bounding box center [1238, 440] width 111 height 21
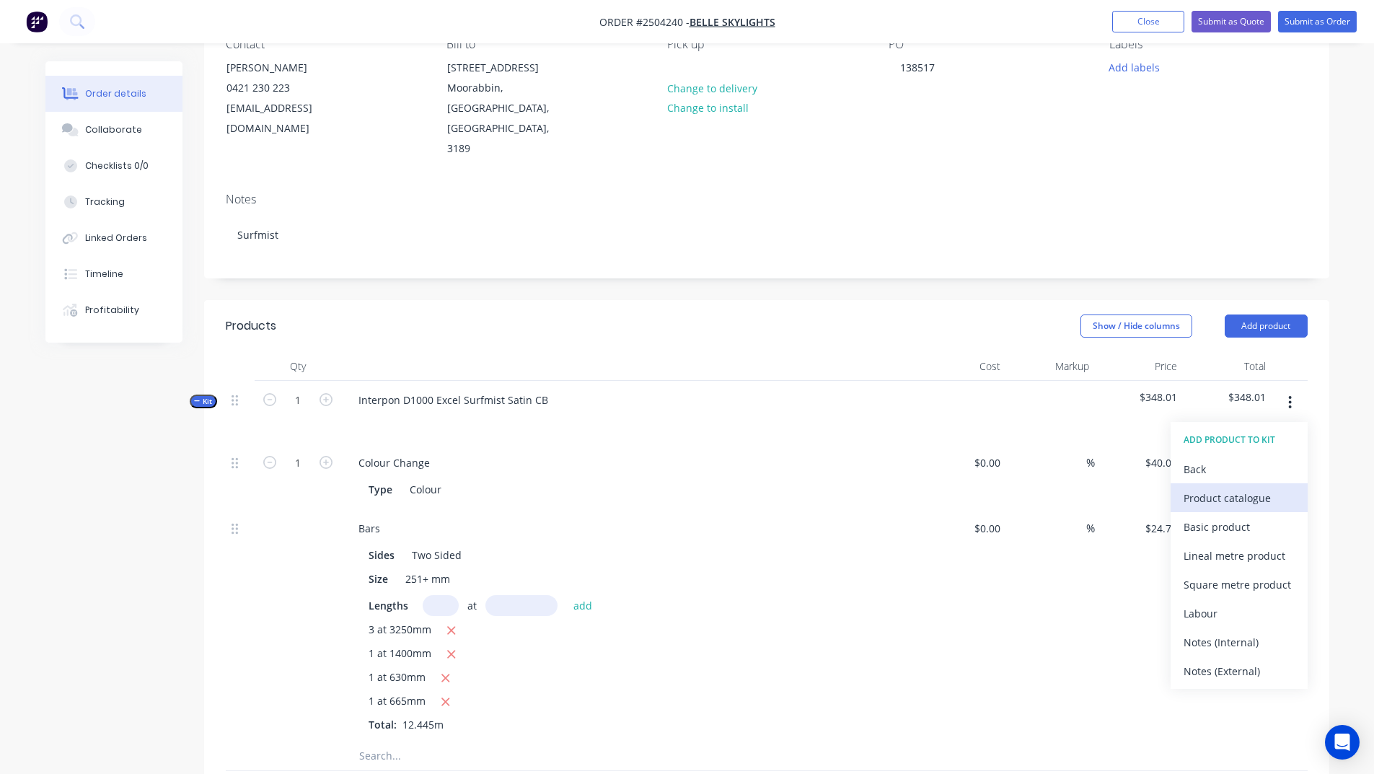
click at [1224, 487] on div "Product catalogue" at bounding box center [1238, 497] width 111 height 21
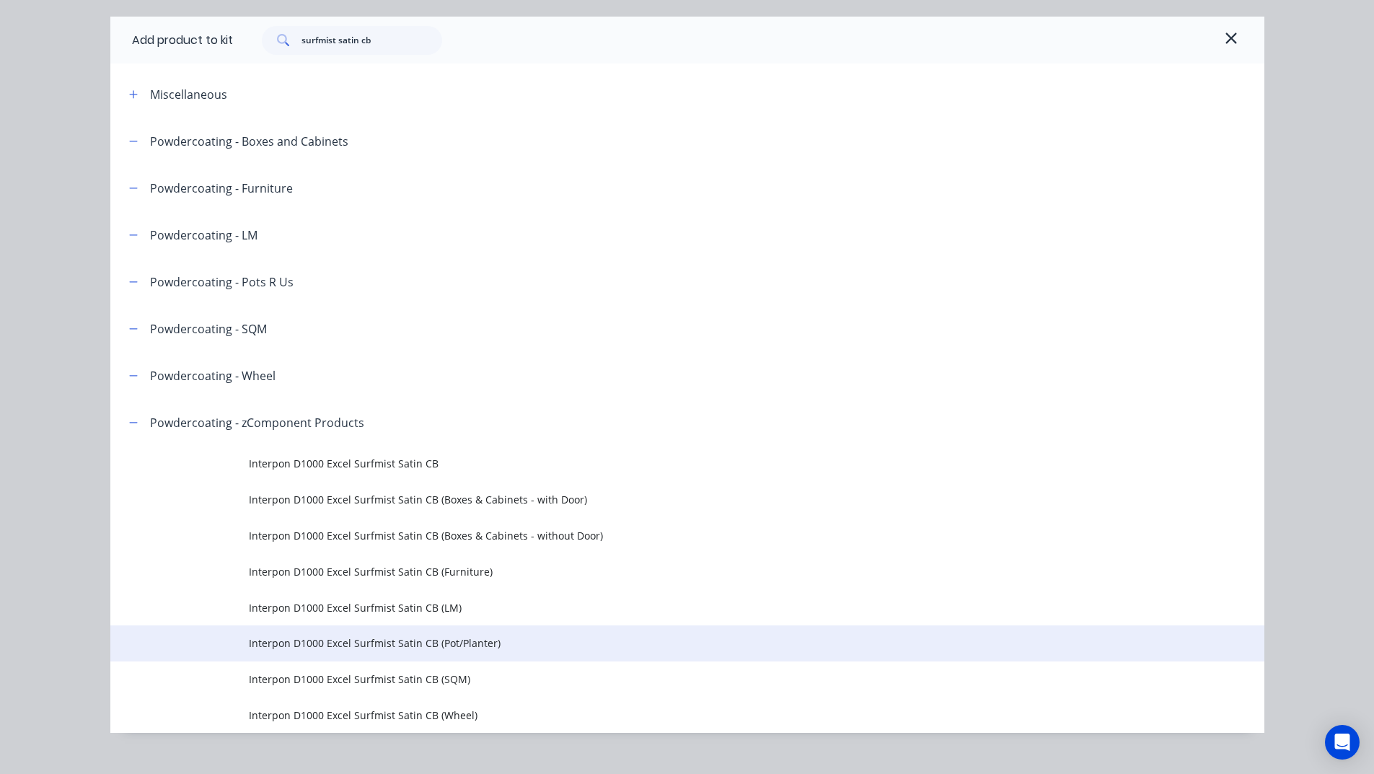
scroll to position [63, 0]
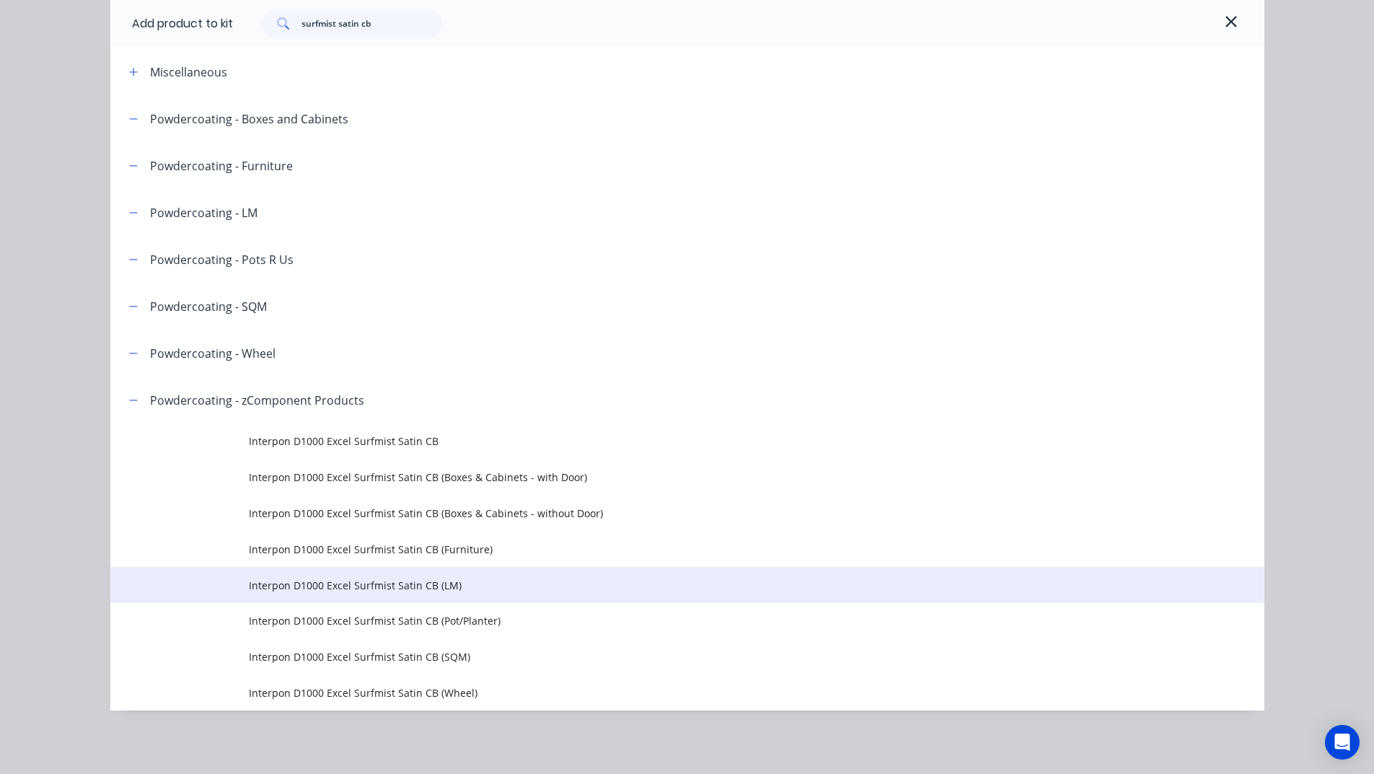
click at [418, 581] on span "Interpon D1000 Excel Surfmist Satin CB (LM)" at bounding box center [655, 585] width 812 height 15
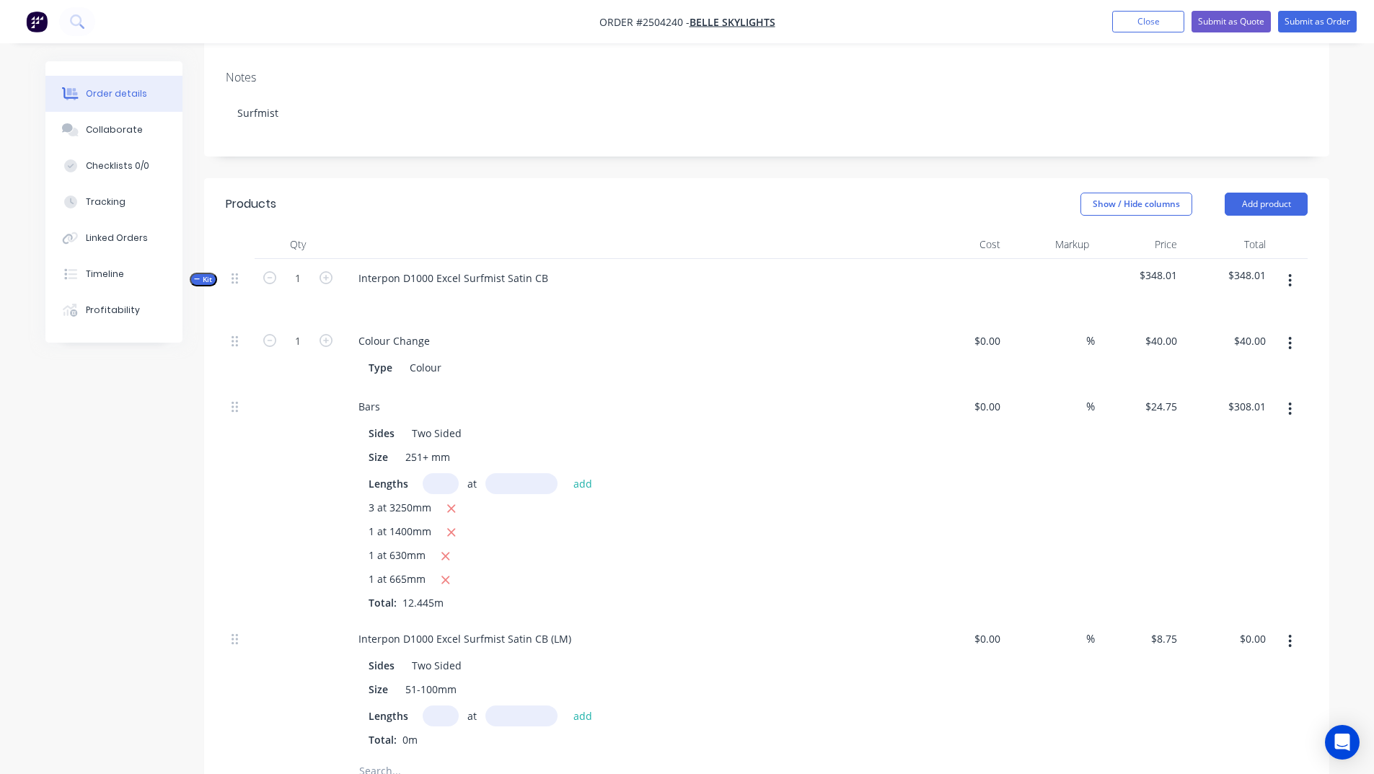
scroll to position [361, 0]
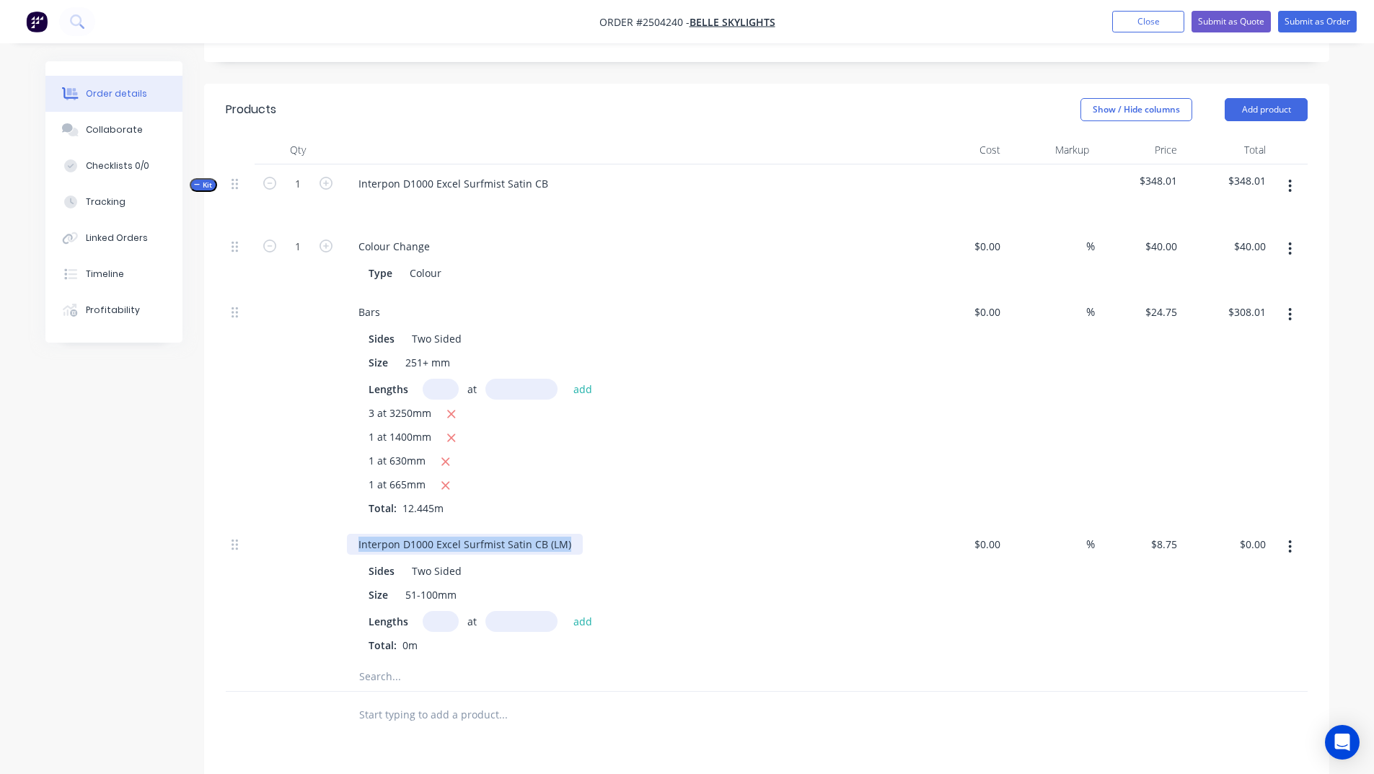
drag, startPoint x: 341, startPoint y: 519, endPoint x: 0, endPoint y: 524, distance: 341.1
click at [0, 506] on div "Order details Collaborate Checklists 0/0 Tracking Linked Orders Timeline Profit…" at bounding box center [687, 372] width 1374 height 1467
click at [435, 611] on input "text" at bounding box center [441, 621] width 36 height 21
type input "3"
click at [512, 611] on input "text" at bounding box center [521, 621] width 72 height 21
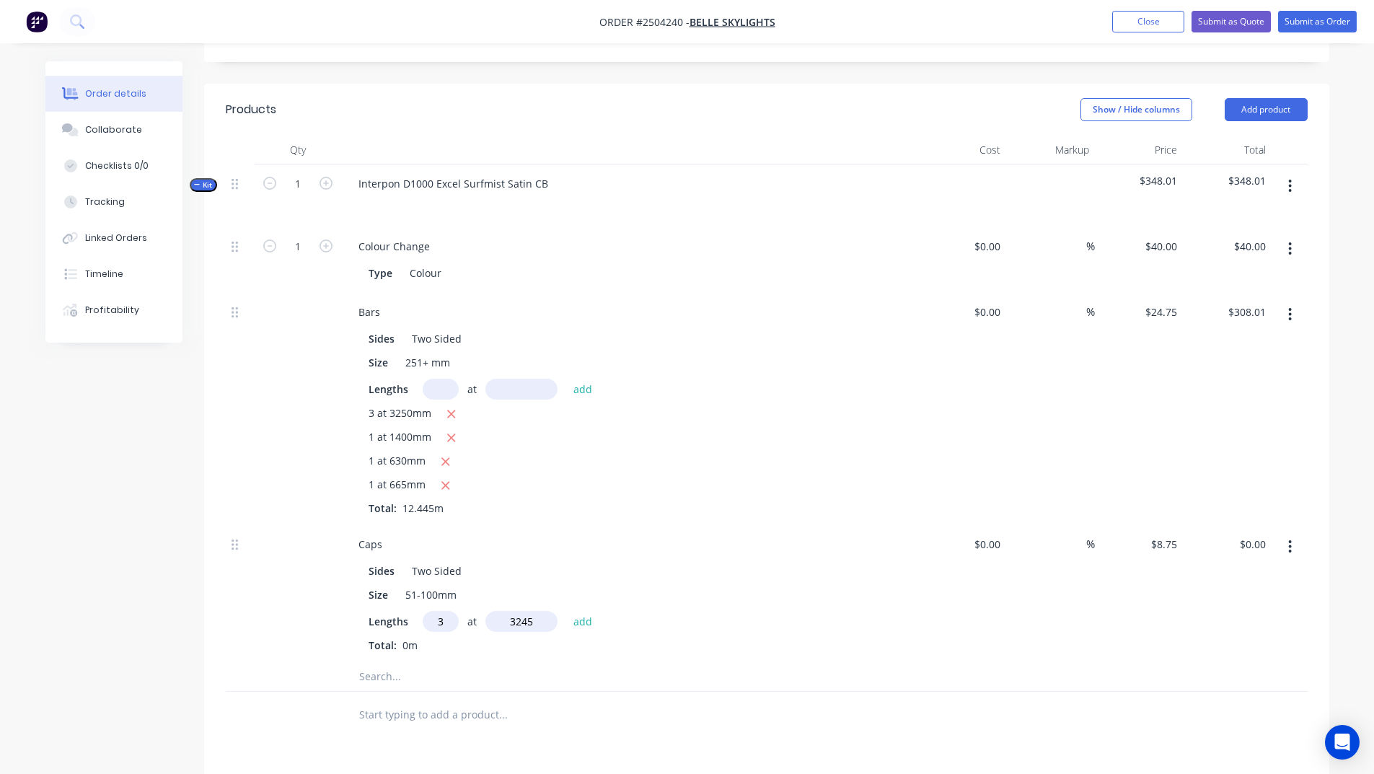
type input "3245"
click at [566, 611] on button "add" at bounding box center [583, 620] width 34 height 19
type input "$85.18"
type input "1"
click at [512, 611] on input "text" at bounding box center [521, 621] width 72 height 21
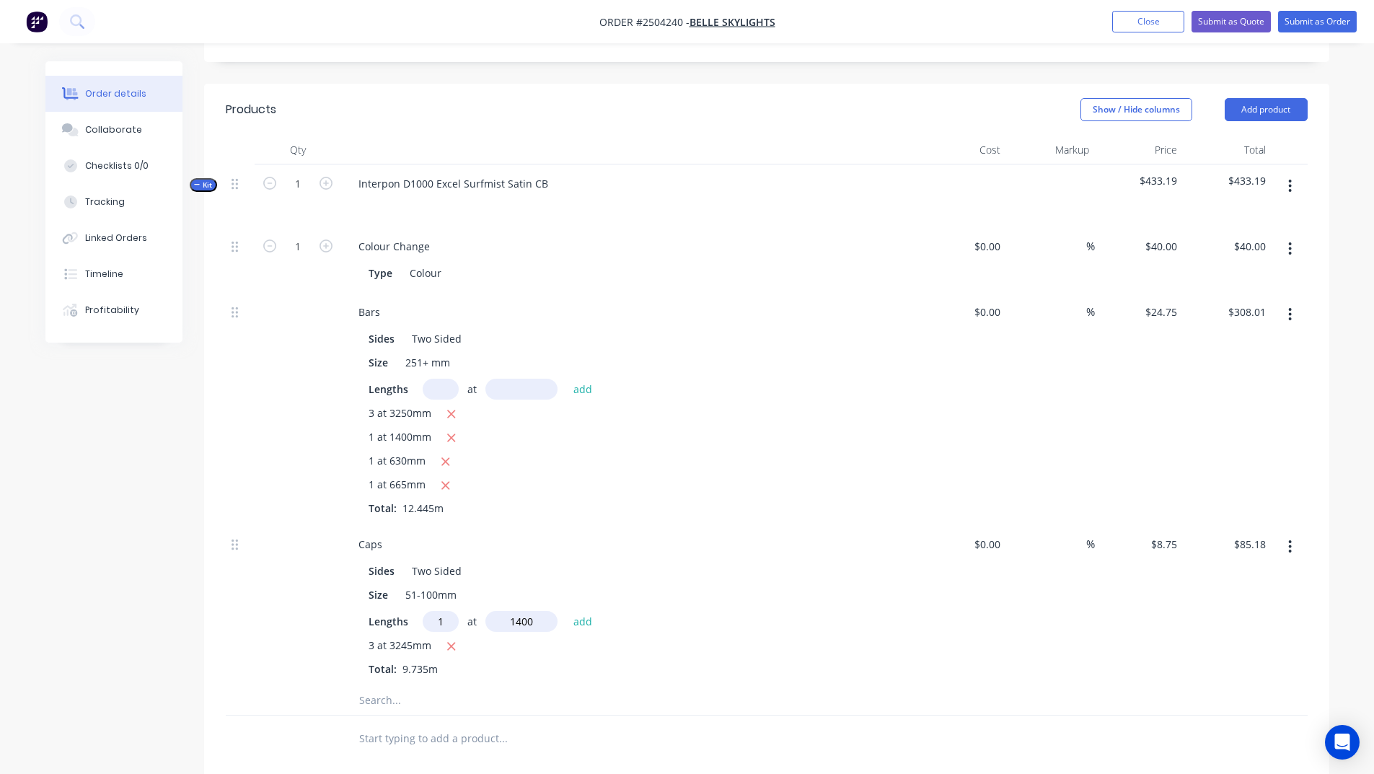
type input "1400"
click at [566, 611] on button "add" at bounding box center [583, 620] width 34 height 19
type input "$97.43"
click at [1289, 178] on icon "button" at bounding box center [1290, 186] width 4 height 16
click at [1209, 213] on div "Add product to kit" at bounding box center [1238, 223] width 111 height 21
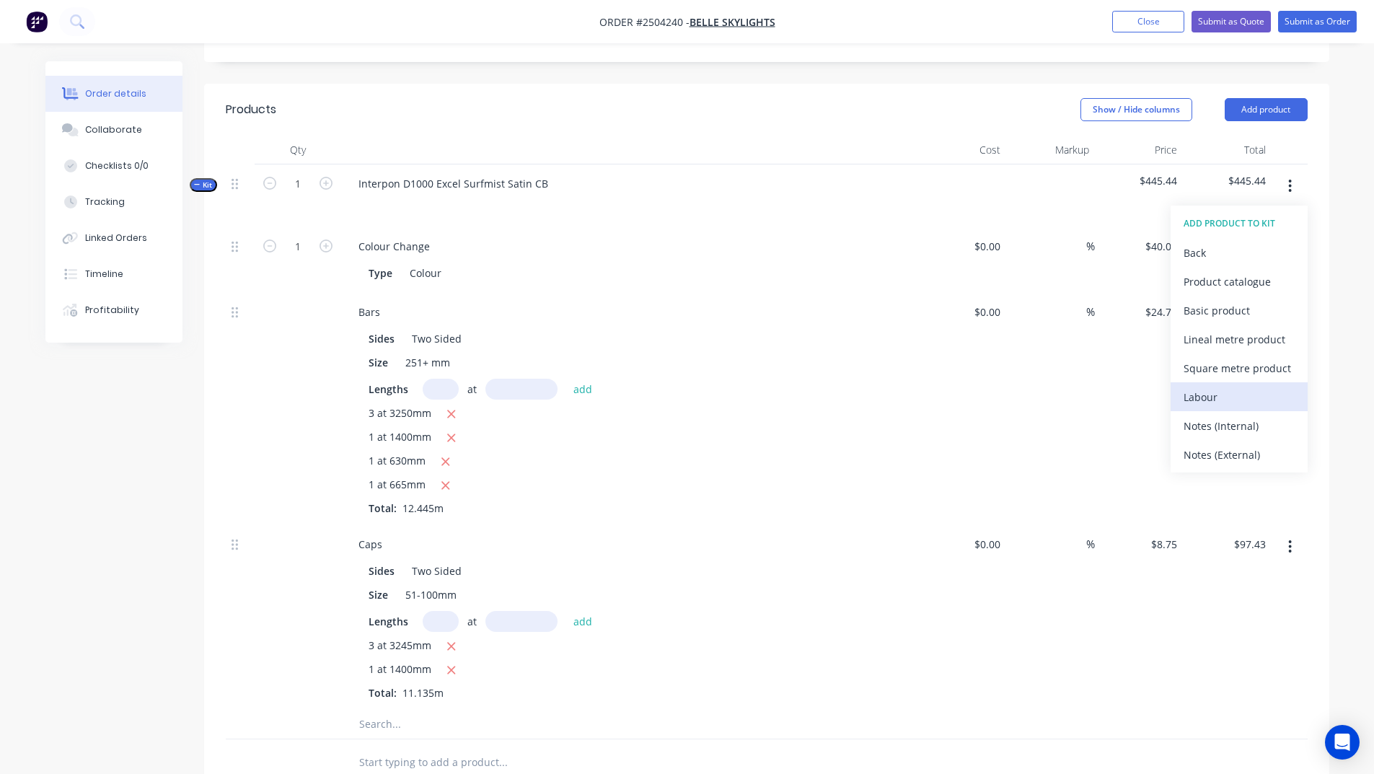
click at [1201, 387] on div "Labour" at bounding box center [1238, 397] width 111 height 21
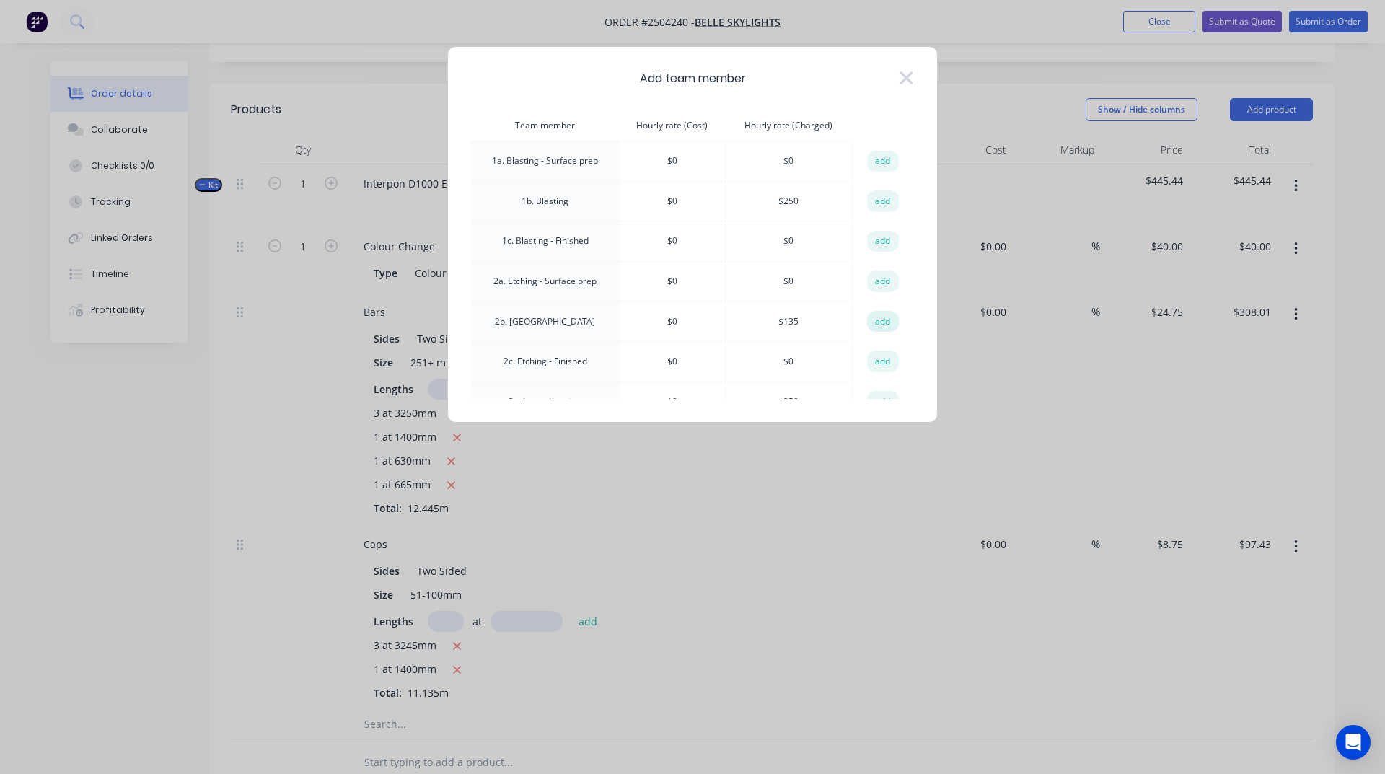
click at [871, 318] on button "add" at bounding box center [883, 322] width 32 height 22
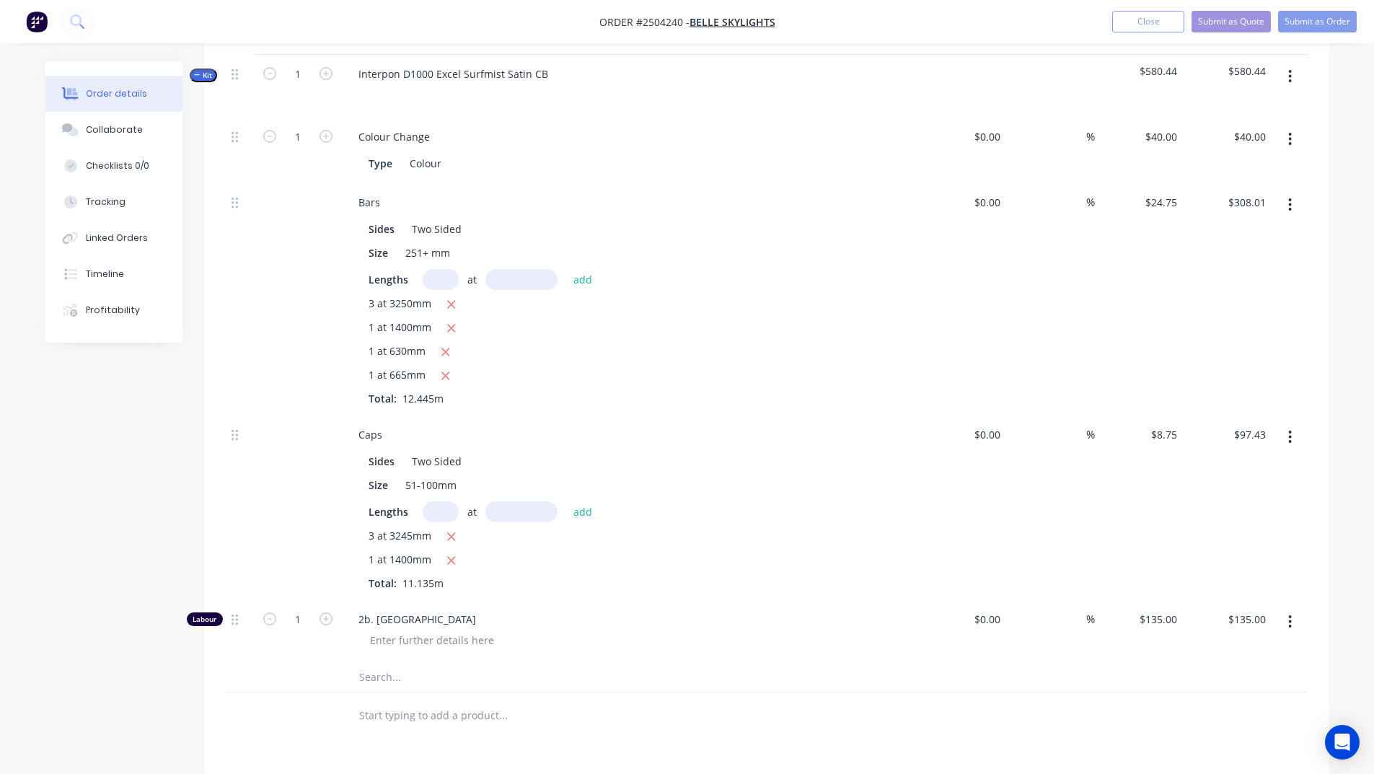
scroll to position [721, 0]
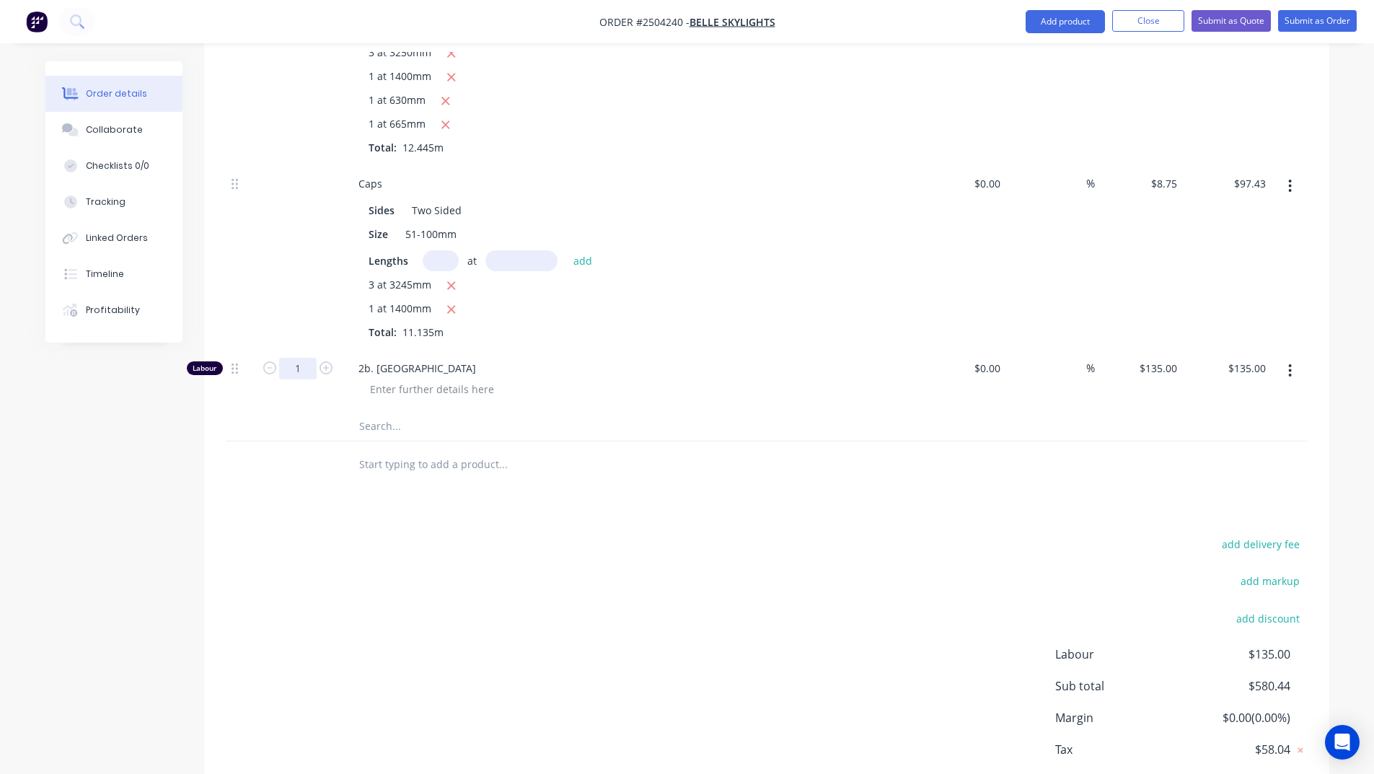
click at [301, 358] on input "1" at bounding box center [297, 369] width 37 height 22
type input "0.33"
click at [701, 613] on div "add delivery fee add markup add discount Labour $135.00 Sub total $580.44 Margi…" at bounding box center [767, 673] width 1082 height 278
type input "$44.55"
drag, startPoint x: 1354, startPoint y: 483, endPoint x: 1372, endPoint y: 529, distance: 49.5
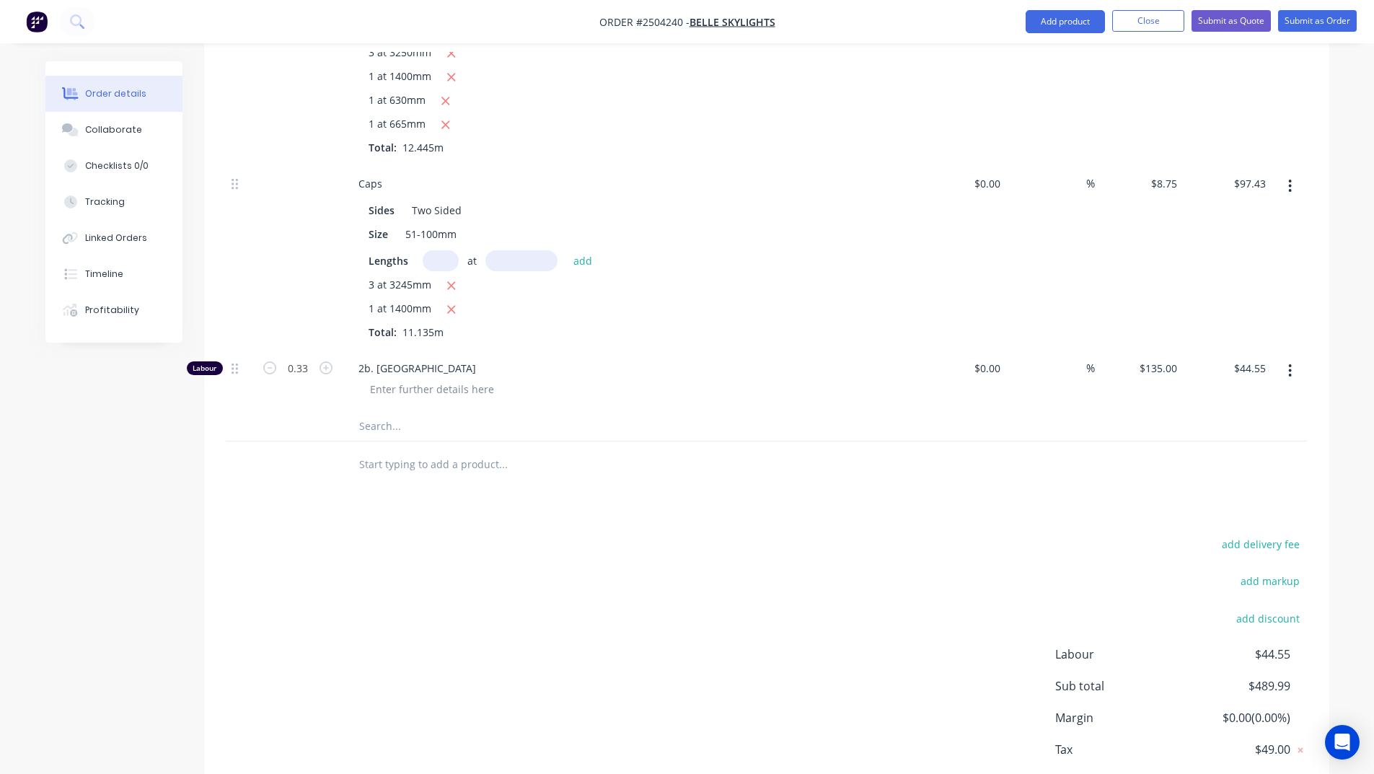
click at [1361, 558] on div "Order details Collaborate Checklists 0/0 Tracking Linked Orders Timeline Profit…" at bounding box center [687, 67] width 1374 height 1577
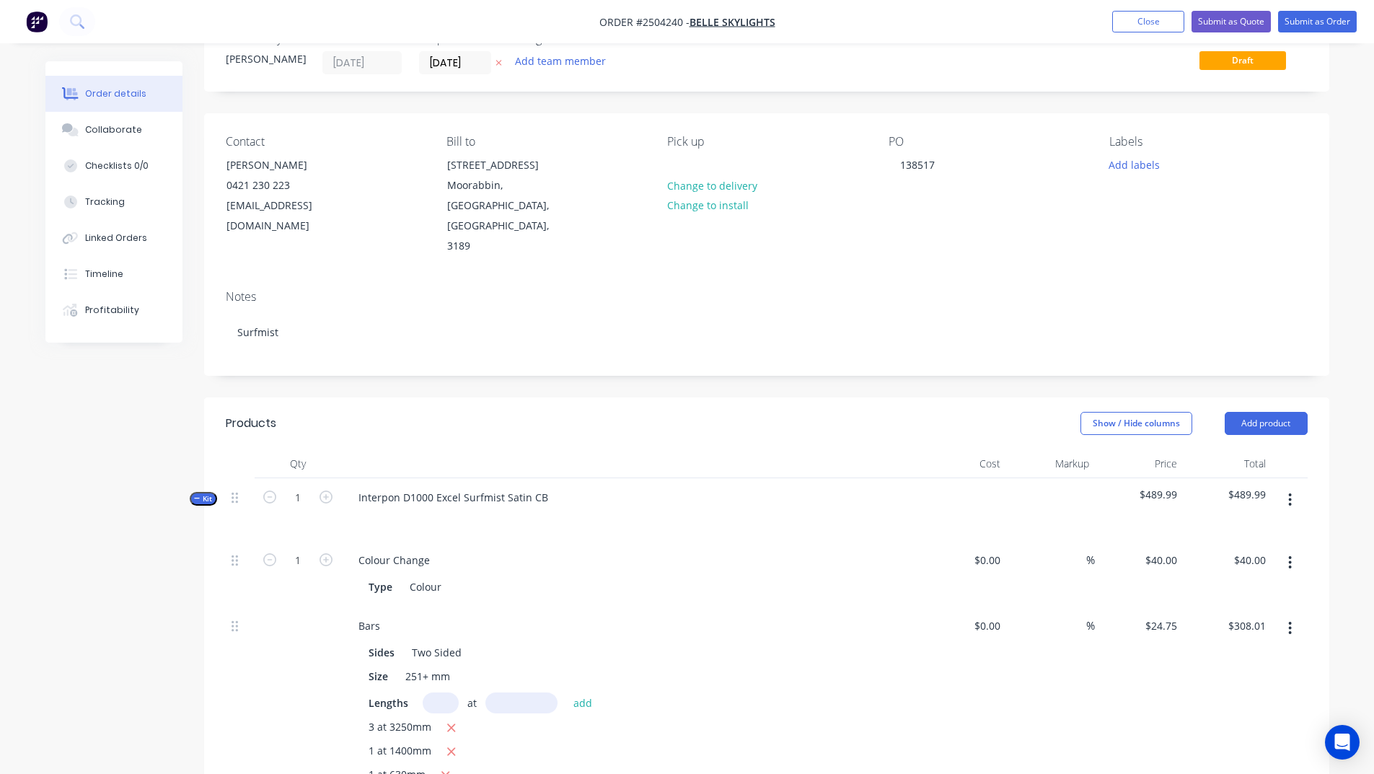
scroll to position [0, 0]
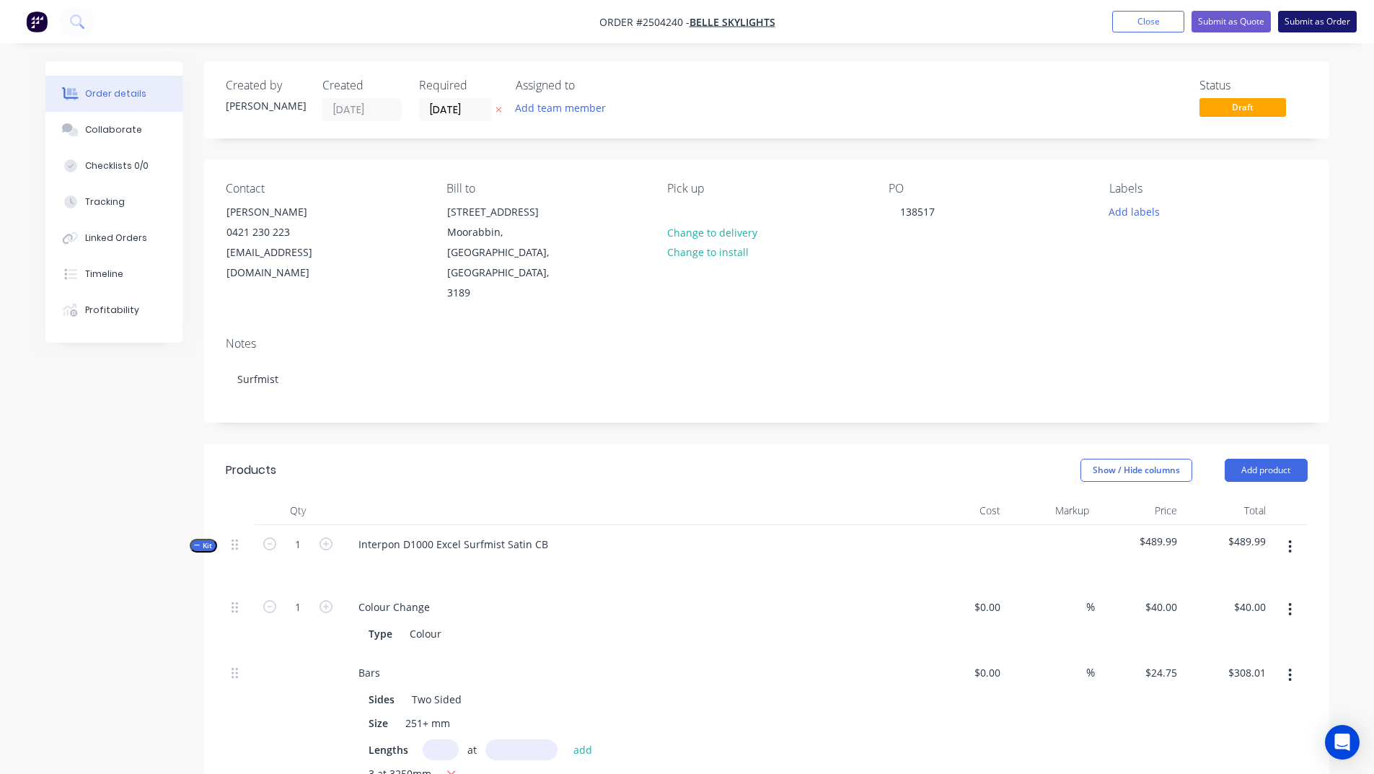
click at [1313, 11] on button "Submit as Order" at bounding box center [1317, 22] width 79 height 22
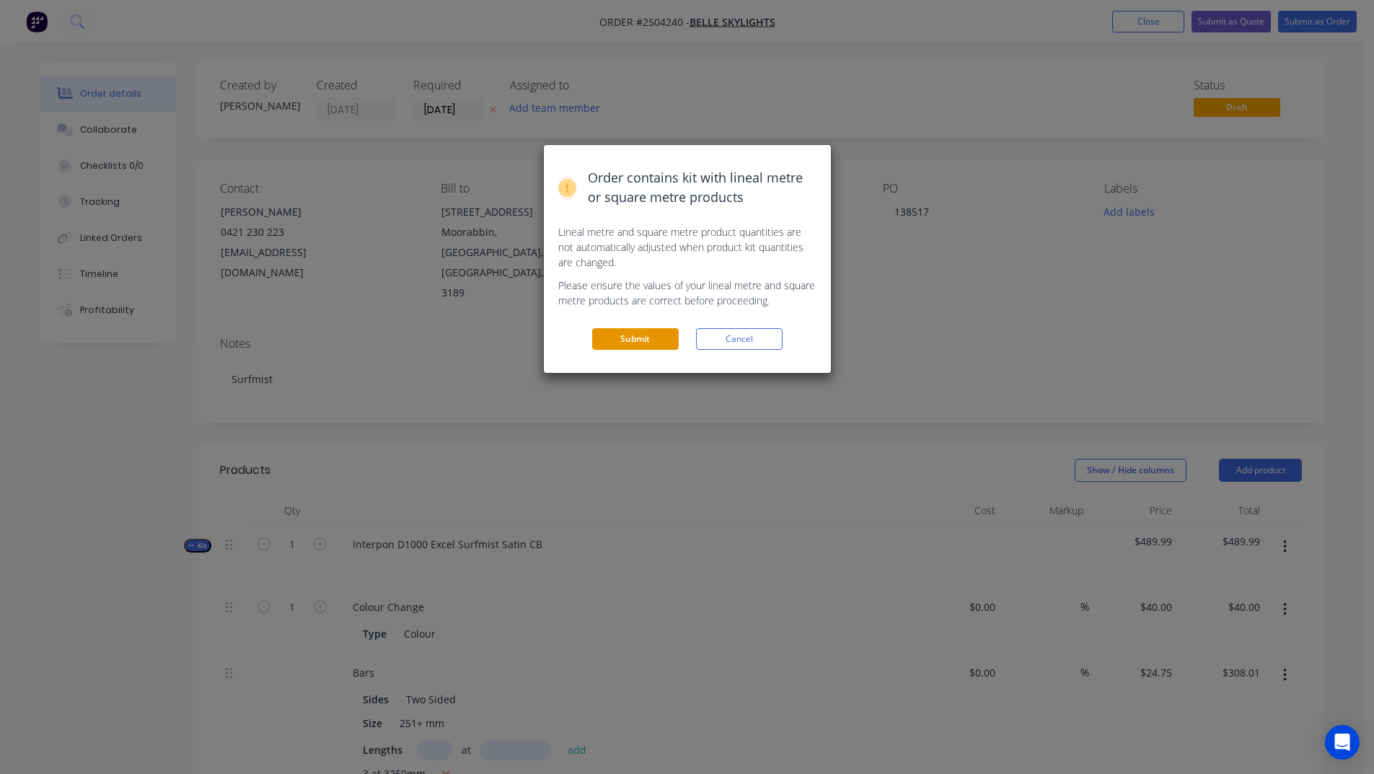
click at [634, 336] on button "Submit" at bounding box center [635, 339] width 87 height 22
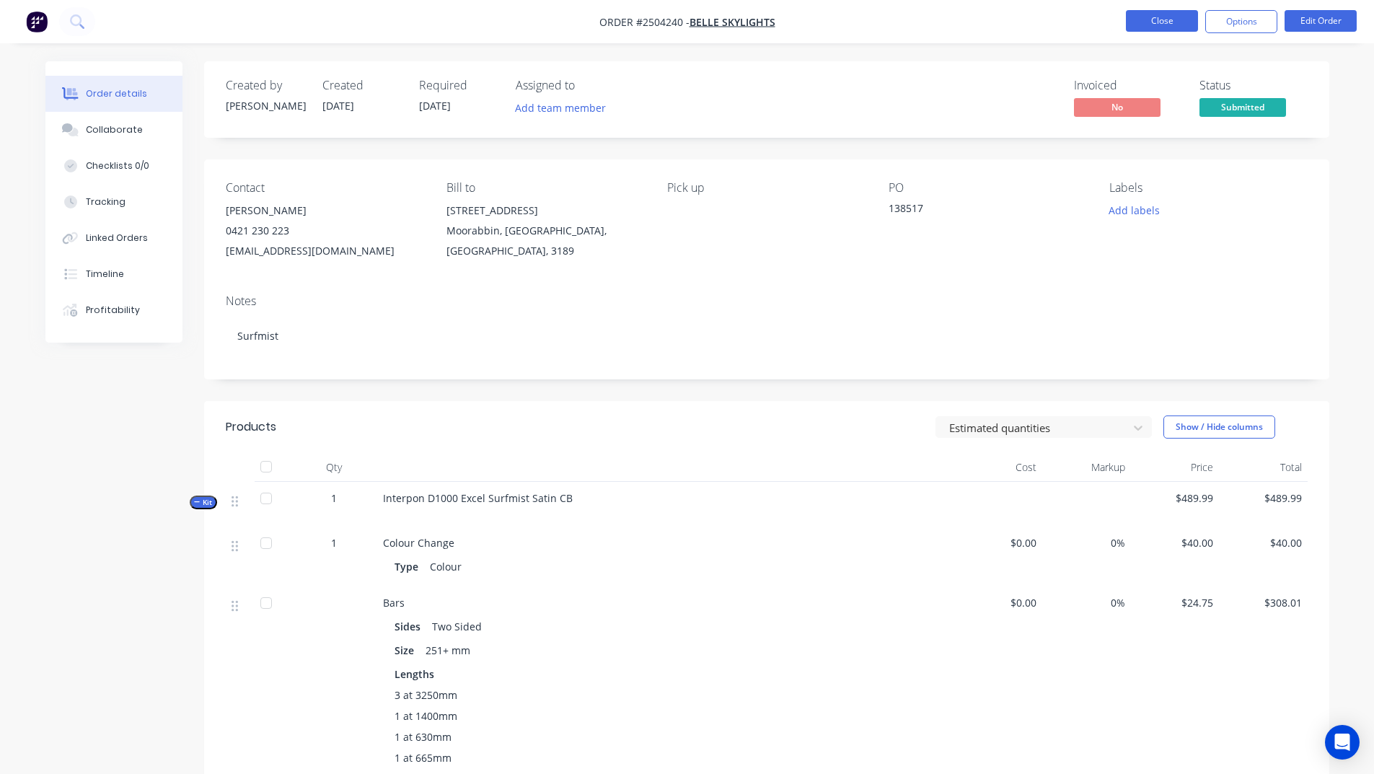
click at [1167, 23] on button "Close" at bounding box center [1162, 21] width 72 height 22
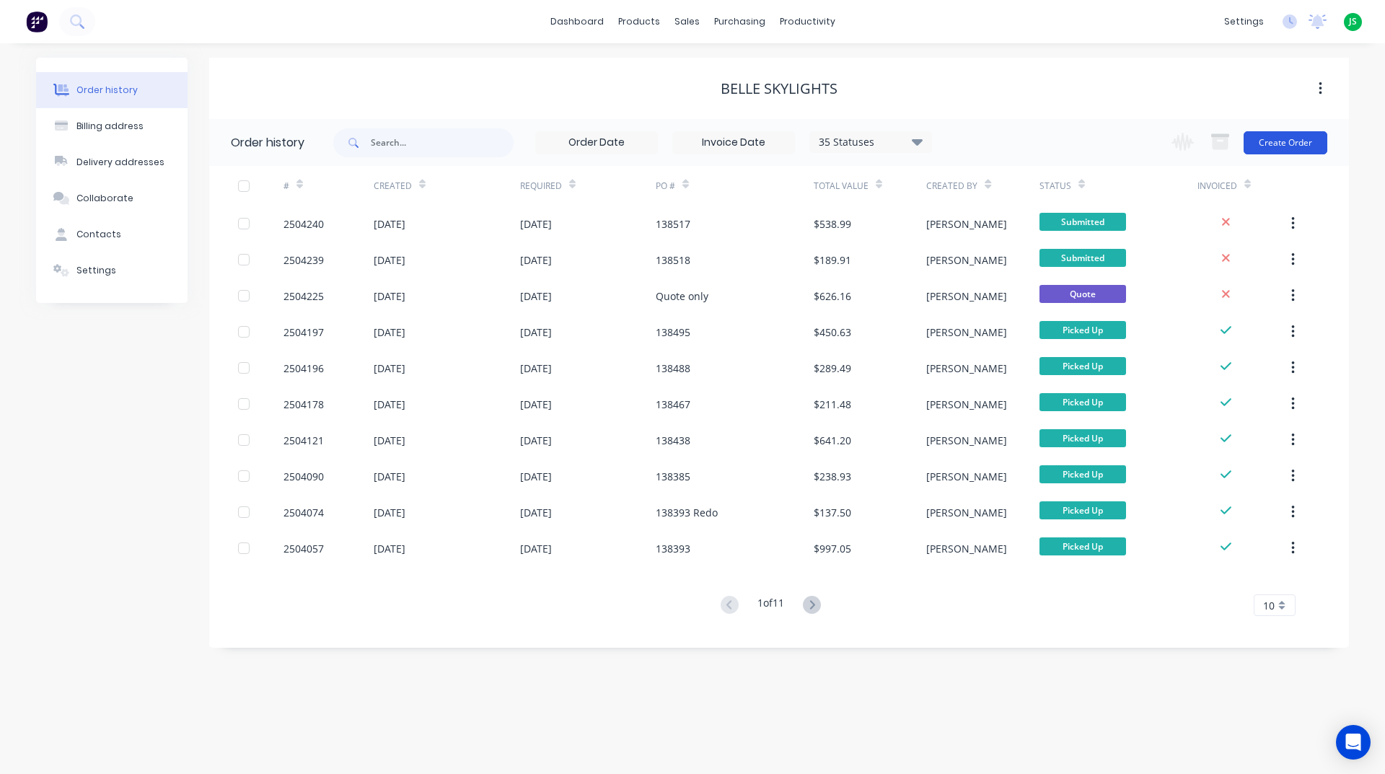
click at [1291, 138] on button "Create Order" at bounding box center [1285, 142] width 84 height 23
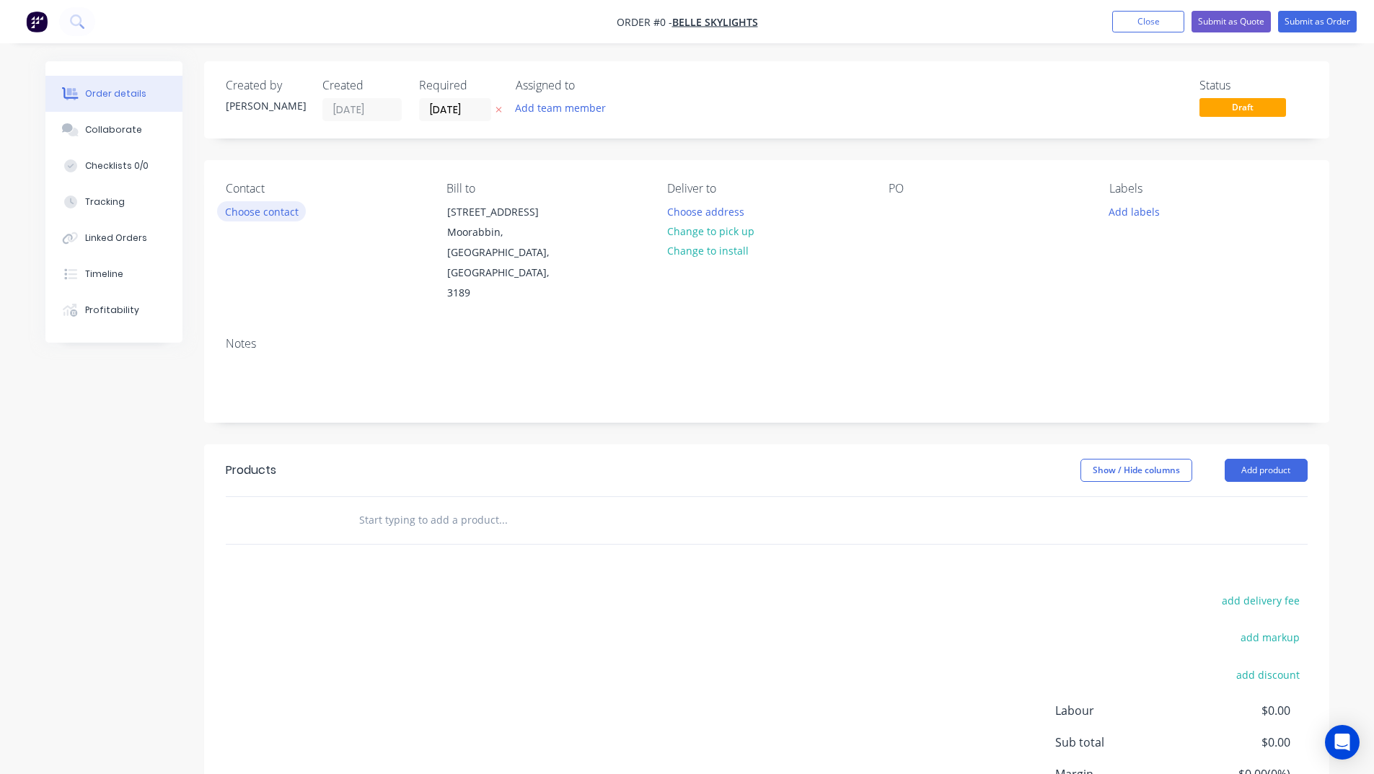
click at [253, 212] on button "Choose contact" at bounding box center [261, 210] width 89 height 19
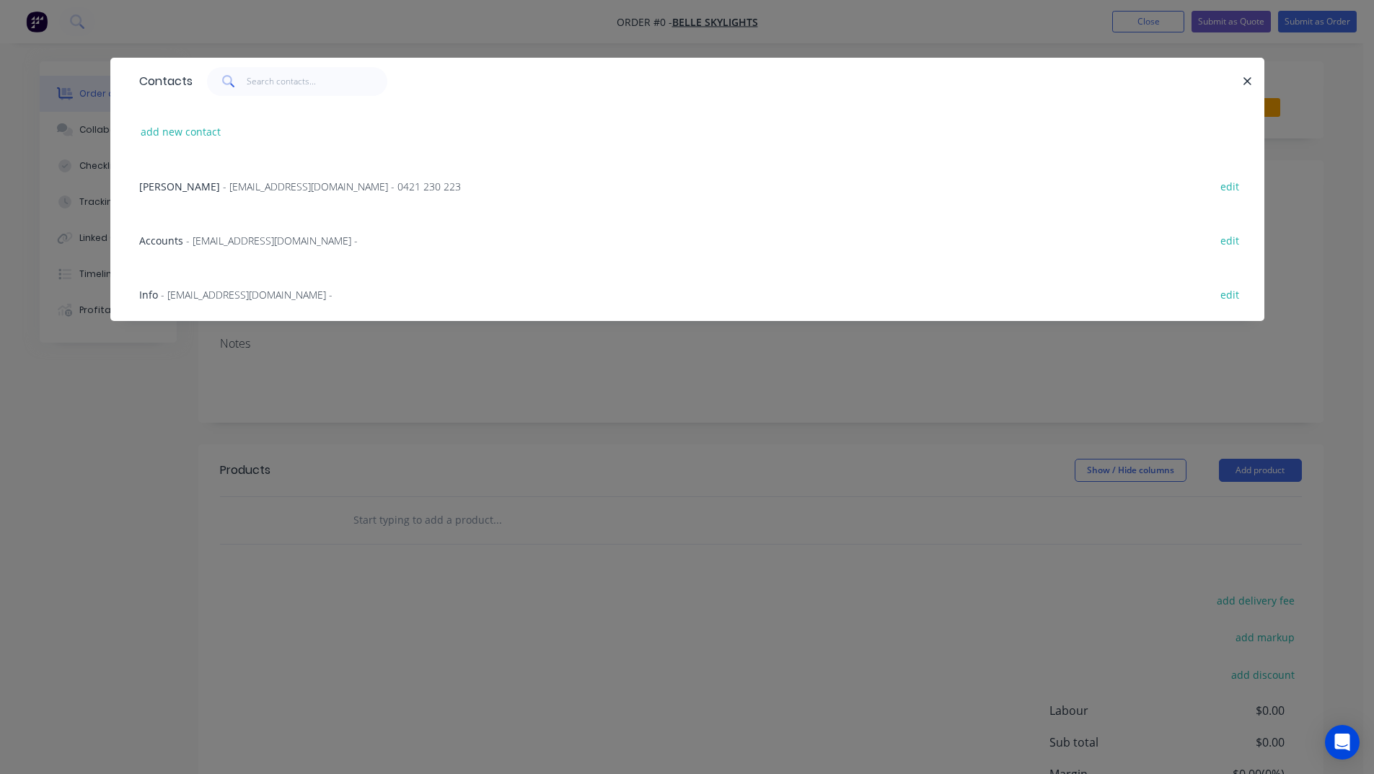
click at [223, 187] on span "- factory@belleskylights.com.au - 0421 230 223" at bounding box center [342, 187] width 238 height 14
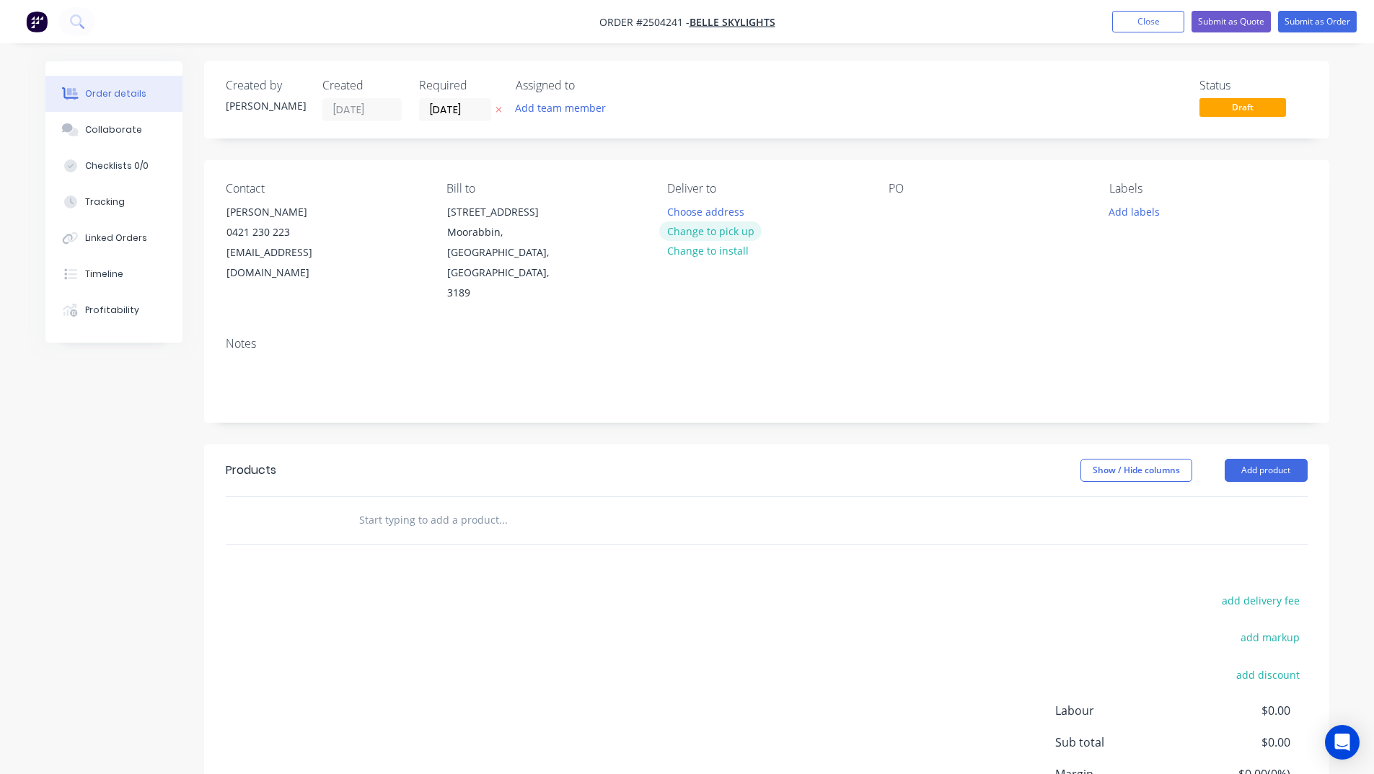
click at [712, 230] on button "Change to pick up" at bounding box center [710, 230] width 102 height 19
click at [890, 209] on div at bounding box center [899, 211] width 23 height 21
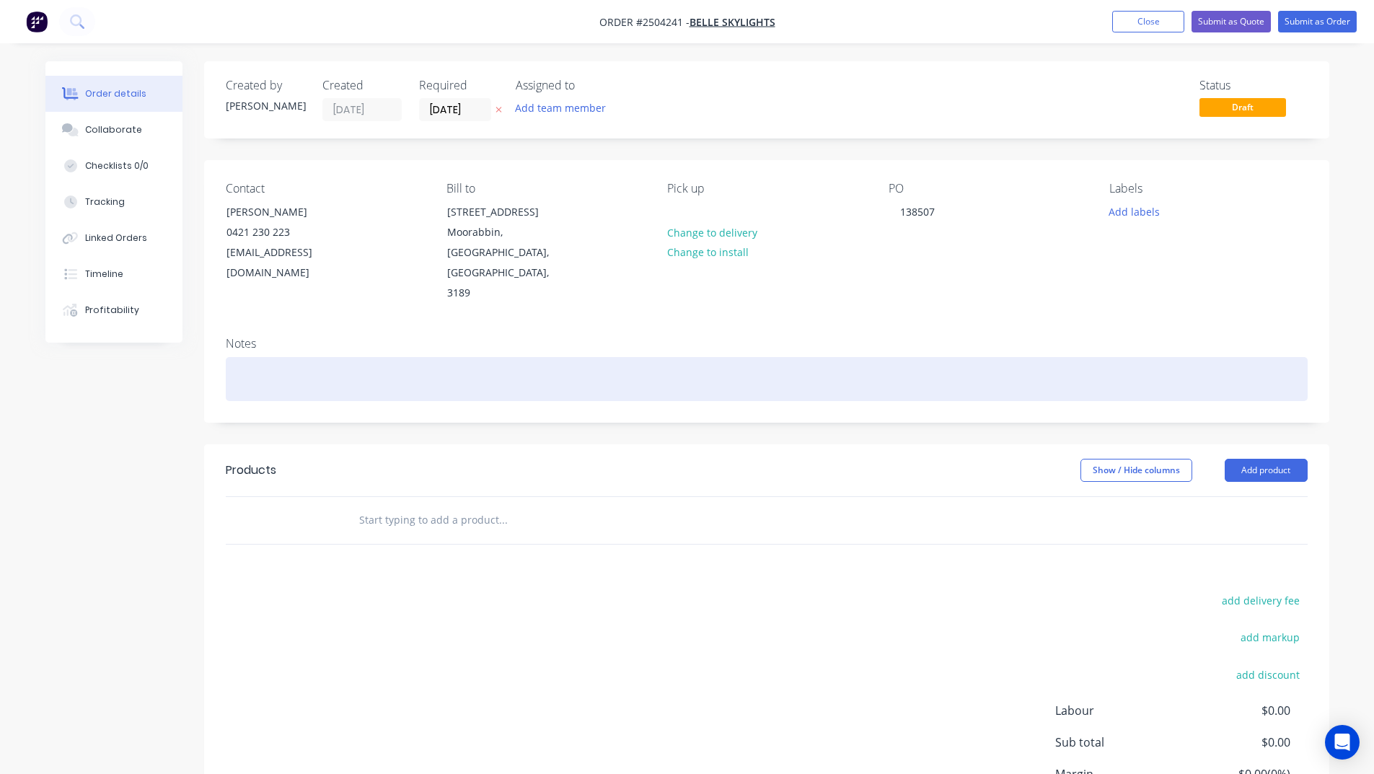
click at [290, 357] on div at bounding box center [767, 379] width 1082 height 44
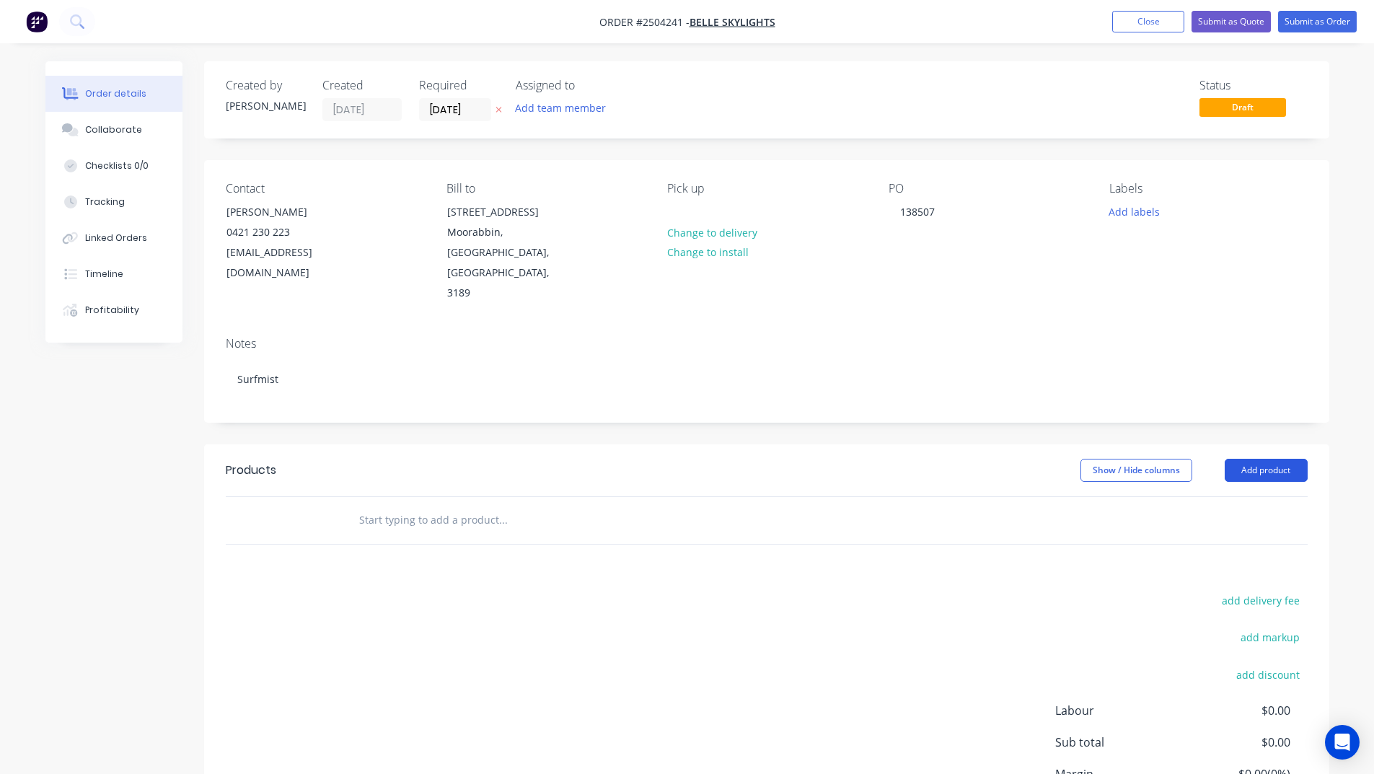
click at [1257, 459] on button "Add product" at bounding box center [1265, 470] width 83 height 23
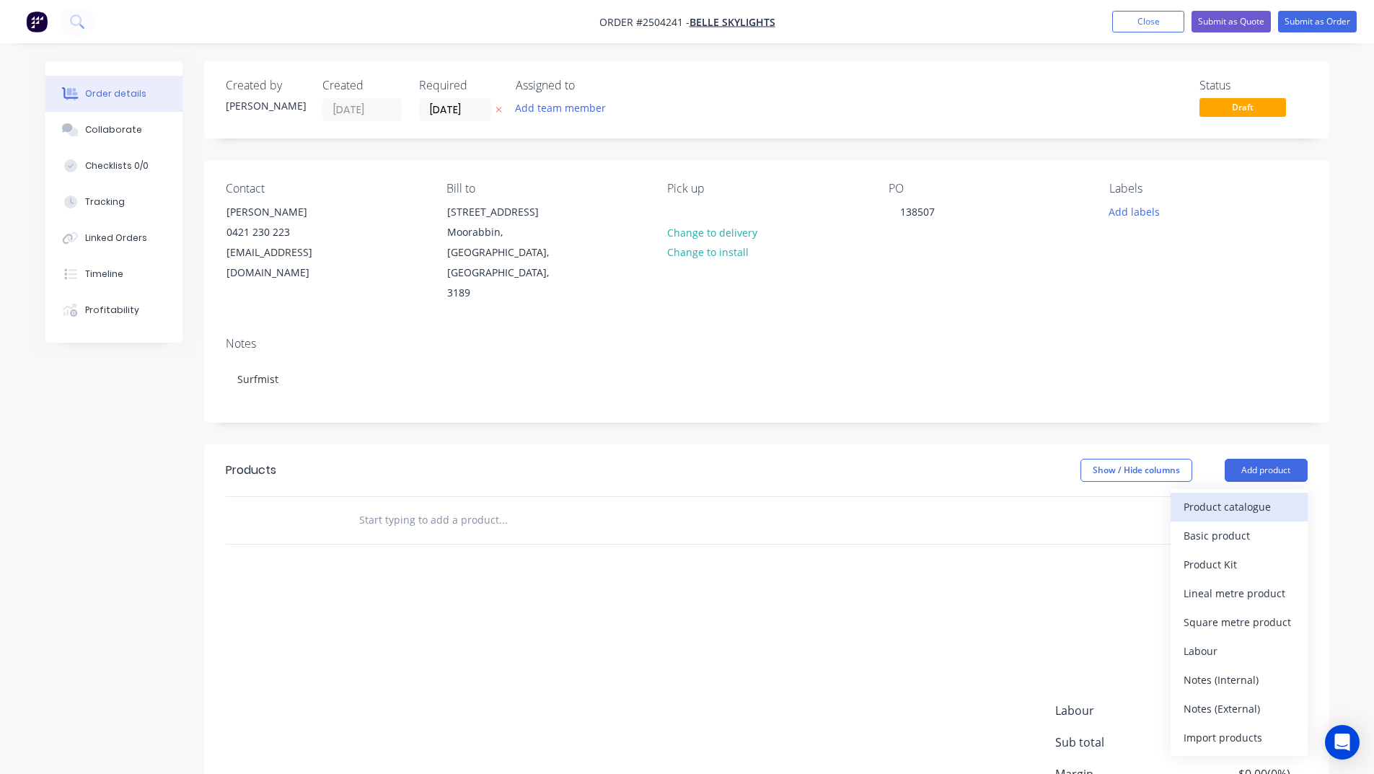
click at [1224, 496] on div "Product catalogue" at bounding box center [1238, 506] width 111 height 21
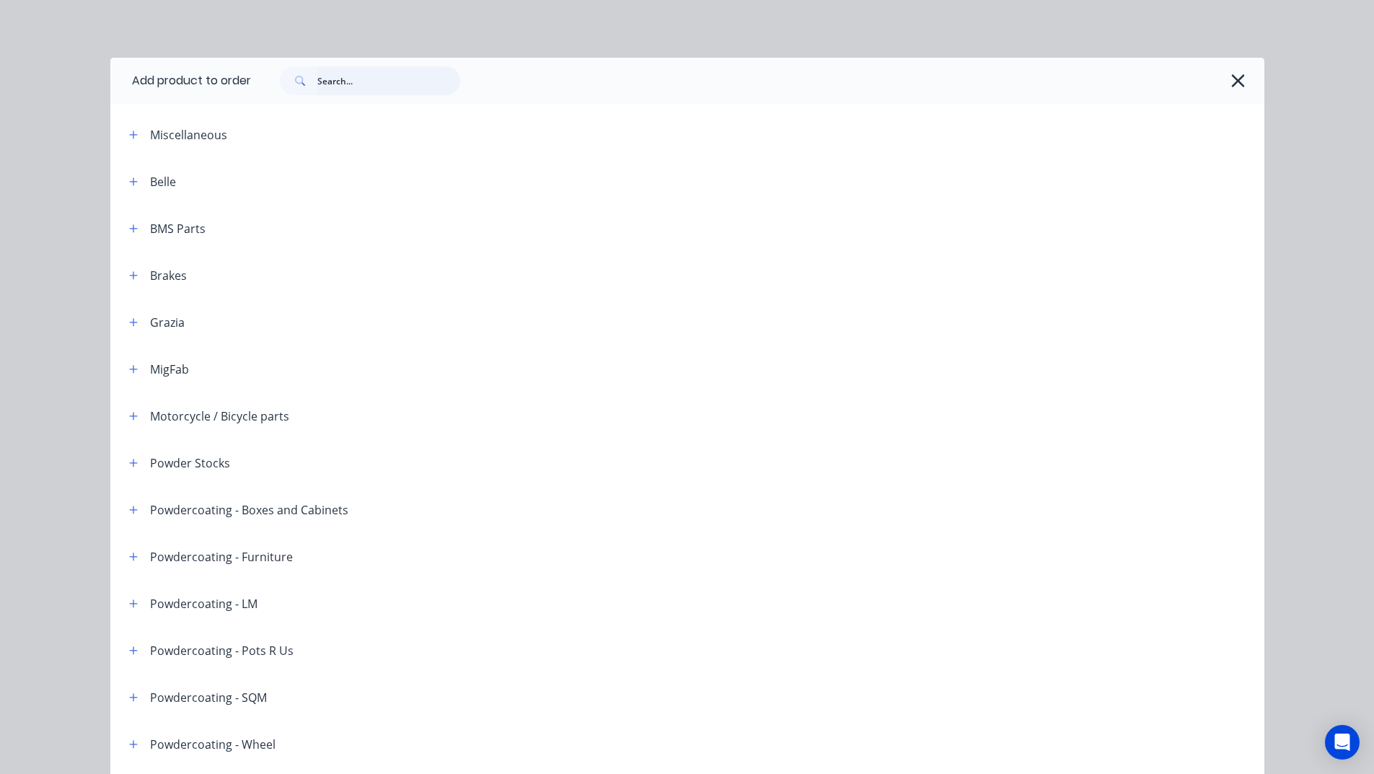
click at [351, 84] on input "text" at bounding box center [388, 80] width 143 height 29
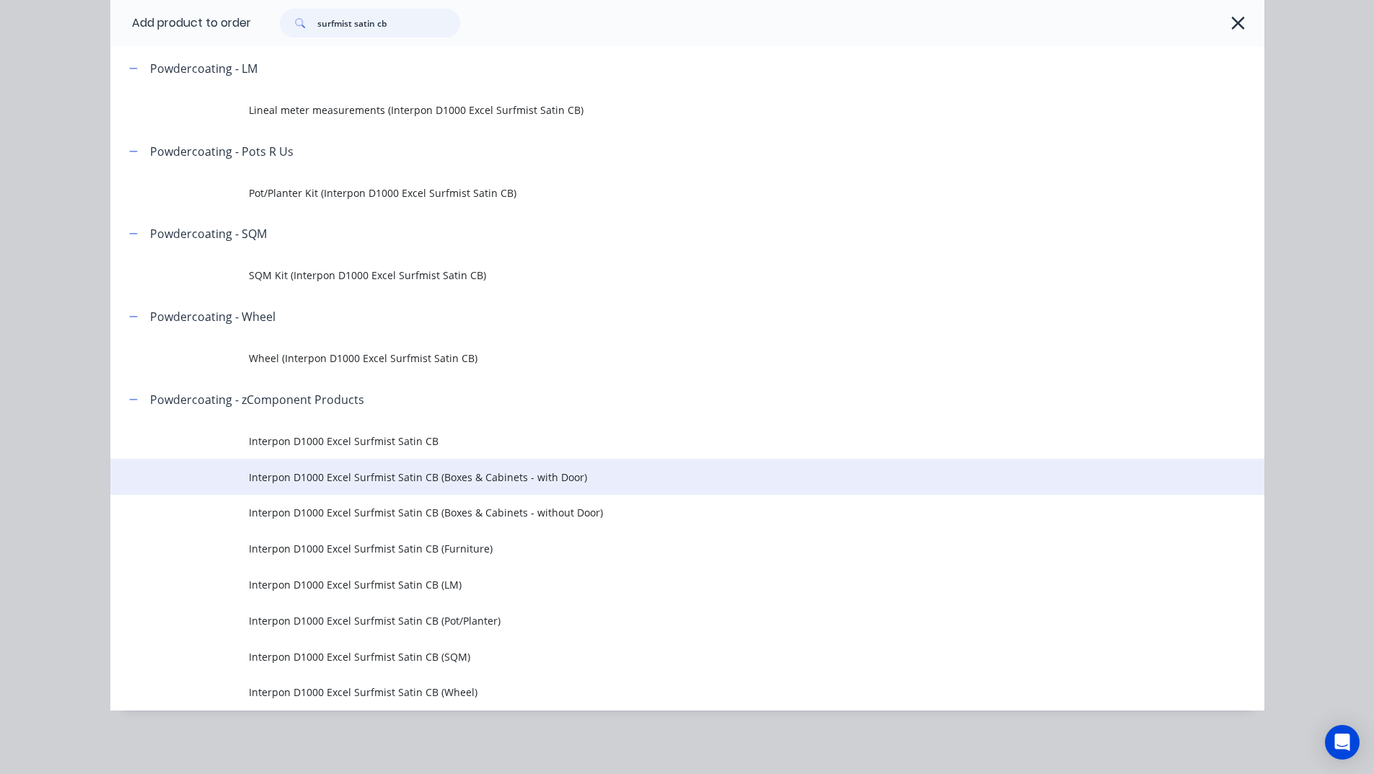
scroll to position [118, 0]
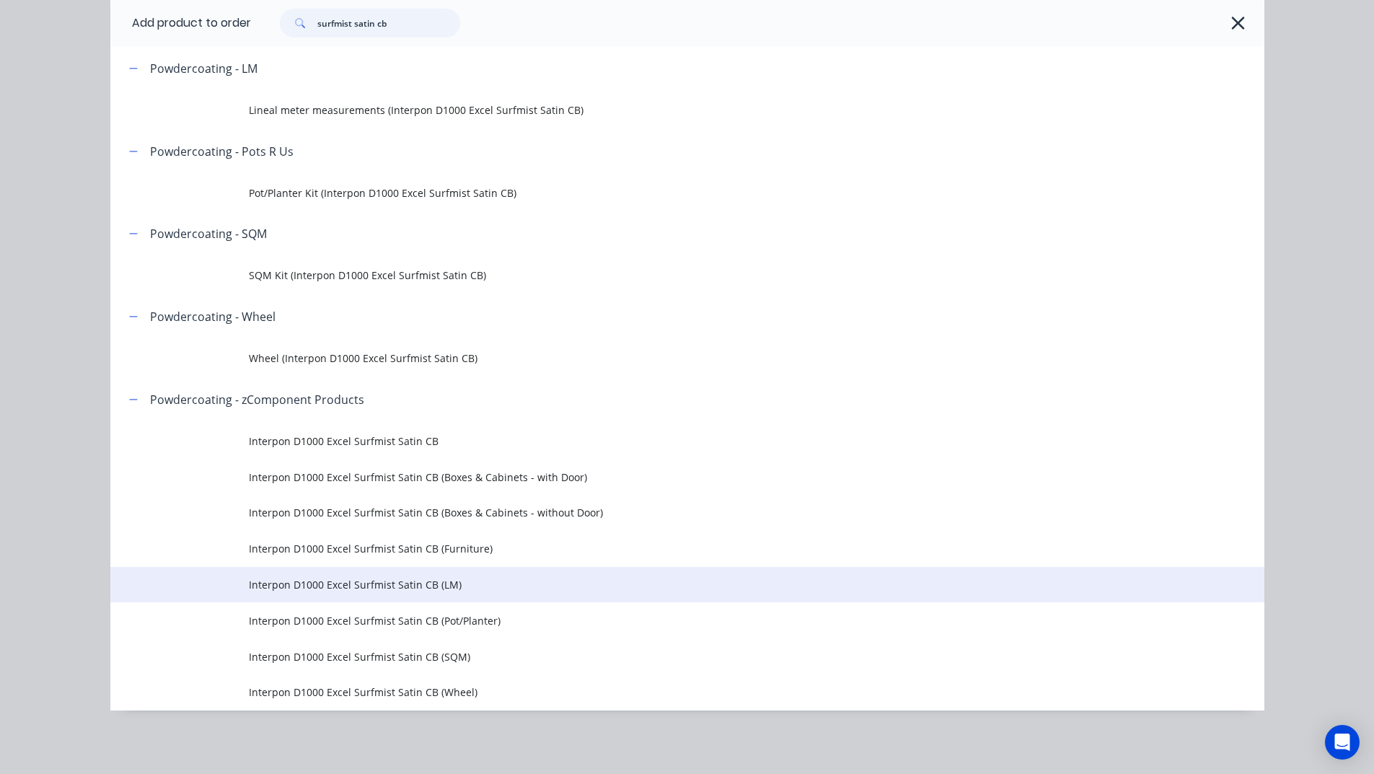
type input "surfmist satin cb"
click at [435, 580] on span "Interpon D1000 Excel Surfmist Satin CB (LM)" at bounding box center [655, 584] width 812 height 15
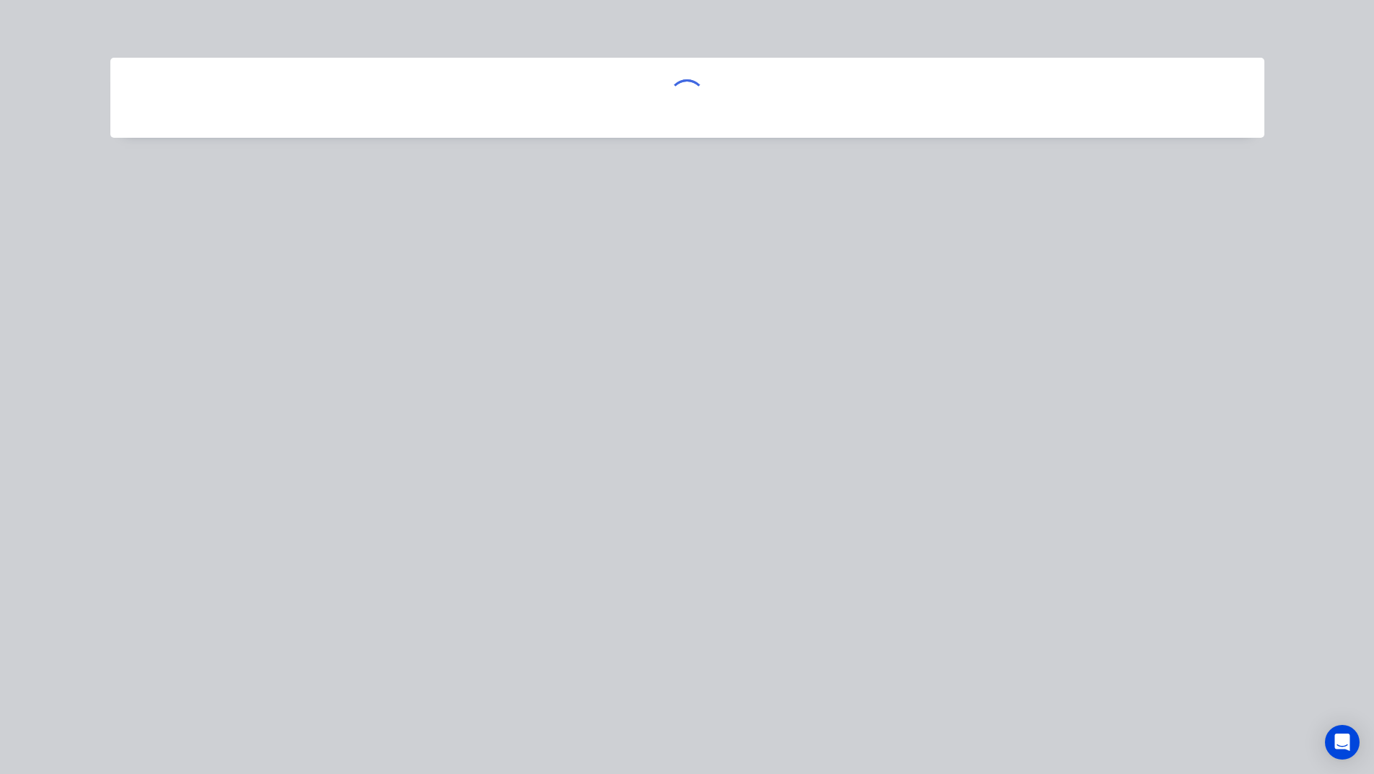
scroll to position [0, 0]
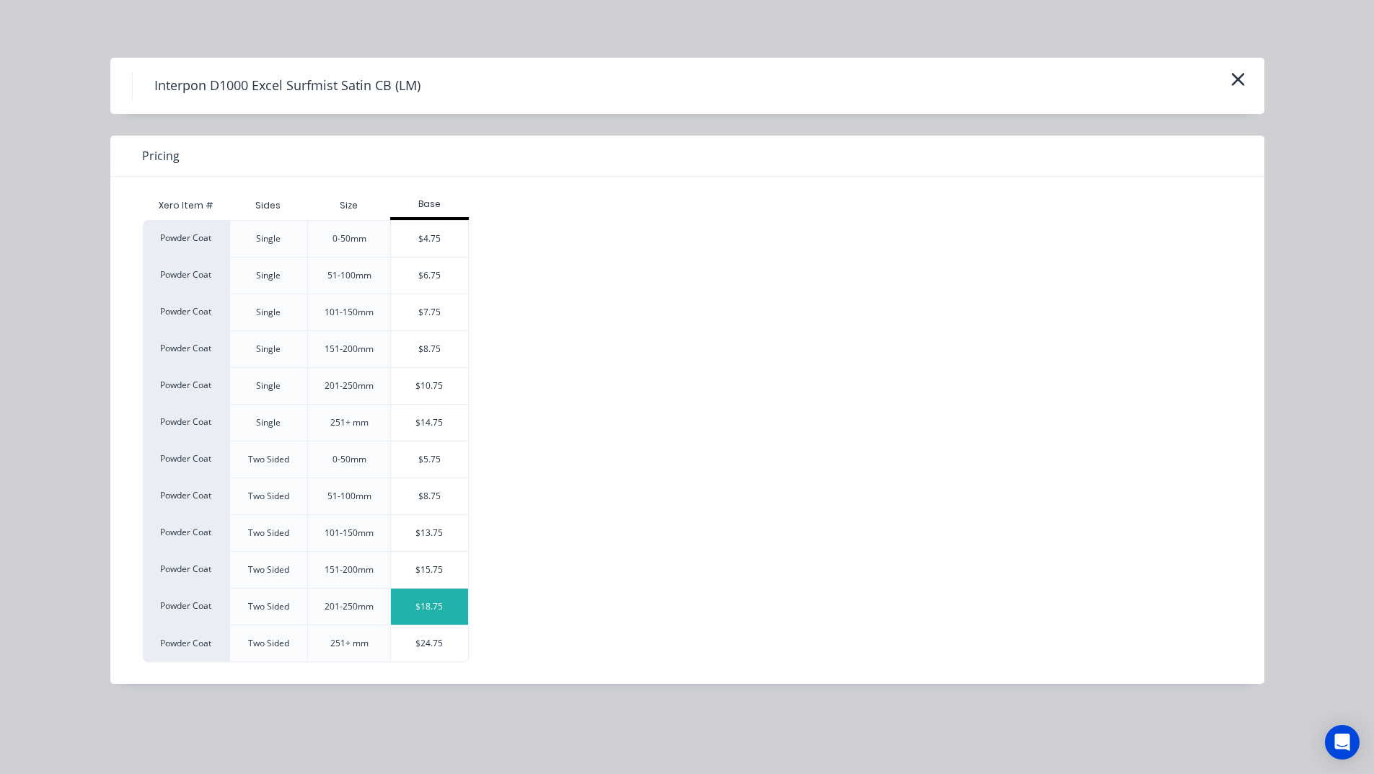
click at [451, 608] on div "$18.75" at bounding box center [429, 606] width 77 height 36
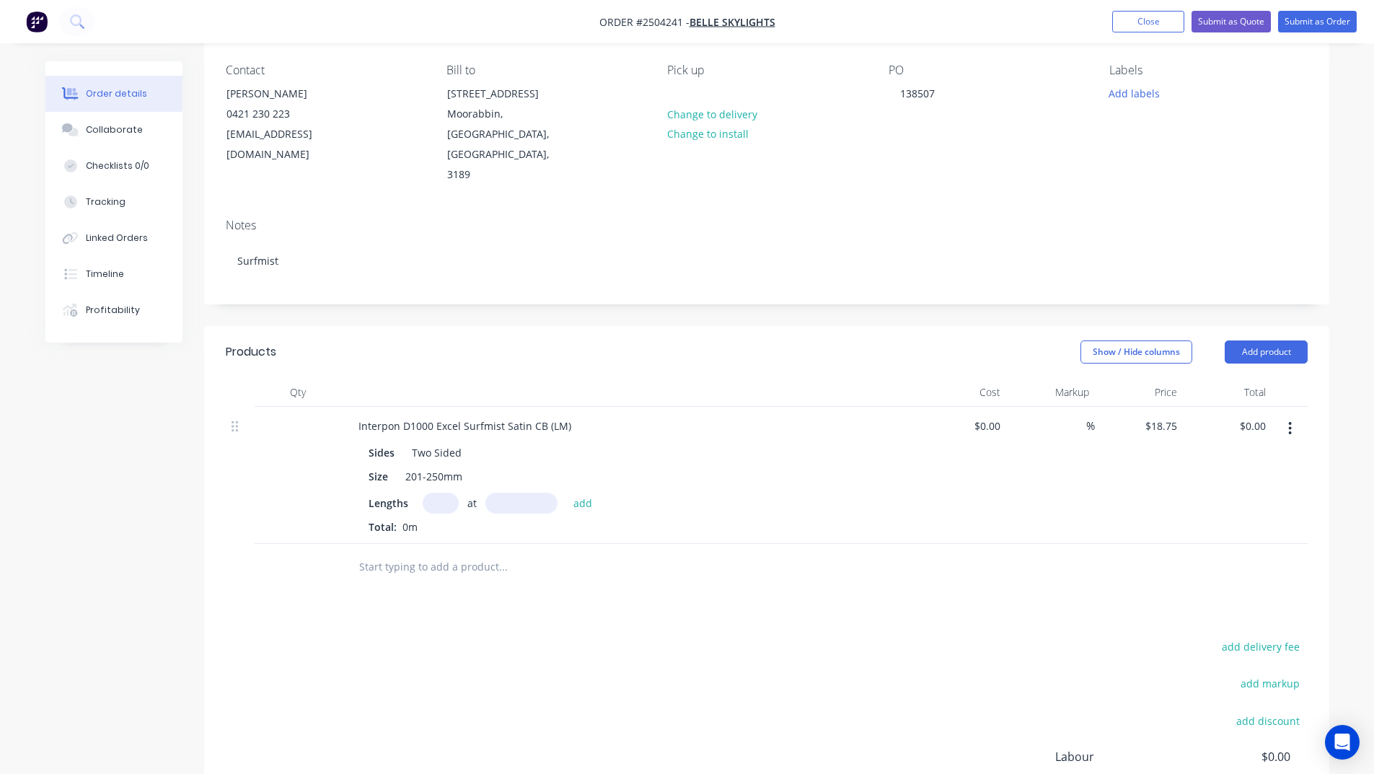
click at [440, 493] on input "text" at bounding box center [441, 503] width 36 height 21
type input "4"
click at [523, 493] on input "text" at bounding box center [521, 503] width 72 height 21
type input "1760"
click at [566, 493] on button "add" at bounding box center [583, 502] width 34 height 19
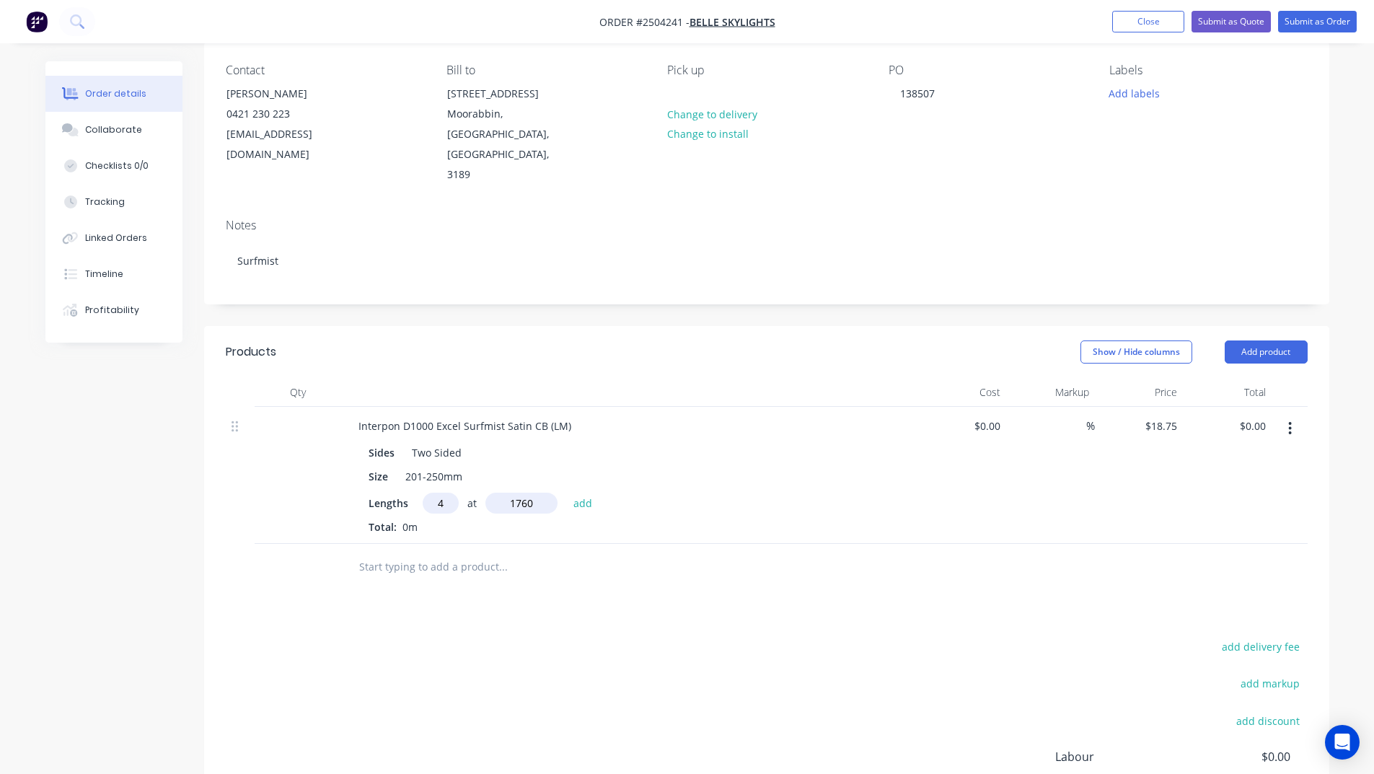
type input "$132.00"
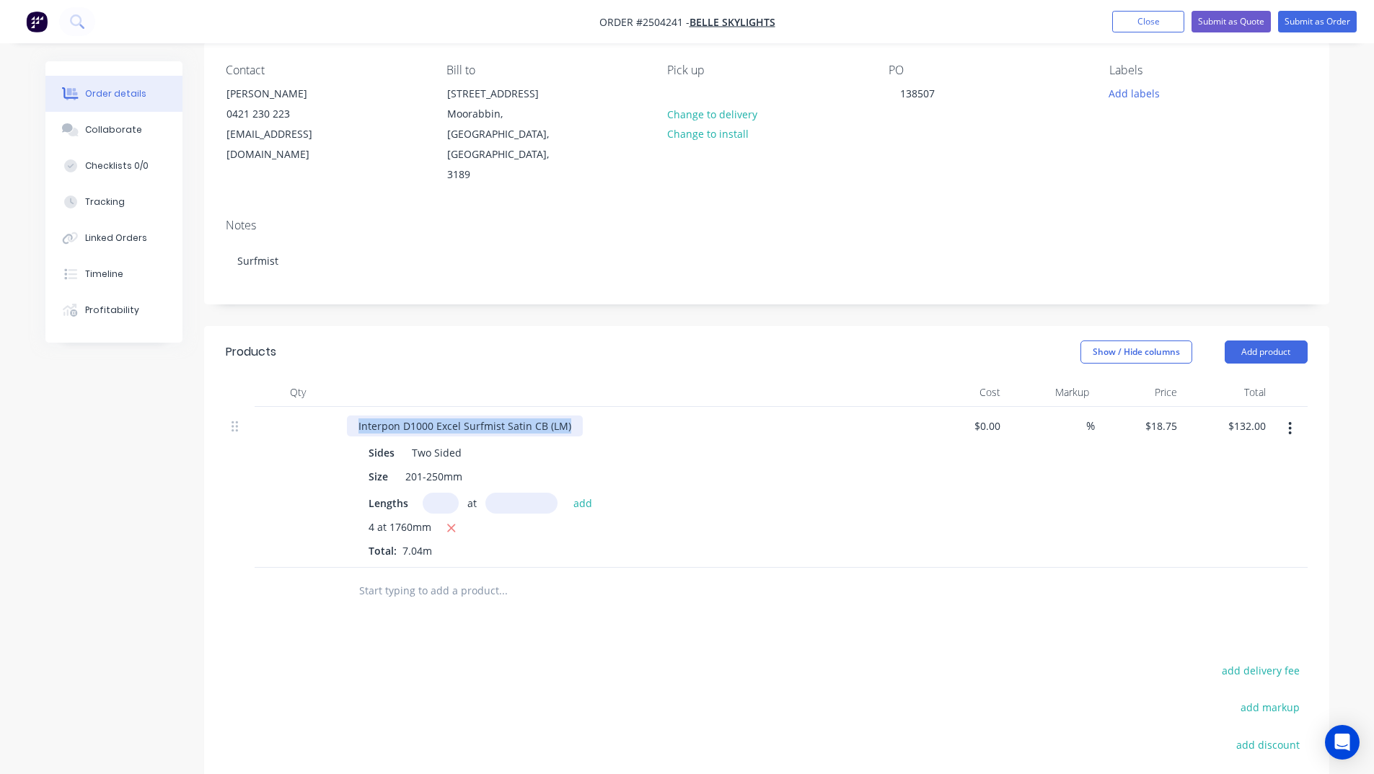
drag, startPoint x: 572, startPoint y: 384, endPoint x: 0, endPoint y: 477, distance: 579.3
click at [0, 462] on div "Order details Collaborate Checklists 0/0 Tracking Linked Orders Timeline Profit…" at bounding box center [687, 432] width 1374 height 1100
click at [727, 616] on div "Products Show / Hide columns Add product Qty Cost Markup Price Total Base piece…" at bounding box center [766, 643] width 1125 height 635
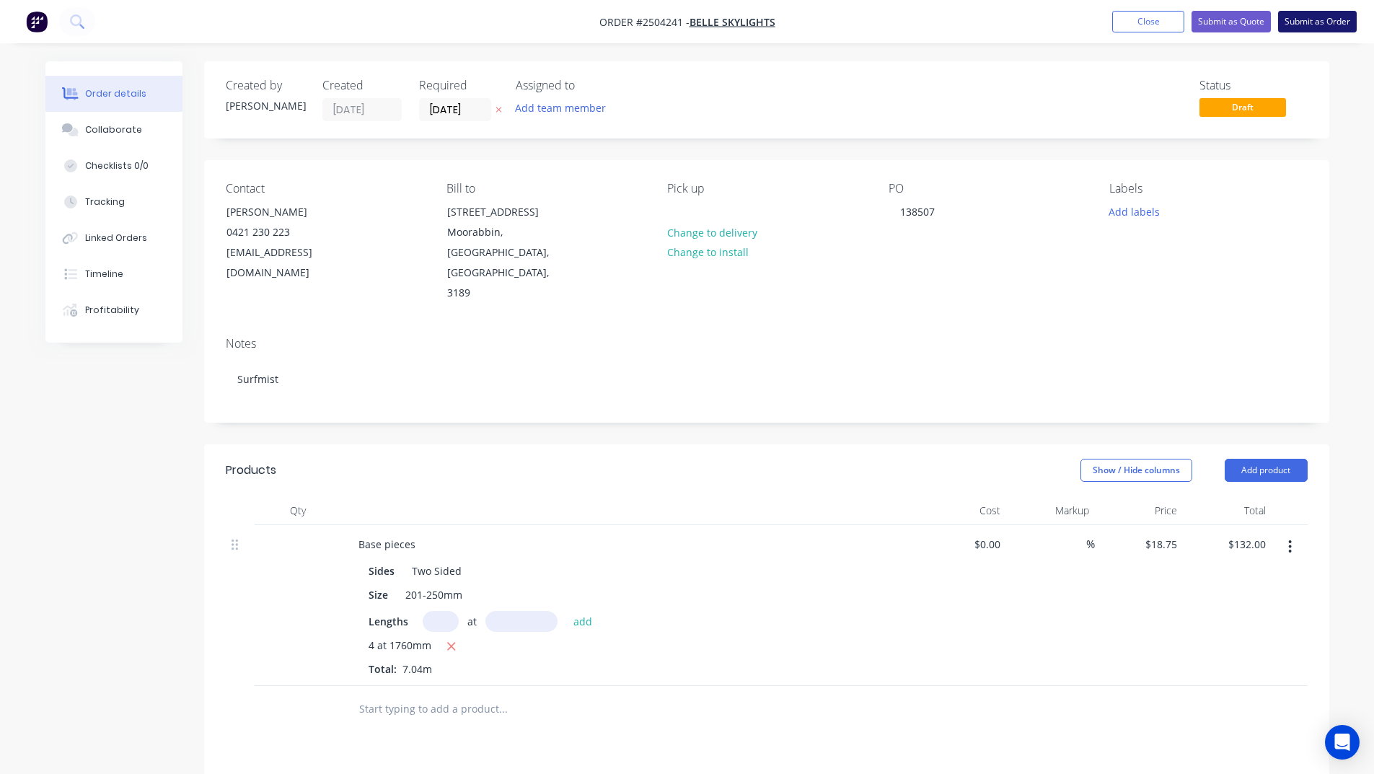
click at [1302, 17] on button "Submit as Order" at bounding box center [1317, 22] width 79 height 22
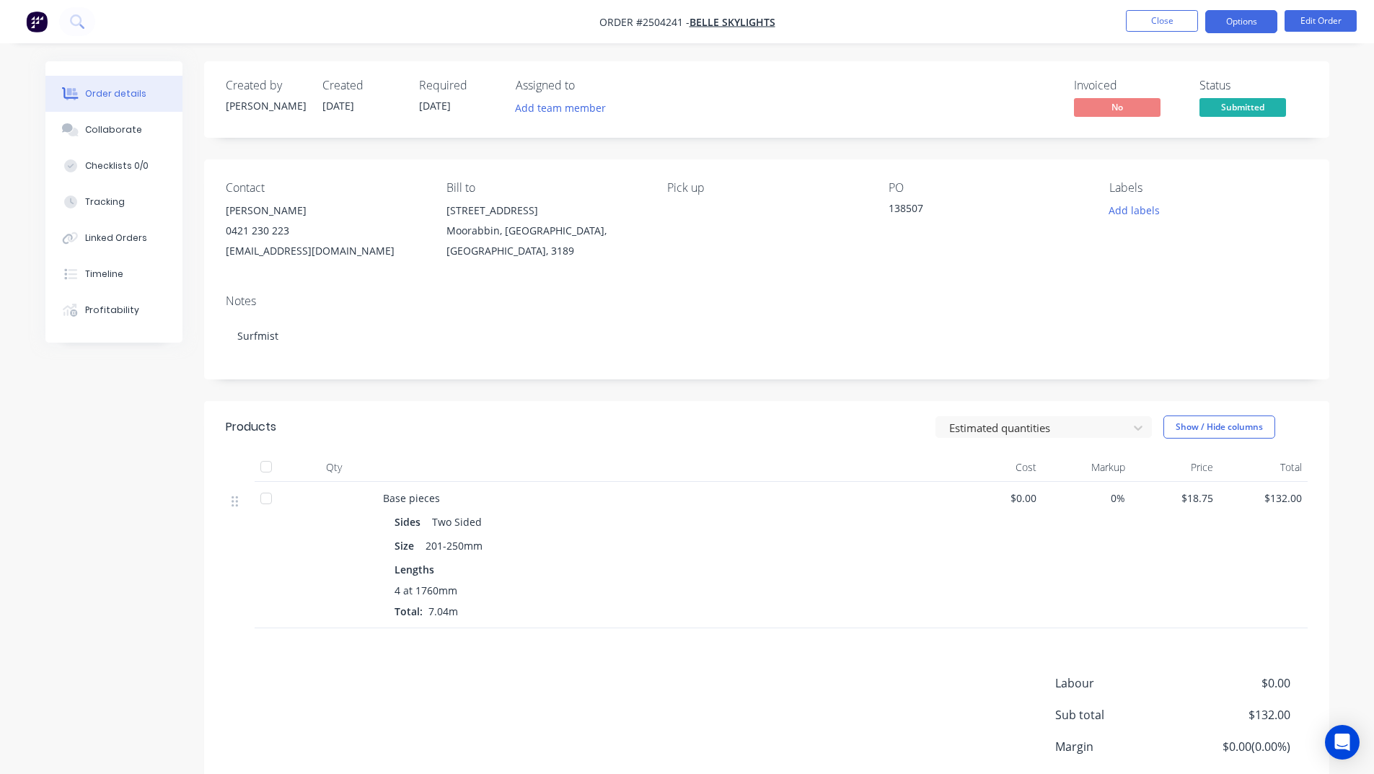
click at [1219, 23] on button "Options" at bounding box center [1241, 21] width 72 height 23
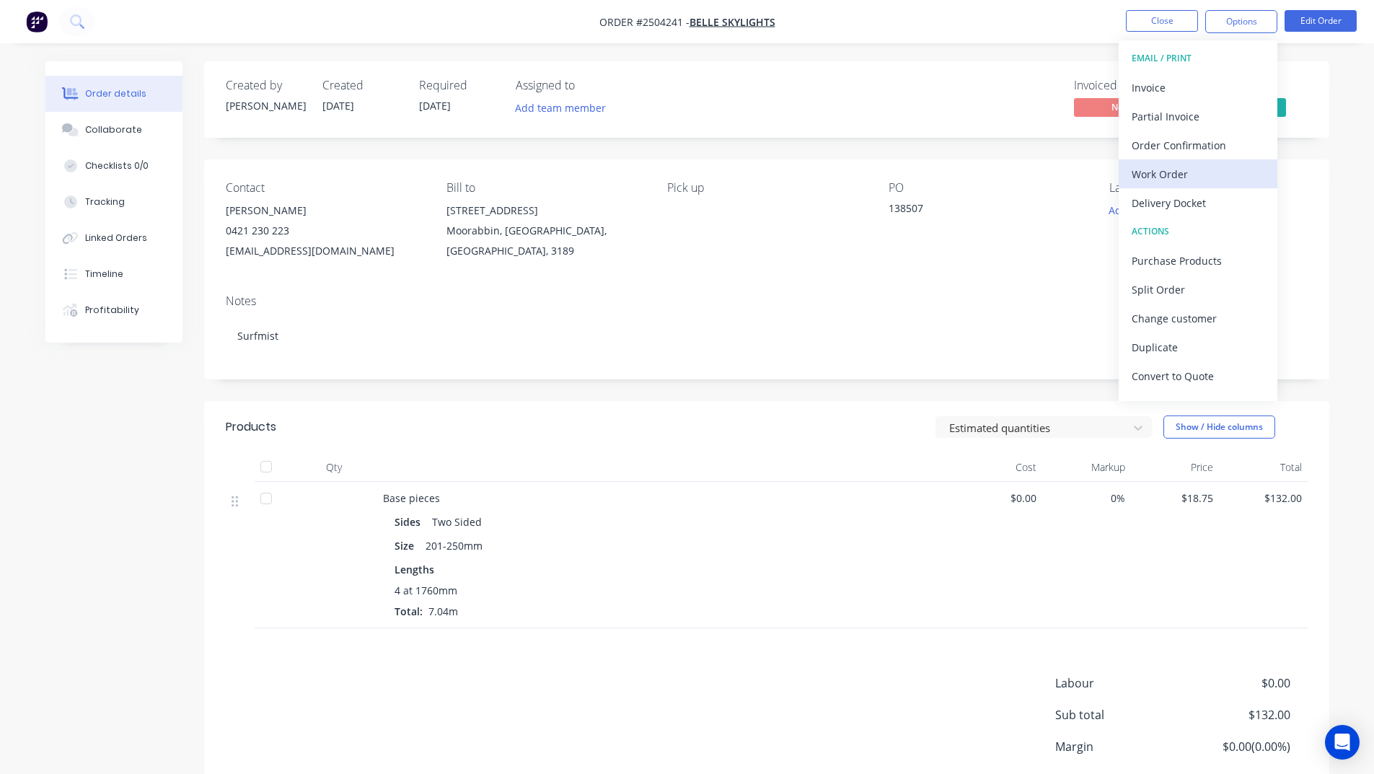
click at [1184, 177] on div "Work Order" at bounding box center [1197, 174] width 133 height 21
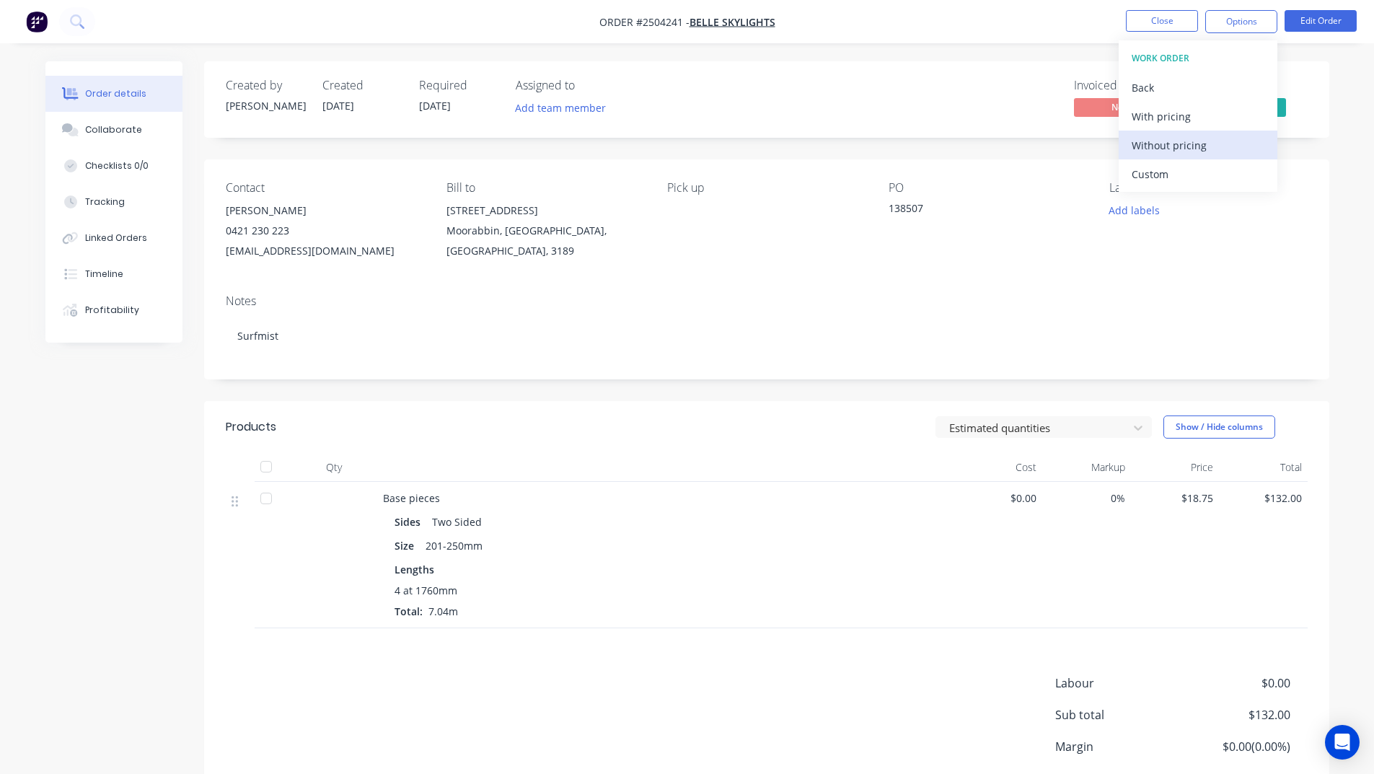
click at [1175, 154] on div "Without pricing" at bounding box center [1197, 145] width 133 height 21
click at [960, 283] on div "Notes Surfmist" at bounding box center [766, 331] width 1125 height 97
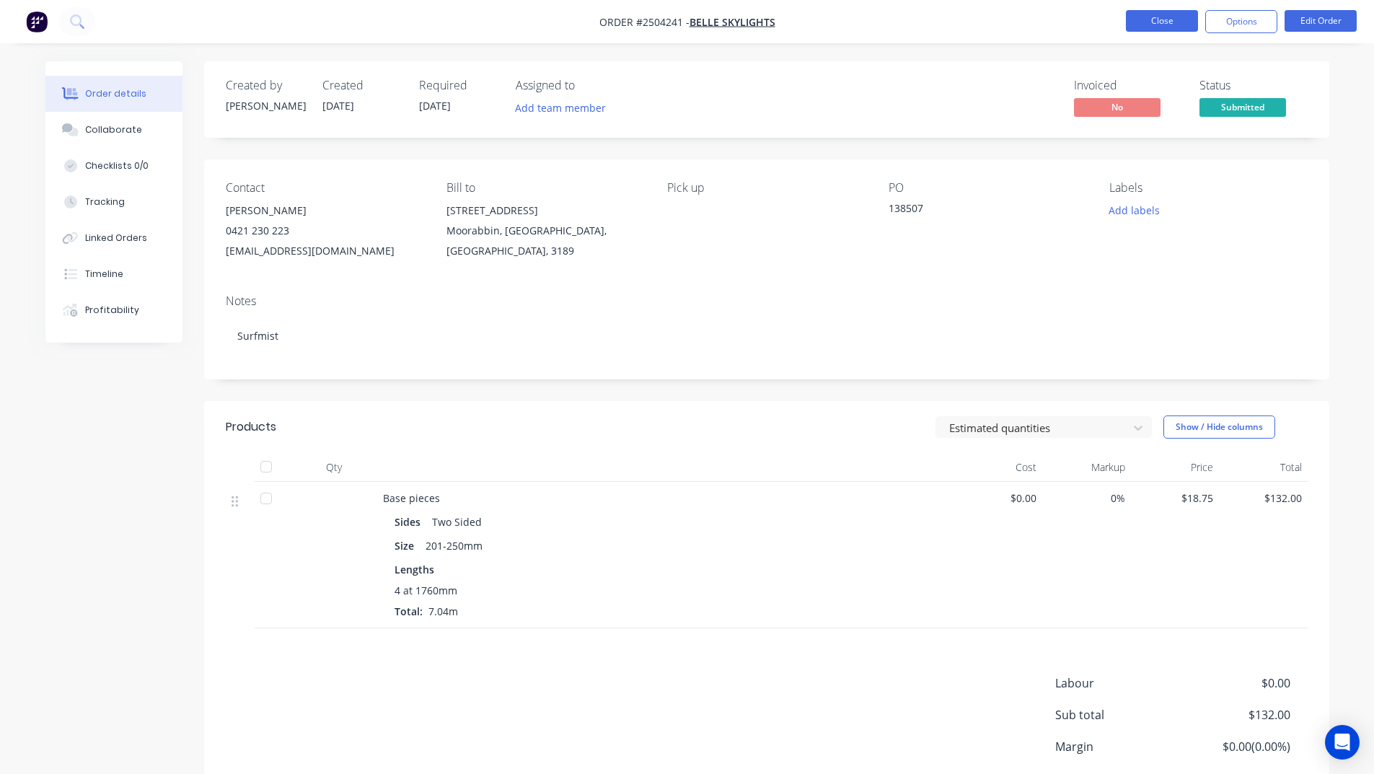
click at [1158, 16] on button "Close" at bounding box center [1162, 21] width 72 height 22
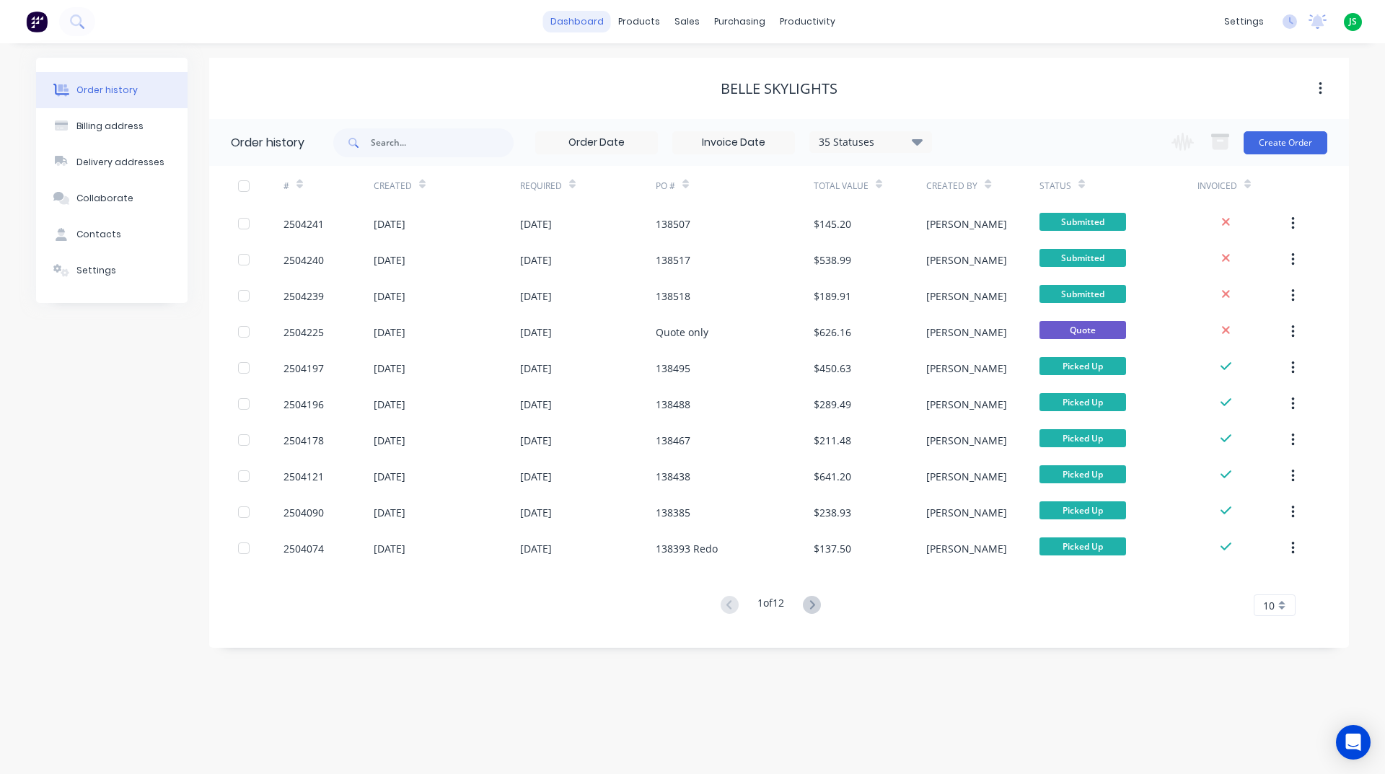
click at [596, 13] on link "dashboard" at bounding box center [577, 22] width 68 height 22
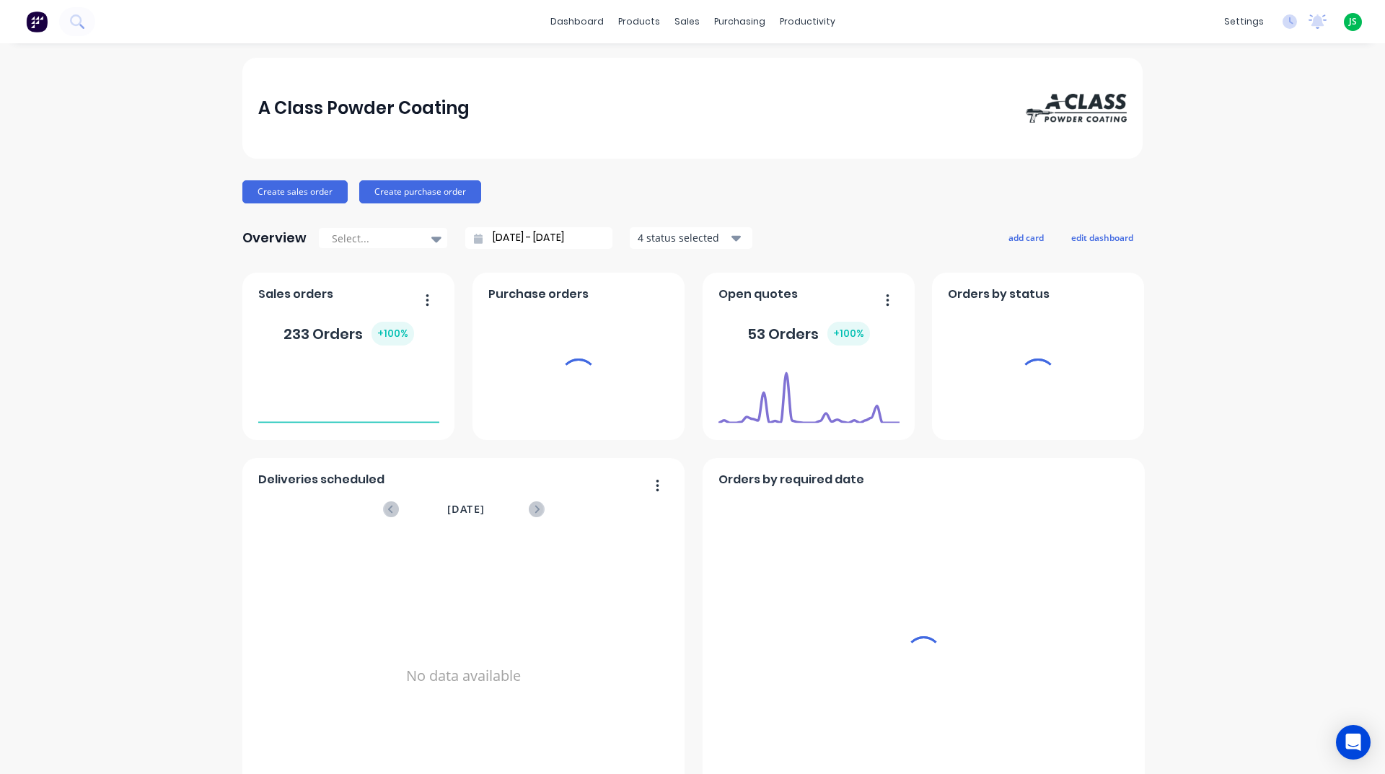
click at [806, 19] on div "productivity" at bounding box center [807, 22] width 70 height 22
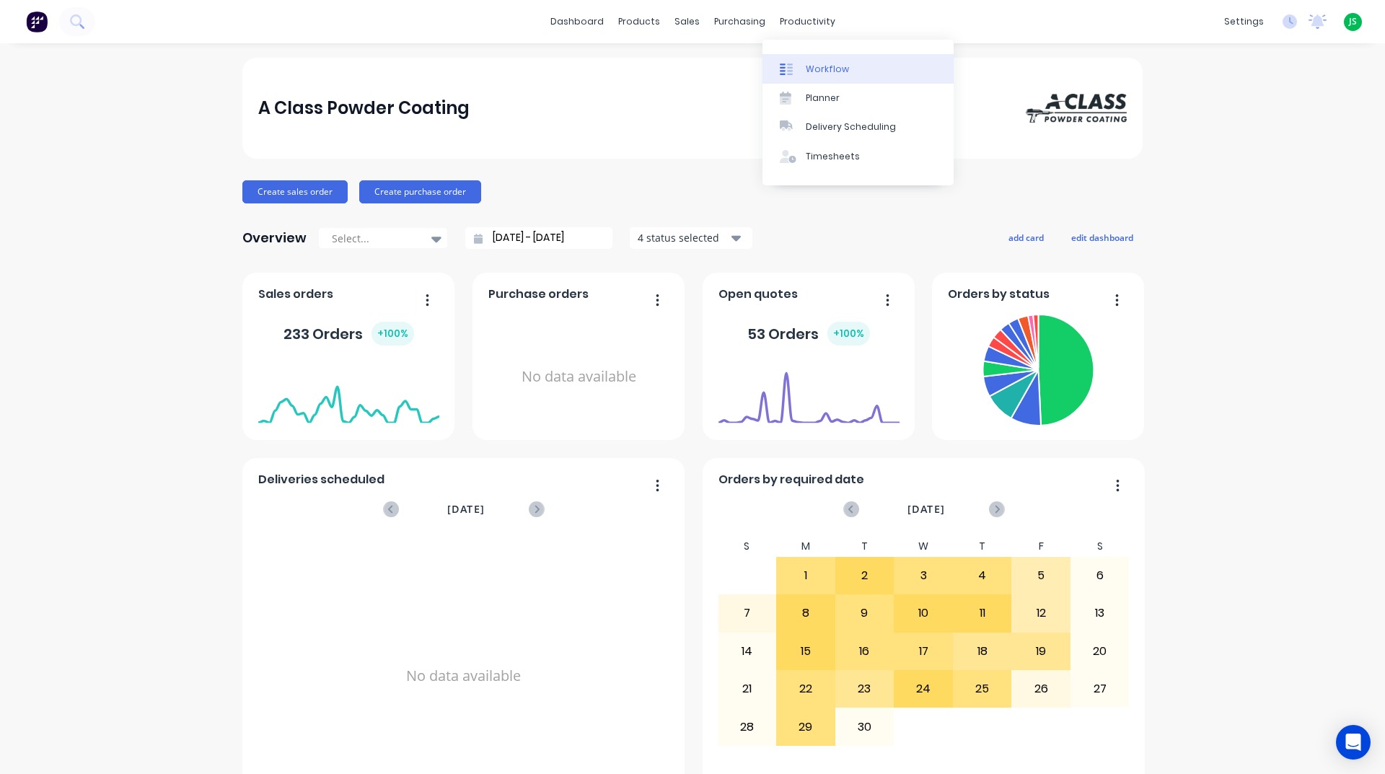
click at [817, 69] on div "Workflow" at bounding box center [826, 69] width 43 height 13
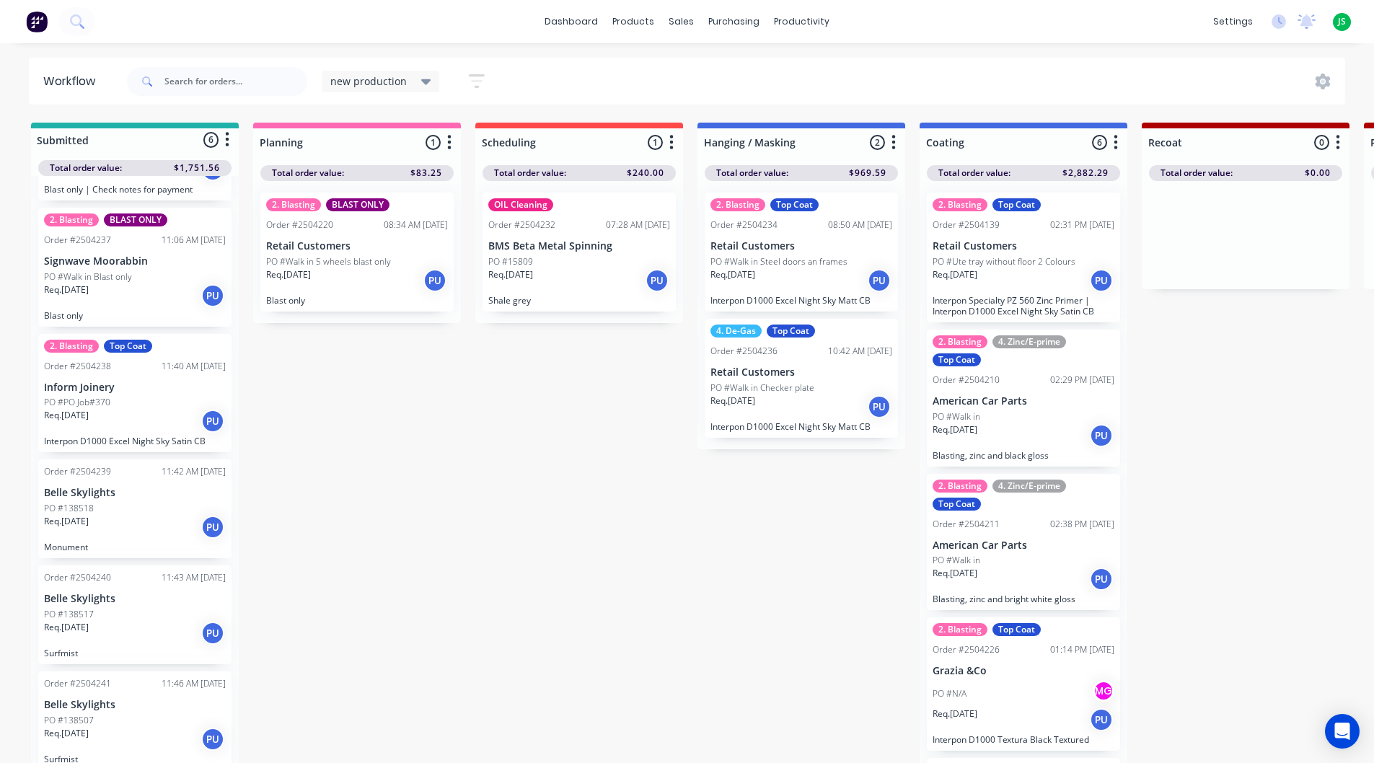
scroll to position [111, 0]
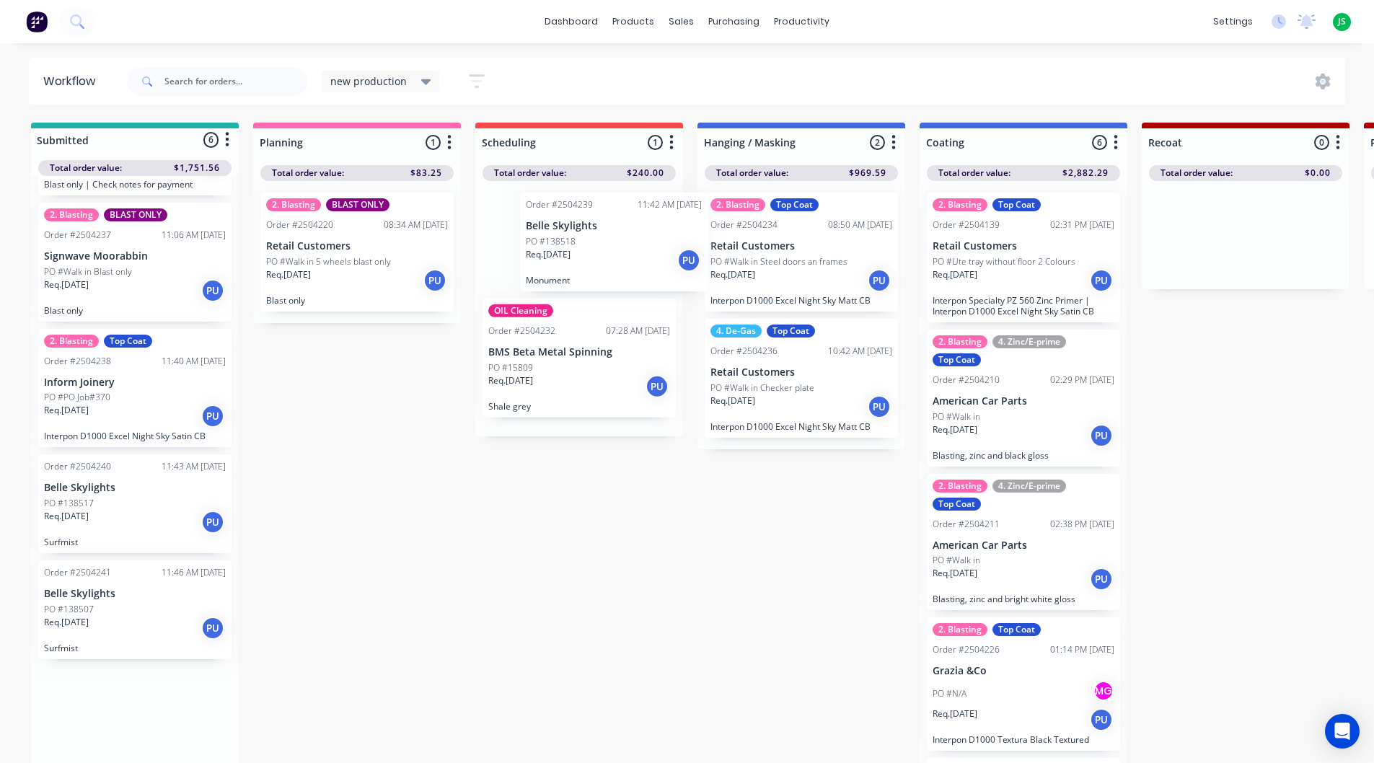
drag, startPoint x: 146, startPoint y: 505, endPoint x: 637, endPoint y: 244, distance: 556.8
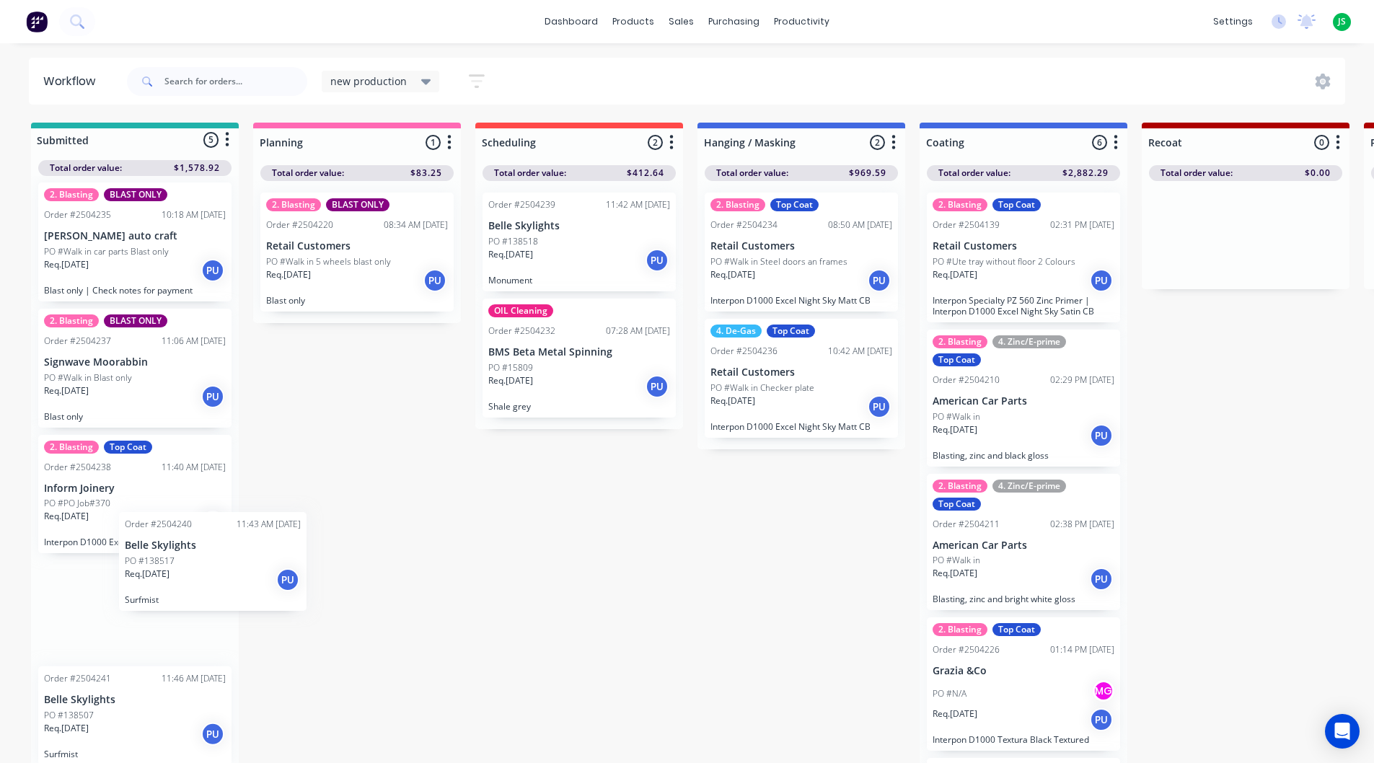
scroll to position [1, 0]
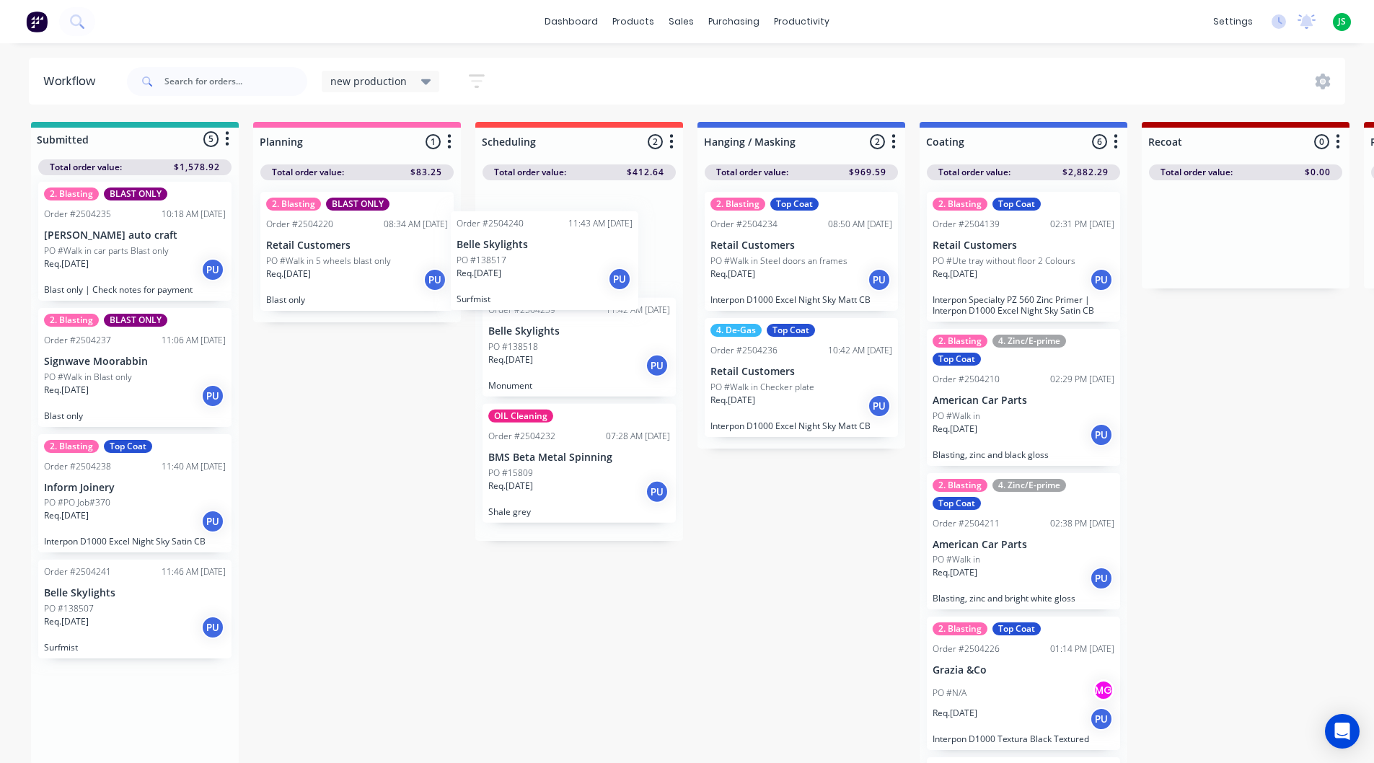
drag, startPoint x: 208, startPoint y: 577, endPoint x: 576, endPoint y: 236, distance: 501.6
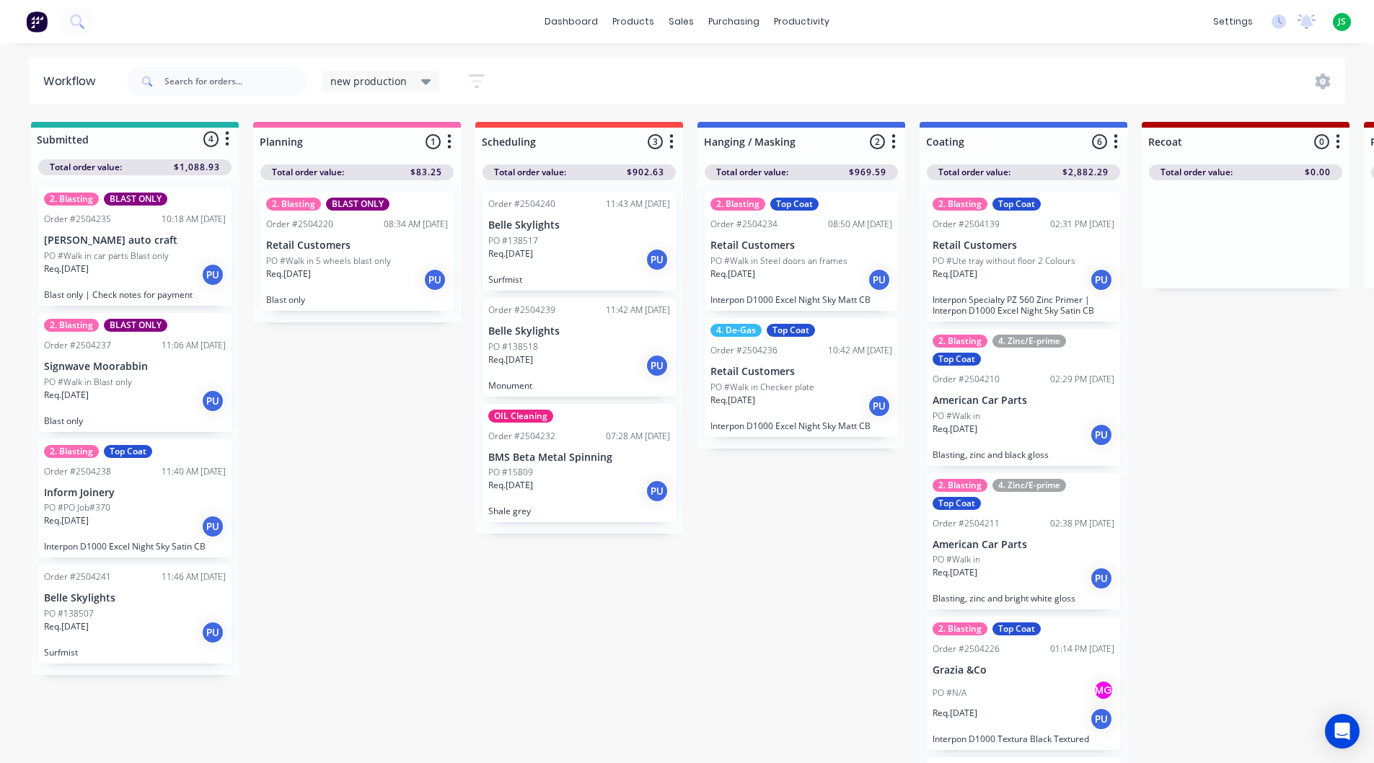
scroll to position [2, 0]
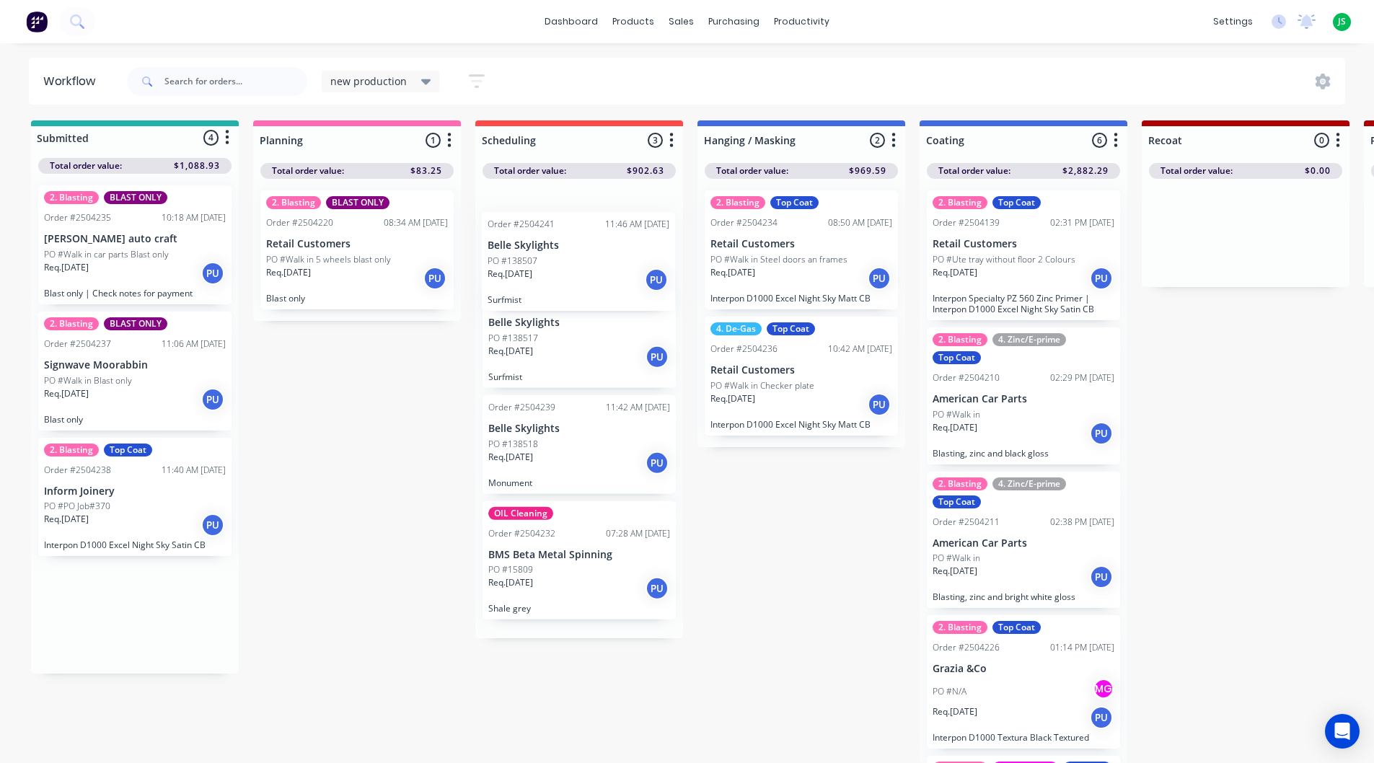
drag, startPoint x: 273, startPoint y: 583, endPoint x: 547, endPoint y: 271, distance: 414.9
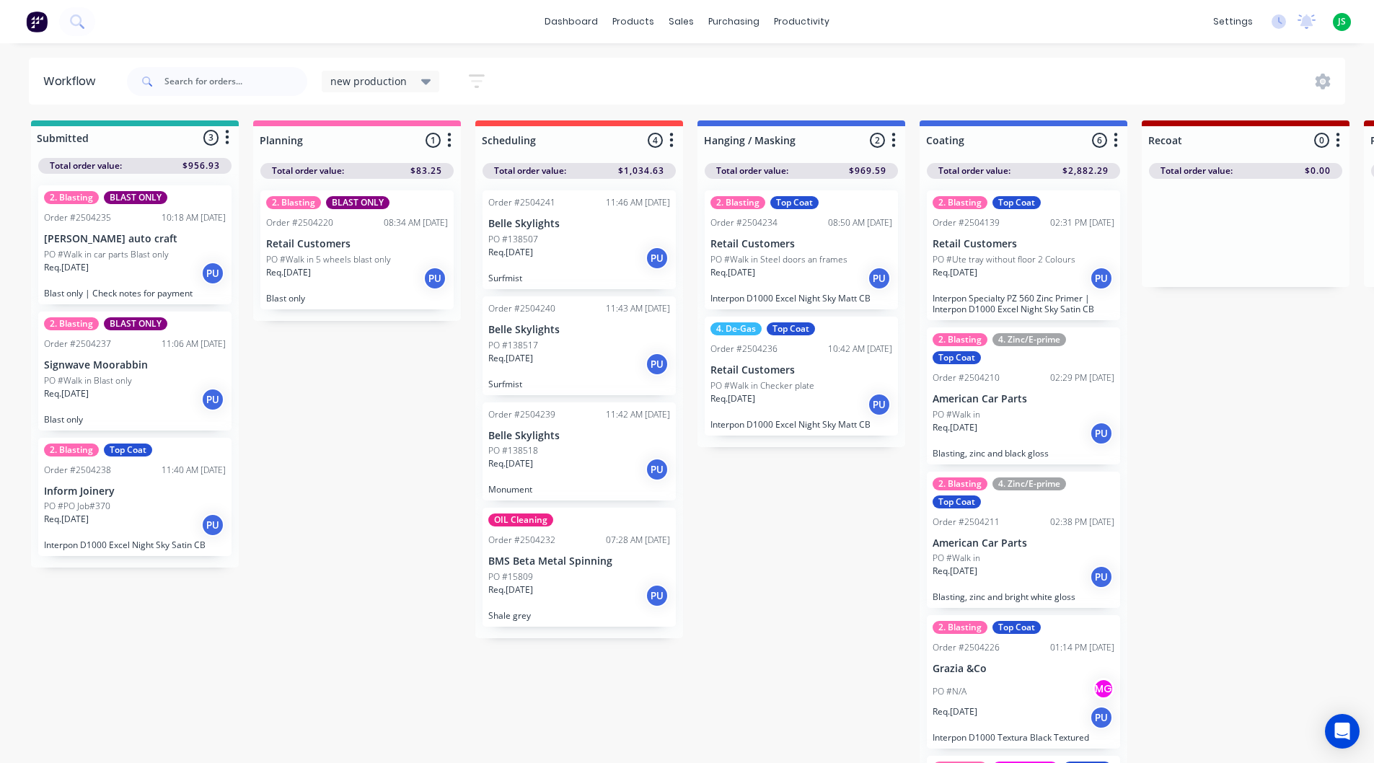
click at [117, 525] on div "Req. 29/09/25 PU" at bounding box center [135, 525] width 182 height 25
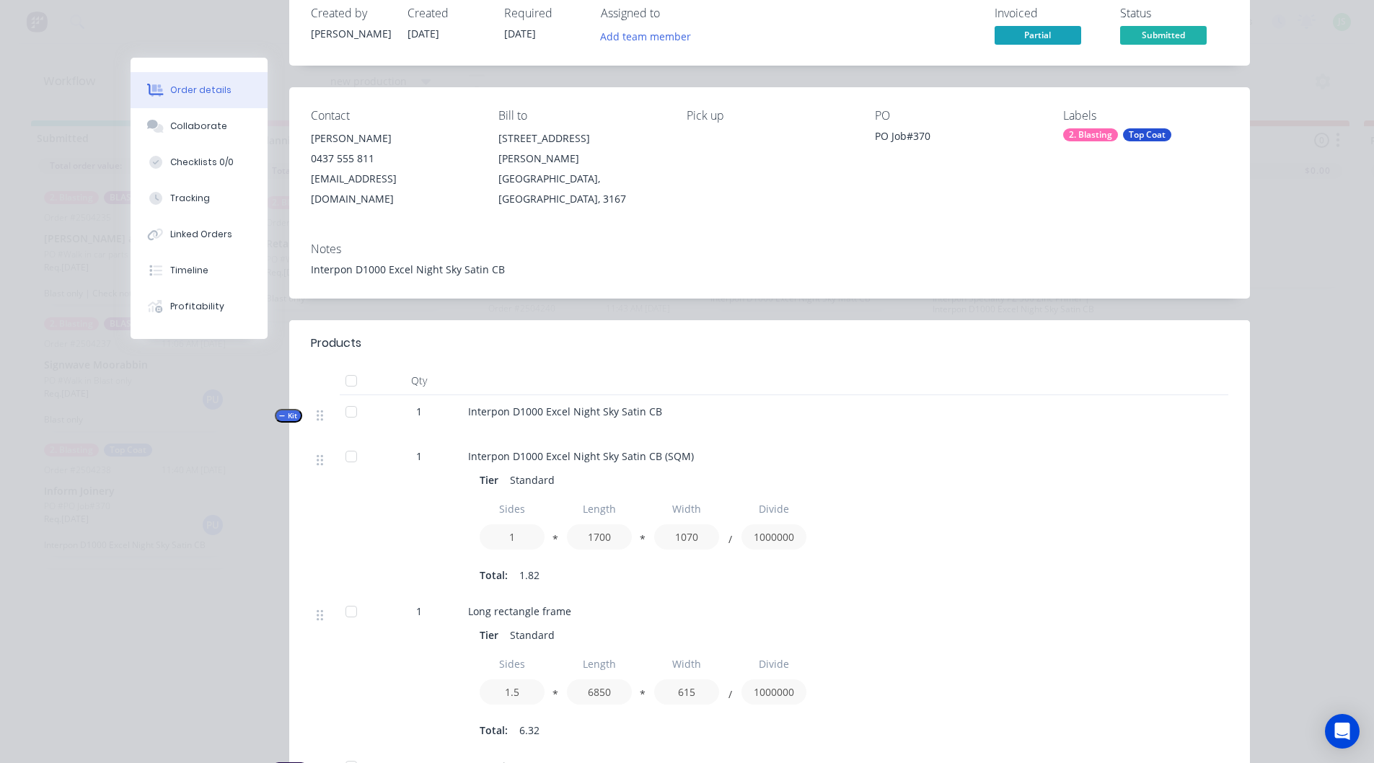
scroll to position [0, 0]
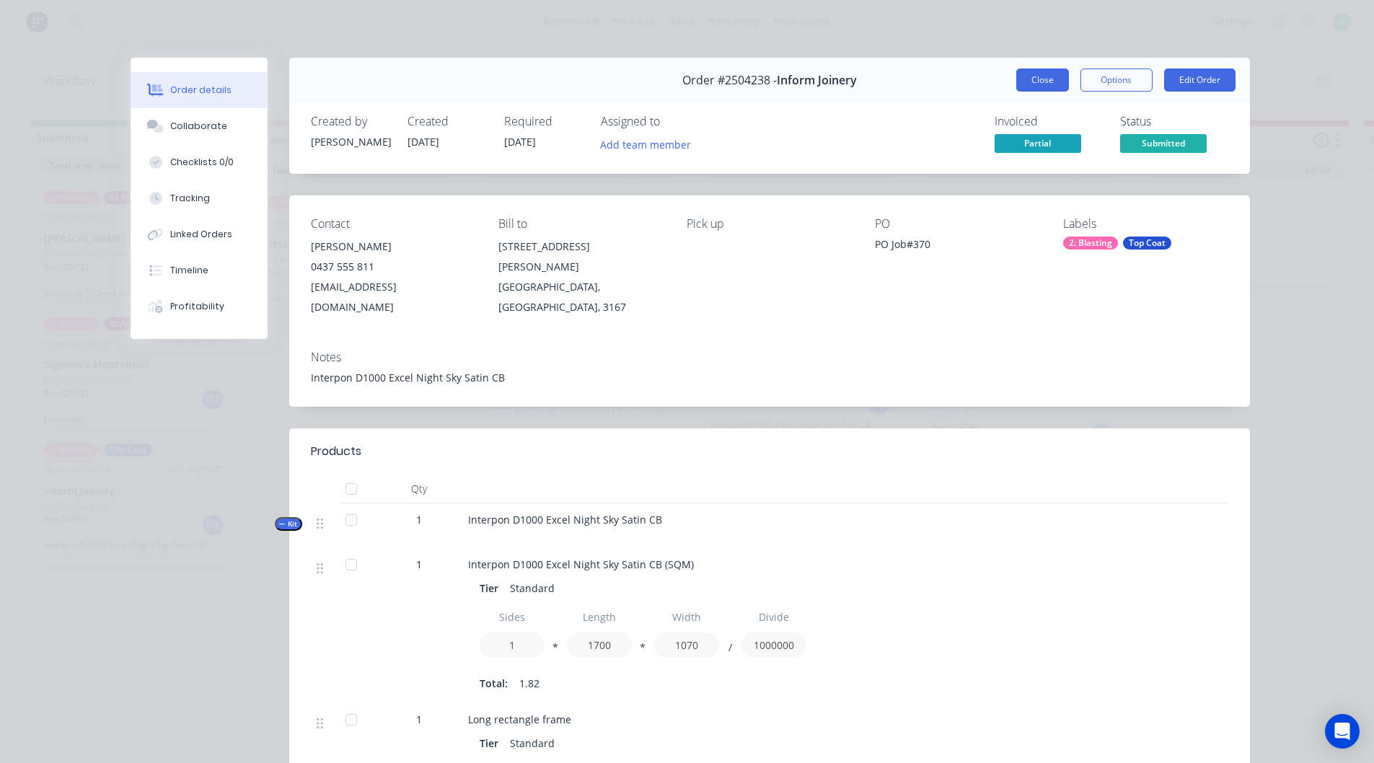
click at [1020, 74] on button "Close" at bounding box center [1042, 80] width 53 height 23
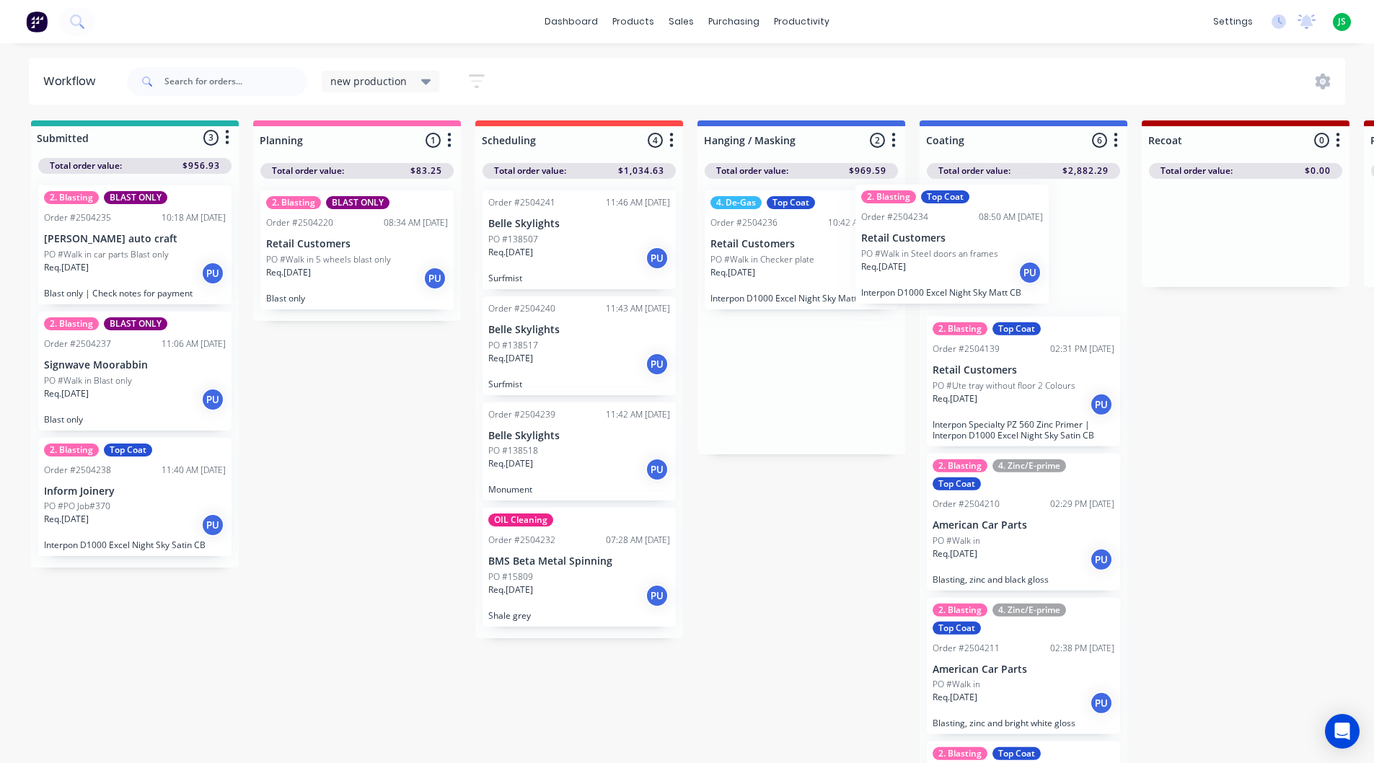
drag, startPoint x: 822, startPoint y: 275, endPoint x: 976, endPoint y: 270, distance: 154.4
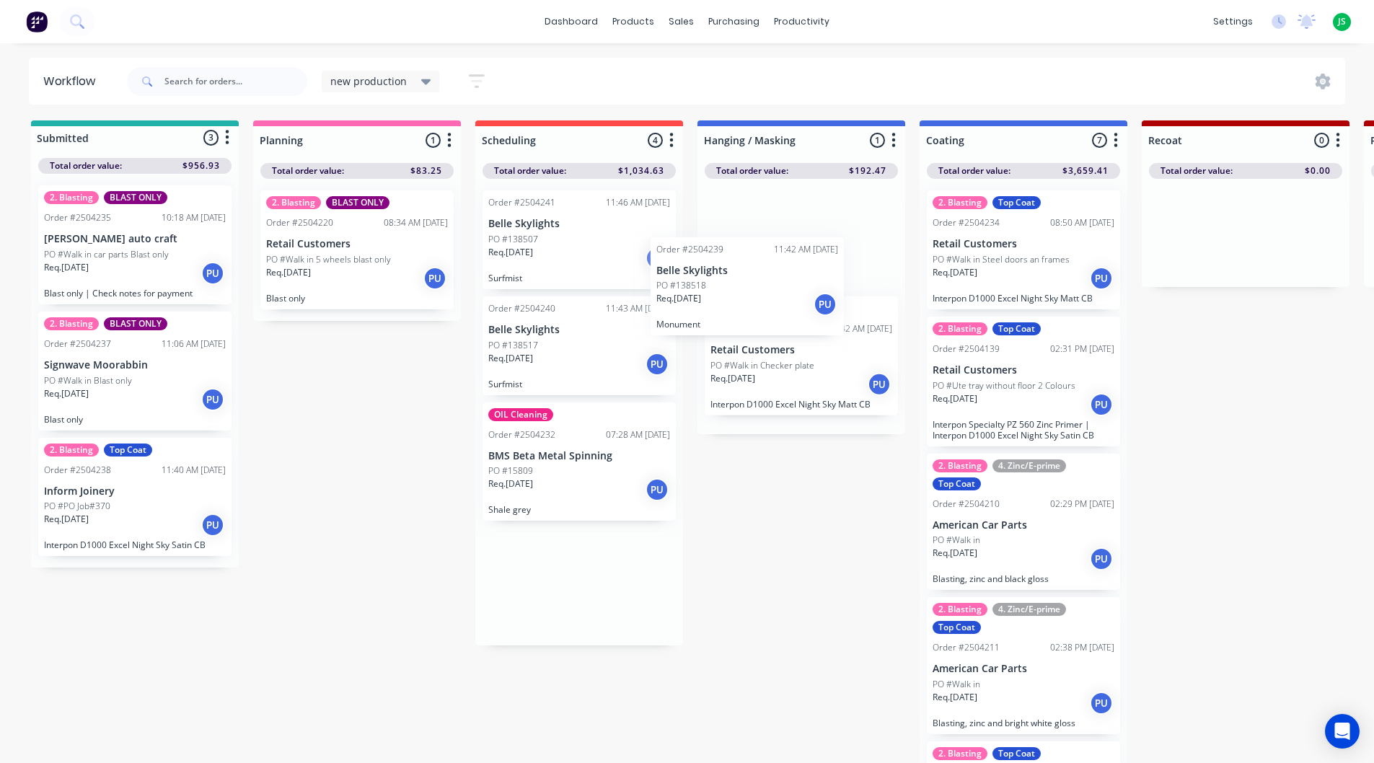
drag, startPoint x: 619, startPoint y: 451, endPoint x: 851, endPoint y: 247, distance: 308.6
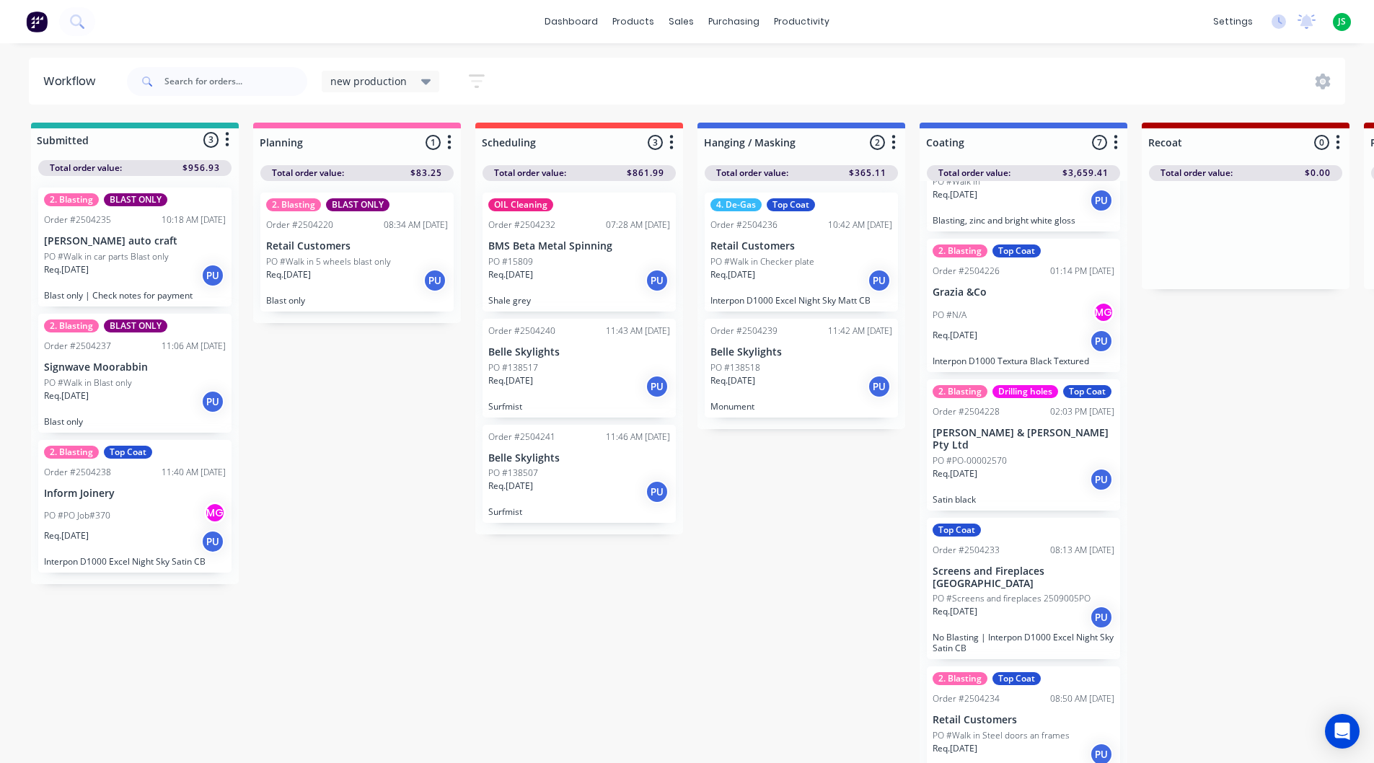
scroll to position [388, 0]
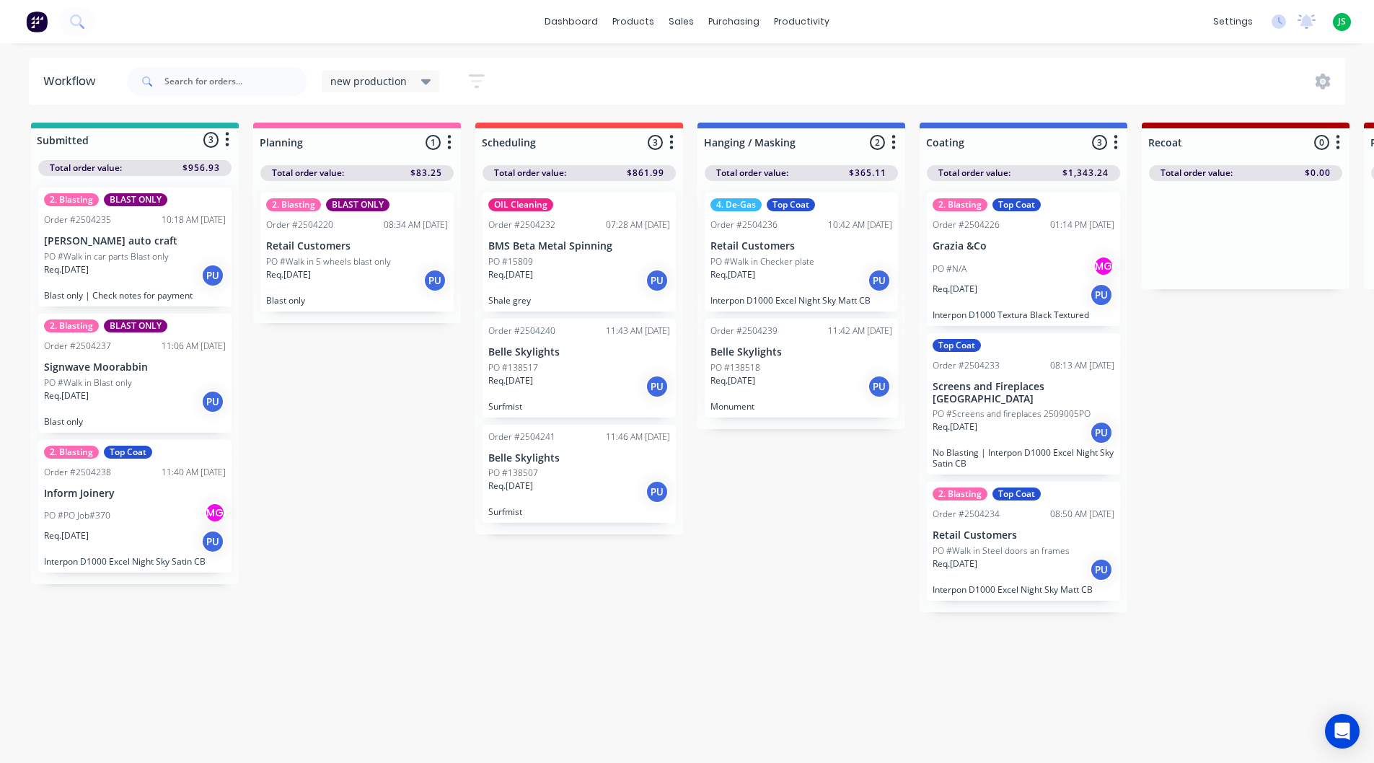
click at [103, 521] on p "PO #PO Job#370" at bounding box center [77, 515] width 66 height 13
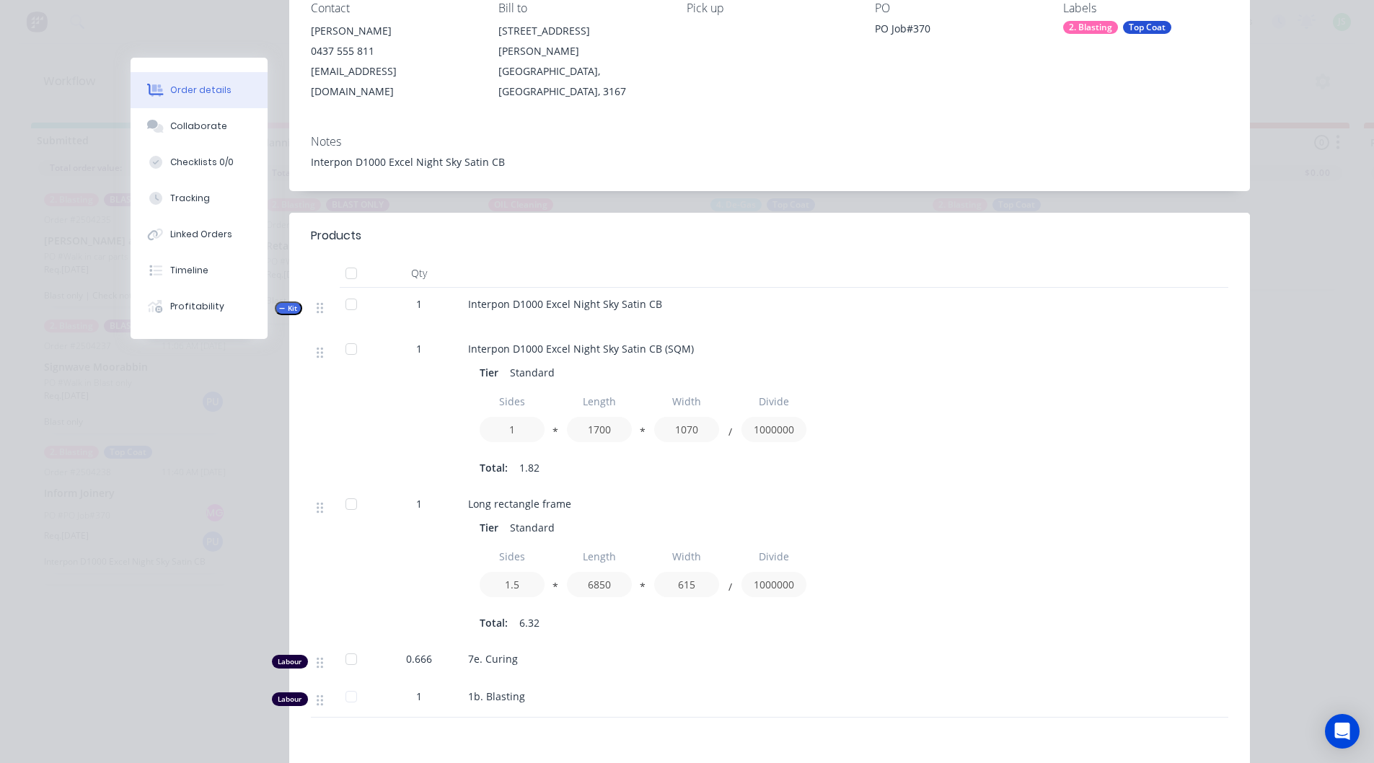
scroll to position [216, 0]
click at [162, 279] on button "Timeline" at bounding box center [199, 270] width 137 height 36
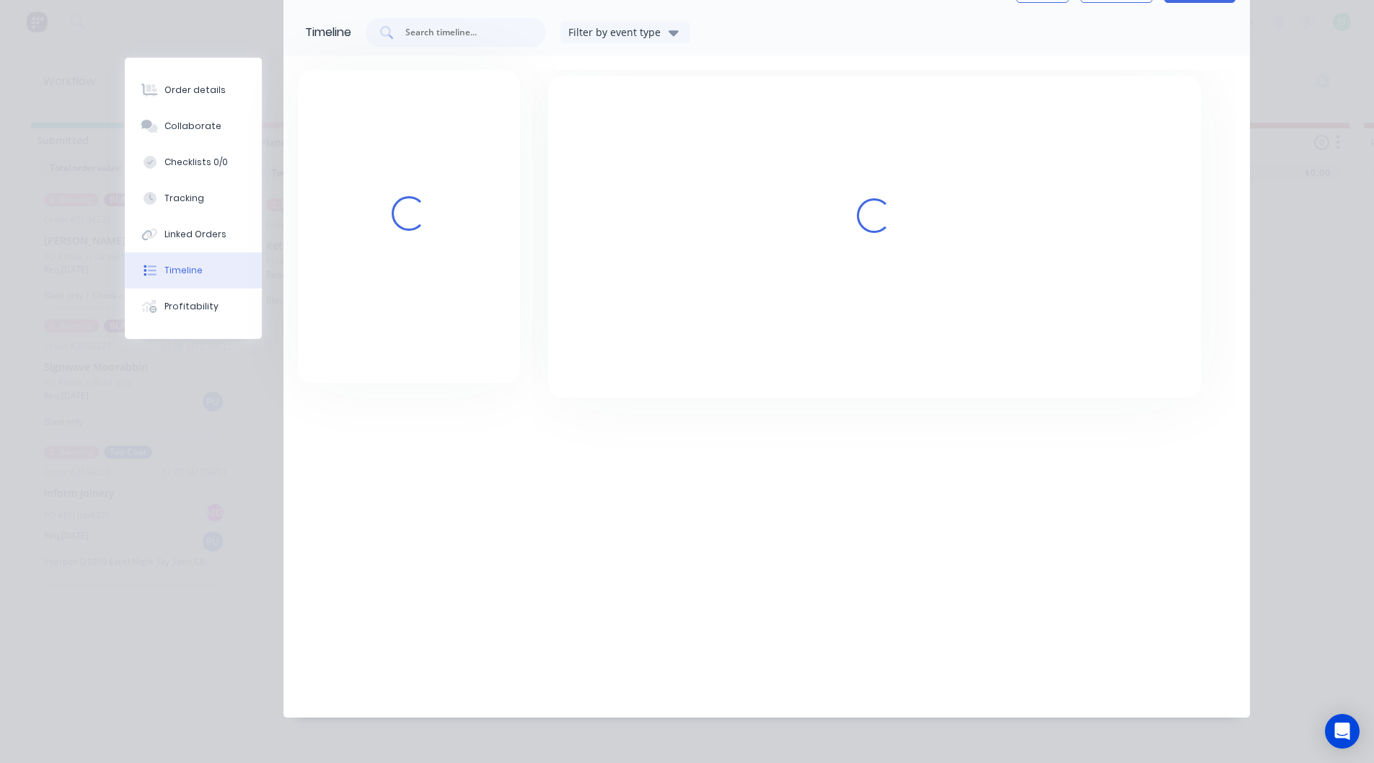
scroll to position [97, 0]
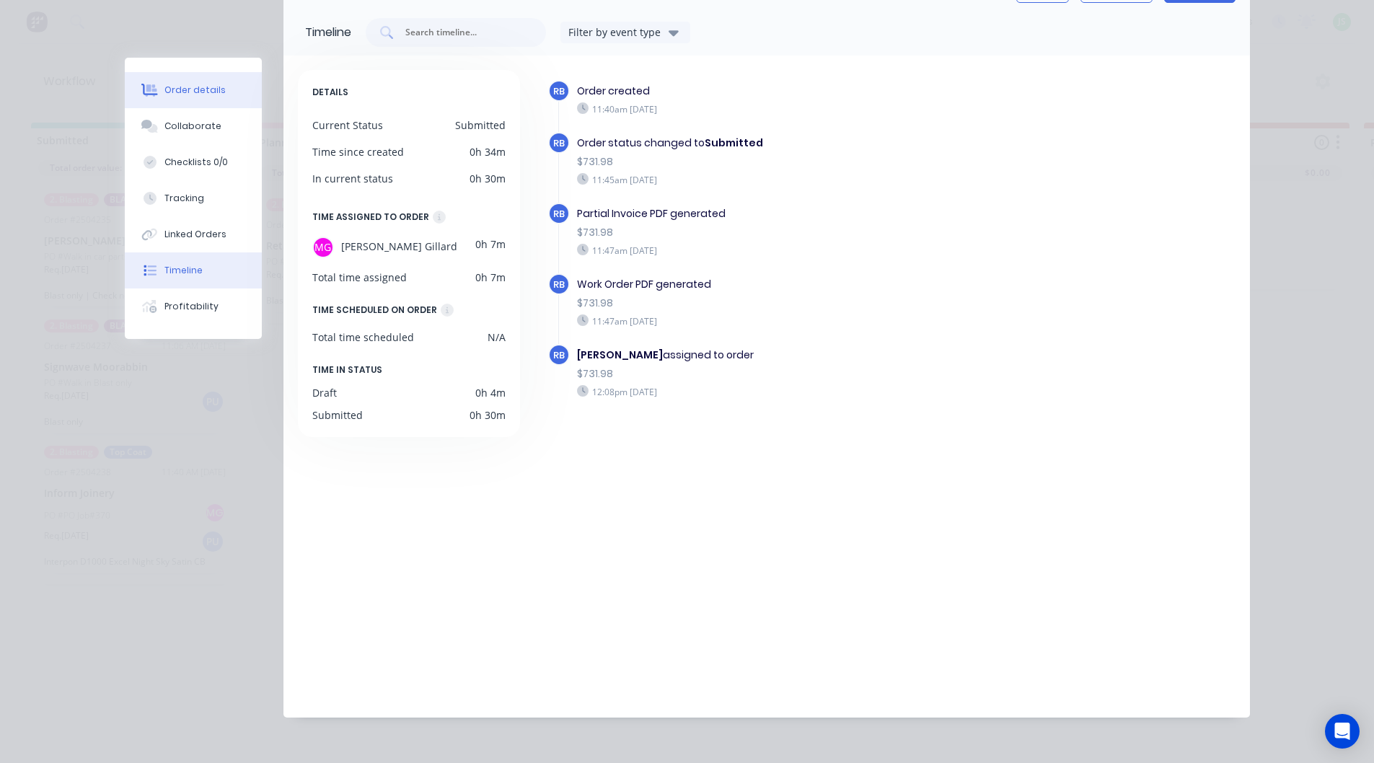
click at [220, 95] on button "Order details" at bounding box center [193, 90] width 137 height 36
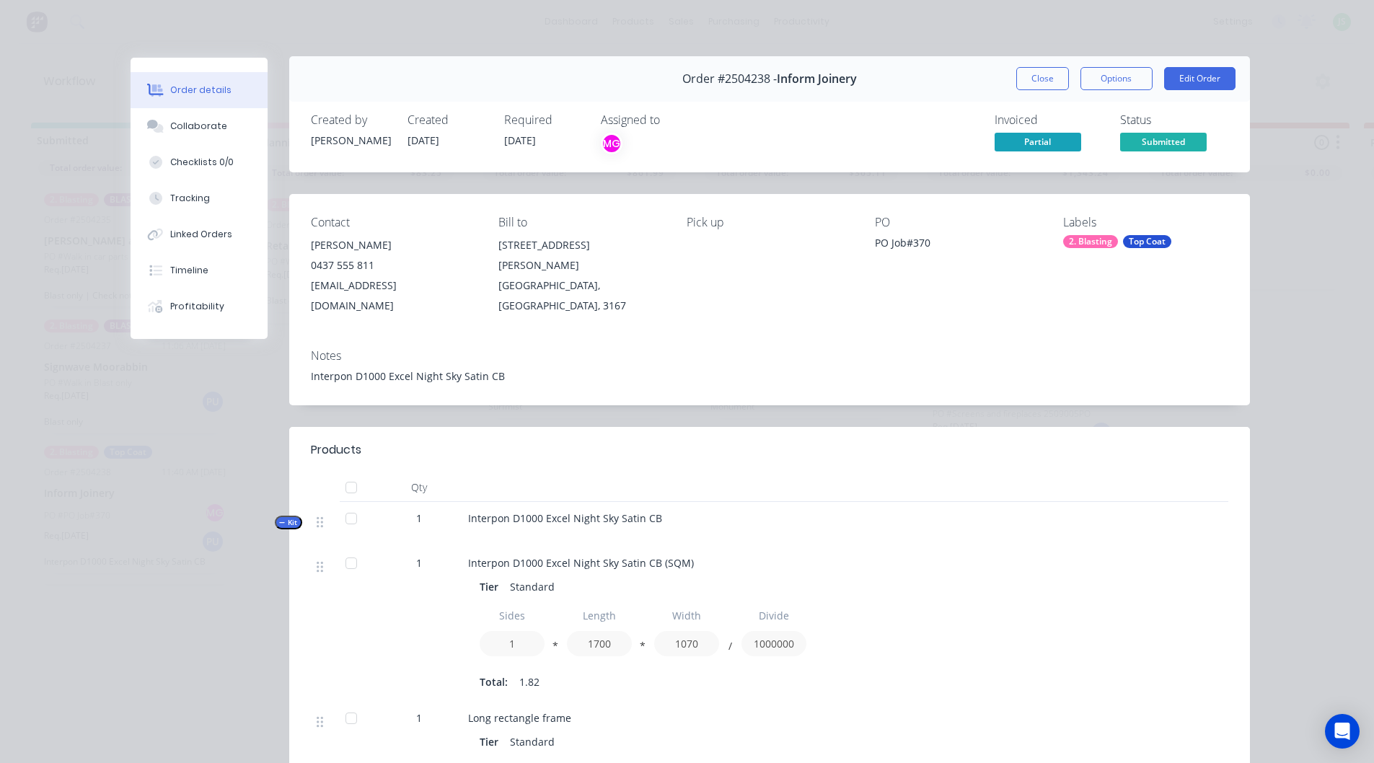
scroll to position [0, 0]
click at [1039, 84] on button "Close" at bounding box center [1042, 80] width 53 height 23
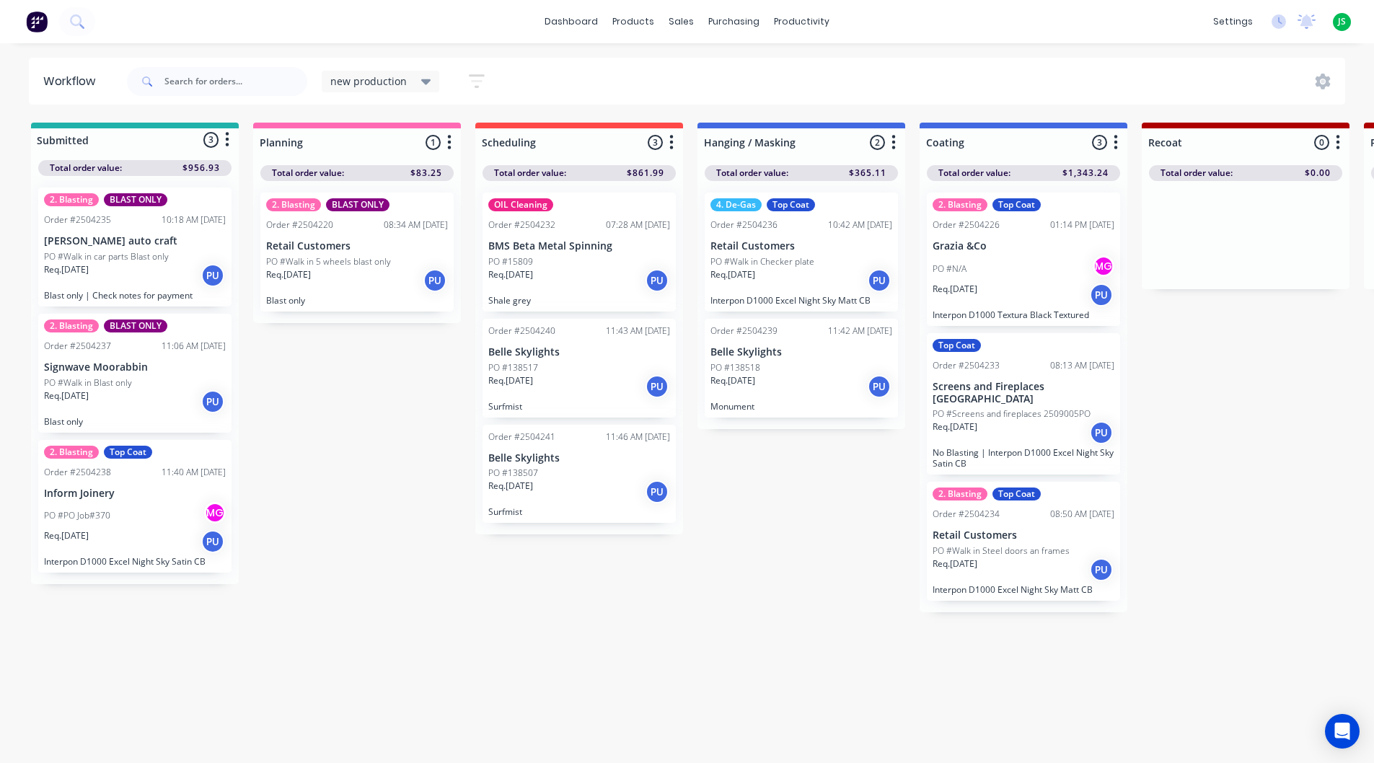
click at [120, 269] on div "Req. 29/09/25 PU" at bounding box center [135, 275] width 182 height 25
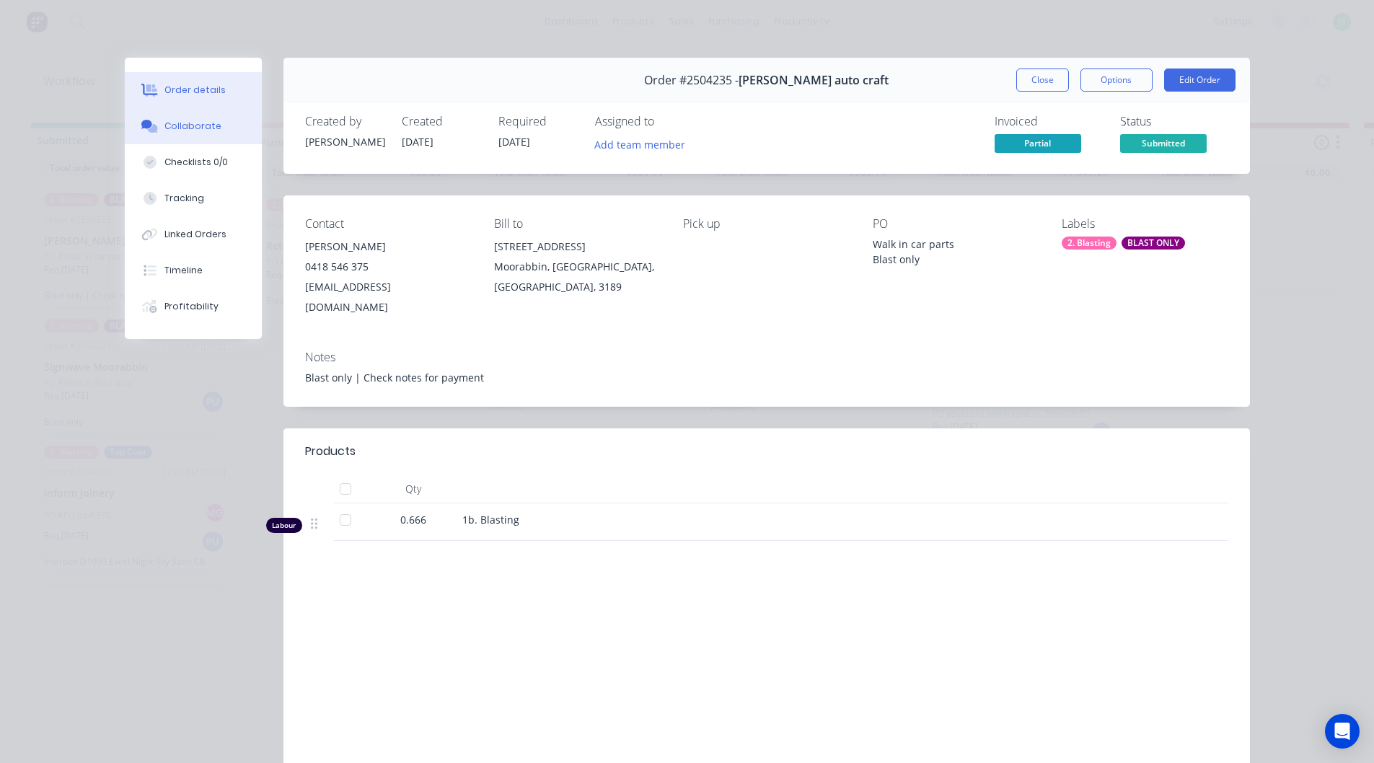
click at [192, 138] on button "Collaborate" at bounding box center [193, 126] width 137 height 36
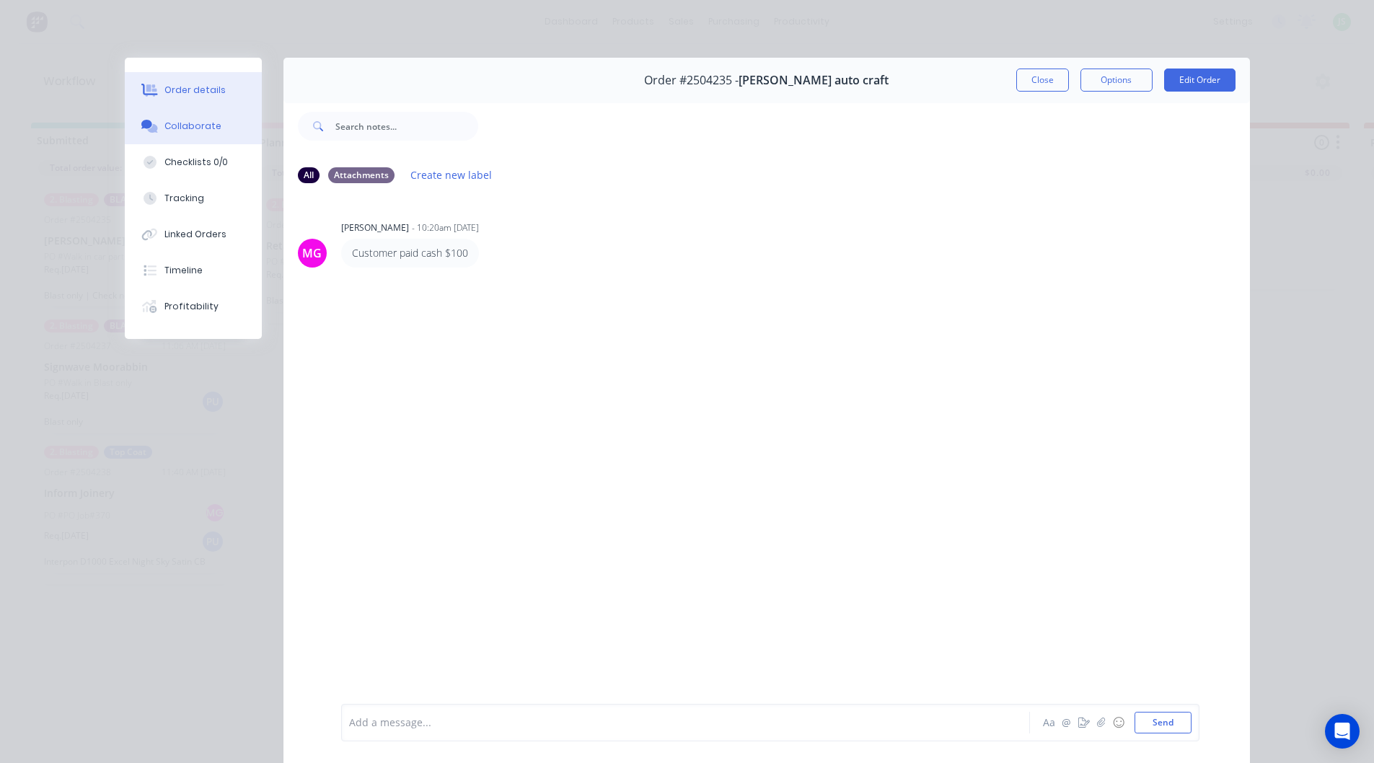
click at [223, 97] on button "Order details" at bounding box center [193, 90] width 137 height 36
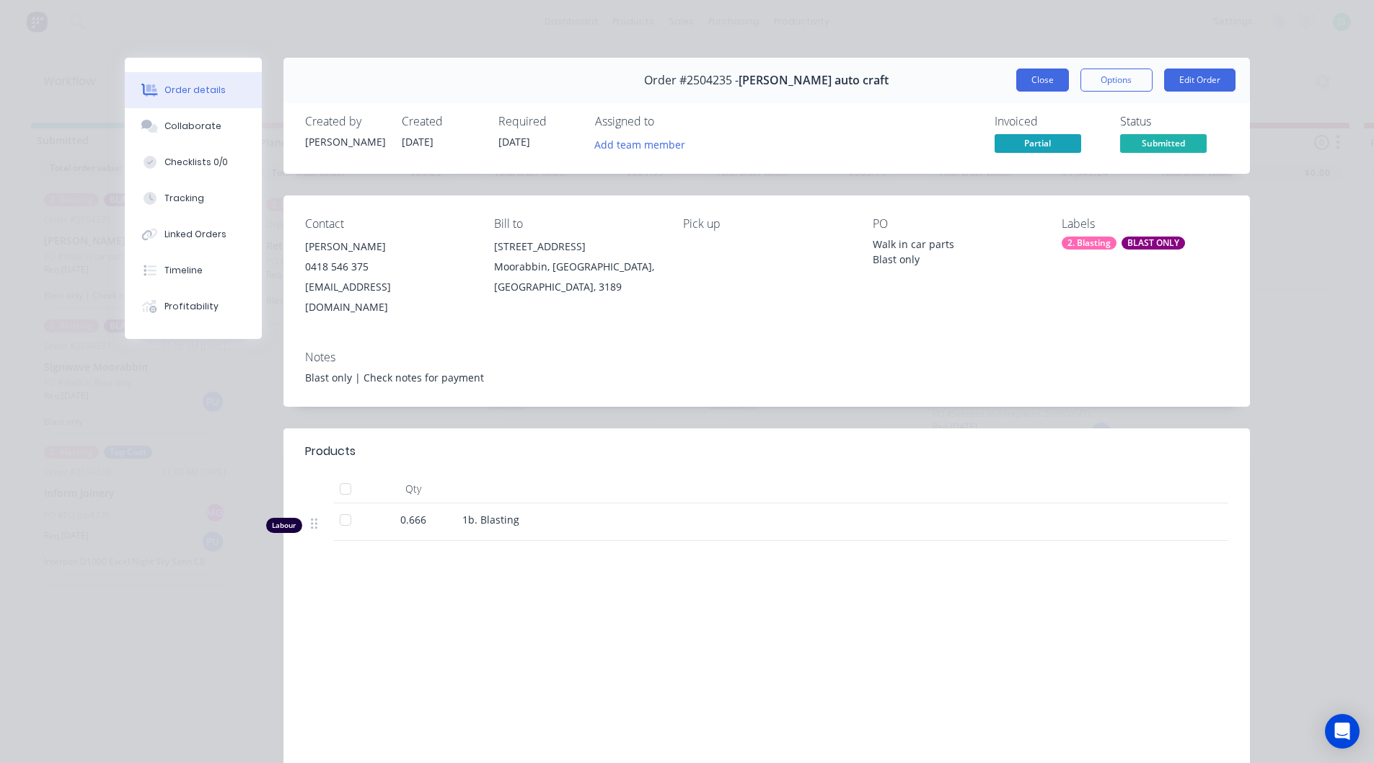
click at [1036, 74] on button "Close" at bounding box center [1042, 80] width 53 height 23
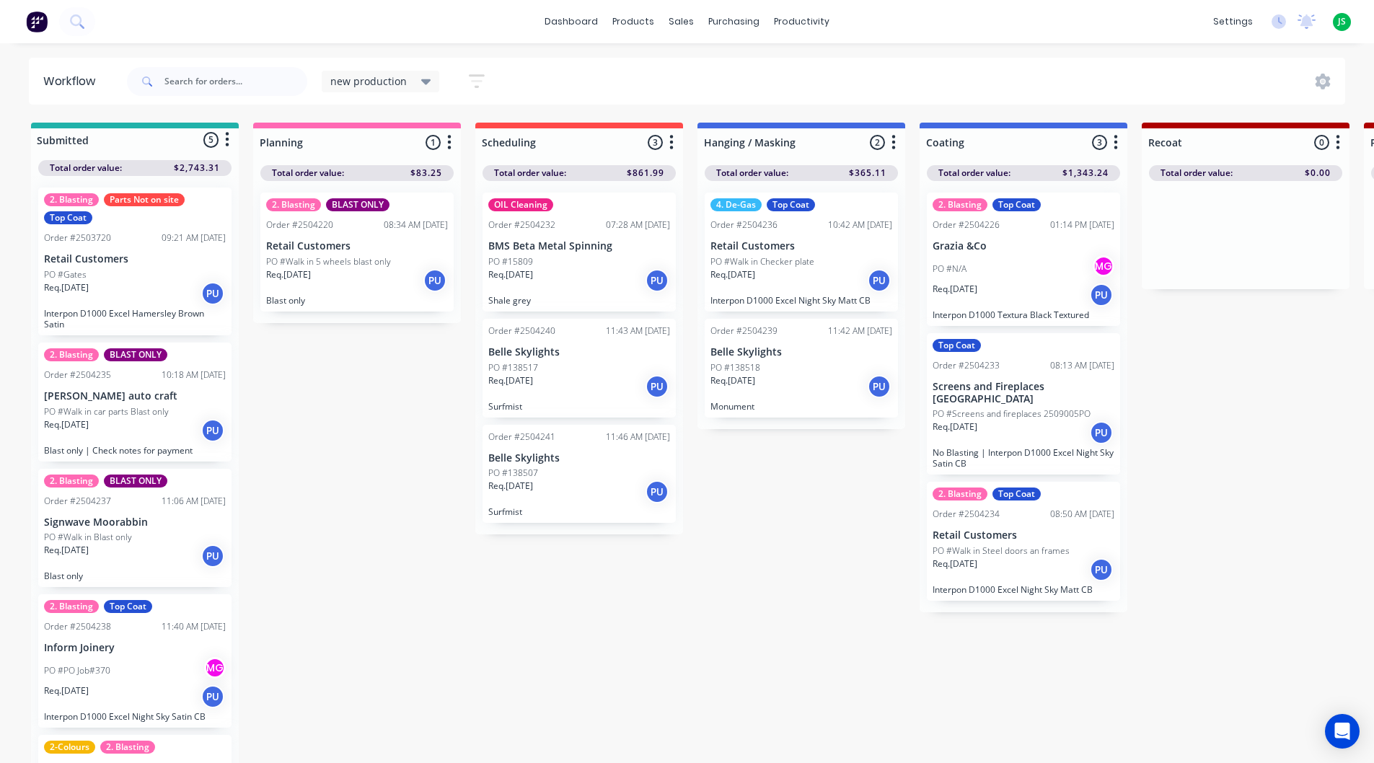
scroll to position [89, 0]
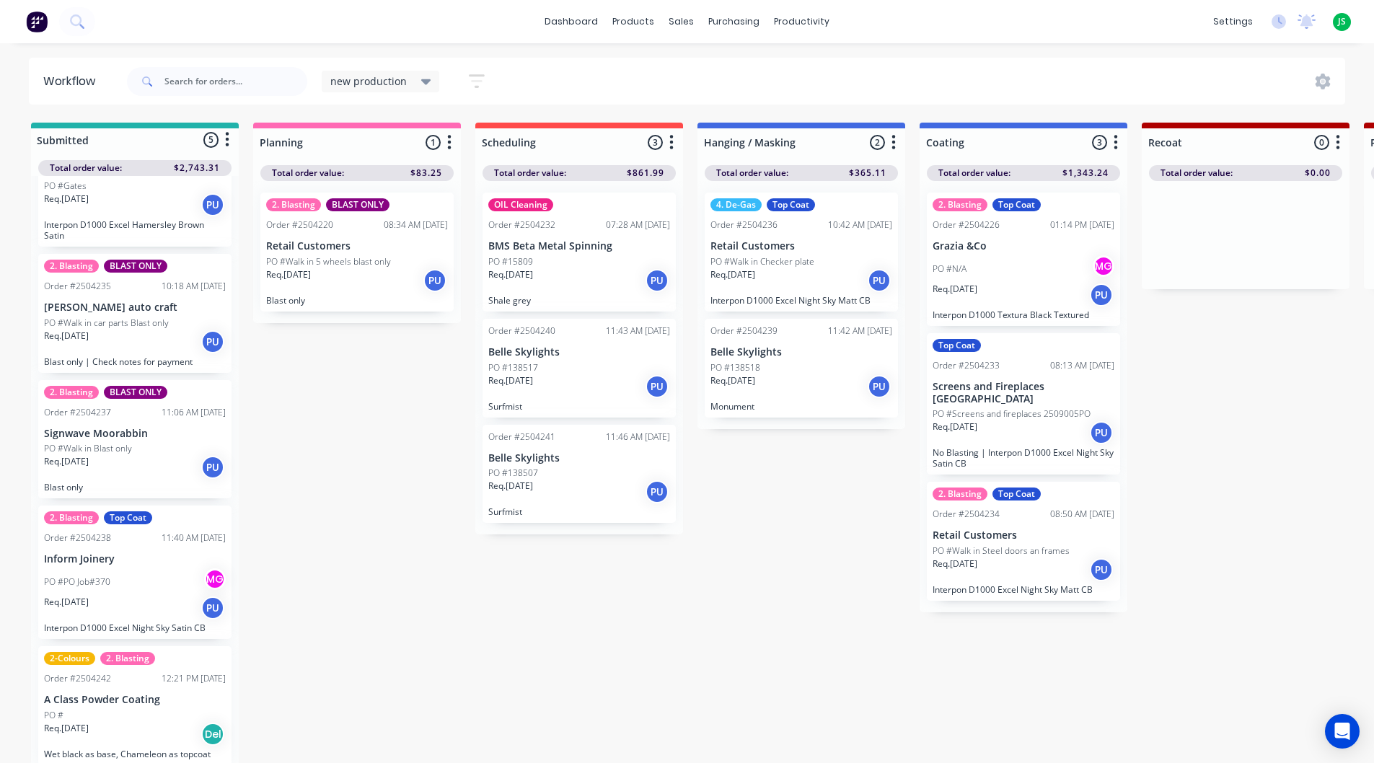
click at [176, 710] on div "PO #" at bounding box center [135, 715] width 182 height 13
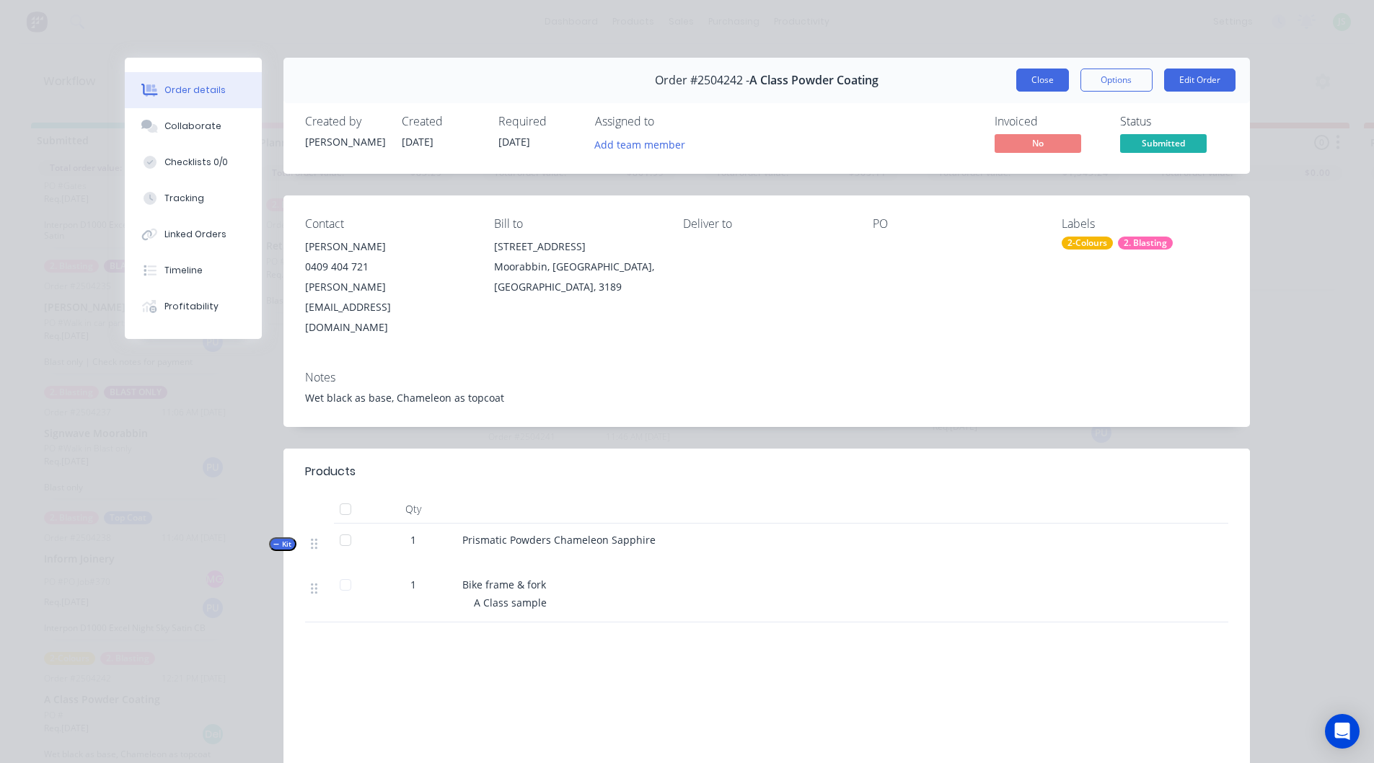
click at [1024, 86] on button "Close" at bounding box center [1042, 80] width 53 height 23
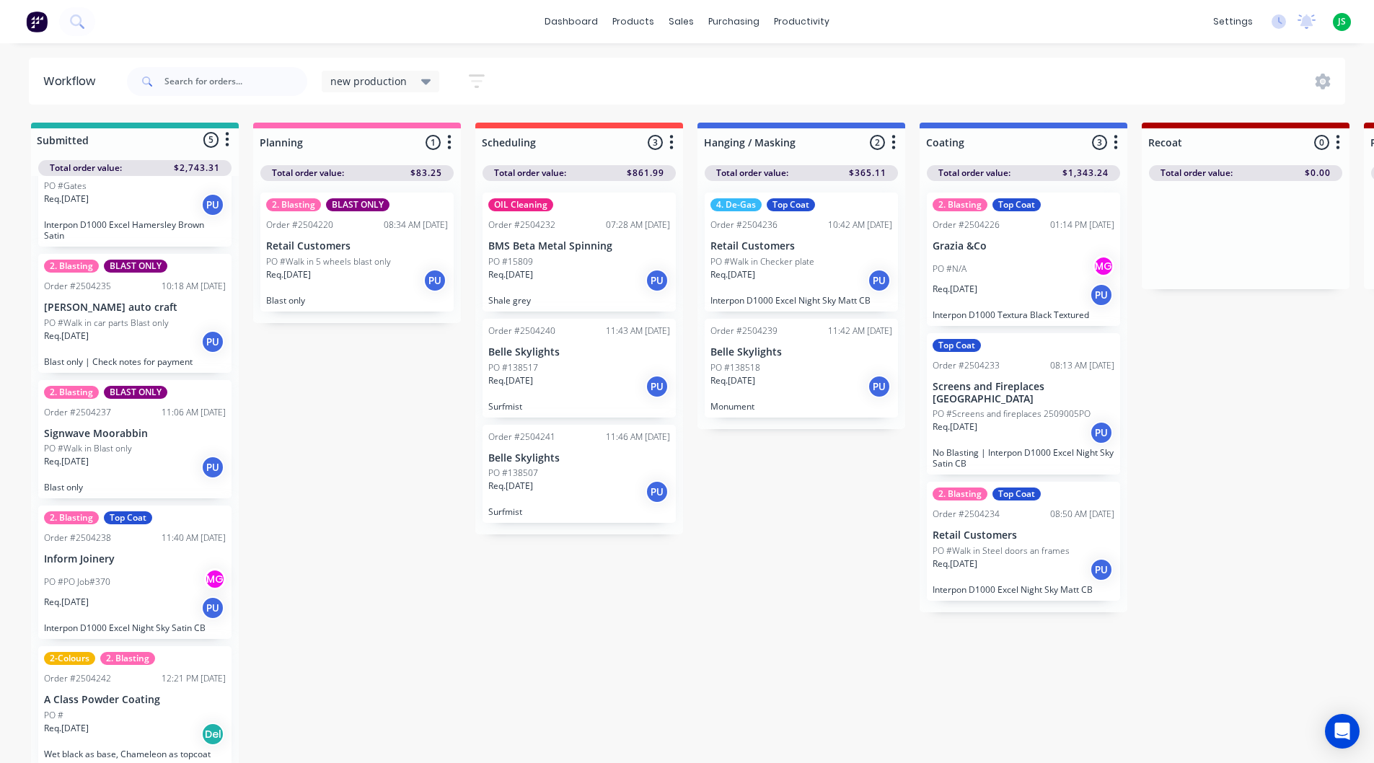
click at [158, 710] on div "PO #" at bounding box center [135, 715] width 182 height 13
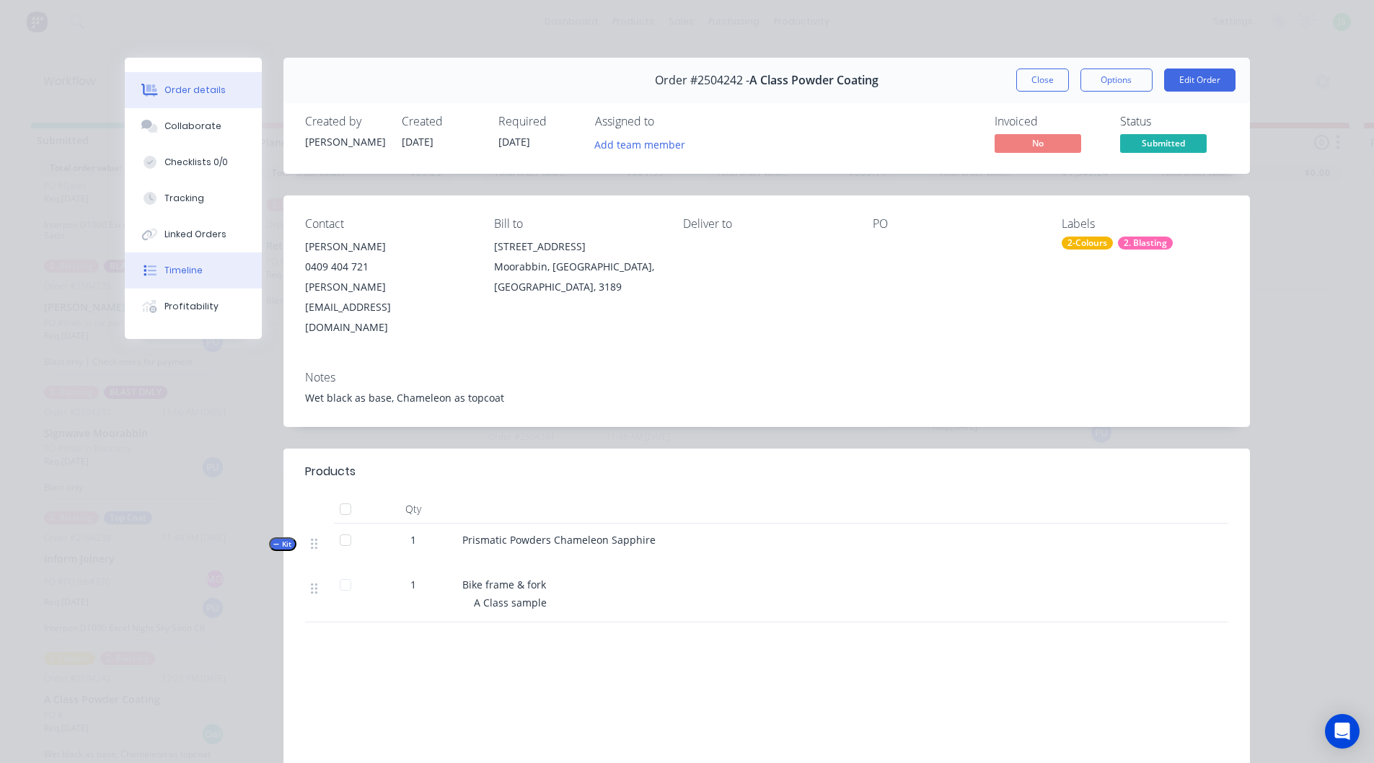
click at [218, 270] on button "Timeline" at bounding box center [193, 270] width 137 height 36
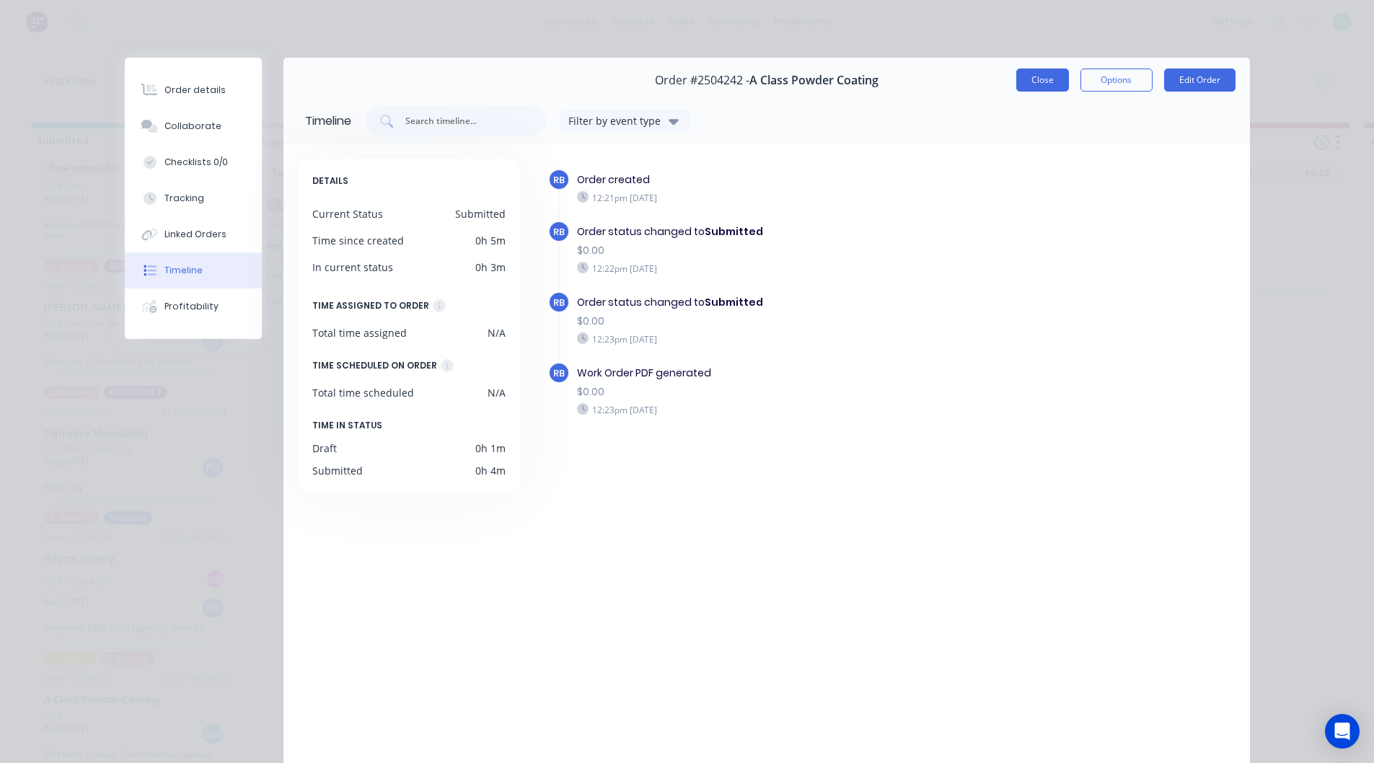
click at [1039, 86] on button "Close" at bounding box center [1042, 80] width 53 height 23
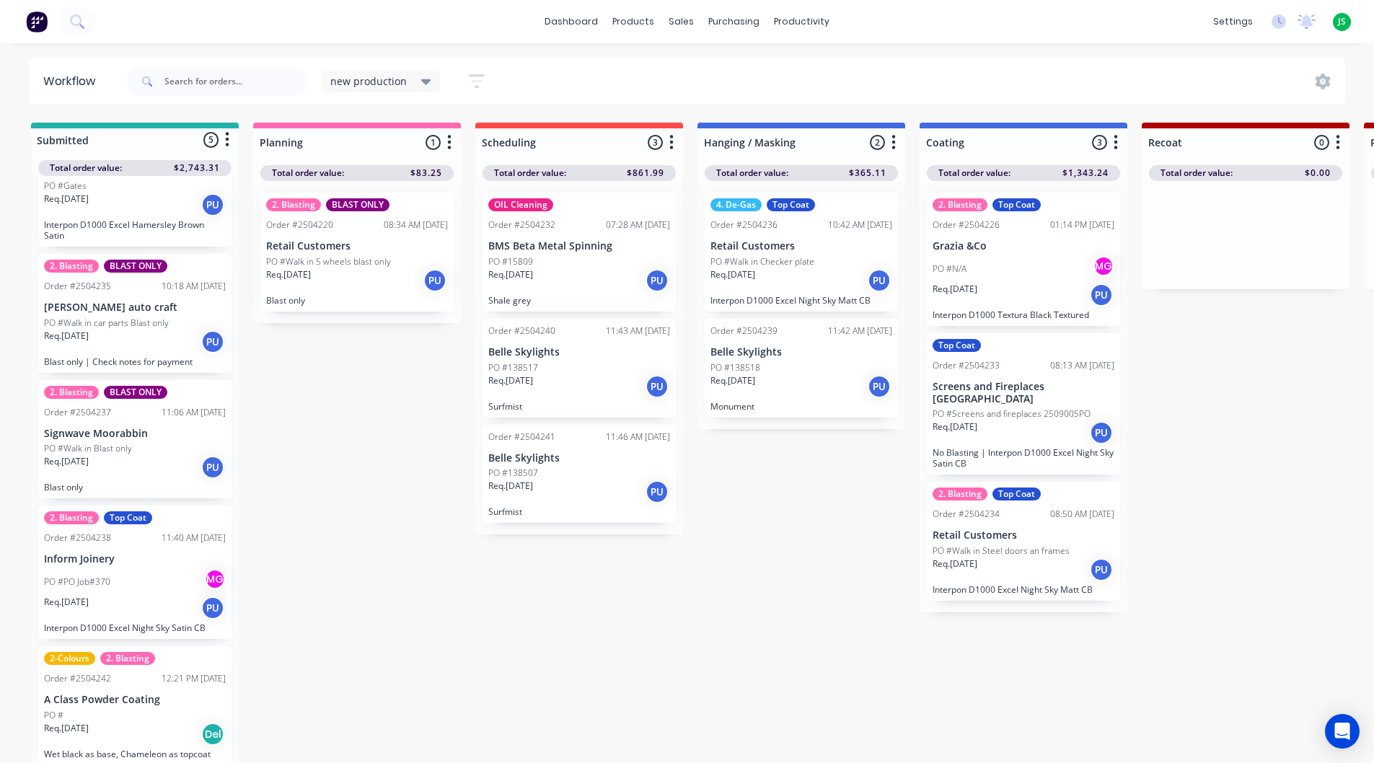
click at [175, 580] on div "PO #PO Job#370 MG" at bounding box center [135, 581] width 182 height 27
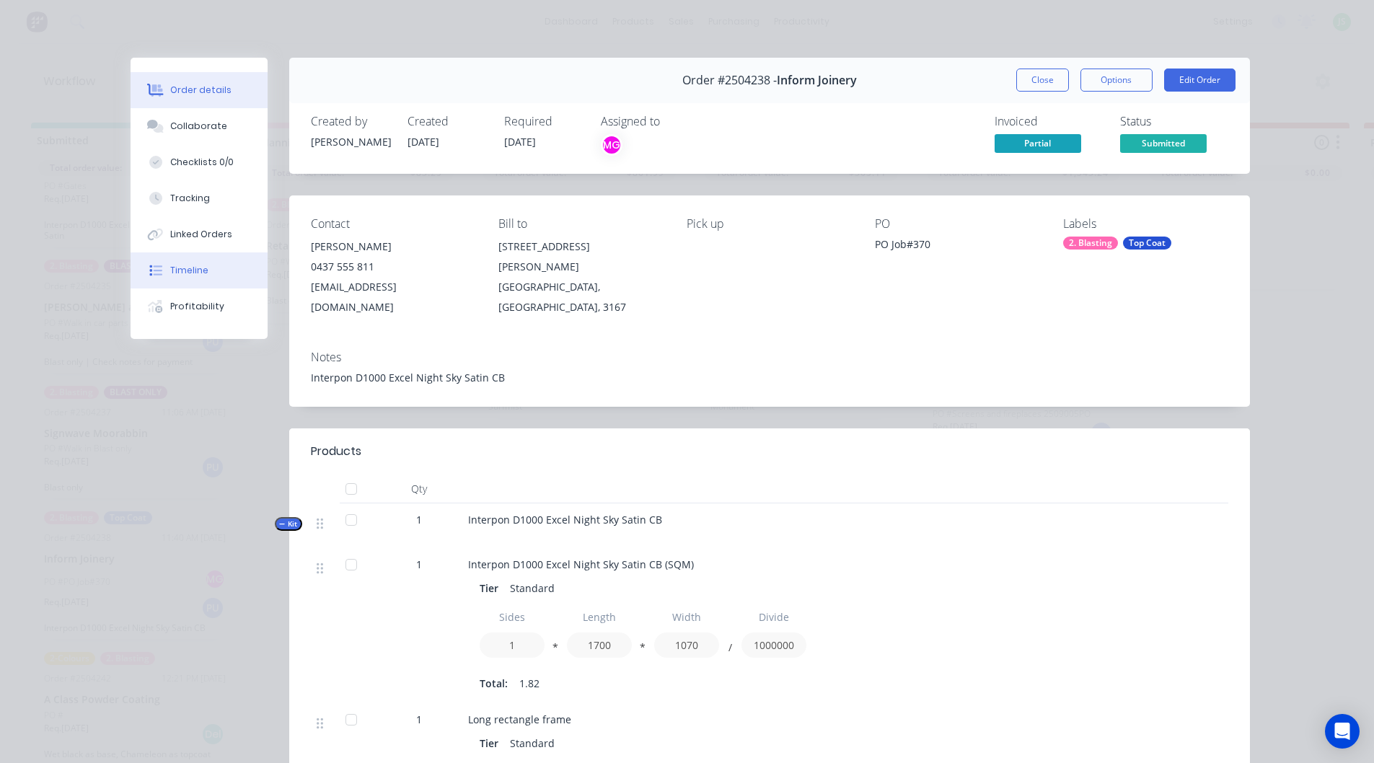
click at [211, 275] on button "Timeline" at bounding box center [199, 270] width 137 height 36
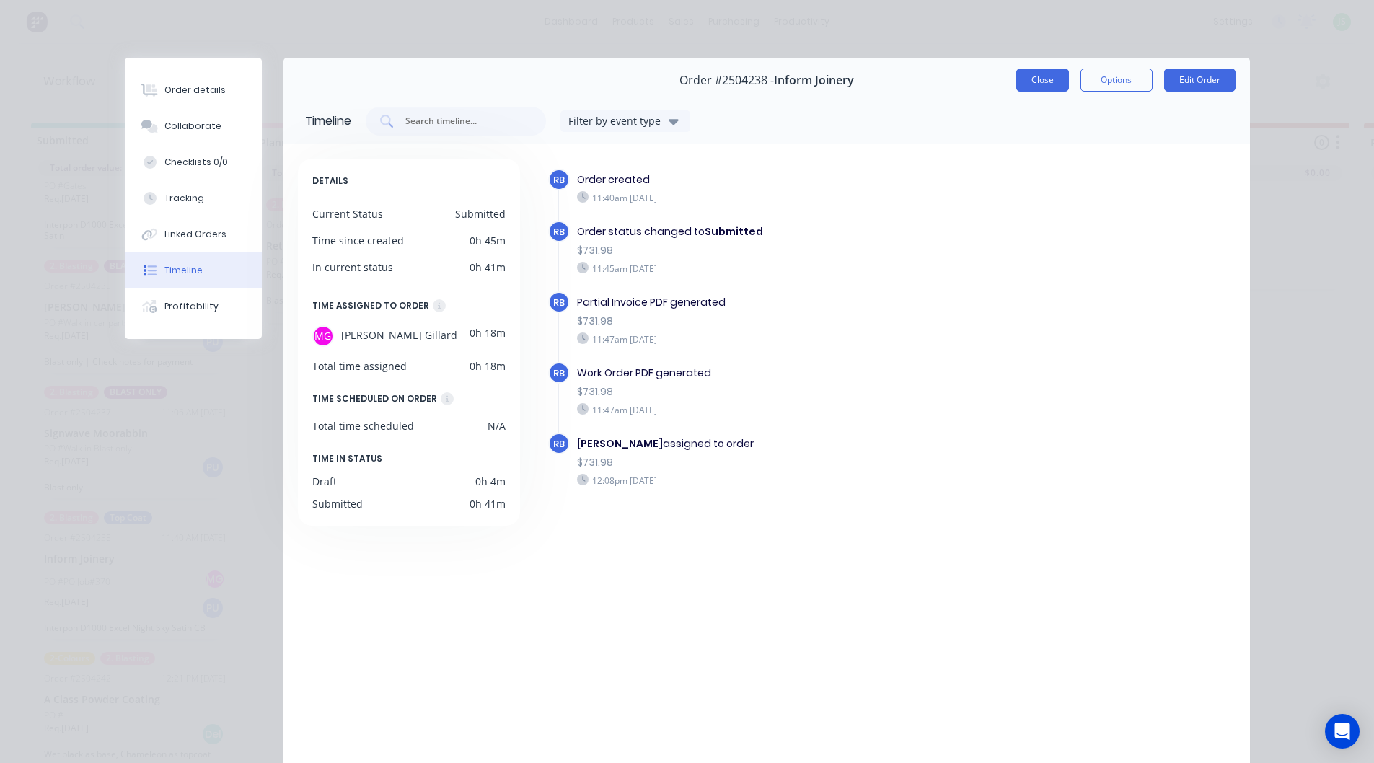
click at [1030, 88] on button "Close" at bounding box center [1042, 80] width 53 height 23
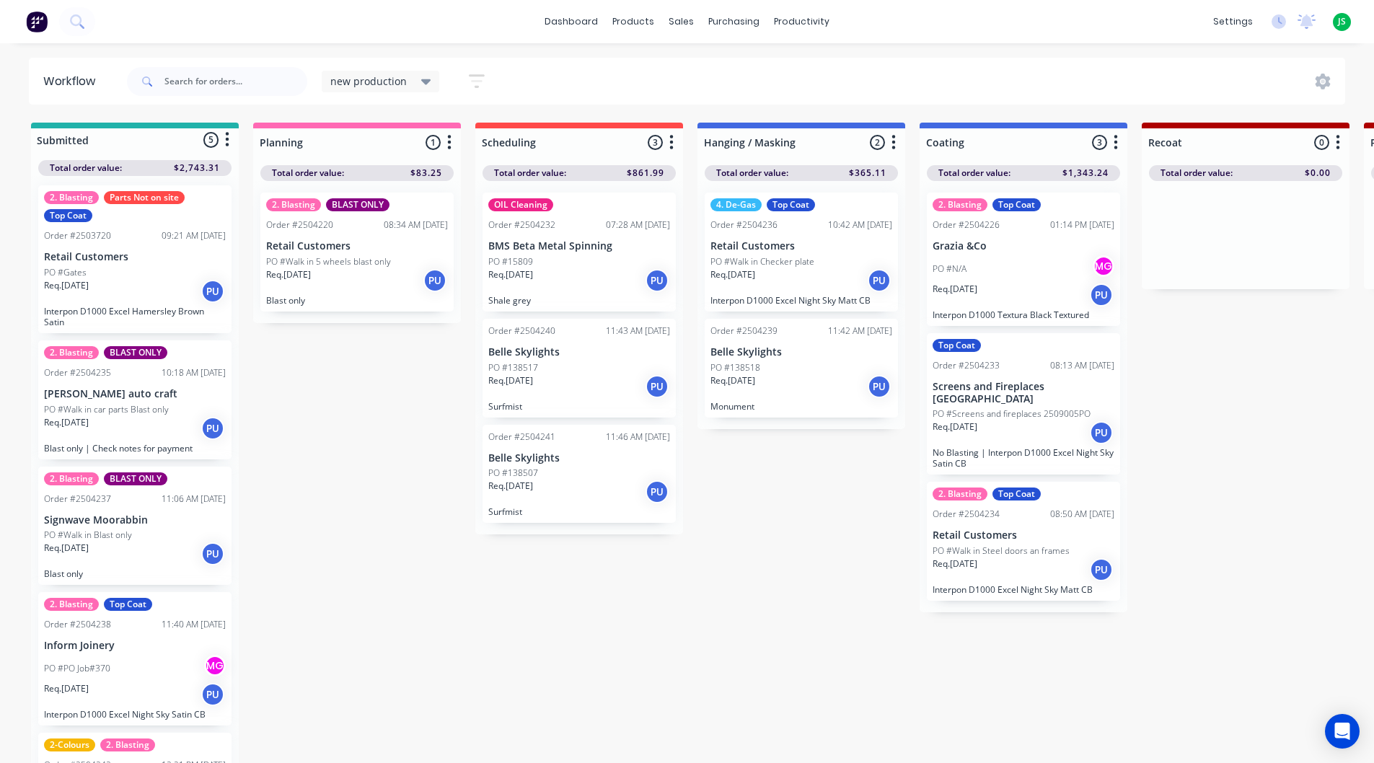
scroll to position [0, 0]
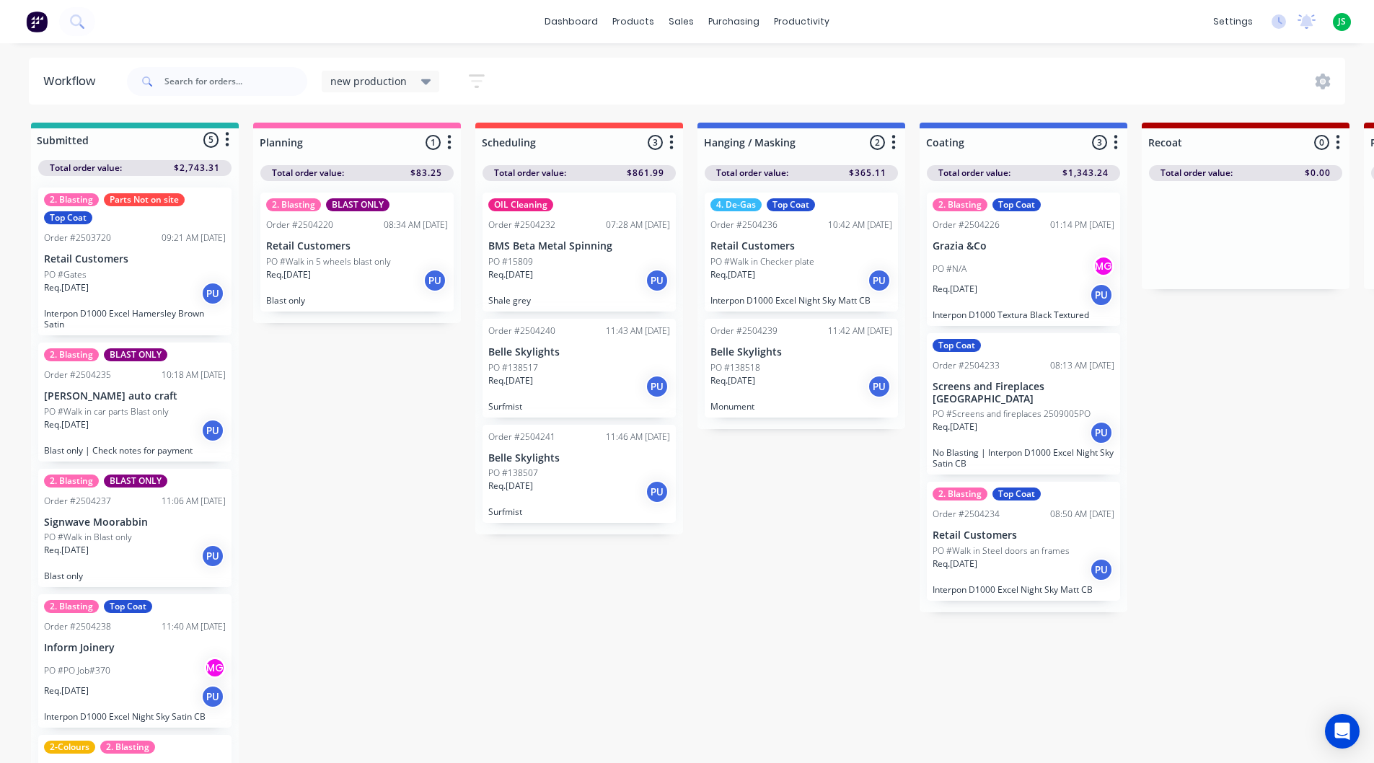
click at [173, 301] on div "Req. [DATE] PU" at bounding box center [135, 293] width 182 height 25
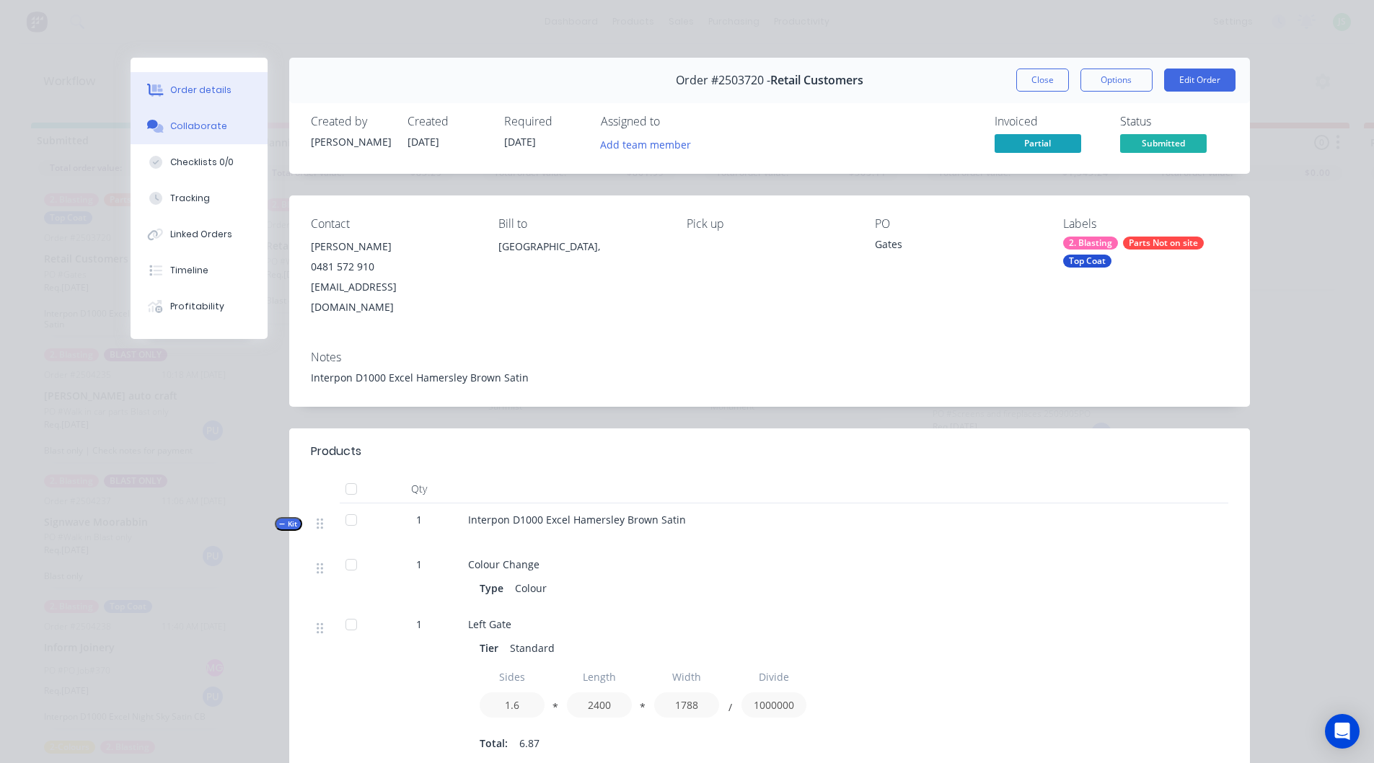
click at [208, 126] on div "Collaborate" at bounding box center [198, 126] width 57 height 13
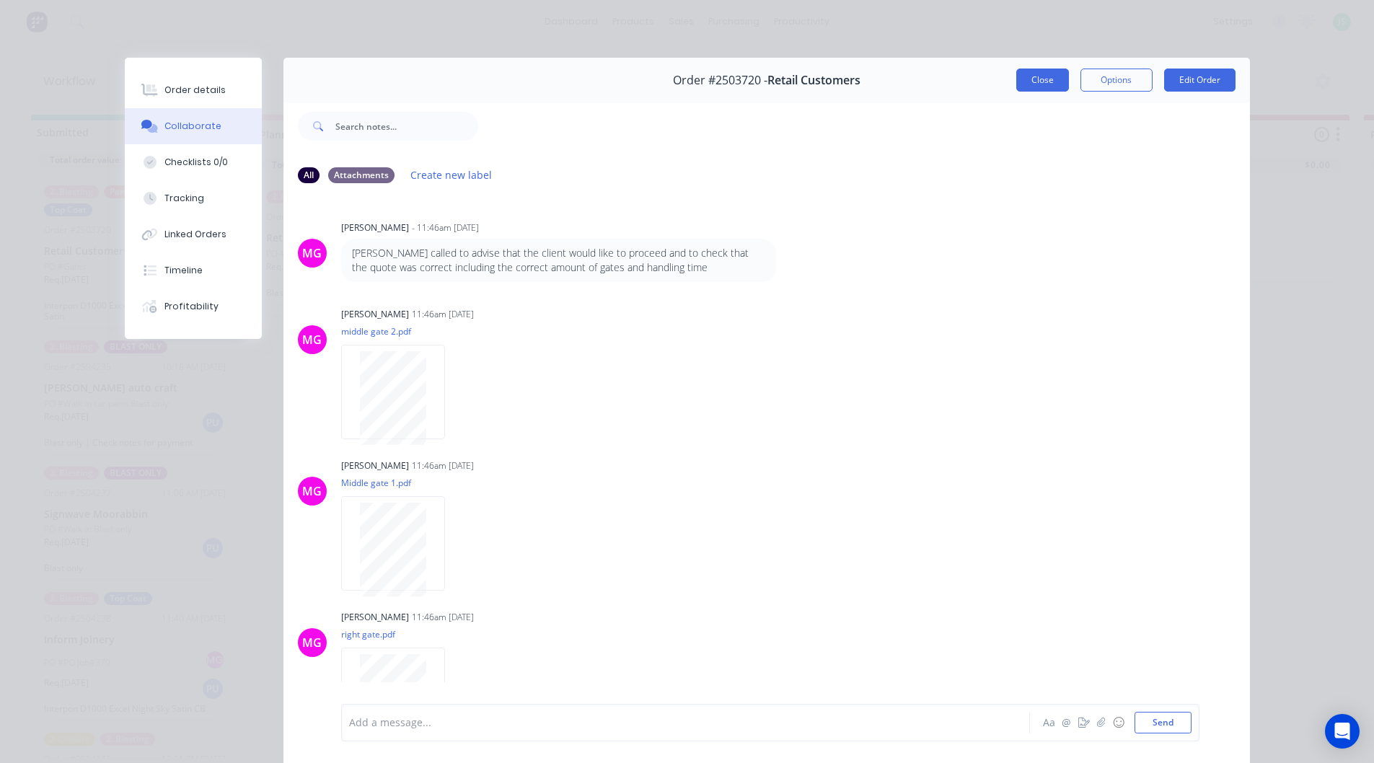
click at [1028, 81] on button "Close" at bounding box center [1042, 80] width 53 height 23
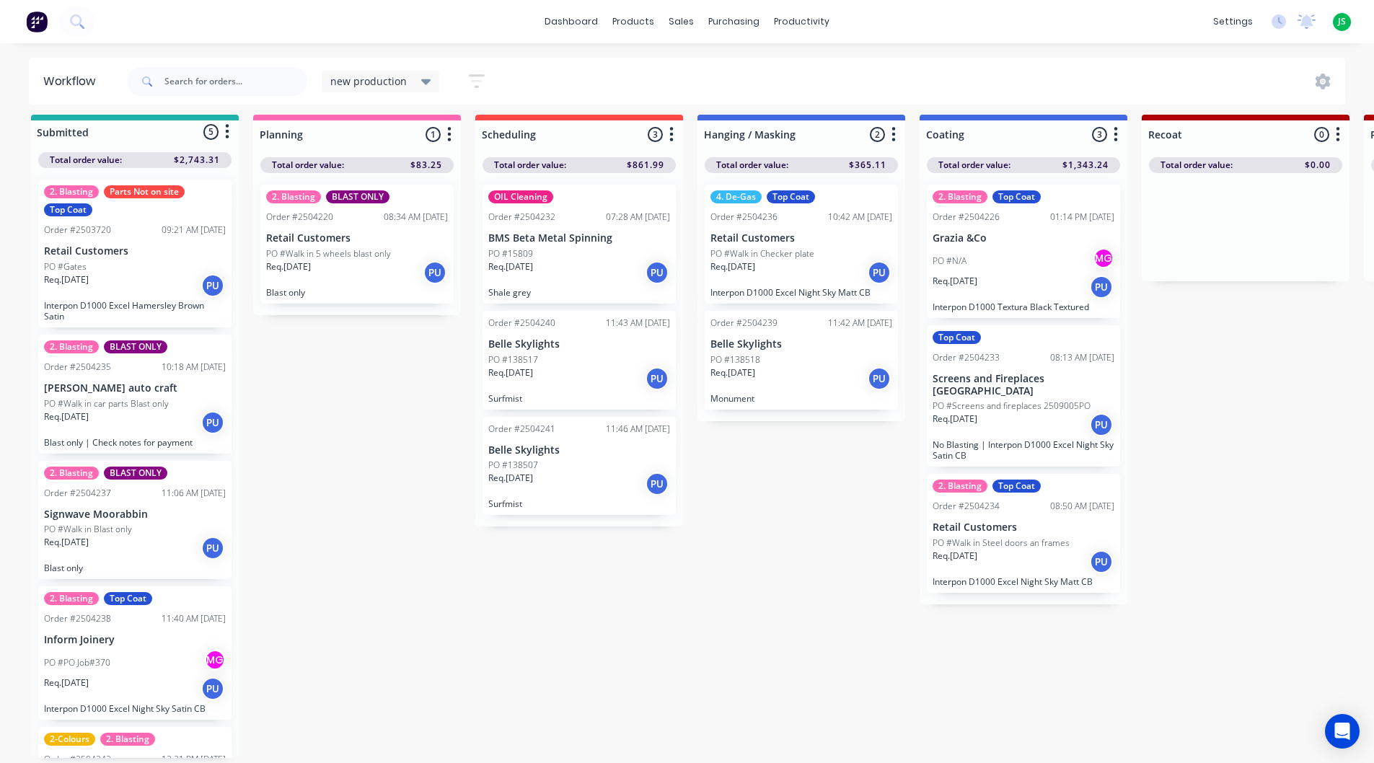
click at [191, 276] on div "Req. [DATE] PU" at bounding box center [135, 285] width 182 height 25
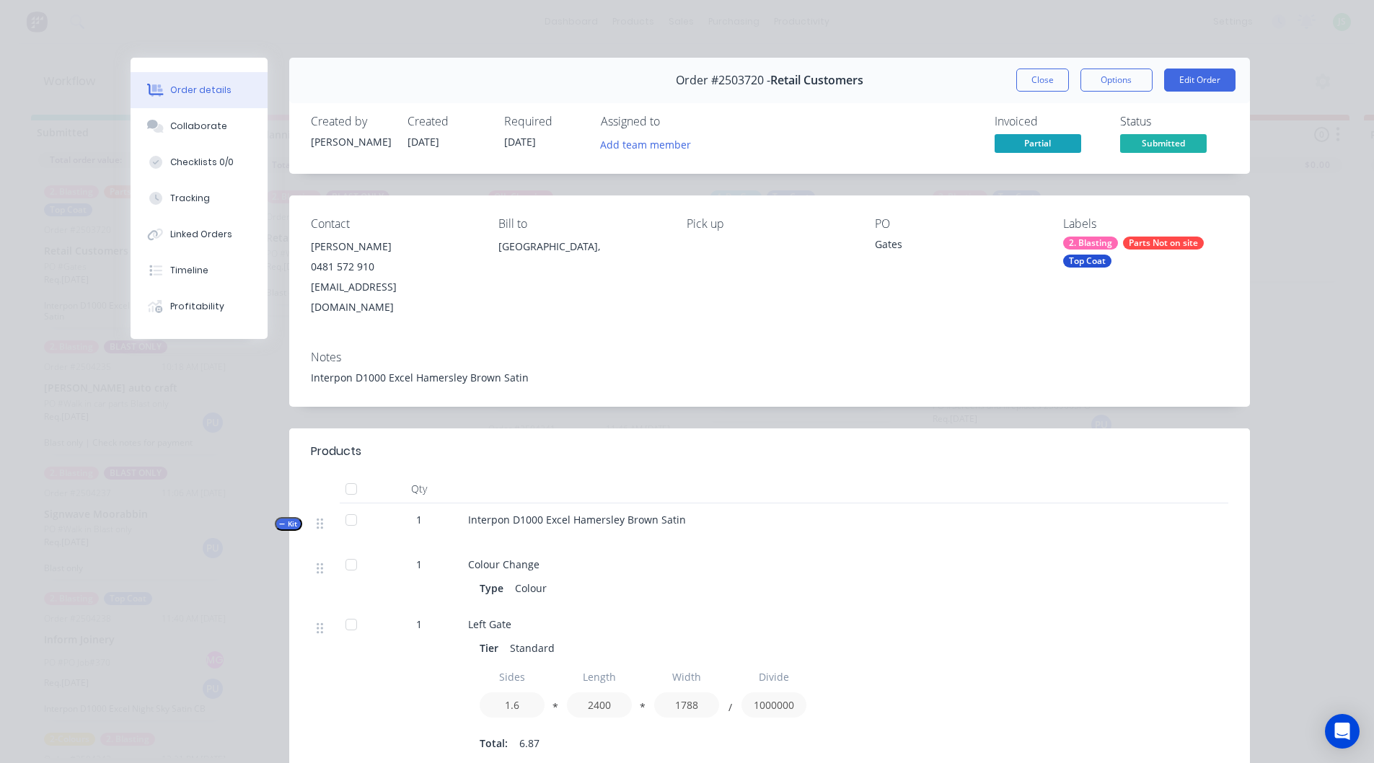
click at [1142, 237] on div "Parts Not on site" at bounding box center [1163, 243] width 81 height 13
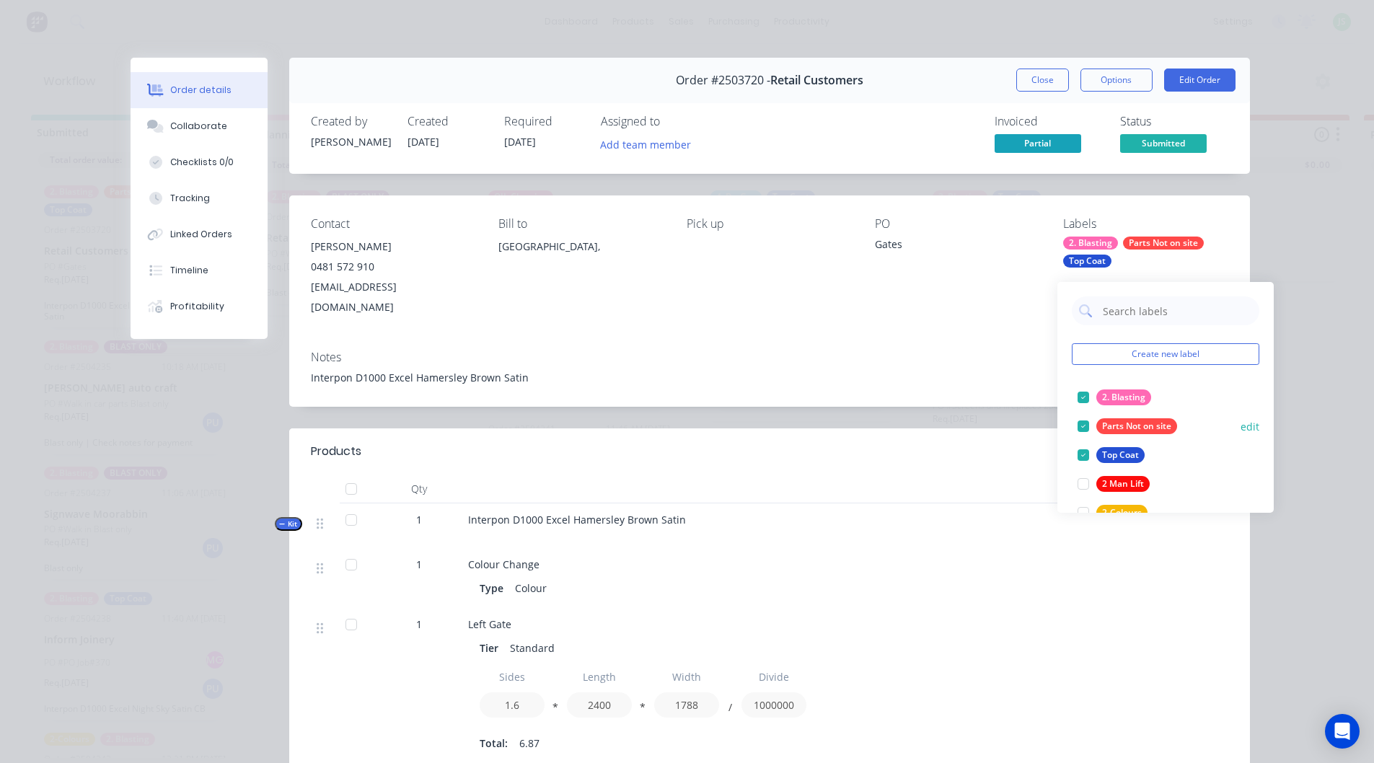
click at [1105, 418] on div "Parts Not on site" at bounding box center [1136, 426] width 81 height 16
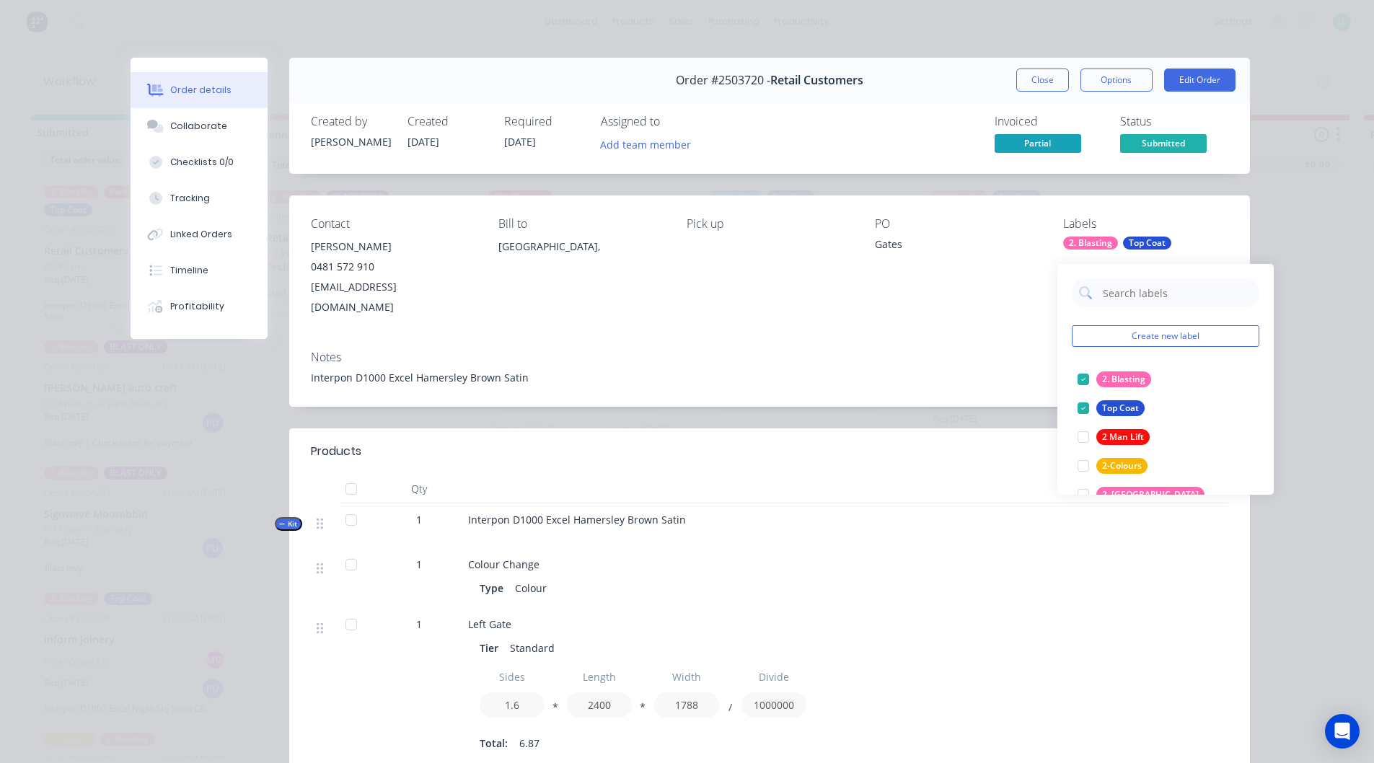
click at [1041, 87] on button "Close" at bounding box center [1042, 80] width 53 height 23
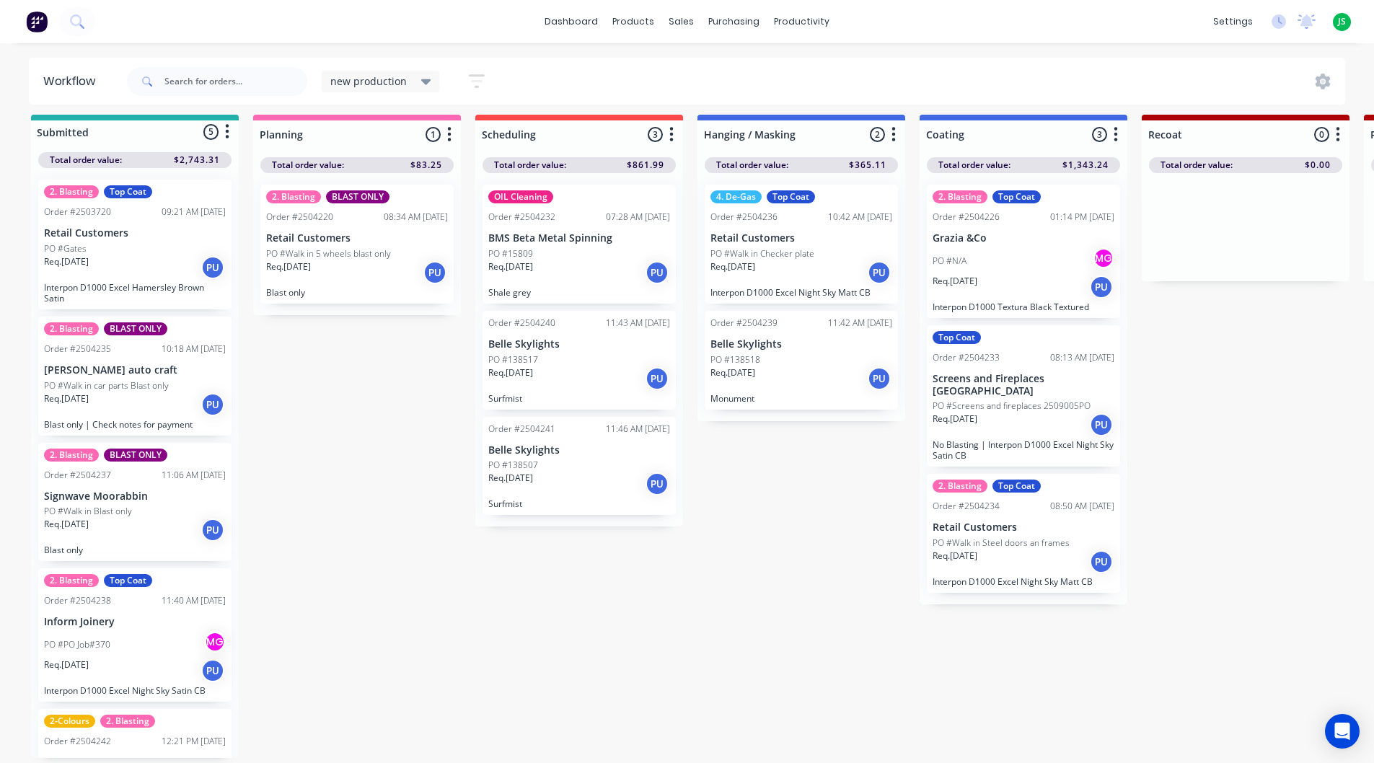
click at [129, 255] on div "Req. [DATE] PU" at bounding box center [135, 267] width 182 height 25
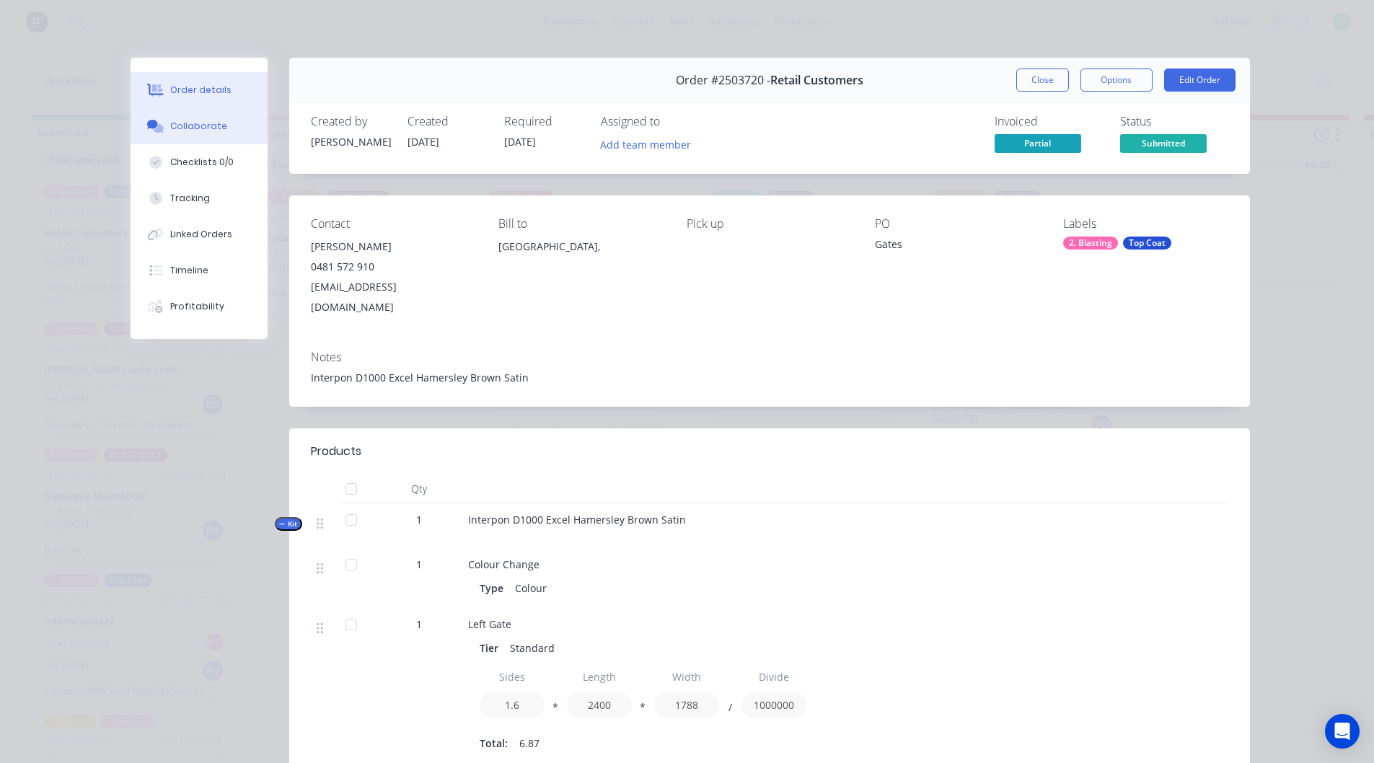
click at [239, 133] on button "Collaborate" at bounding box center [199, 126] width 137 height 36
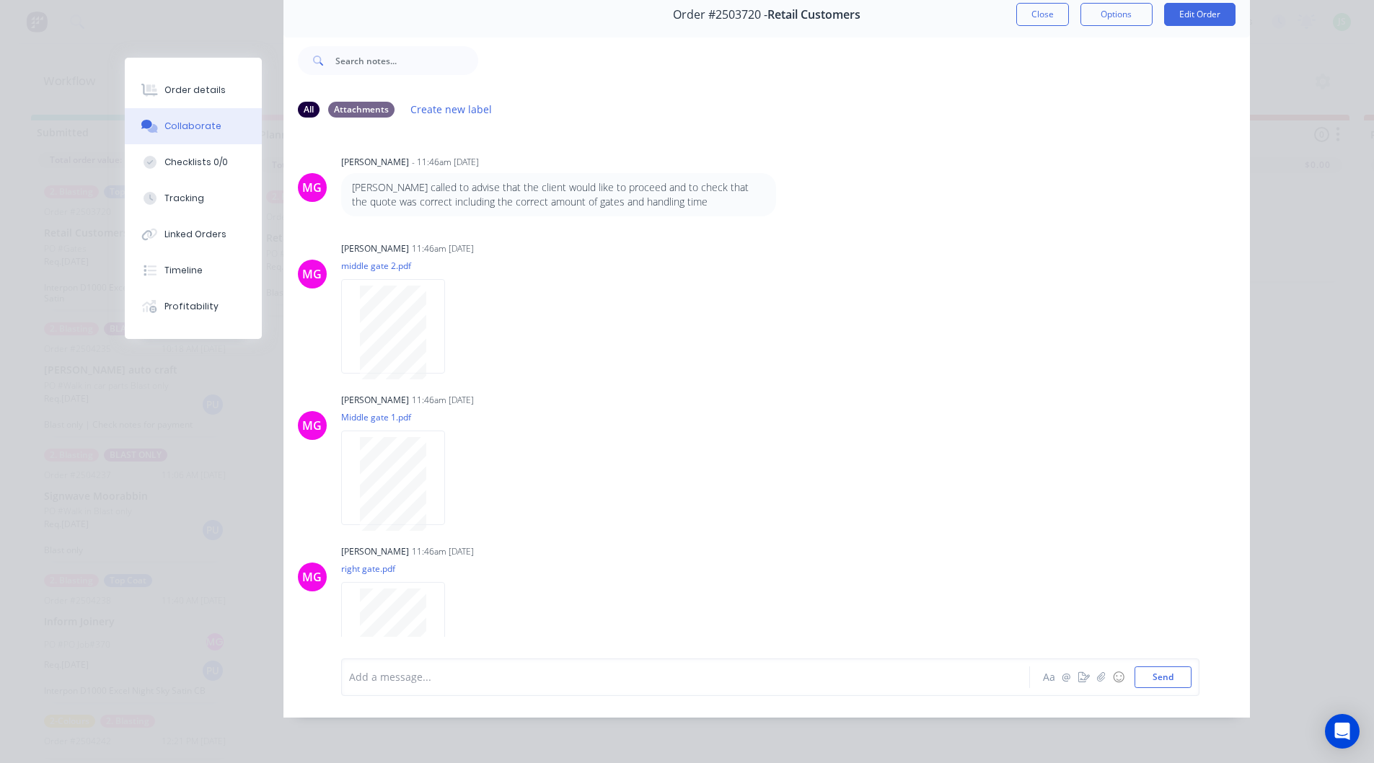
click at [1038, 5] on button "Close" at bounding box center [1042, 14] width 53 height 23
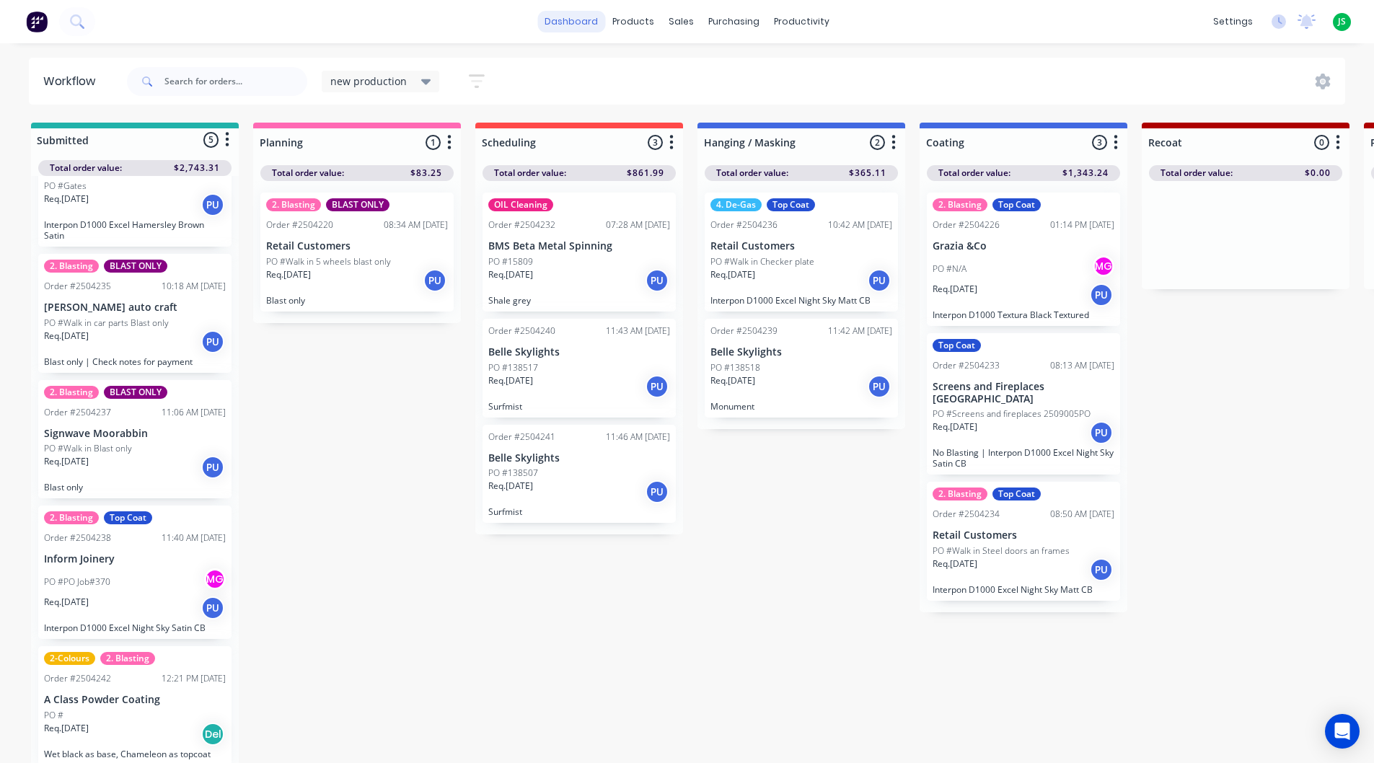
click at [580, 26] on link "dashboard" at bounding box center [571, 22] width 68 height 22
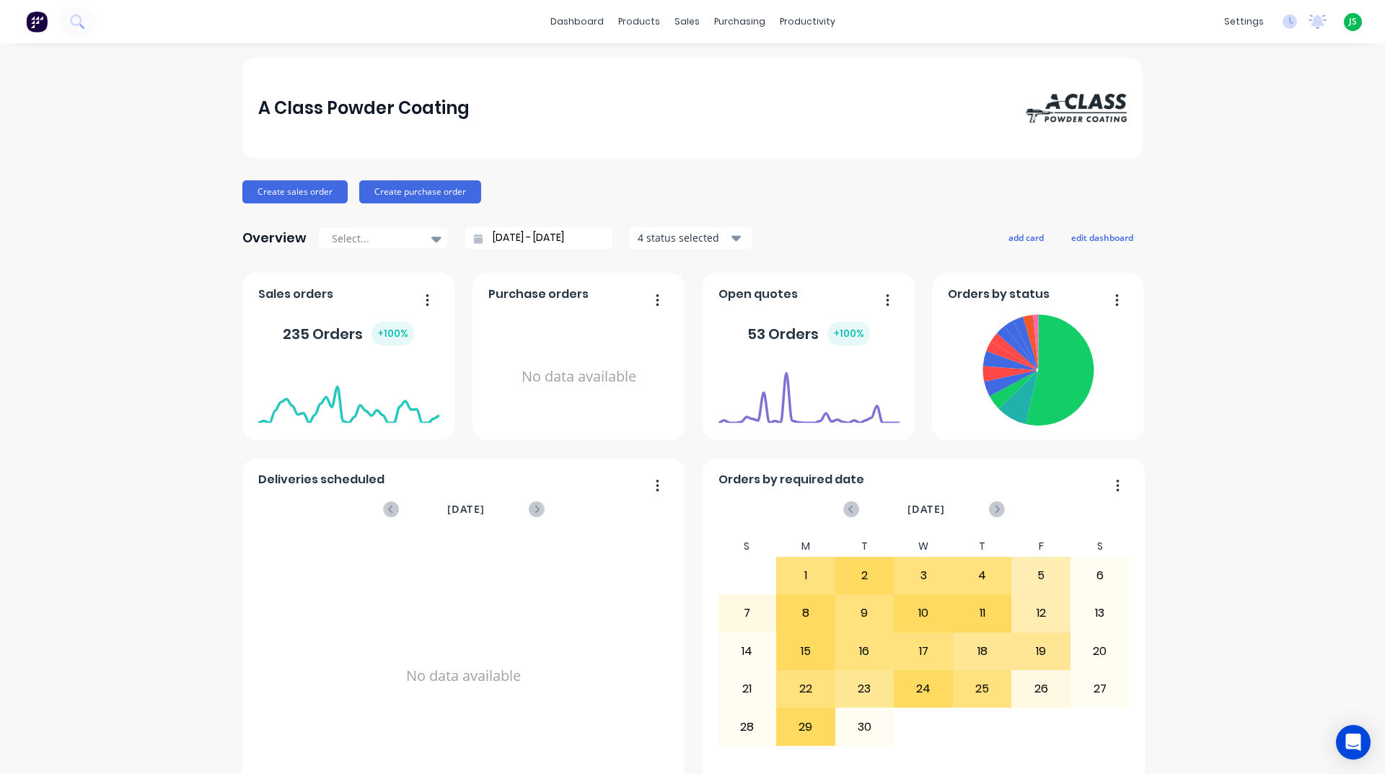
scroll to position [433, 0]
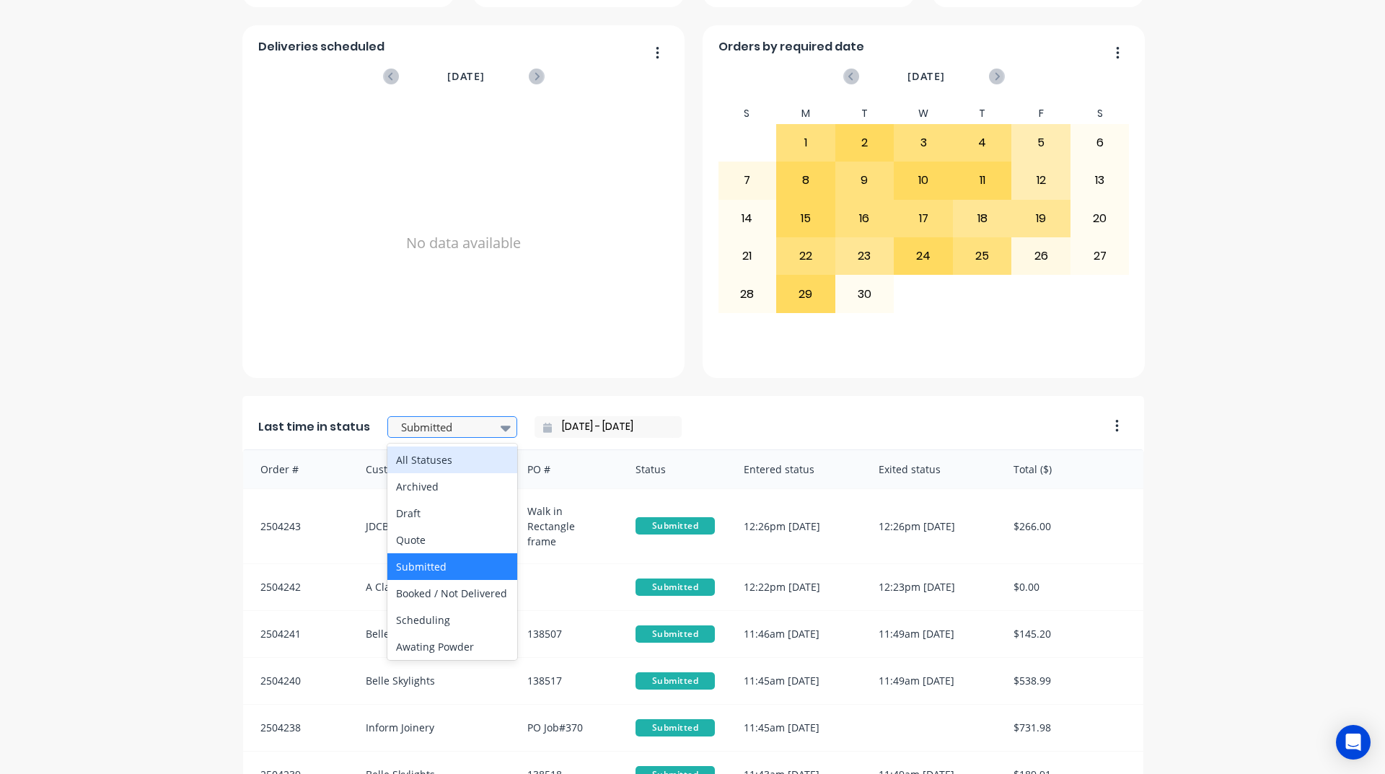
click at [422, 419] on div at bounding box center [444, 427] width 91 height 18
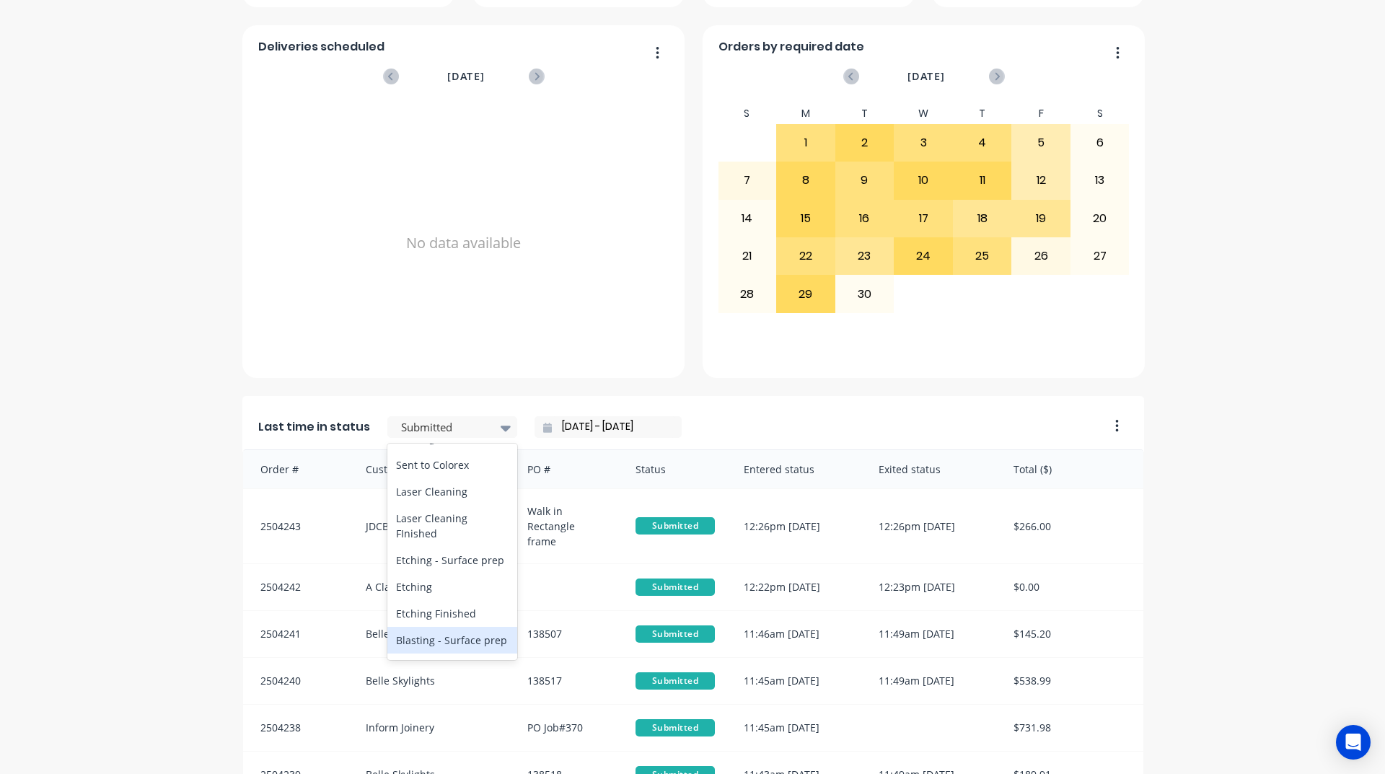
scroll to position [505, 0]
click at [418, 505] on div "Coating" at bounding box center [452, 492] width 130 height 27
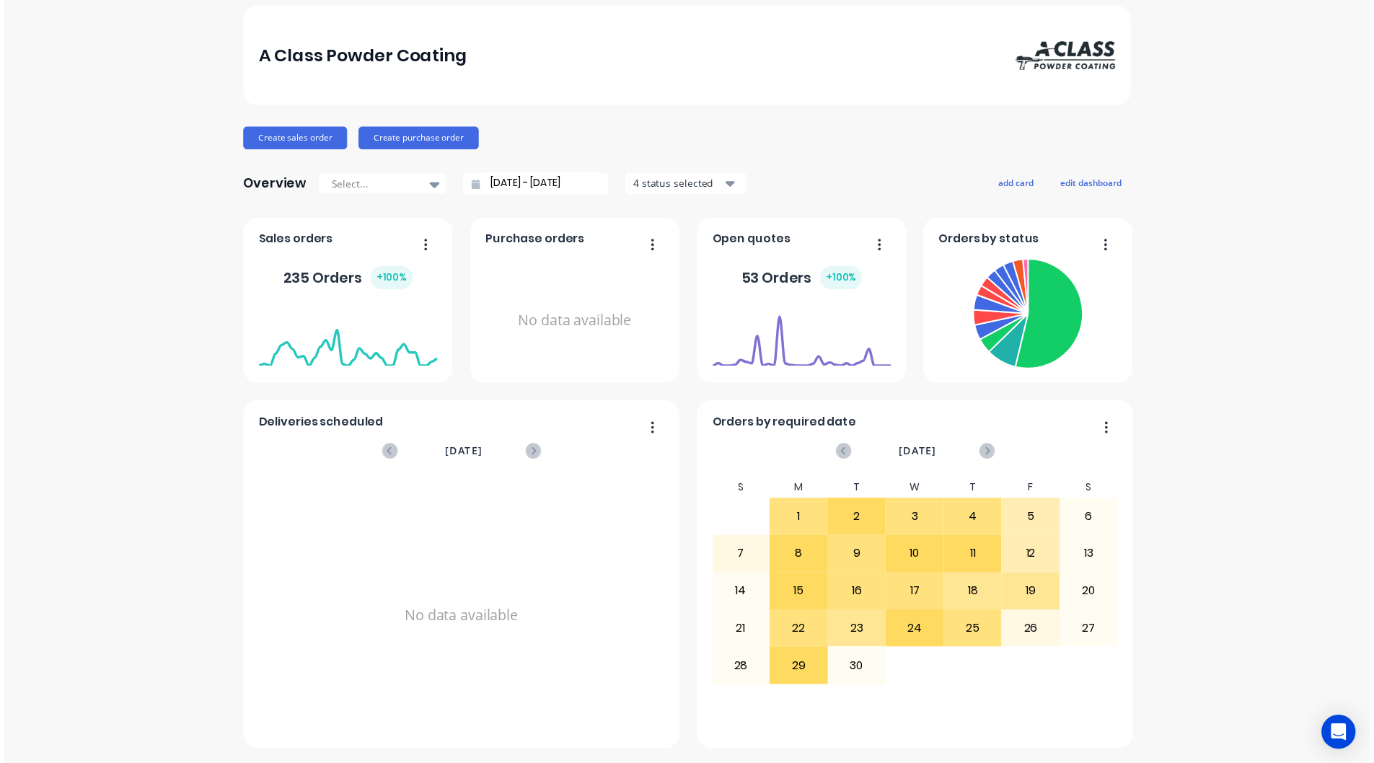
scroll to position [0, 0]
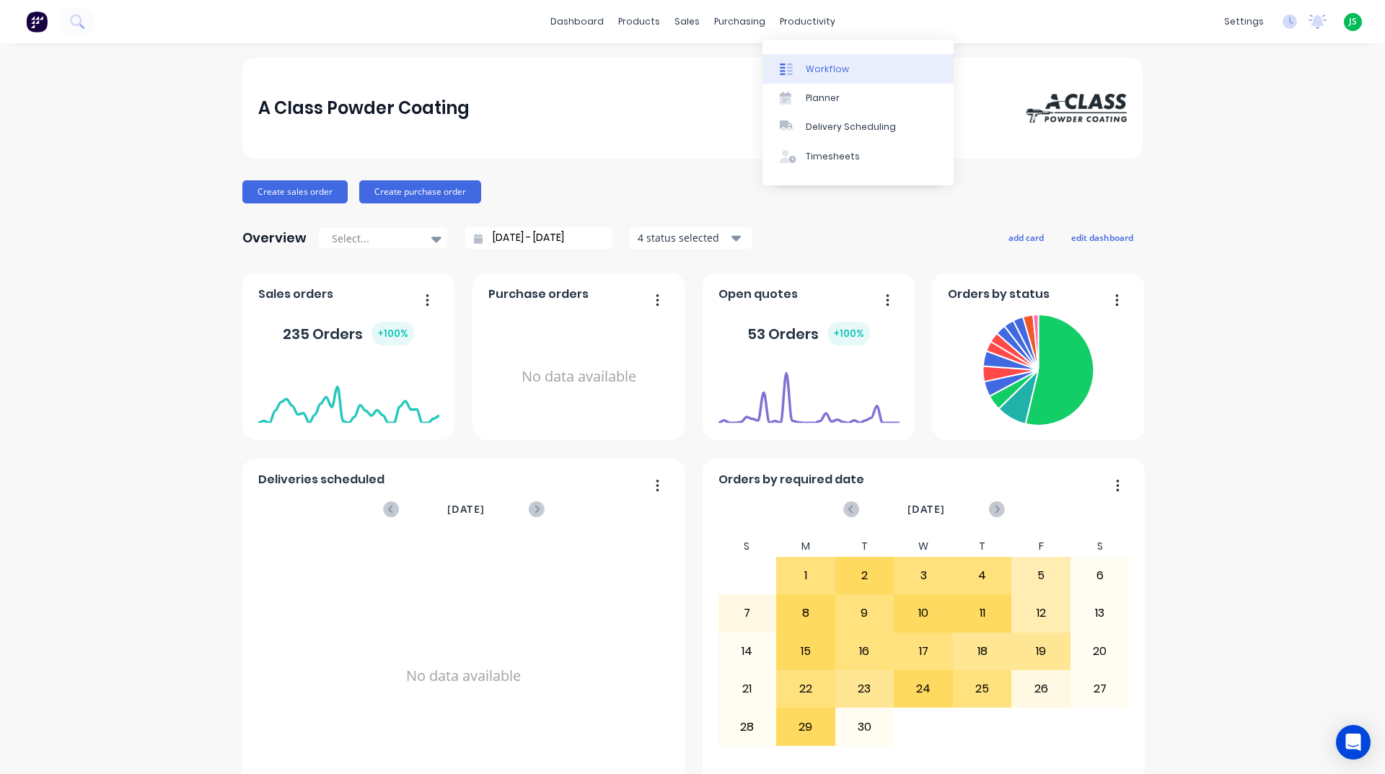
click at [816, 63] on div "Workflow" at bounding box center [826, 69] width 43 height 13
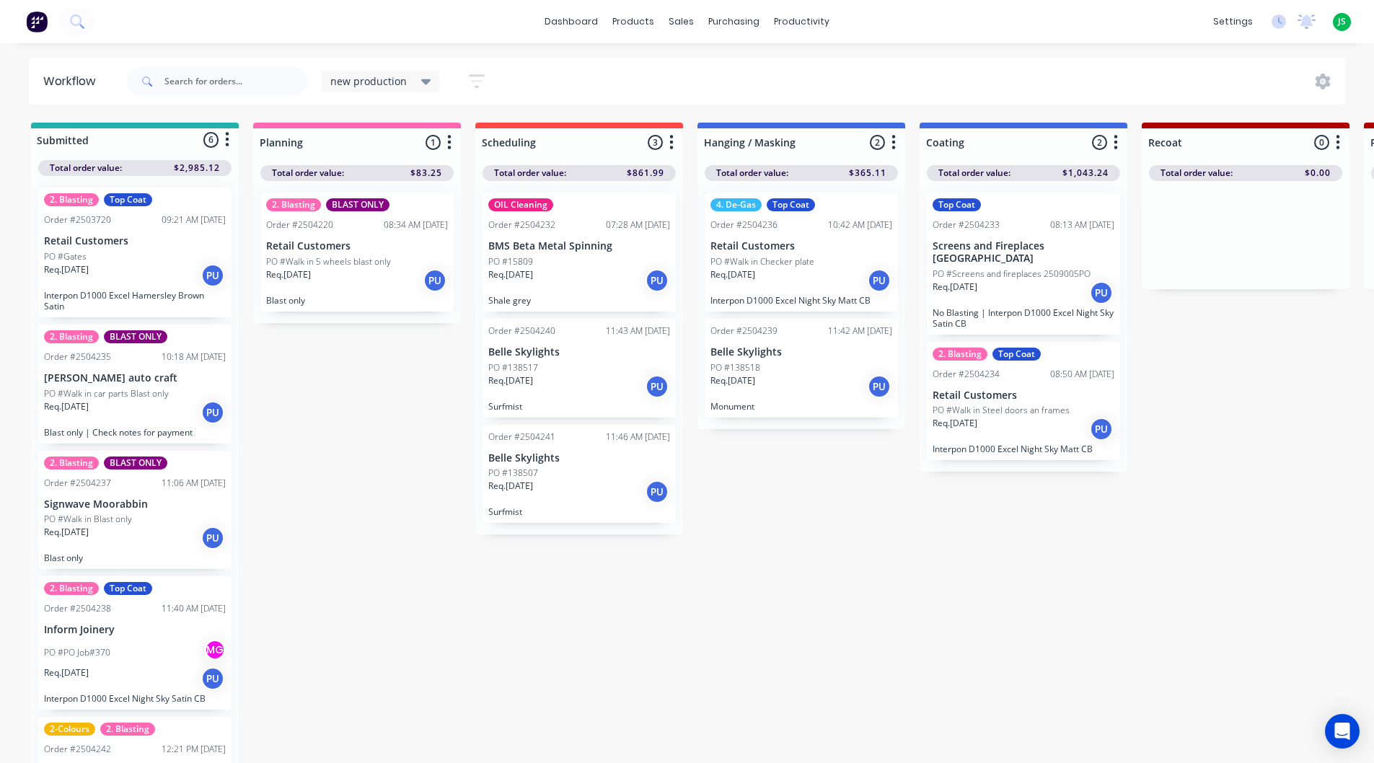
click at [134, 640] on div "PO #PO Job#370 MG" at bounding box center [135, 652] width 182 height 27
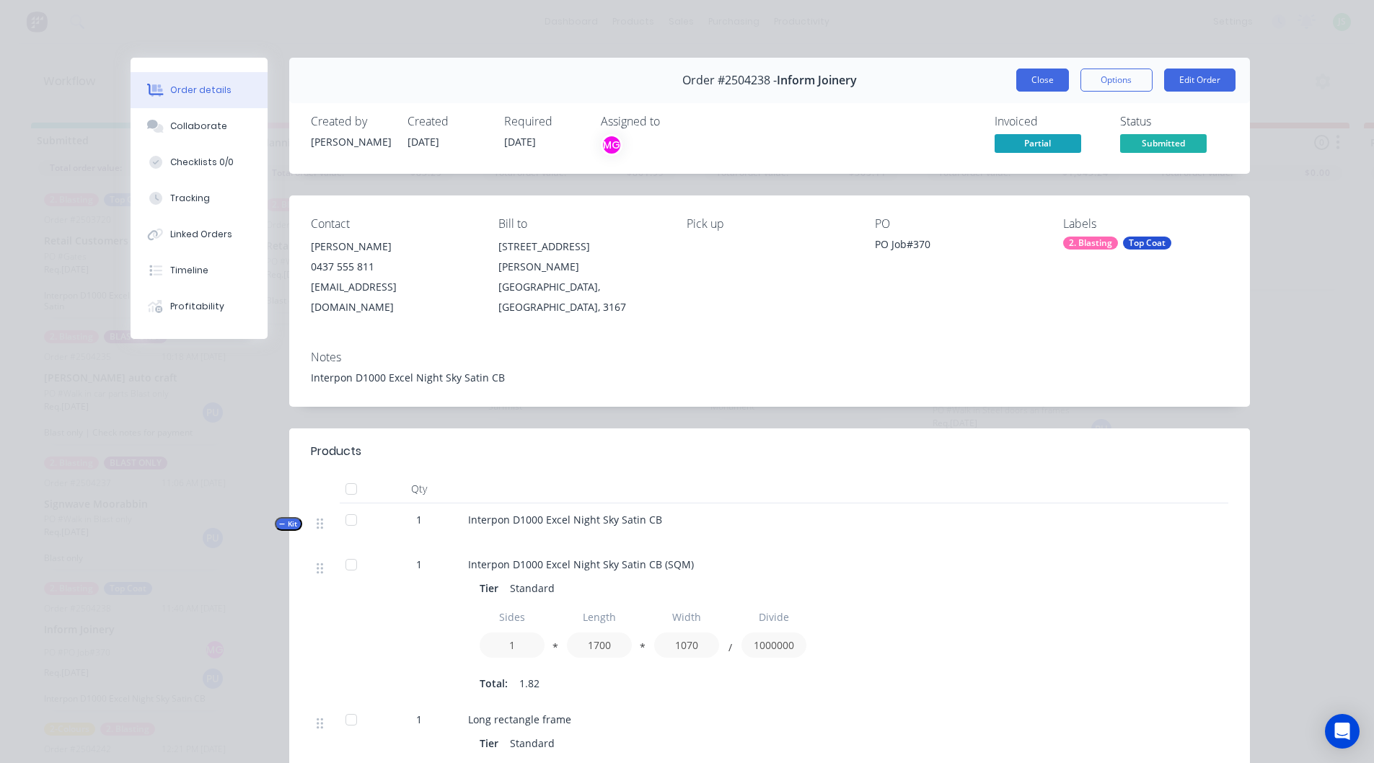
click at [1041, 76] on button "Close" at bounding box center [1042, 80] width 53 height 23
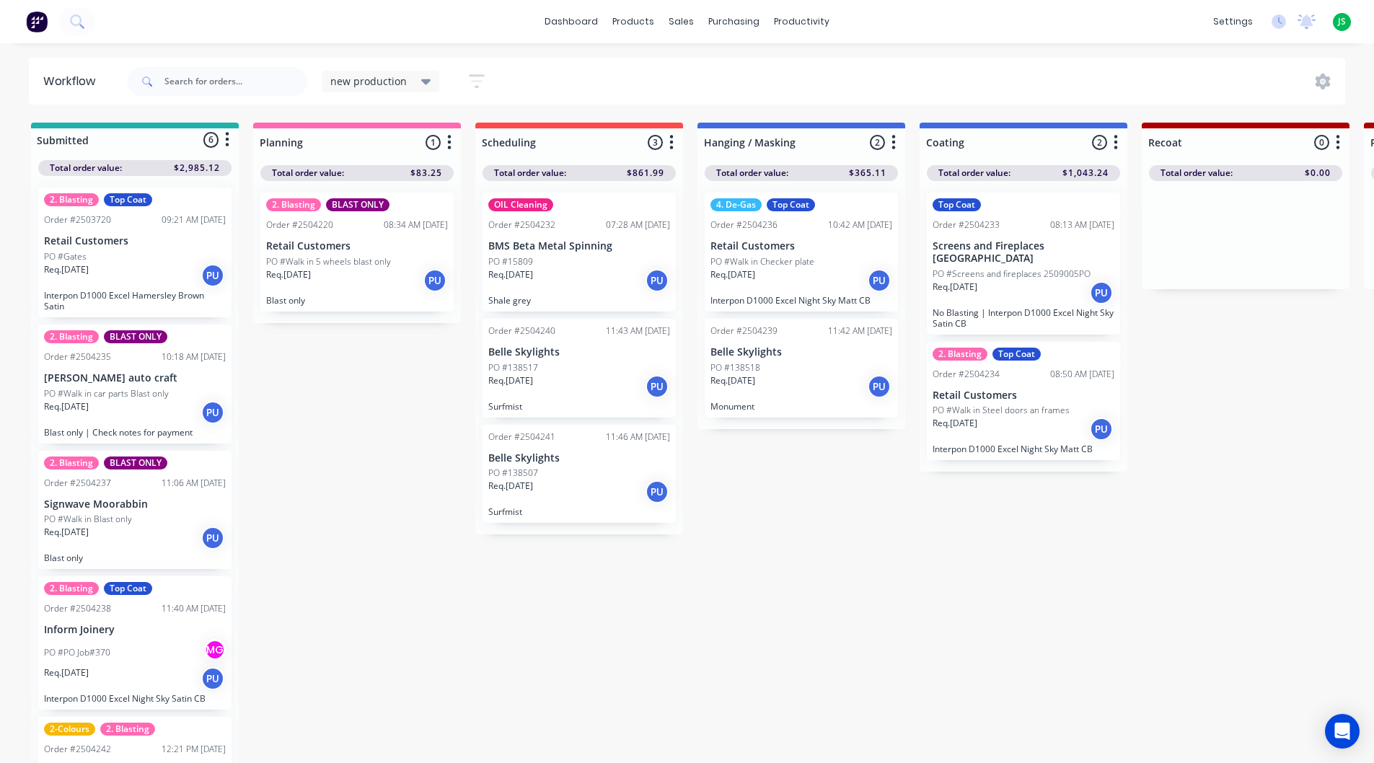
click at [115, 249] on div "2. Blasting Top Coat Order #2503720 09:21 AM [DATE] Retail Customers PO #Gates …" at bounding box center [134, 252] width 193 height 130
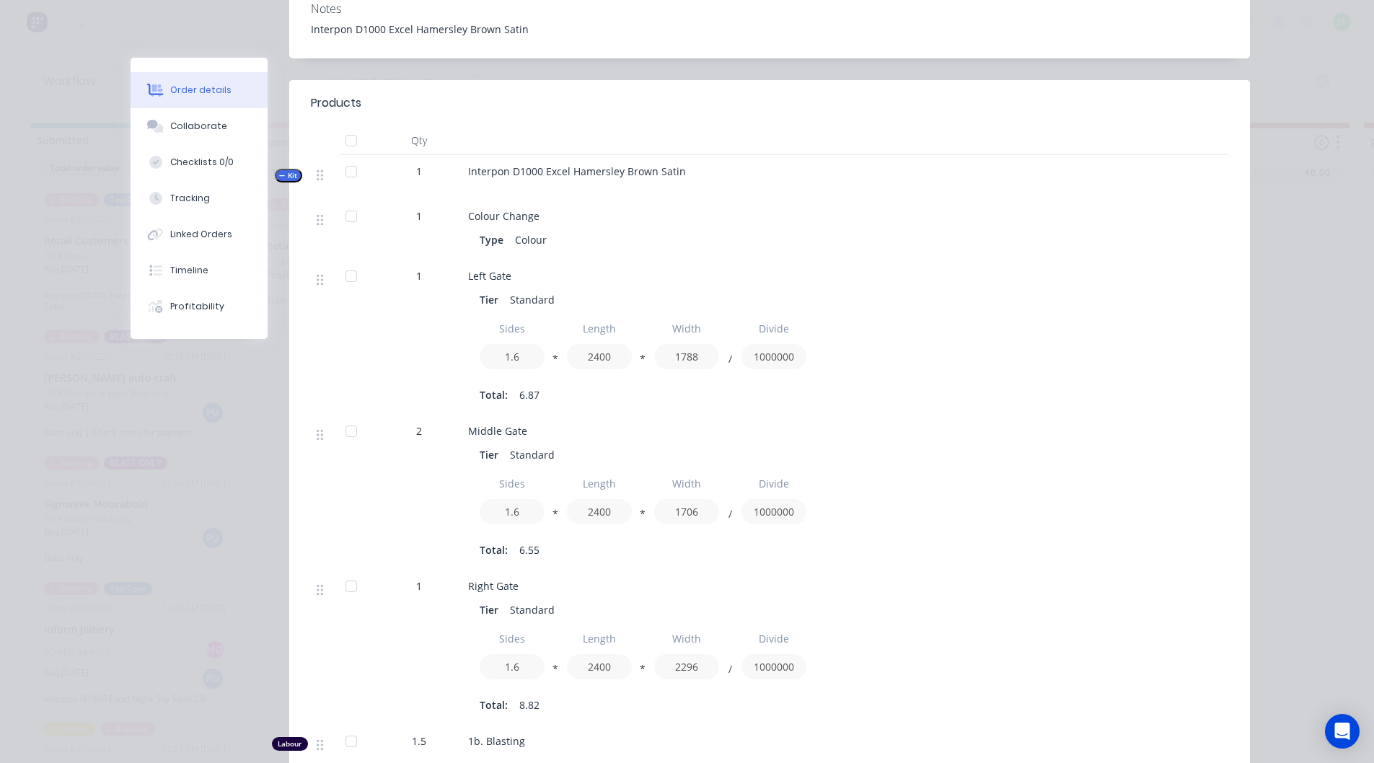
scroll to position [361, 0]
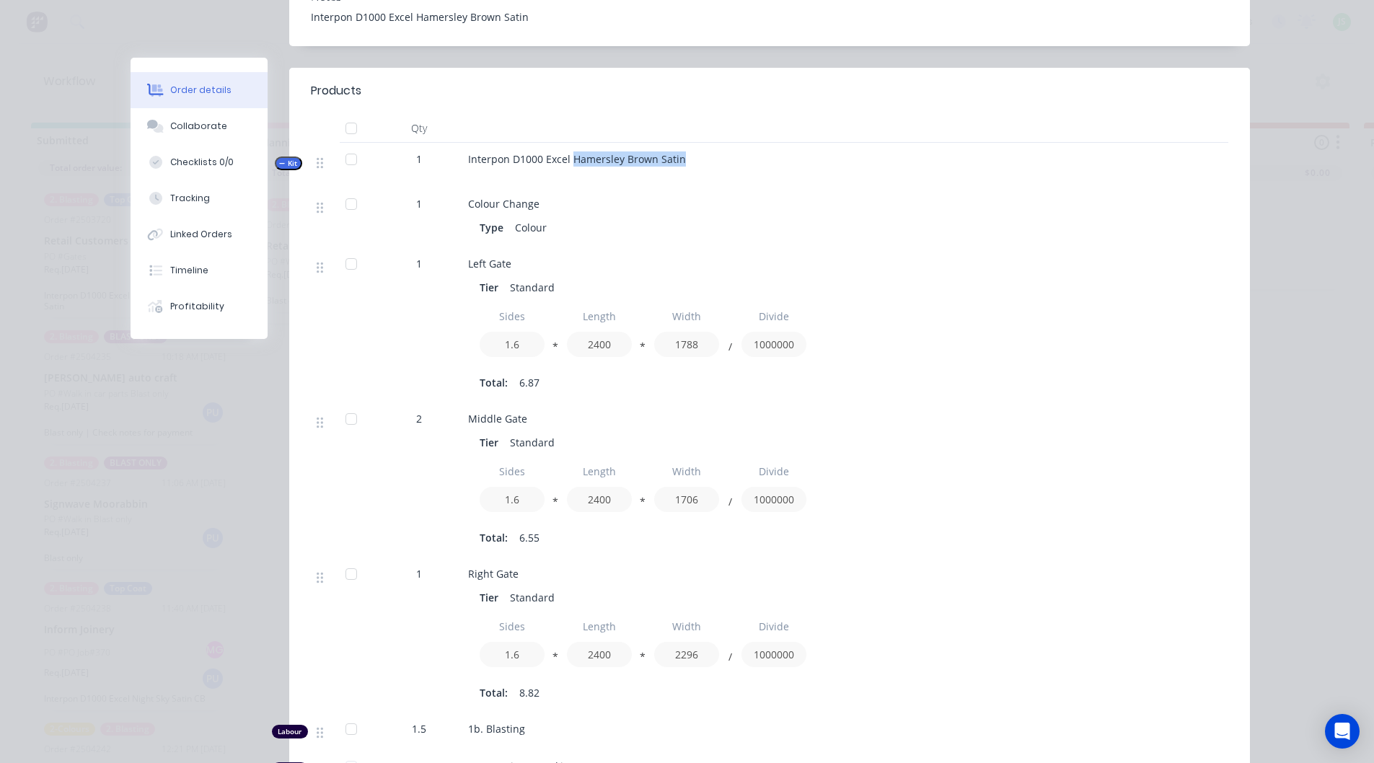
drag, startPoint x: 684, startPoint y: 141, endPoint x: 565, endPoint y: 140, distance: 119.0
click at [565, 143] on div "Interpon D1000 Excel Hamersley Brown Satin" at bounding box center [750, 165] width 577 height 45
copy span "[PERSON_NAME] [PERSON_NAME] Satin"
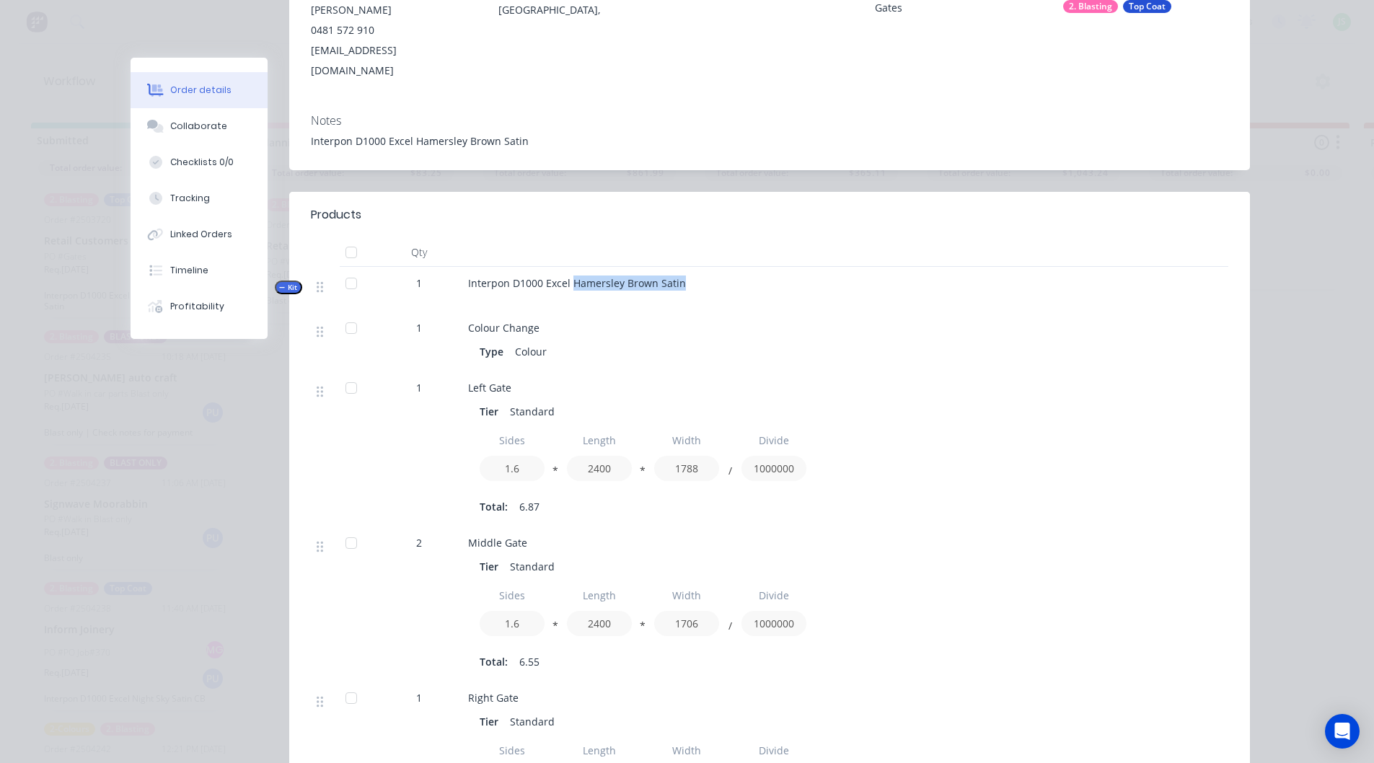
scroll to position [234, 0]
click at [198, 125] on div "Collaborate" at bounding box center [198, 126] width 57 height 13
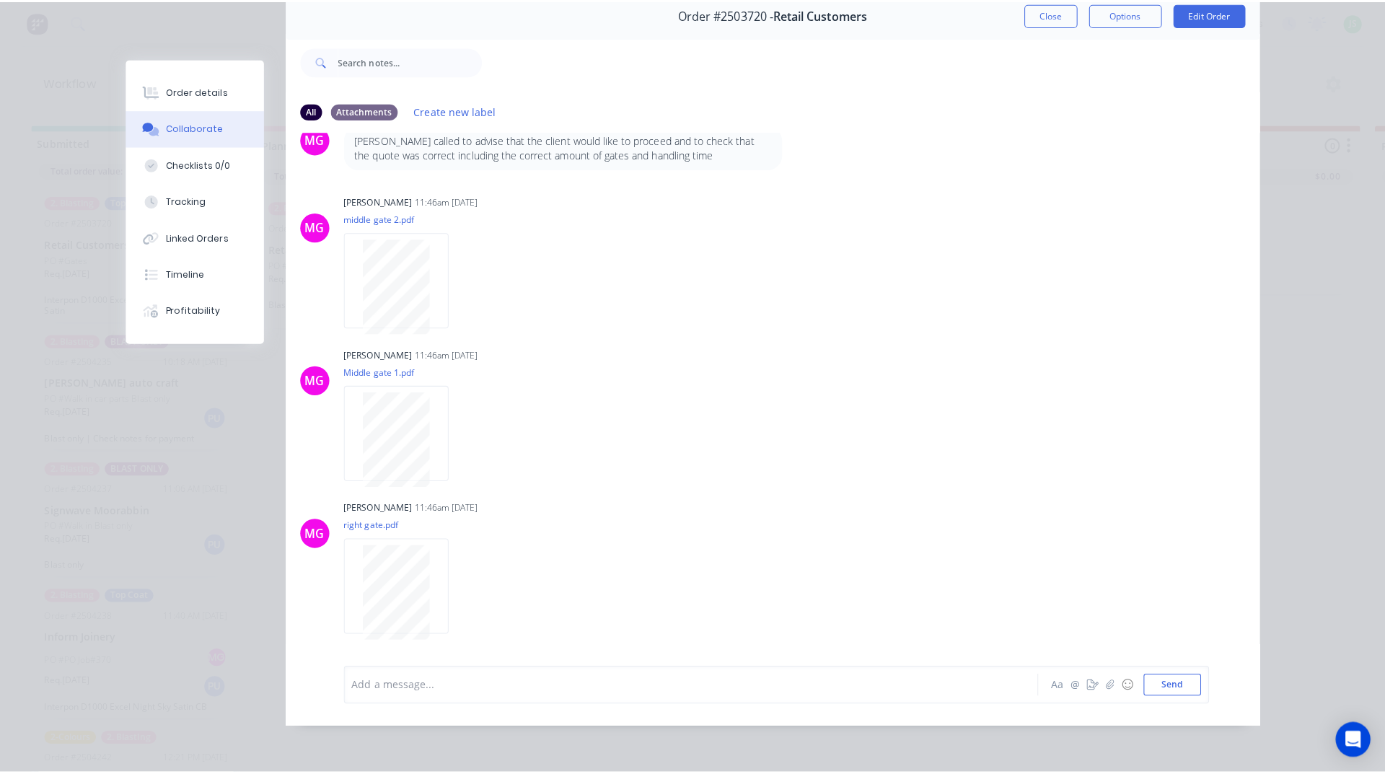
scroll to position [0, 0]
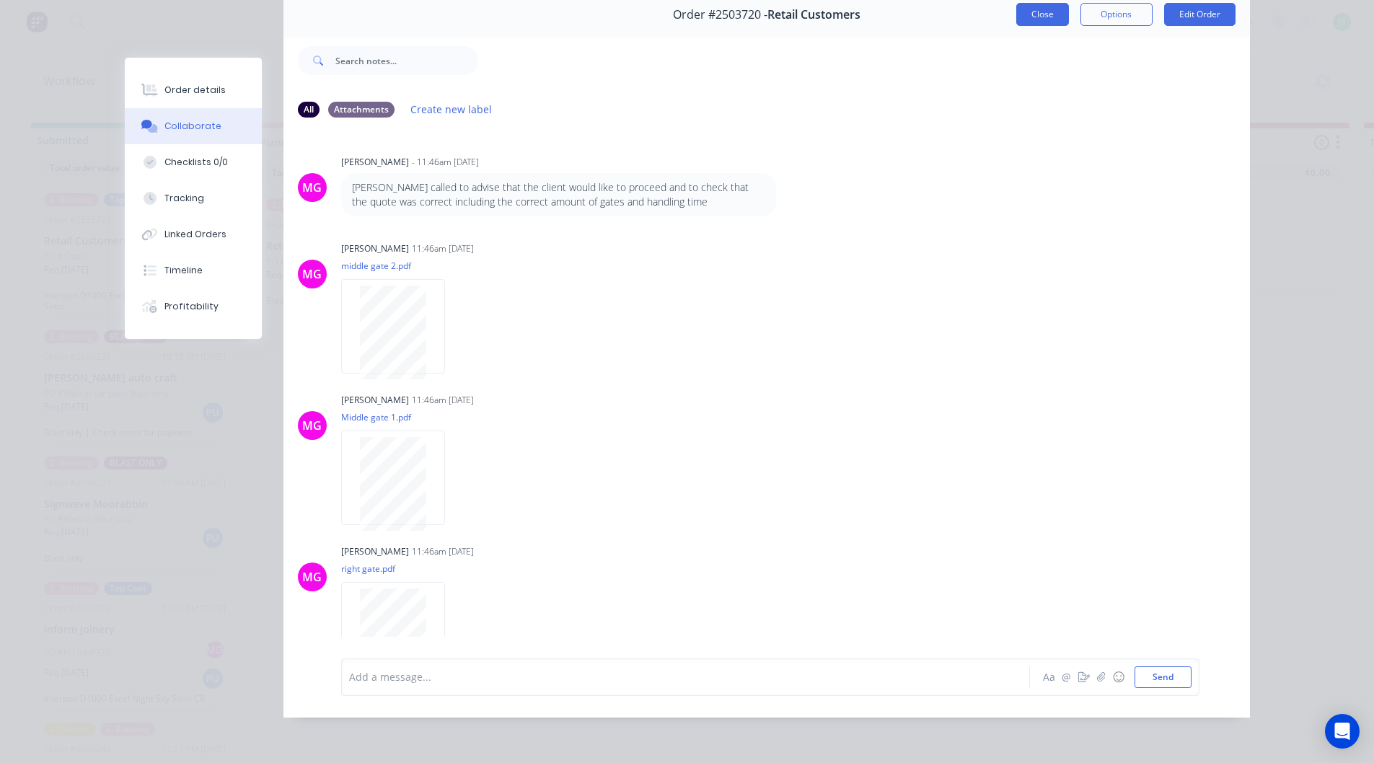
click at [1035, 6] on button "Close" at bounding box center [1042, 14] width 53 height 23
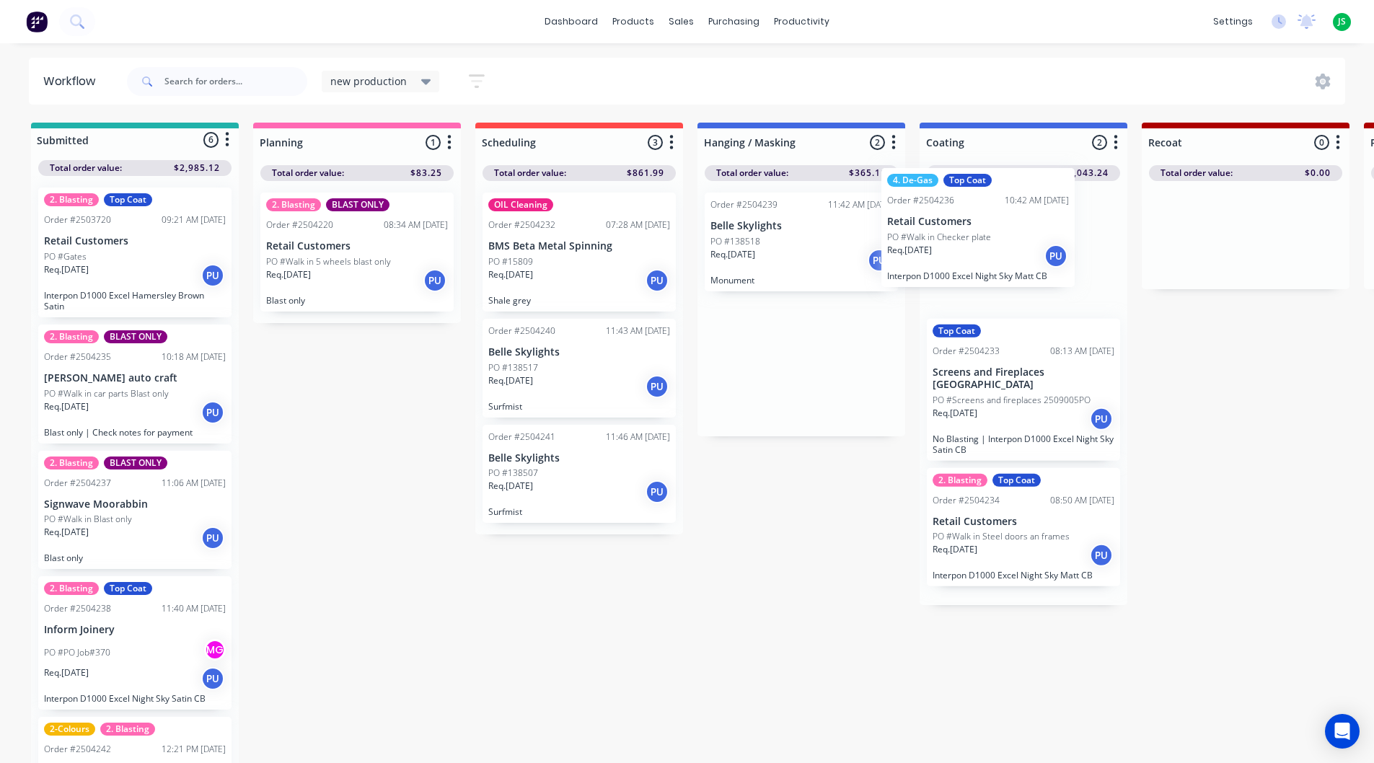
drag, startPoint x: 846, startPoint y: 263, endPoint x: 986, endPoint y: 241, distance: 142.4
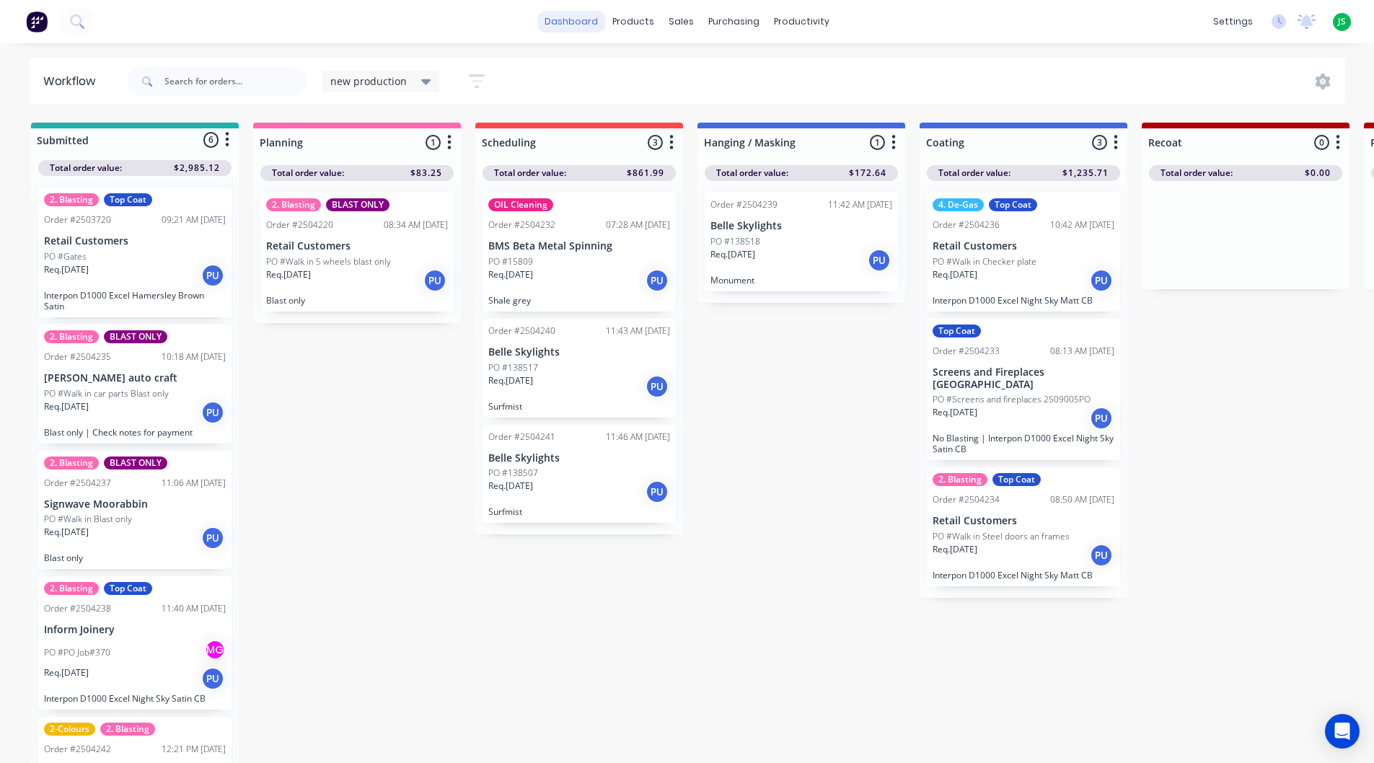
click at [592, 19] on link "dashboard" at bounding box center [571, 22] width 68 height 22
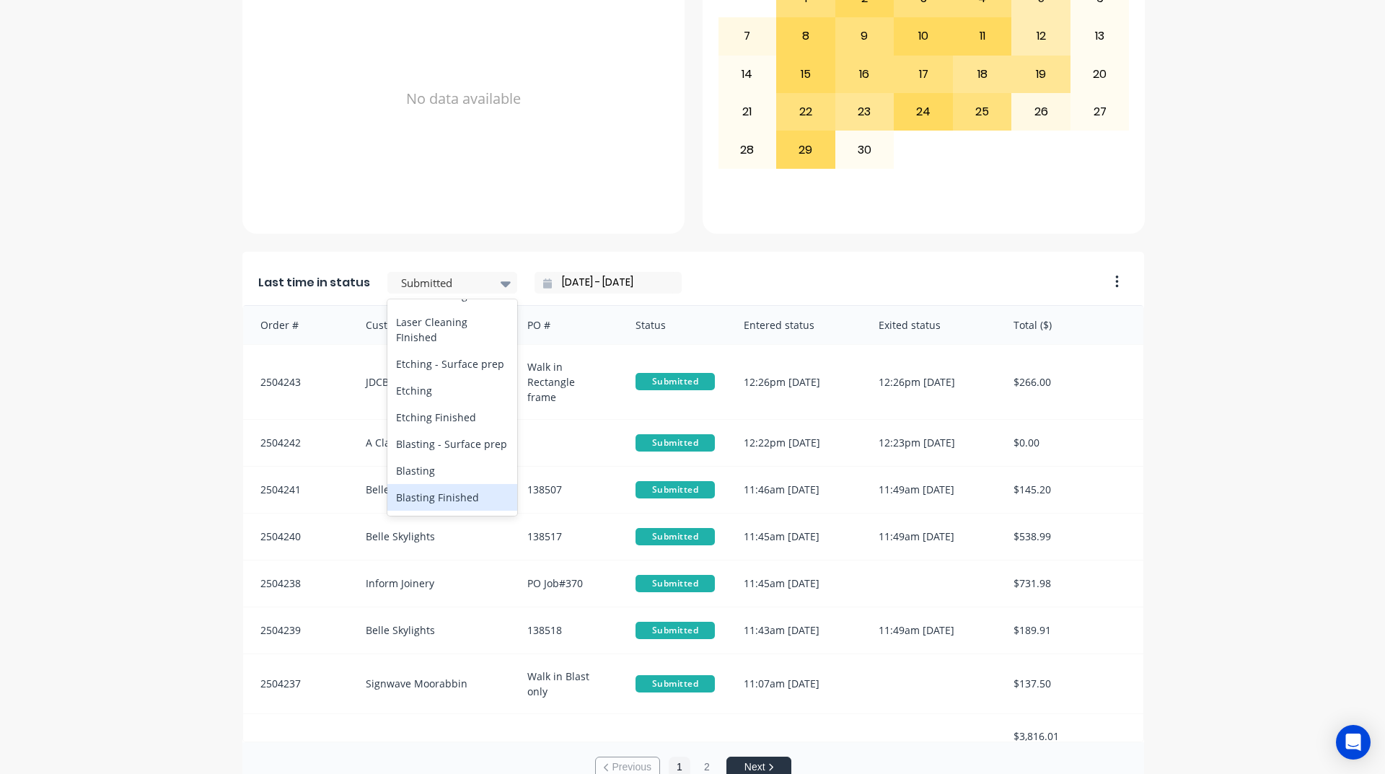
scroll to position [433, 0]
click at [439, 433] on div "Coating" at bounding box center [452, 420] width 130 height 27
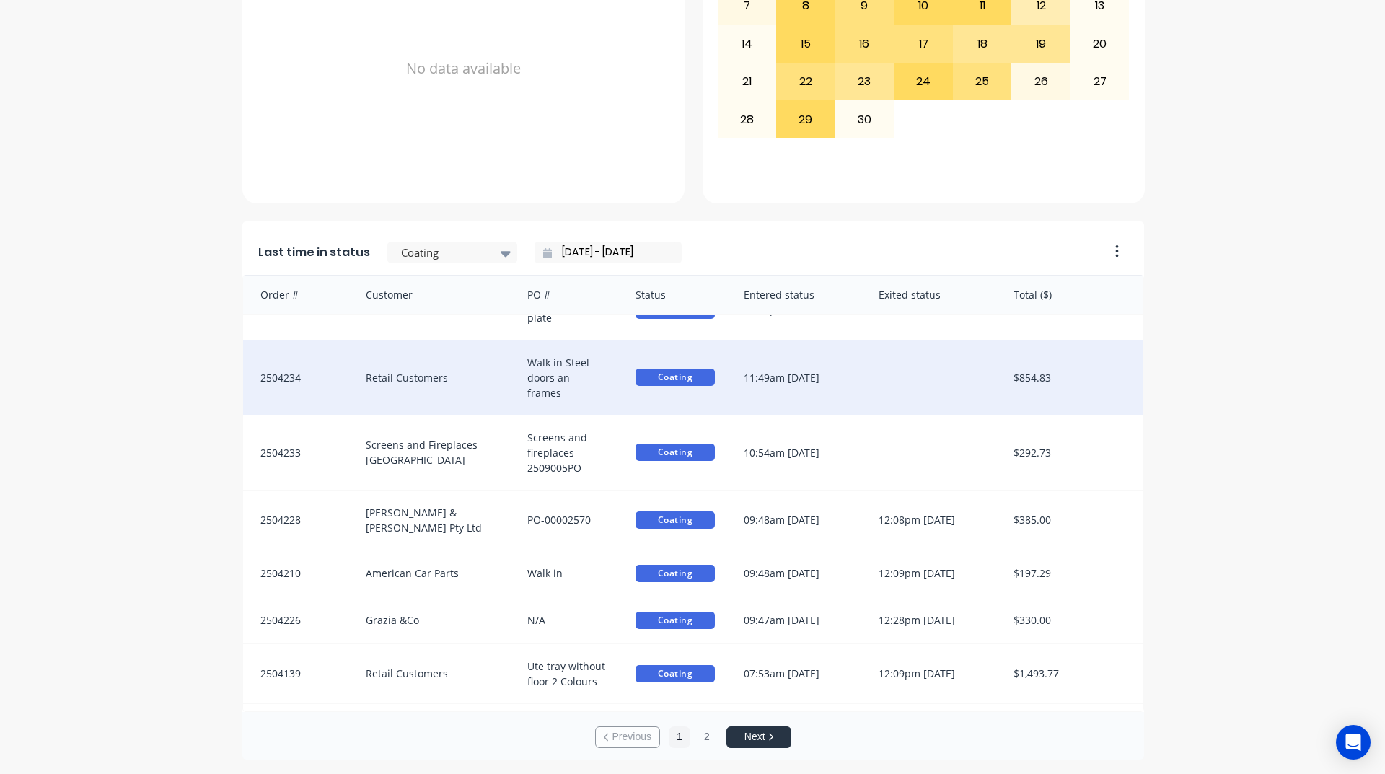
scroll to position [43, 0]
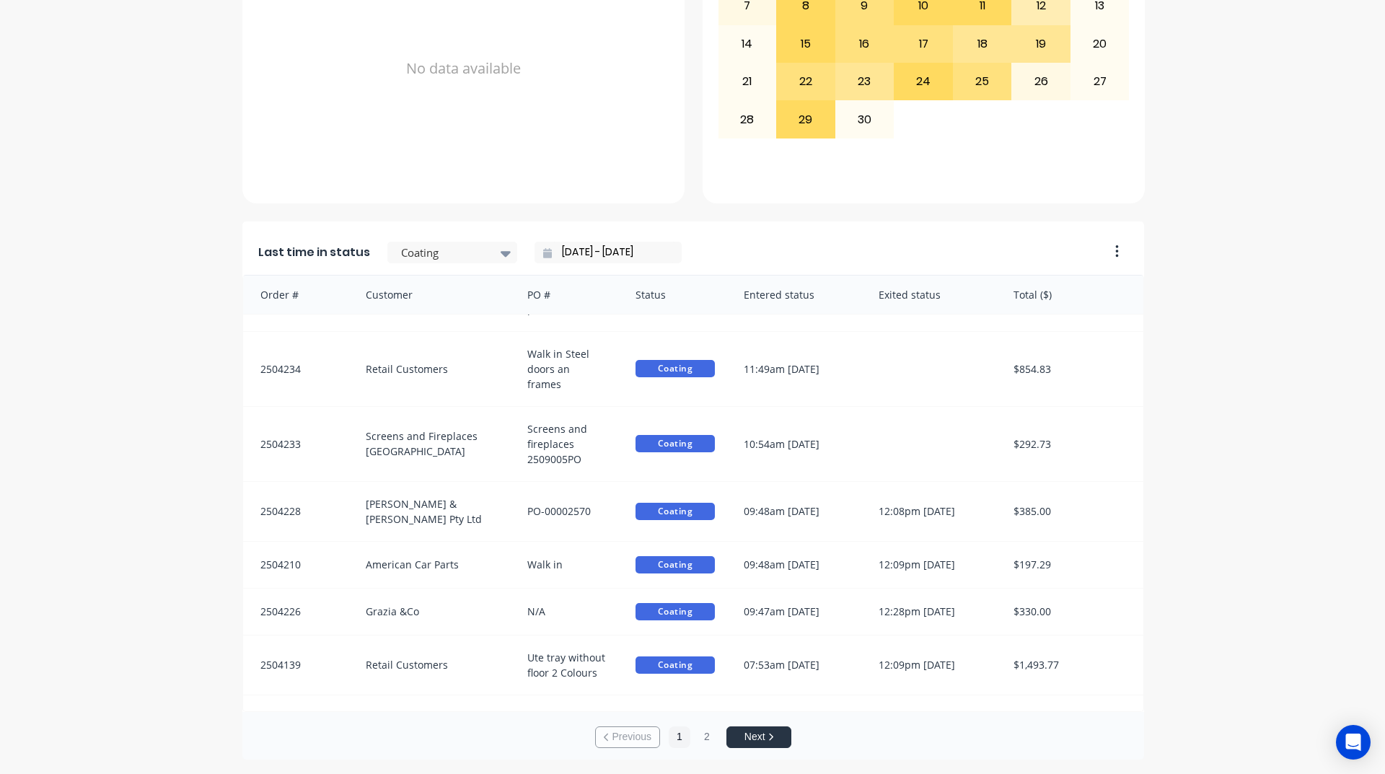
click at [601, 252] on input "[DATE] - [DATE]" at bounding box center [614, 253] width 124 height 22
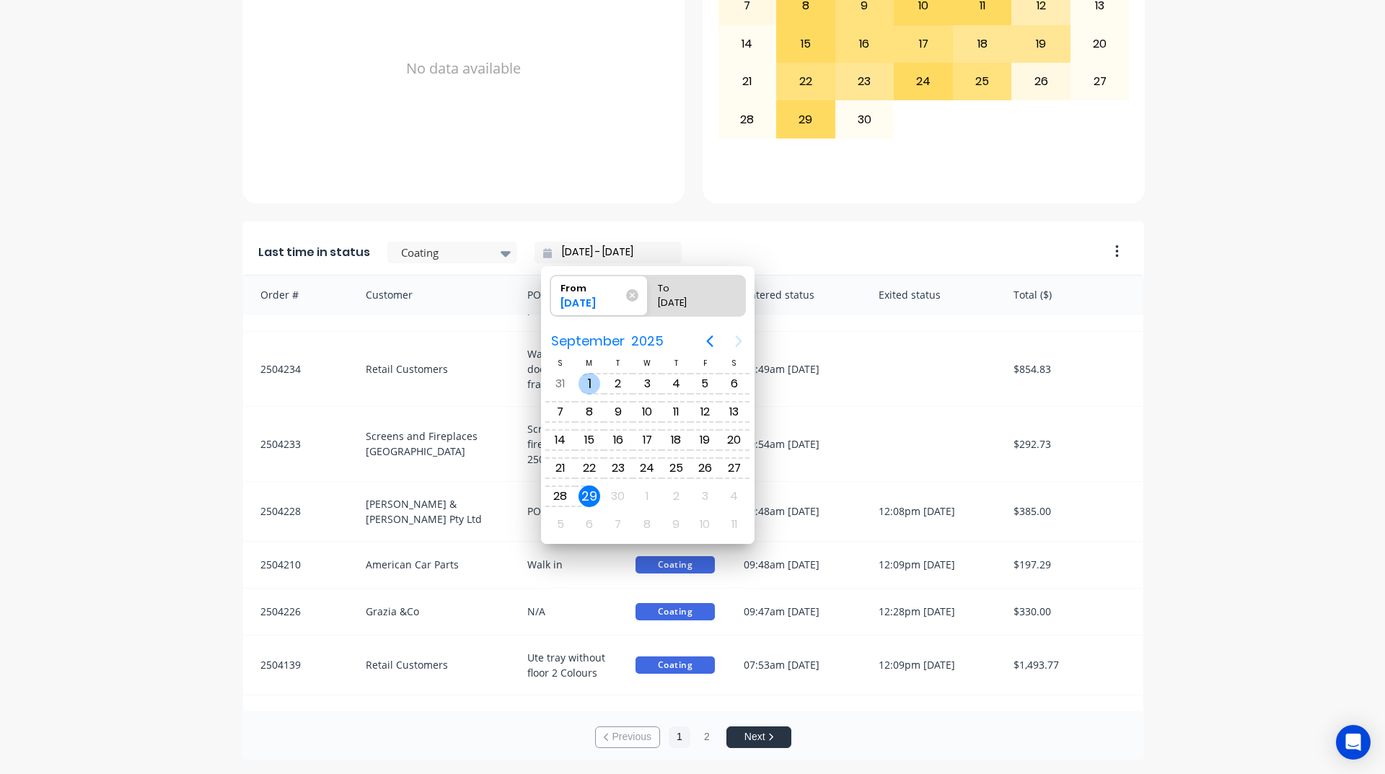
click at [594, 379] on div "1" at bounding box center [589, 384] width 22 height 22
type input "[DATE] - [DATE]"
radio input "false"
radio input "true"
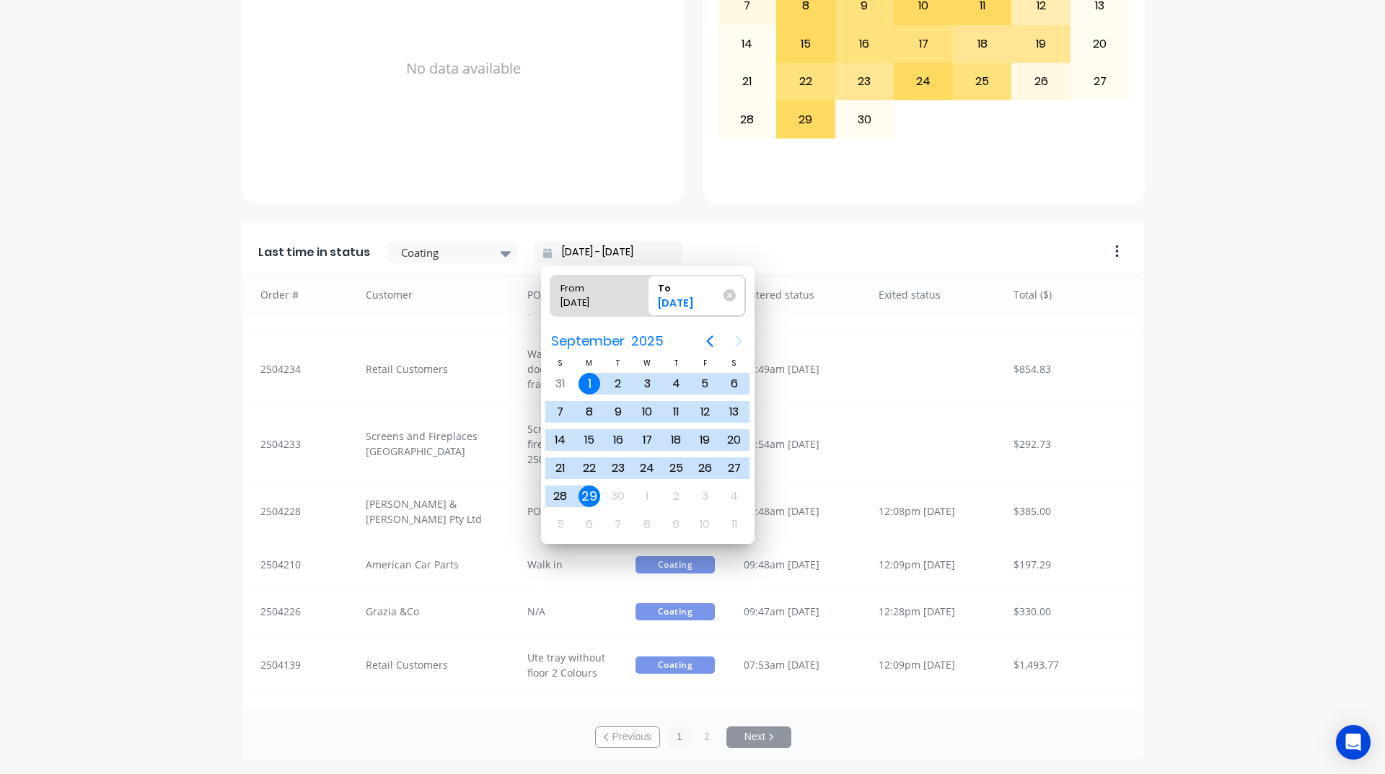
click at [586, 491] on div "29" at bounding box center [589, 496] width 22 height 22
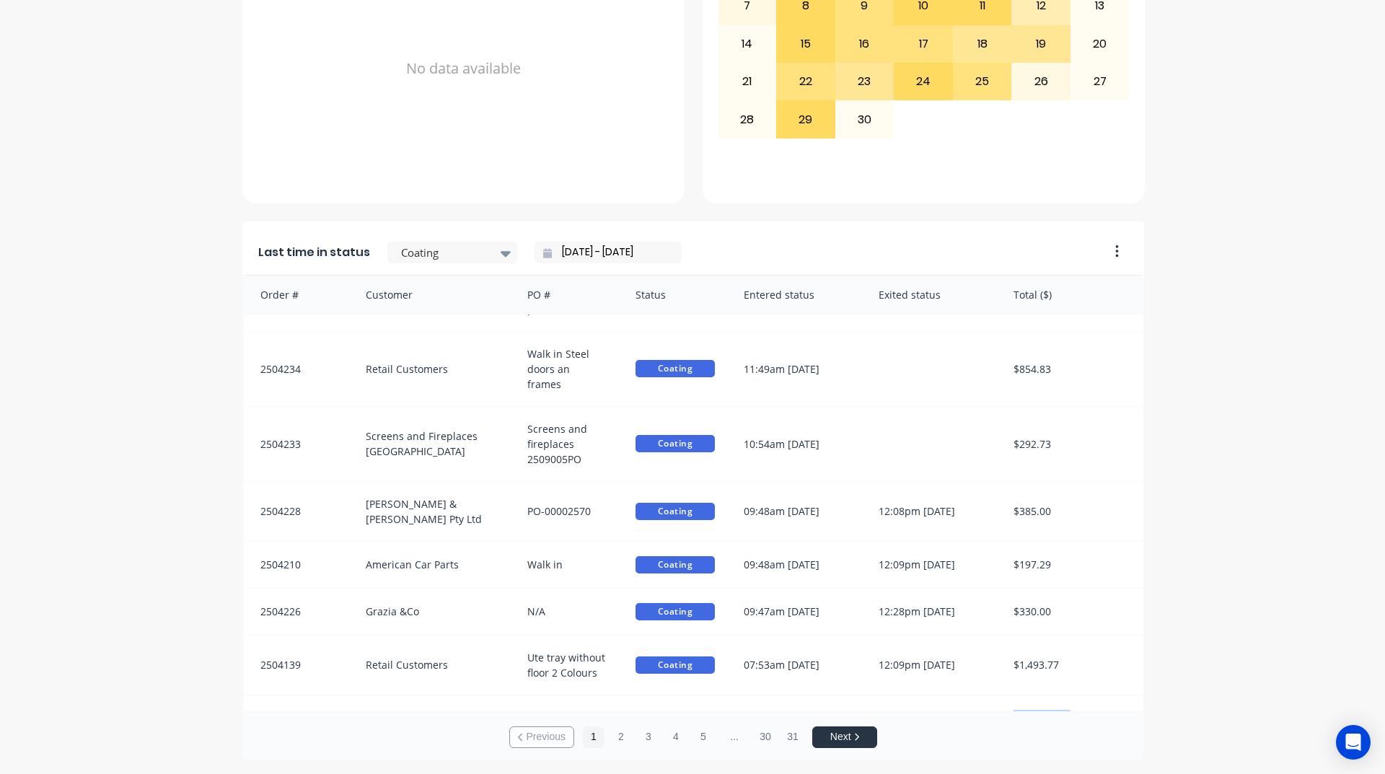
drag, startPoint x: 995, startPoint y: 692, endPoint x: 1123, endPoint y: 699, distance: 128.6
click at [1120, 703] on div "$104,253.03" at bounding box center [1071, 717] width 144 height 44
